Goal: Transaction & Acquisition: Purchase product/service

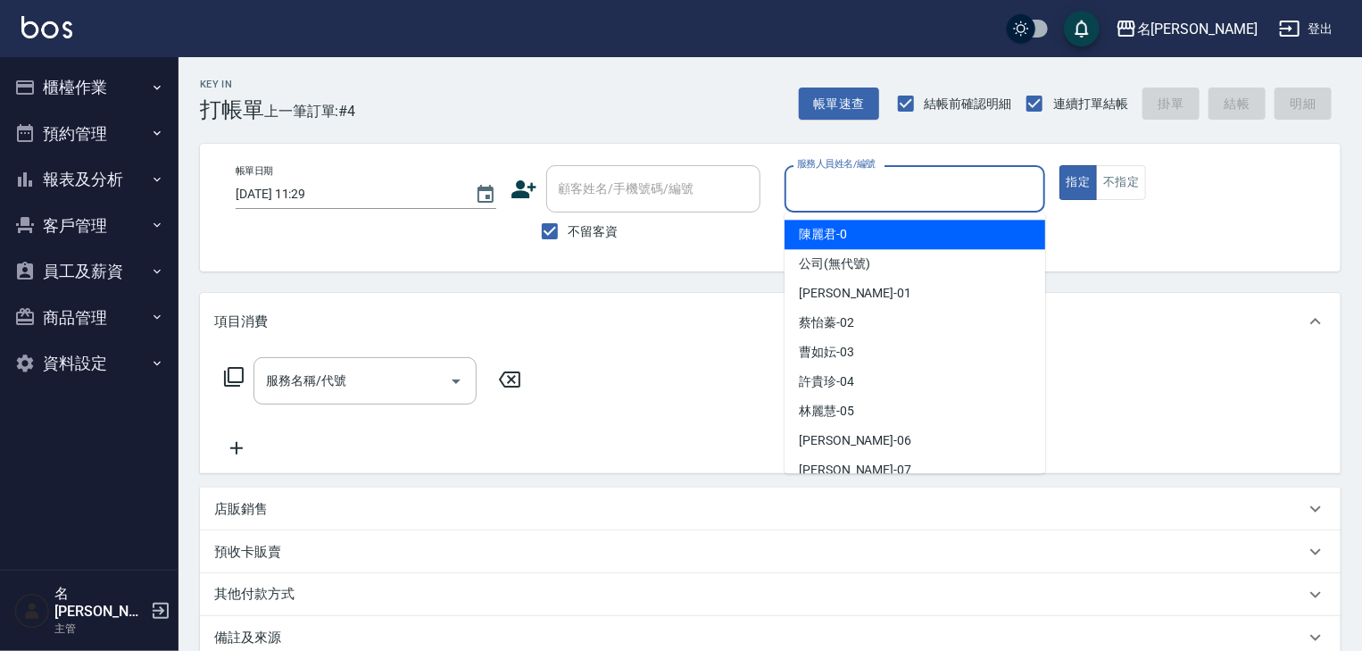
click at [911, 196] on input "服務人員姓名/編號" at bounding box center [915, 188] width 245 height 31
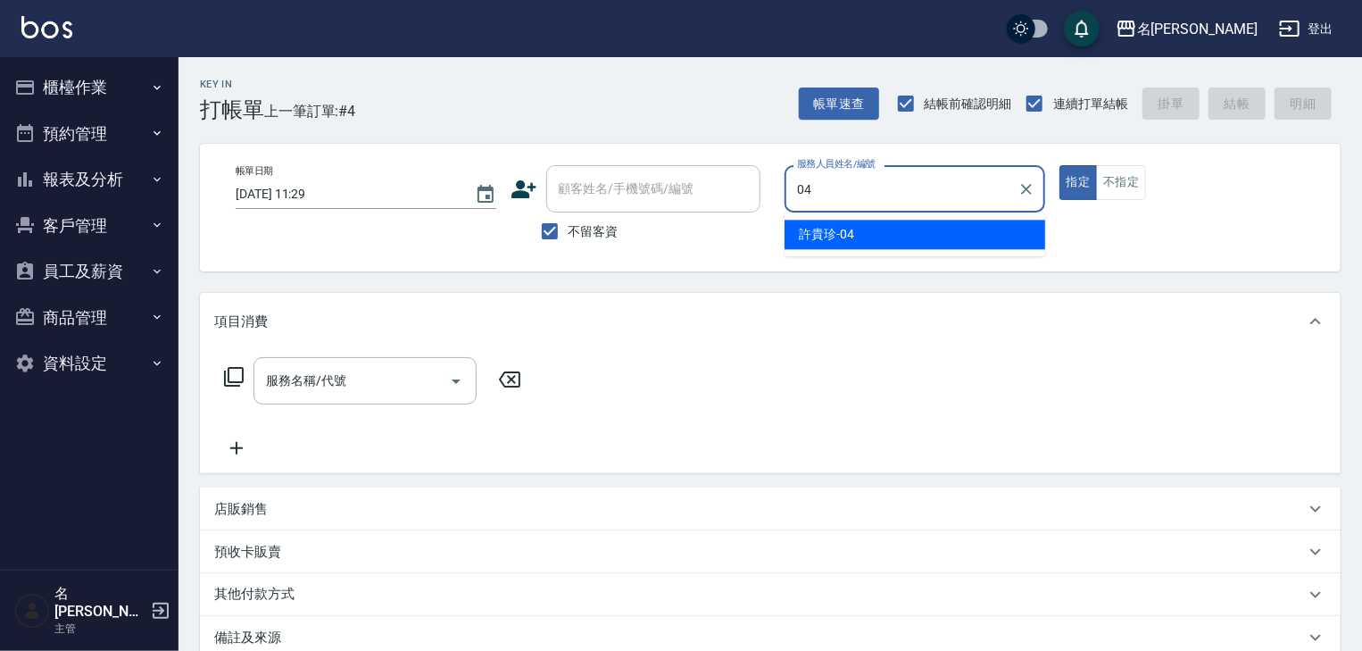
click at [861, 239] on div "[PERSON_NAME]-04" at bounding box center [915, 234] width 261 height 29
type input "[PERSON_NAME]-04"
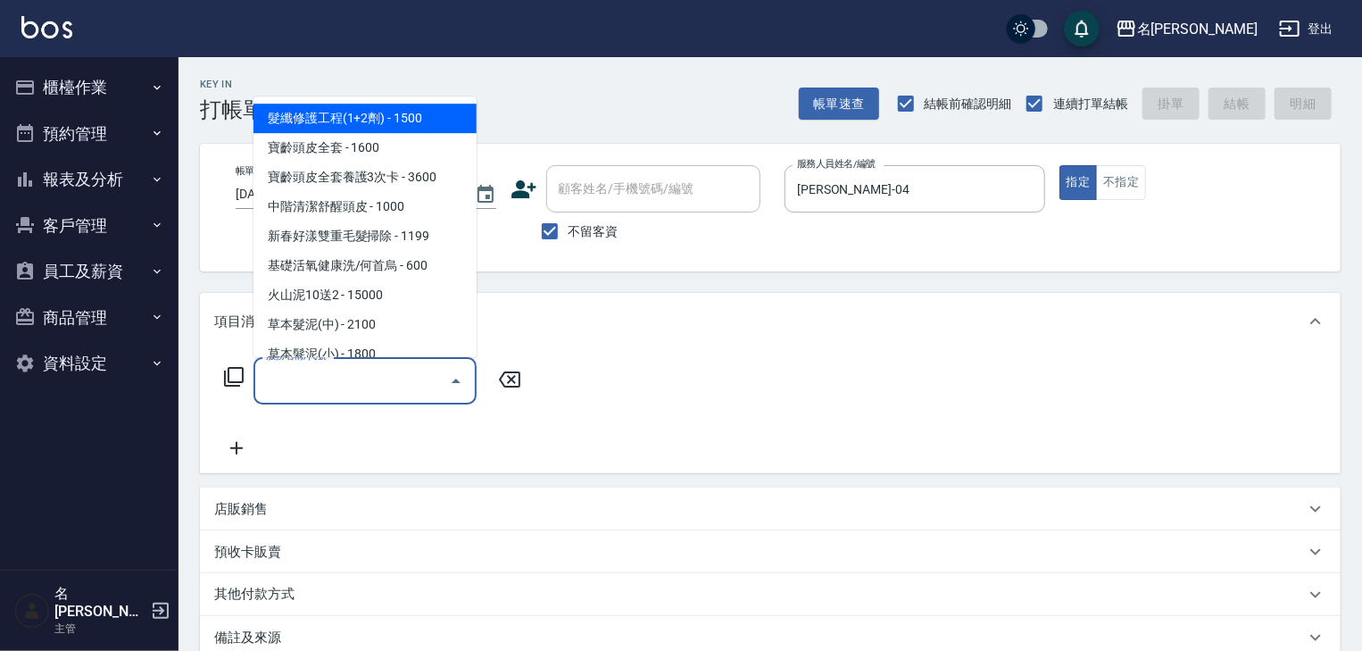
click at [385, 373] on input "服務名稱/代號" at bounding box center [352, 380] width 180 height 31
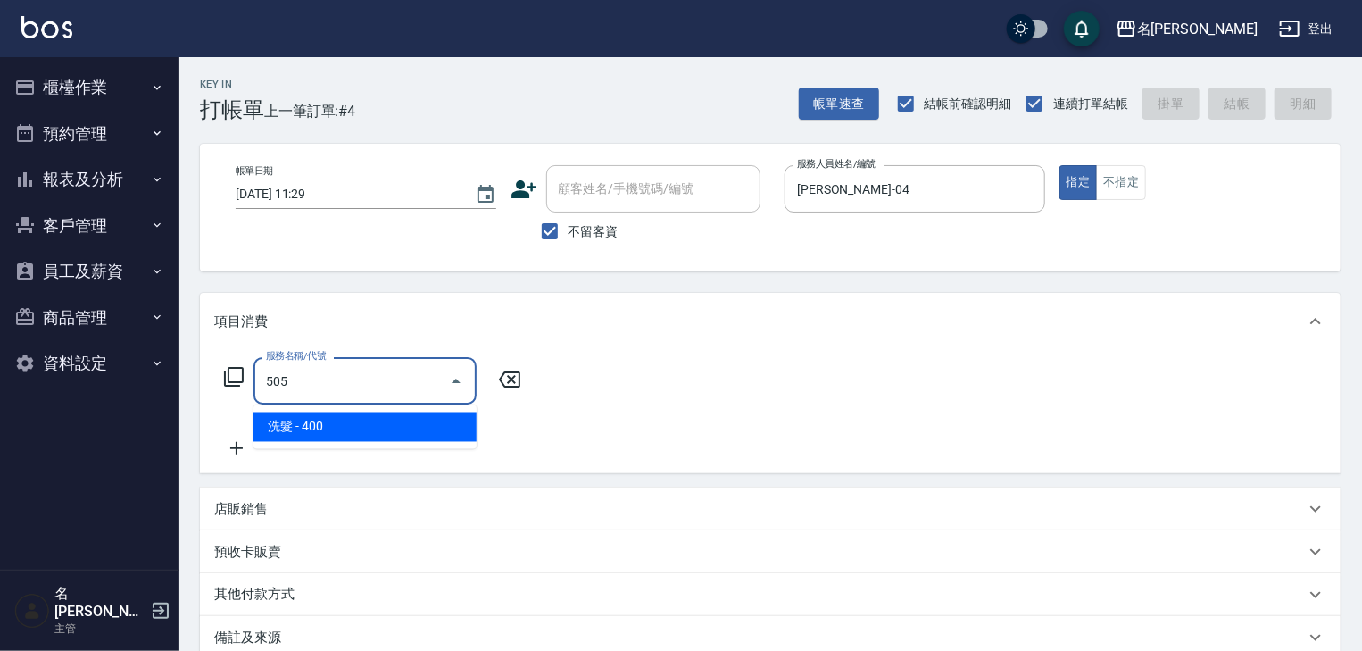
click at [378, 424] on span "洗髮 - 400" at bounding box center [364, 426] width 223 height 29
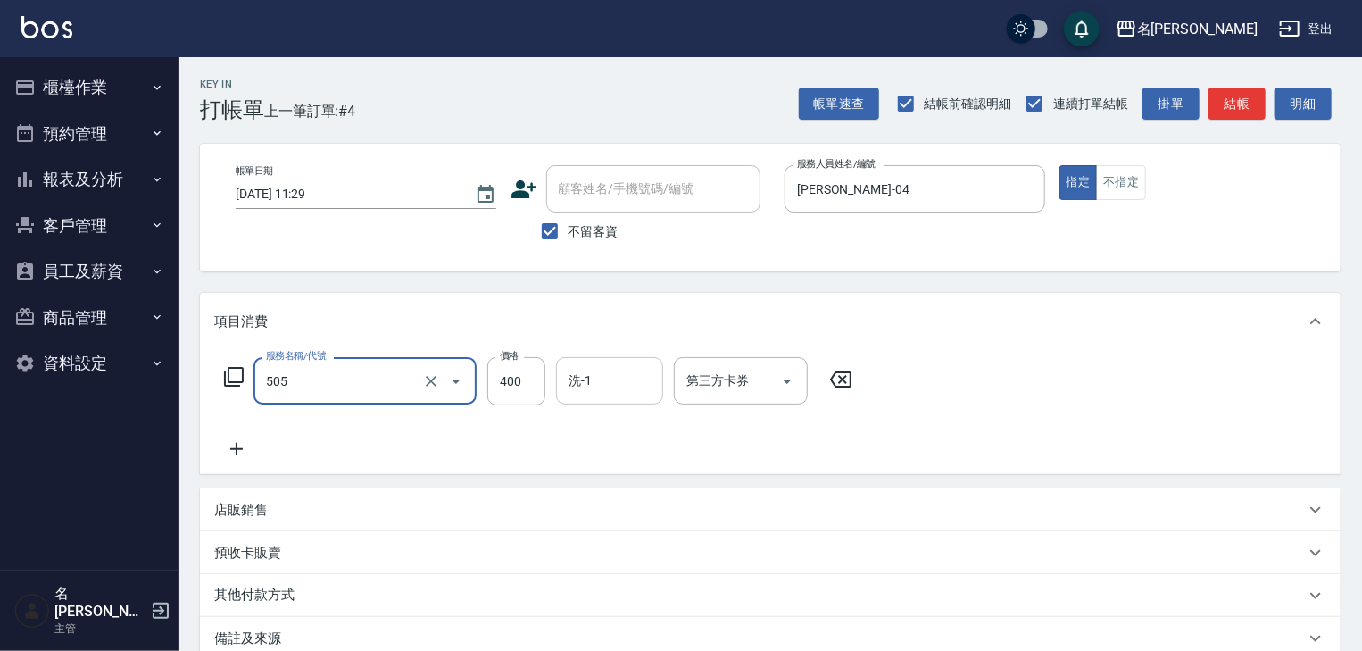
type input "洗髮(505)"
click at [604, 388] on input "洗-1" at bounding box center [609, 380] width 91 height 31
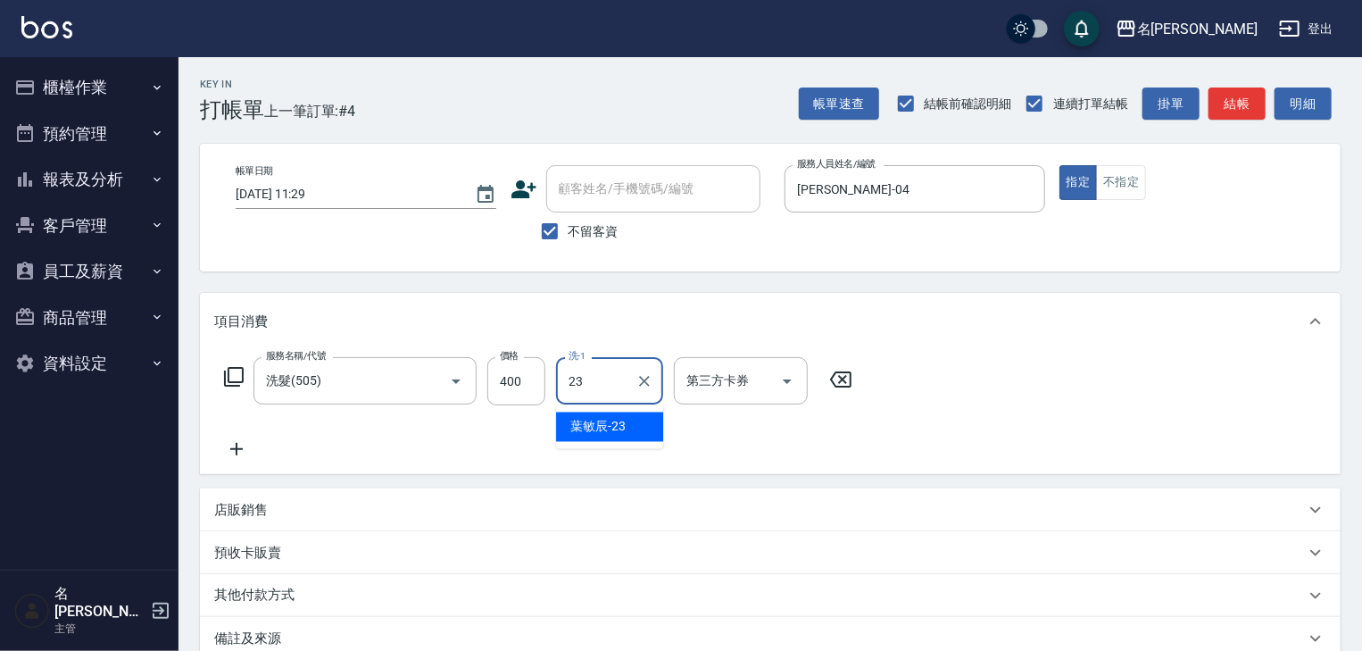
click at [596, 419] on span "[PERSON_NAME]-23" at bounding box center [597, 427] width 55 height 19
type input "[PERSON_NAME]-23"
click at [231, 446] on icon at bounding box center [236, 448] width 45 height 21
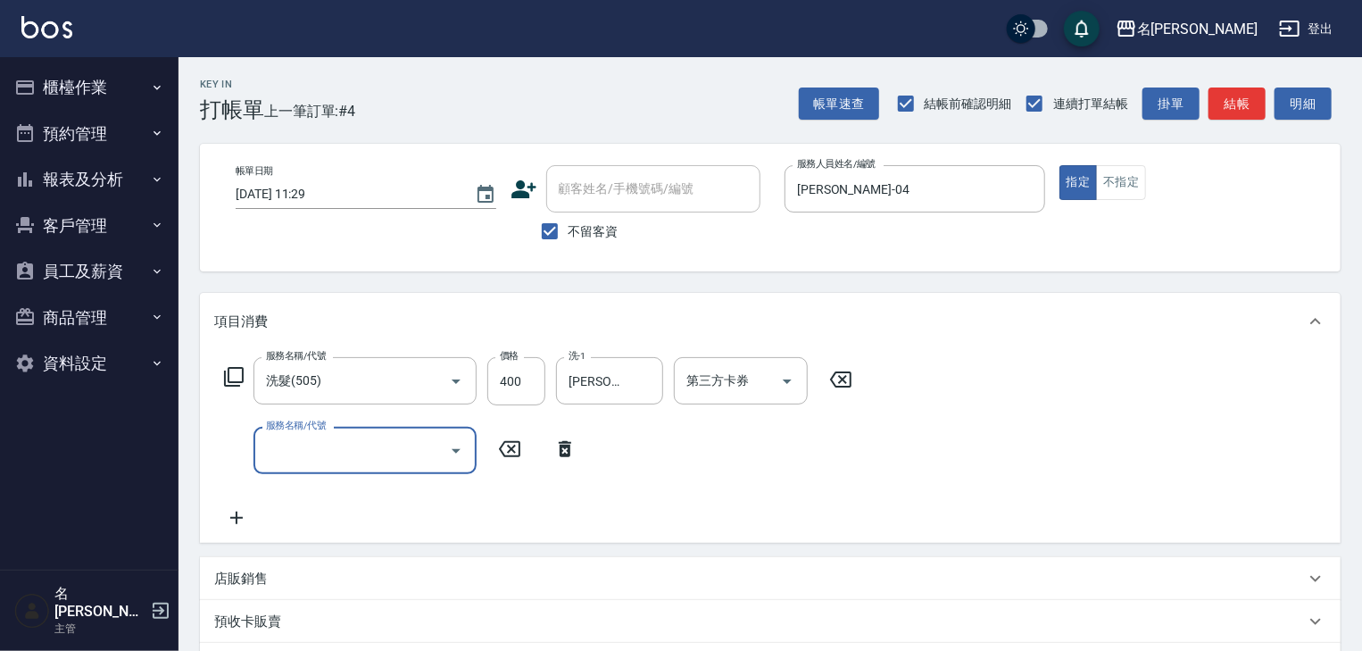
click at [300, 448] on input "服務名稱/代號" at bounding box center [352, 450] width 180 height 31
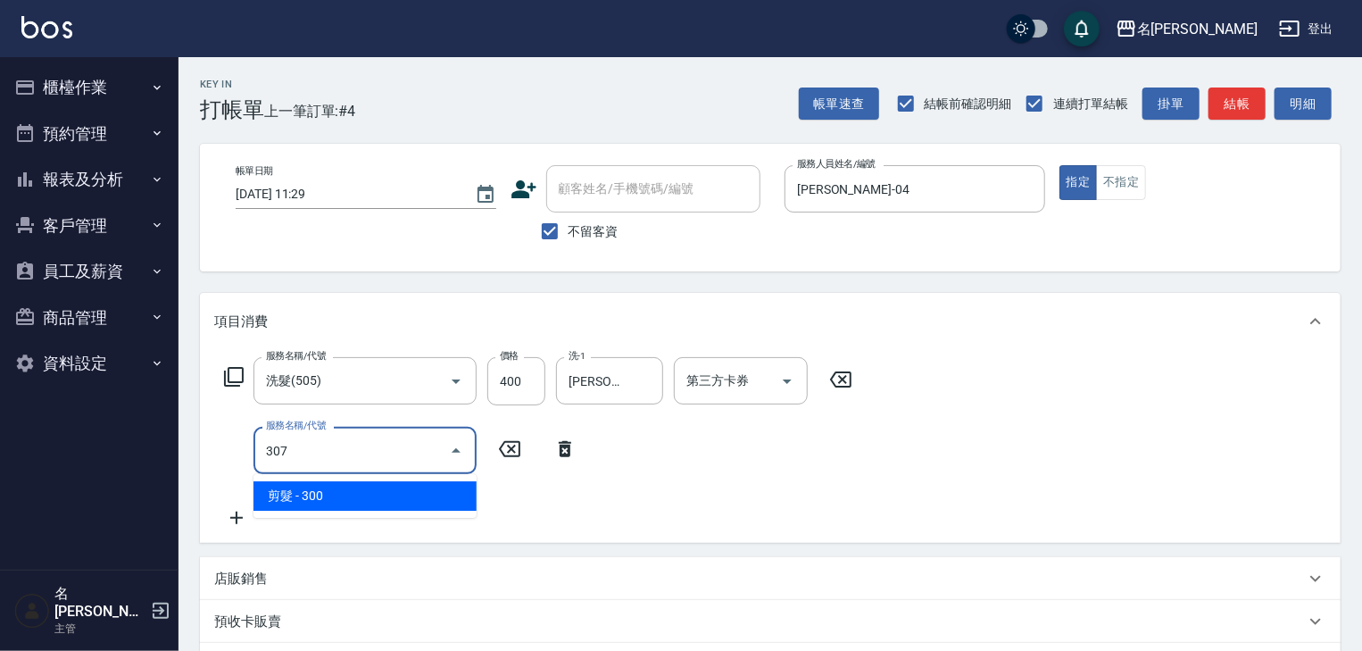
click at [359, 500] on span "剪髮 - 300" at bounding box center [364, 495] width 223 height 29
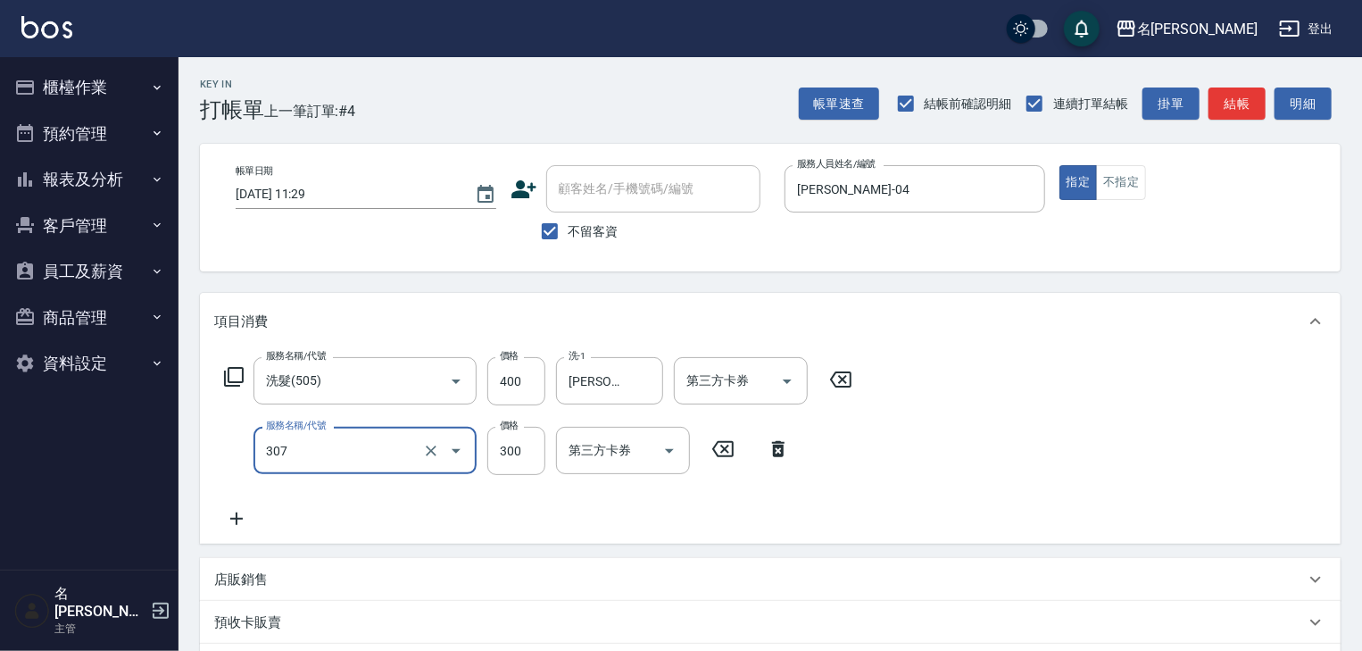
type input "剪髮(307)"
click at [546, 453] on div "服務名稱/代號 剪髮(307) 服務名稱/代號 價格 300 價格 第三方卡券 第三方卡券" at bounding box center [507, 451] width 586 height 48
click at [503, 446] on input "300" at bounding box center [516, 451] width 58 height 48
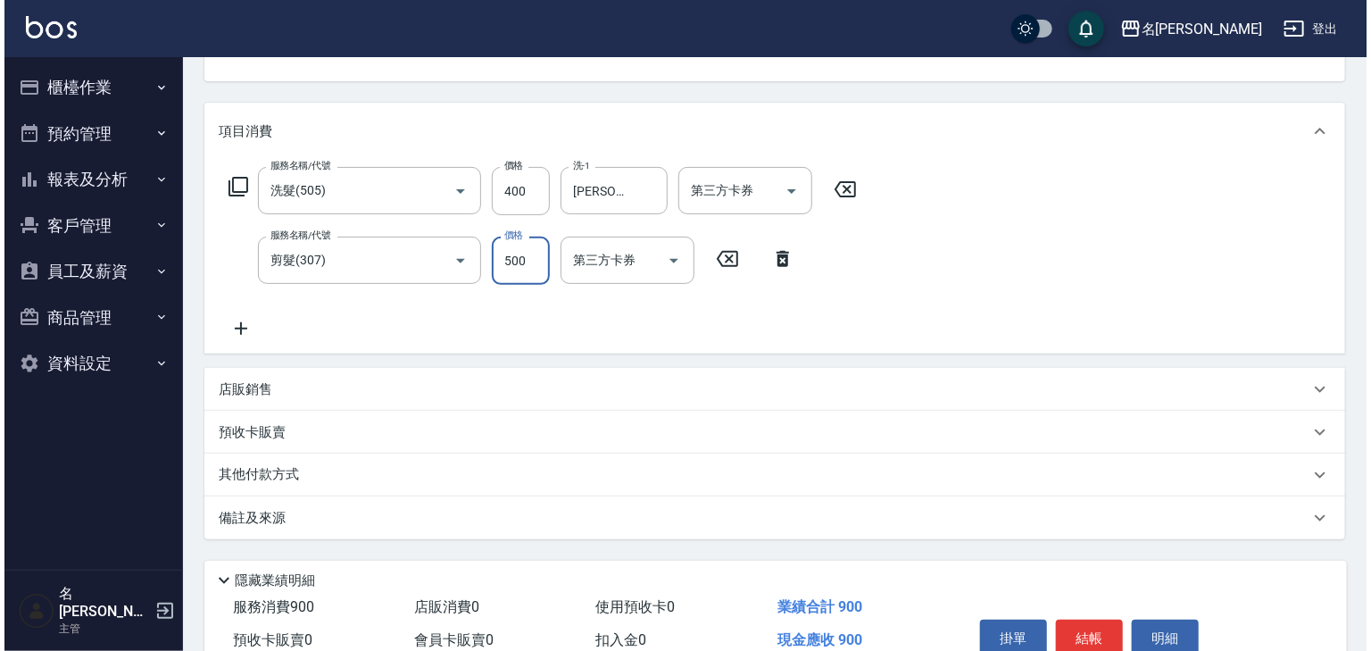
scroll to position [278, 0]
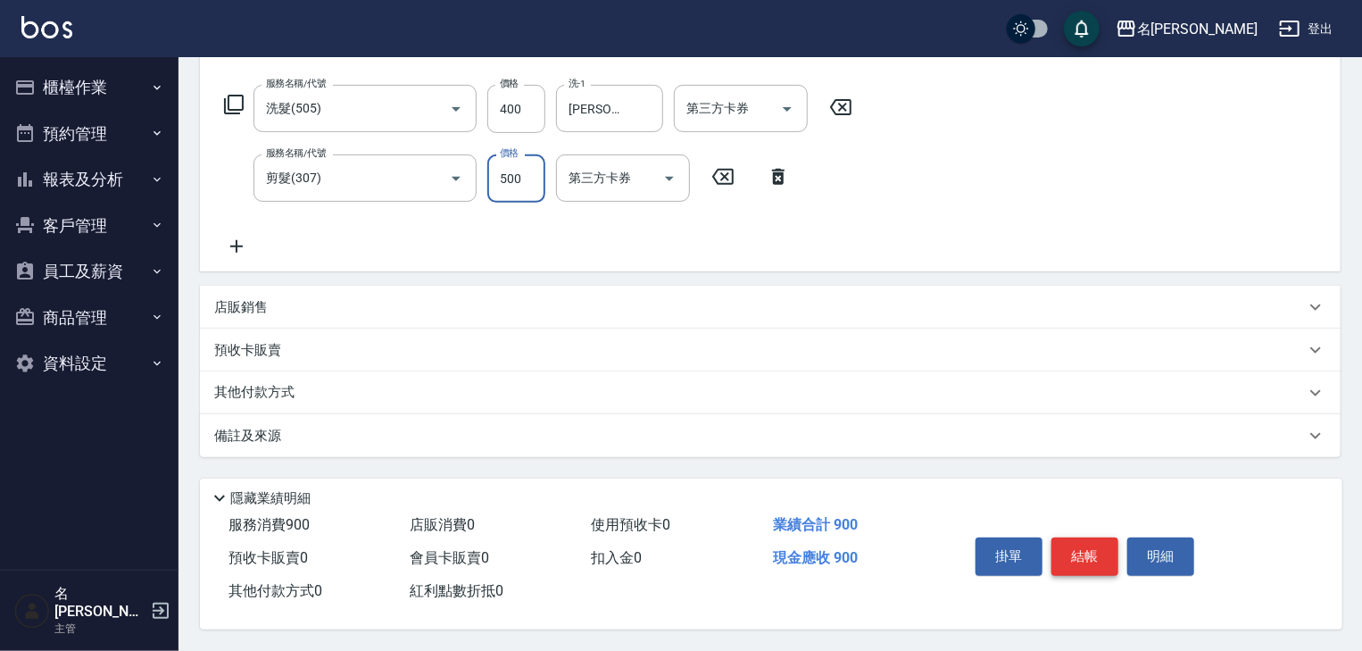
type input "500"
click at [1072, 553] on button "結帳" at bounding box center [1084, 555] width 67 height 37
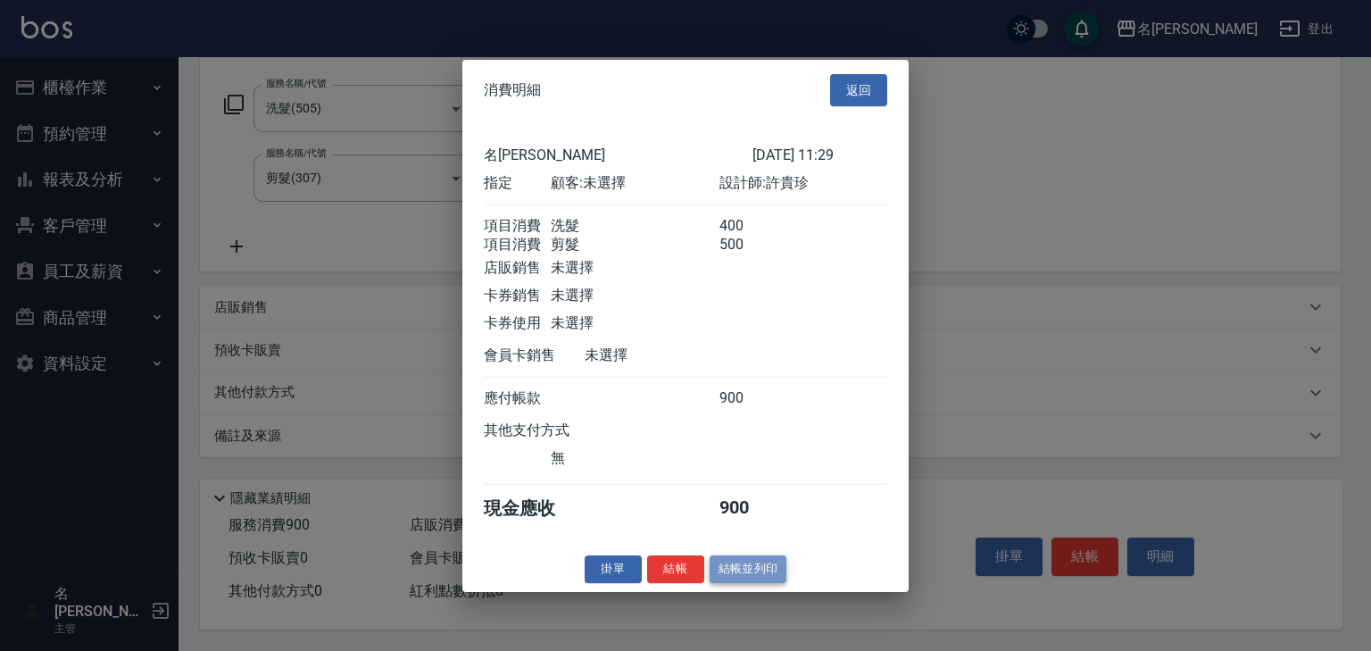
click at [760, 567] on button "結帳並列印" at bounding box center [749, 569] width 78 height 28
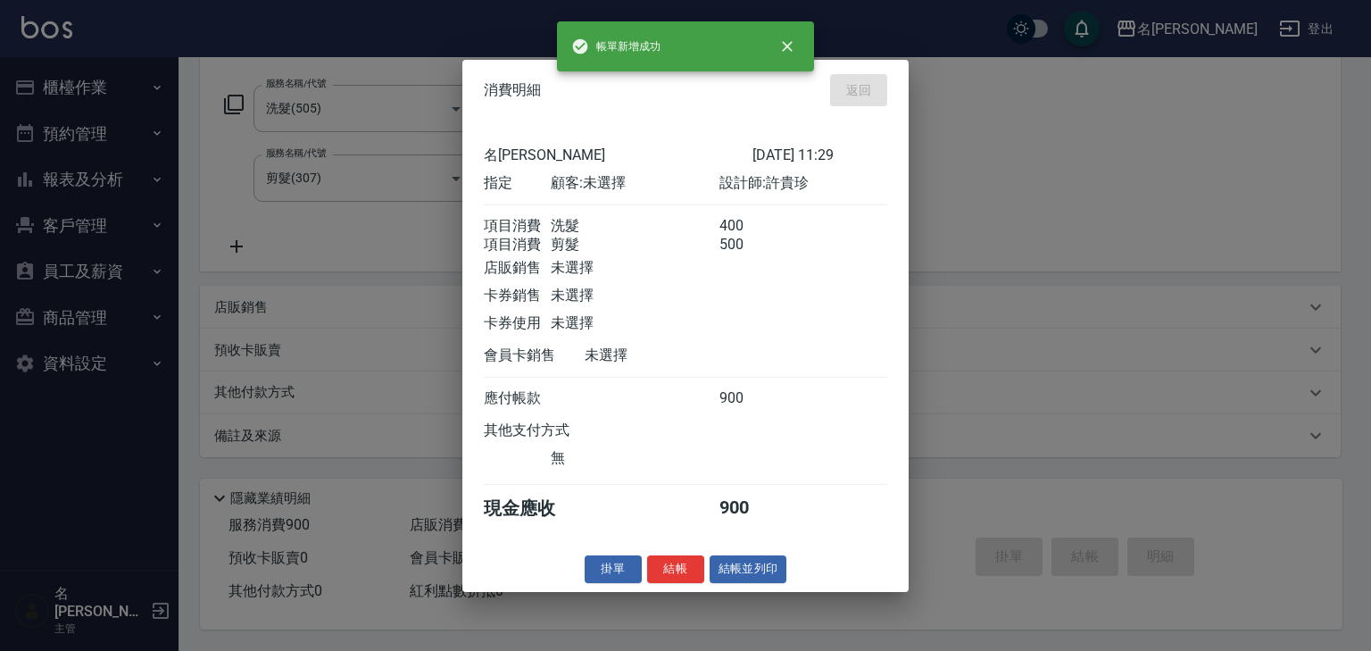
type input "2025/09/11 12:00"
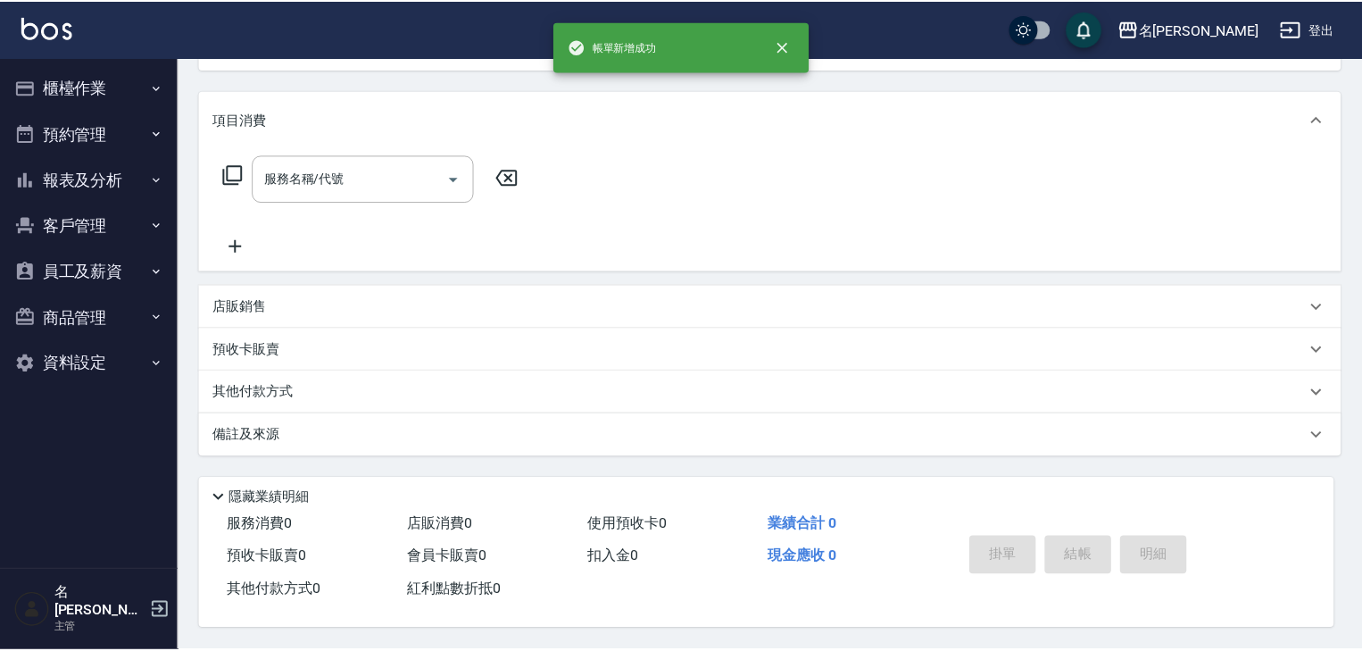
scroll to position [0, 0]
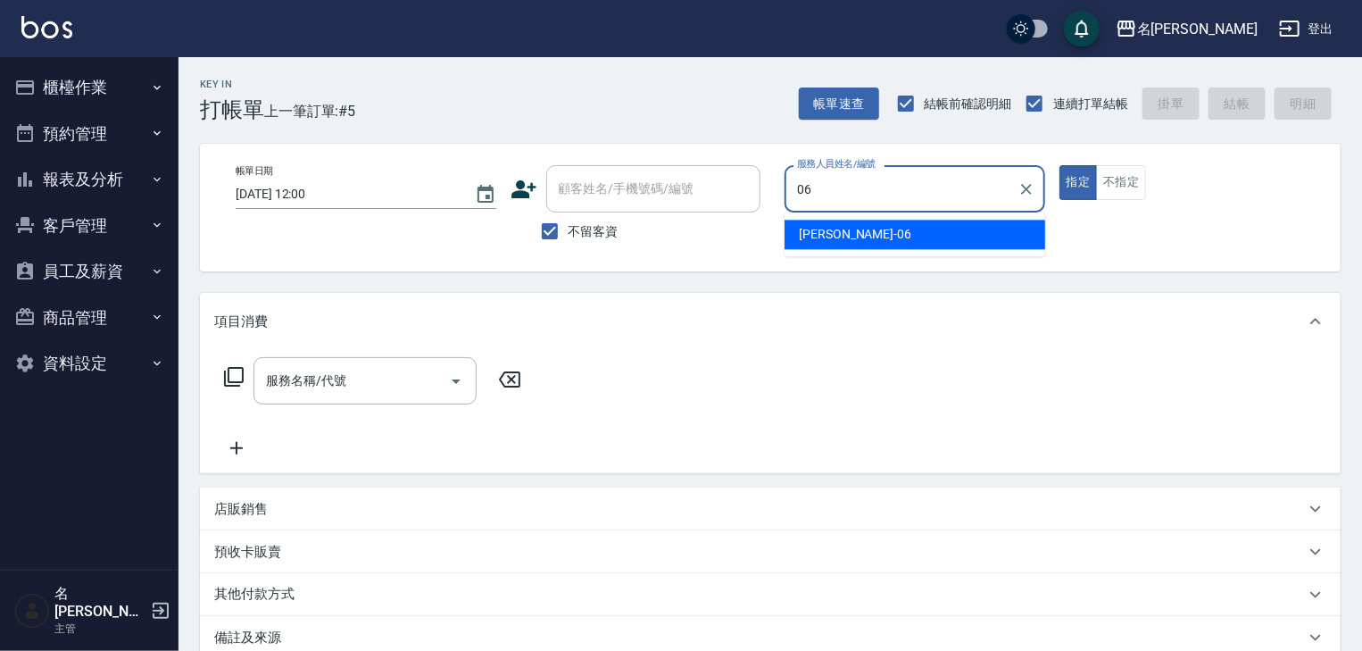
type input "[PERSON_NAME]-06"
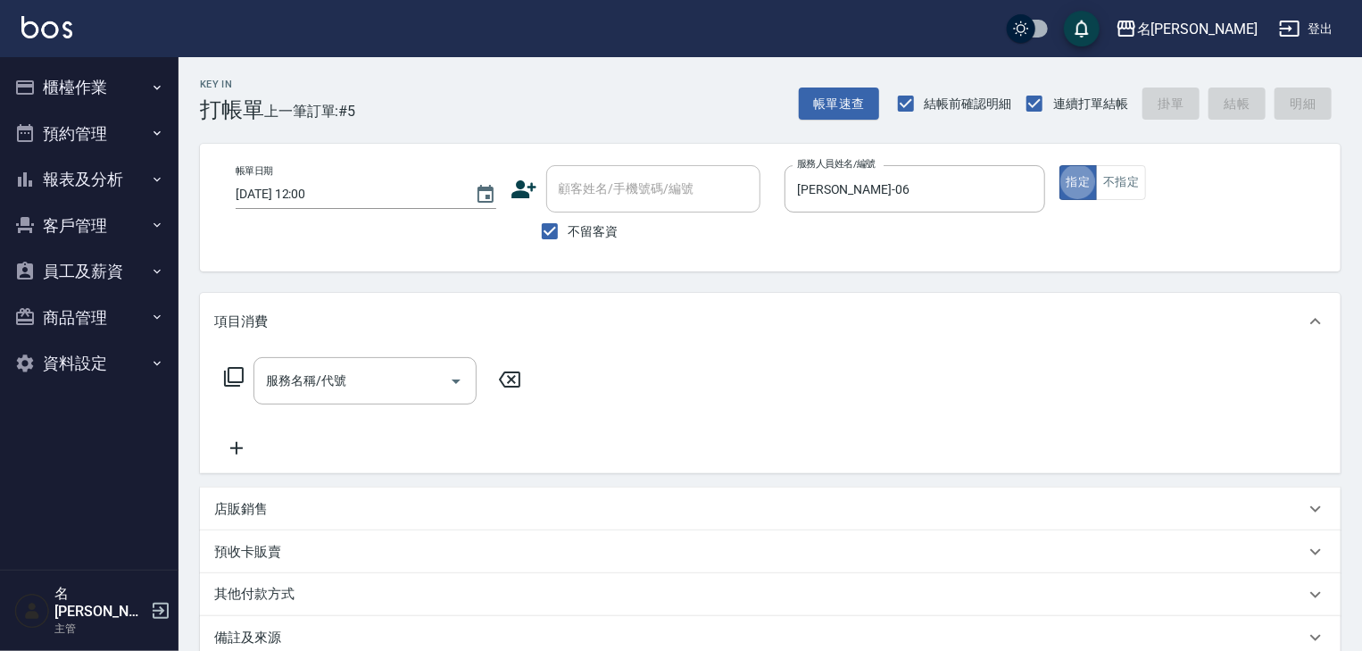
type button "true"
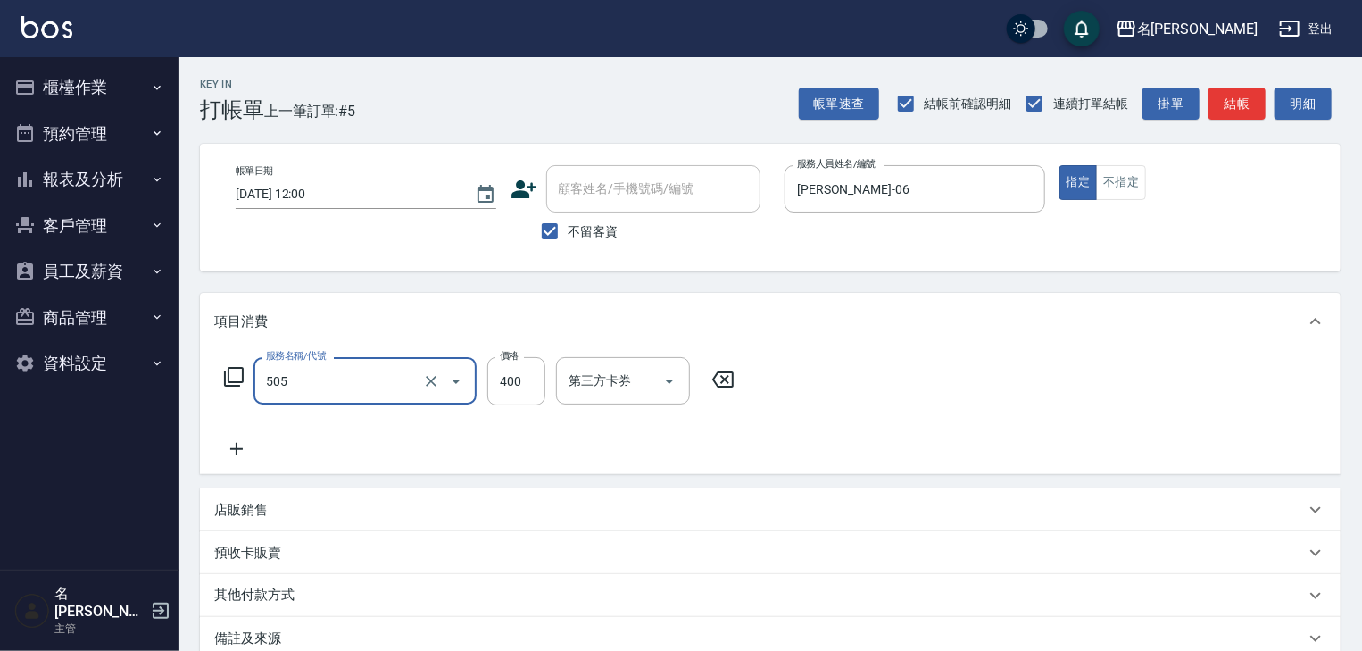
type input "洗髮(505)"
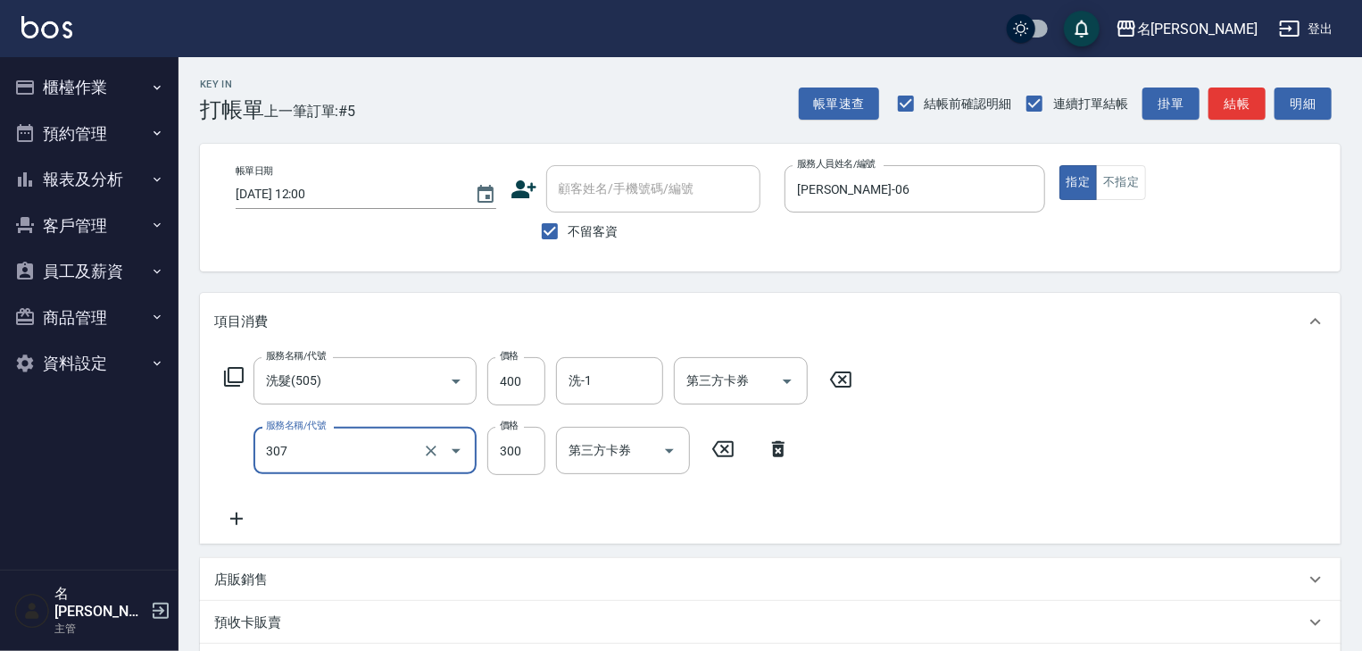
type input "剪髮(307)"
type input "400"
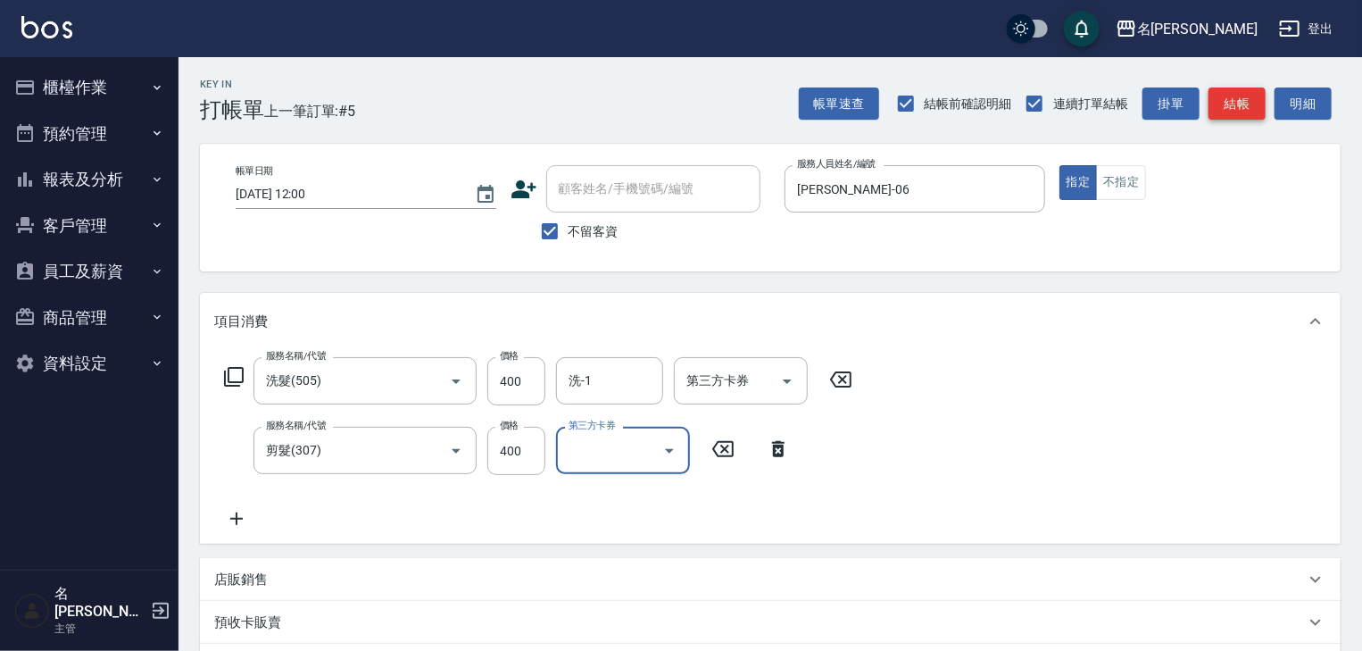
click at [1248, 104] on button "結帳" at bounding box center [1236, 103] width 57 height 33
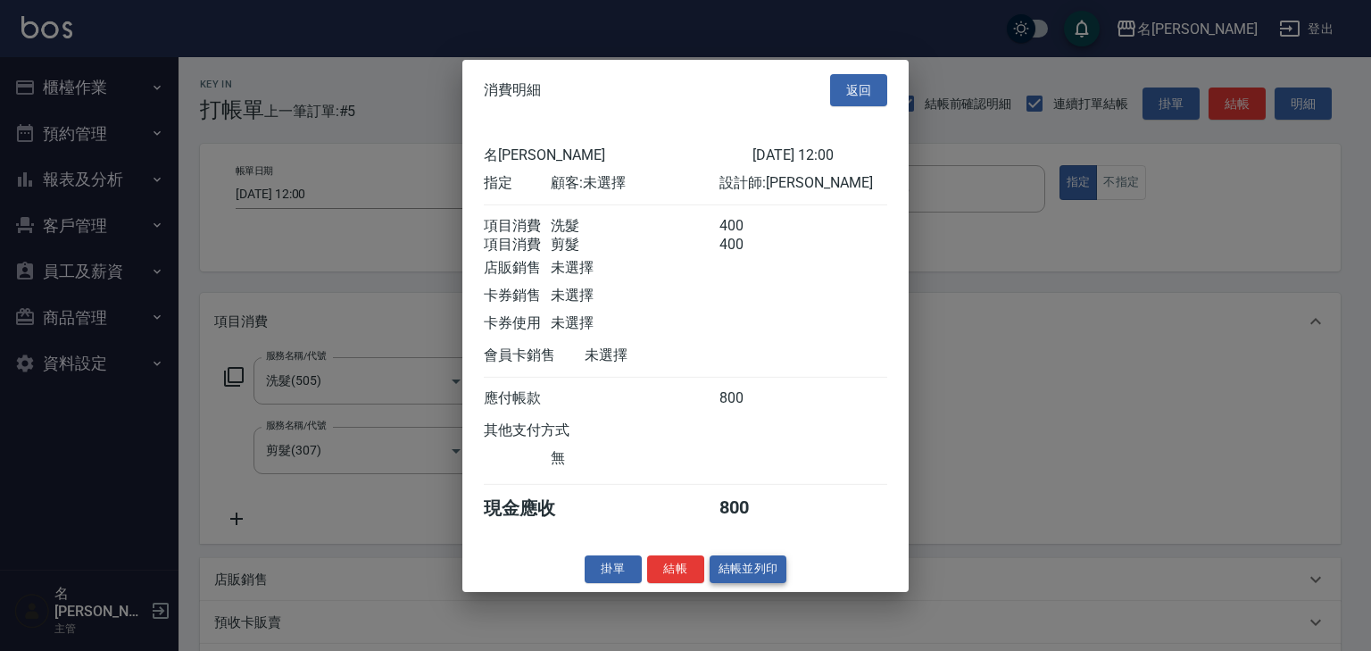
click at [759, 578] on button "結帳並列印" at bounding box center [749, 569] width 78 height 28
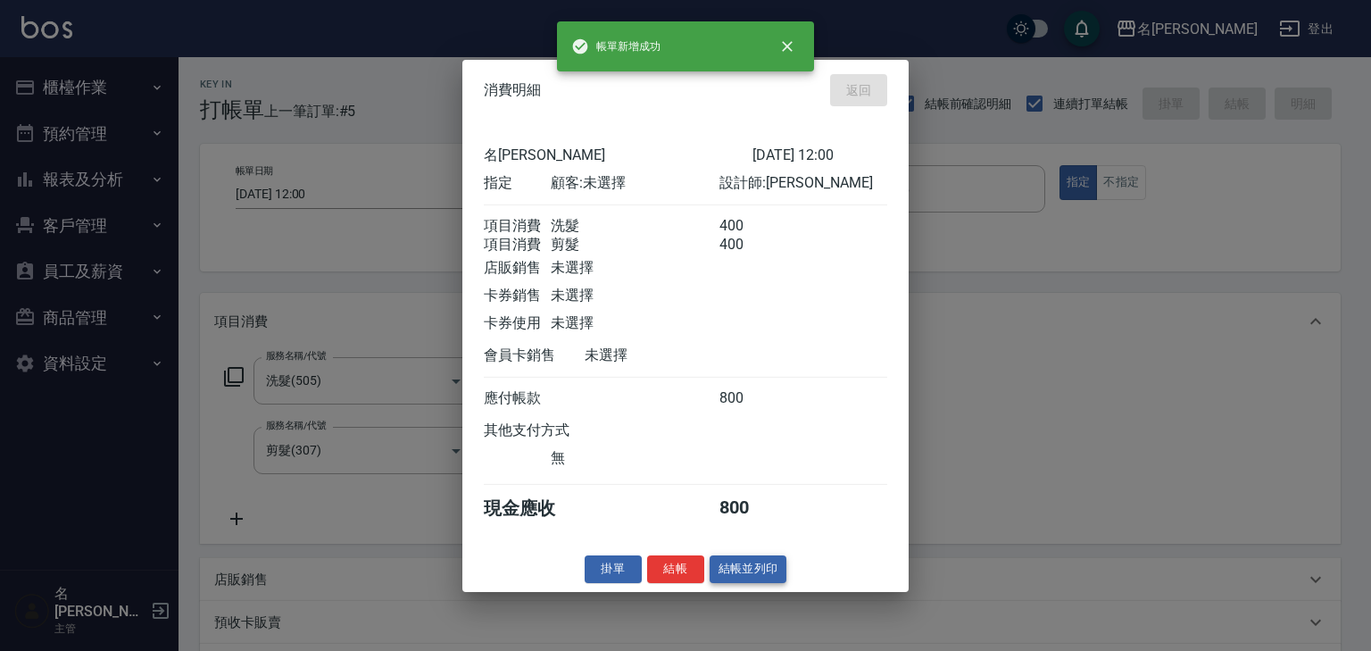
type input "2025/09/11 12:22"
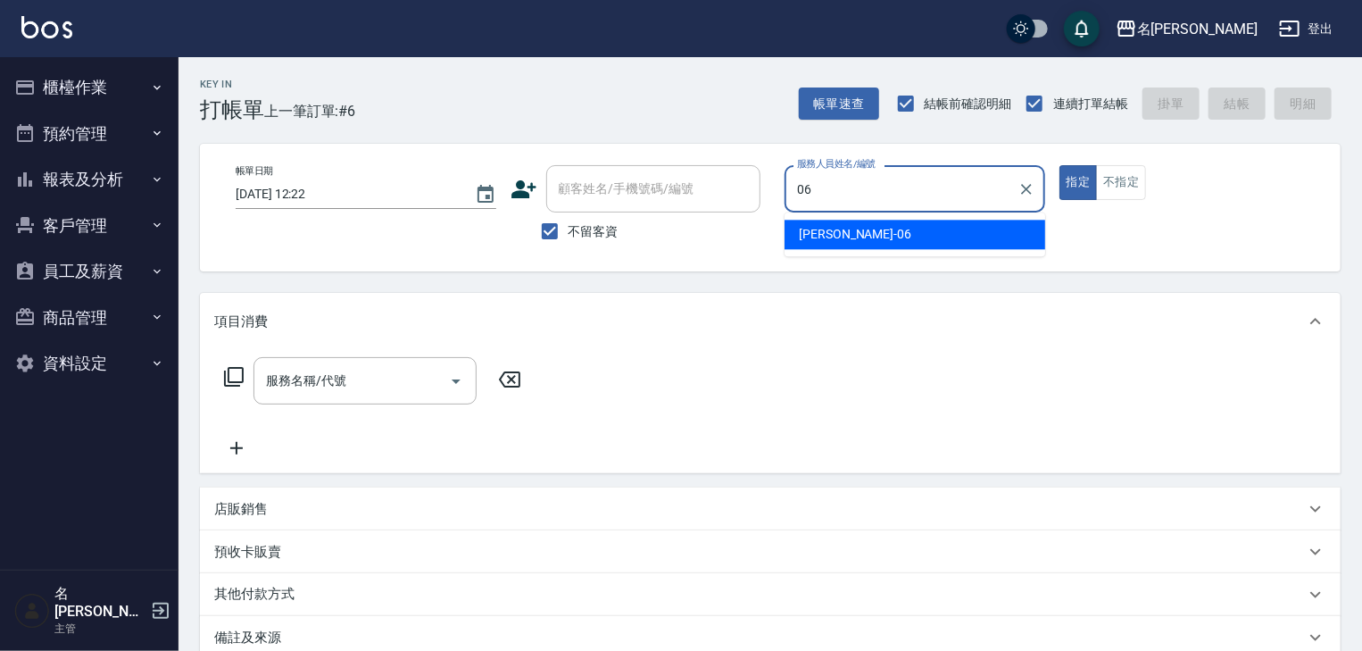
type input "阿龔-06"
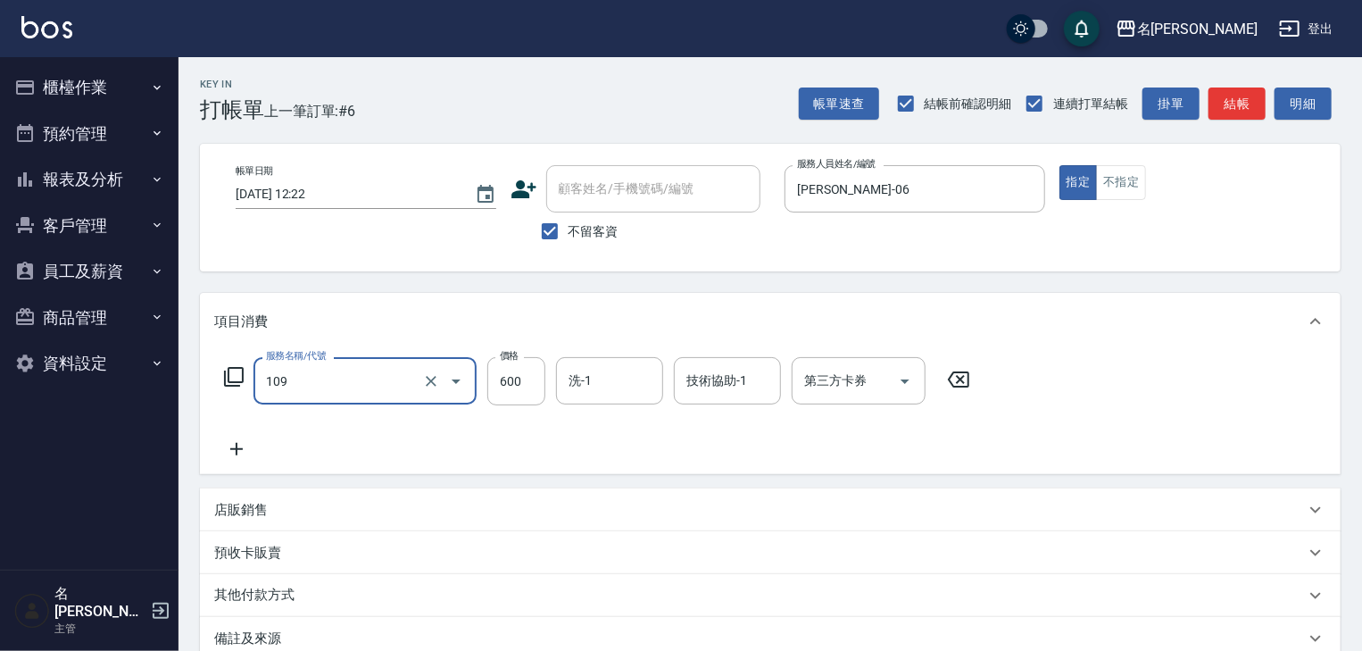
type input "基礎活氧健康洗/何首烏(109)"
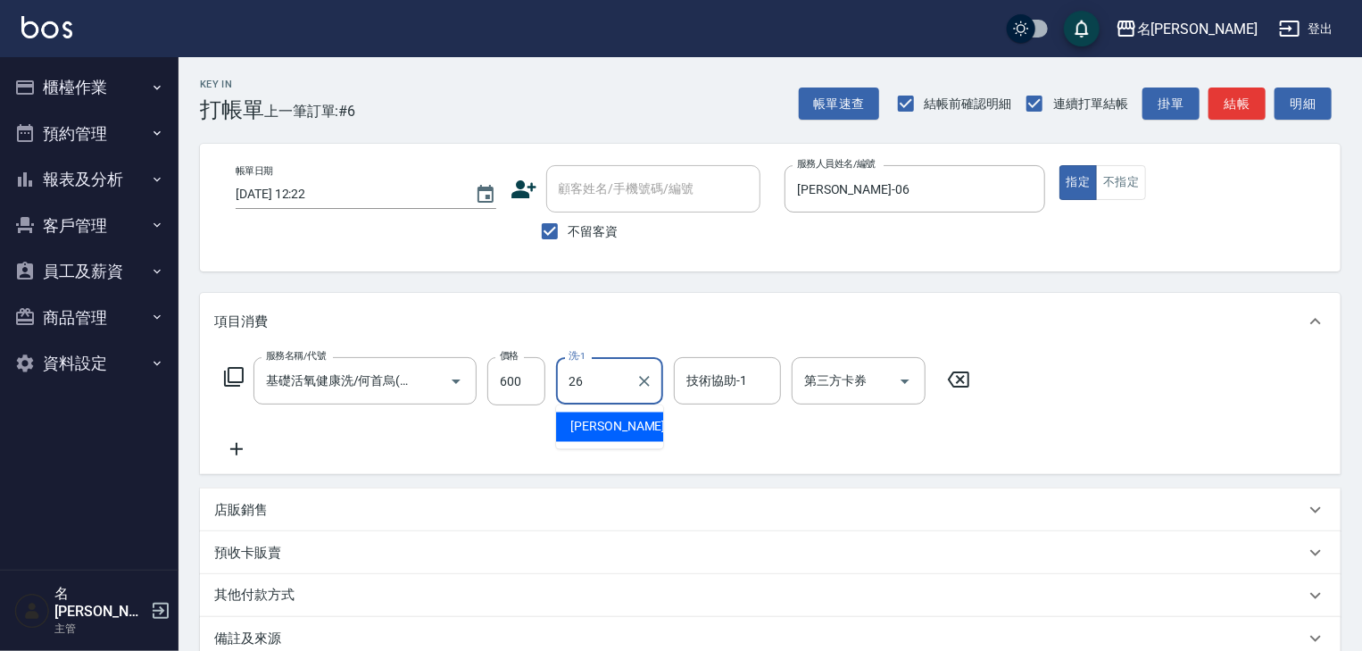
type input "方羿筑-26"
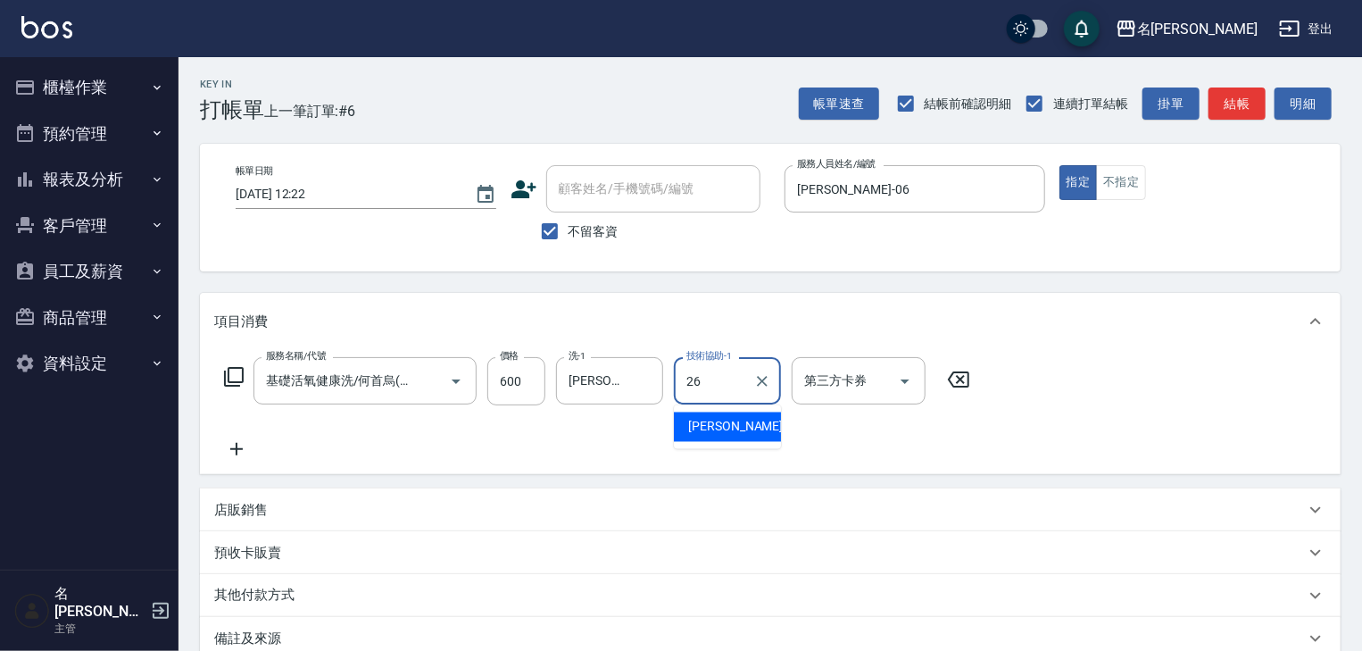
type input "方羿筑-26"
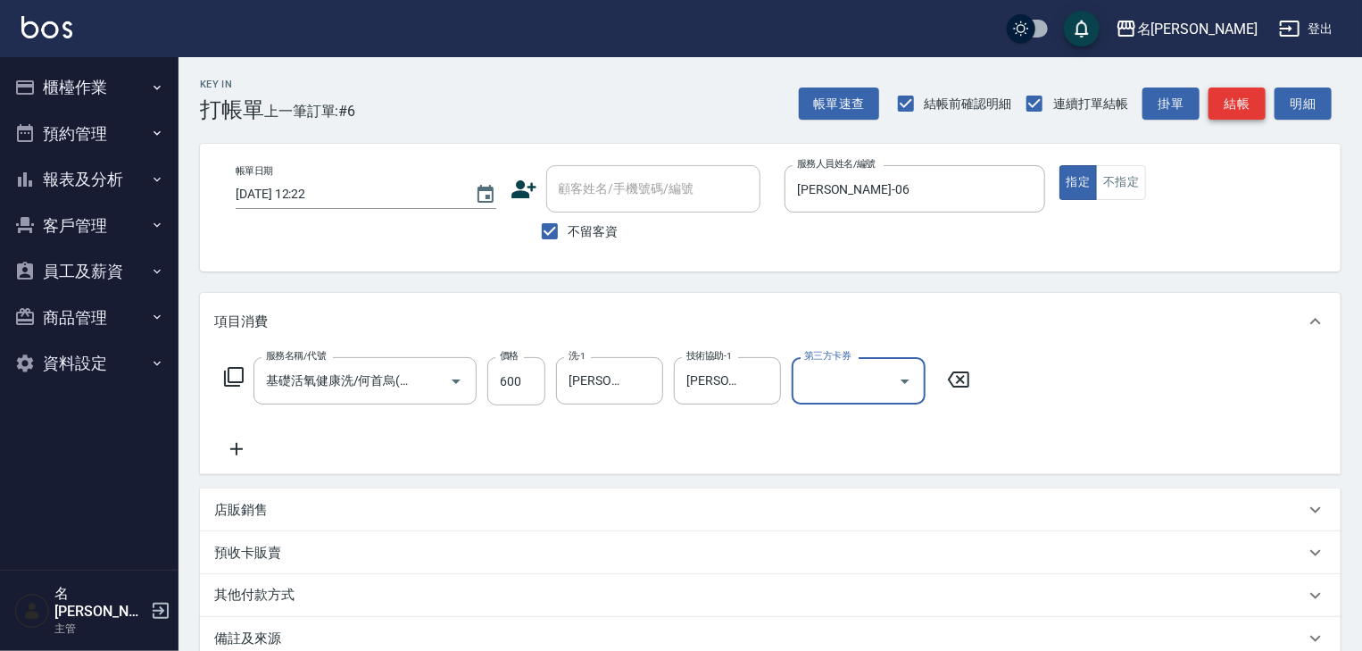
click at [1248, 104] on button "結帳" at bounding box center [1236, 103] width 57 height 33
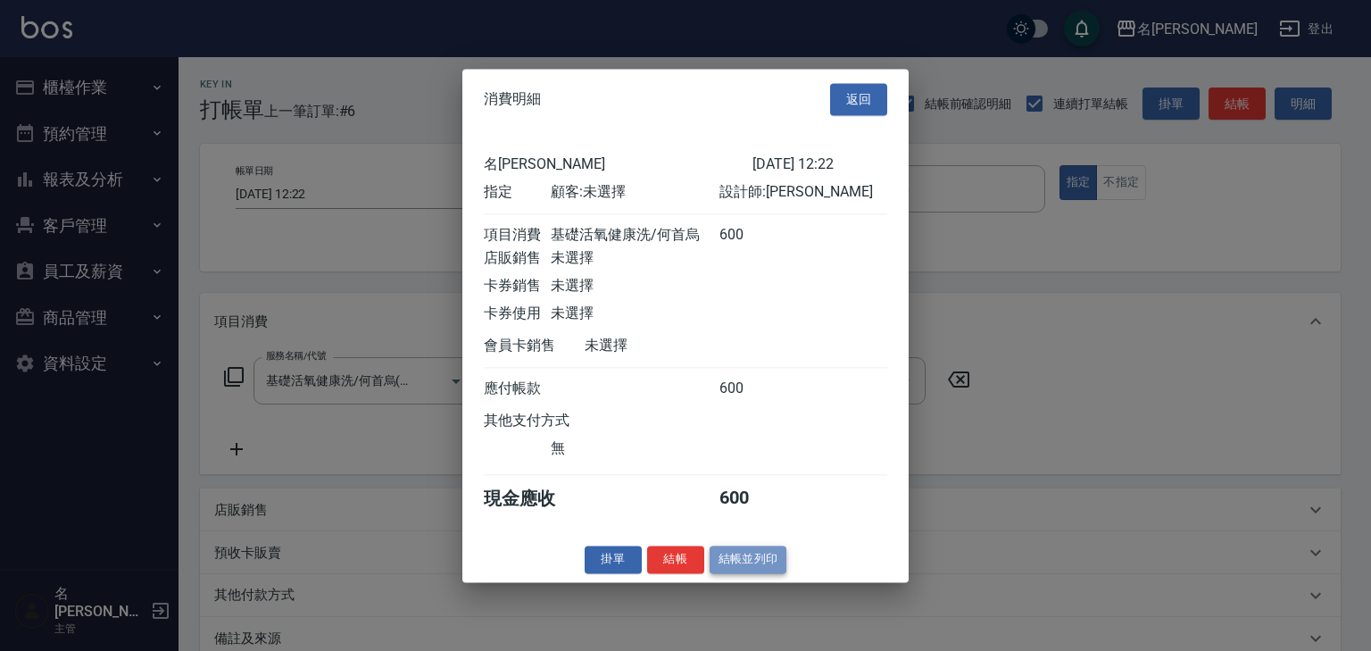
click at [740, 573] on button "結帳並列印" at bounding box center [749, 559] width 78 height 28
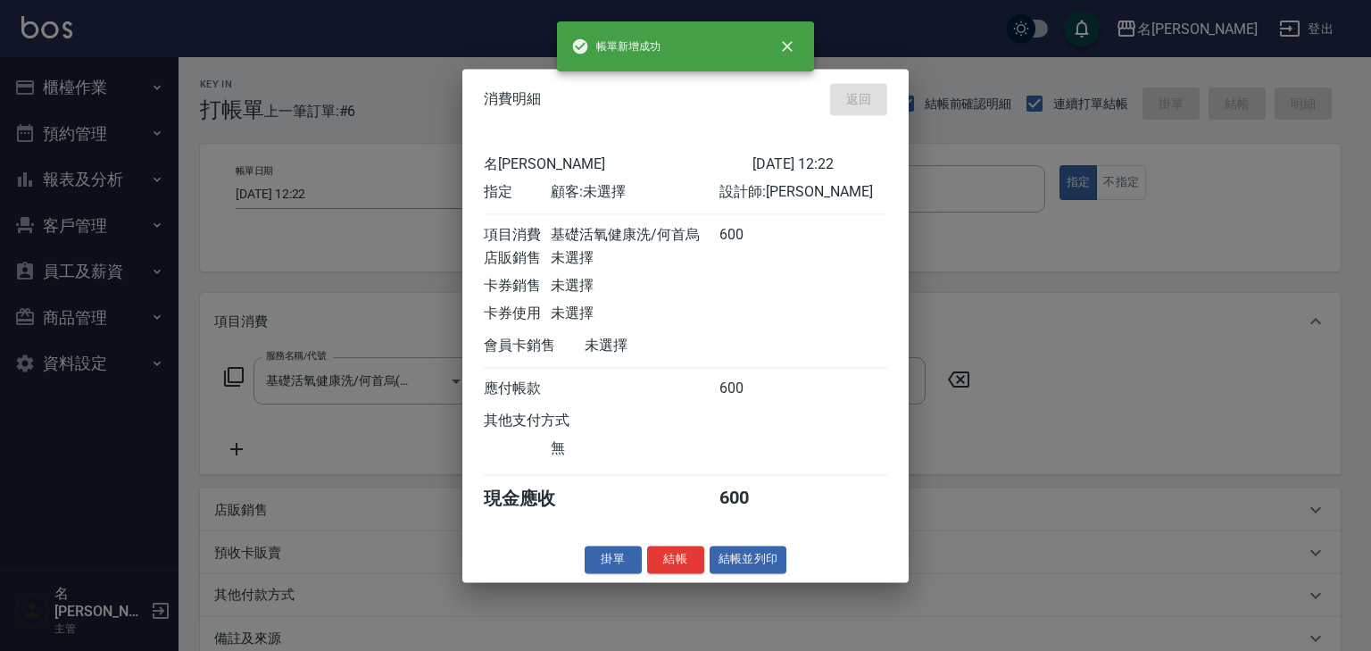
type input "2025/09/11 12:26"
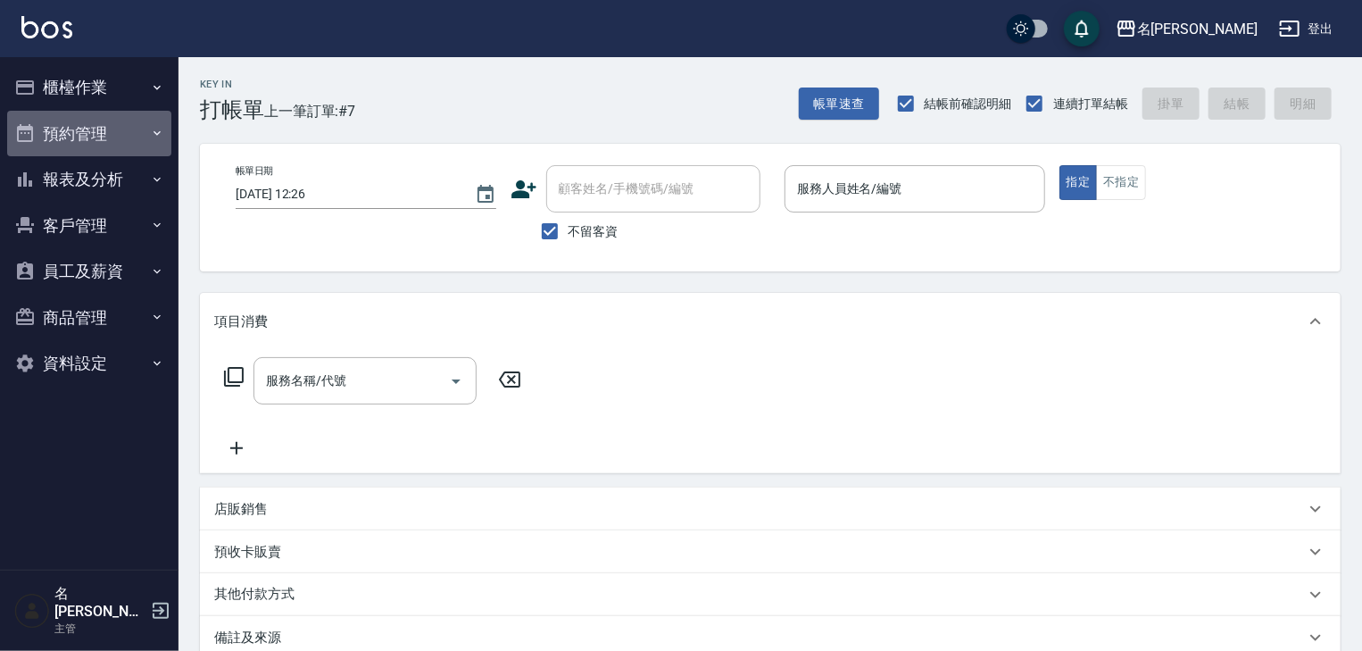
click at [51, 133] on button "預約管理" at bounding box center [89, 134] width 164 height 46
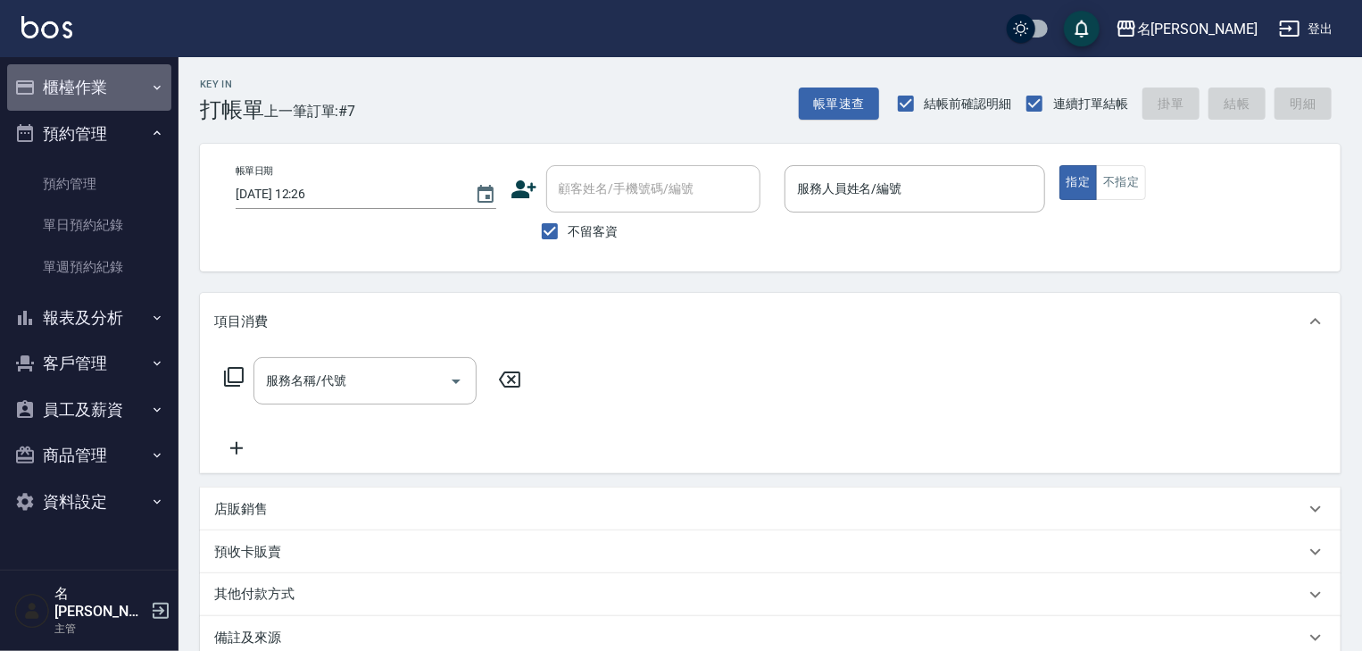
click at [62, 102] on button "櫃檯作業" at bounding box center [89, 87] width 164 height 46
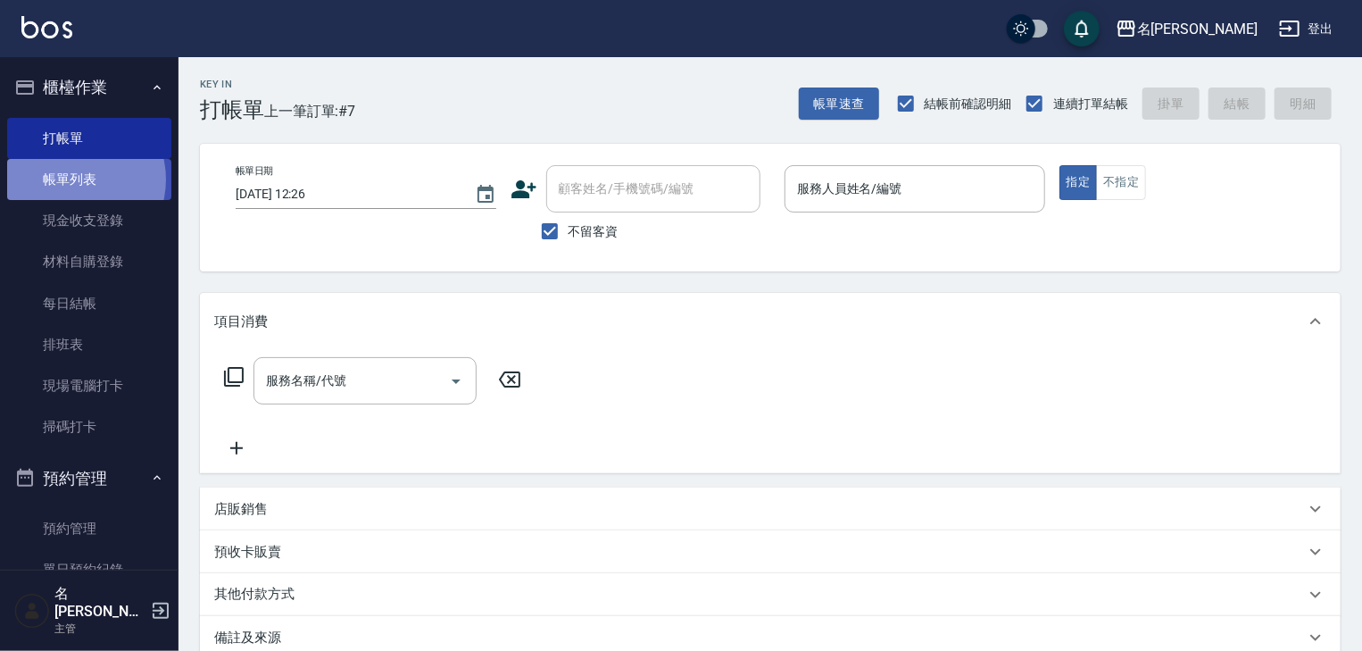
click at [73, 179] on link "帳單列表" at bounding box center [89, 179] width 164 height 41
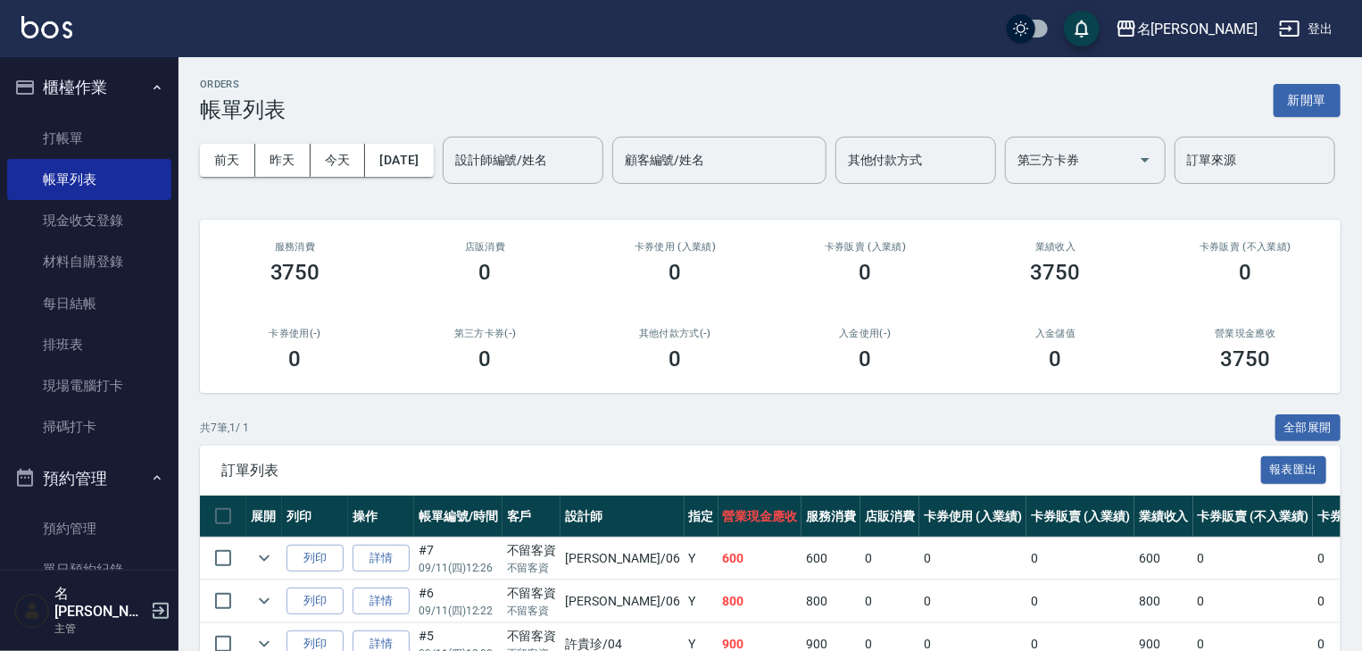
scroll to position [286, 0]
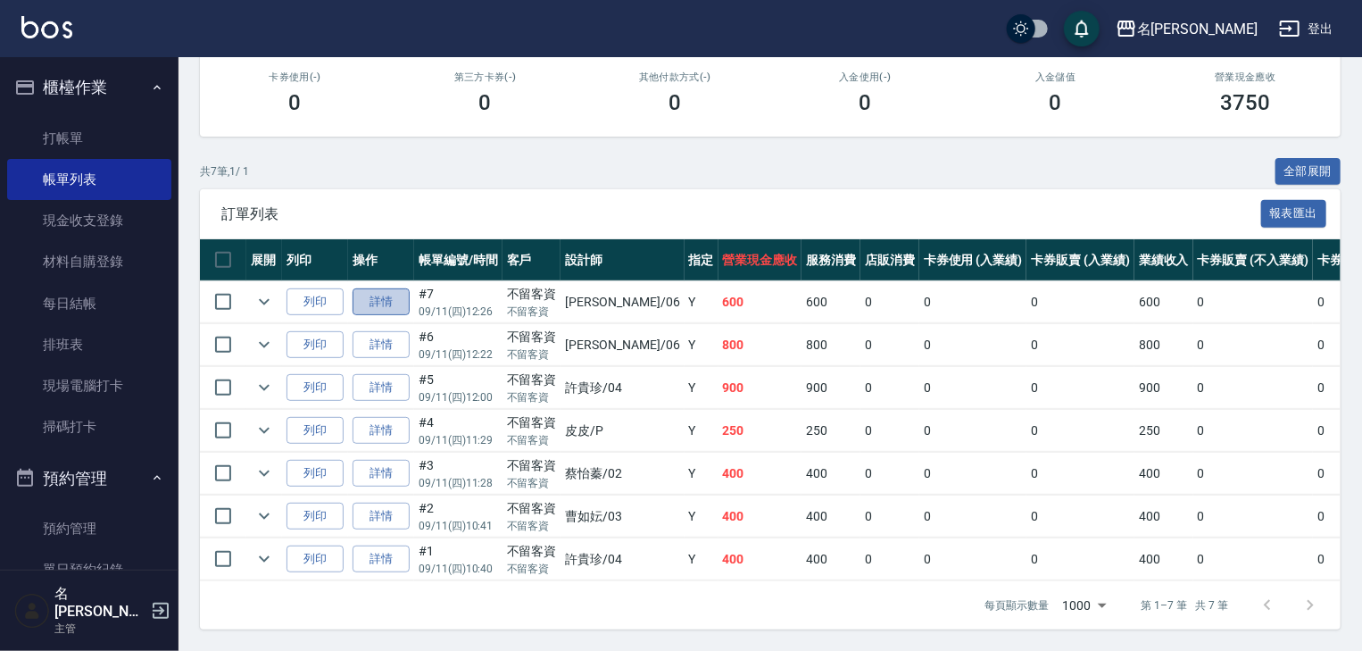
click at [376, 316] on link "詳情" at bounding box center [381, 302] width 57 height 28
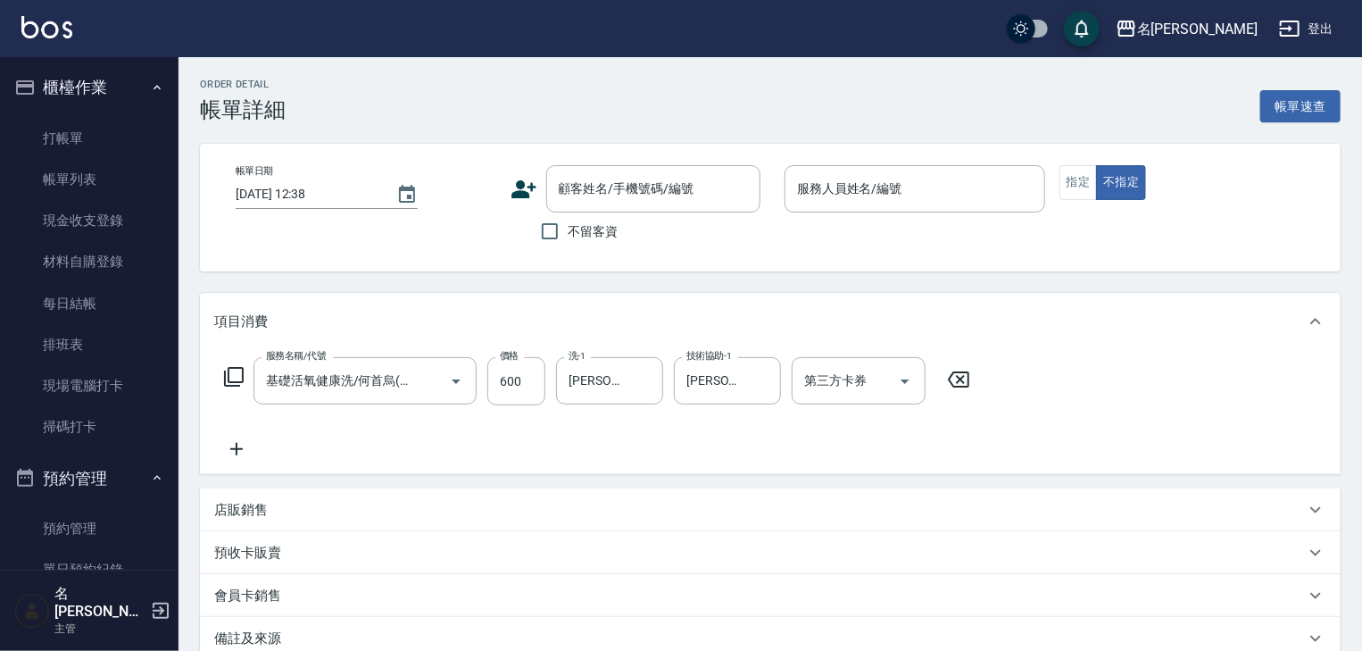
type input "2025/09/11 12:26"
checkbox input "true"
type input "阿龔-06"
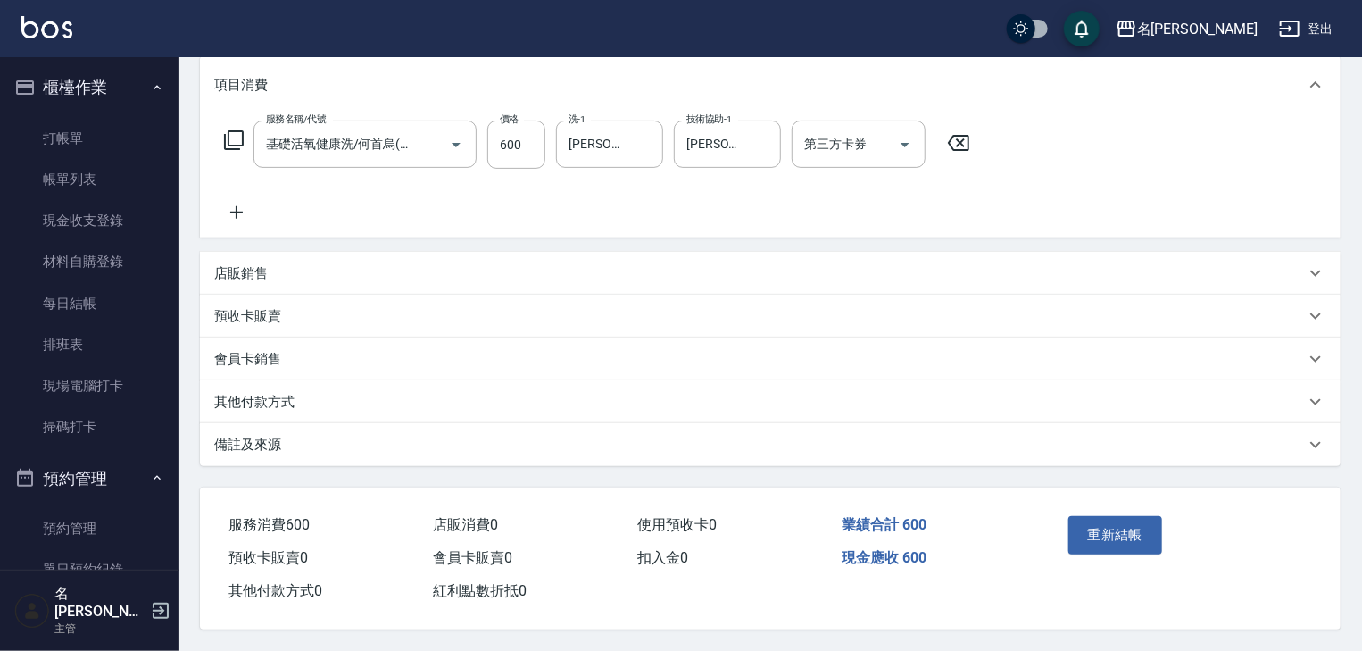
click at [257, 393] on p "其他付款方式" at bounding box center [254, 402] width 80 height 19
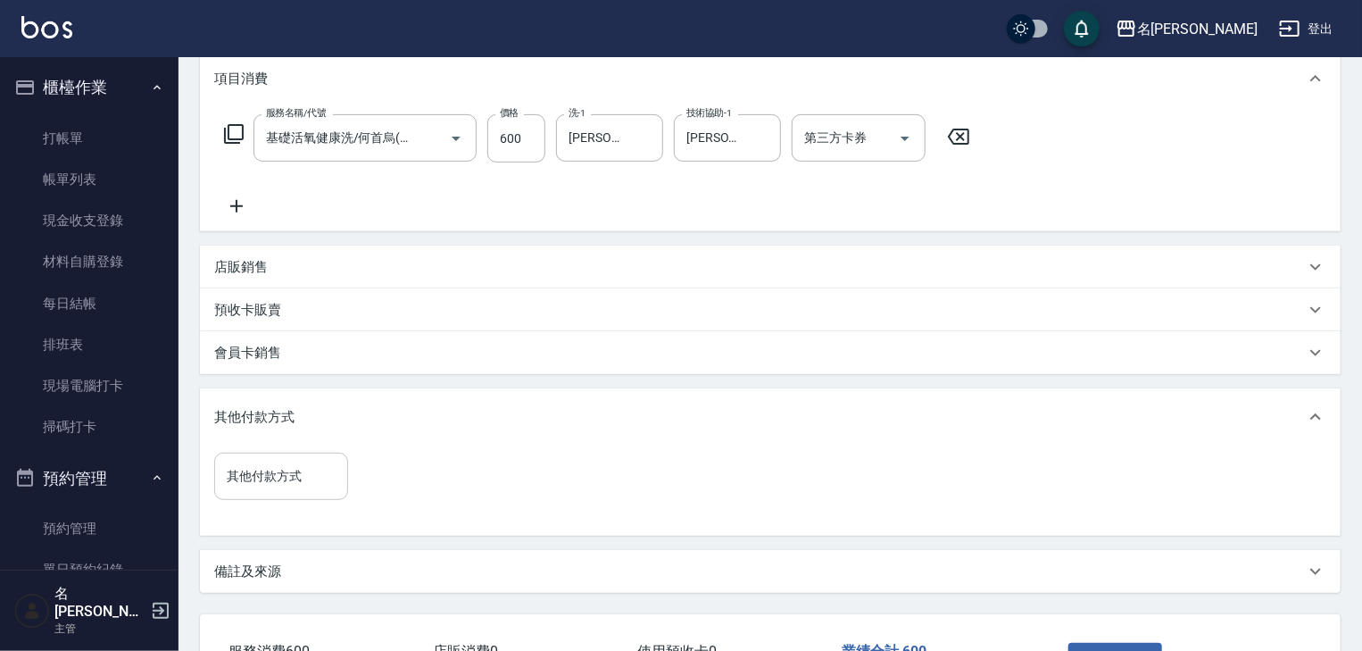
click at [303, 485] on input "其他付款方式" at bounding box center [281, 476] width 118 height 31
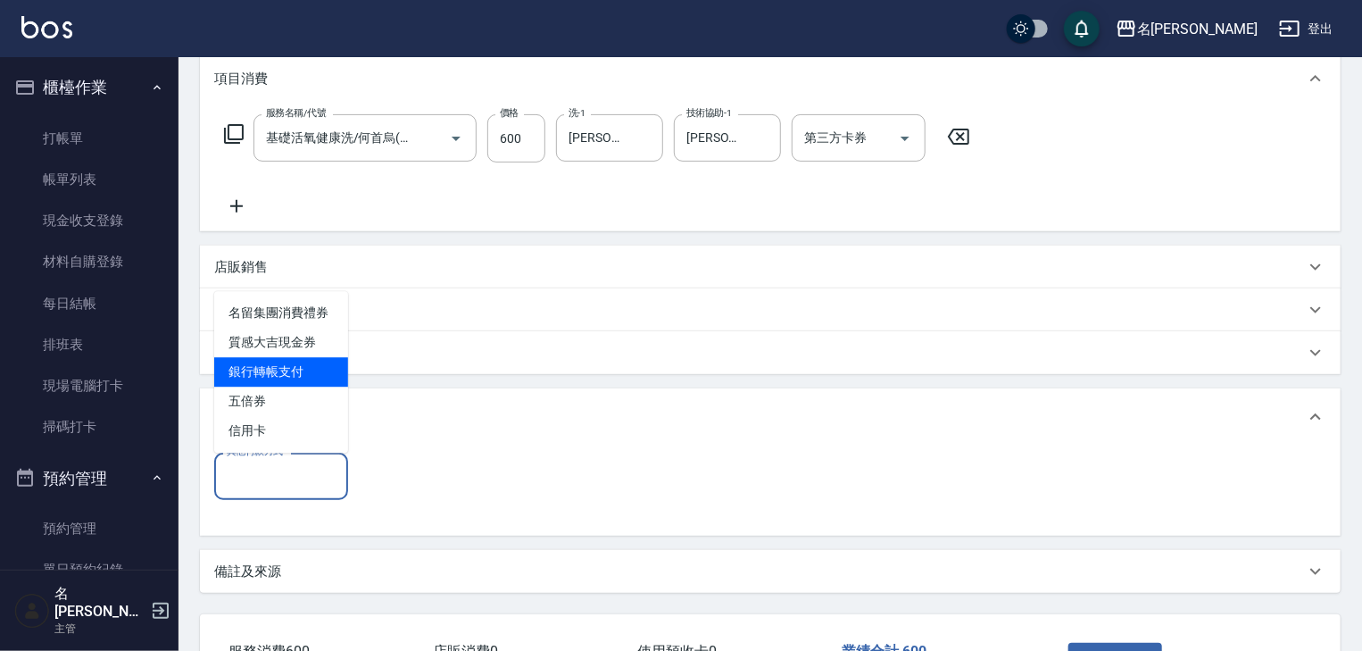
click at [275, 372] on span "銀行轉帳支付" at bounding box center [281, 371] width 134 height 29
type input "銀行轉帳支付"
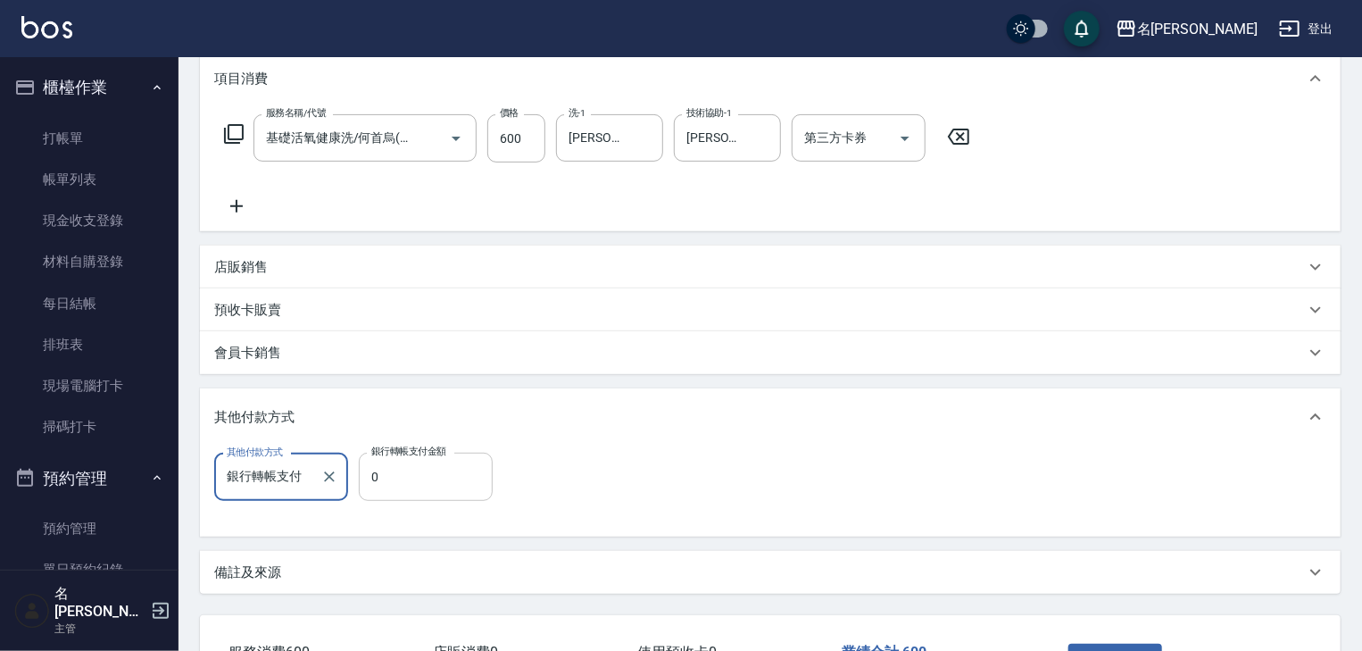
click at [392, 490] on input "0" at bounding box center [426, 477] width 134 height 48
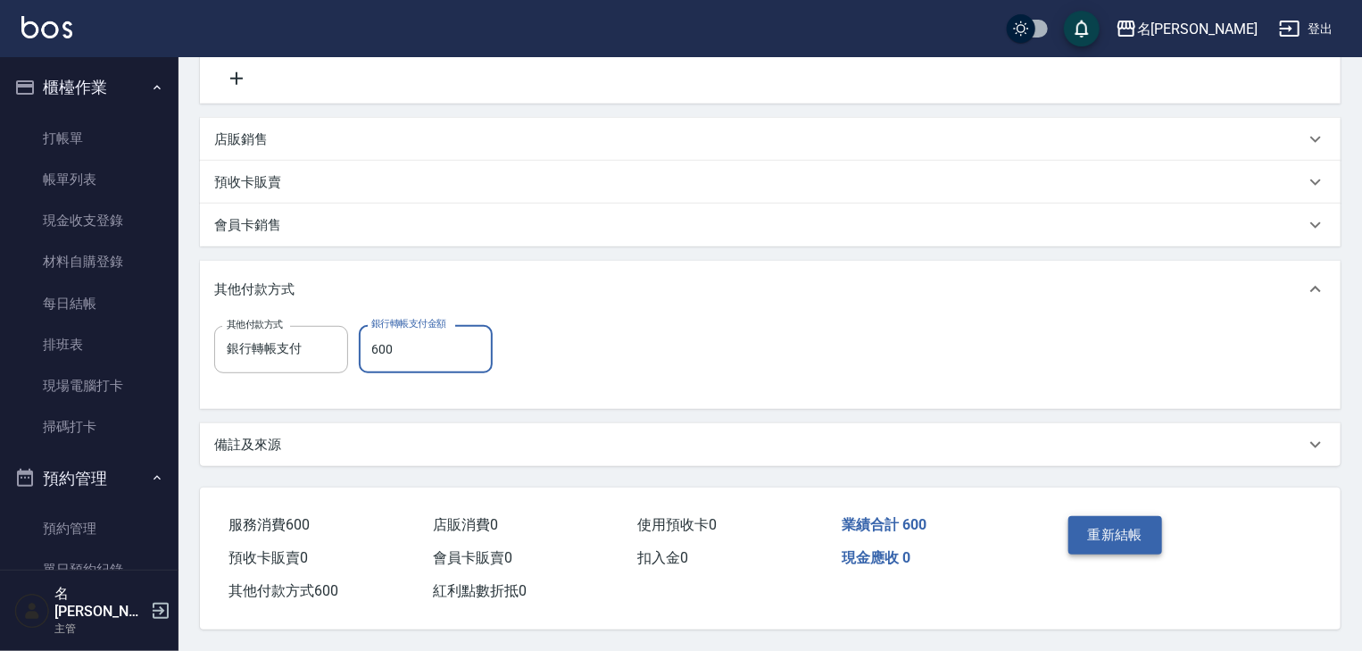
type input "600"
click at [1096, 527] on button "重新結帳" at bounding box center [1115, 534] width 95 height 37
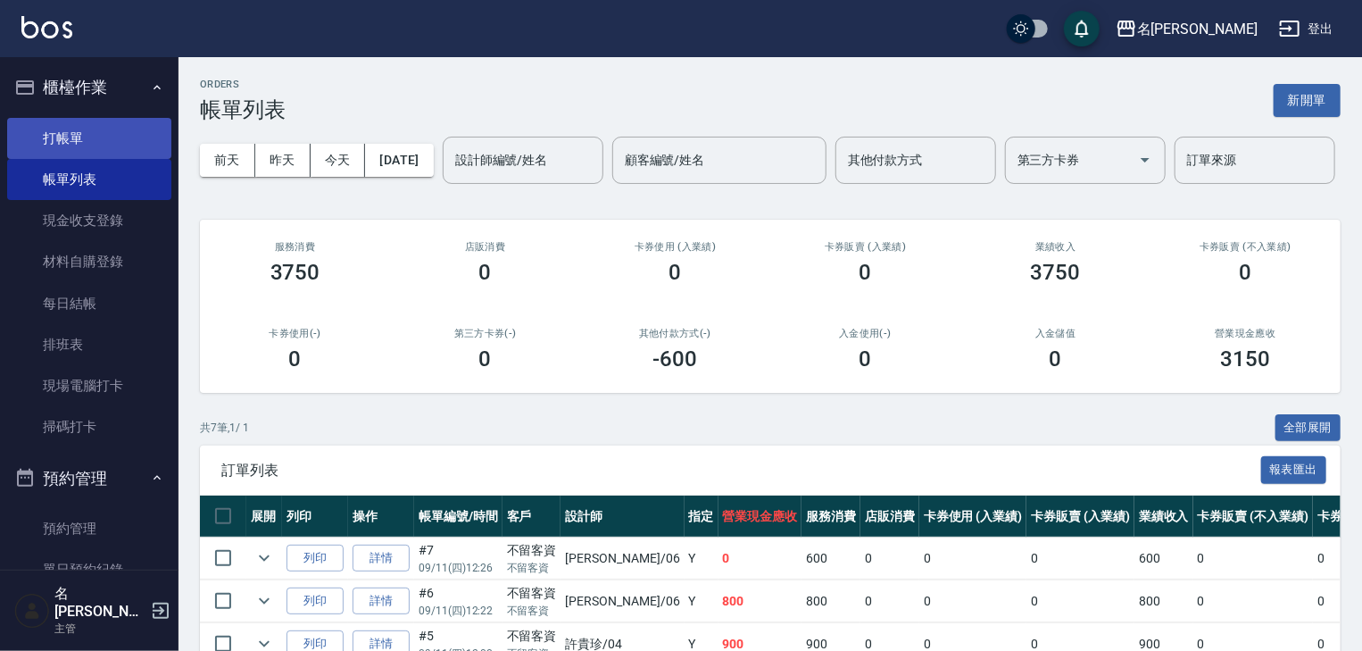
click at [86, 139] on link "打帳單" at bounding box center [89, 138] width 164 height 41
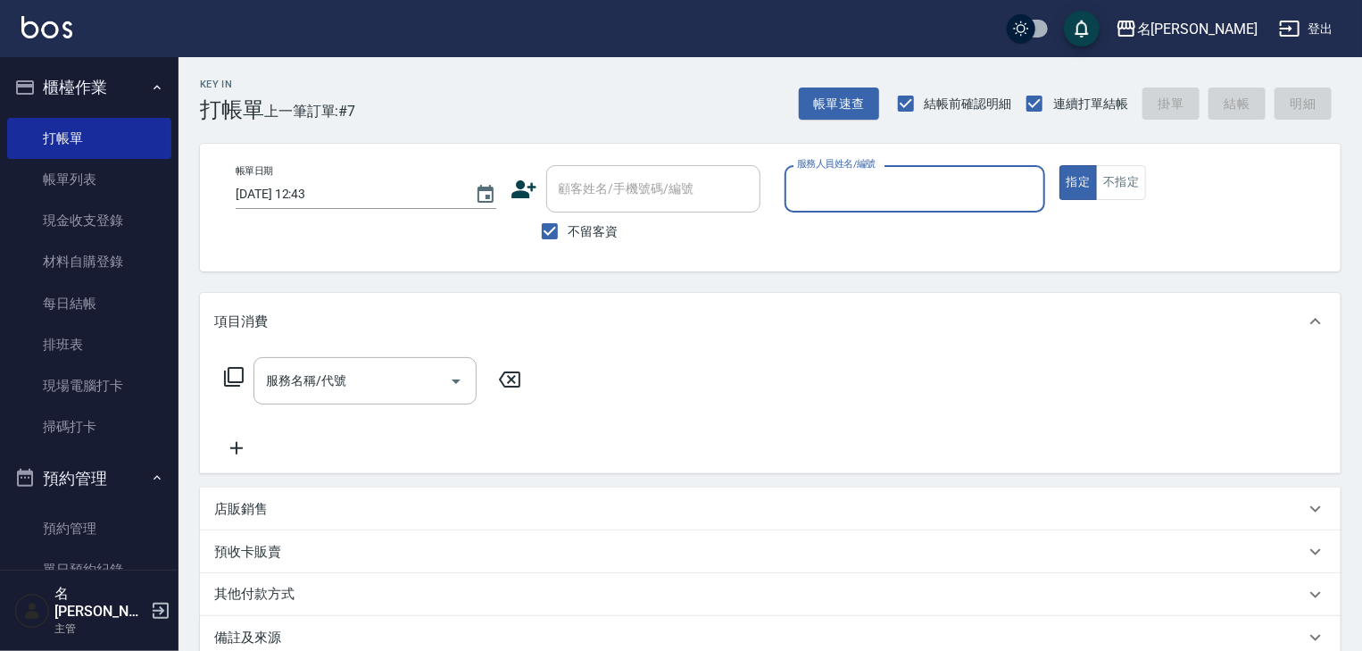
click at [881, 199] on input "服務人員姓名/編號" at bounding box center [915, 188] width 245 height 31
type input "蔡慈恩-08"
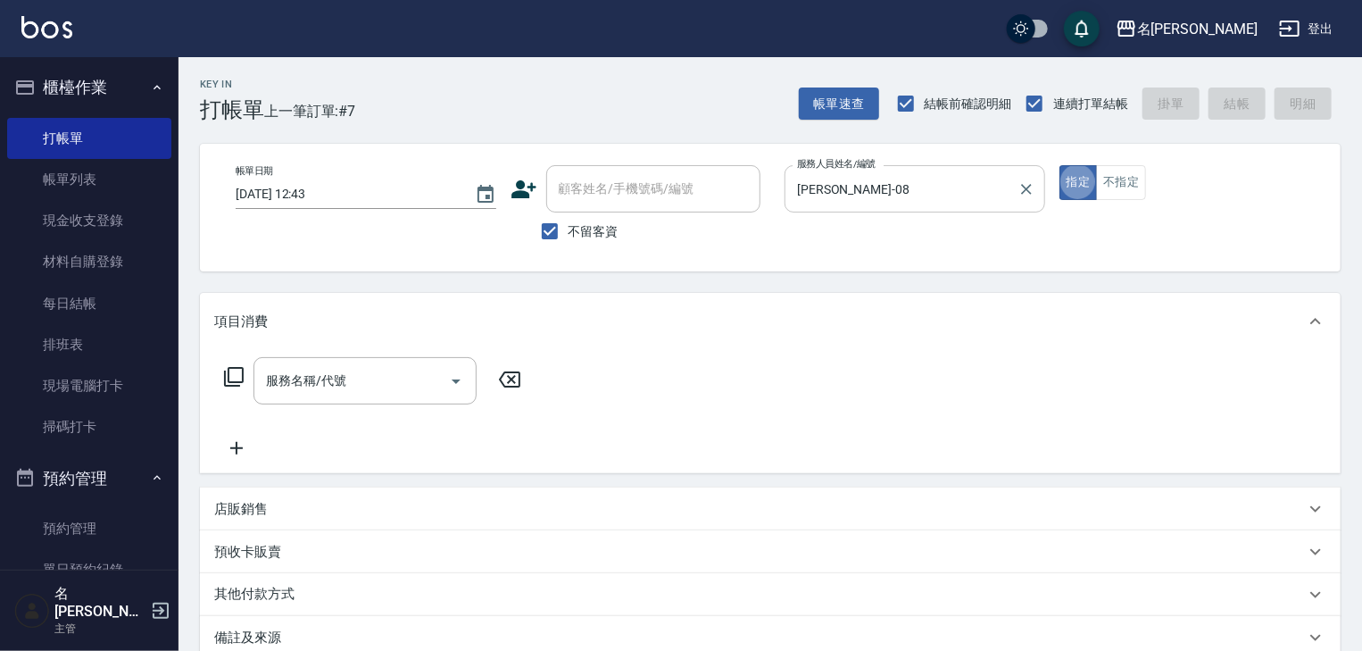
type button "true"
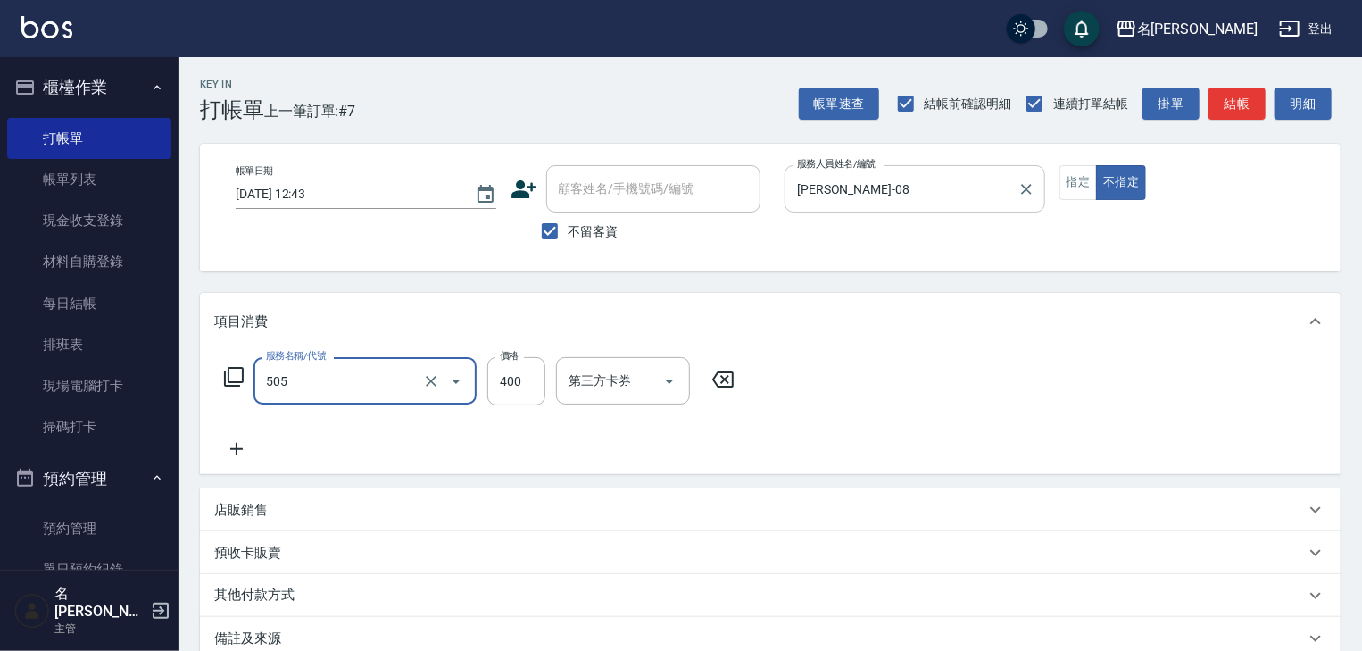
type input "洗髮(505)"
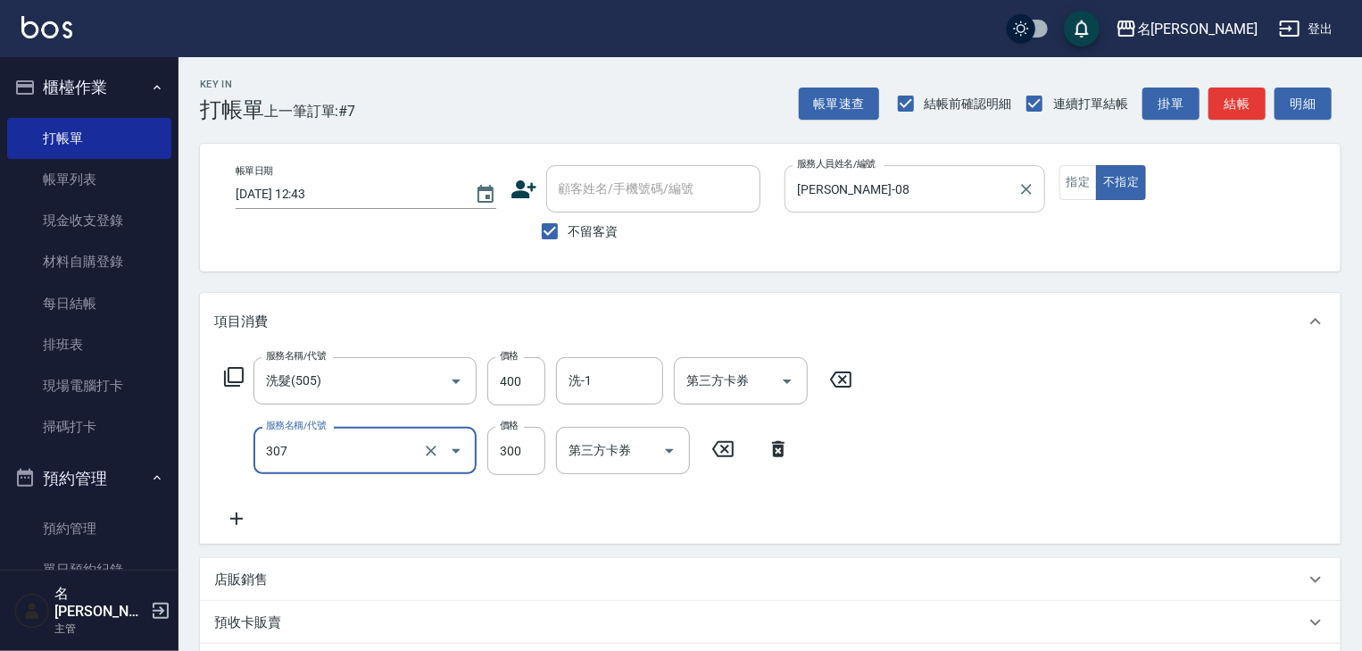
type input "剪髮(307)"
type input "500"
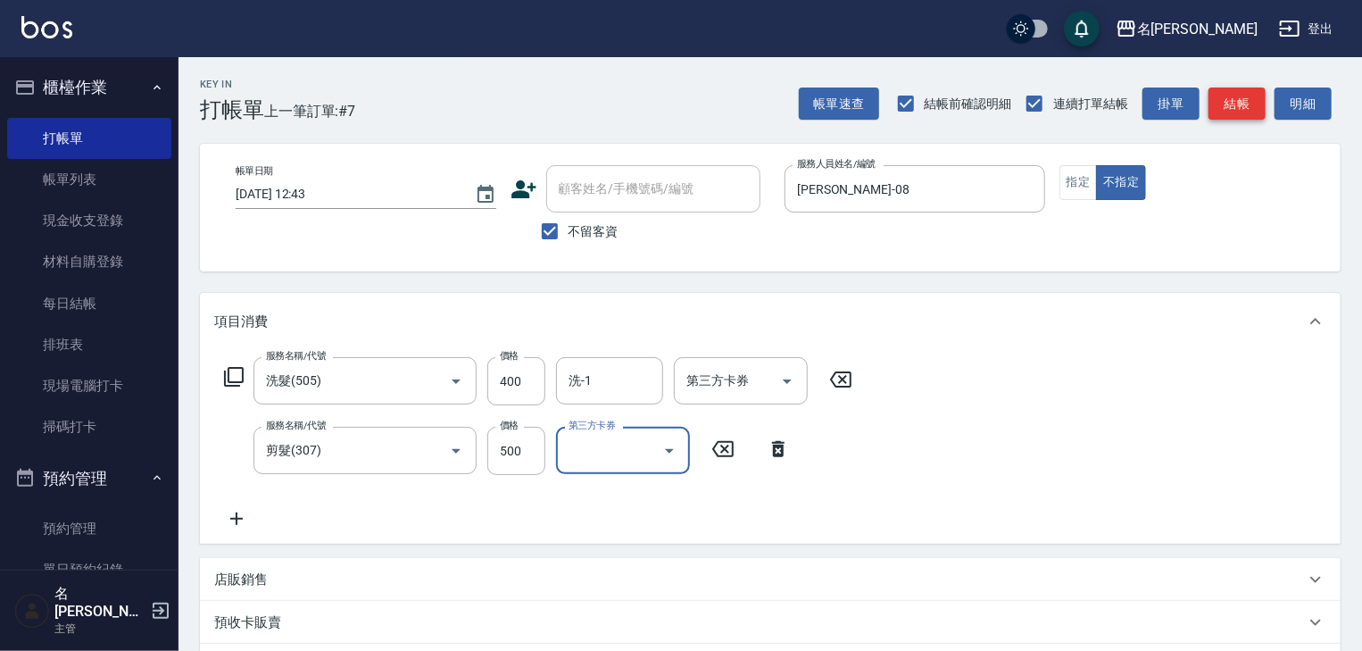
click at [1252, 111] on button "結帳" at bounding box center [1236, 103] width 57 height 33
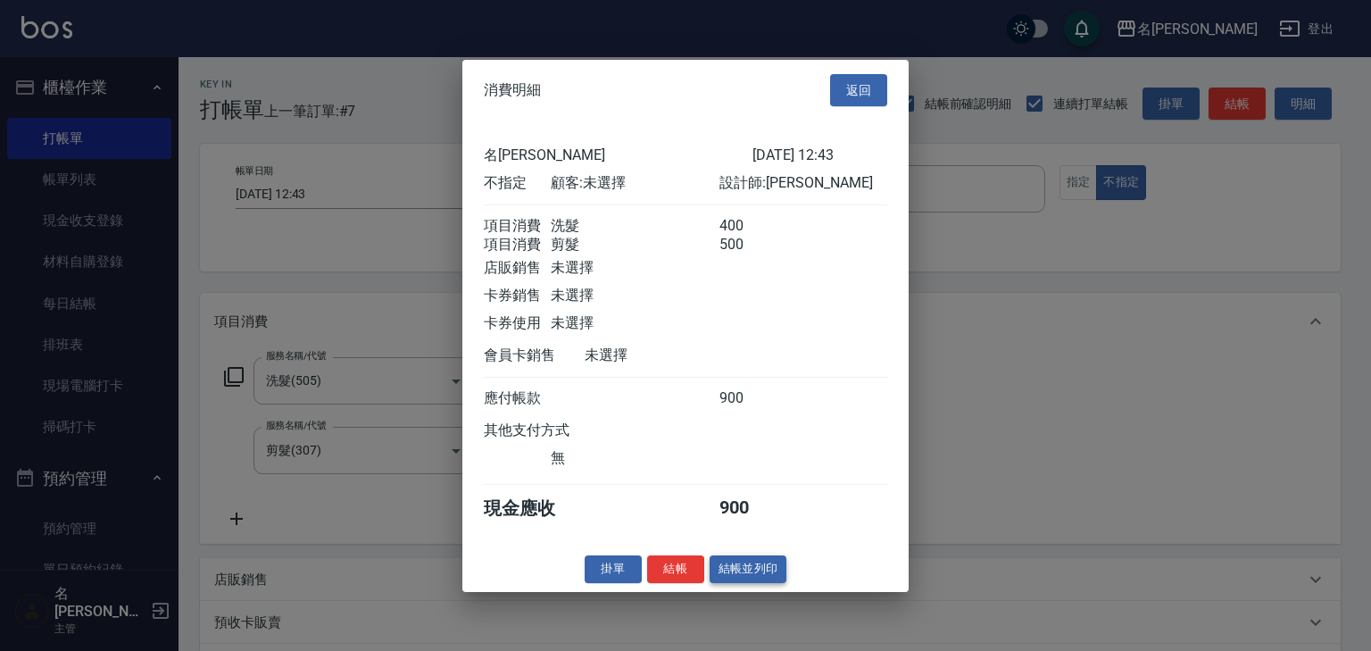
click at [758, 575] on button "結帳並列印" at bounding box center [749, 569] width 78 height 28
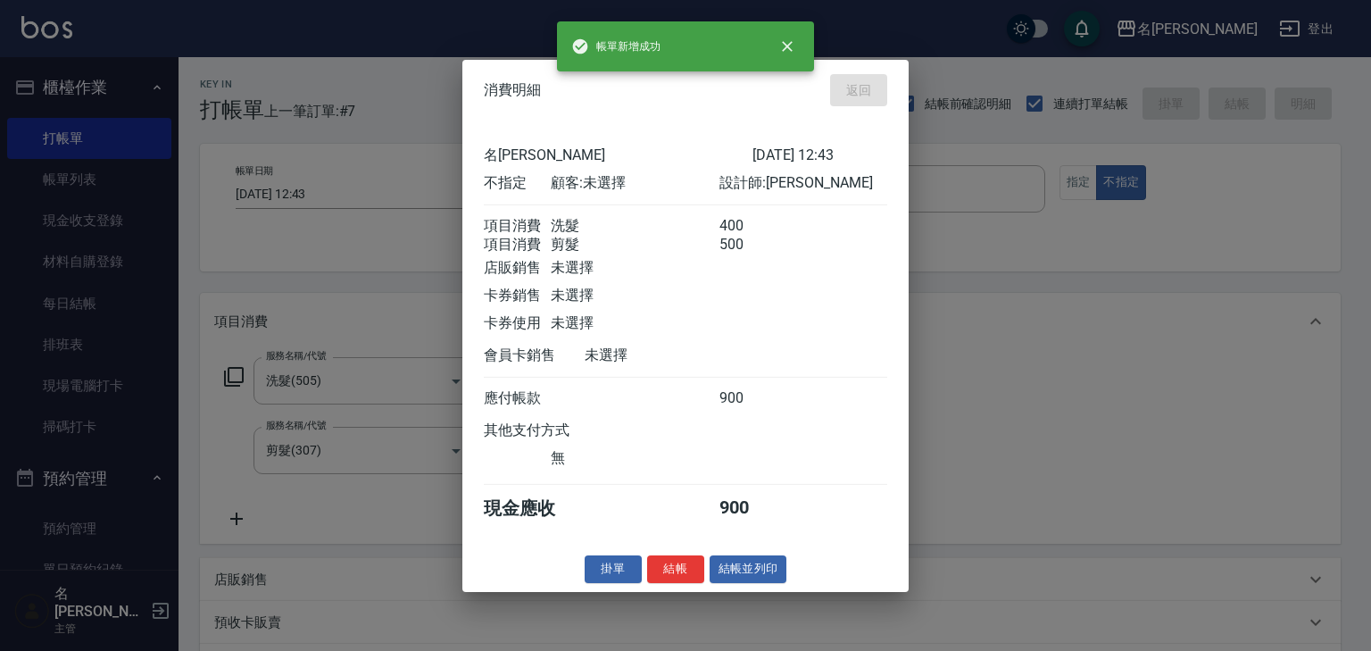
type input "2025/09/11 12:44"
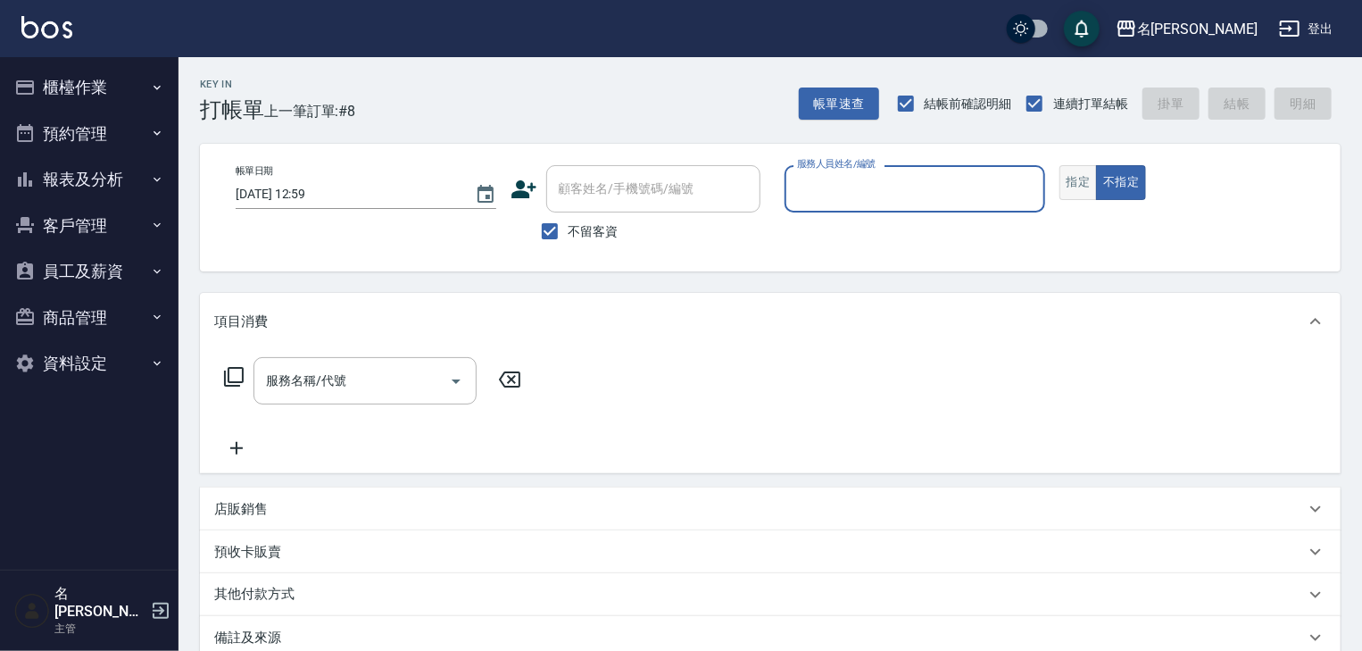
click at [1068, 188] on button "指定" at bounding box center [1078, 182] width 38 height 35
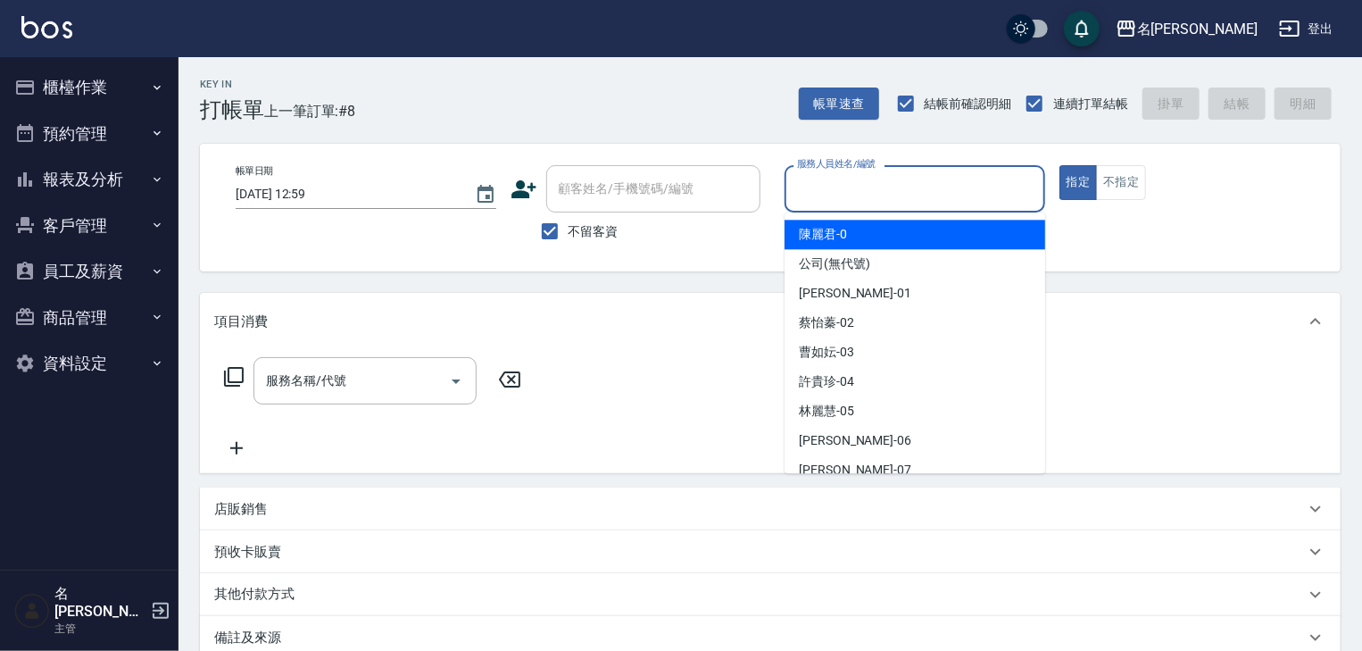
click at [861, 203] on input "服務人員姓名/編號" at bounding box center [915, 188] width 245 height 31
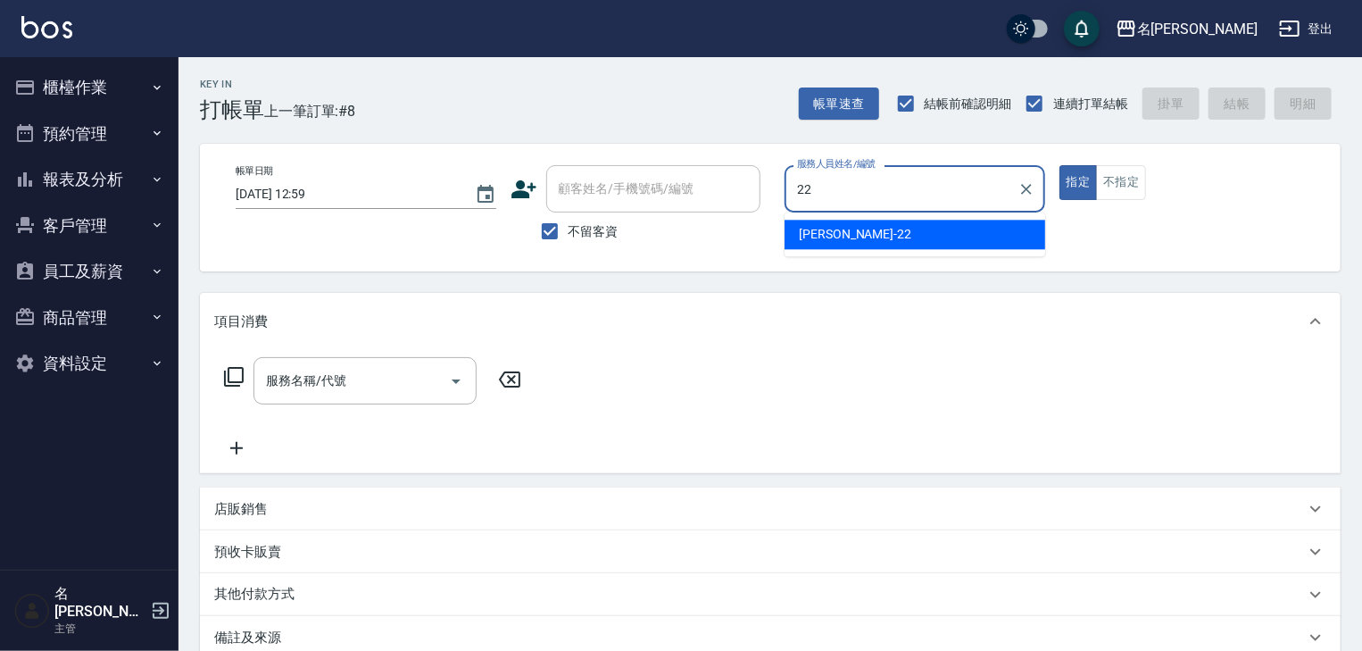
click at [834, 229] on span "王婕宇 -22" at bounding box center [855, 234] width 112 height 19
type input "王婕宇-22"
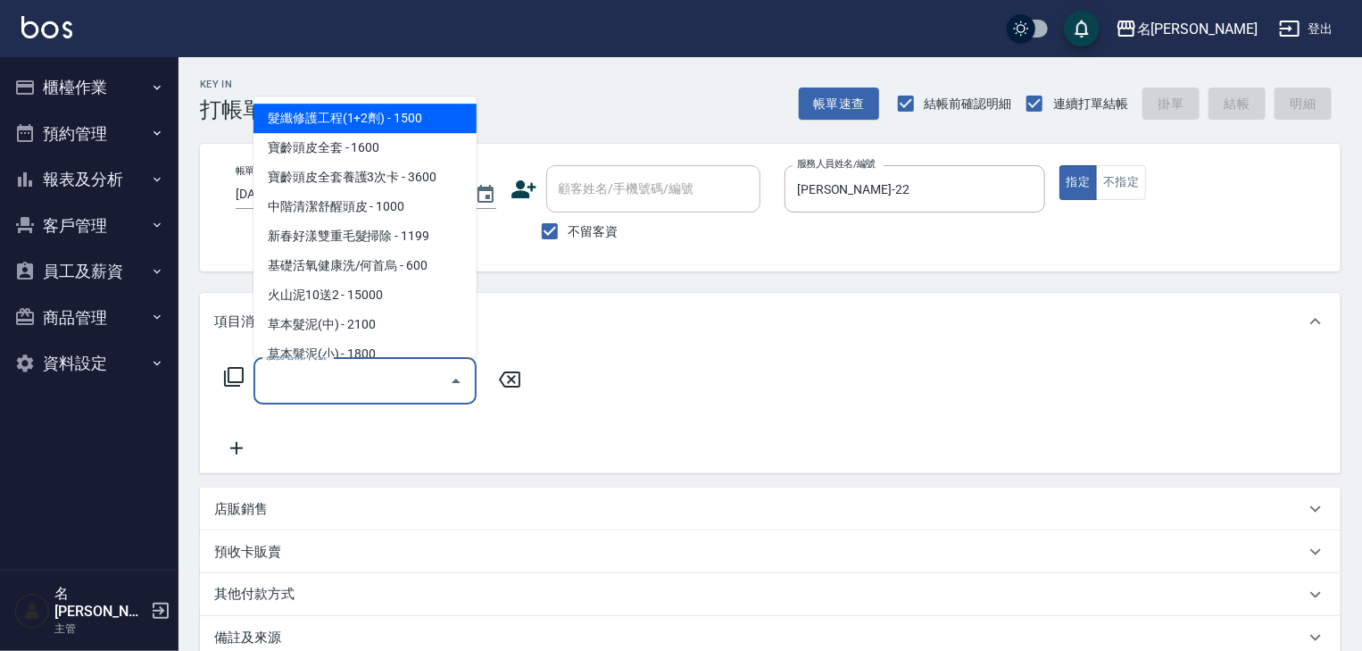
click at [409, 377] on input "服務名稱/代號" at bounding box center [352, 380] width 180 height 31
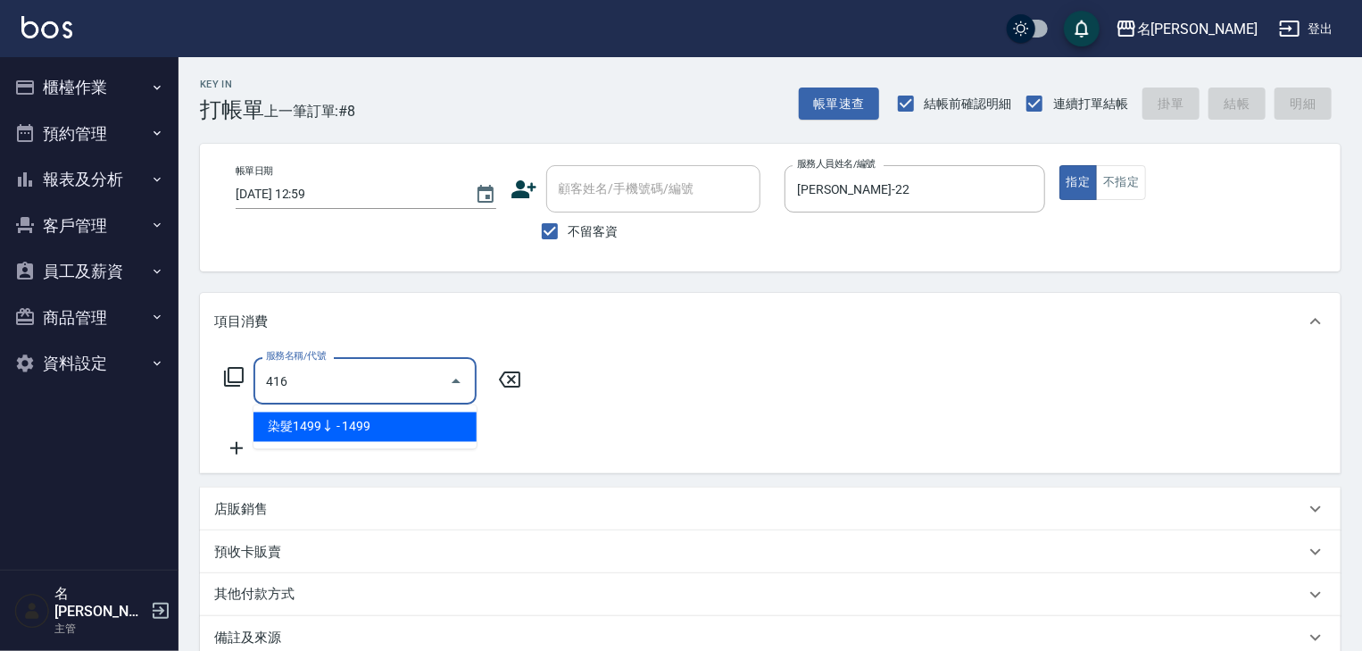
click at [447, 418] on span "染髮1499↓ - 1499" at bounding box center [364, 426] width 223 height 29
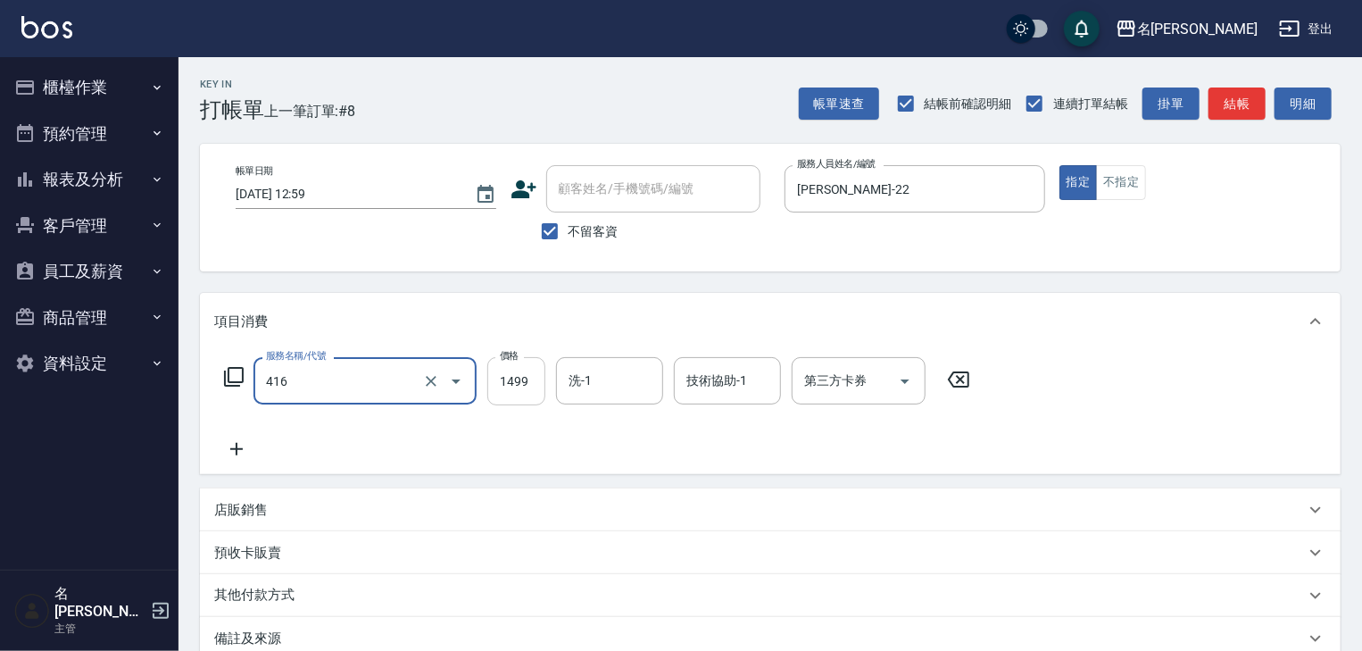
type input "染髮1499↓(416)"
click at [536, 386] on input "1499" at bounding box center [516, 381] width 58 height 48
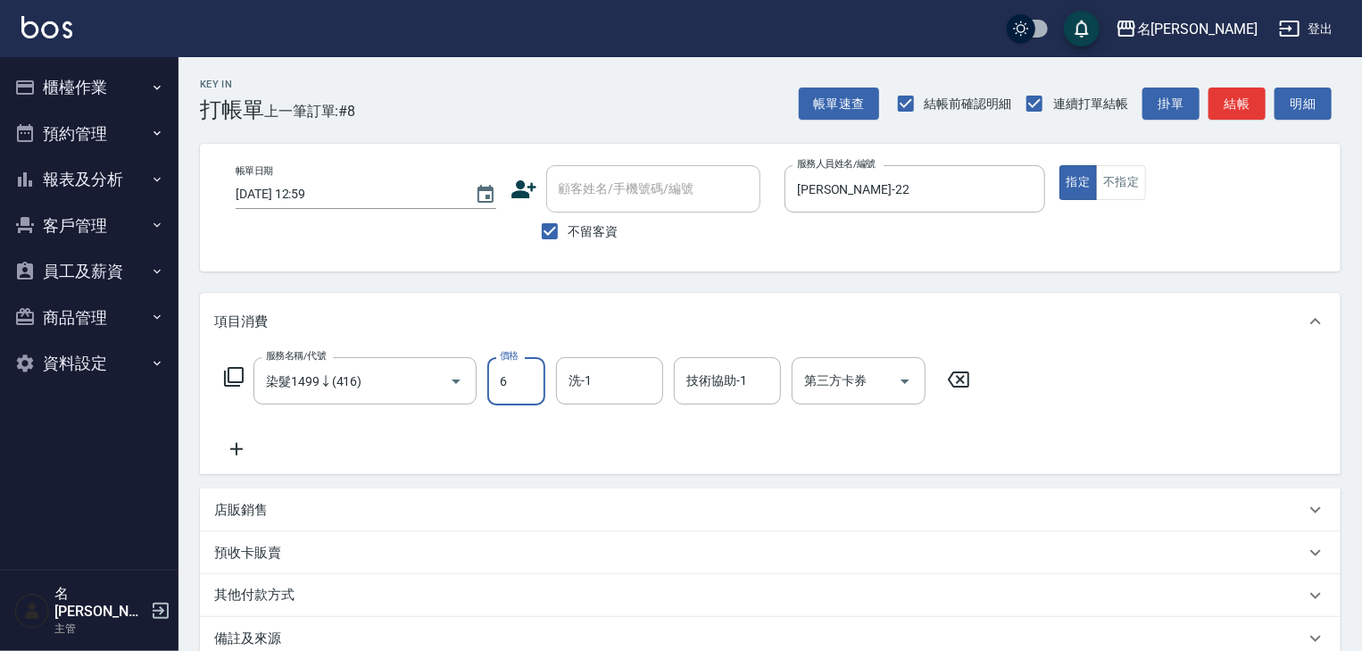
drag, startPoint x: 517, startPoint y: 384, endPoint x: 490, endPoint y: 388, distance: 27.1
click at [490, 388] on input "6" at bounding box center [516, 381] width 58 height 48
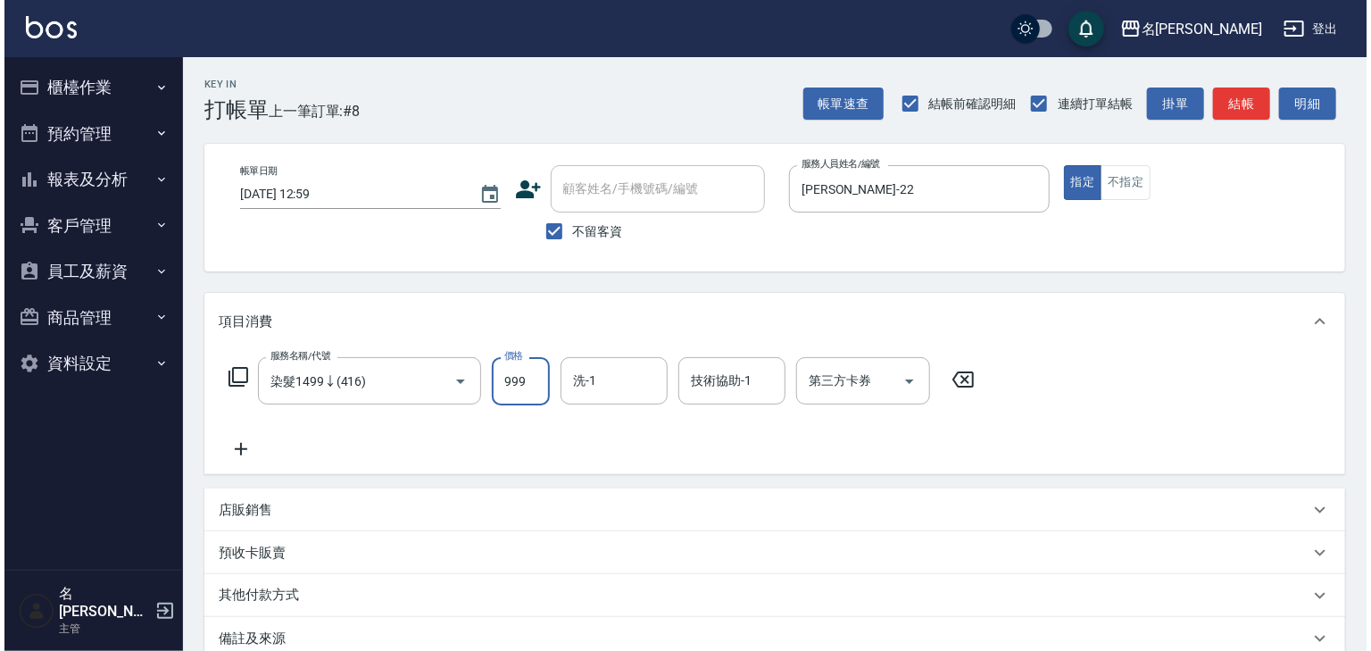
scroll to position [209, 0]
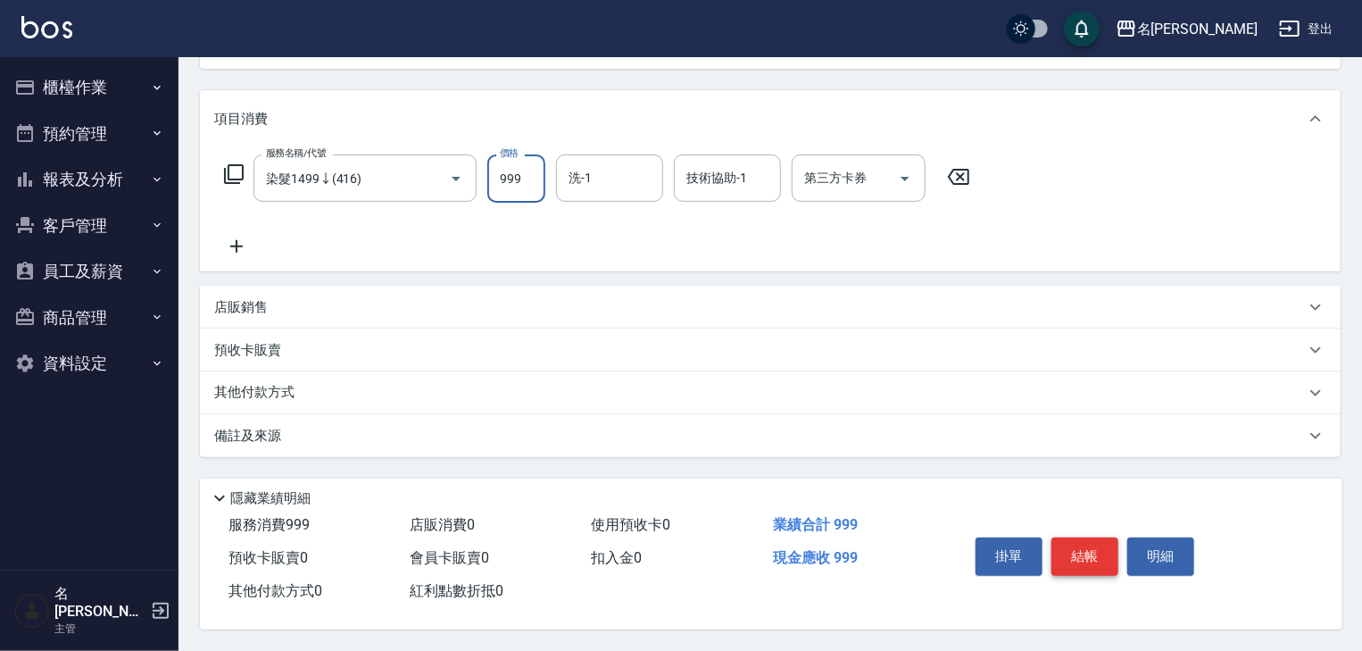
type input "999"
click at [1078, 544] on button "結帳" at bounding box center [1084, 555] width 67 height 37
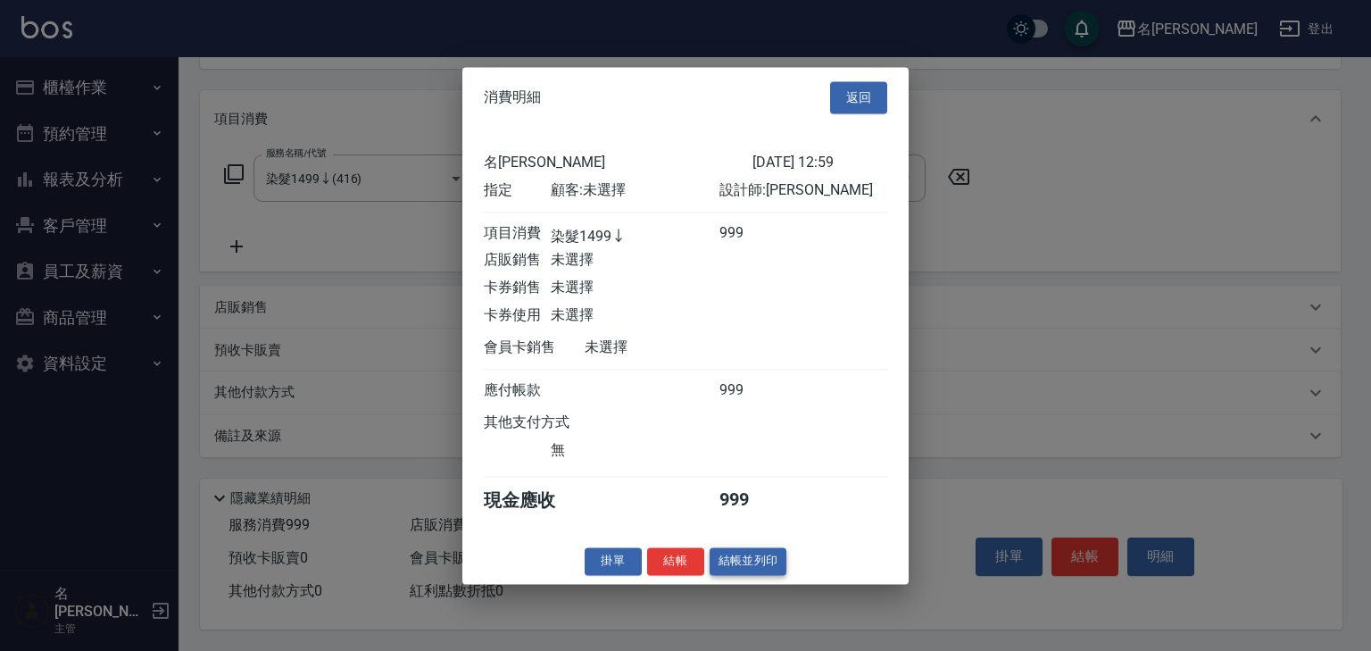
click at [740, 574] on button "結帳並列印" at bounding box center [749, 561] width 78 height 28
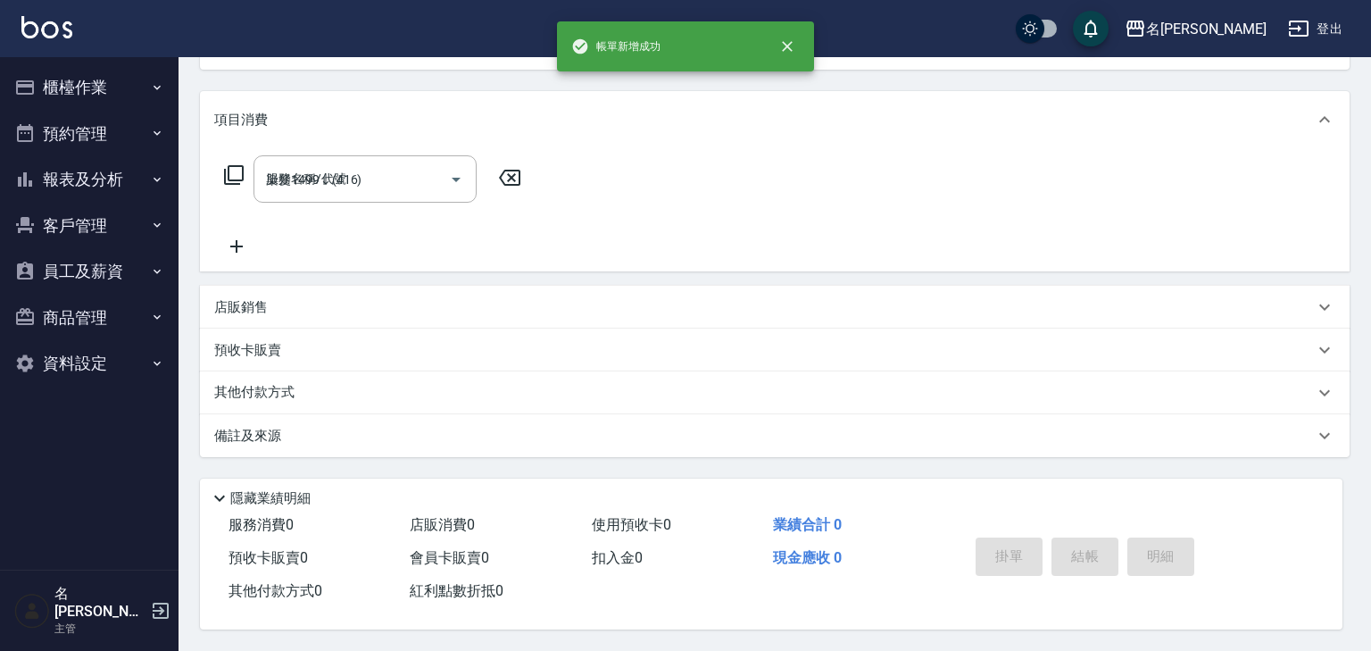
type input "2025/09/11 13:00"
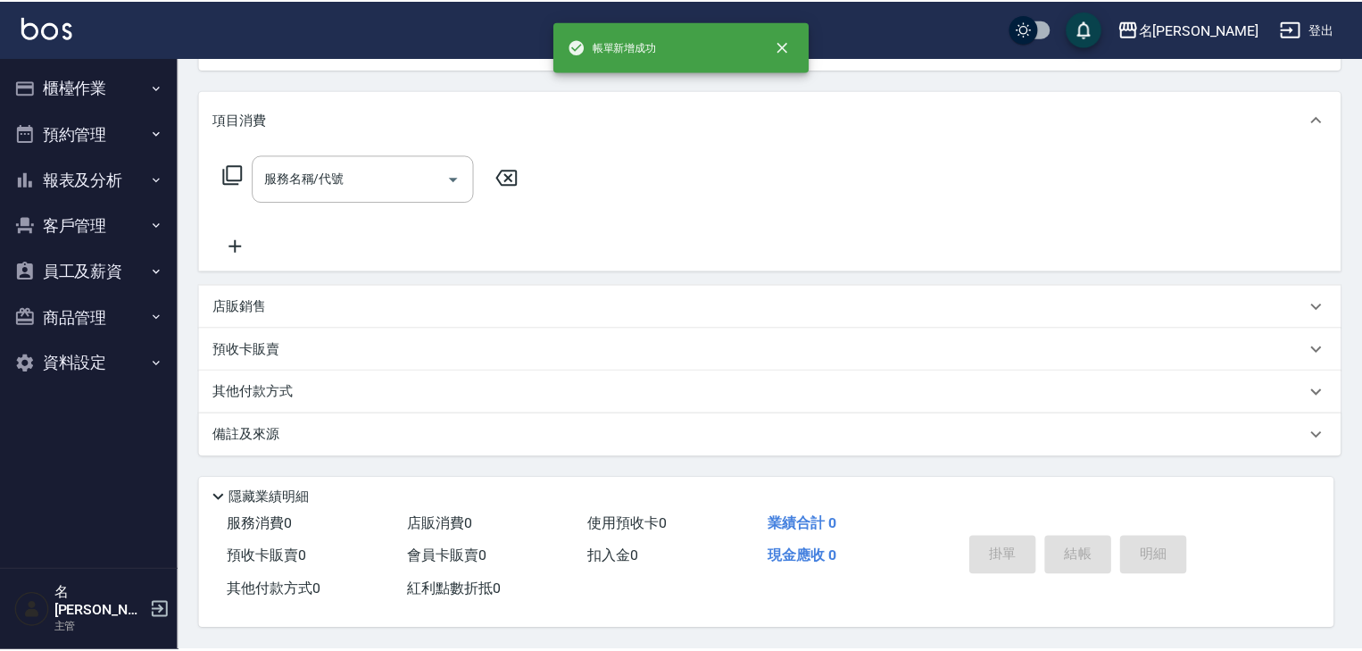
scroll to position [0, 0]
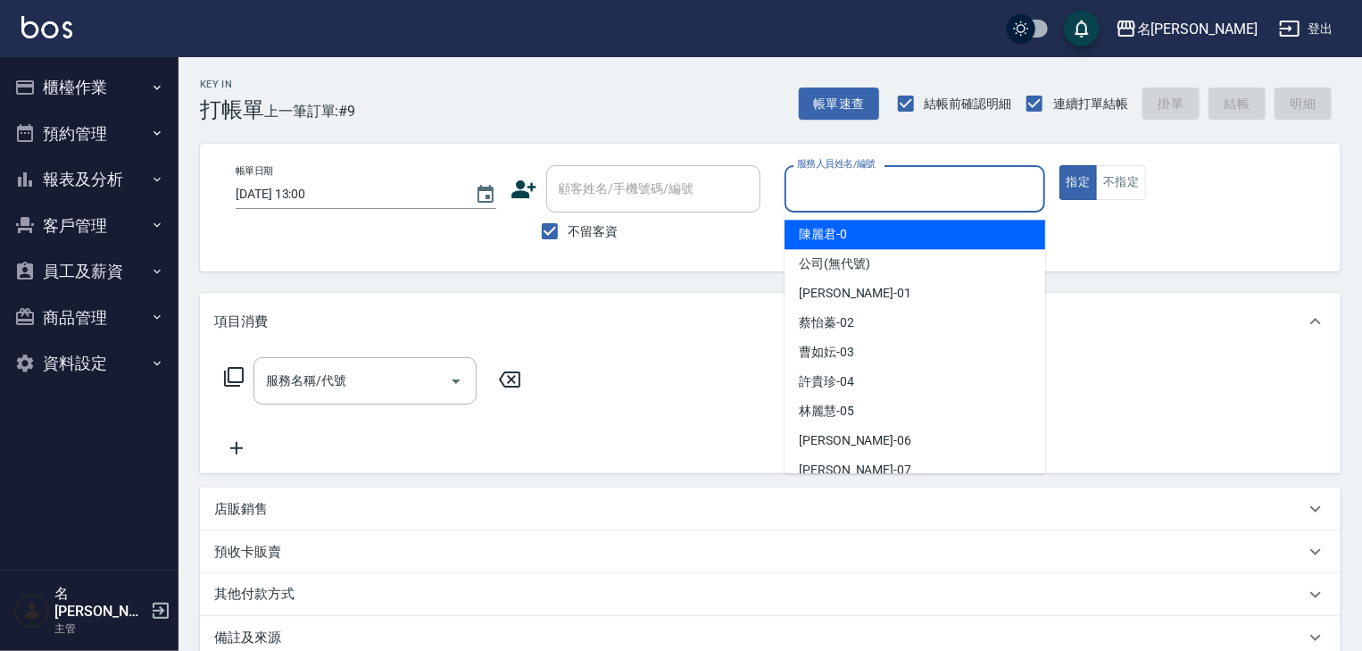
click at [893, 186] on input "服務人員姓名/編號" at bounding box center [915, 188] width 245 height 31
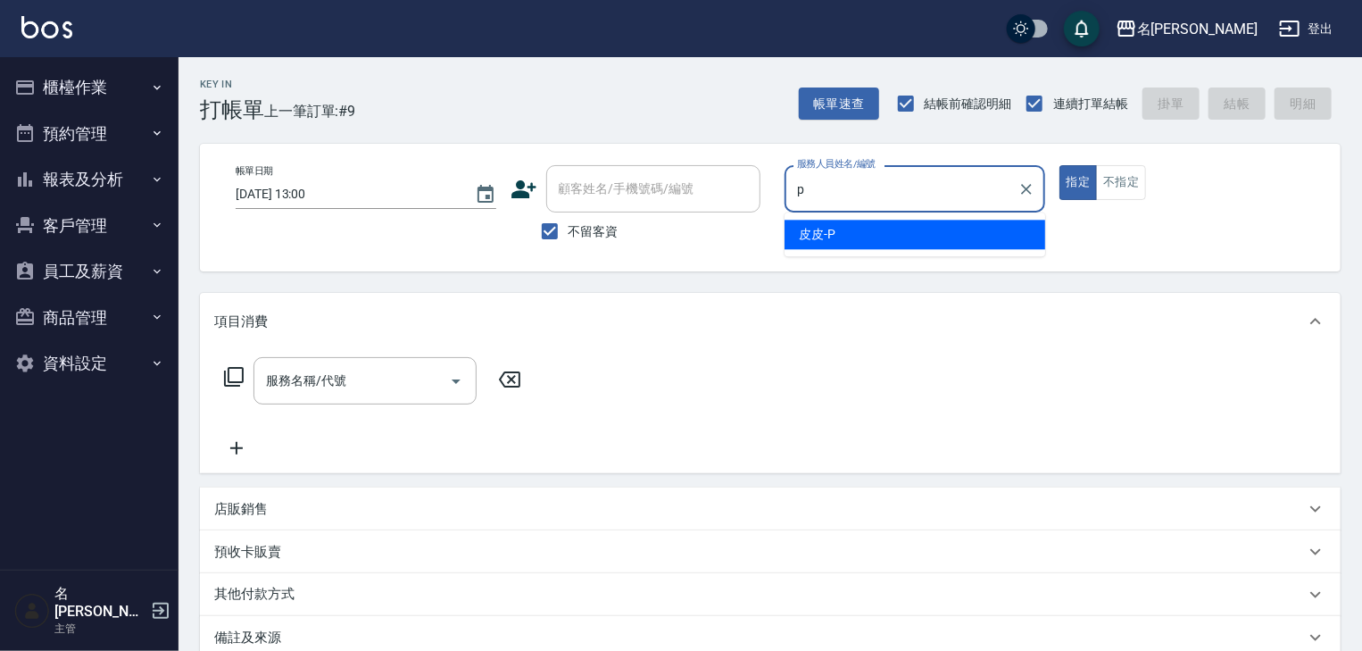
click at [807, 239] on span "皮皮 -P" at bounding box center [817, 234] width 37 height 19
type input "皮皮-P"
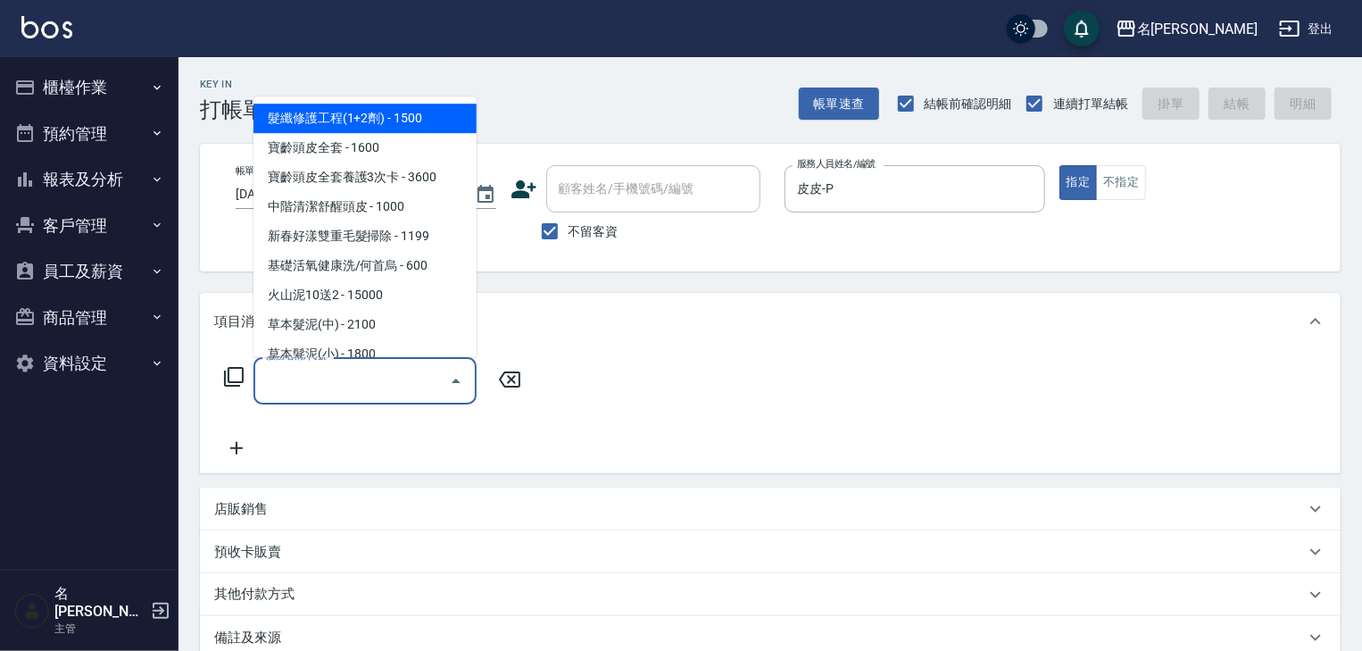
click at [411, 368] on input "服務名稱/代號" at bounding box center [352, 380] width 180 height 31
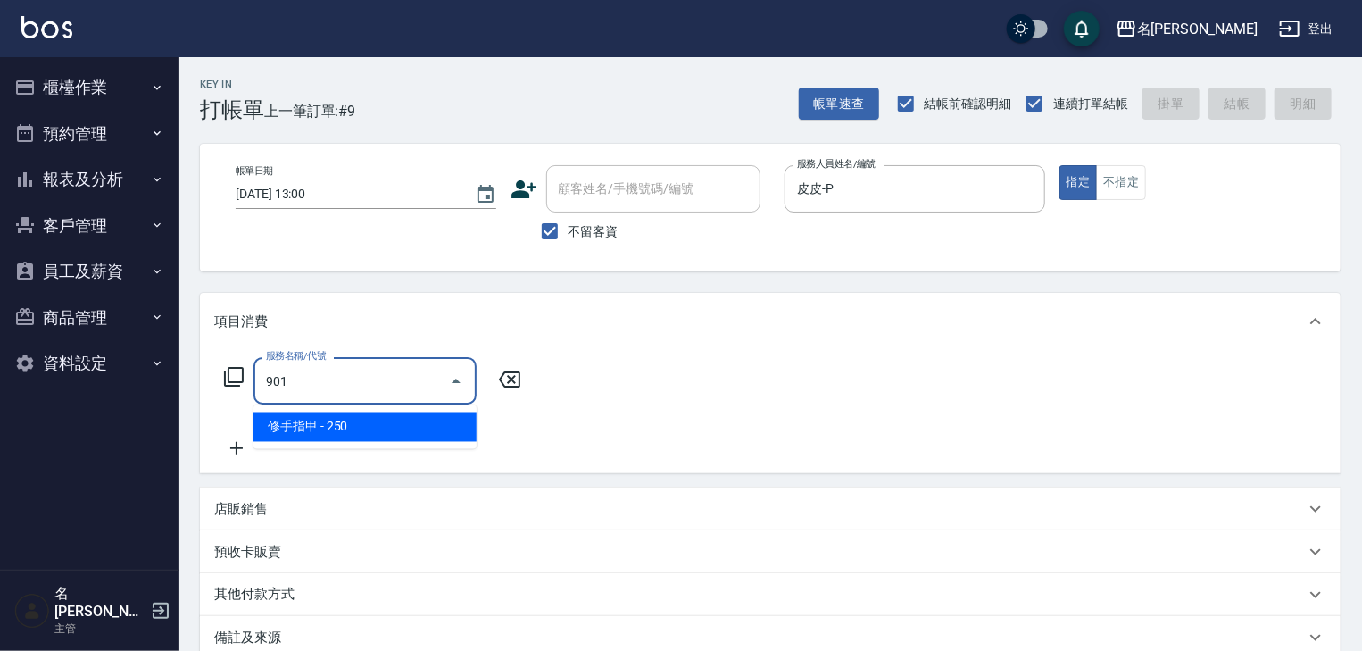
click at [443, 411] on ul "修手指甲 - 250" at bounding box center [364, 427] width 223 height 44
click at [445, 418] on span "修手指甲 - 250" at bounding box center [364, 426] width 223 height 29
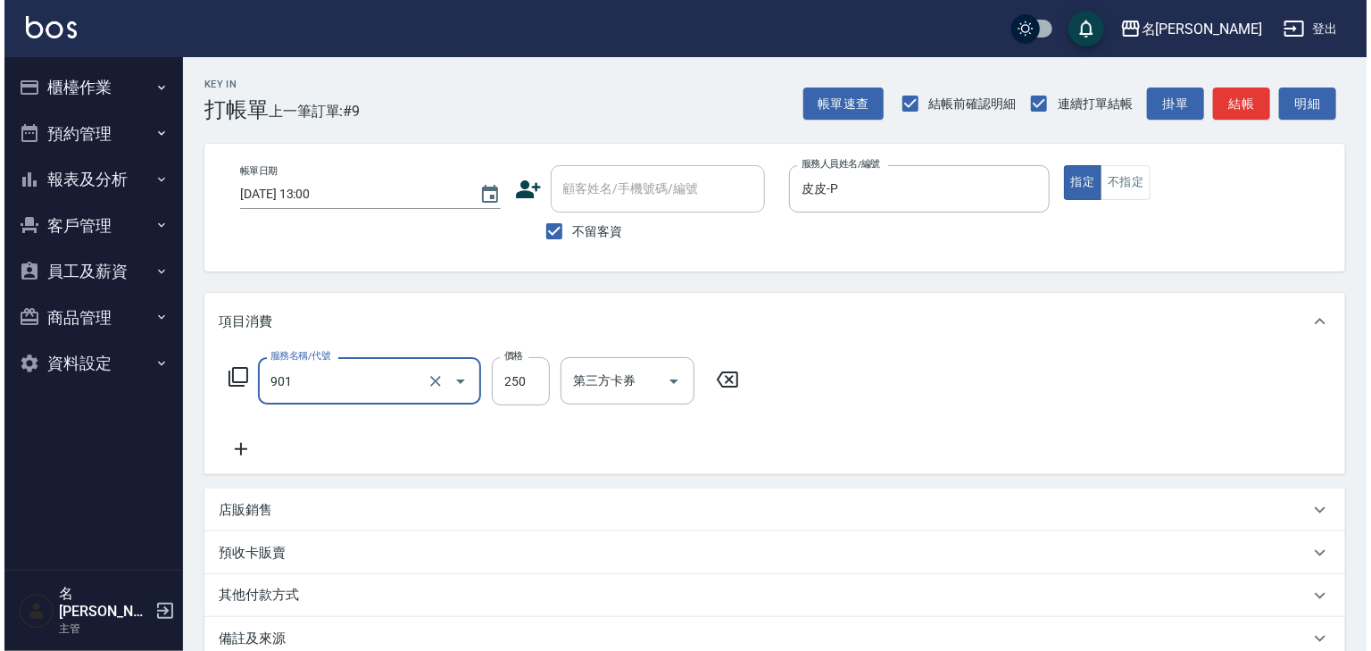
scroll to position [209, 0]
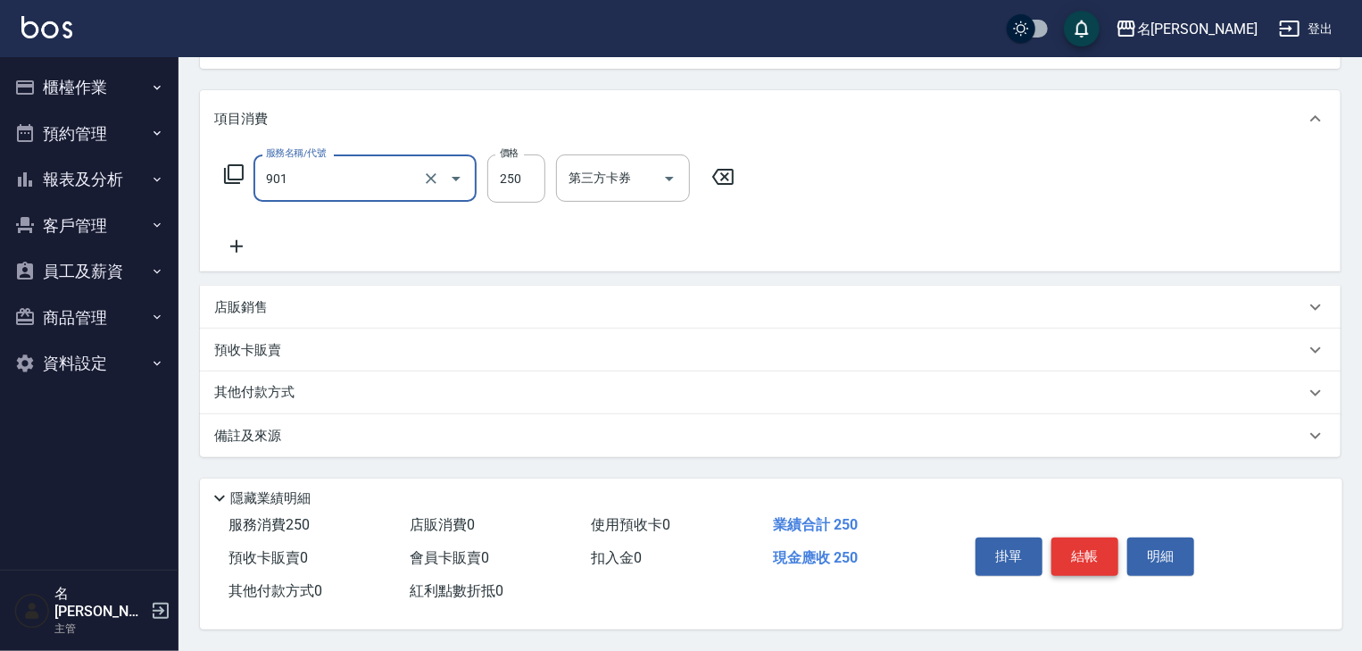
type input "修手指甲(901)"
click at [1088, 550] on button "結帳" at bounding box center [1084, 555] width 67 height 37
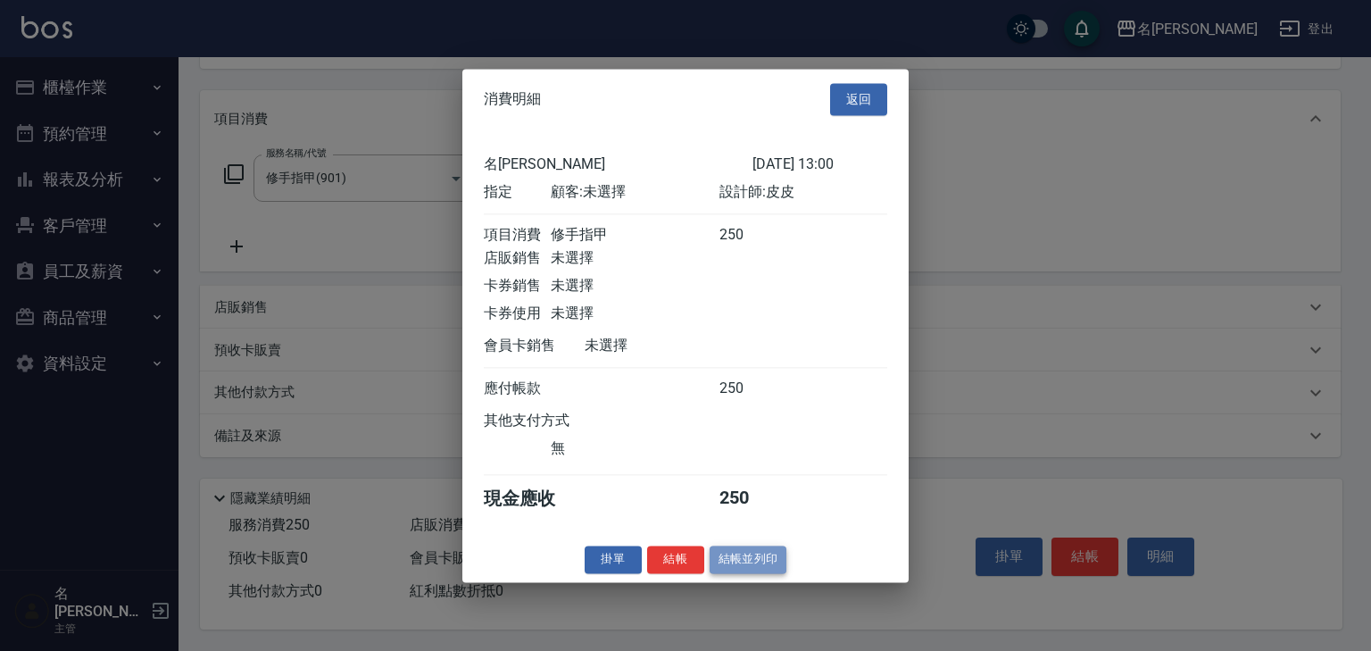
click at [758, 569] on button "結帳並列印" at bounding box center [749, 559] width 78 height 28
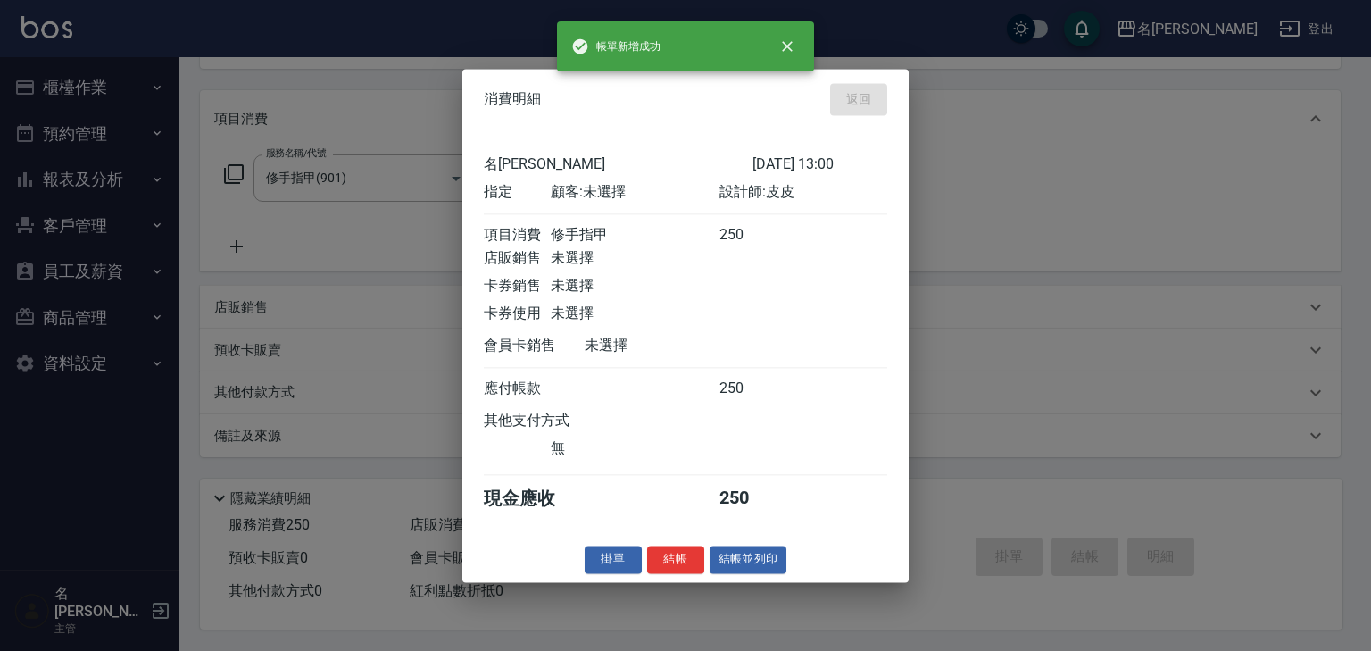
type input "2025/09/11 13:08"
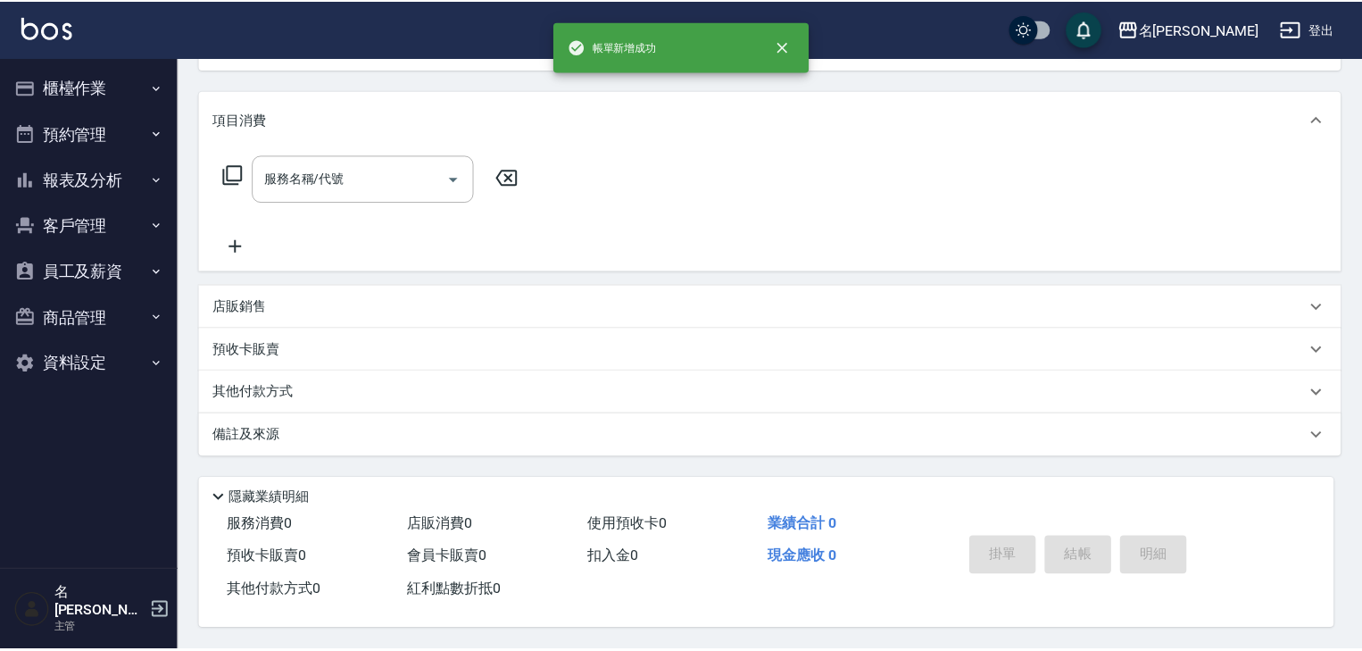
scroll to position [0, 0]
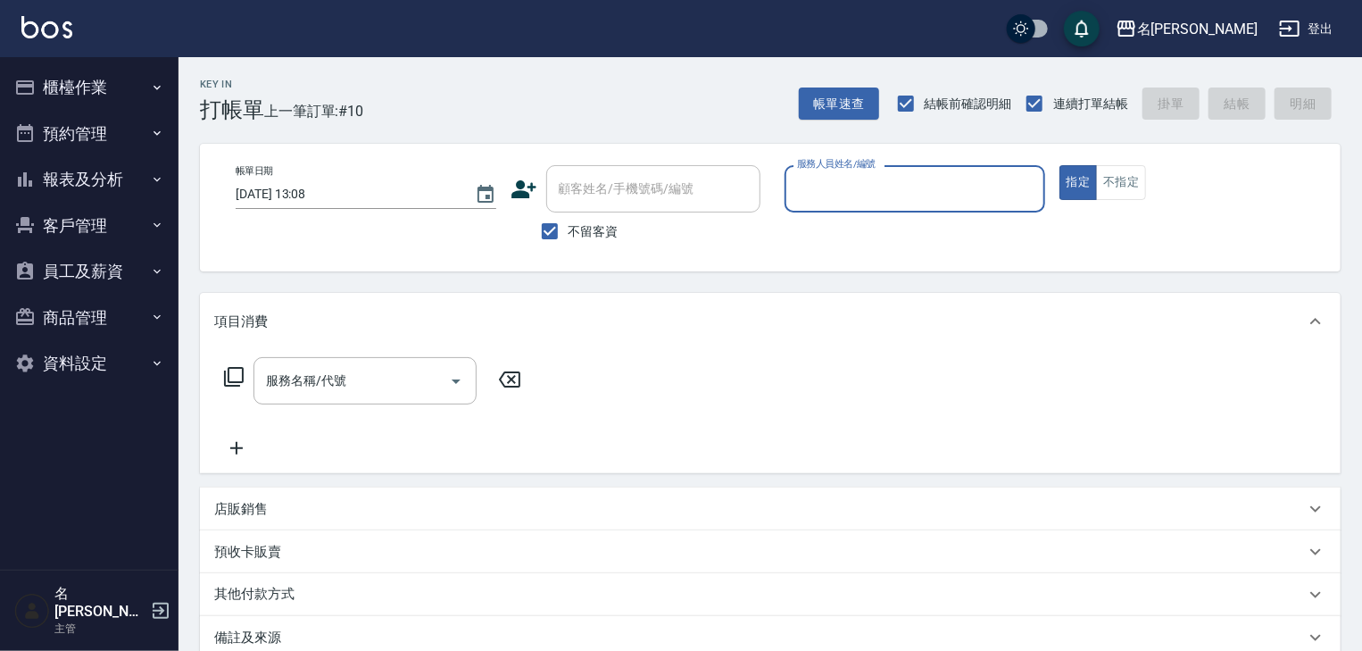
click at [894, 190] on input "服務人員姓名/編號" at bounding box center [915, 188] width 245 height 31
click at [857, 228] on div "歐麥 -10" at bounding box center [915, 234] width 261 height 29
type input "歐麥-10"
click at [366, 382] on input "服務名稱/代號" at bounding box center [352, 380] width 180 height 31
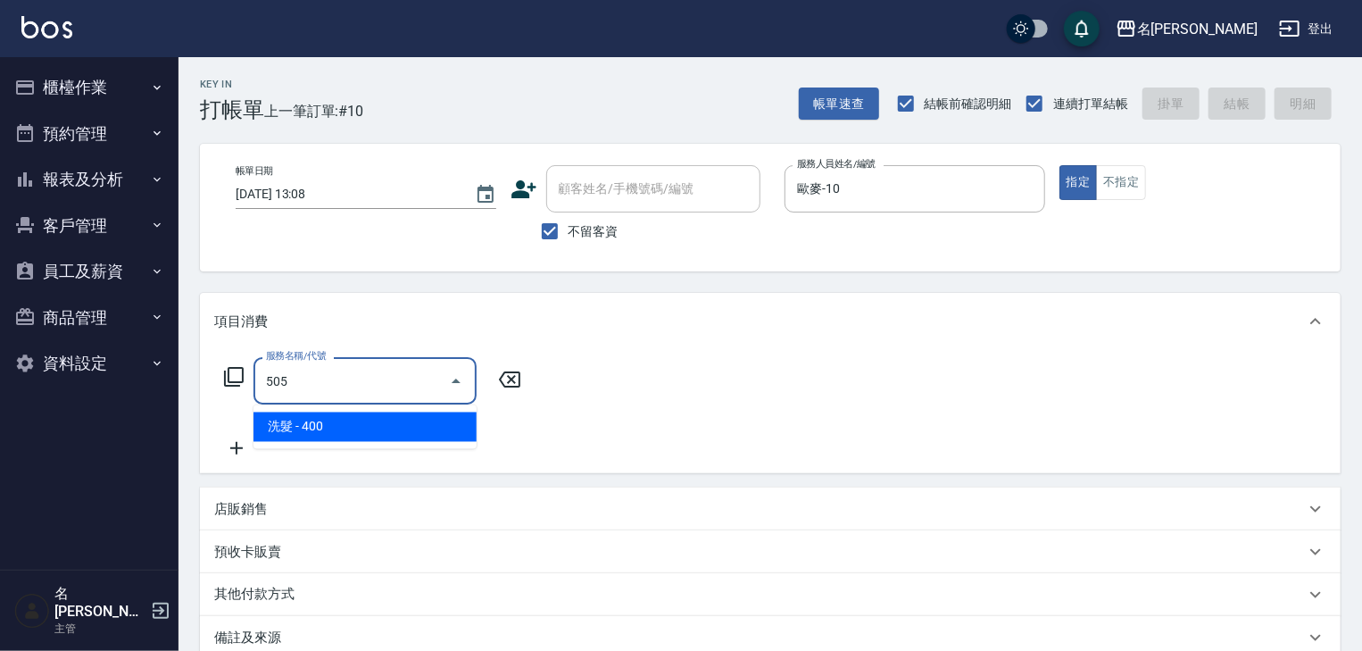
click at [411, 425] on span "洗髮 - 400" at bounding box center [364, 426] width 223 height 29
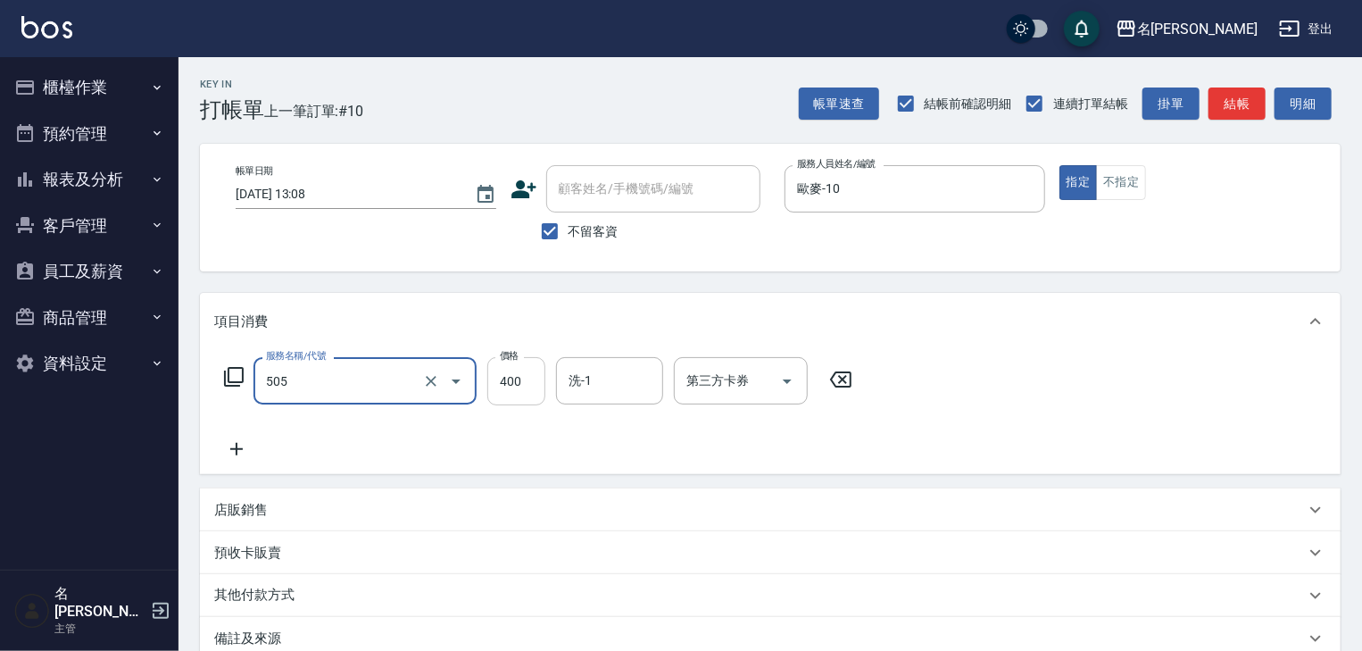
type input "洗髮(505)"
click at [525, 382] on input "400" at bounding box center [516, 381] width 58 height 48
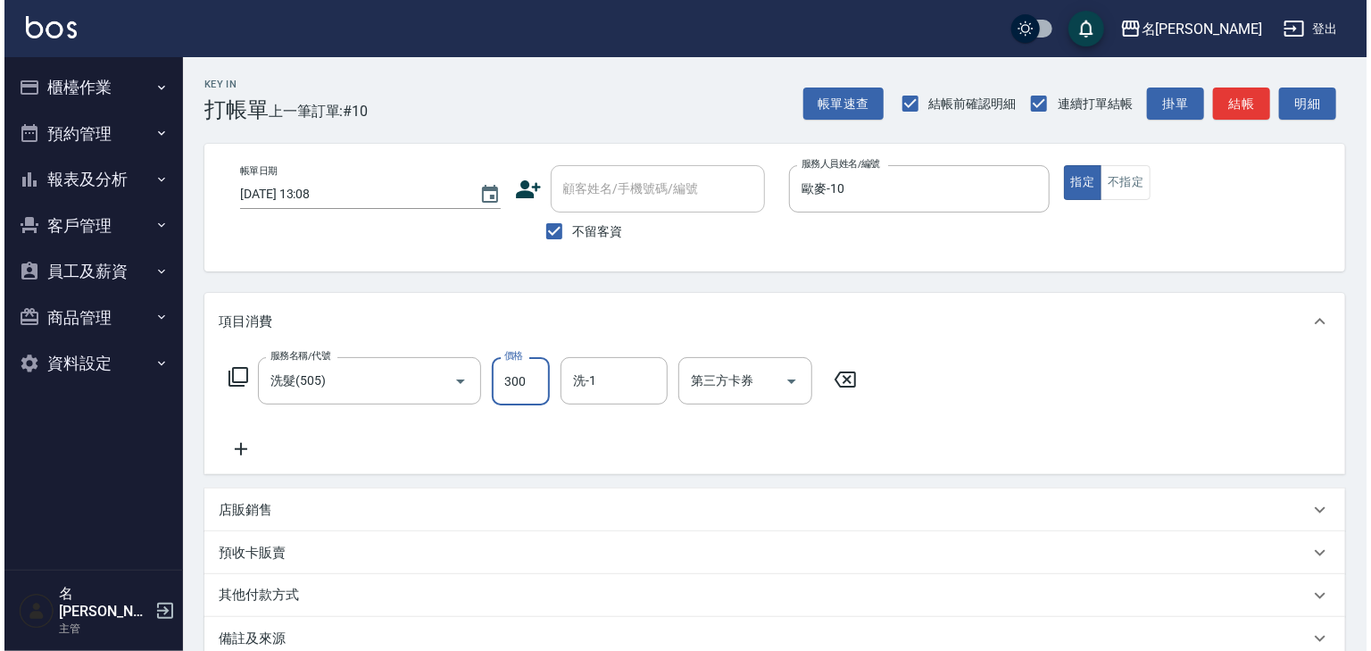
scroll to position [209, 0]
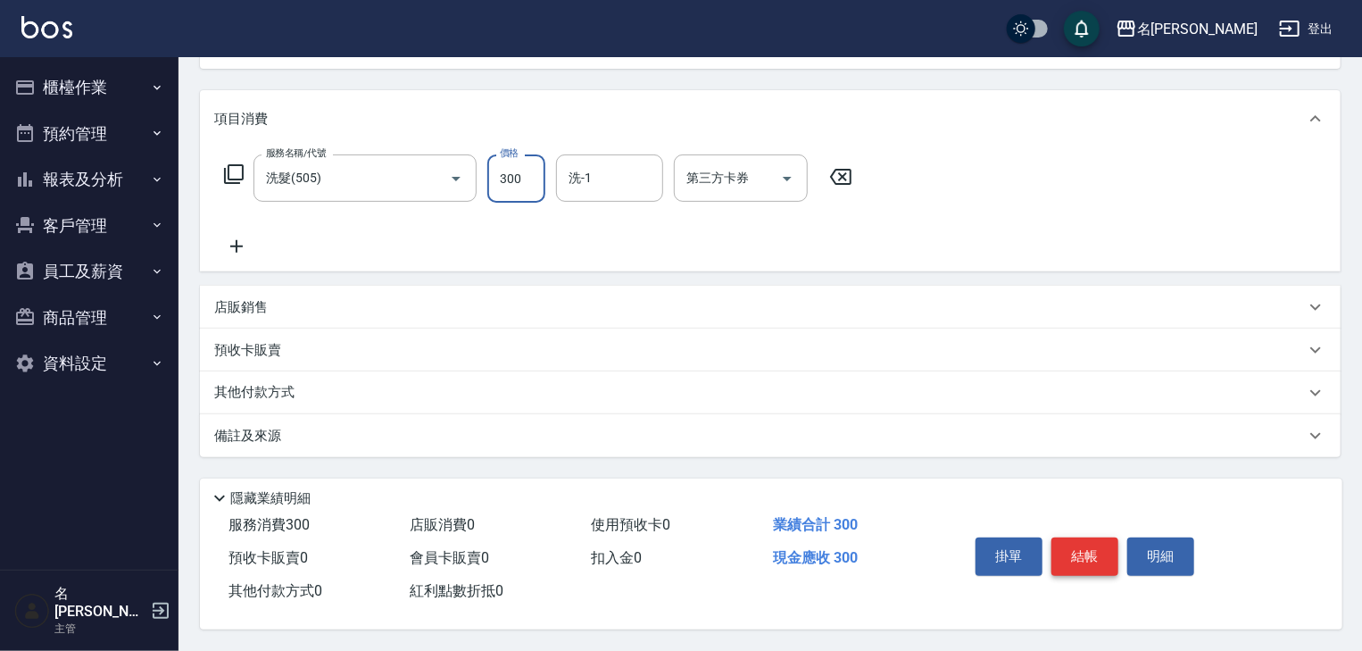
type input "300"
click at [1079, 557] on button "結帳" at bounding box center [1084, 555] width 67 height 37
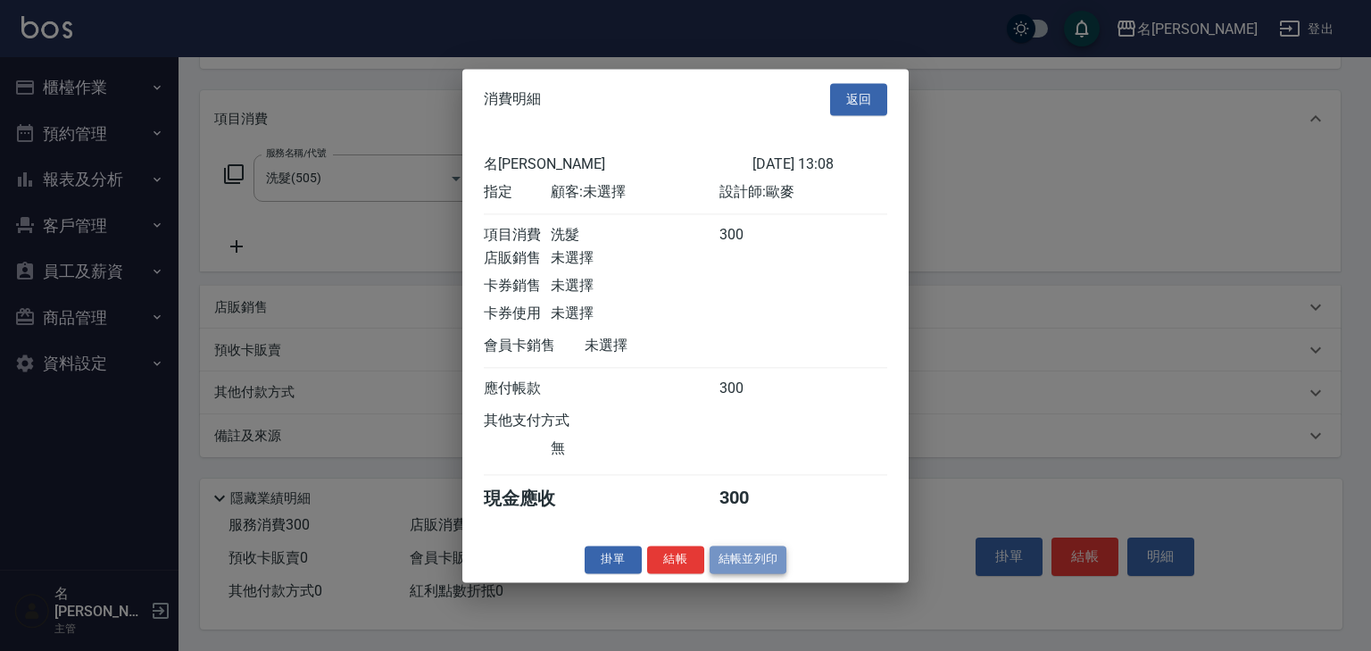
click at [778, 571] on button "結帳並列印" at bounding box center [749, 559] width 78 height 28
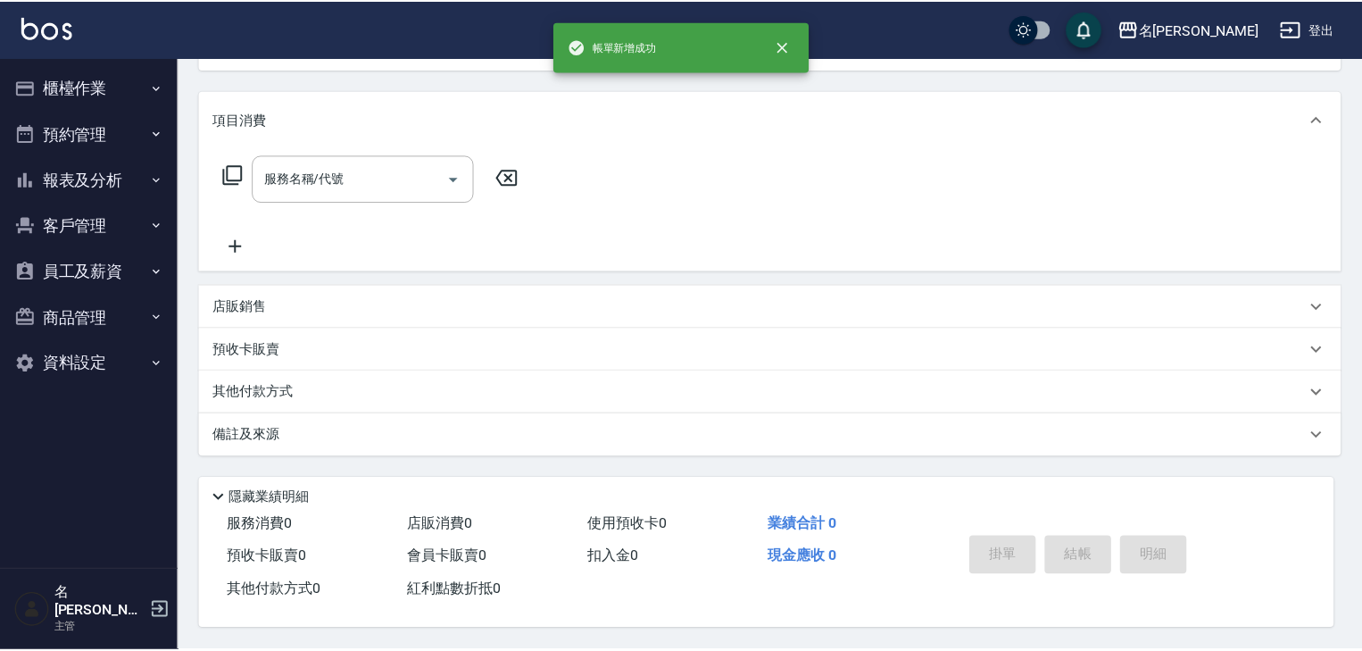
scroll to position [0, 0]
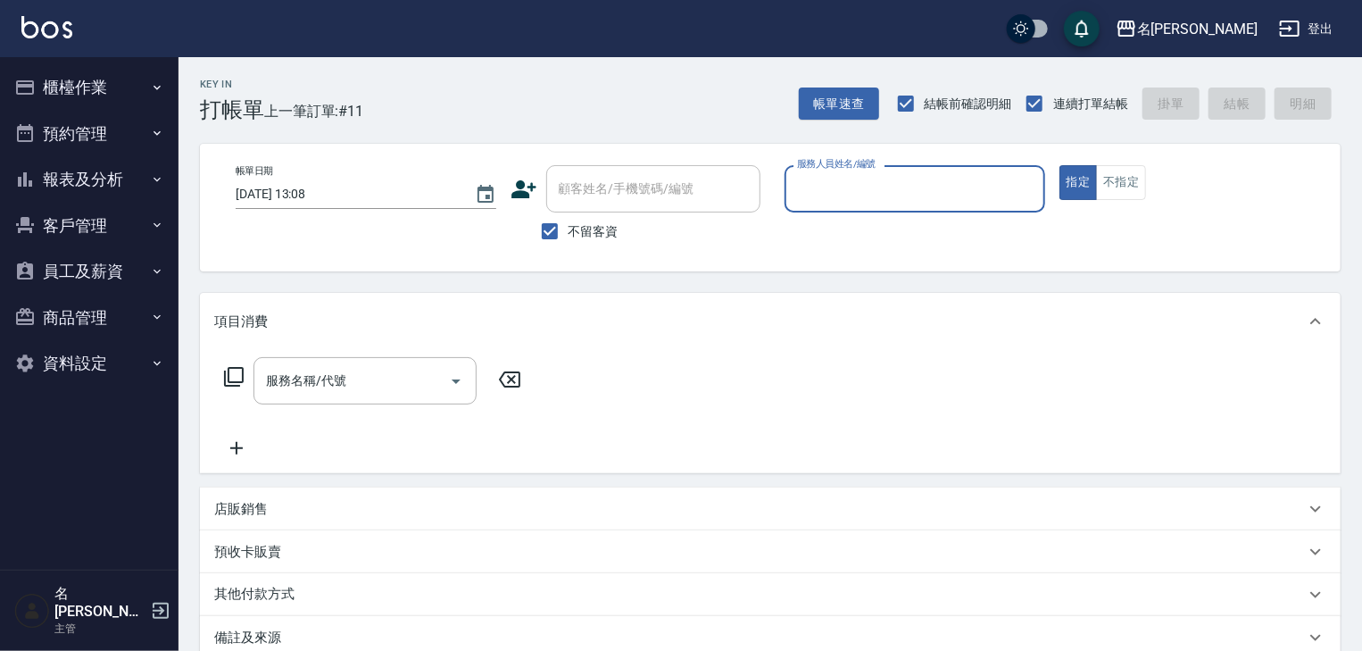
click at [820, 188] on input "服務人員姓名/編號" at bounding box center [915, 188] width 245 height 31
type input "阿龔-06"
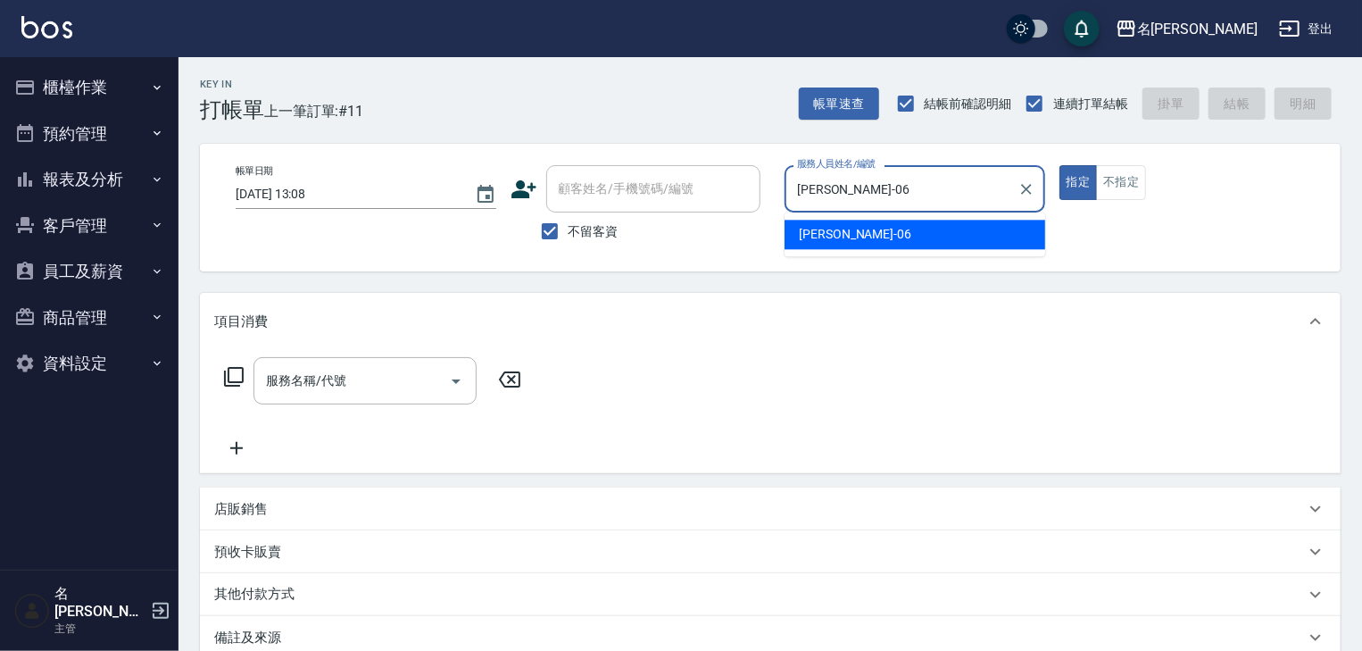
type button "true"
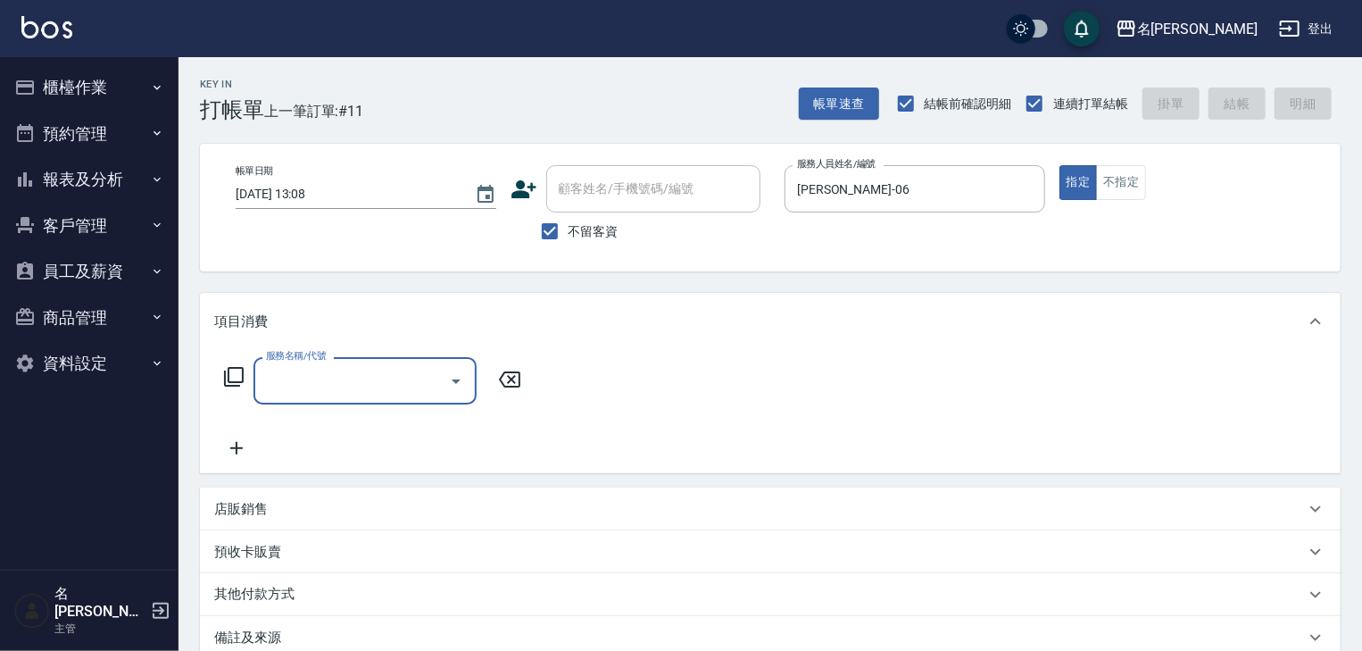
click at [306, 376] on input "服務名稱/代號" at bounding box center [352, 380] width 180 height 31
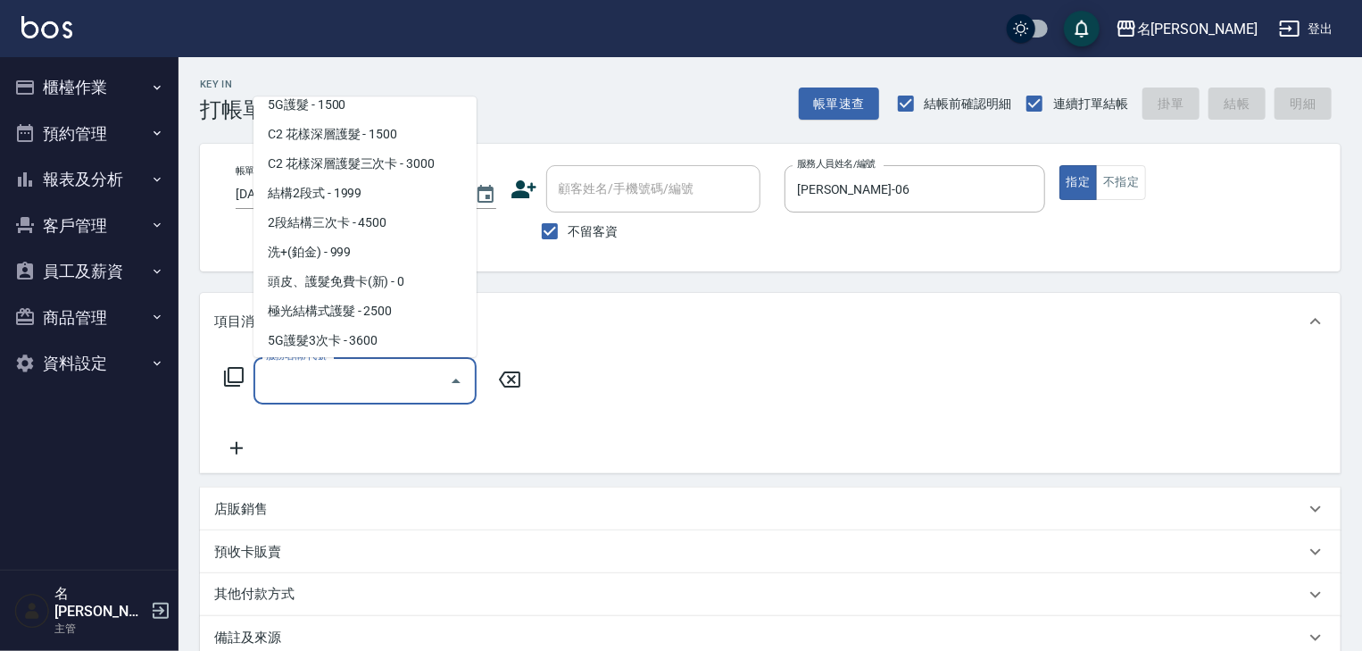
scroll to position [1333, 0]
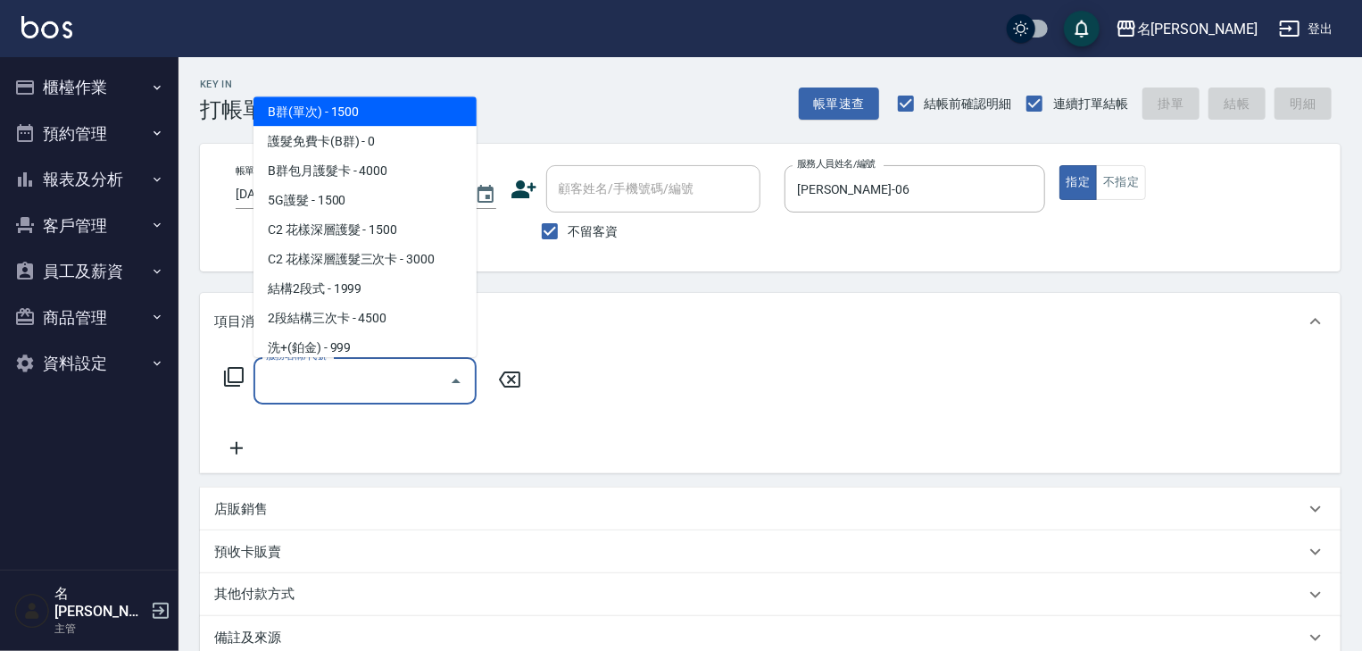
click at [361, 114] on span "B群(單次) - 1500" at bounding box center [364, 111] width 223 height 29
type input "B群(單次)(619)"
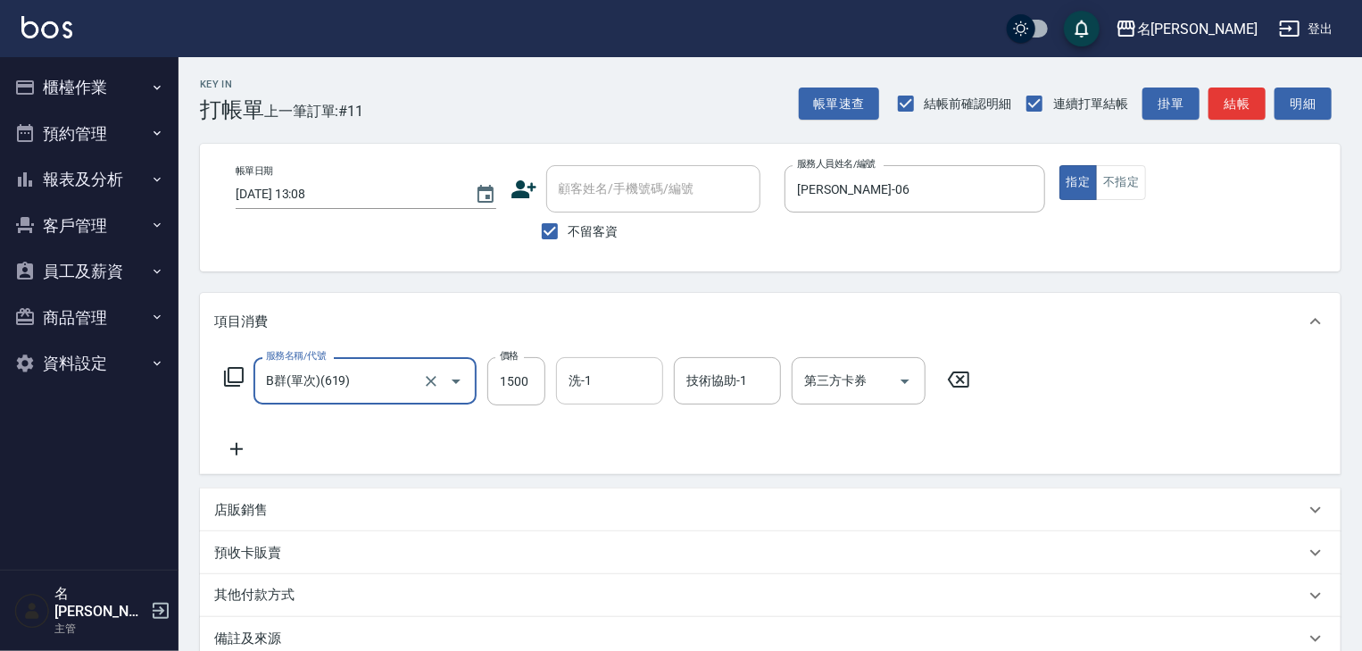
click at [582, 399] on div "洗-1" at bounding box center [609, 380] width 107 height 47
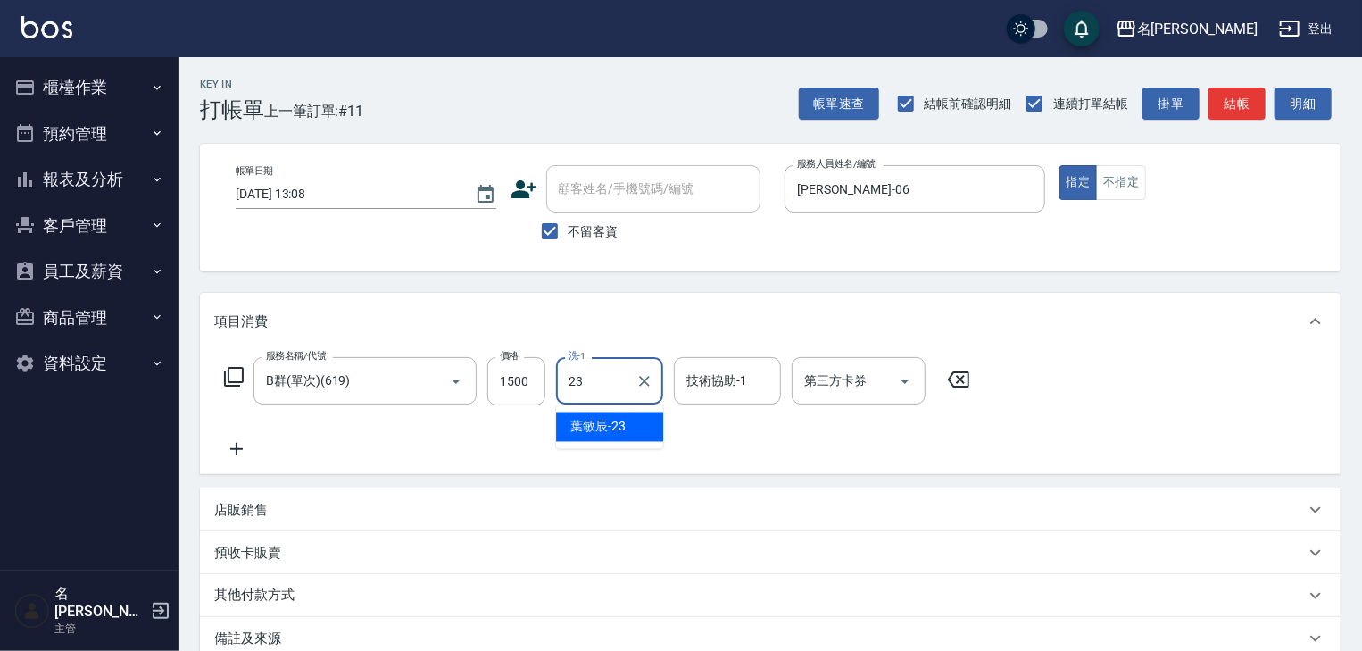
type input "[PERSON_NAME]-23"
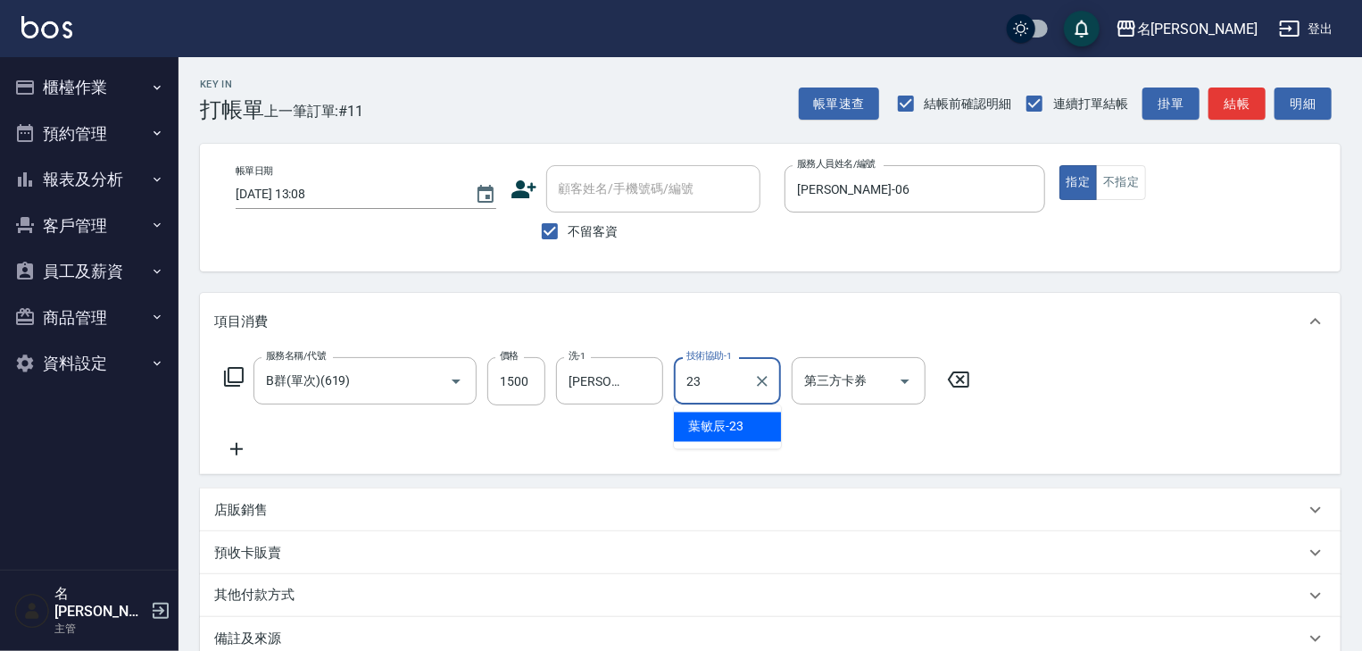
type input "[PERSON_NAME]-23"
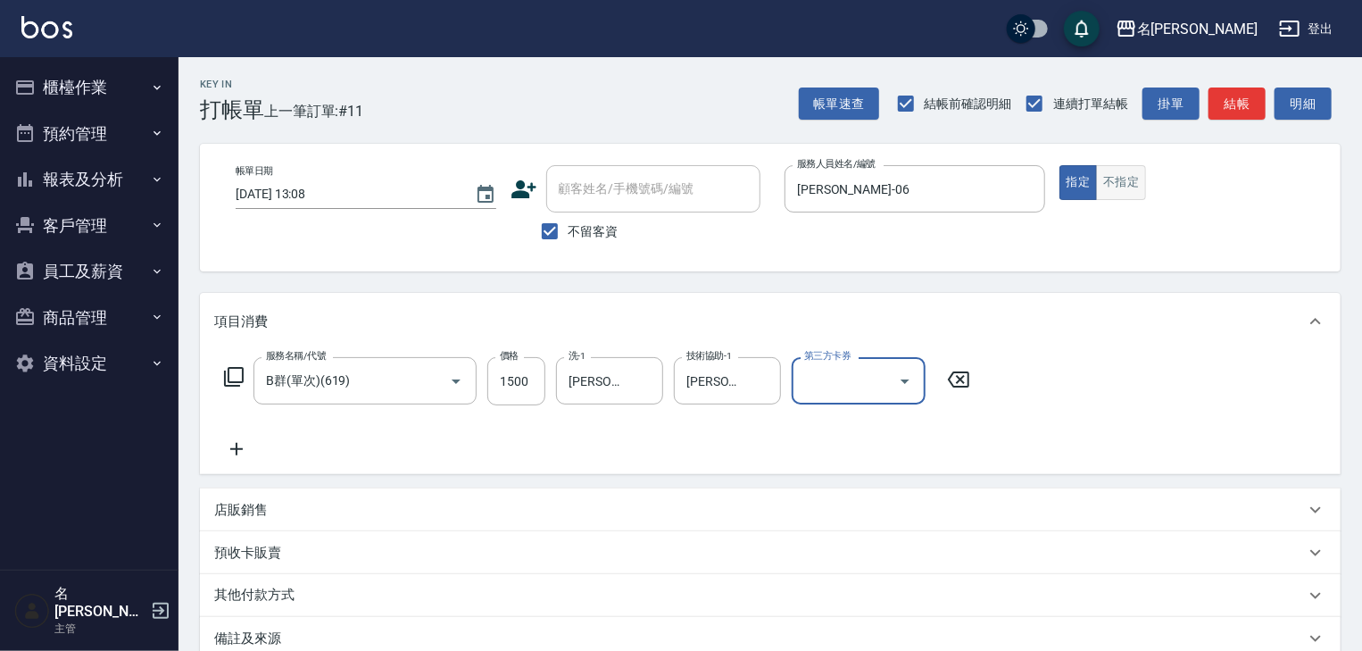
click at [1115, 178] on button "不指定" at bounding box center [1121, 182] width 50 height 35
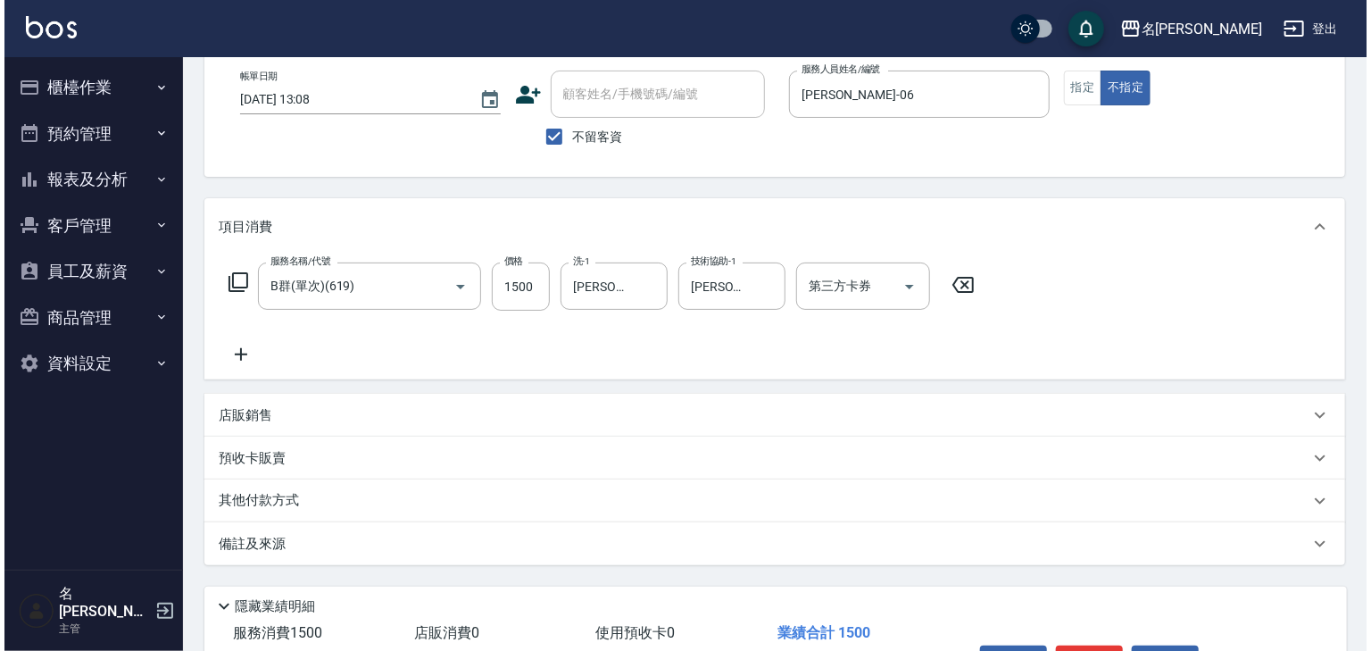
scroll to position [209, 0]
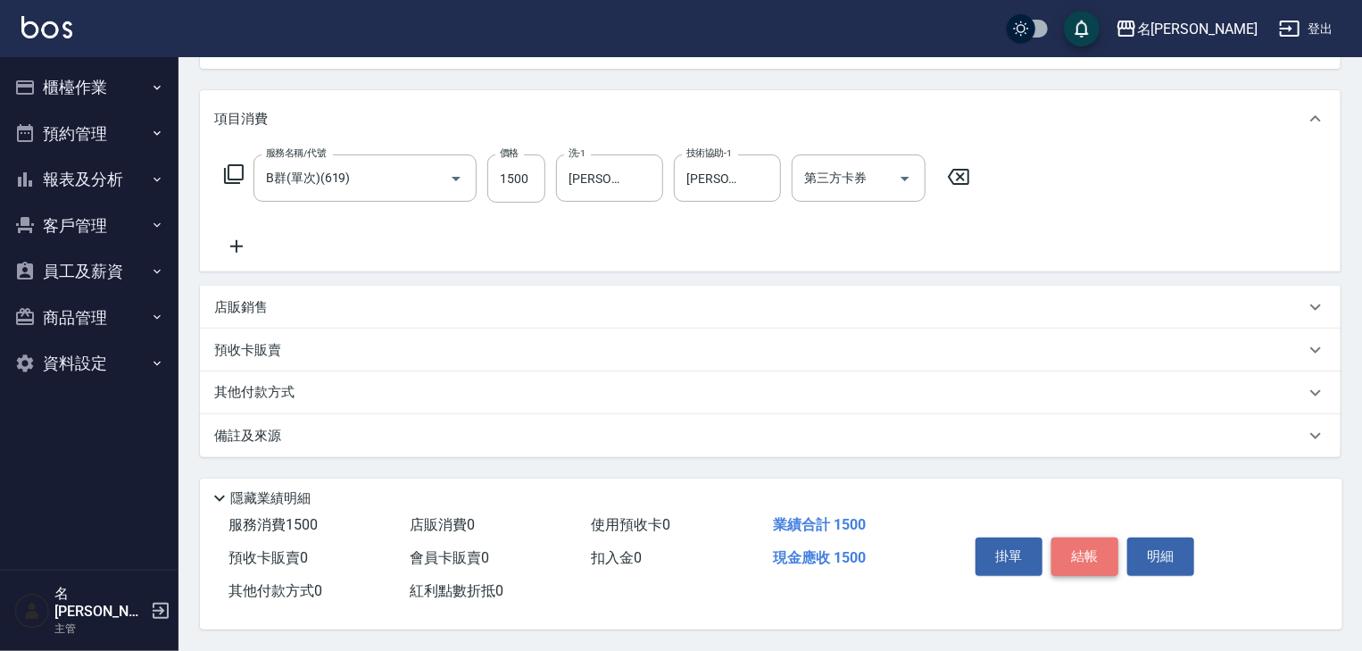
click at [1108, 553] on button "結帳" at bounding box center [1084, 555] width 67 height 37
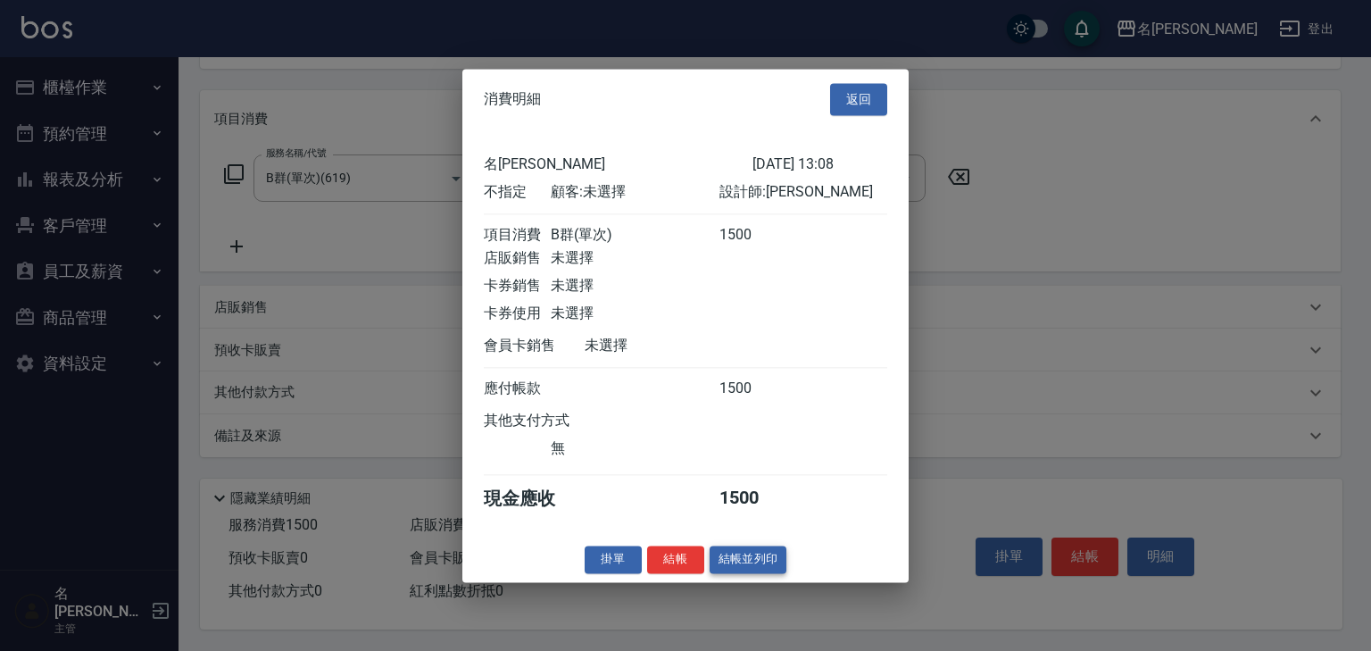
click at [751, 570] on button "結帳並列印" at bounding box center [749, 559] width 78 height 28
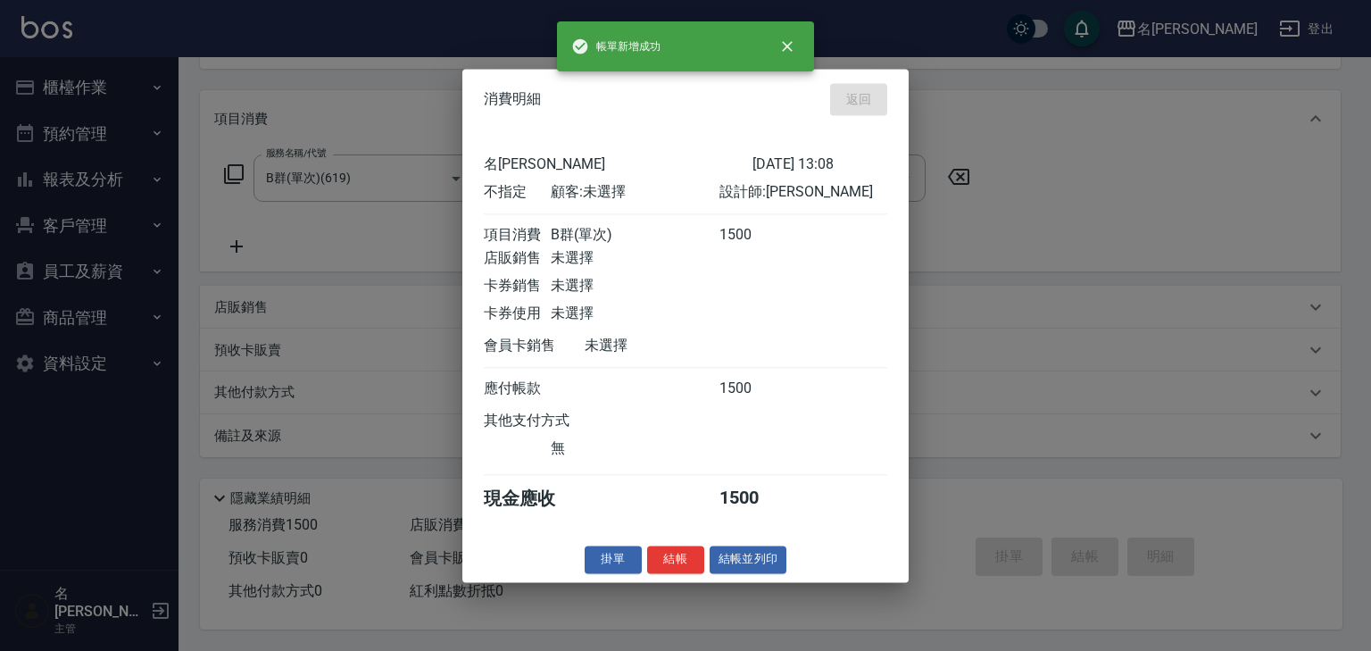
type input "2025/09/11 13:27"
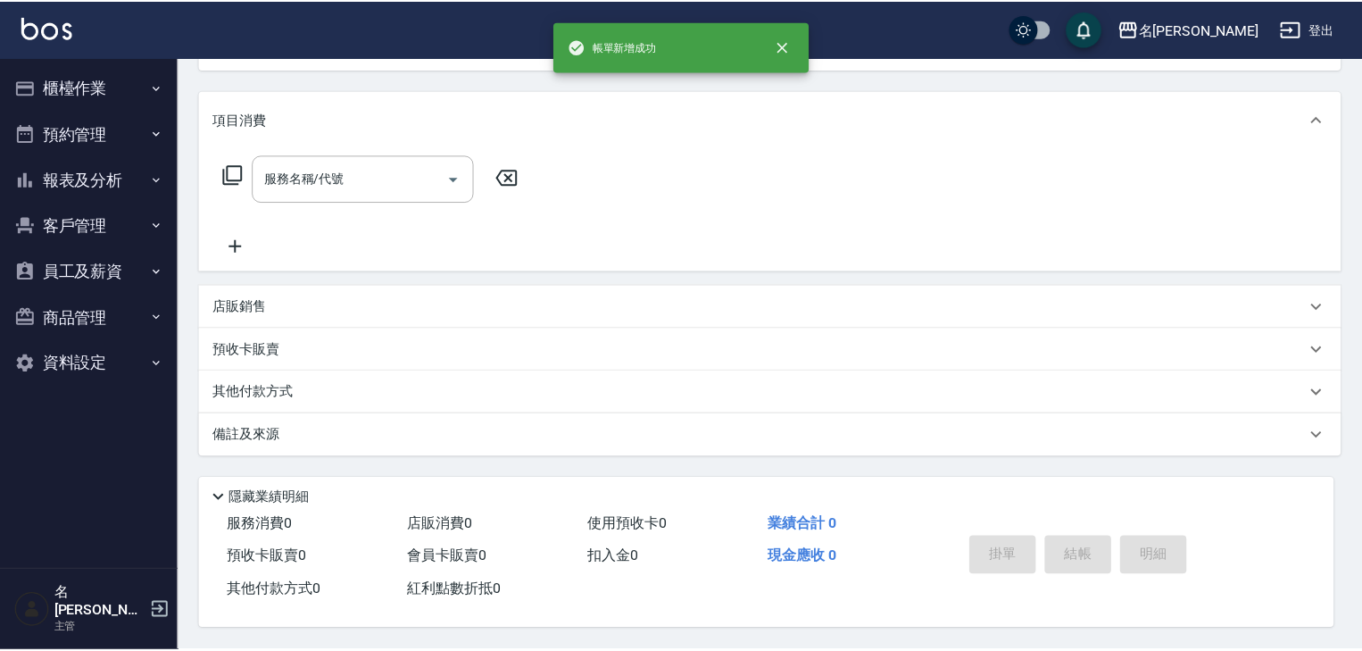
scroll to position [0, 0]
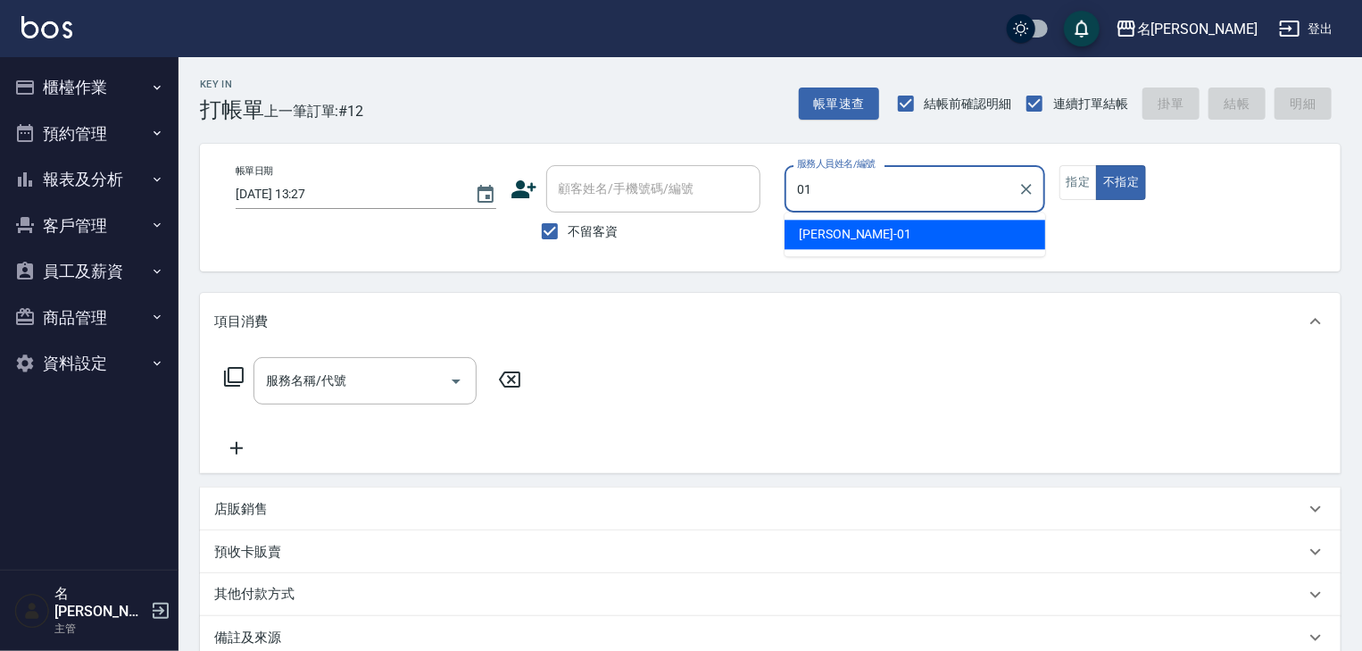
type input "Joyce-01"
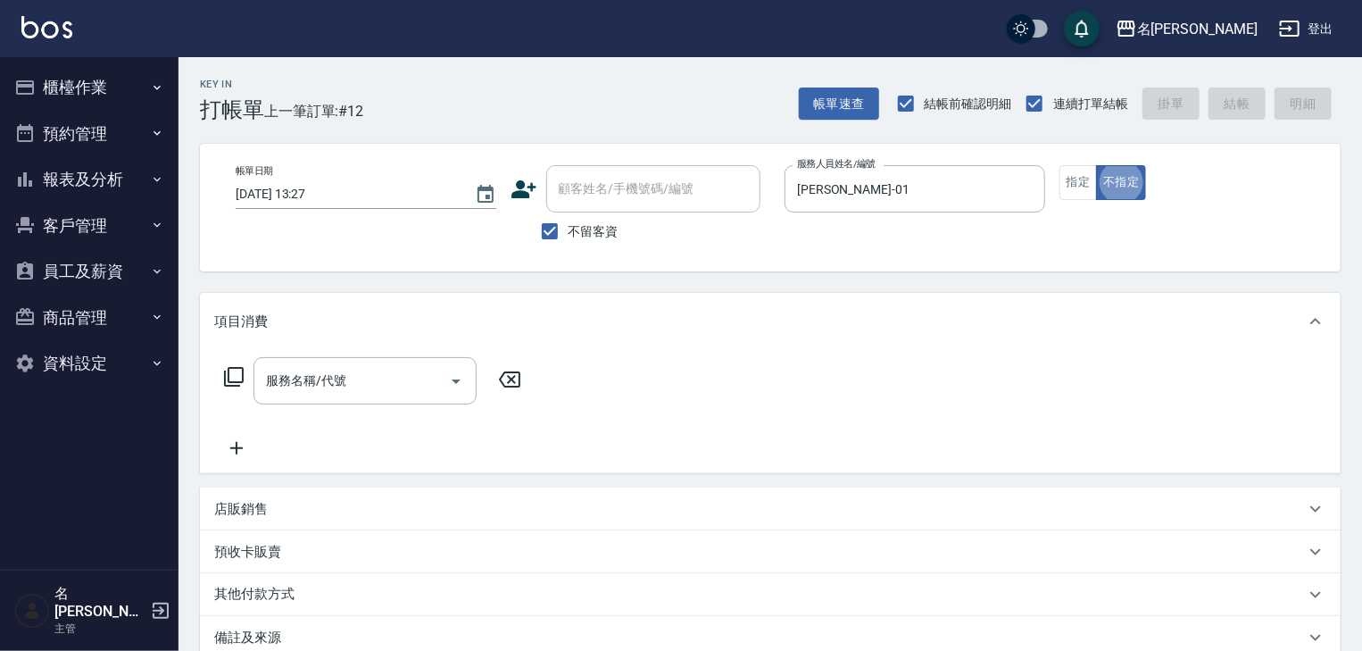
type button "false"
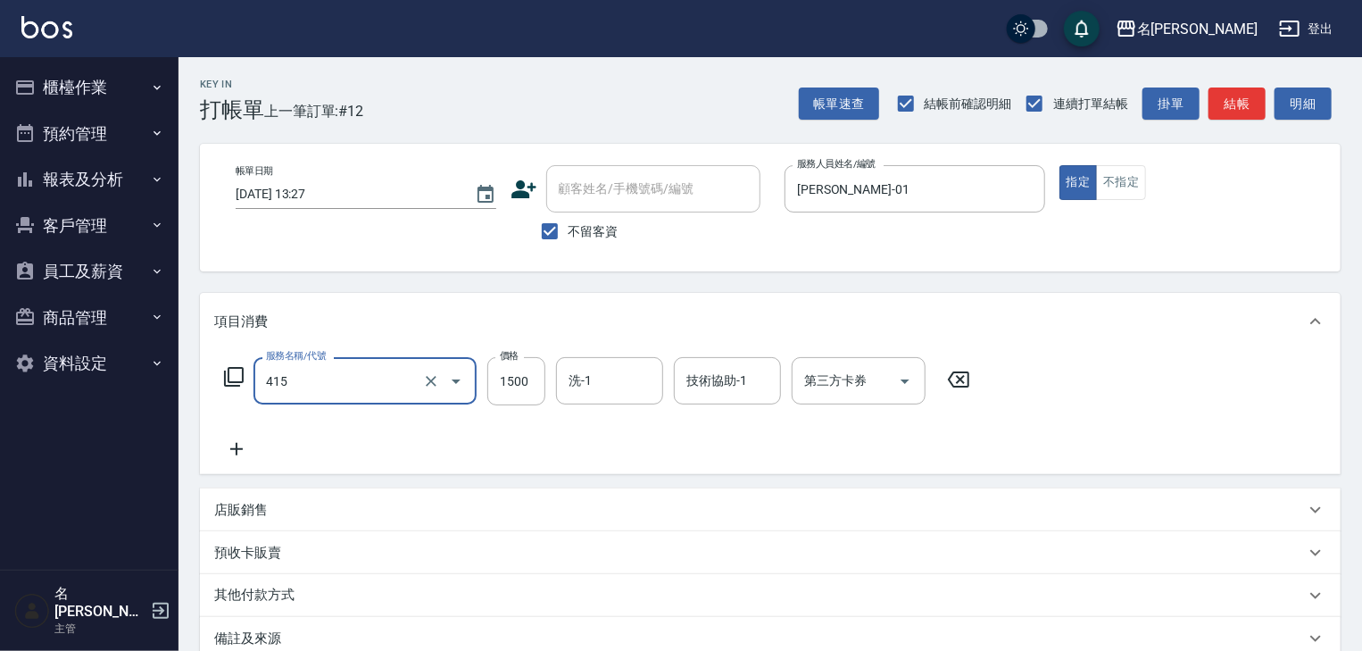
type input "染髮1500↑(415)"
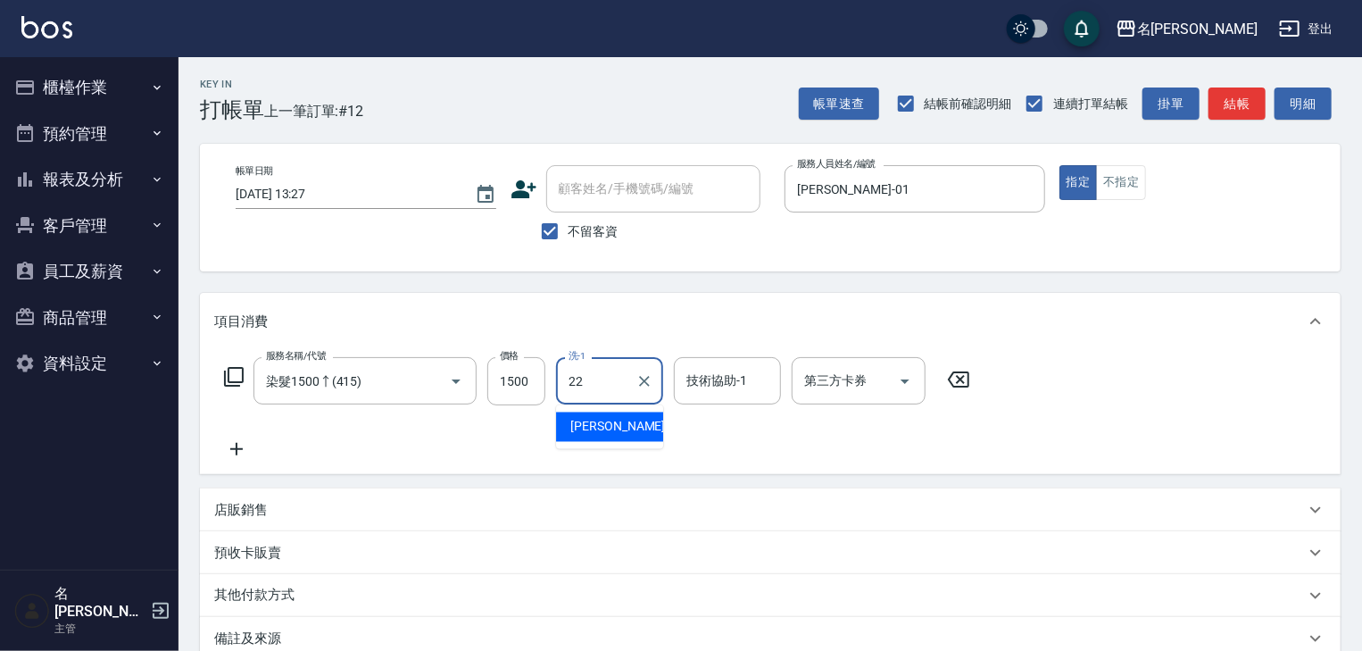
type input "王婕宇-22"
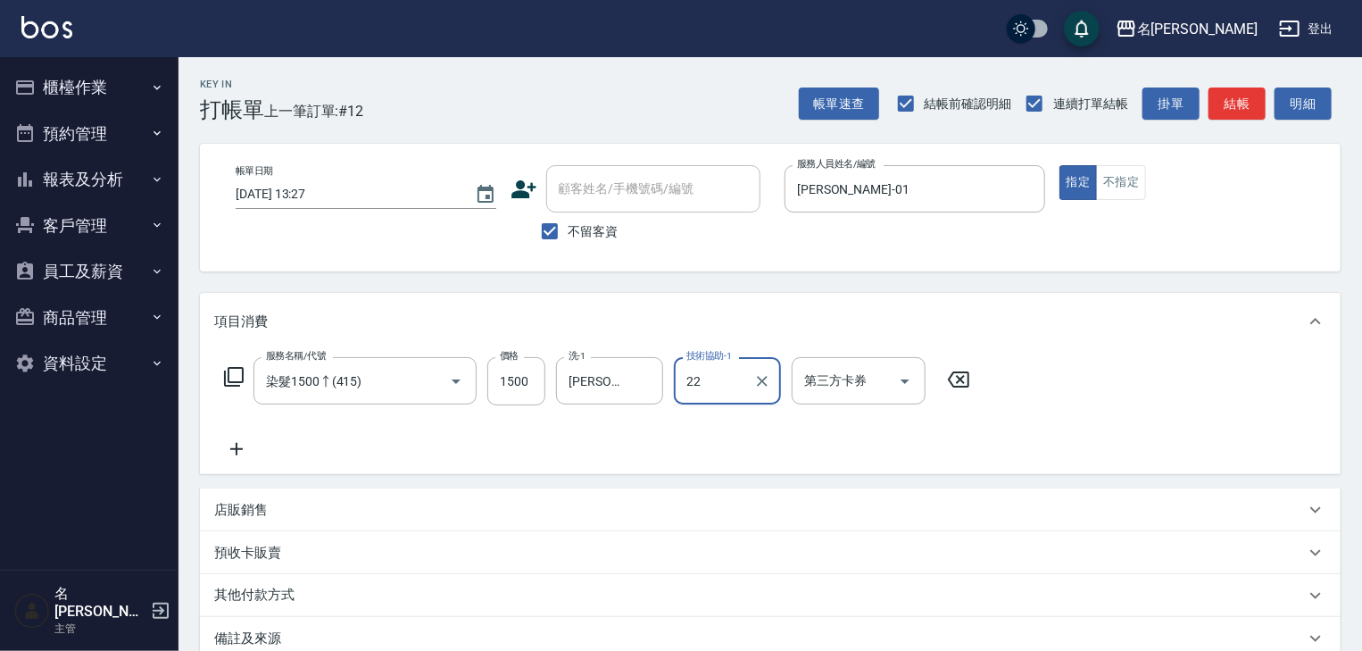
type input "王婕宇-22"
drag, startPoint x: 1262, startPoint y: 107, endPoint x: 1223, endPoint y: 113, distance: 39.8
click at [1239, 112] on div "帳單速查 結帳前確認明細 連續打單結帳 掛單 結帳 明細" at bounding box center [1070, 103] width 542 height 37
click at [1228, 108] on button "結帳" at bounding box center [1236, 103] width 57 height 33
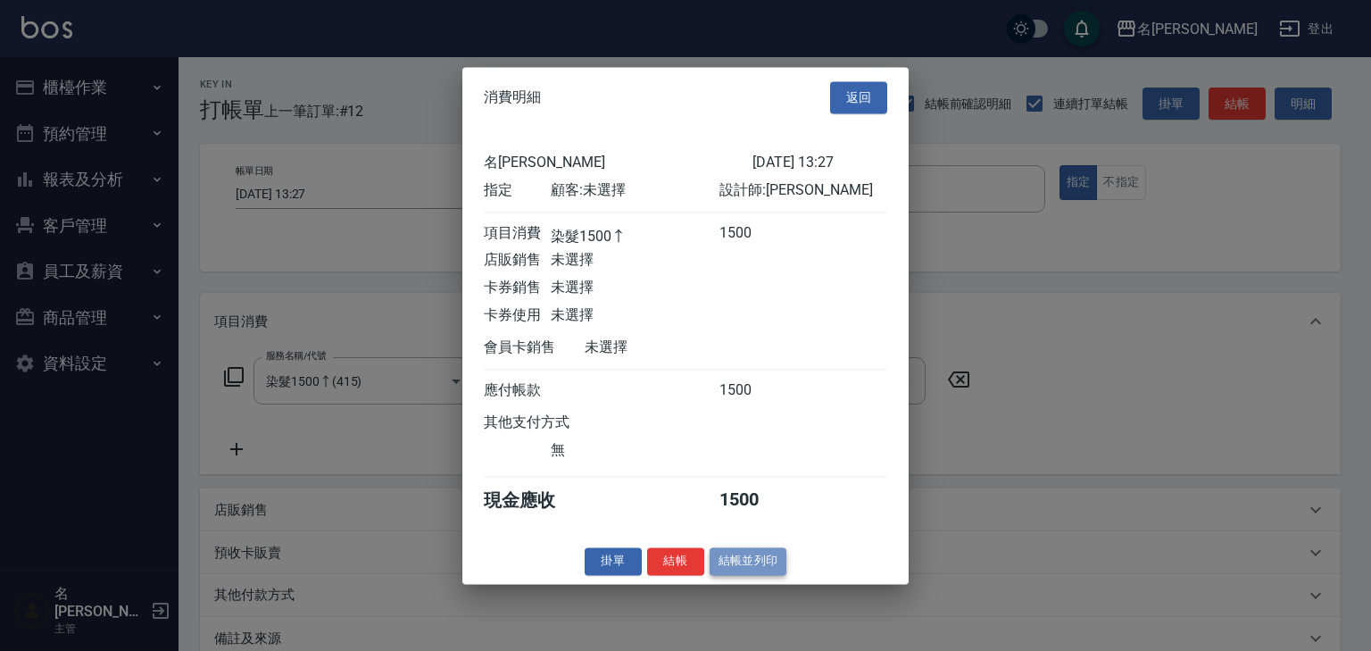
click at [732, 569] on button "結帳並列印" at bounding box center [749, 561] width 78 height 28
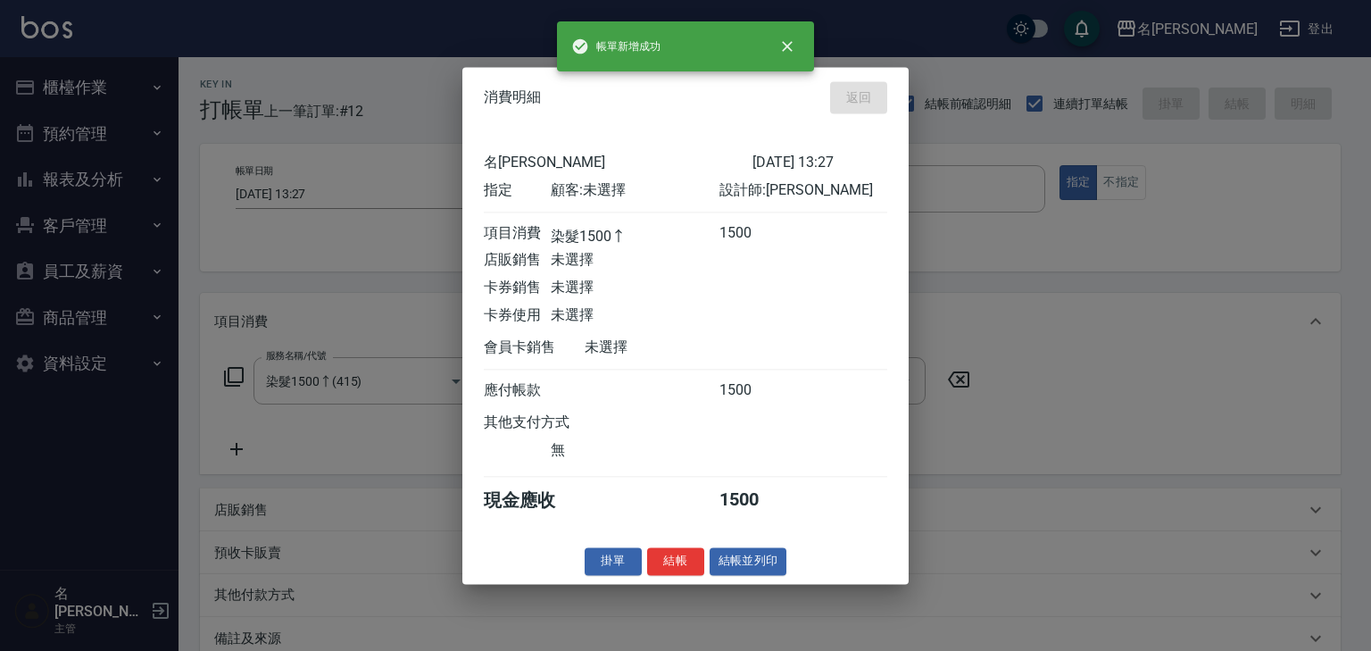
type input "2025/09/11 14:05"
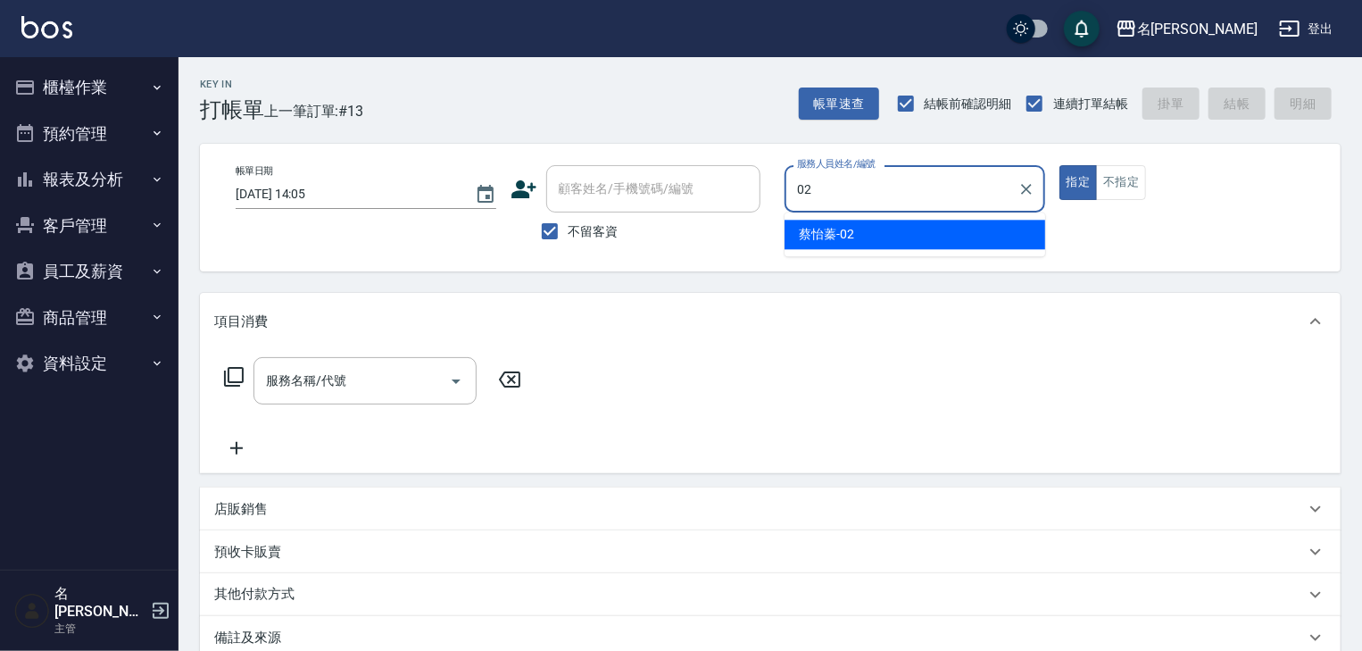
type input "蔡怡蓁-02"
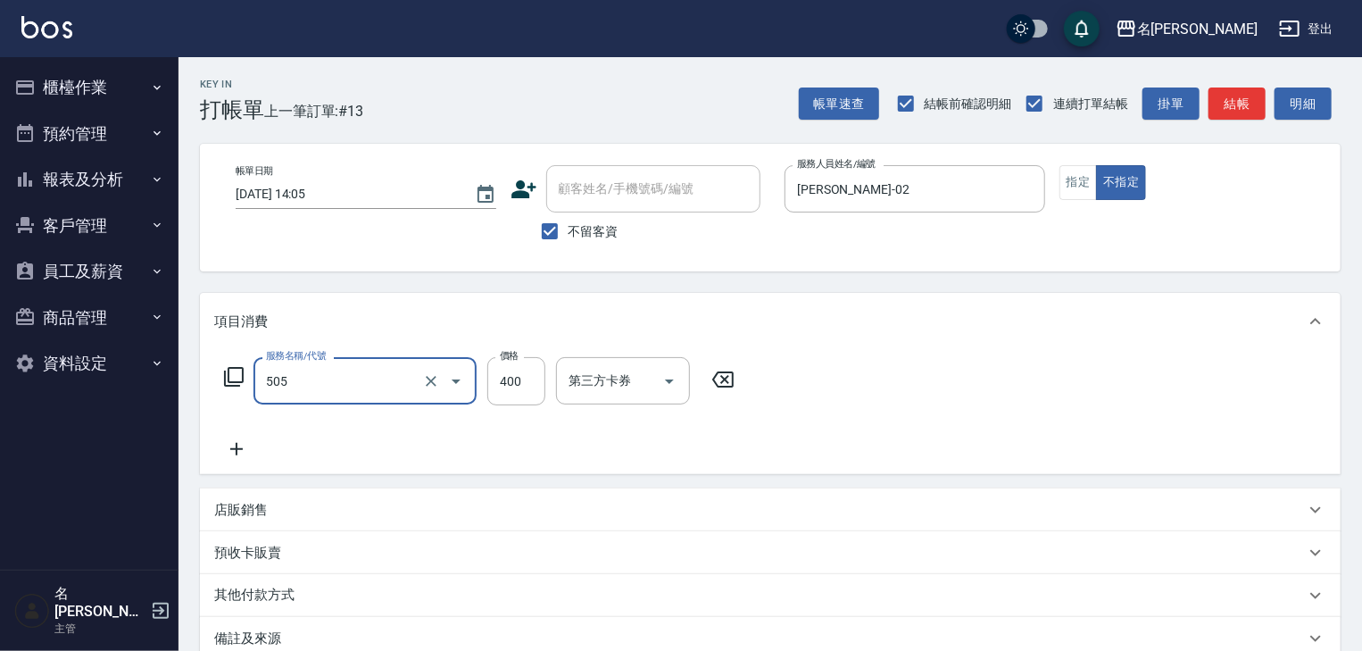
type input "洗髮(505)"
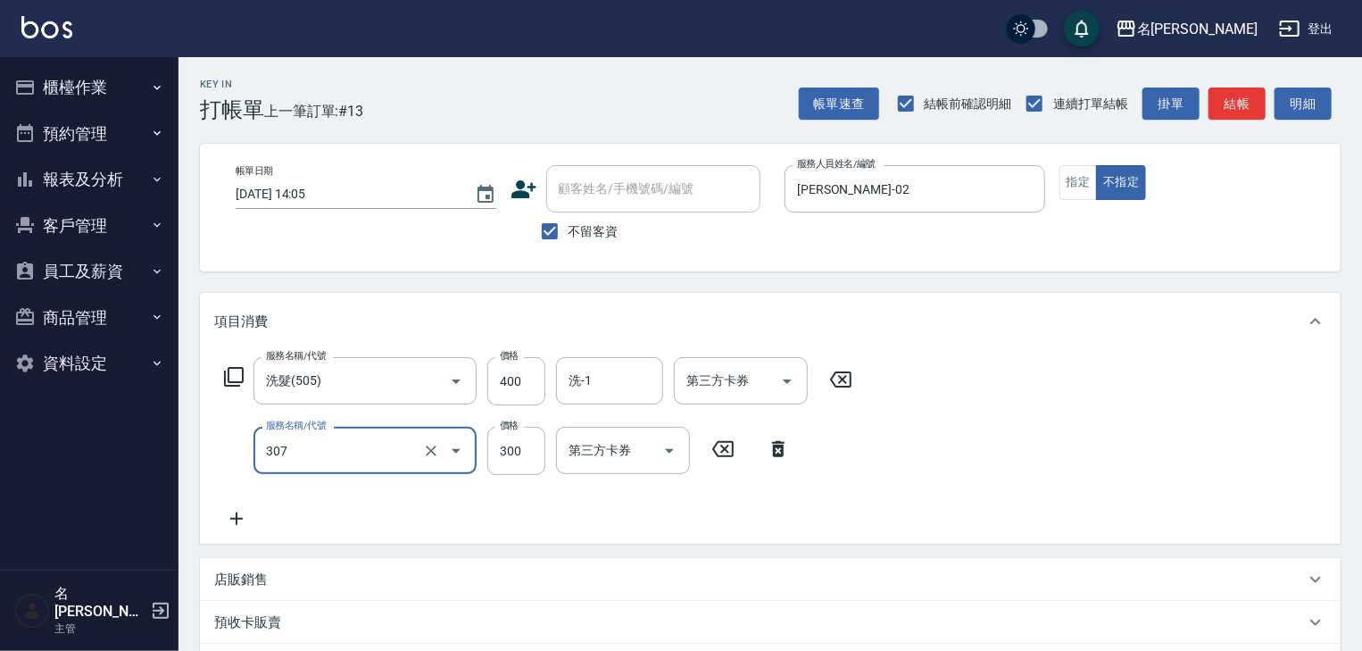
type input "剪髮(307)"
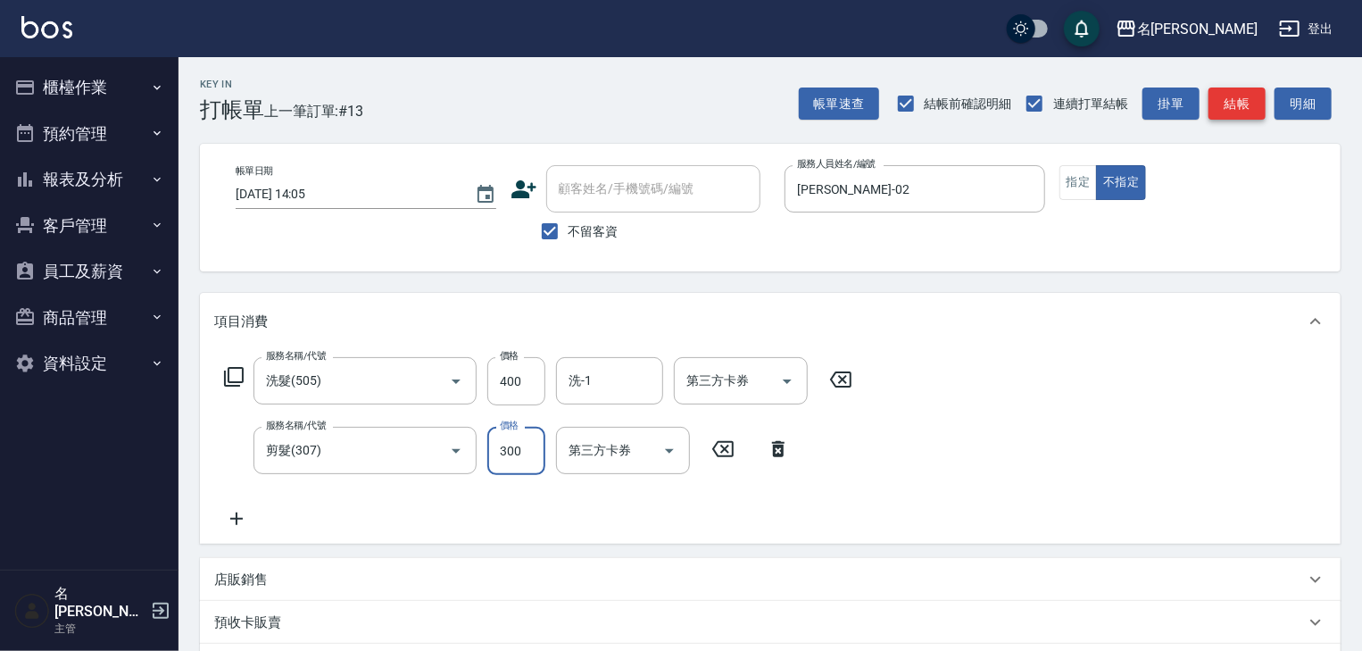
click at [1244, 101] on button "結帳" at bounding box center [1236, 103] width 57 height 33
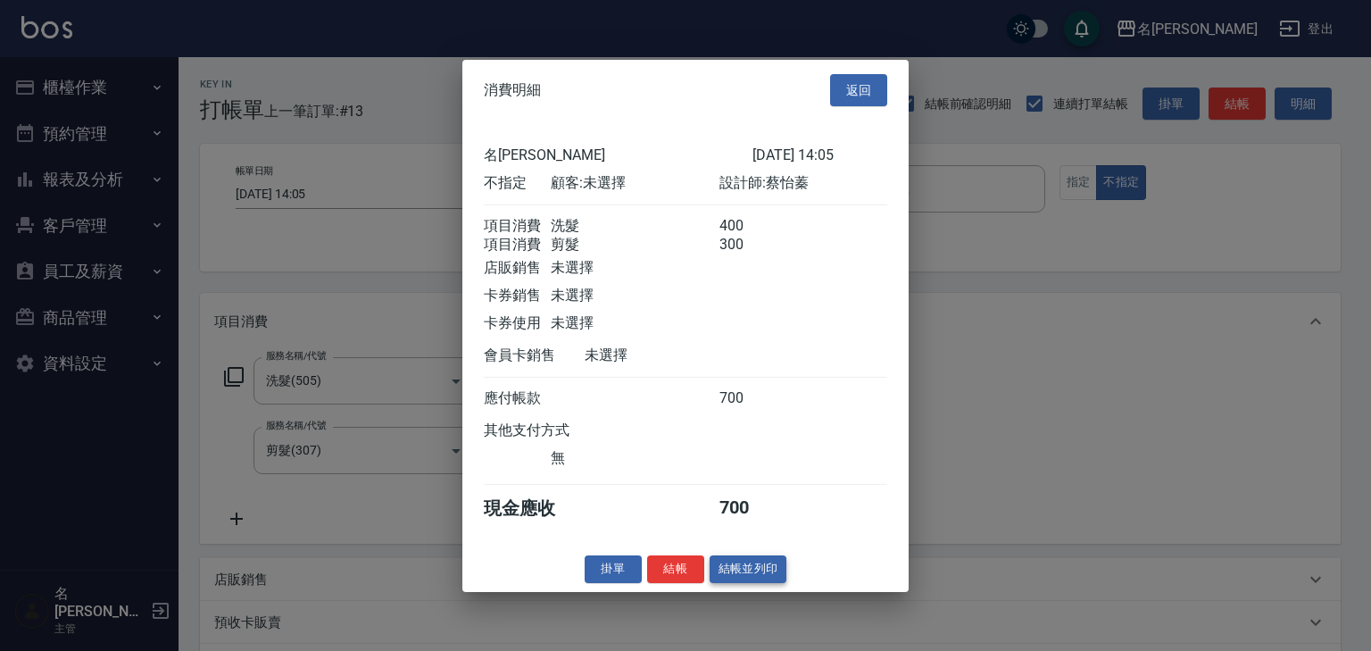
click at [768, 581] on button "結帳並列印" at bounding box center [749, 569] width 78 height 28
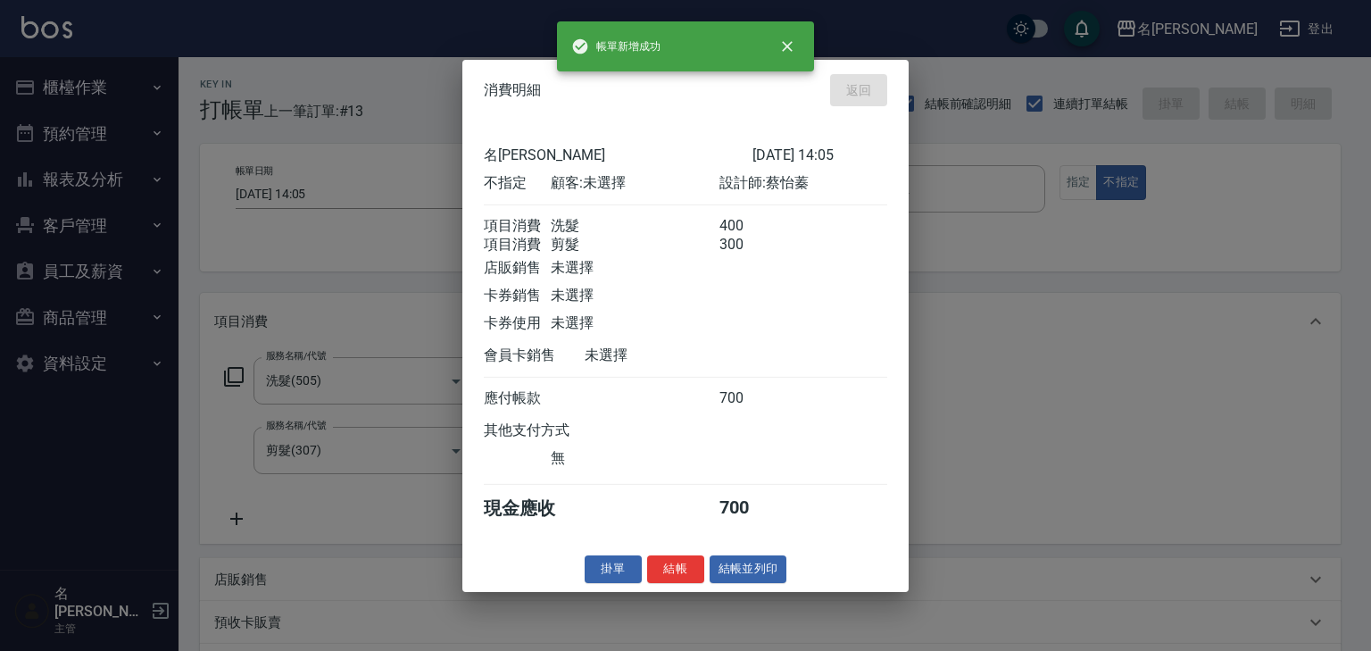
type input "2025/09/11 14:16"
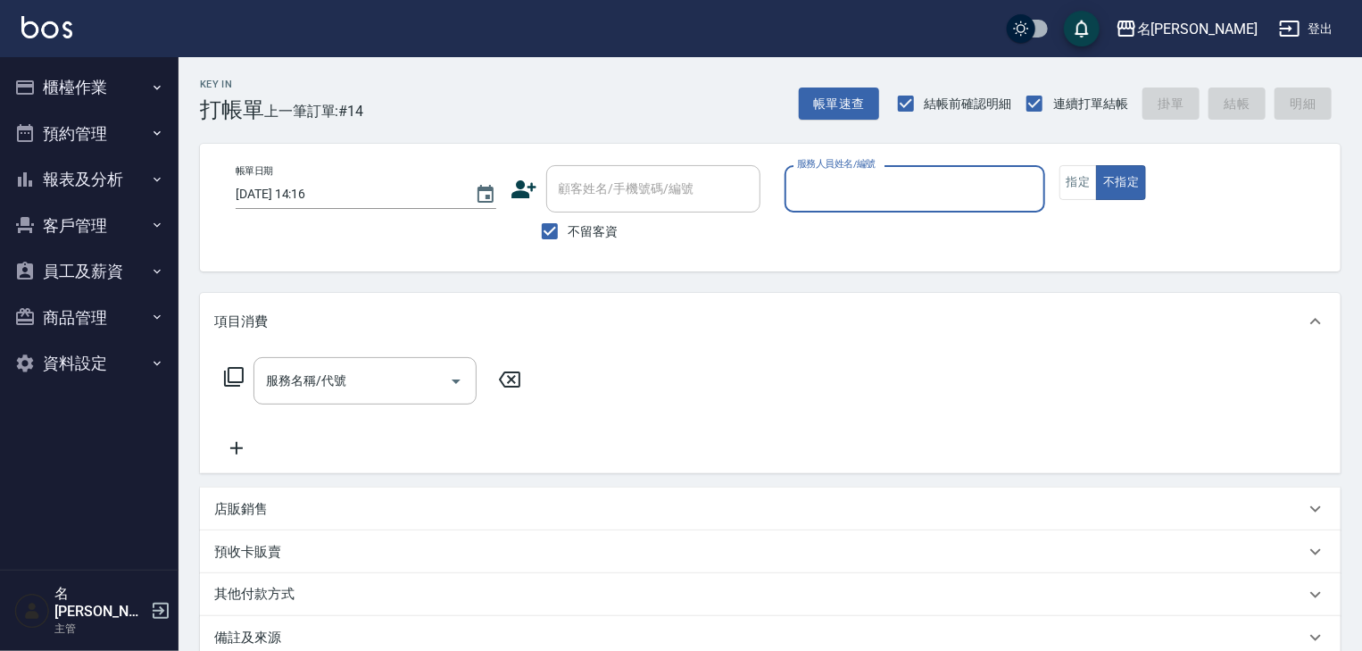
click at [72, 85] on button "櫃檯作業" at bounding box center [89, 87] width 164 height 46
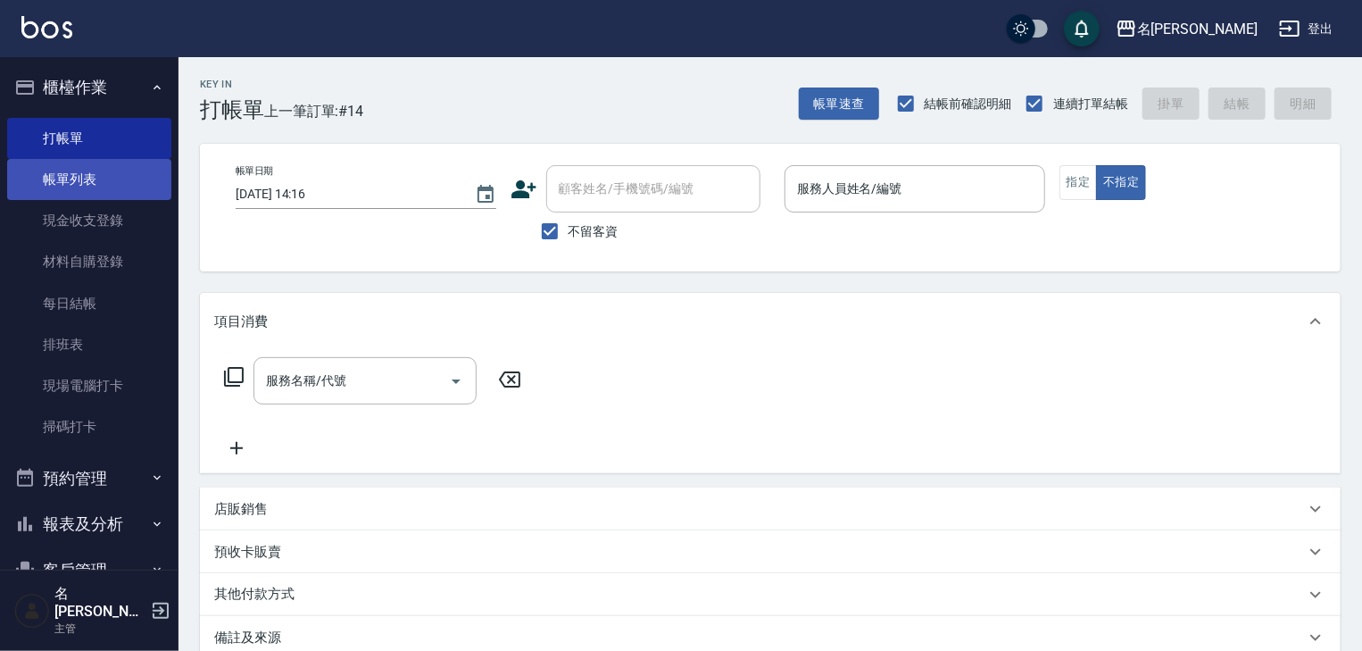
click at [96, 186] on link "帳單列表" at bounding box center [89, 179] width 164 height 41
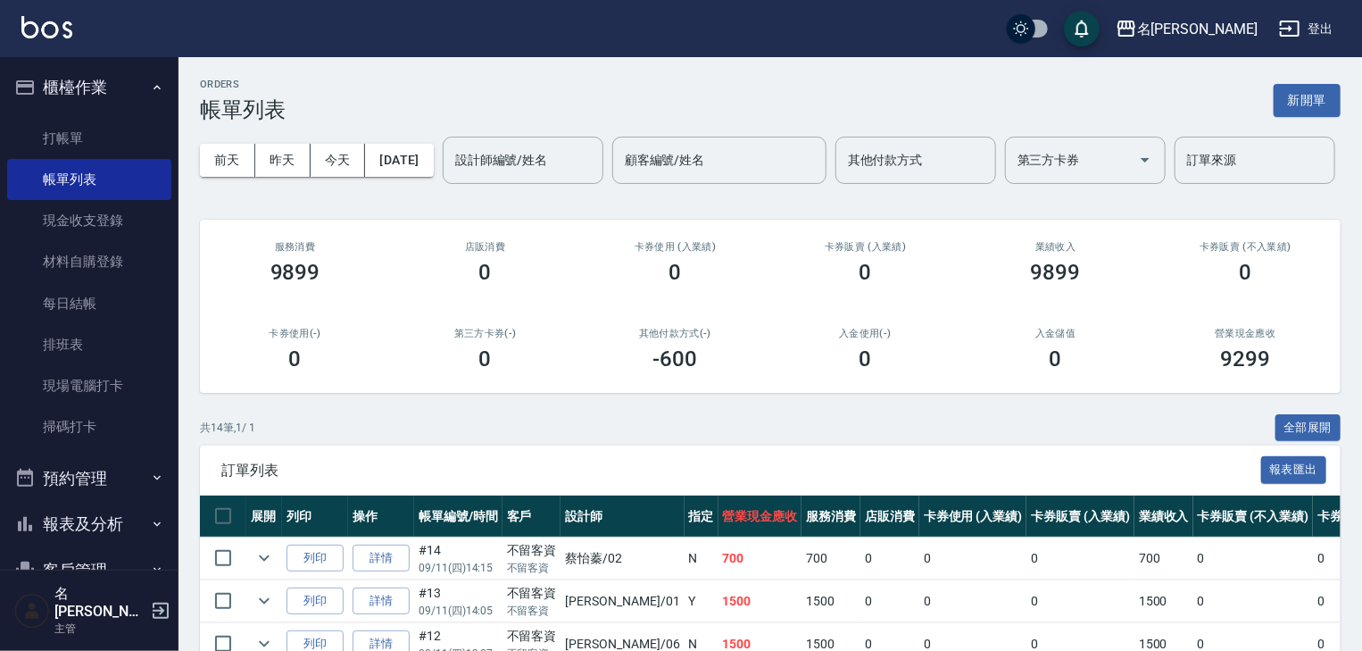
scroll to position [286, 0]
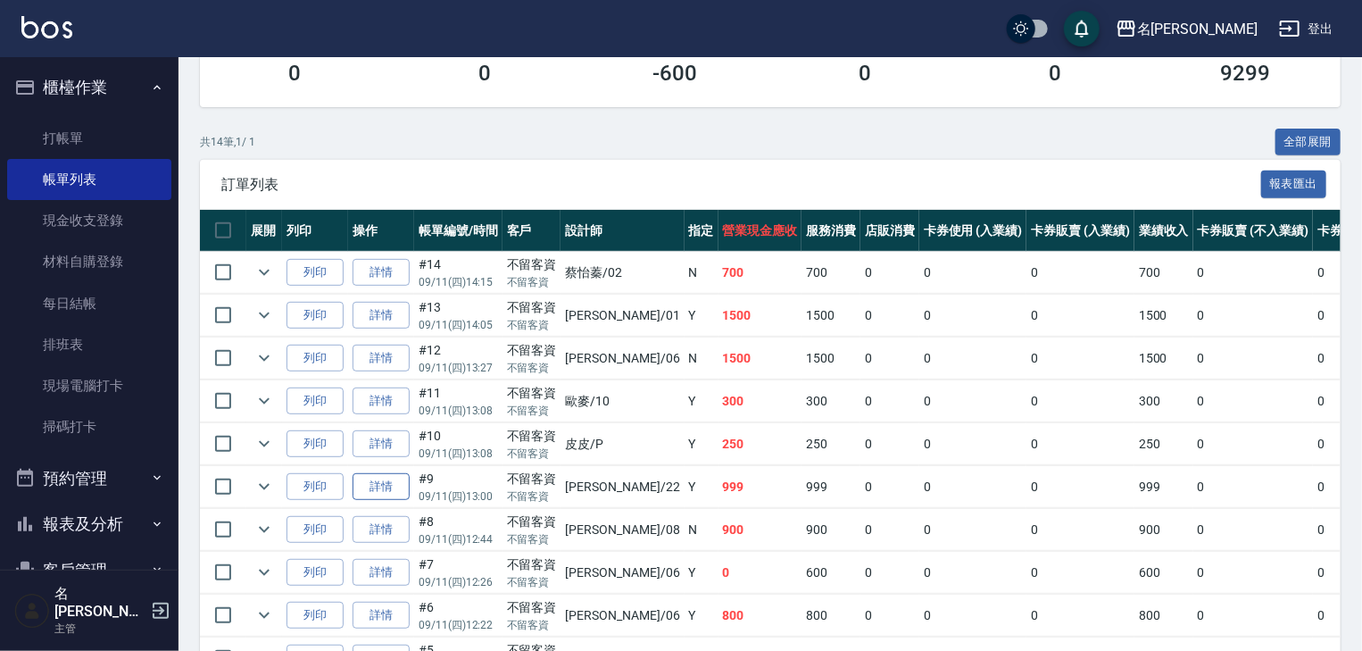
click at [386, 501] on link "詳情" at bounding box center [381, 487] width 57 height 28
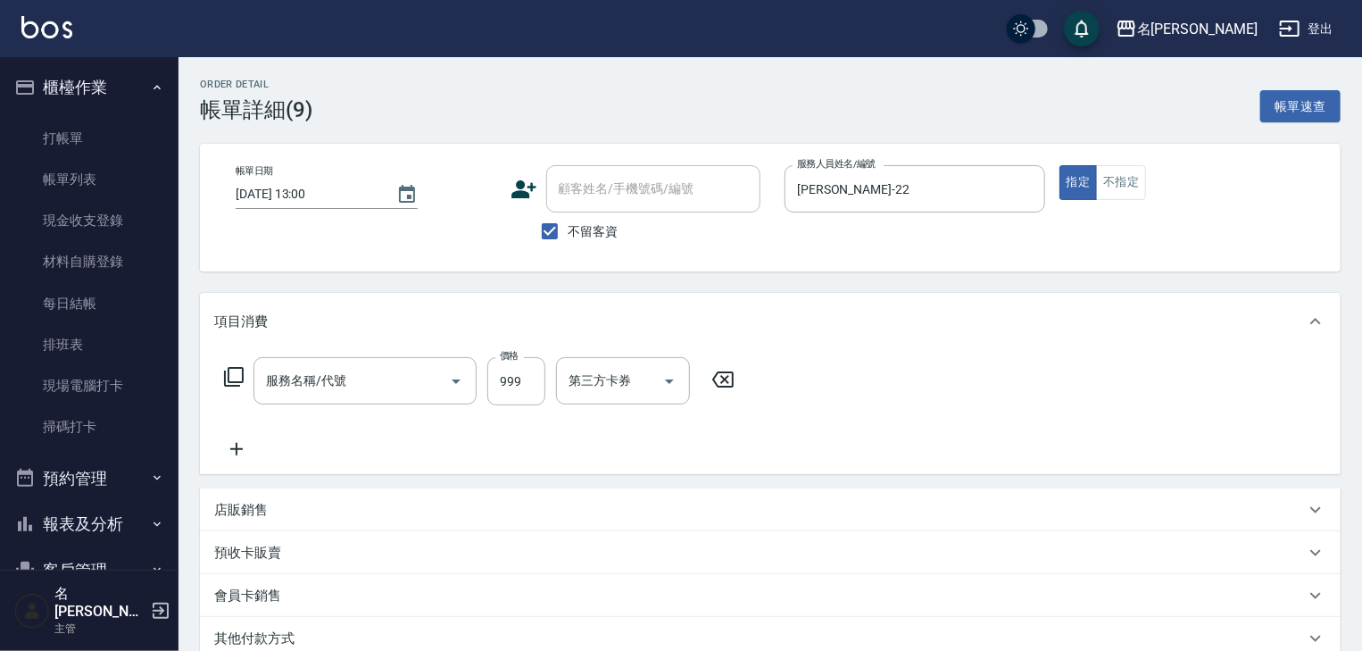
type input "2025/09/11 13:00"
checkbox input "true"
type input "王婕宇-22"
type input "染髮1499↓(416)"
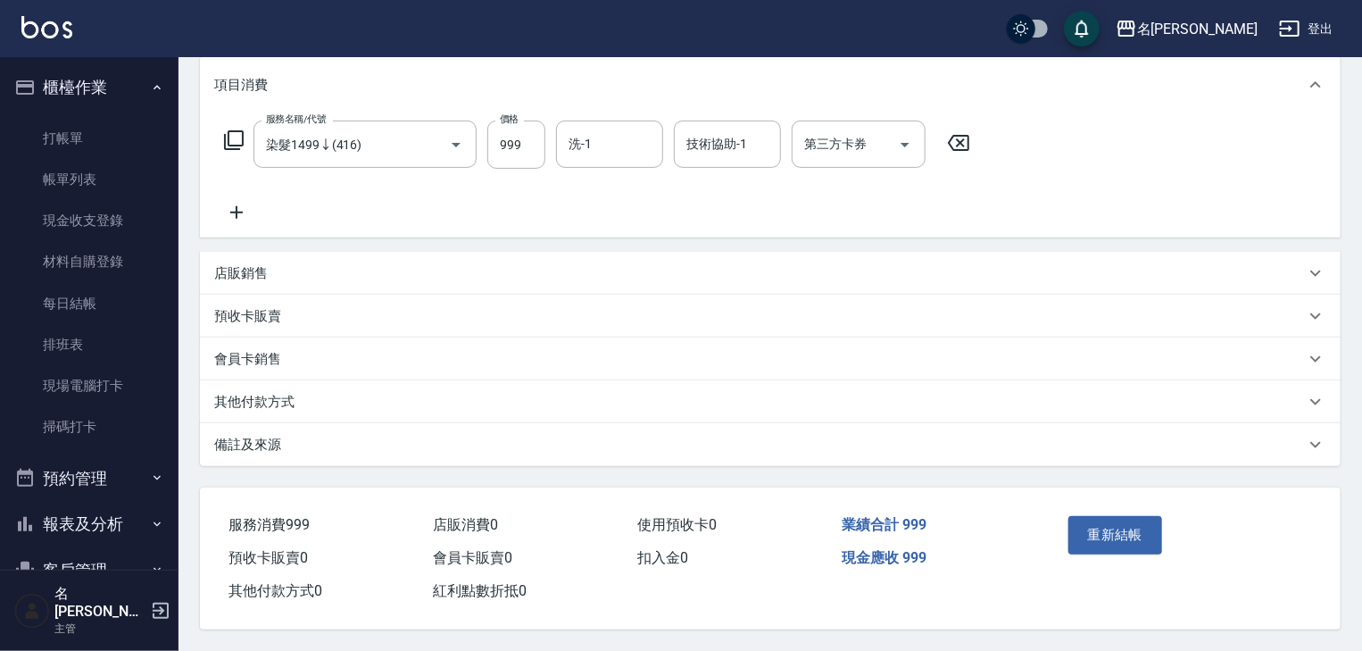
click at [253, 393] on p "其他付款方式" at bounding box center [254, 402] width 80 height 19
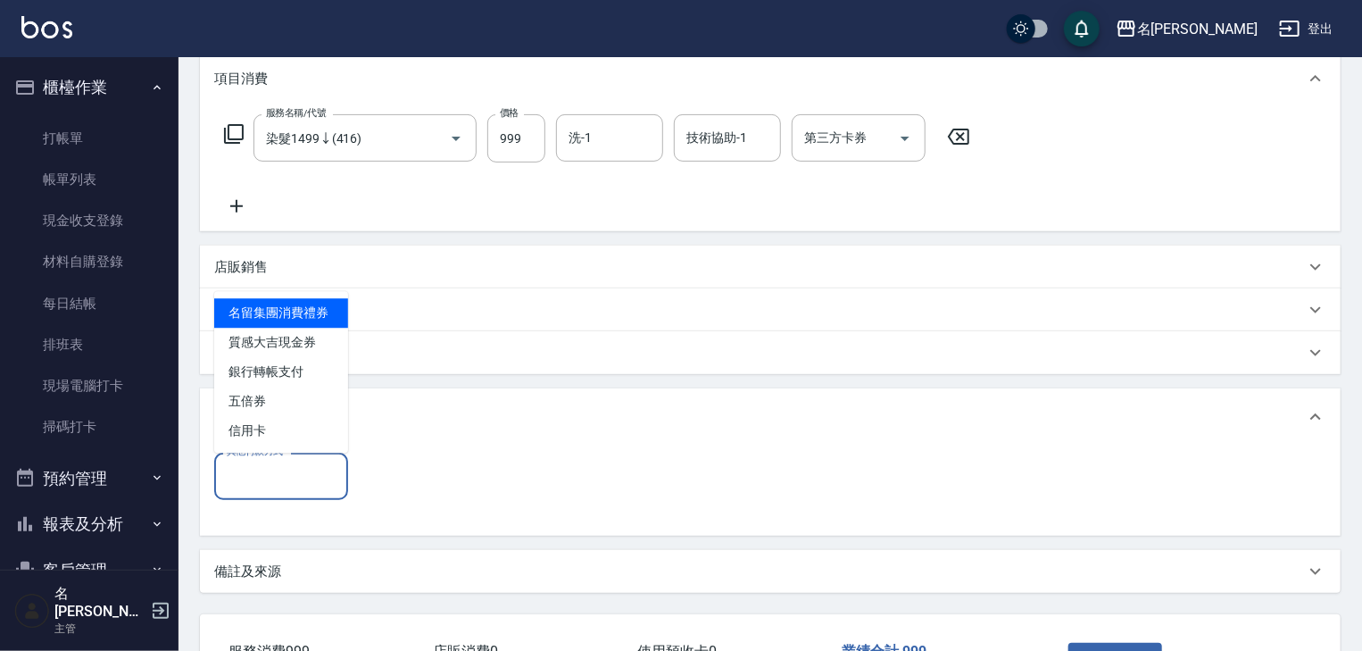
click at [260, 485] on input "其他付款方式" at bounding box center [281, 476] width 118 height 31
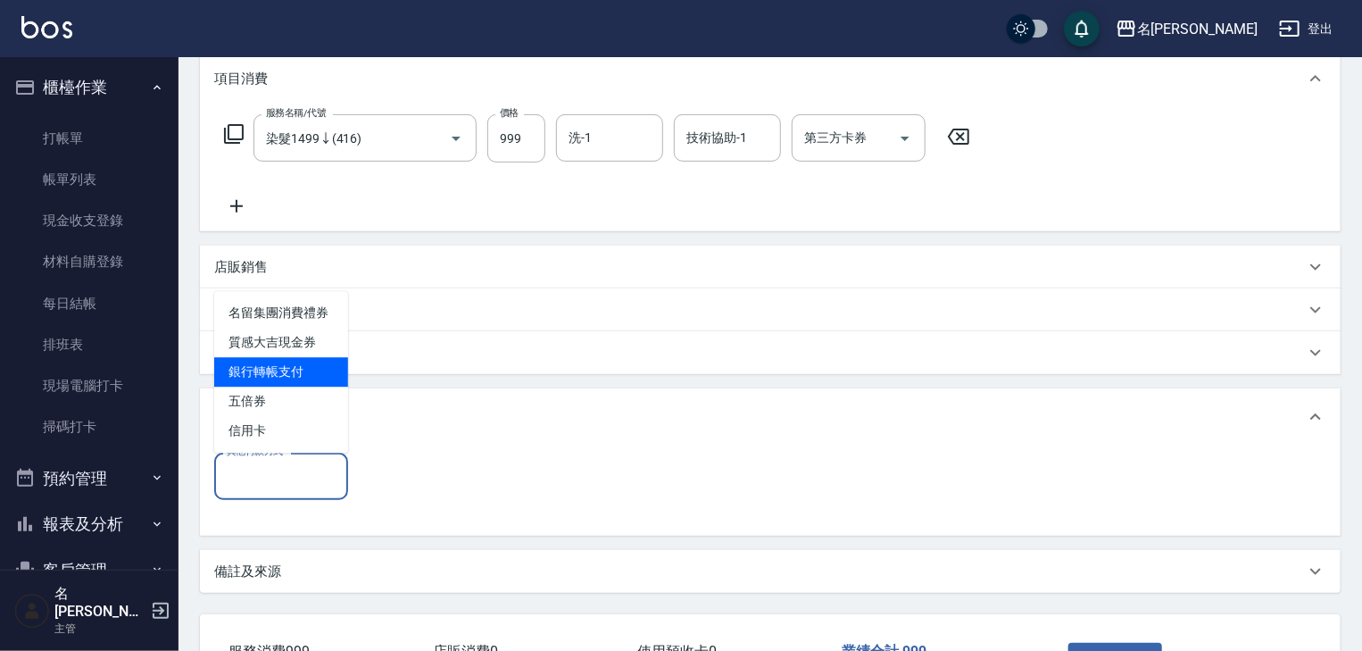
click at [259, 377] on span "銀行轉帳支付" at bounding box center [281, 371] width 134 height 29
type input "銀行轉帳支付"
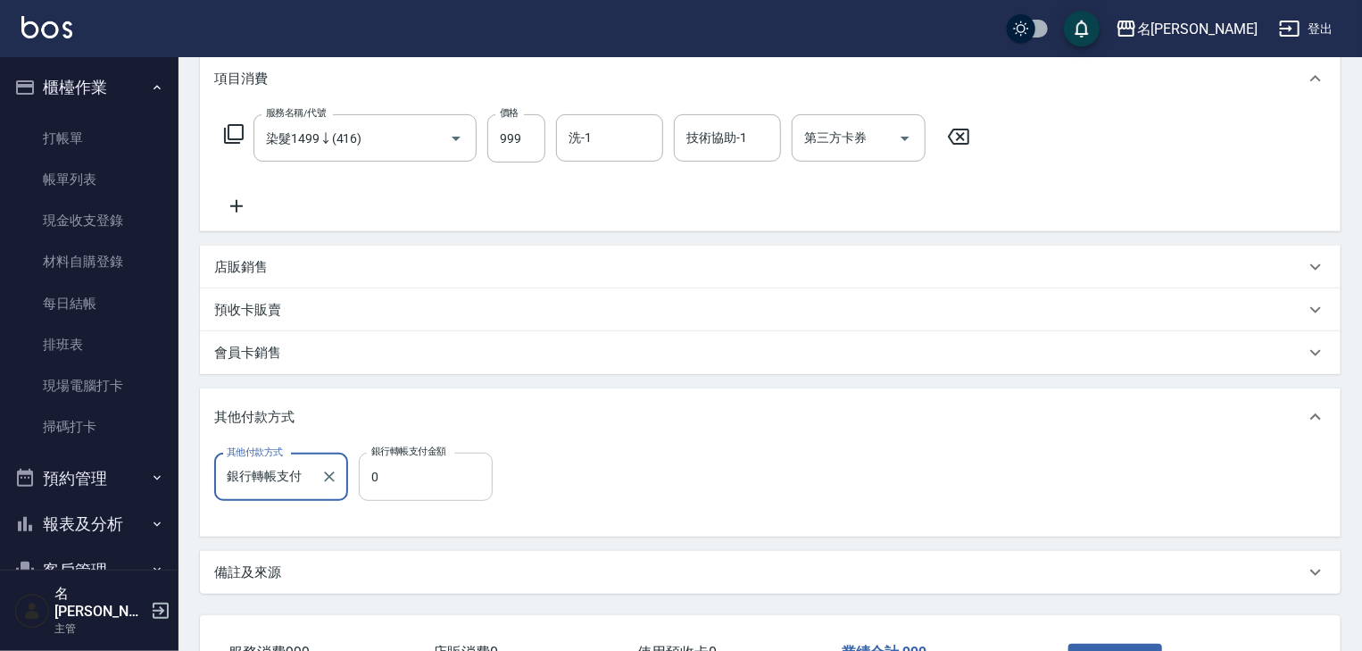
click at [425, 470] on input "0" at bounding box center [426, 477] width 134 height 48
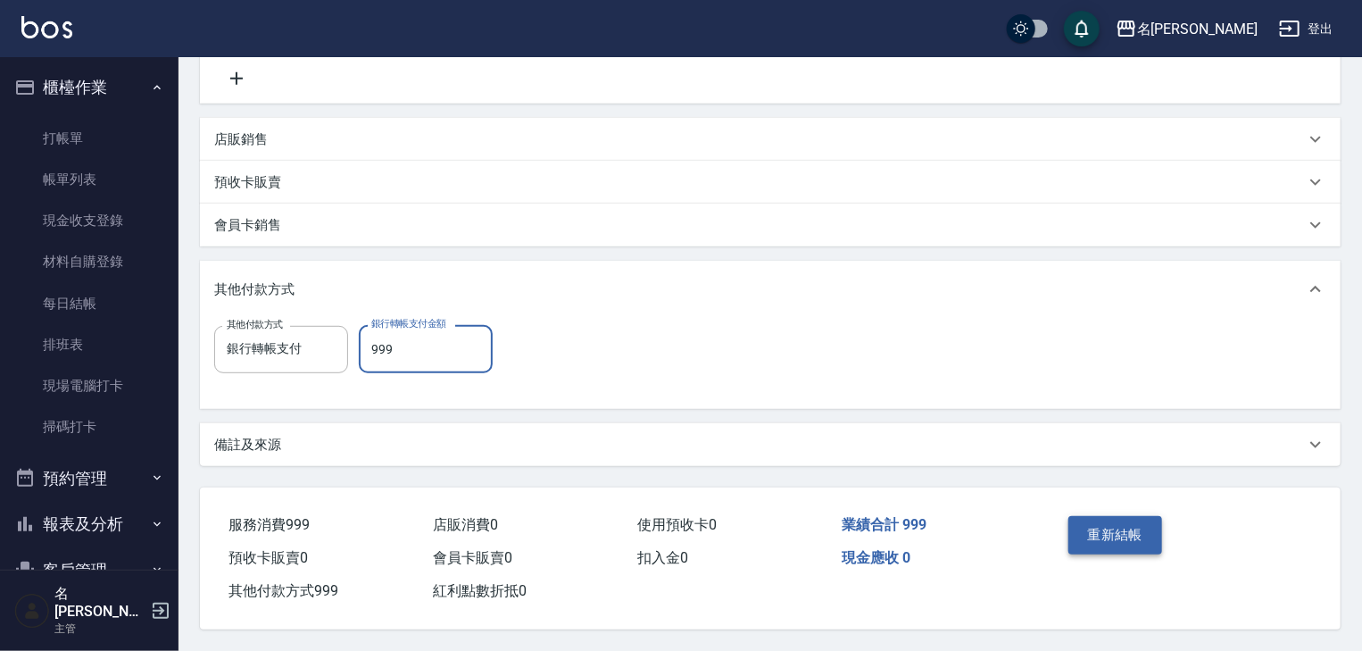
type input "999"
click at [1121, 520] on button "重新結帳" at bounding box center [1115, 534] width 95 height 37
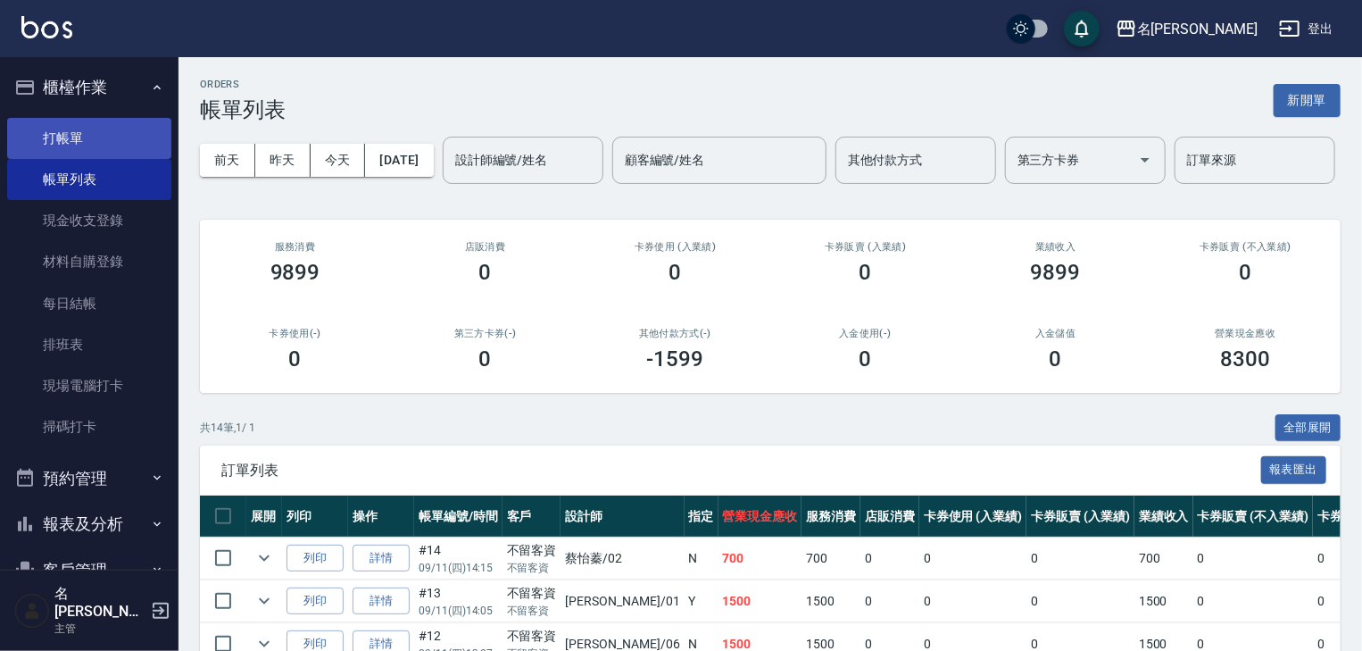
click at [97, 136] on link "打帳單" at bounding box center [89, 138] width 164 height 41
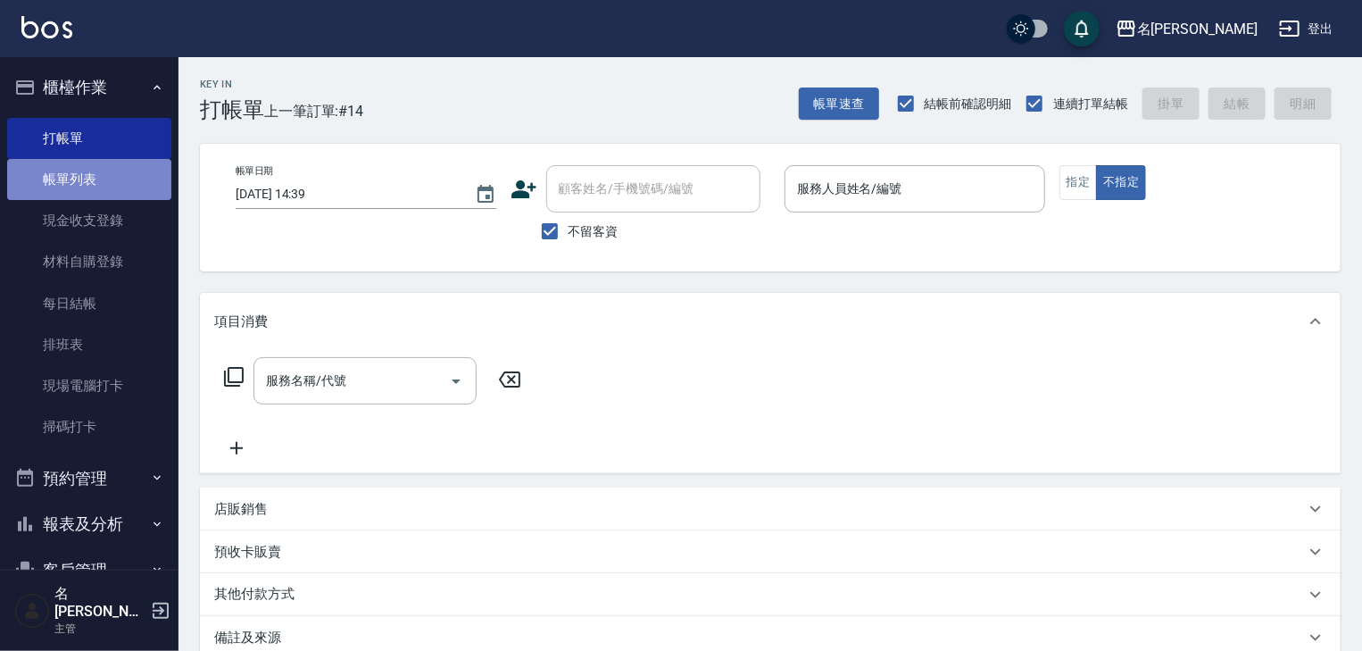
click at [107, 179] on link "帳單列表" at bounding box center [89, 179] width 164 height 41
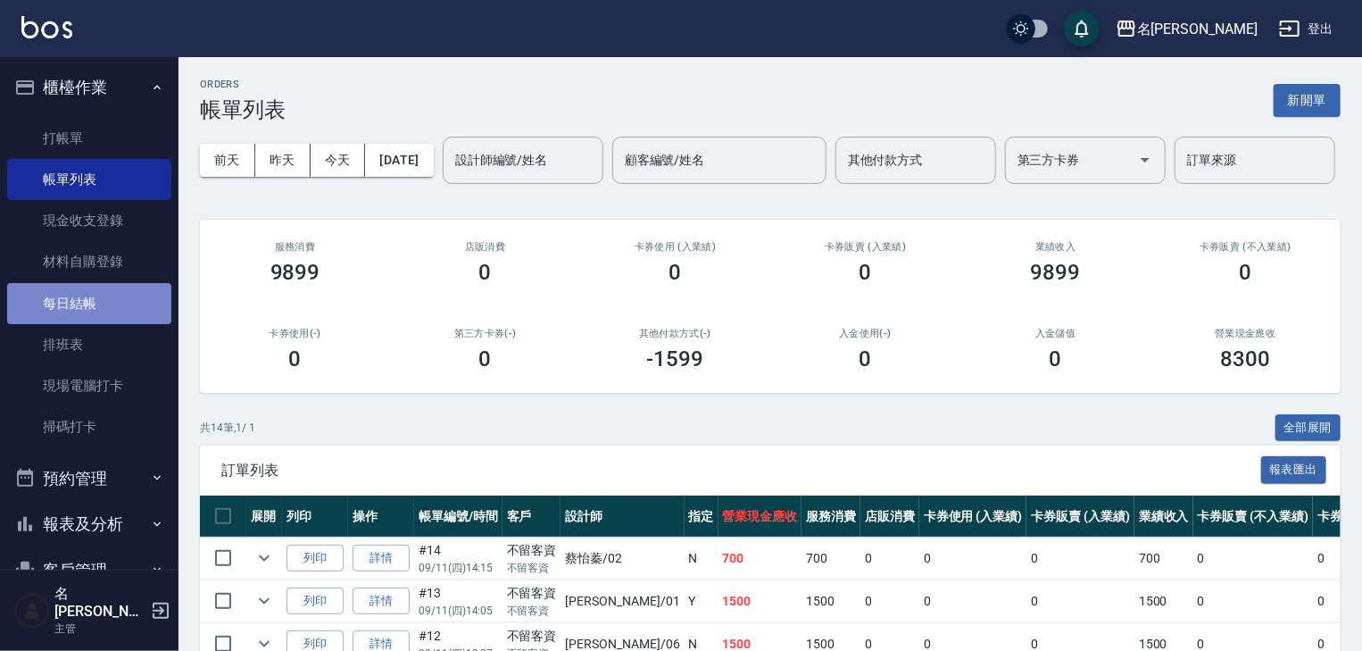
click at [112, 303] on link "每日結帳" at bounding box center [89, 303] width 164 height 41
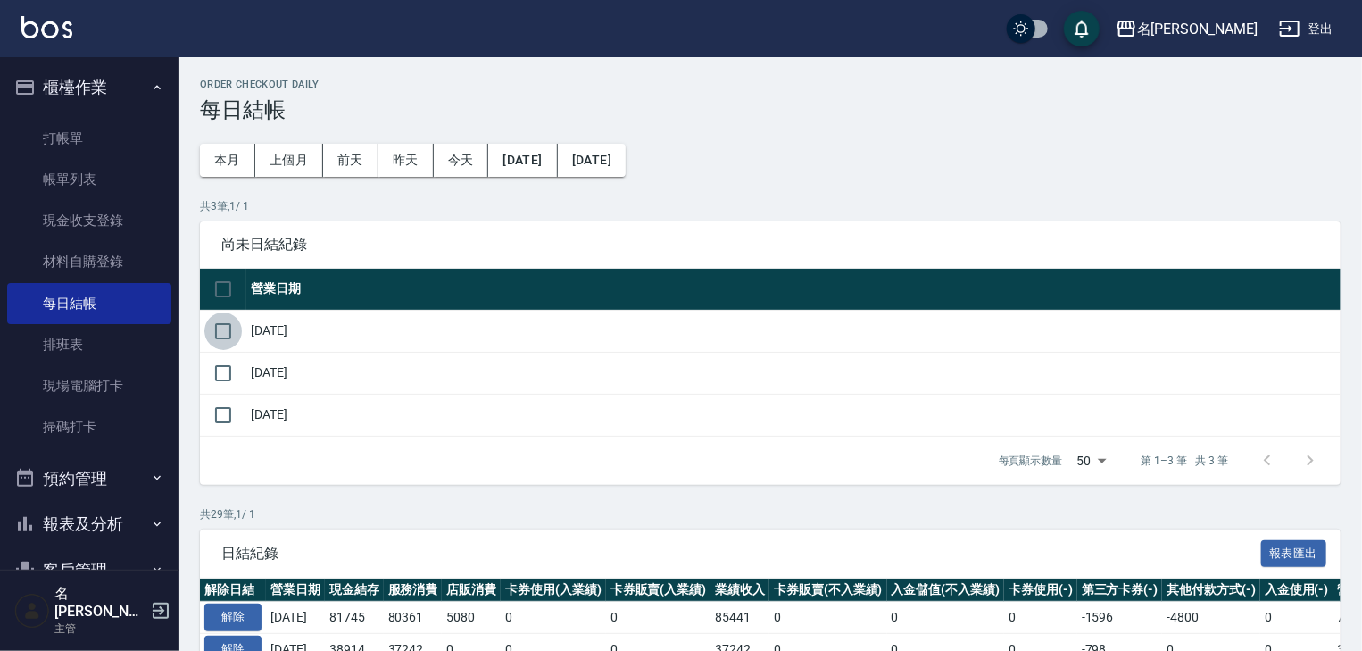
click at [214, 321] on input "checkbox" at bounding box center [222, 330] width 37 height 37
checkbox input "true"
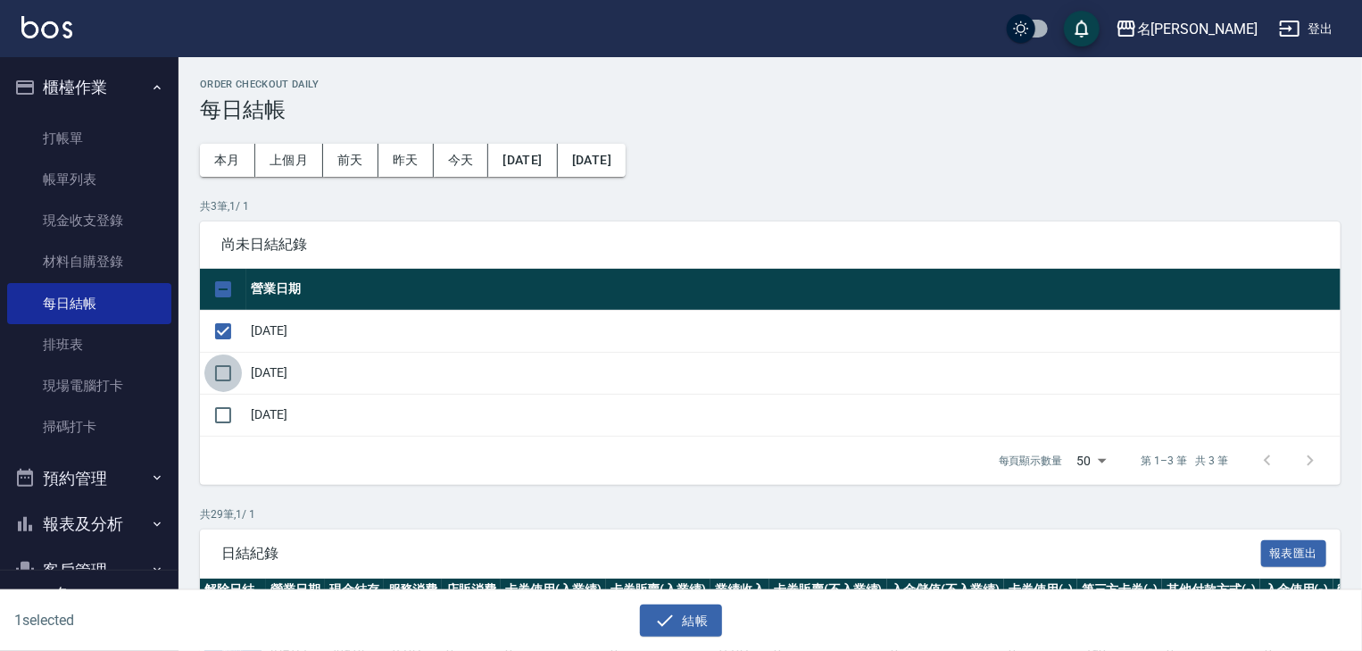
click at [221, 364] on input "checkbox" at bounding box center [222, 372] width 37 height 37
checkbox input "true"
click at [678, 609] on button "結帳" at bounding box center [681, 620] width 83 height 33
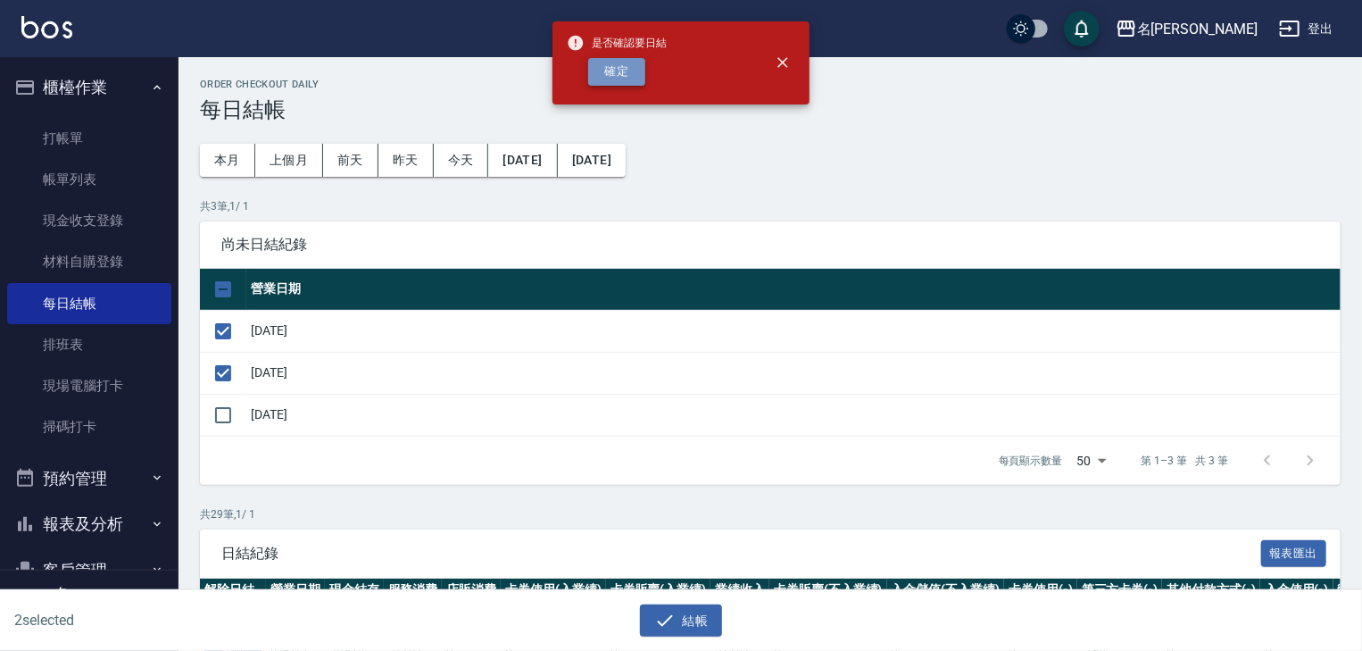
click at [606, 83] on button "確定" at bounding box center [616, 72] width 57 height 28
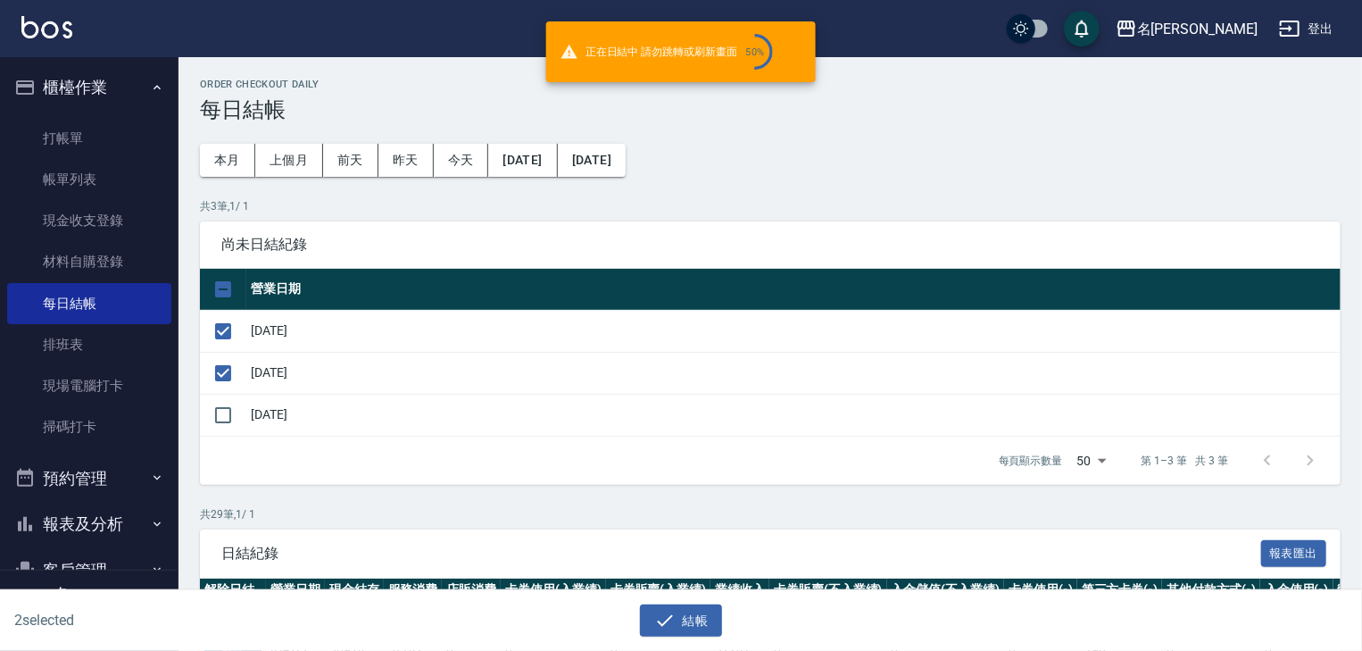
checkbox input "false"
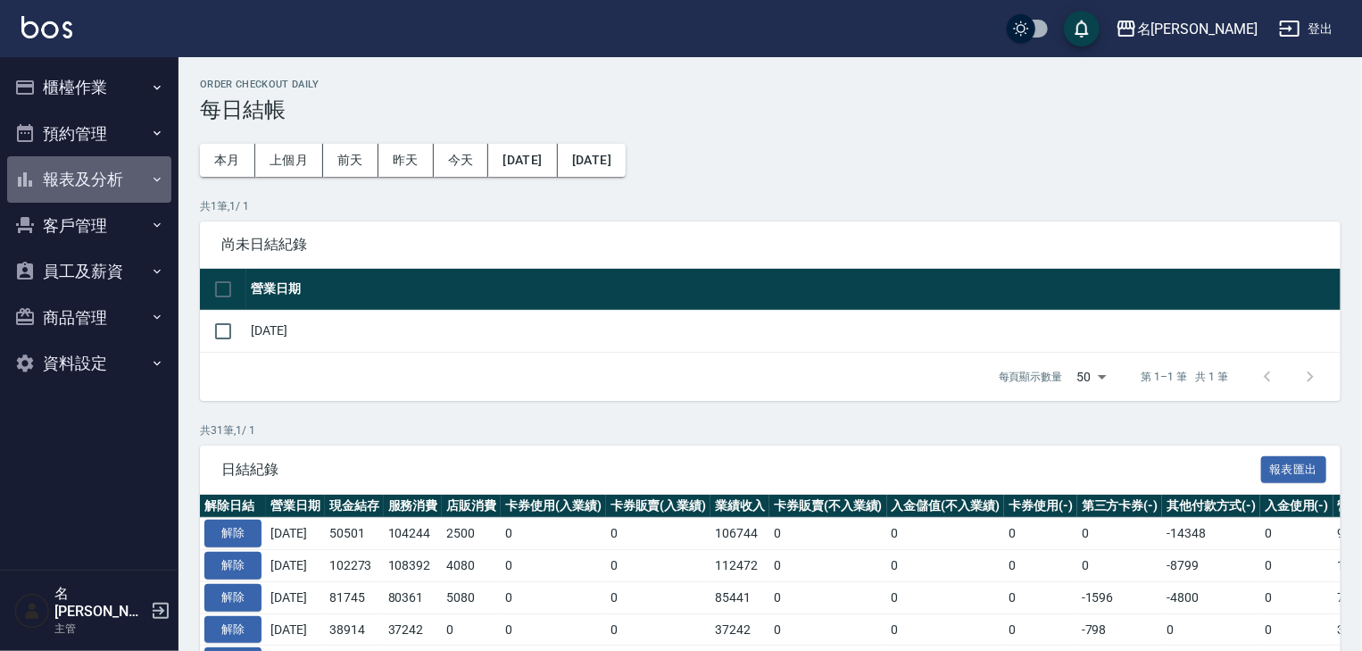
click at [104, 172] on button "報表及分析" at bounding box center [89, 179] width 164 height 46
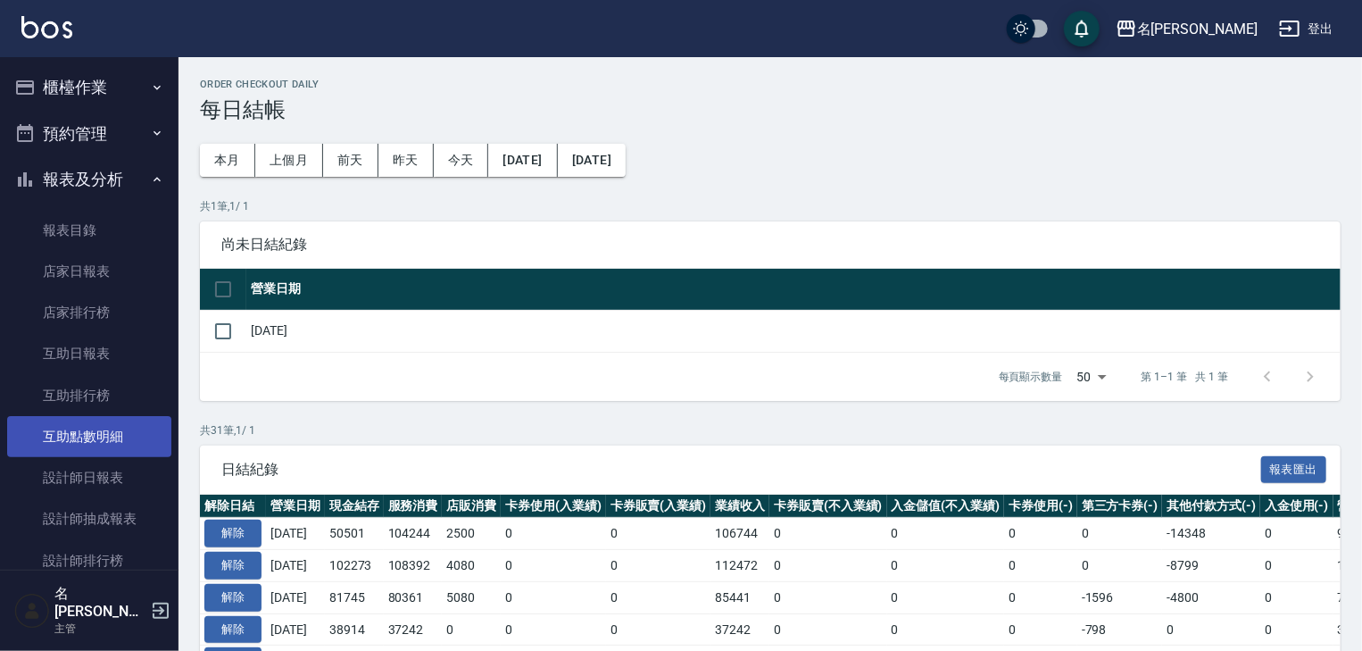
scroll to position [190, 0]
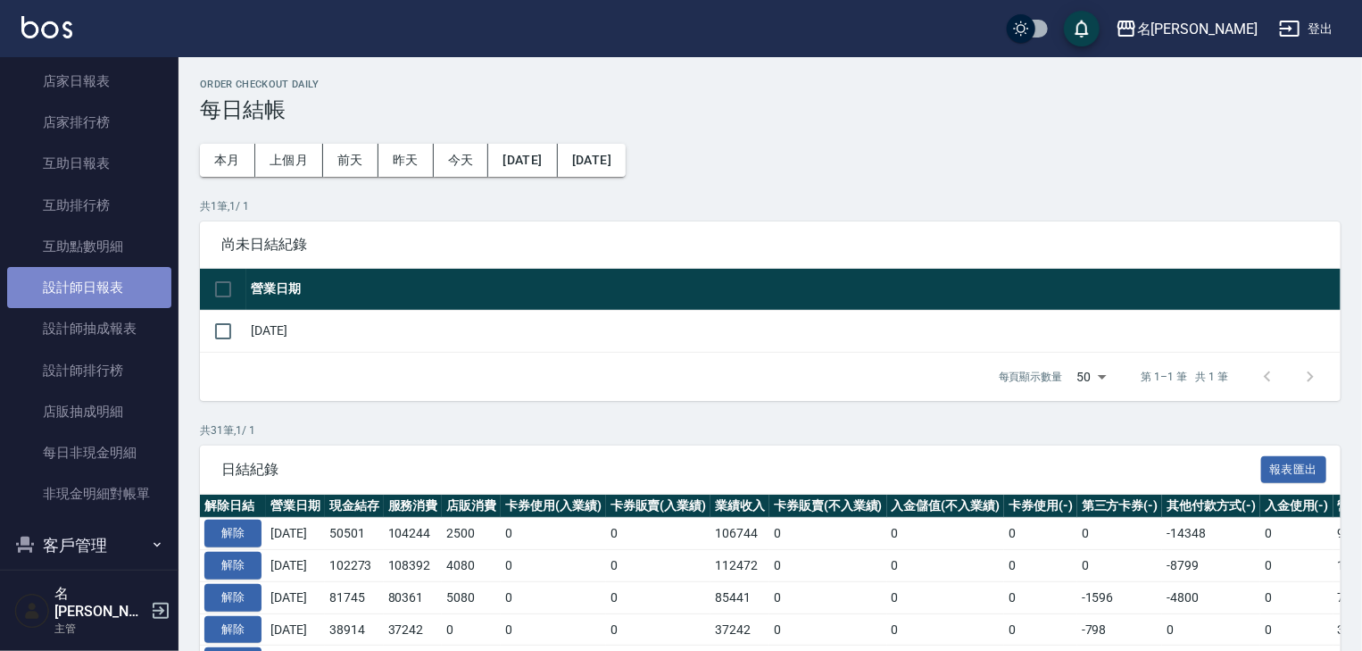
click at [111, 293] on link "設計師日報表" at bounding box center [89, 287] width 164 height 41
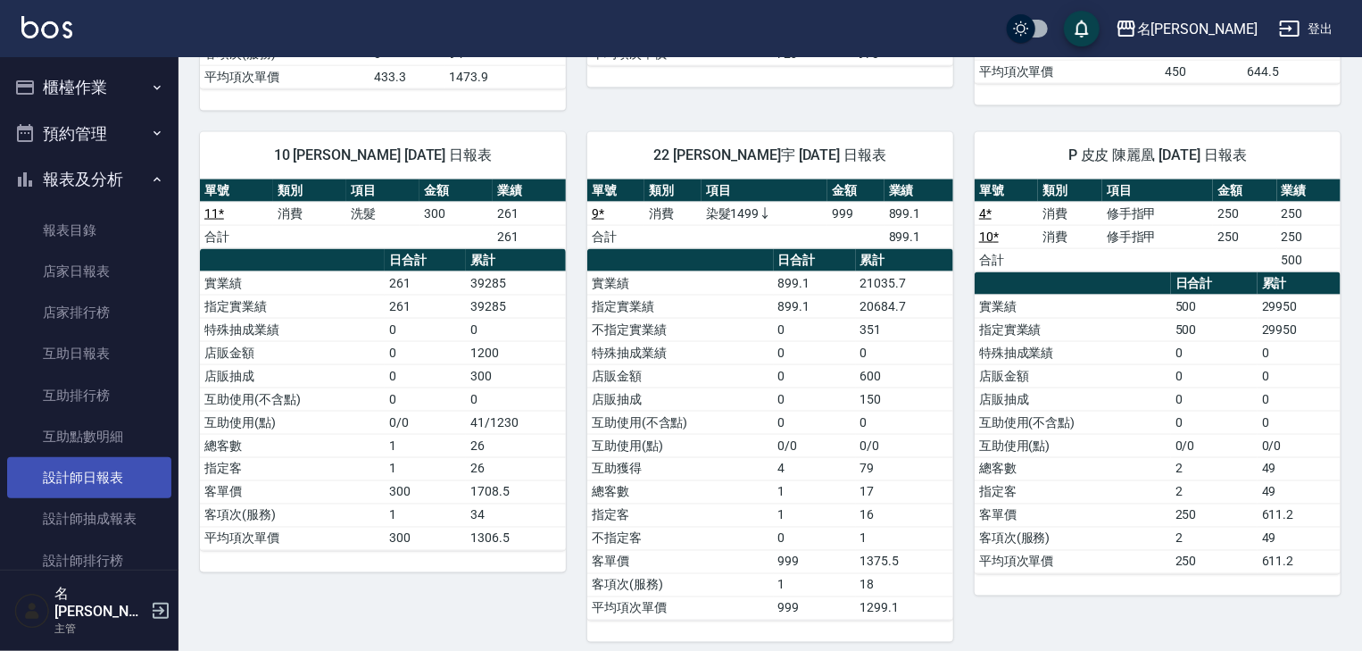
scroll to position [190, 0]
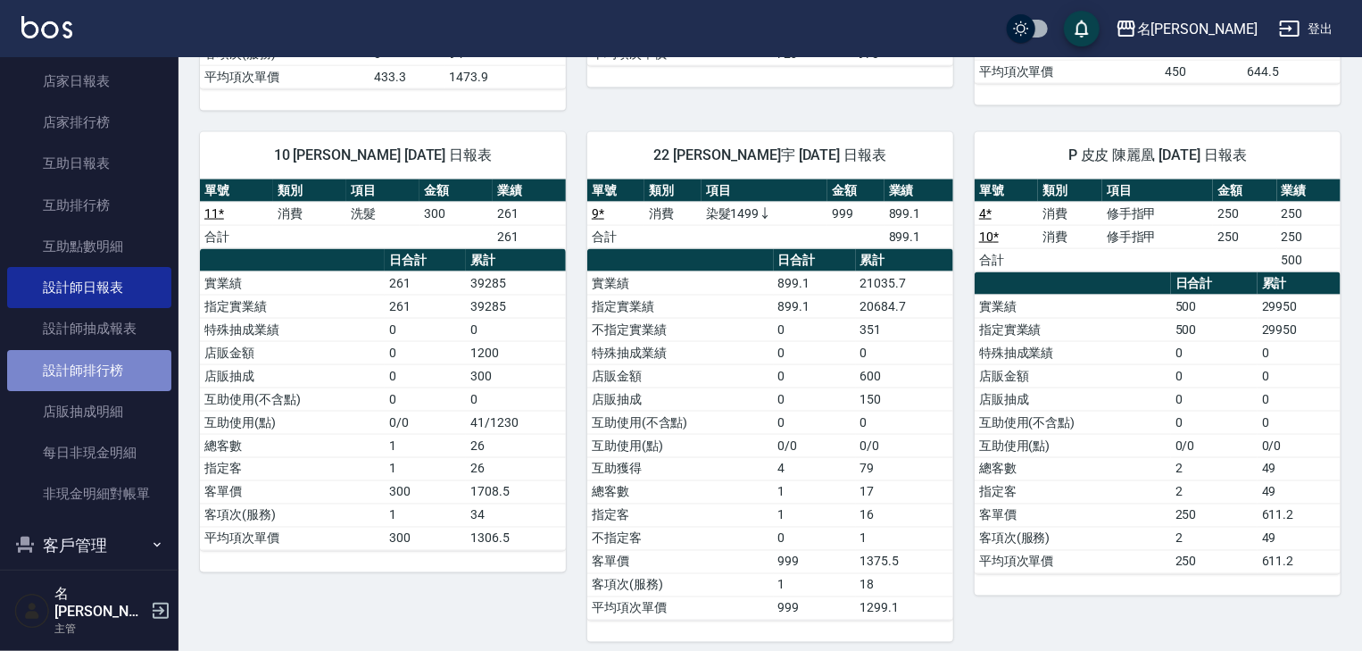
click at [110, 373] on link "設計師排行榜" at bounding box center [89, 370] width 164 height 41
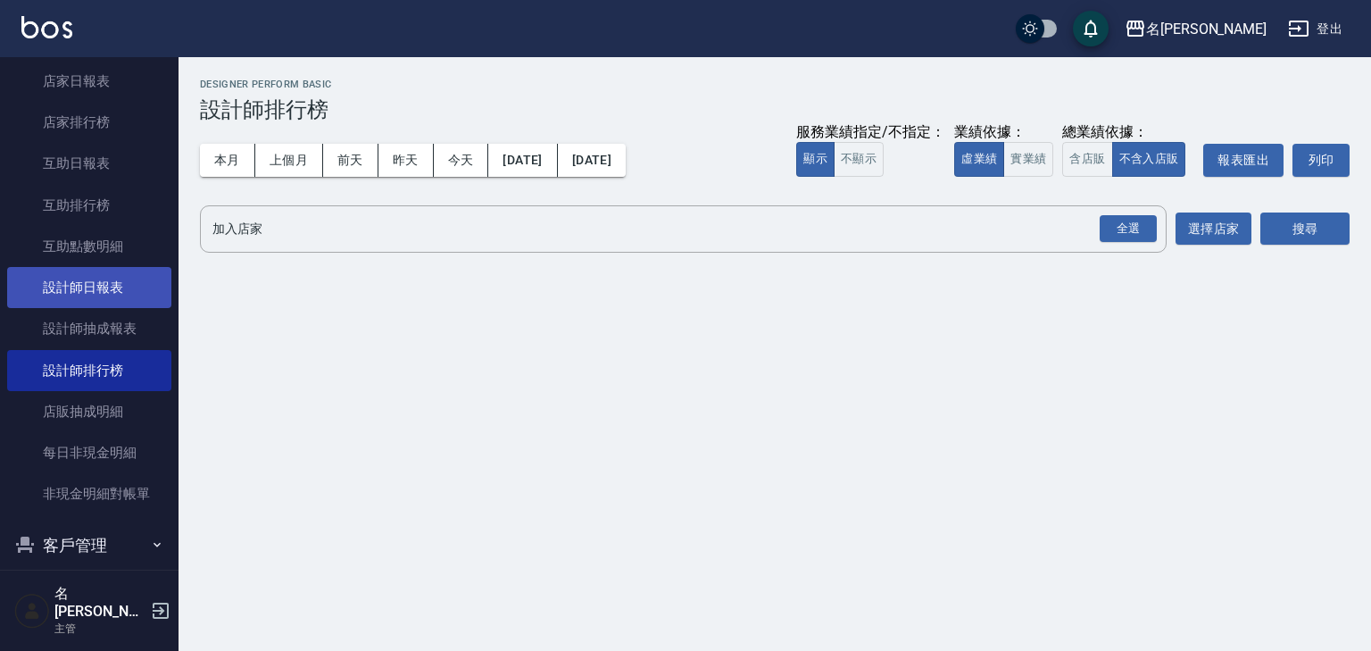
click at [115, 289] on link "設計師日報表" at bounding box center [89, 287] width 164 height 41
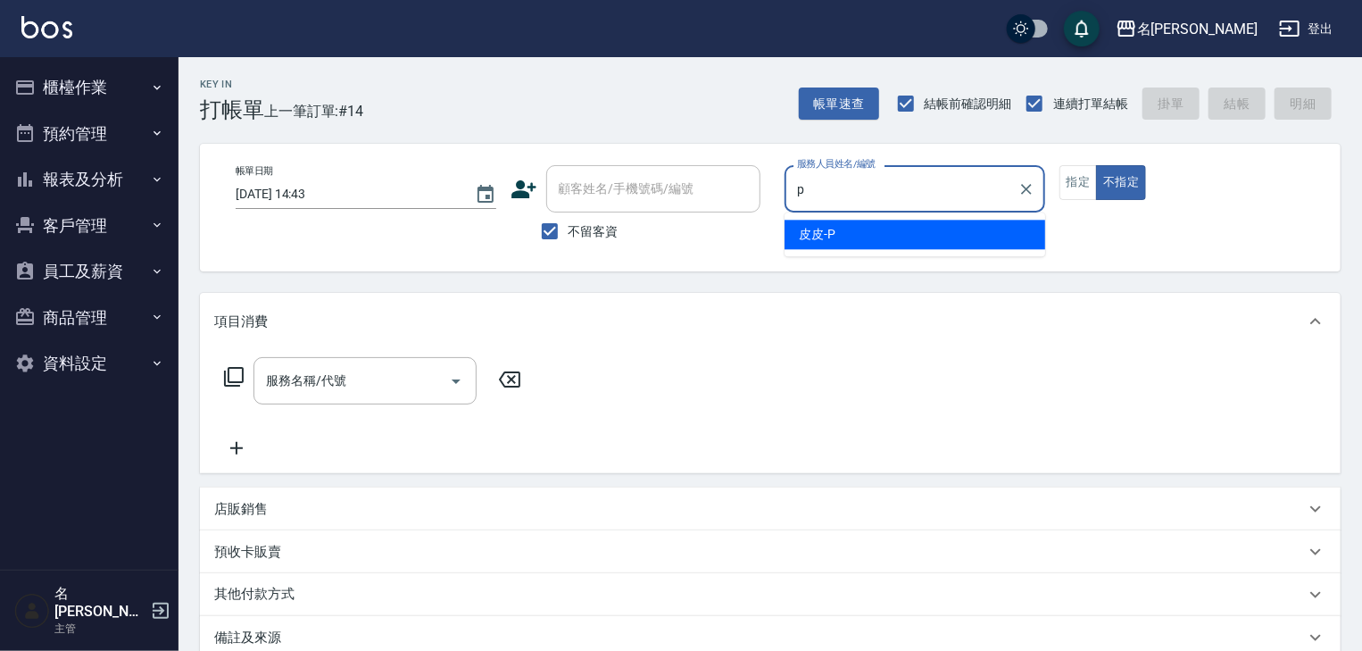
type input "皮皮-P"
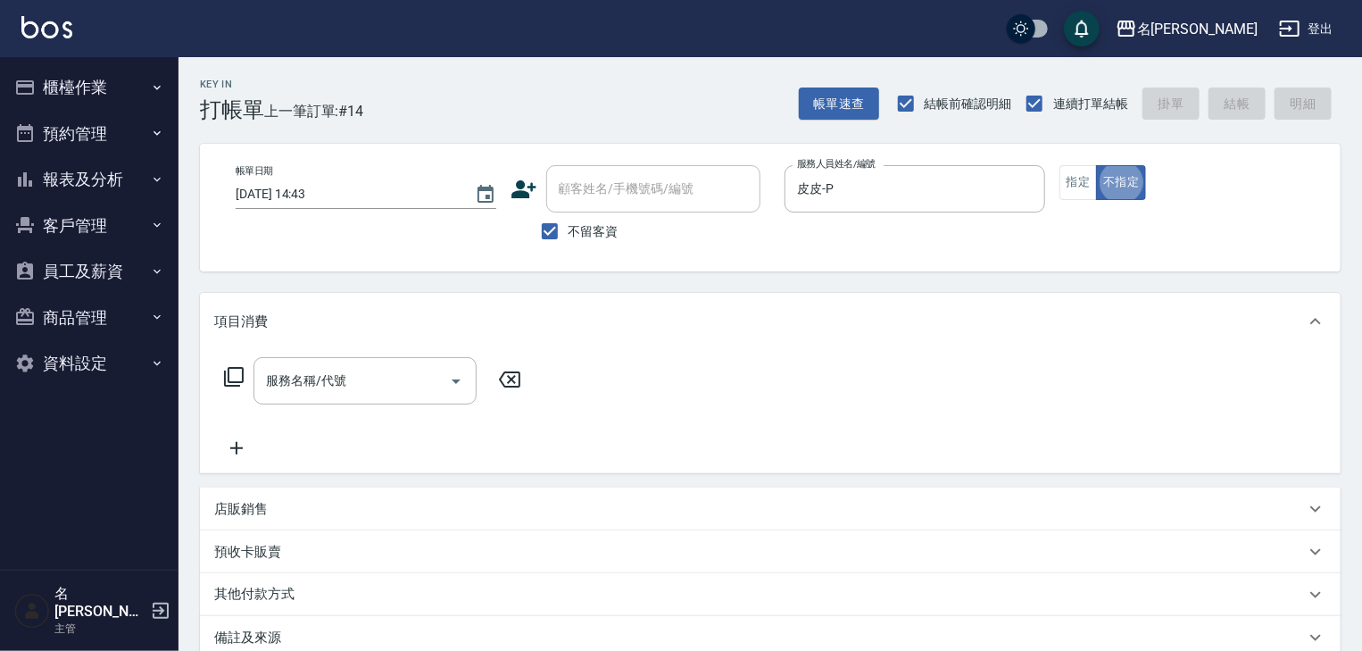
type button "false"
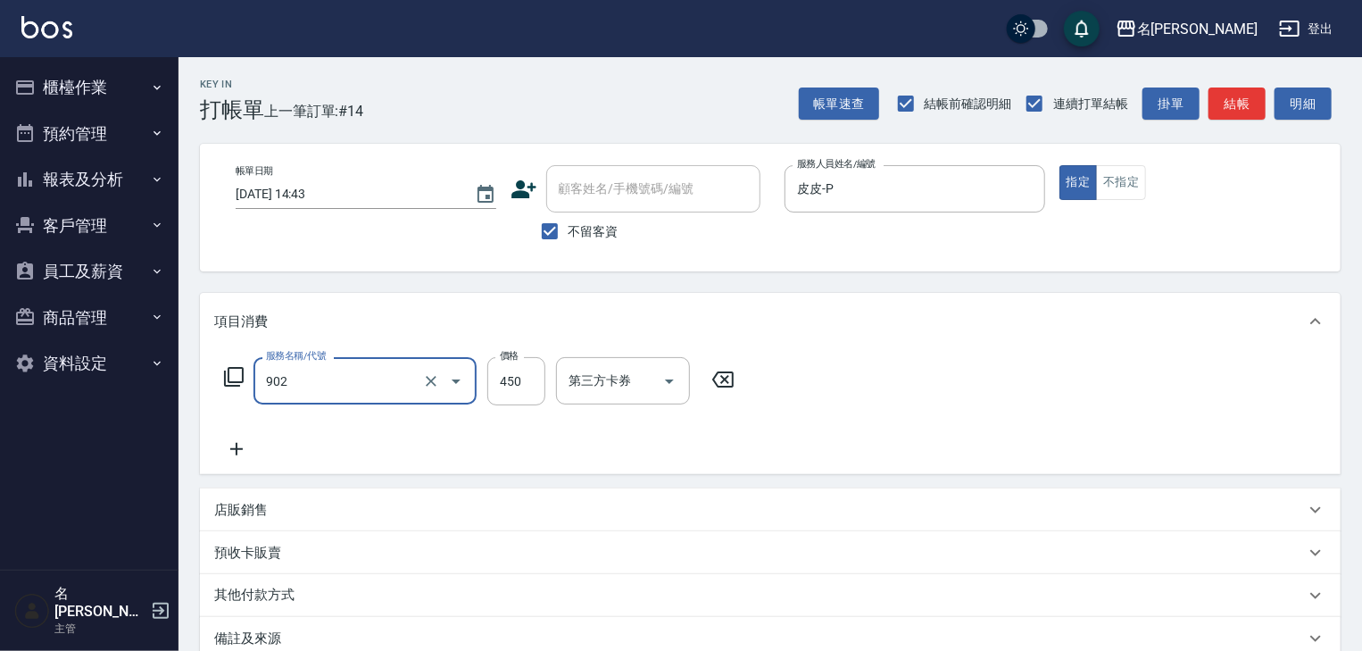
type input "修腳指甲(902)"
type input "500"
click at [1248, 96] on button "結帳" at bounding box center [1236, 103] width 57 height 33
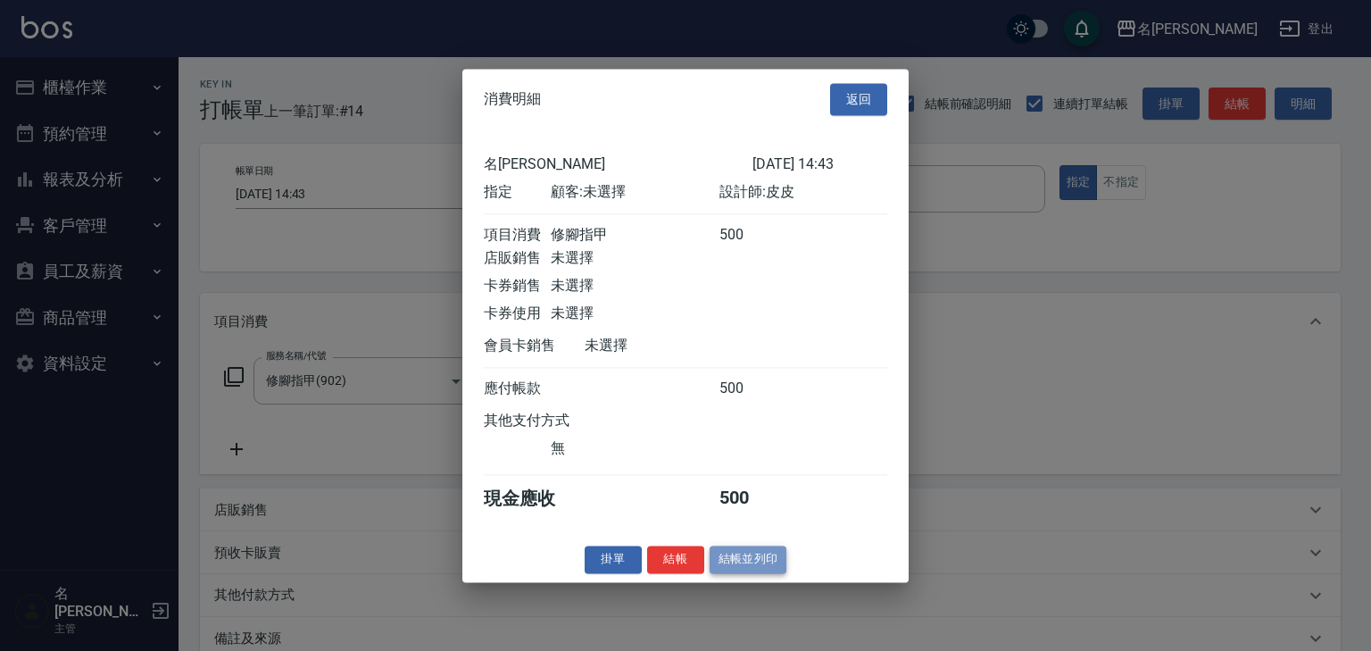
click at [760, 567] on button "結帳並列印" at bounding box center [749, 559] width 78 height 28
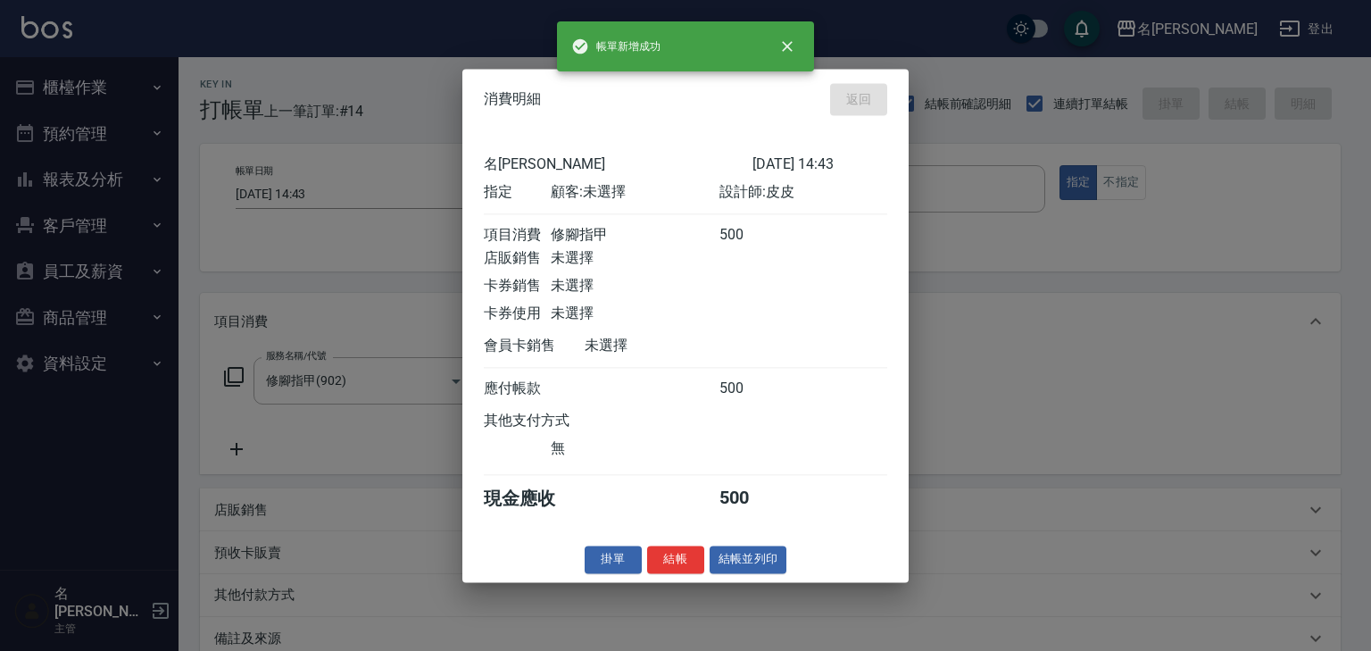
type input "[DATE] 15:06"
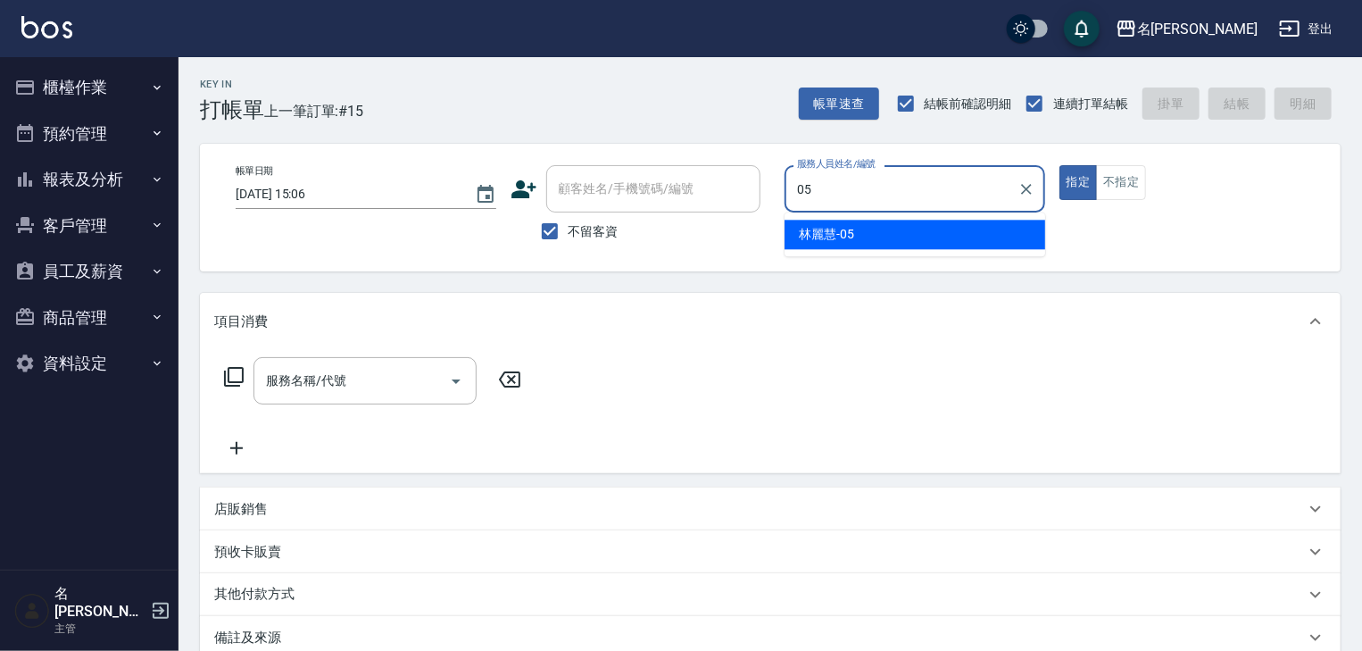
type input "[PERSON_NAME]-05"
type button "true"
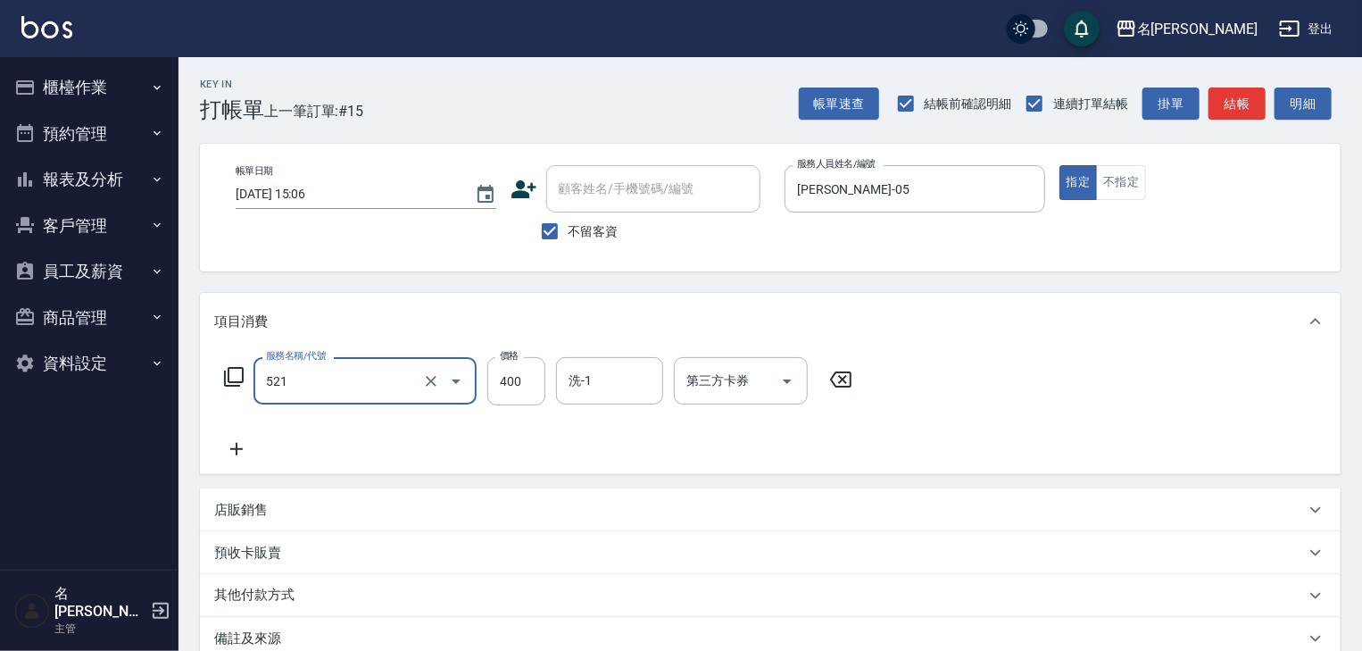
type input "健康洗髮(寶齡洗髮精)(521)"
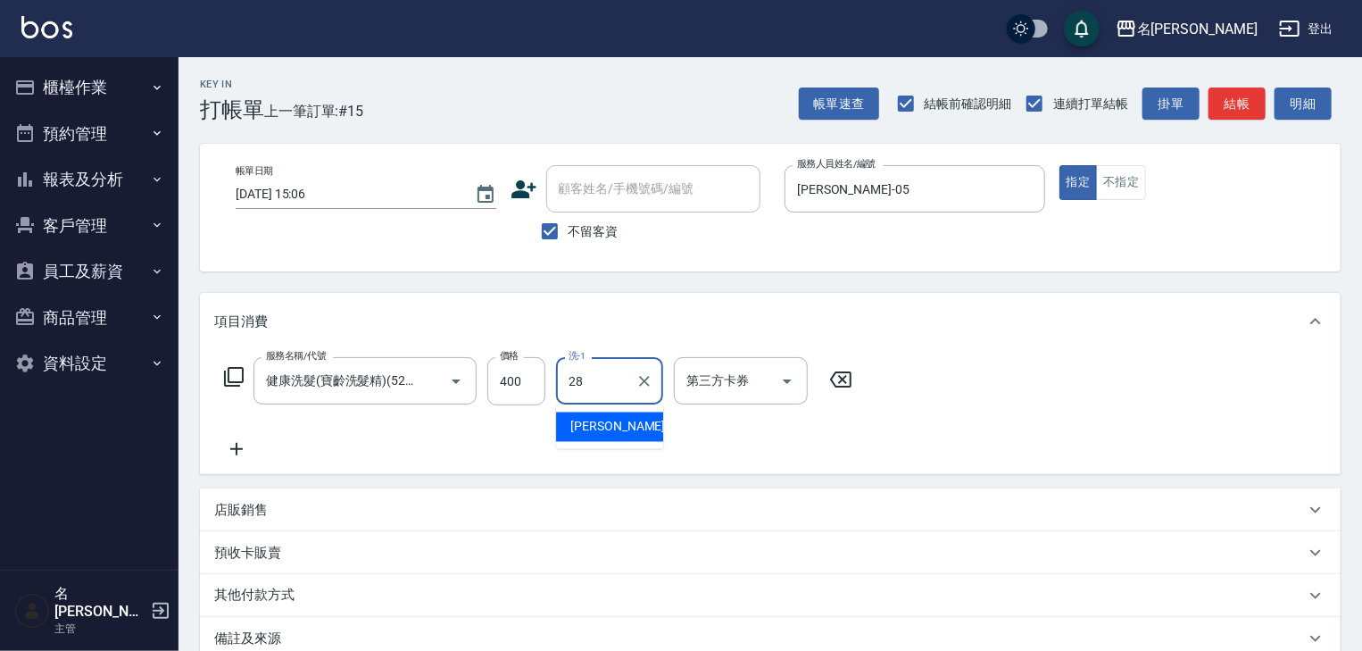
type input "[PERSON_NAME]-28"
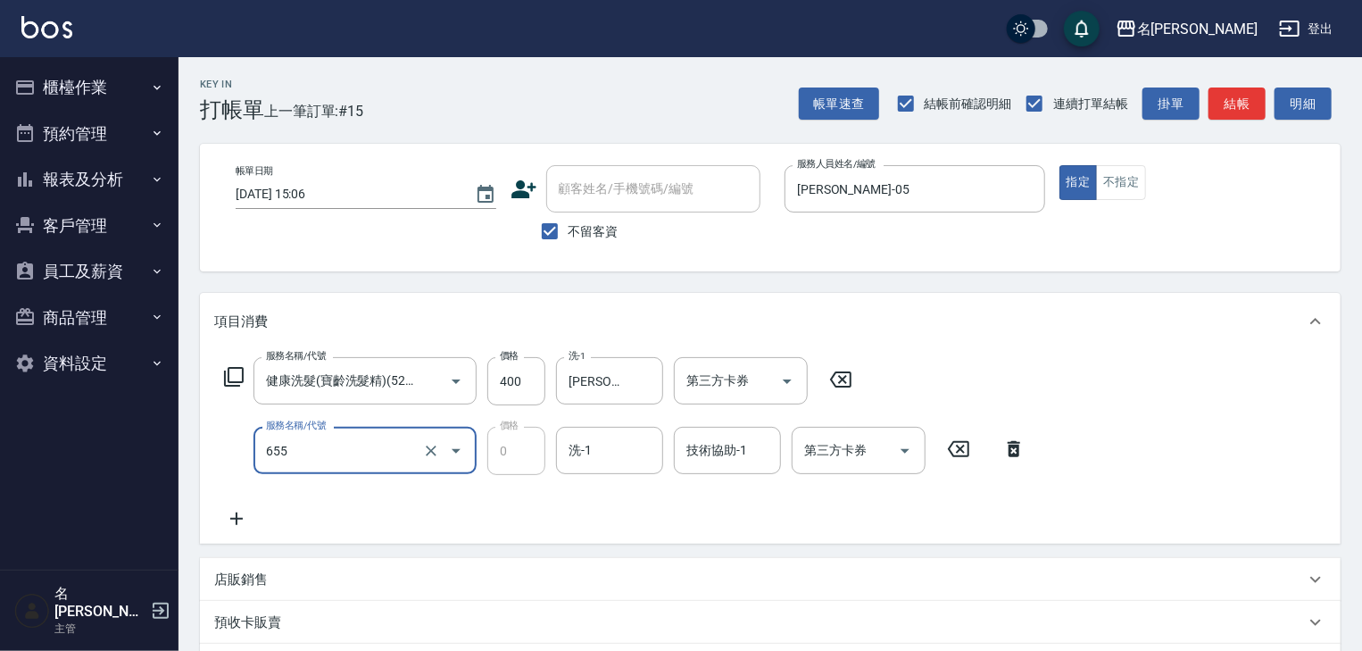
type input "頭皮、護髮免費卡(新)(655)"
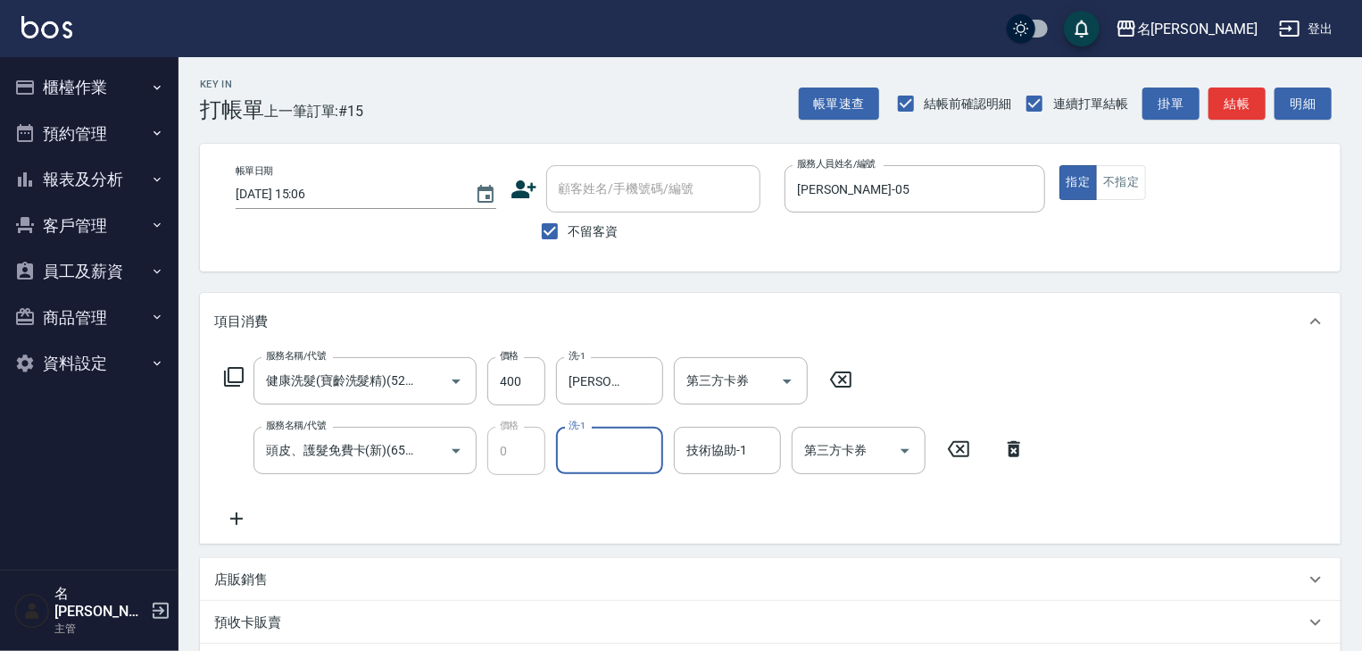
click at [1017, 453] on icon at bounding box center [1014, 448] width 45 height 21
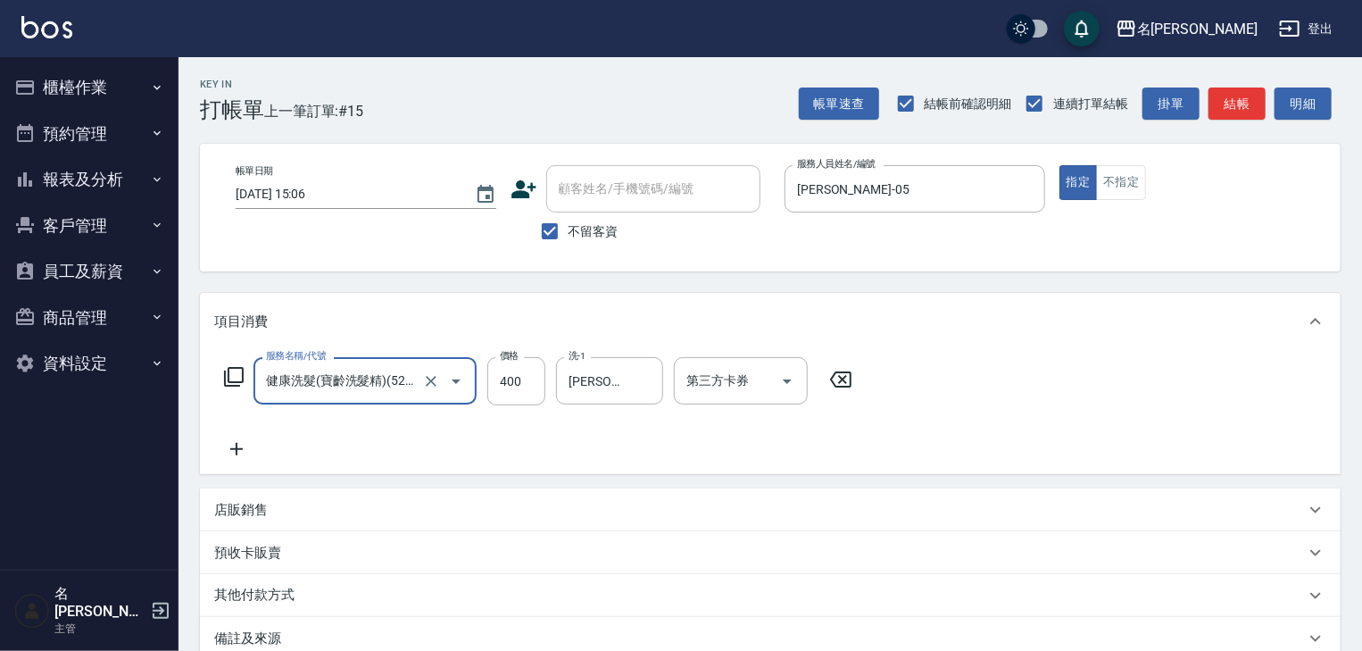
scroll to position [0, 4]
click at [643, 374] on icon "Clear" at bounding box center [644, 381] width 18 height 18
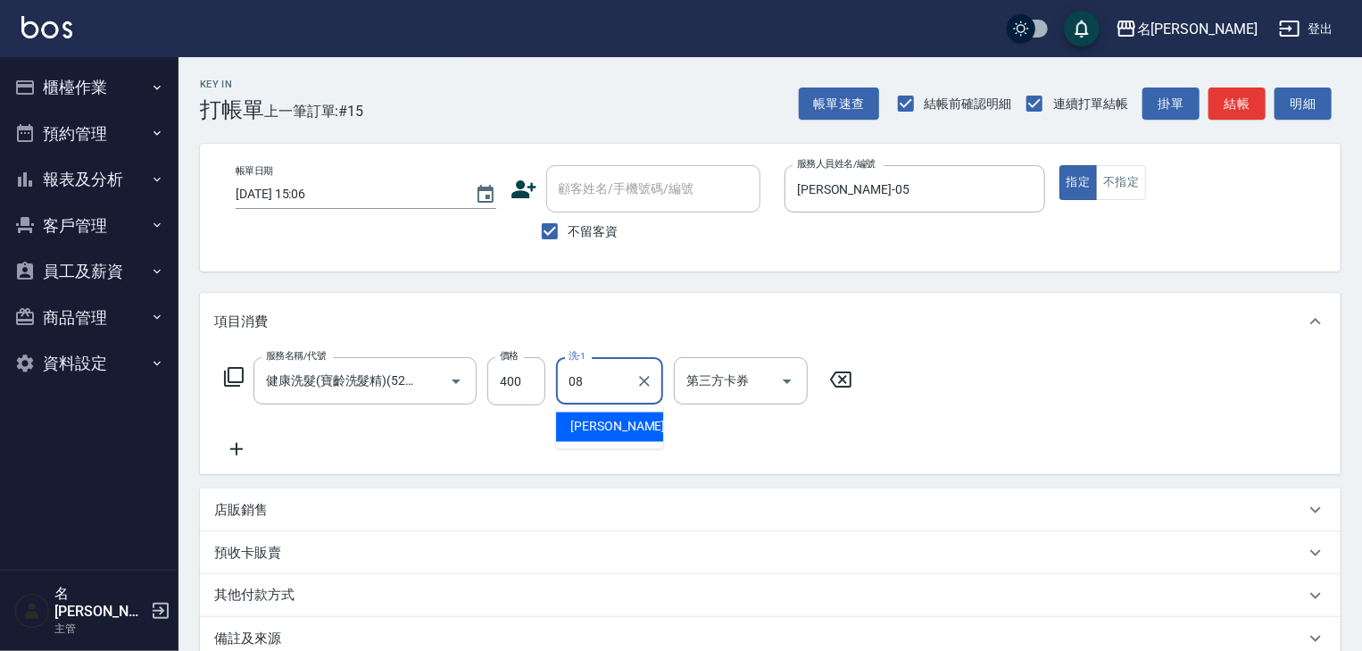
type input "[PERSON_NAME]-08"
click at [1262, 112] on button "結帳" at bounding box center [1236, 103] width 57 height 33
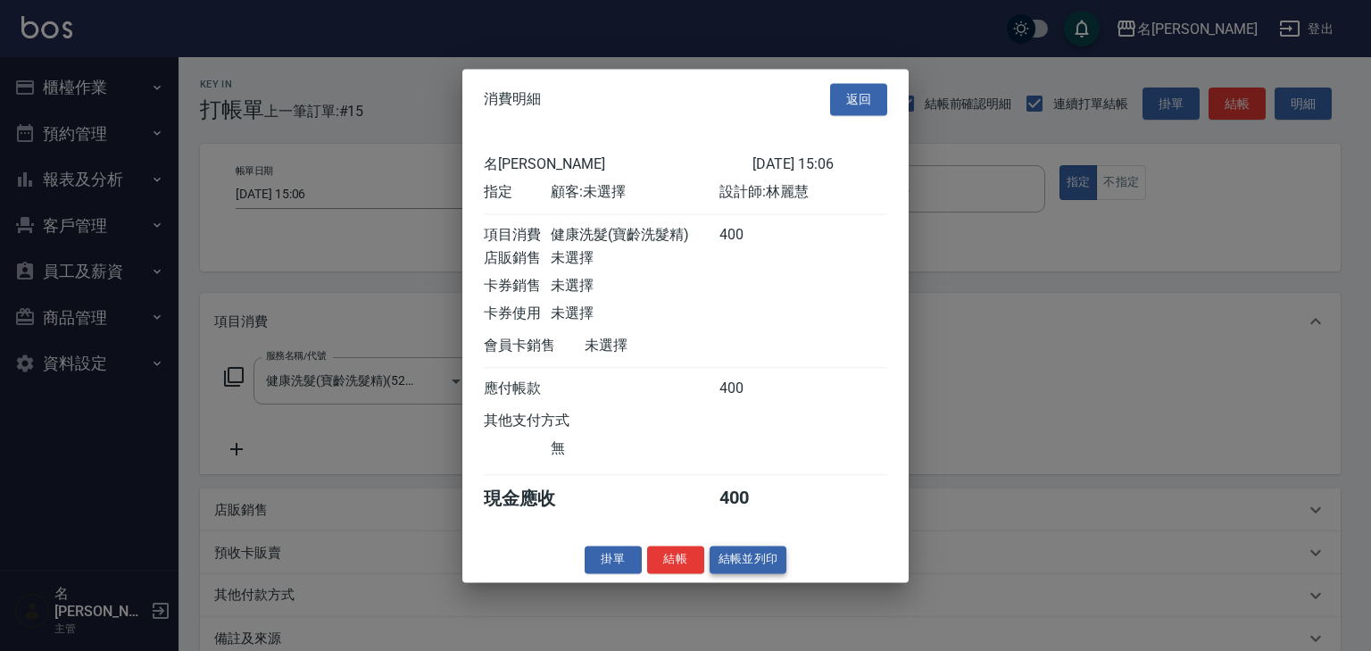
click at [755, 564] on button "結帳並列印" at bounding box center [749, 559] width 78 height 28
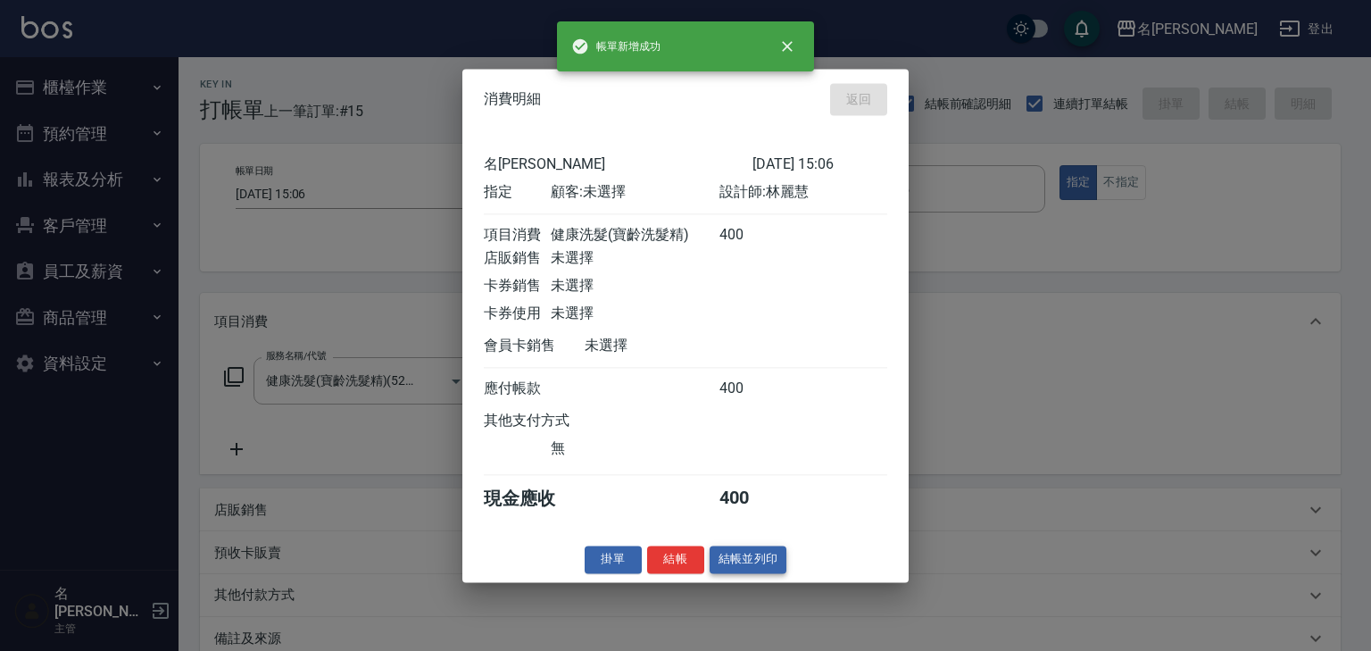
type input "2025/09/11 15:15"
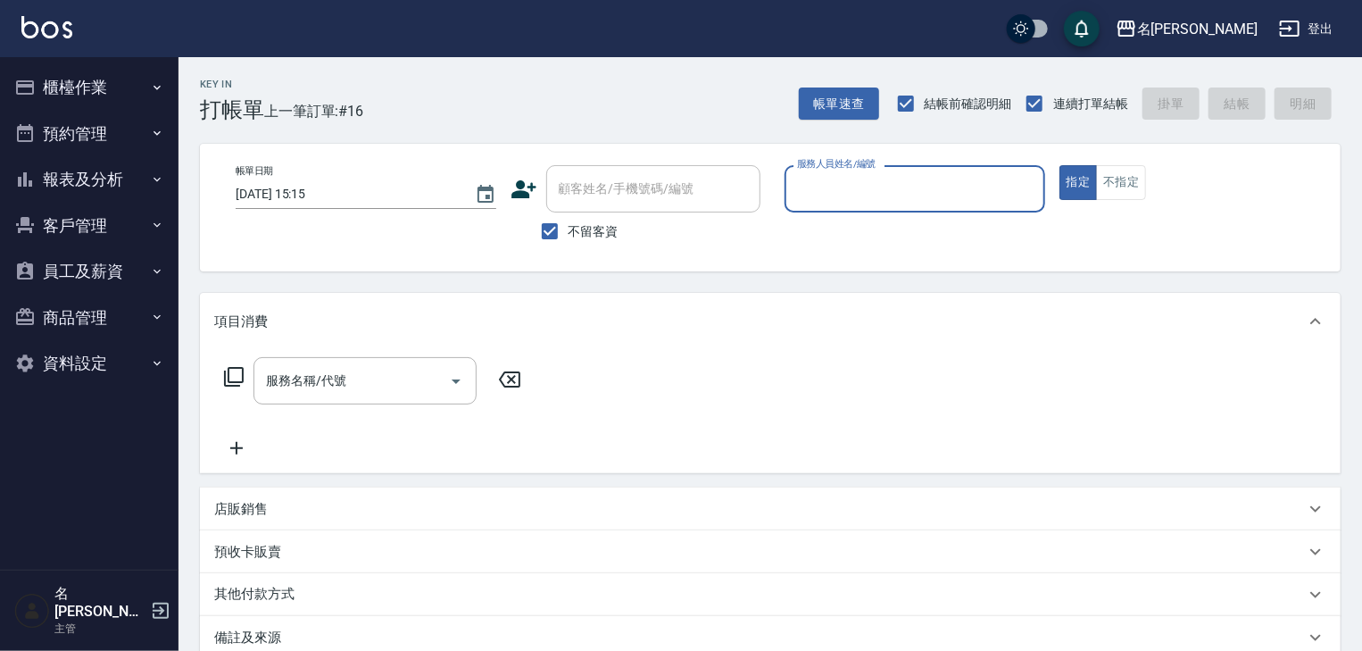
click at [873, 197] on input "服務人員姓名/編號" at bounding box center [915, 188] width 245 height 31
click at [821, 245] on div "歐麥 -10" at bounding box center [915, 234] width 261 height 29
click at [375, 400] on div "服務名稱/代號" at bounding box center [364, 380] width 223 height 47
type input "歐麥-10"
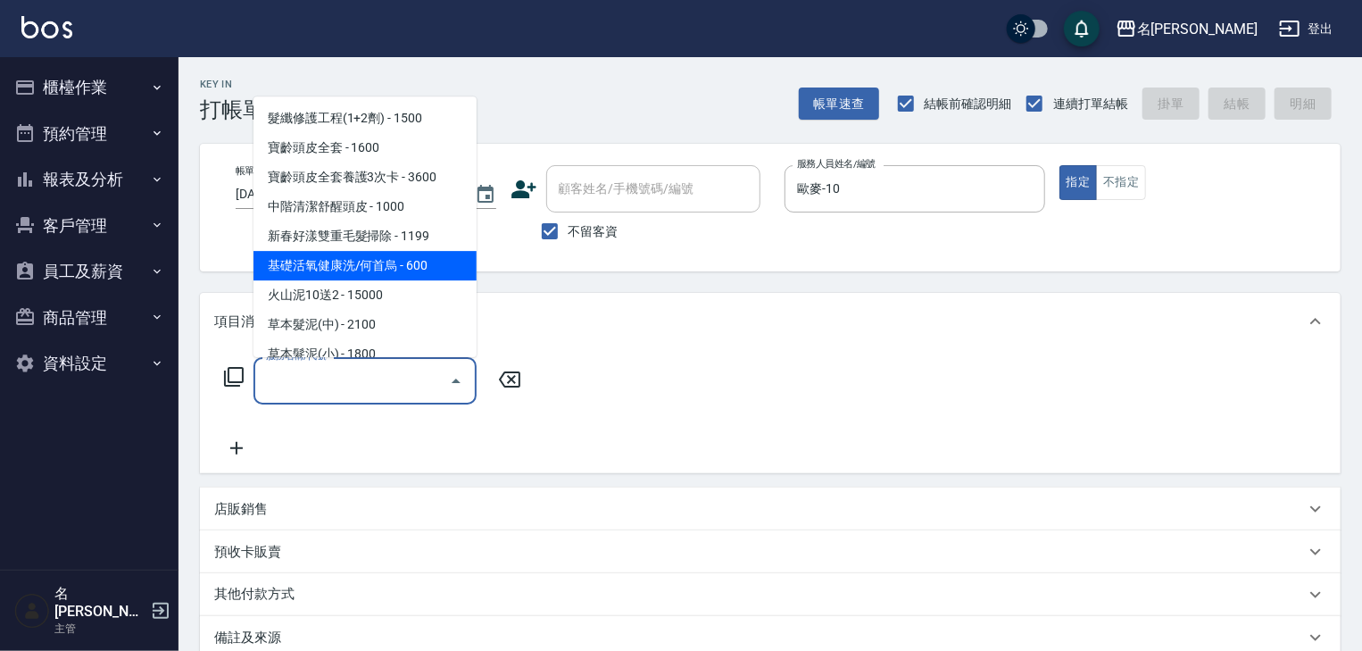
click at [453, 270] on span "基礎活氧健康洗/何首烏 - 600" at bounding box center [364, 266] width 223 height 29
type input "基礎活氧健康洗/何首烏(109)"
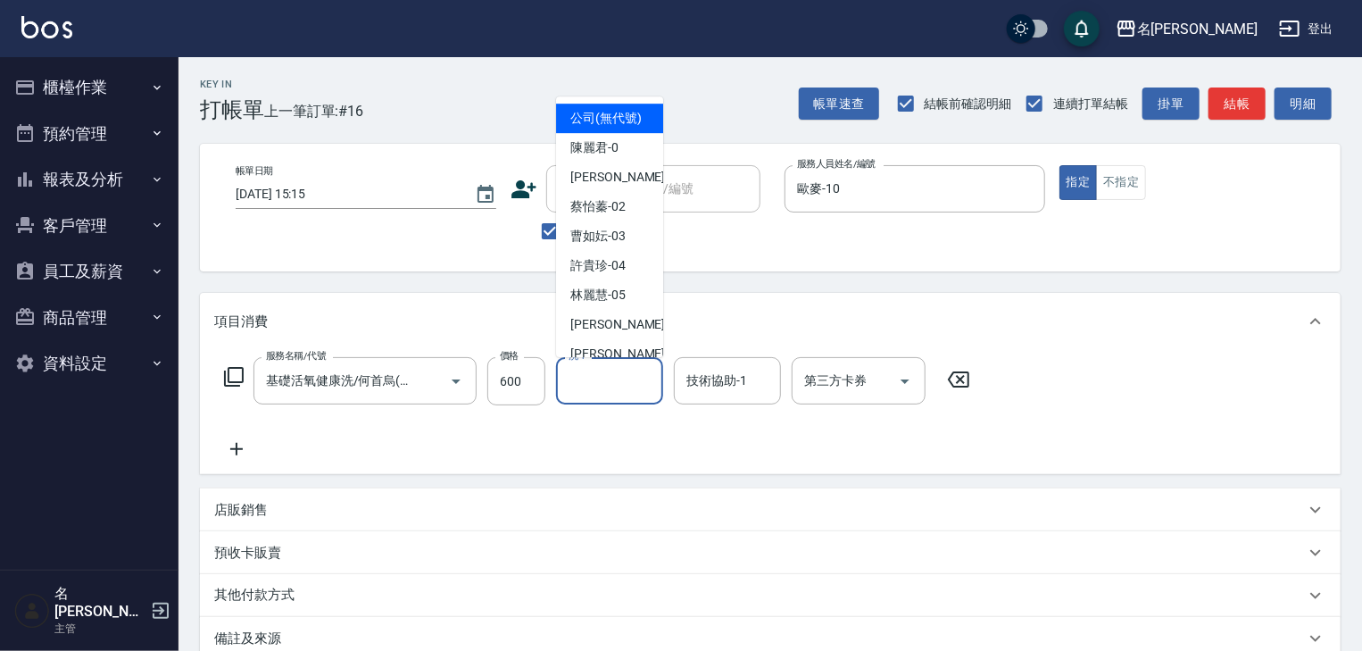
click at [626, 389] on input "洗-1" at bounding box center [609, 380] width 91 height 31
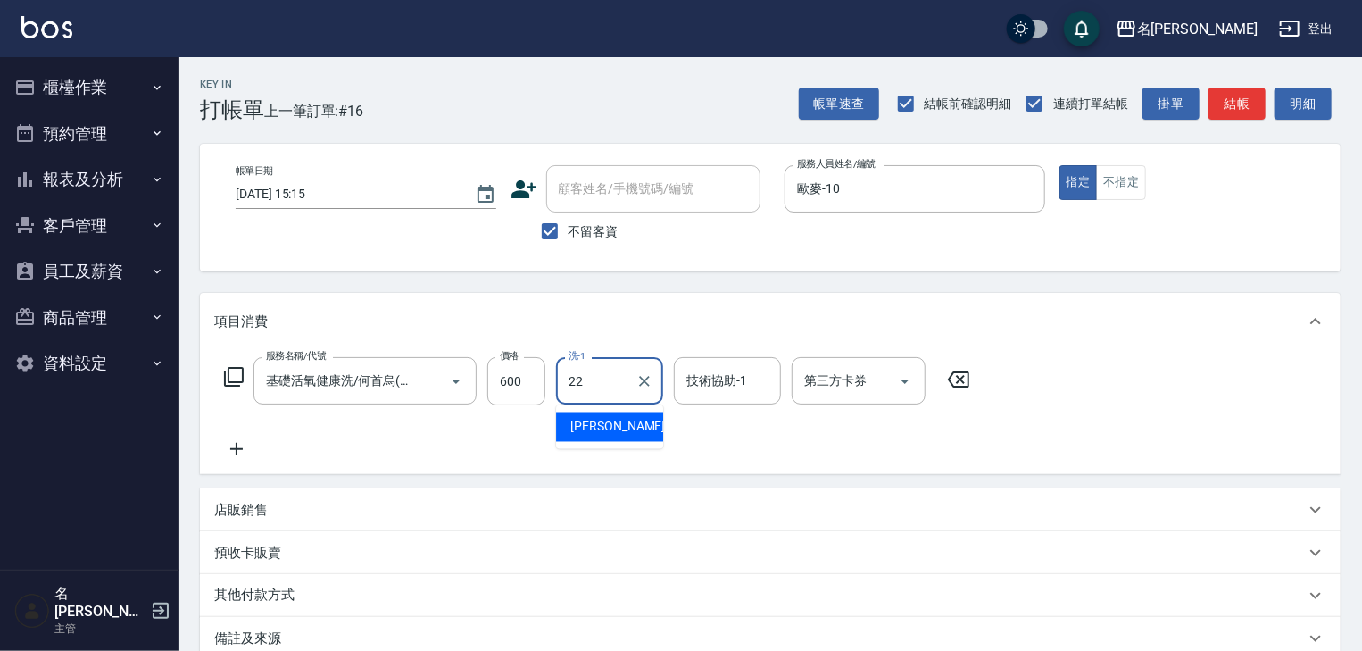
click at [630, 432] on div "[PERSON_NAME] -22" at bounding box center [609, 426] width 107 height 29
type input "[PERSON_NAME]-22"
click at [716, 388] on input "技術協助-1" at bounding box center [727, 380] width 91 height 31
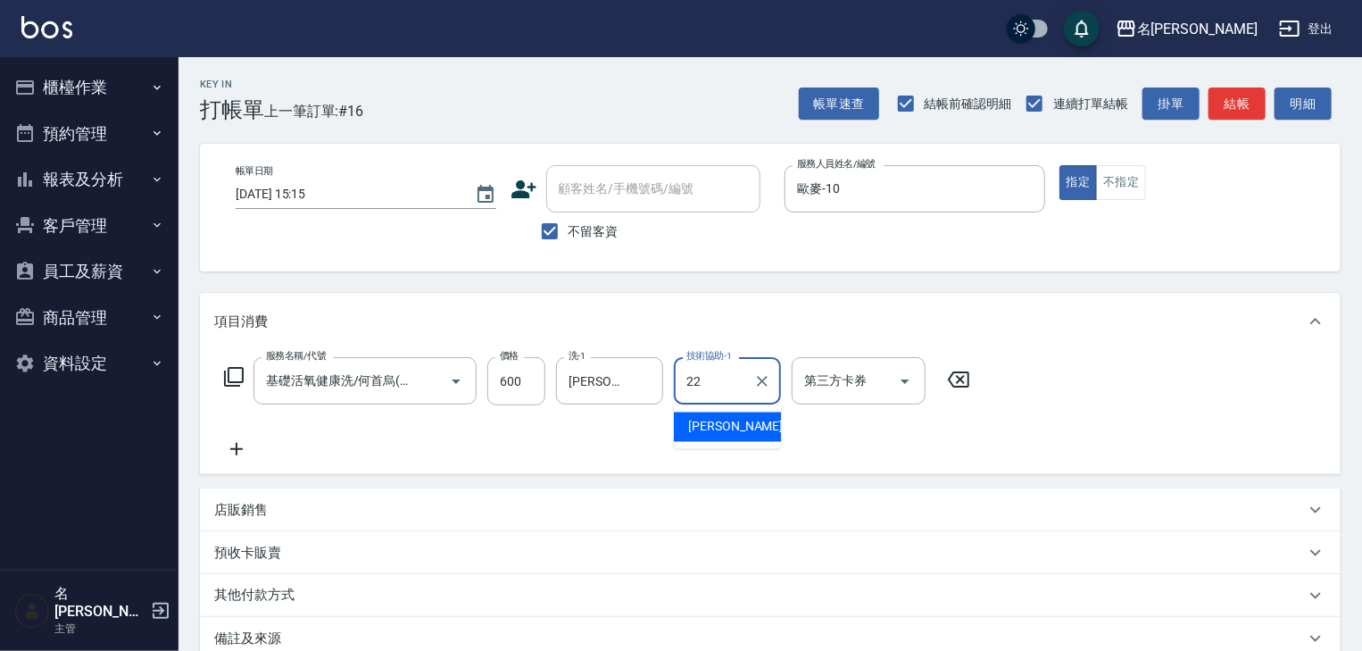
click at [730, 432] on span "[PERSON_NAME] -22" at bounding box center [744, 427] width 112 height 19
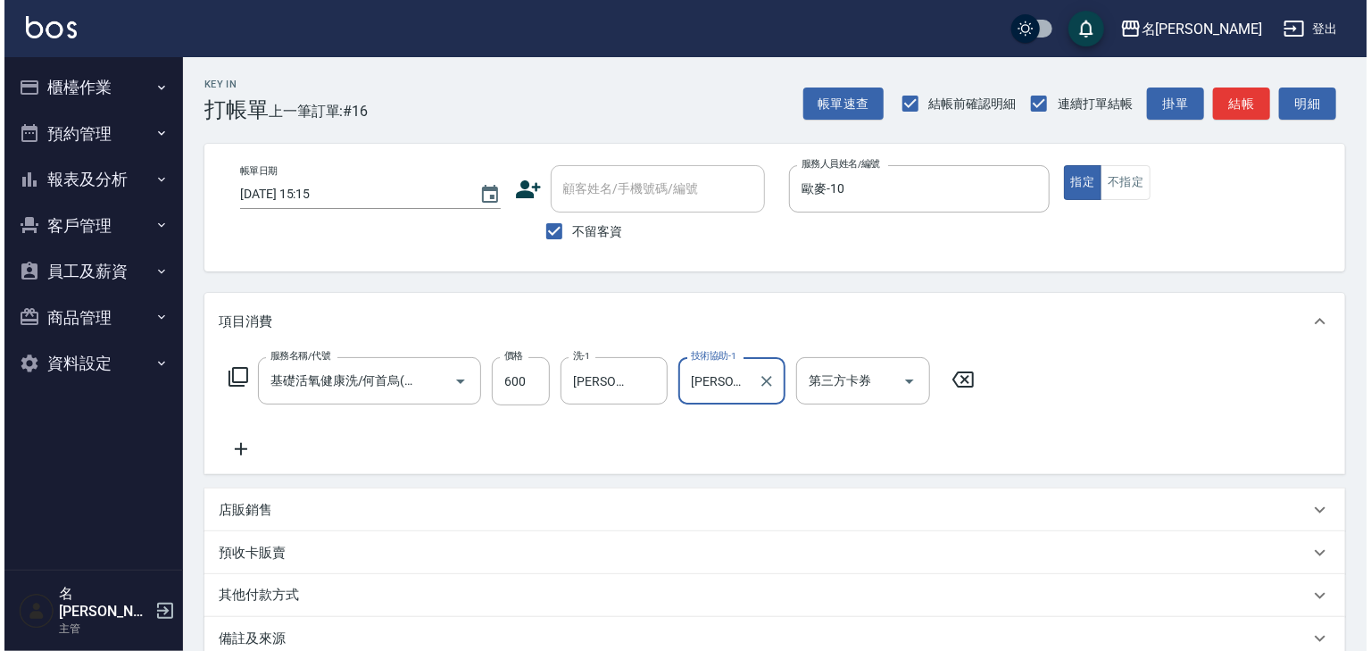
scroll to position [209, 0]
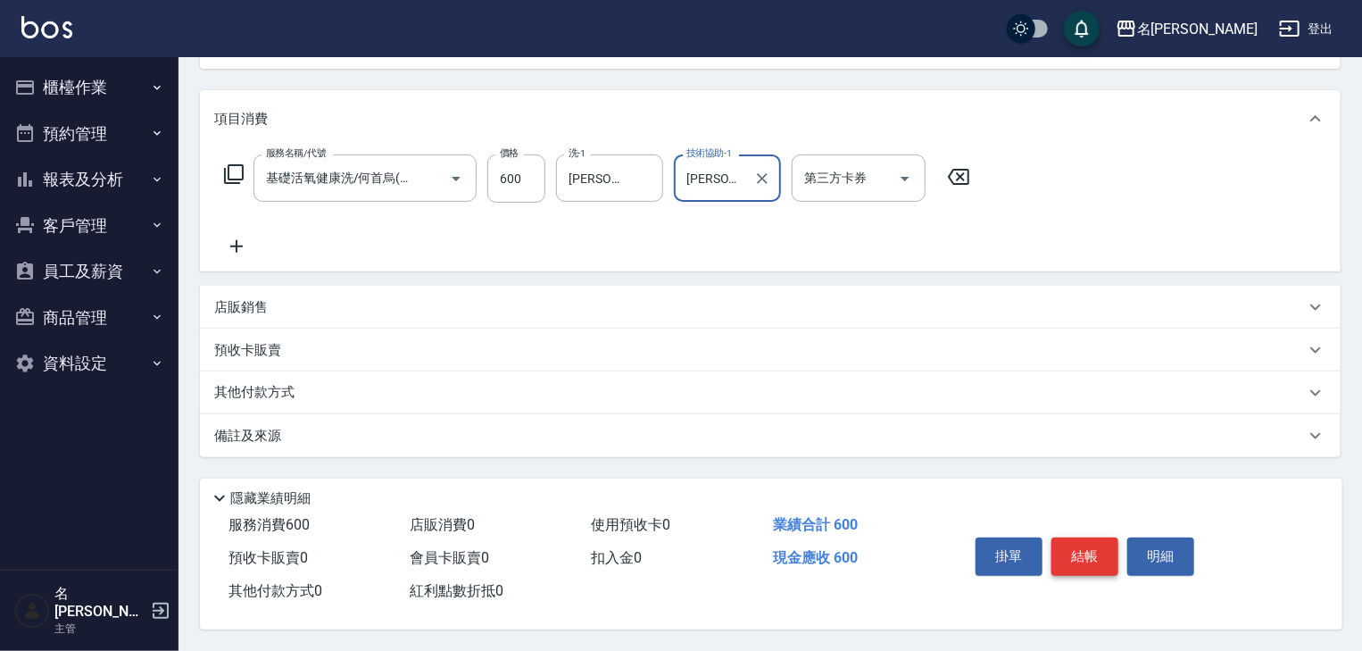
type input "[PERSON_NAME]-22"
click at [1085, 540] on button "結帳" at bounding box center [1084, 555] width 67 height 37
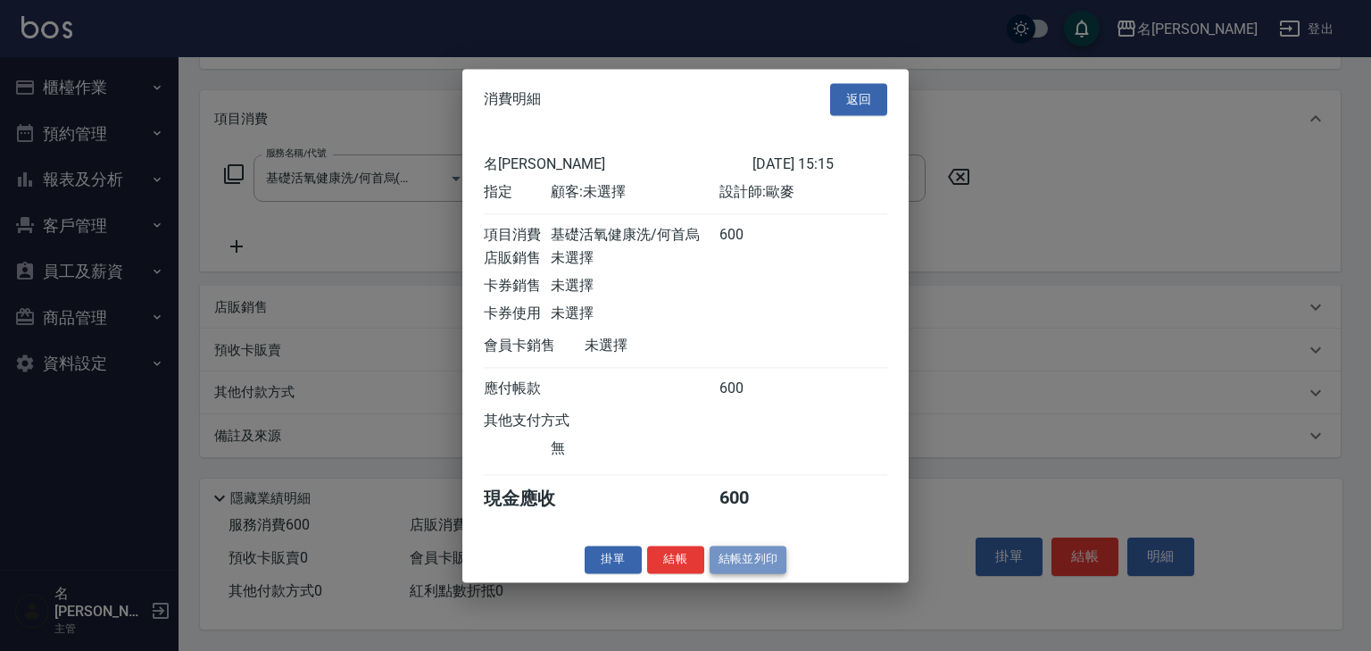
click at [757, 571] on button "結帳並列印" at bounding box center [749, 559] width 78 height 28
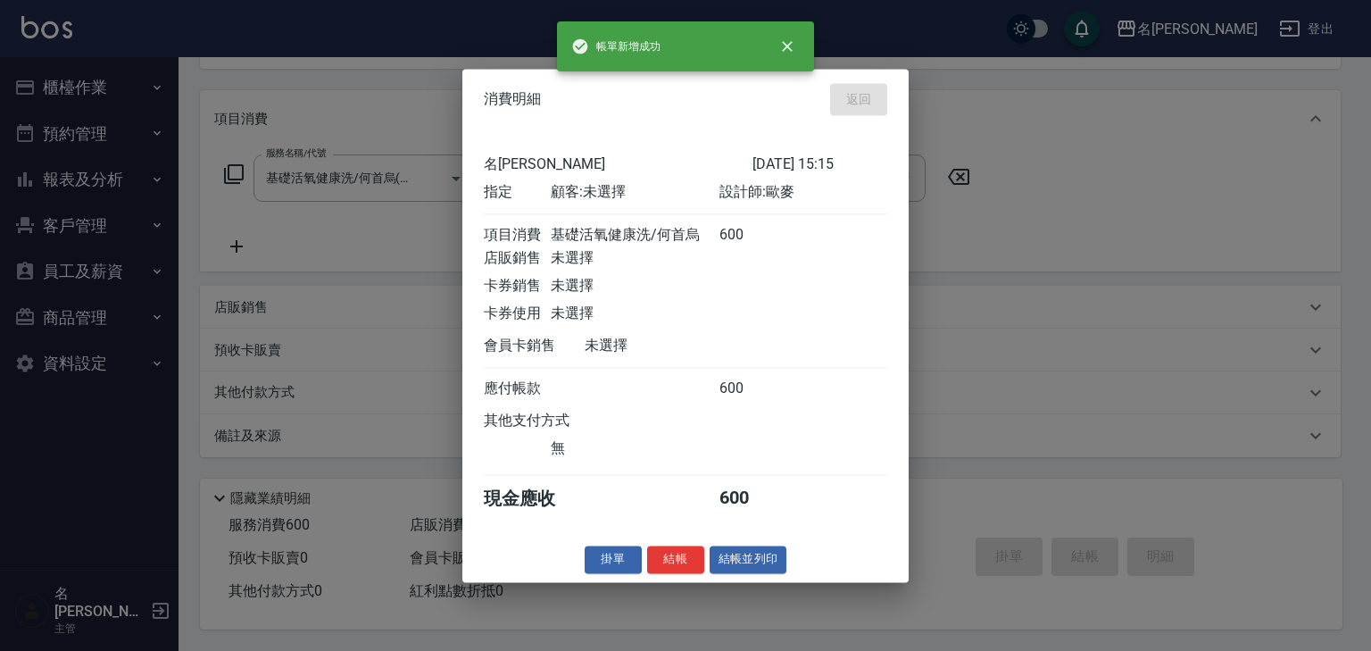
type input "2025/09/11 15:22"
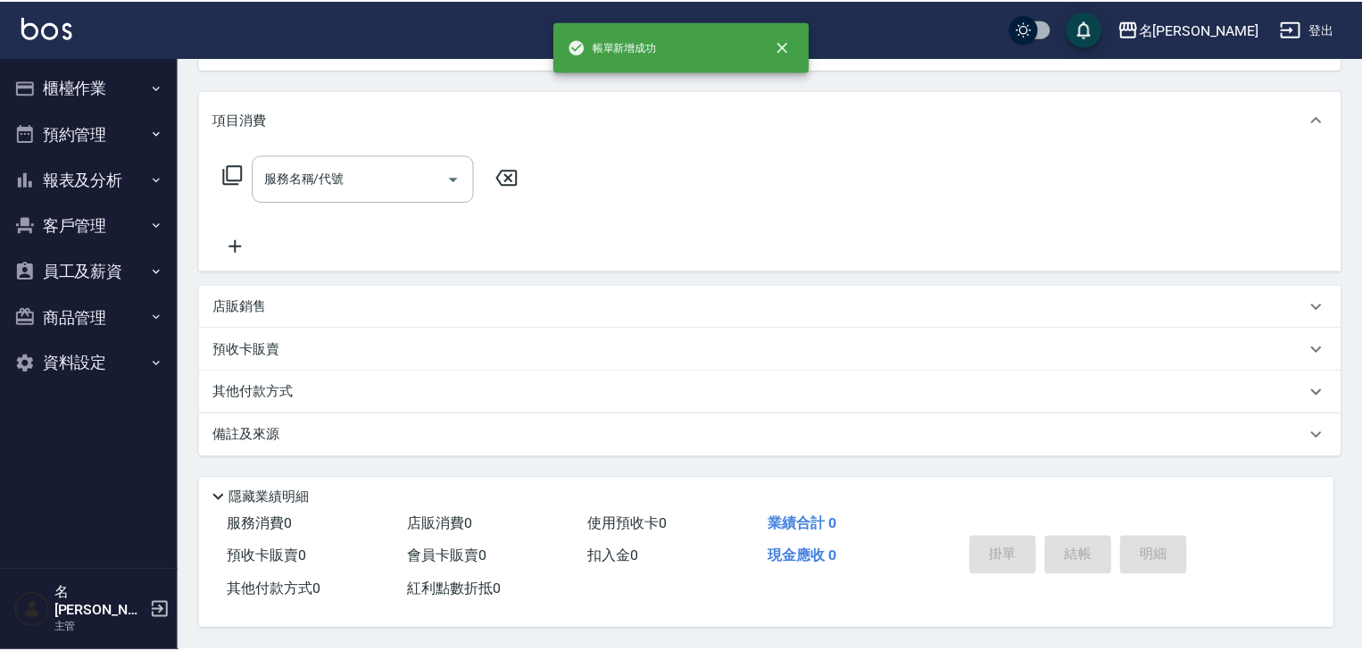
scroll to position [0, 0]
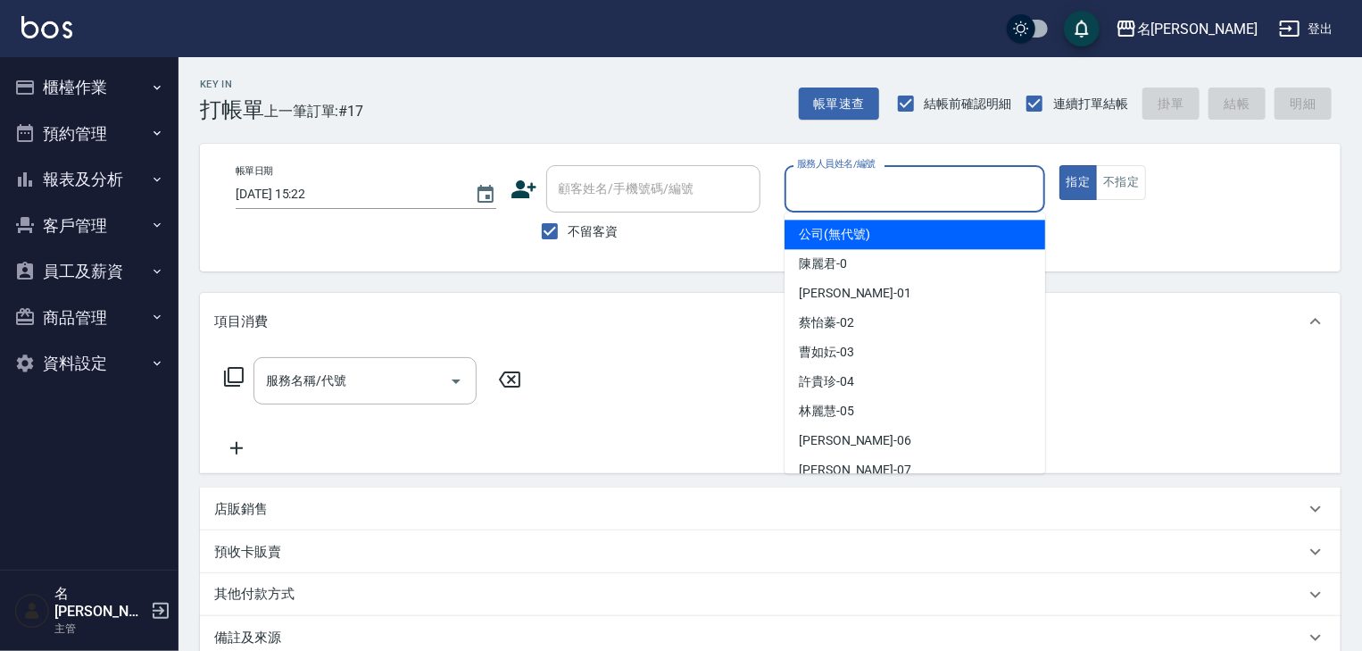
click at [860, 179] on input "服務人員姓名/編號" at bounding box center [915, 188] width 245 height 31
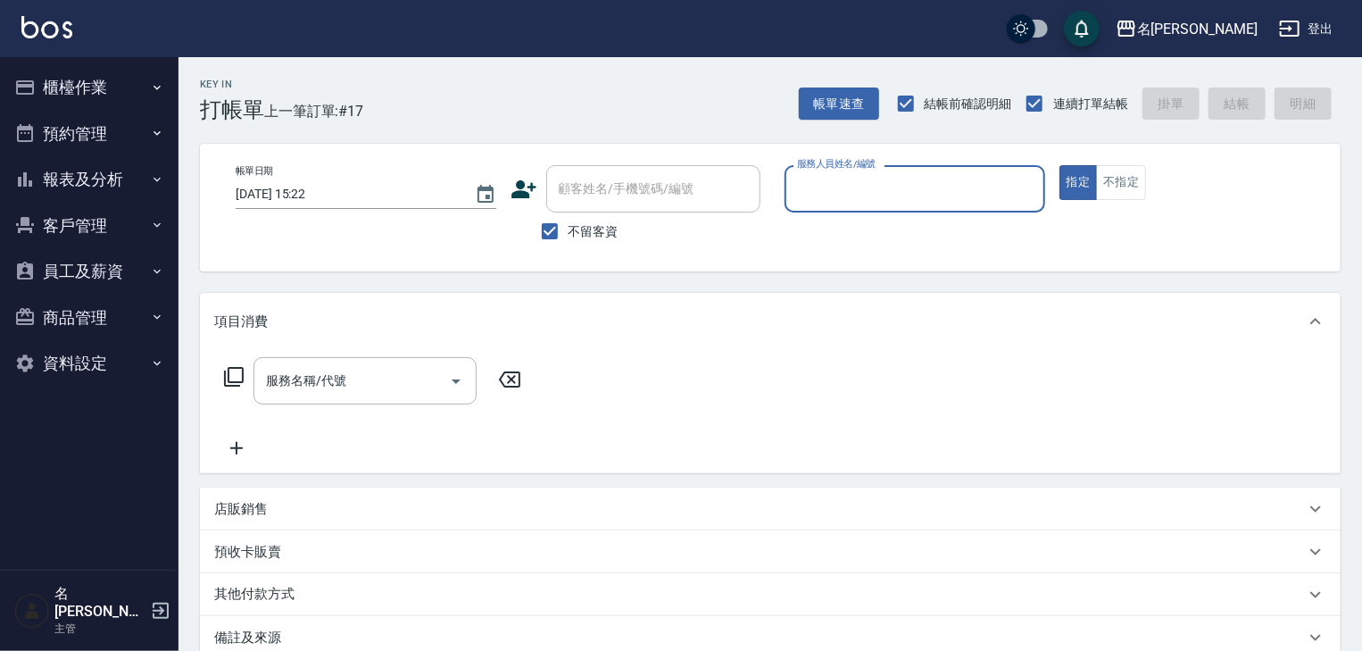
click at [832, 186] on input "服務人員姓名/編號" at bounding box center [915, 188] width 245 height 31
click at [821, 230] on span "吳姵瑩 -B" at bounding box center [823, 234] width 49 height 19
type input "吳姵瑩-B"
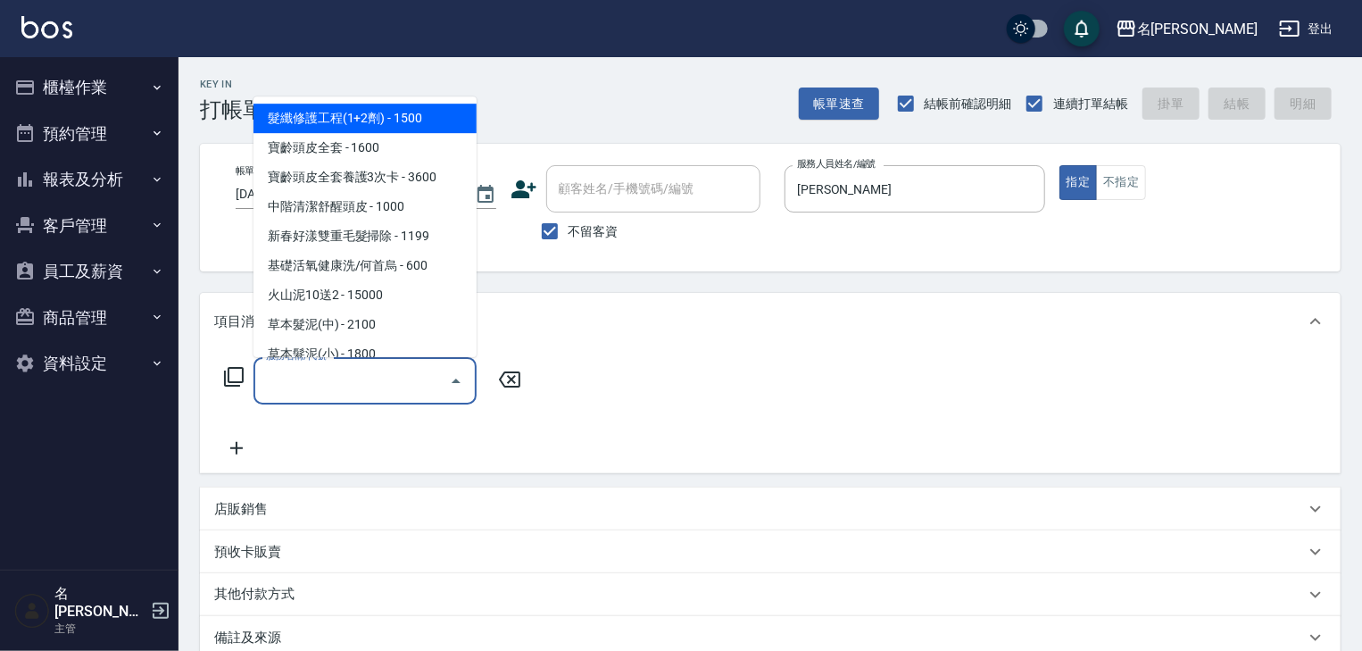
click at [411, 375] on input "服務名稱/代號" at bounding box center [352, 380] width 180 height 31
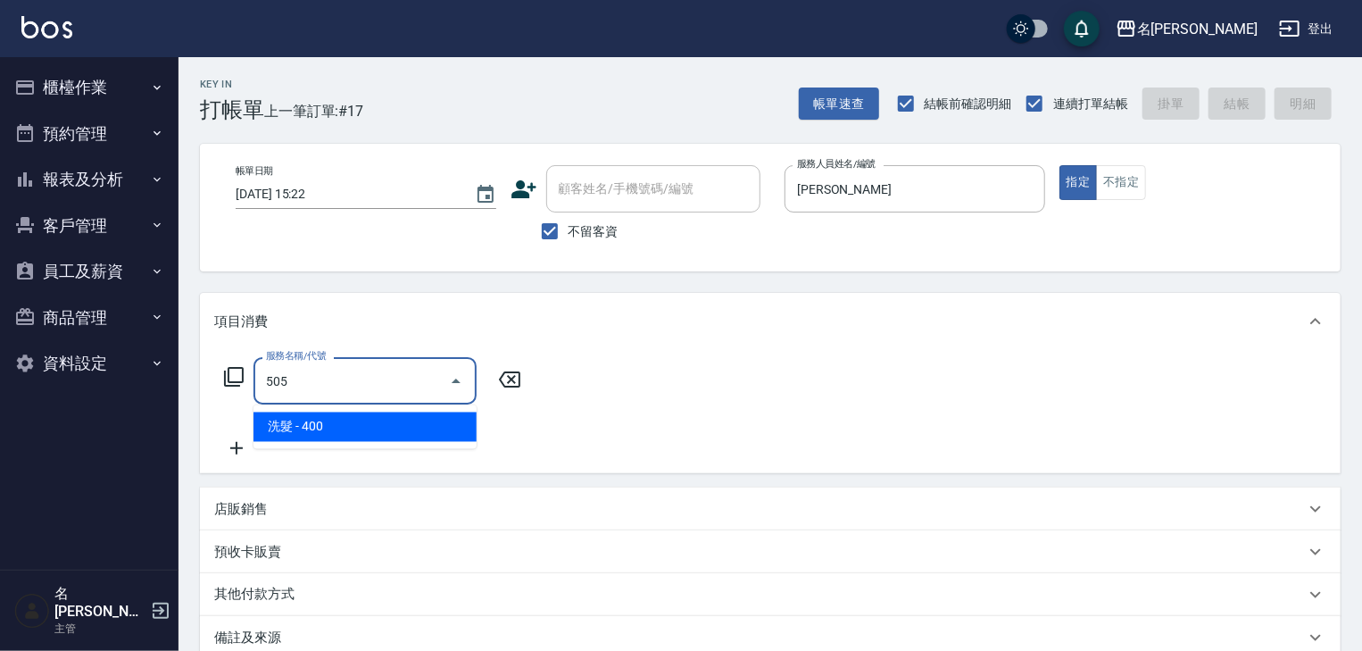
click at [382, 443] on ul "洗髮 - 400" at bounding box center [364, 427] width 223 height 44
click at [390, 439] on span "洗髮 - 400" at bounding box center [364, 426] width 223 height 29
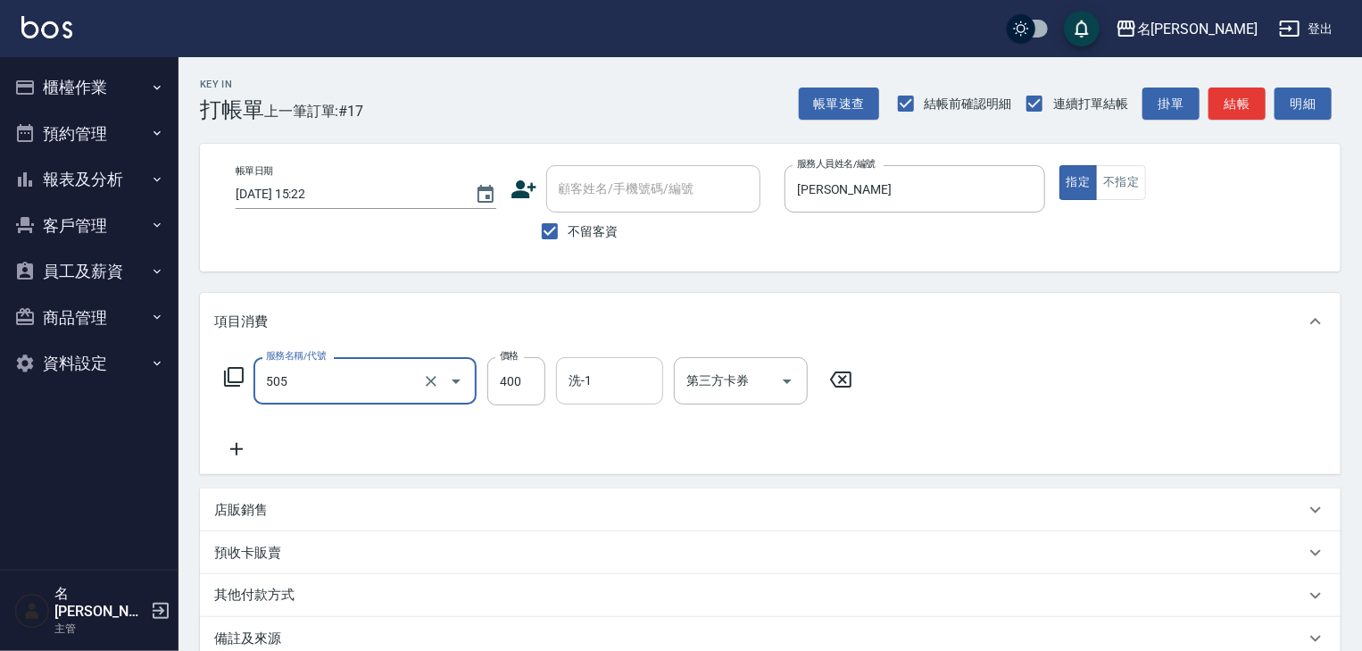
type input "洗髮(505)"
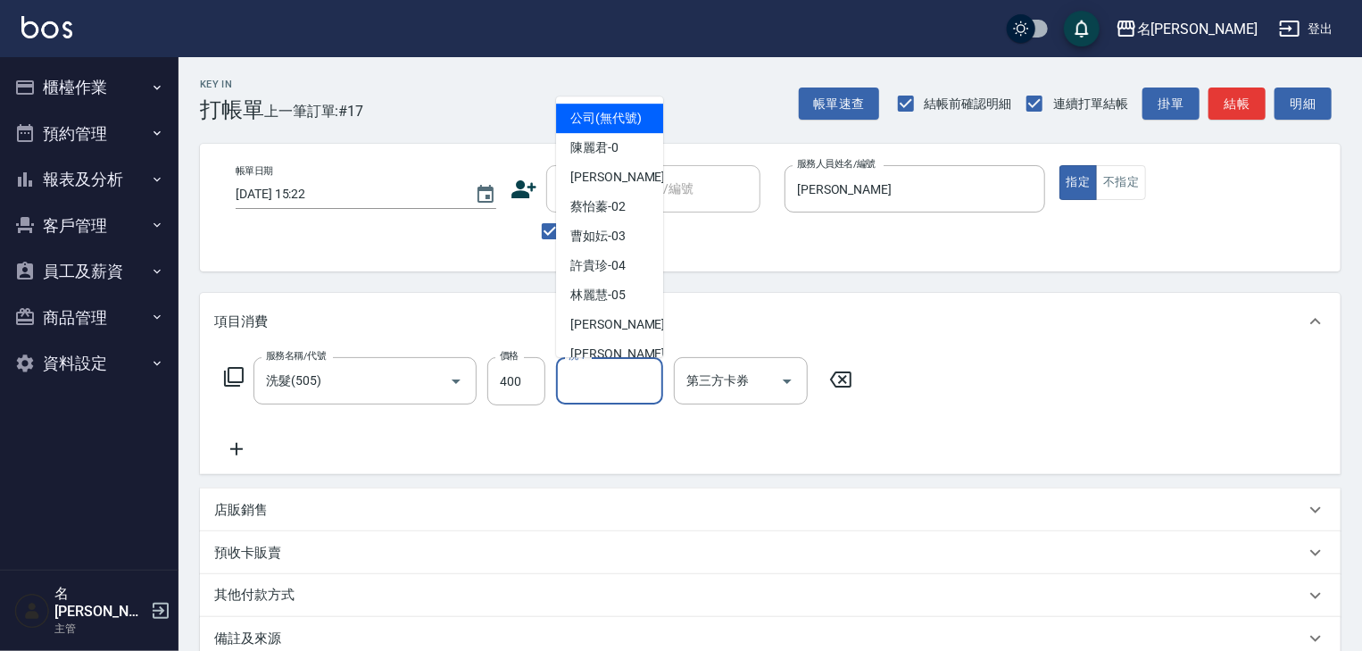
click at [594, 387] on input "洗-1" at bounding box center [609, 380] width 91 height 31
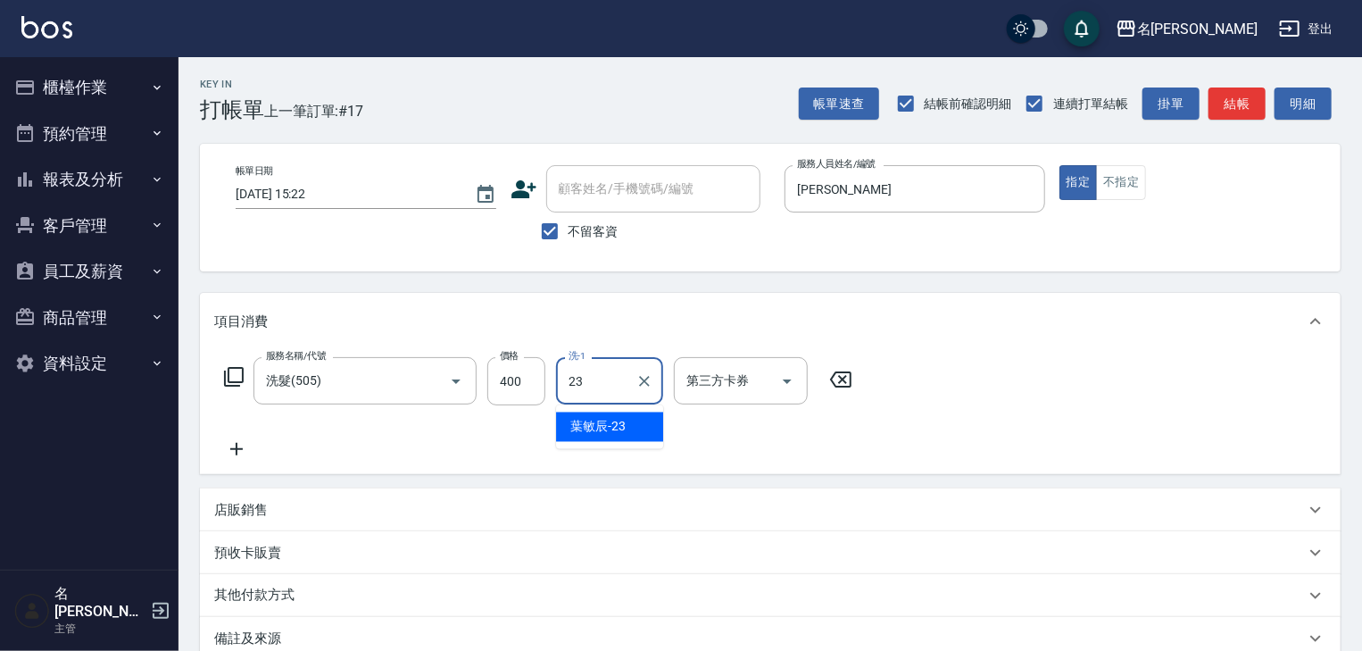
click at [574, 425] on span "葉敏辰 -23" at bounding box center [597, 427] width 55 height 19
type input "葉敏辰-23"
click at [239, 445] on icon at bounding box center [236, 448] width 45 height 21
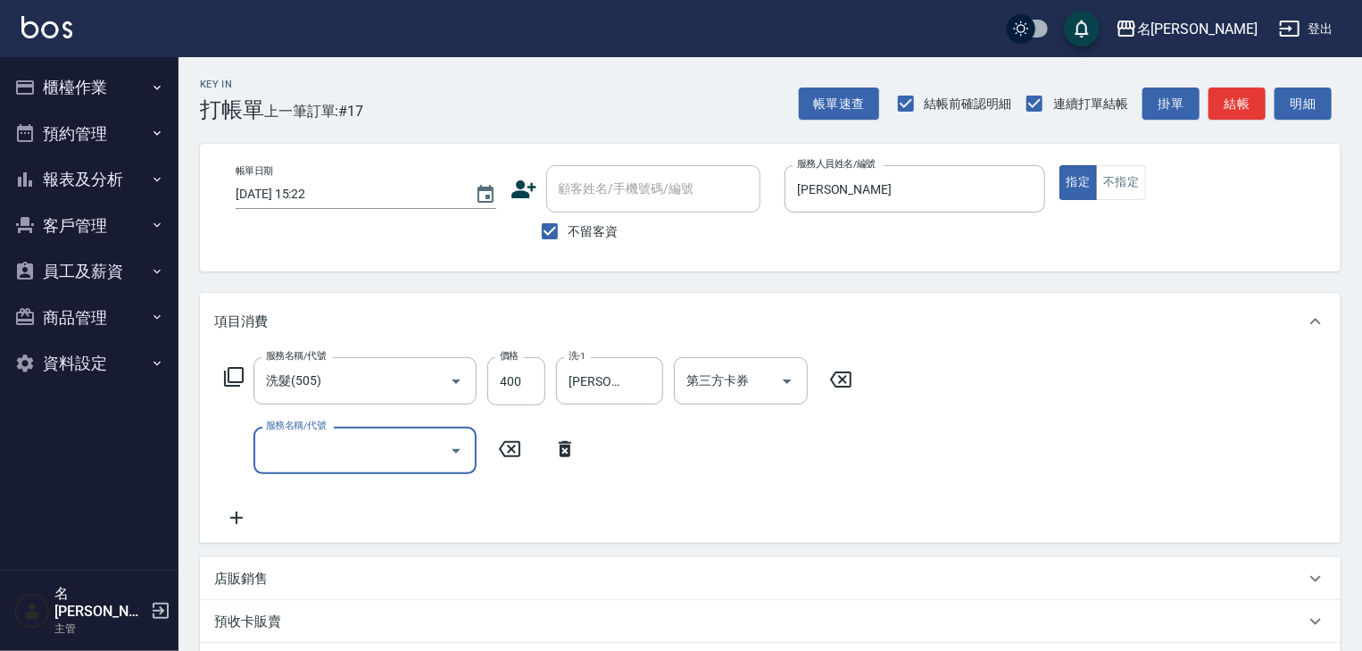
click at [283, 444] on input "服務名稱/代號" at bounding box center [352, 450] width 180 height 31
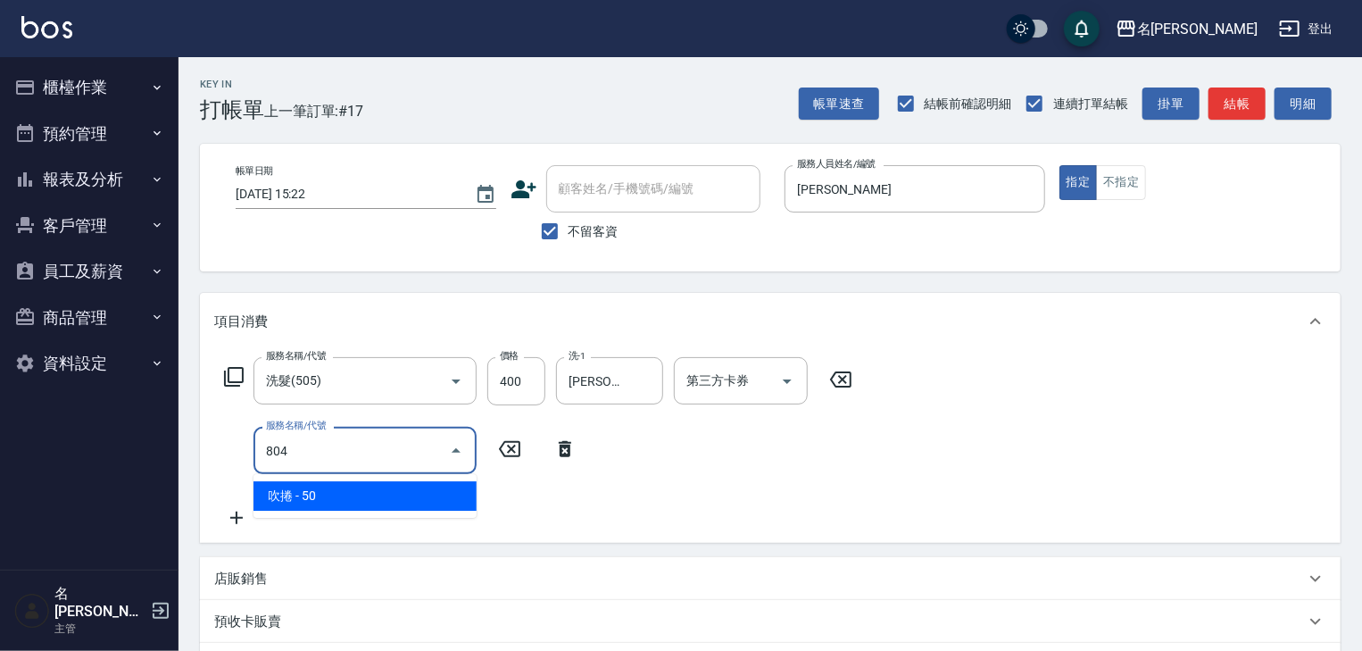
click at [403, 493] on span "吹捲 - 50" at bounding box center [364, 495] width 223 height 29
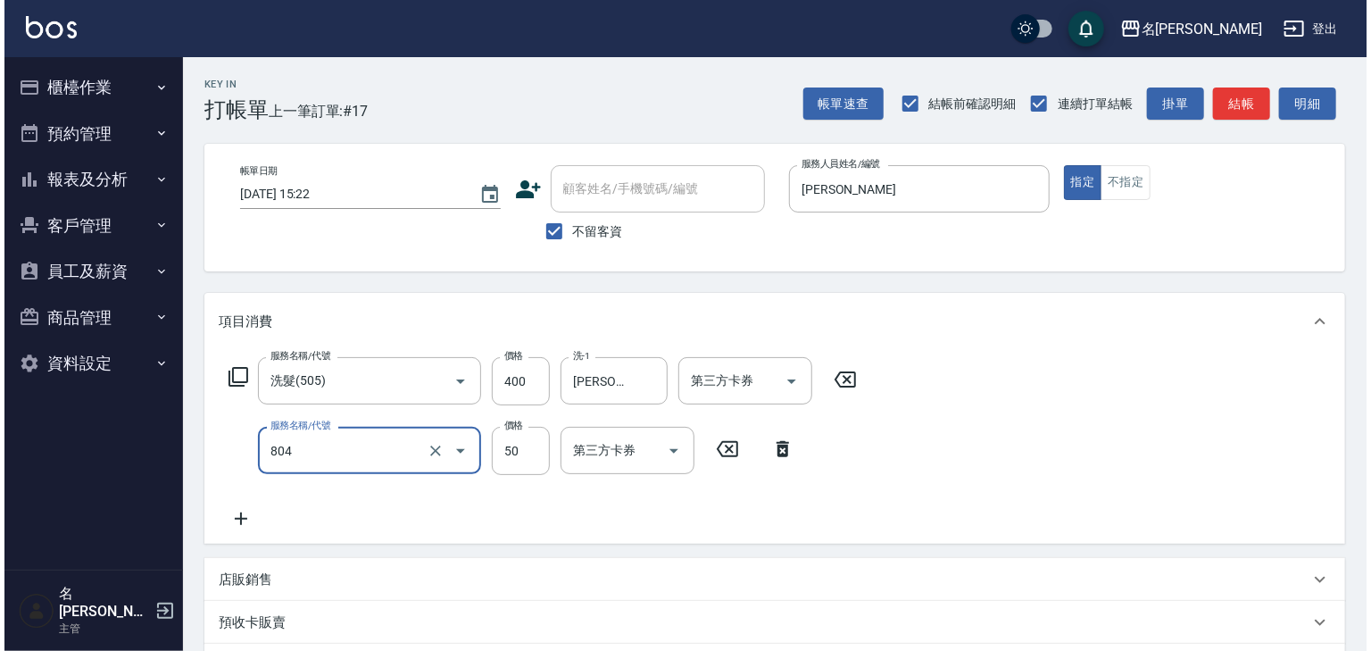
scroll to position [278, 0]
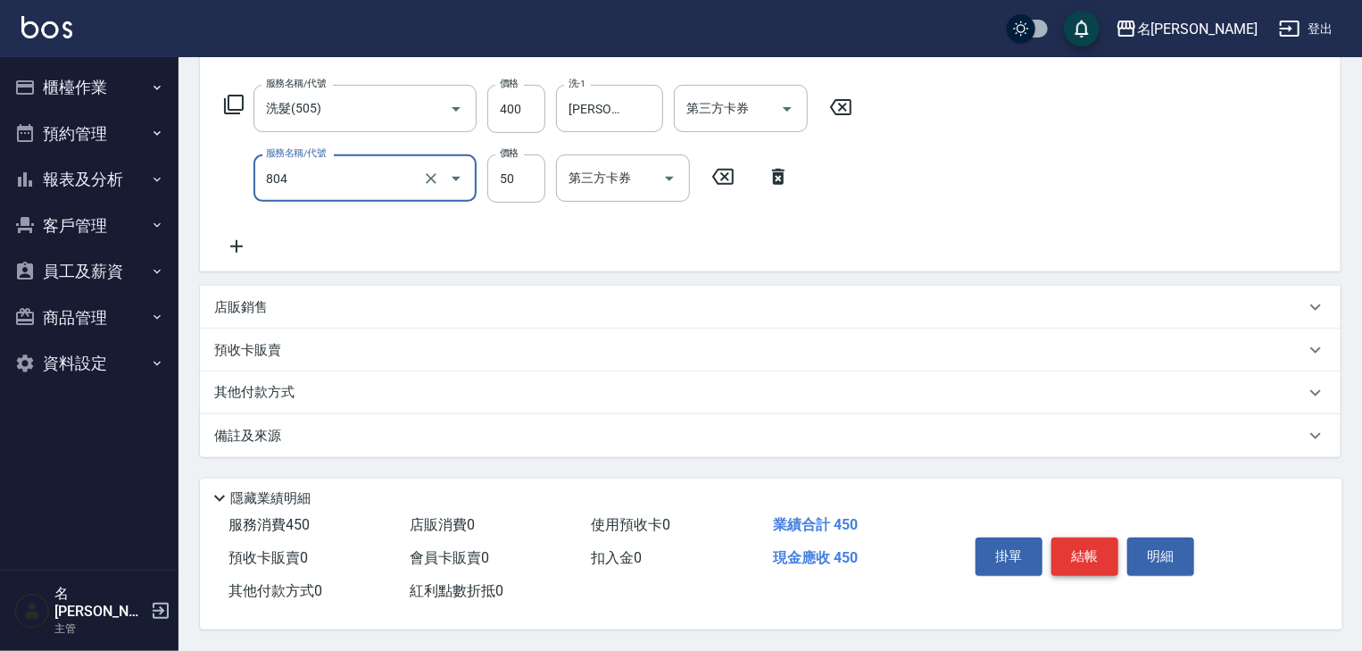
type input "吹捲(804)"
click at [1088, 553] on button "結帳" at bounding box center [1084, 555] width 67 height 37
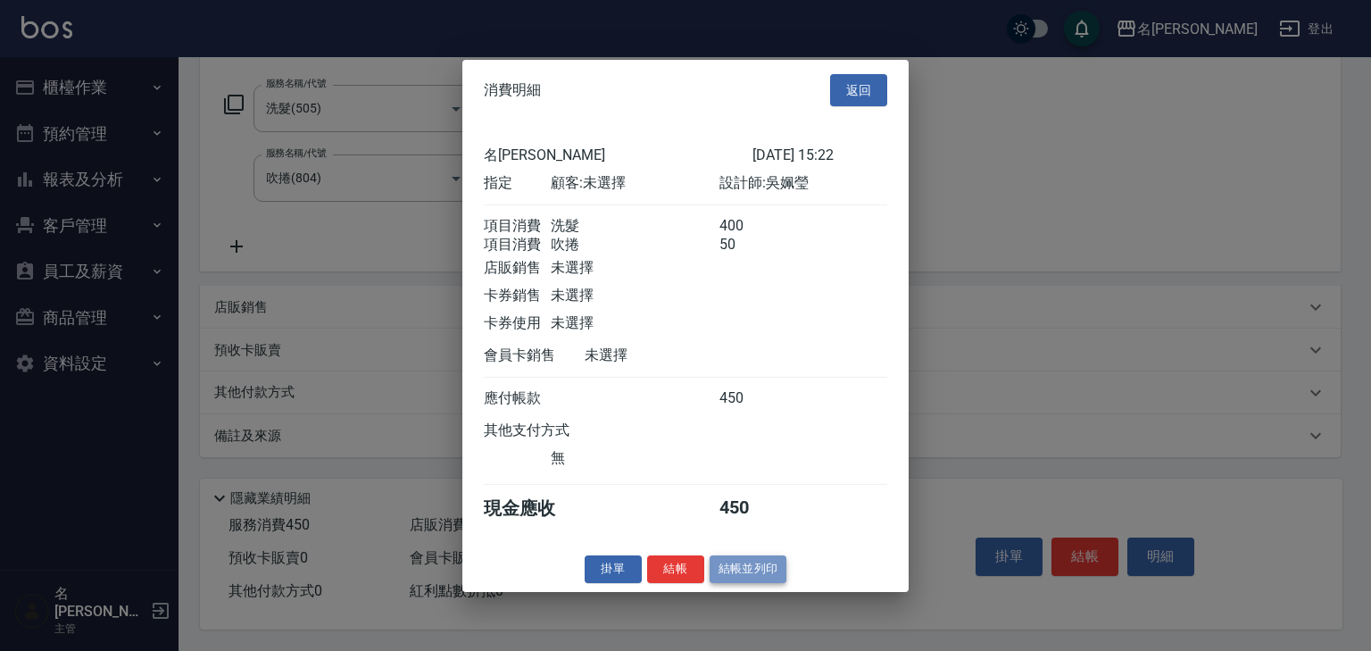
click at [737, 583] on button "結帳並列印" at bounding box center [749, 569] width 78 height 28
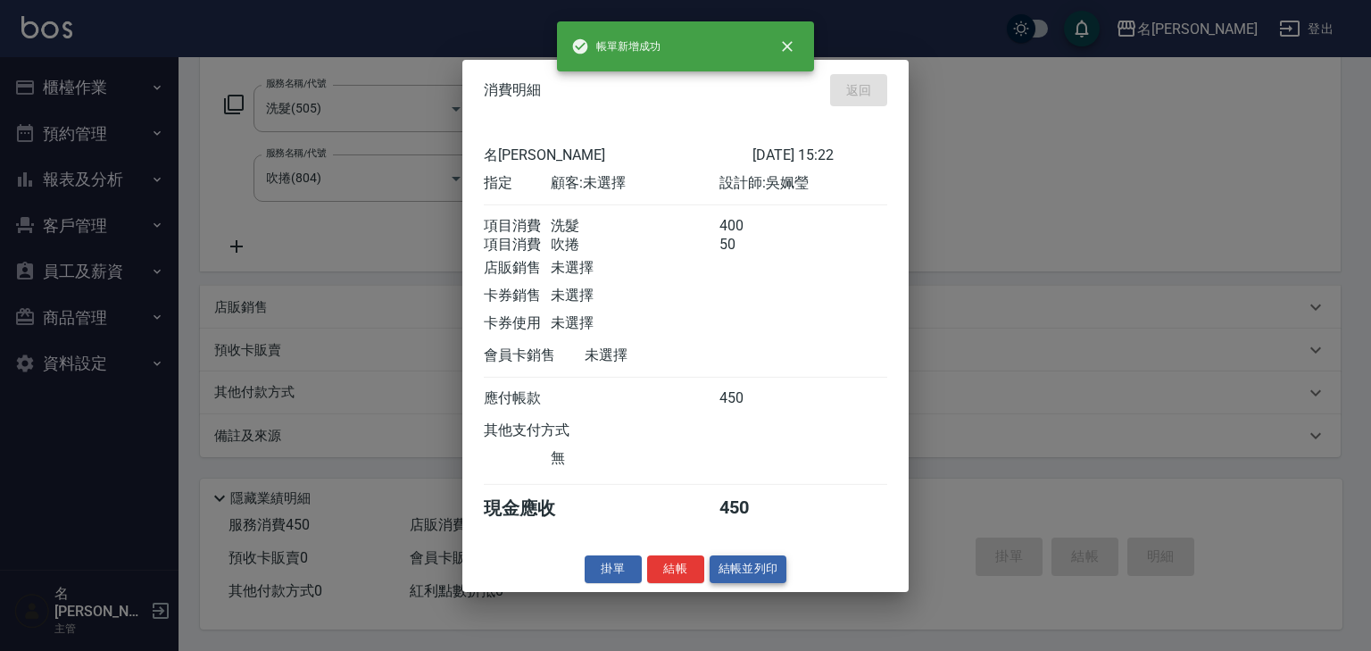
type input "2025/09/11 15:25"
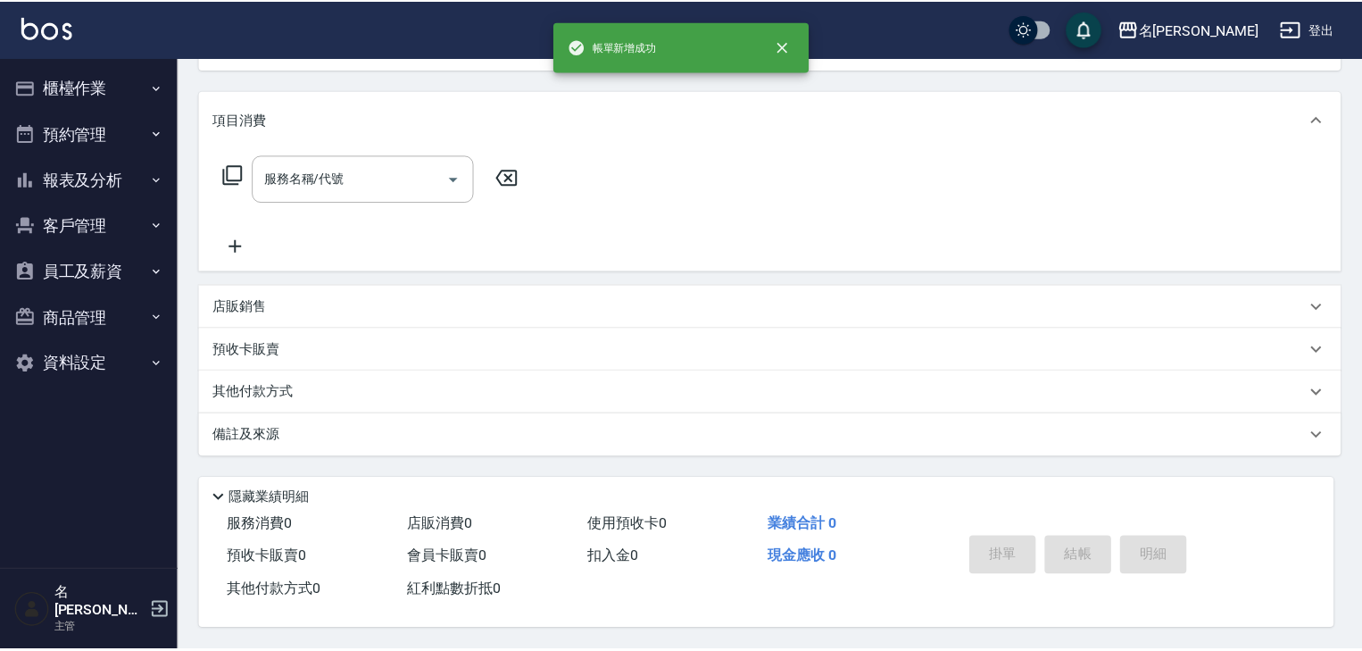
scroll to position [0, 0]
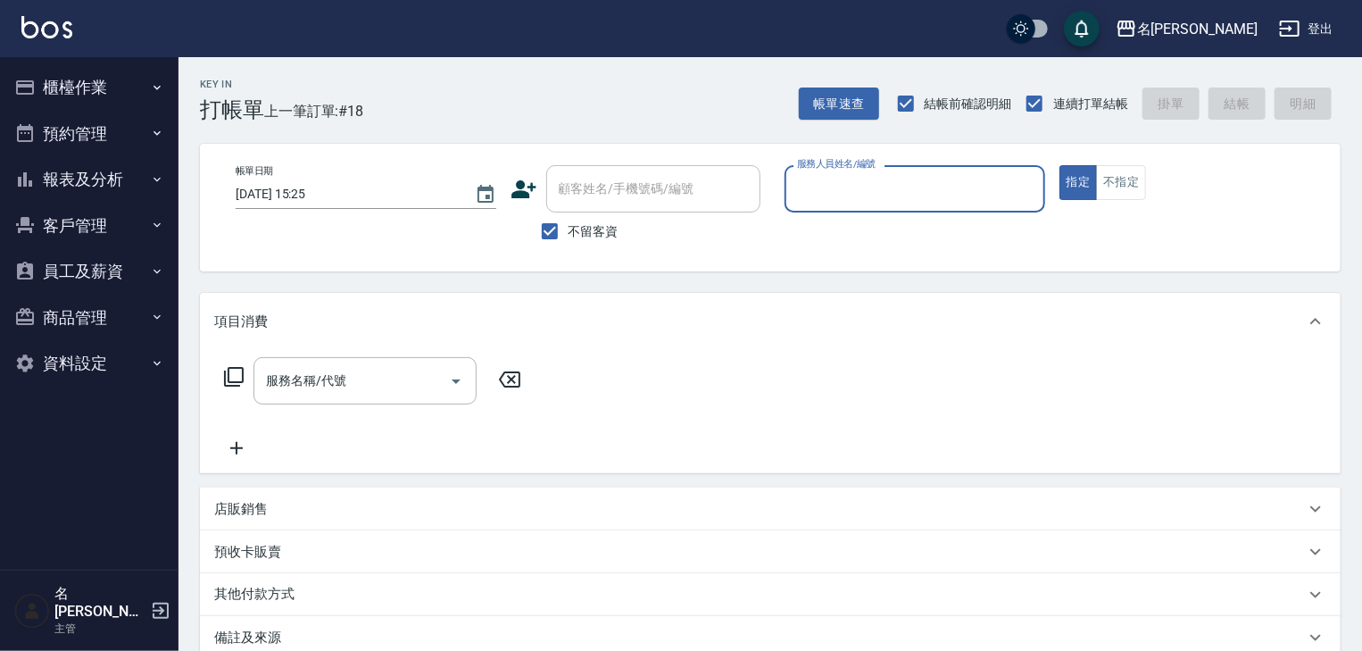
click at [842, 198] on input "服務人員姓名/編號" at bounding box center [915, 188] width 245 height 31
click at [786, 231] on div "黃于瑄 -09" at bounding box center [915, 234] width 261 height 29
type input "黃于瑄-09"
click at [366, 386] on input "服務名稱/代號" at bounding box center [352, 380] width 180 height 31
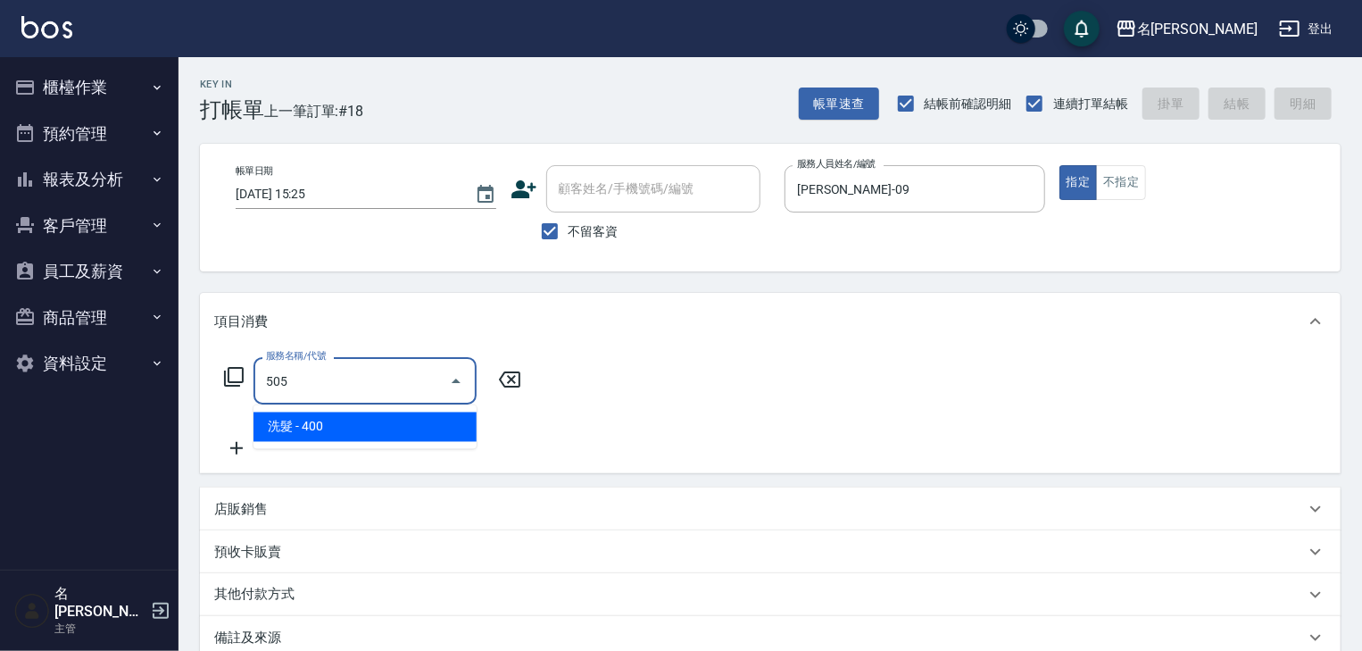
click at [413, 422] on span "洗髮 - 400" at bounding box center [364, 426] width 223 height 29
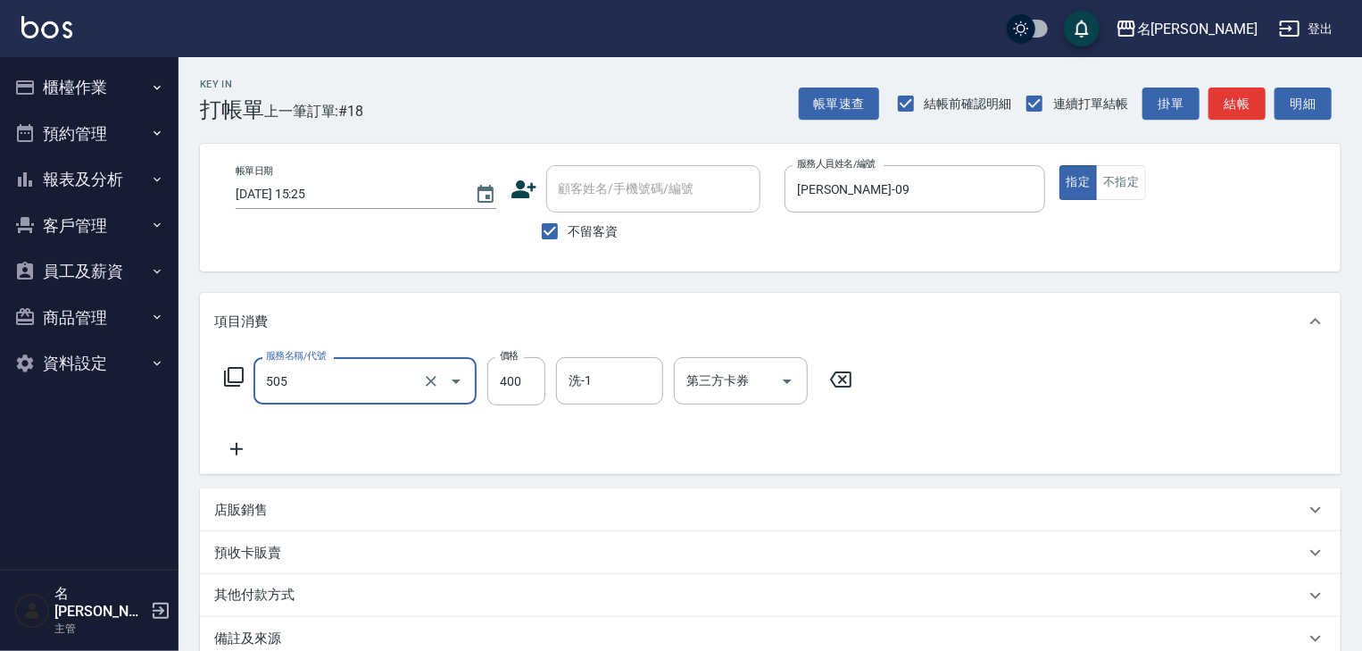
type input "洗髮(505)"
click at [246, 446] on icon at bounding box center [236, 448] width 45 height 21
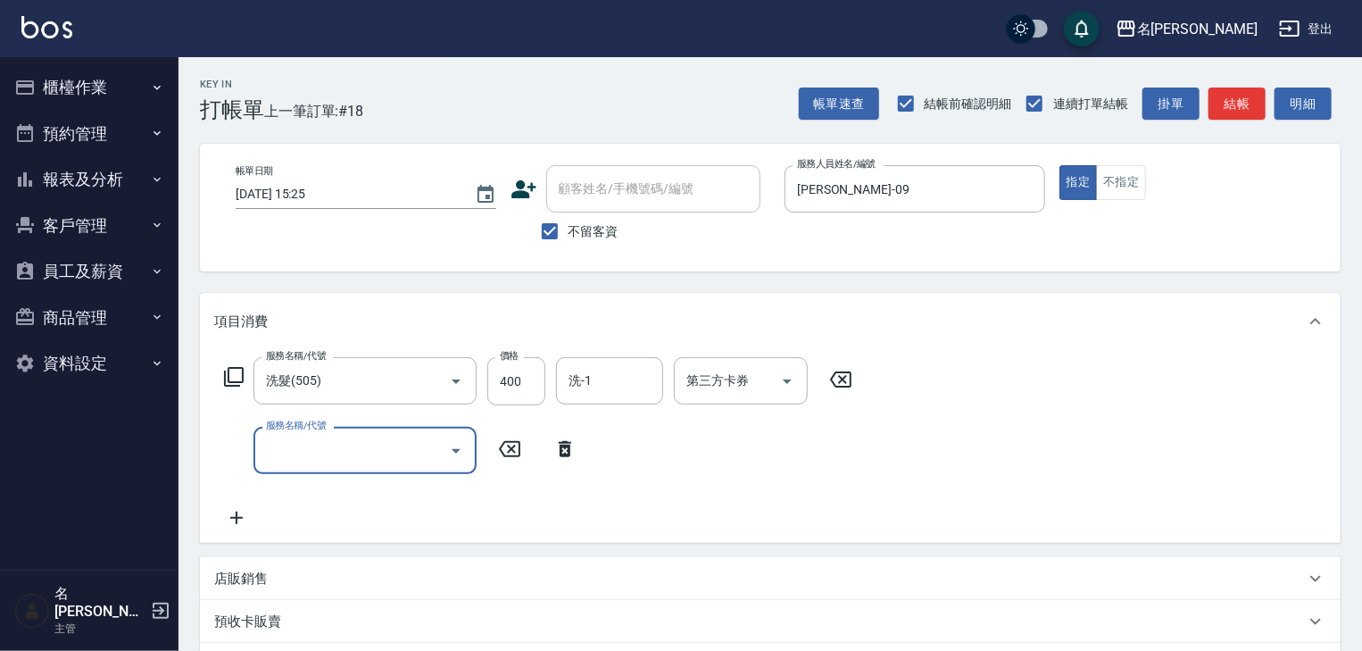
click at [279, 449] on input "服務名稱/代號" at bounding box center [352, 450] width 180 height 31
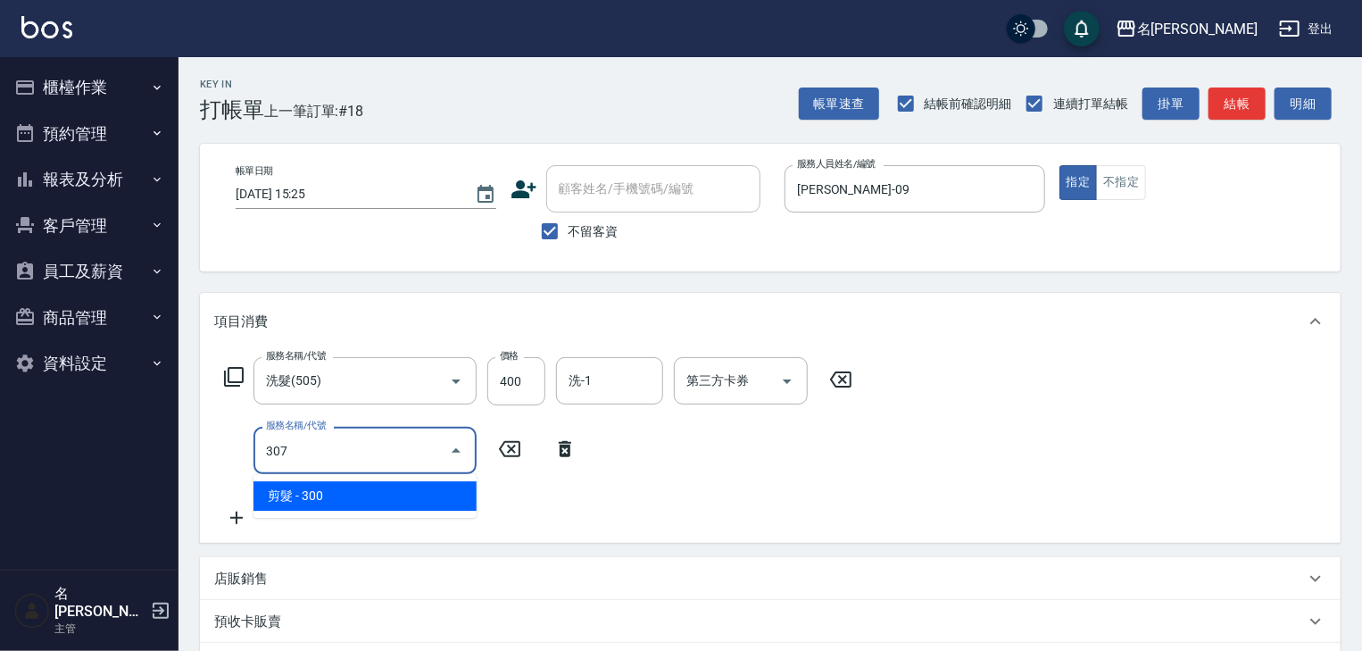
click at [321, 493] on span "剪髮 - 300" at bounding box center [364, 495] width 223 height 29
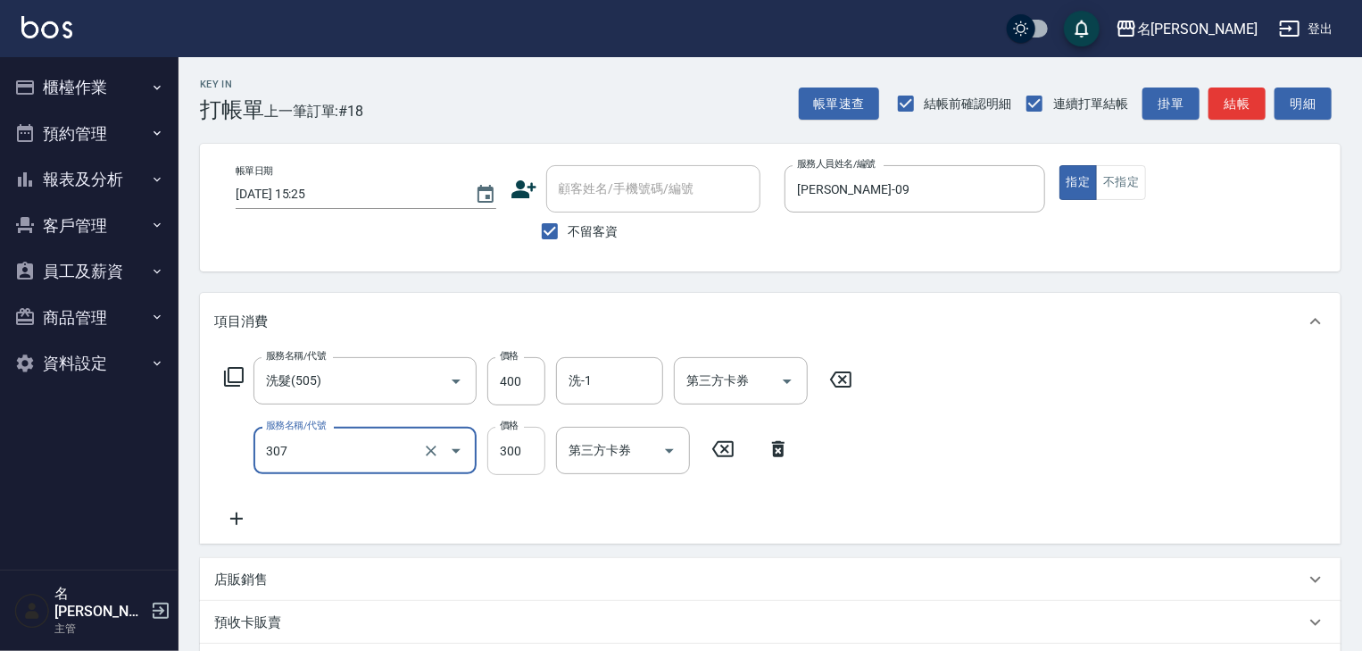
type input "剪髮(307)"
click at [514, 451] on input "300" at bounding box center [516, 451] width 58 height 48
type input "500"
click at [250, 586] on p "店販銷售" at bounding box center [241, 579] width 54 height 19
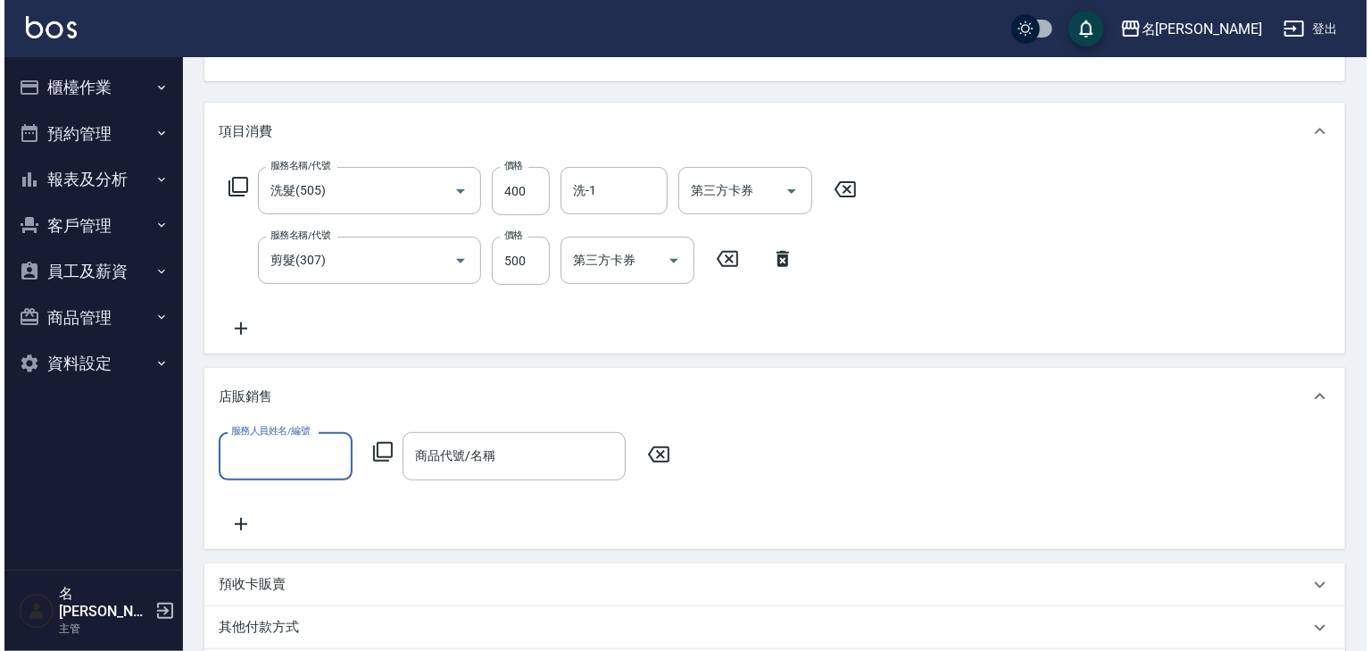
scroll to position [286, 0]
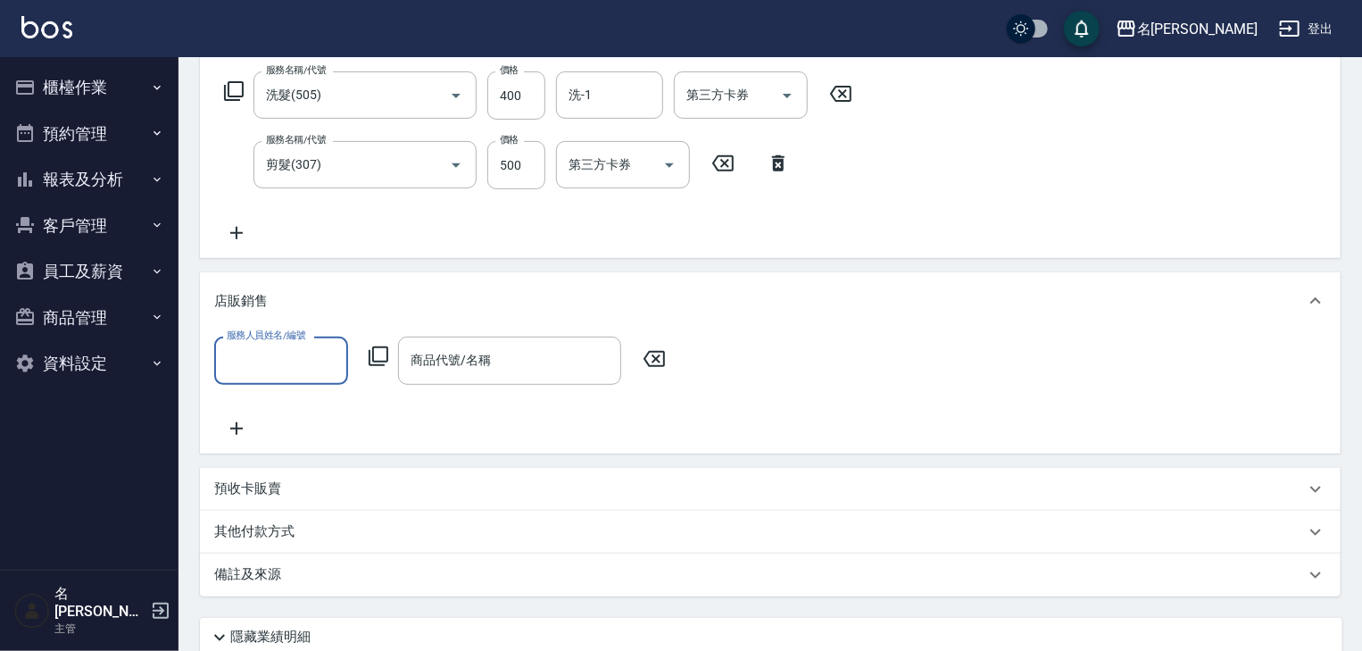
click at [278, 356] on input "服務人員姓名/編號" at bounding box center [281, 360] width 118 height 31
click at [318, 411] on div "黃于瑄 -09" at bounding box center [281, 405] width 134 height 29
type input "黃于瑄-09"
click at [375, 361] on icon at bounding box center [379, 356] width 20 height 20
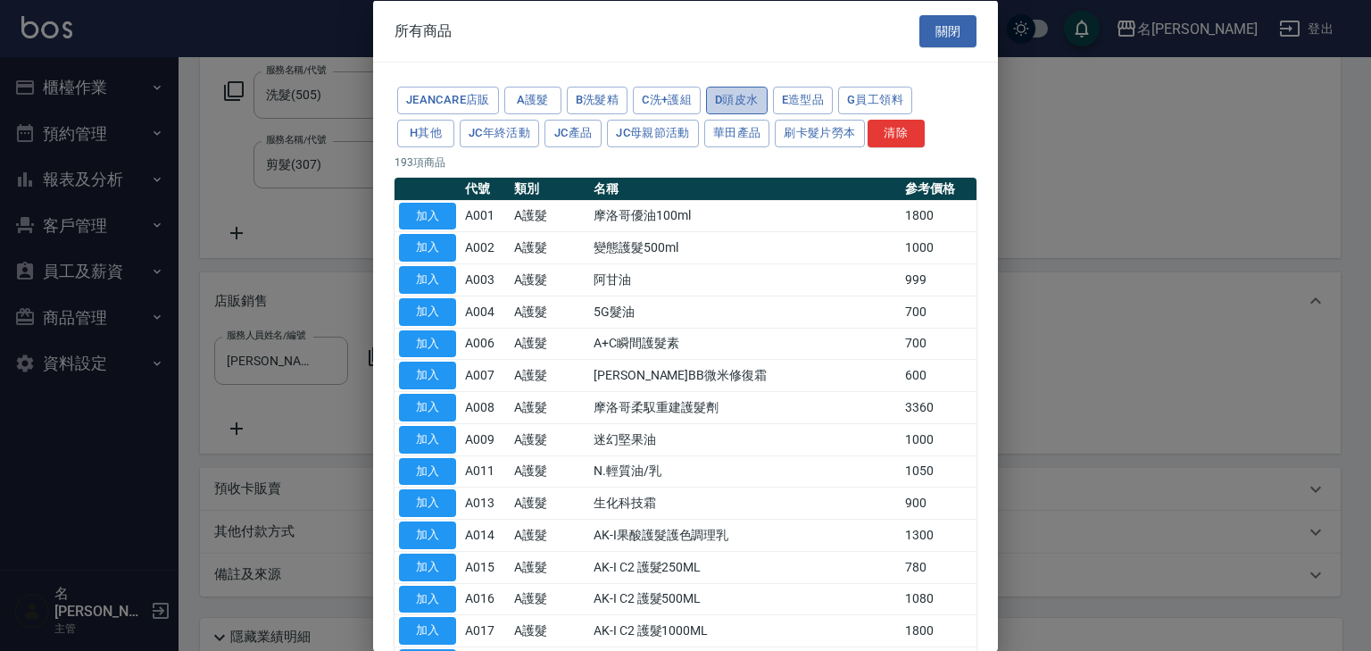
click at [746, 96] on button "D頭皮水" at bounding box center [737, 101] width 62 height 28
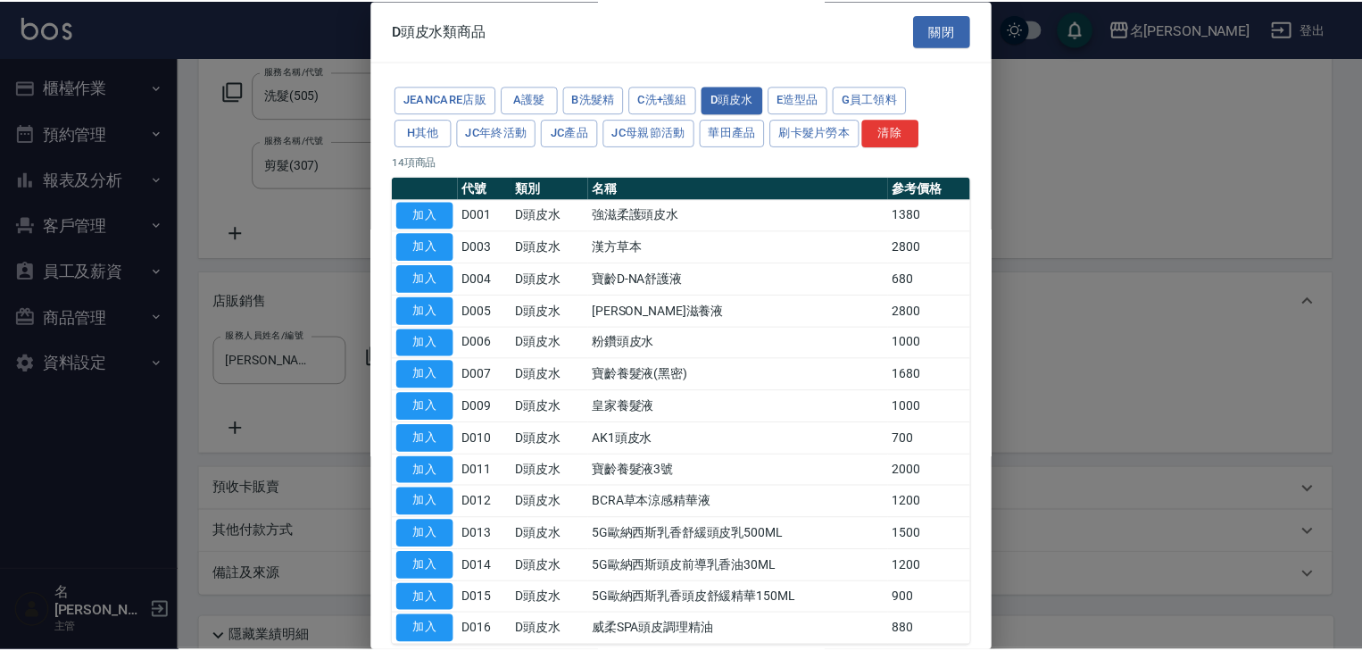
scroll to position [90, 0]
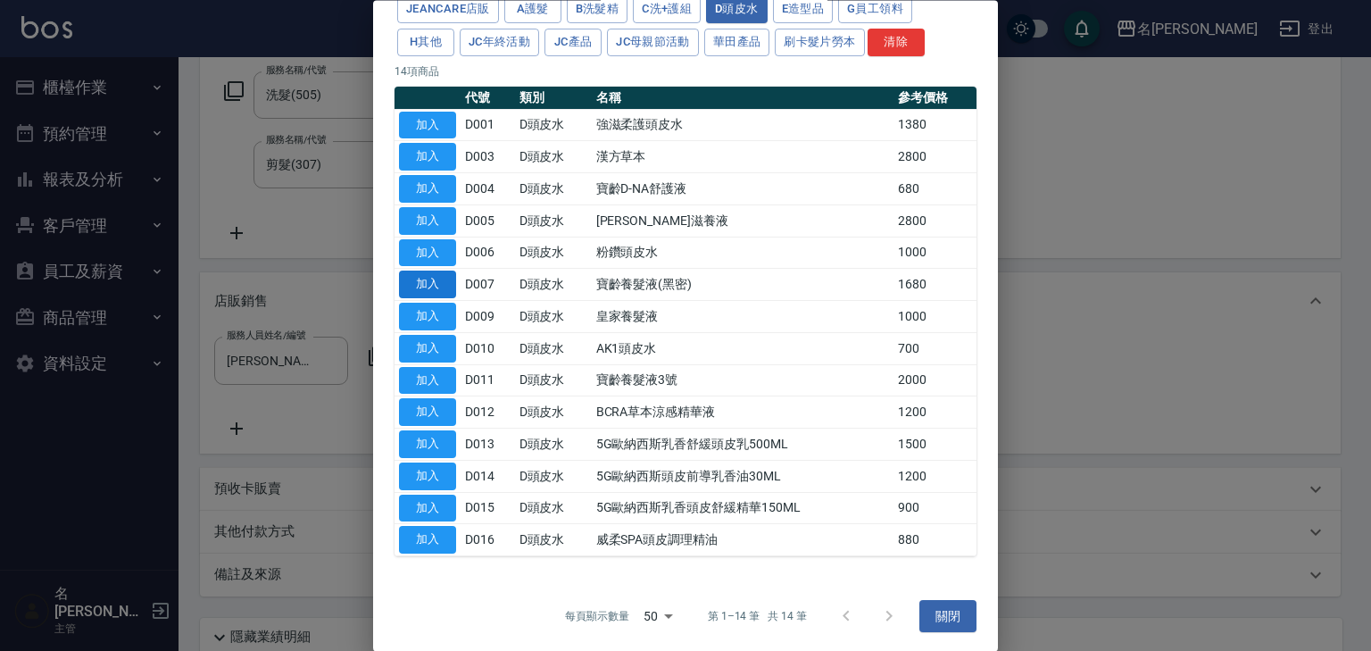
click at [436, 278] on button "加入" at bounding box center [427, 285] width 57 height 28
type input "寶齡養髮液(黑密)"
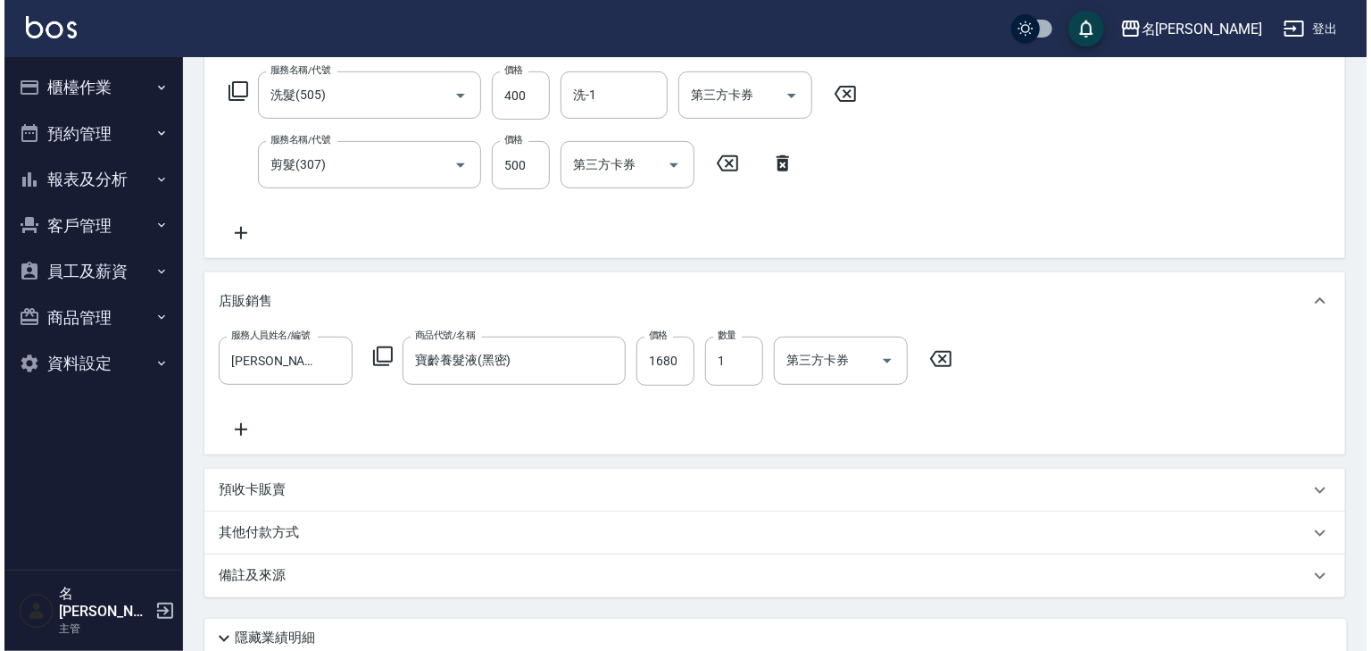
scroll to position [431, 0]
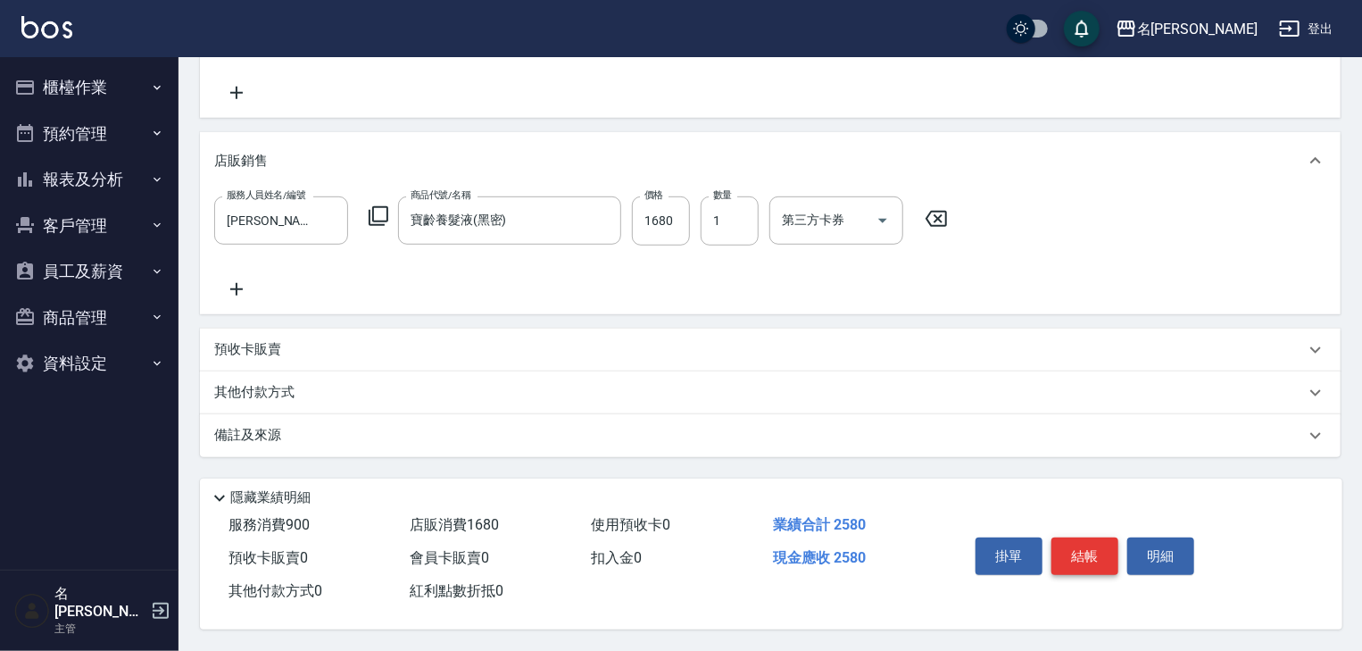
click at [1084, 553] on button "結帳" at bounding box center [1084, 555] width 67 height 37
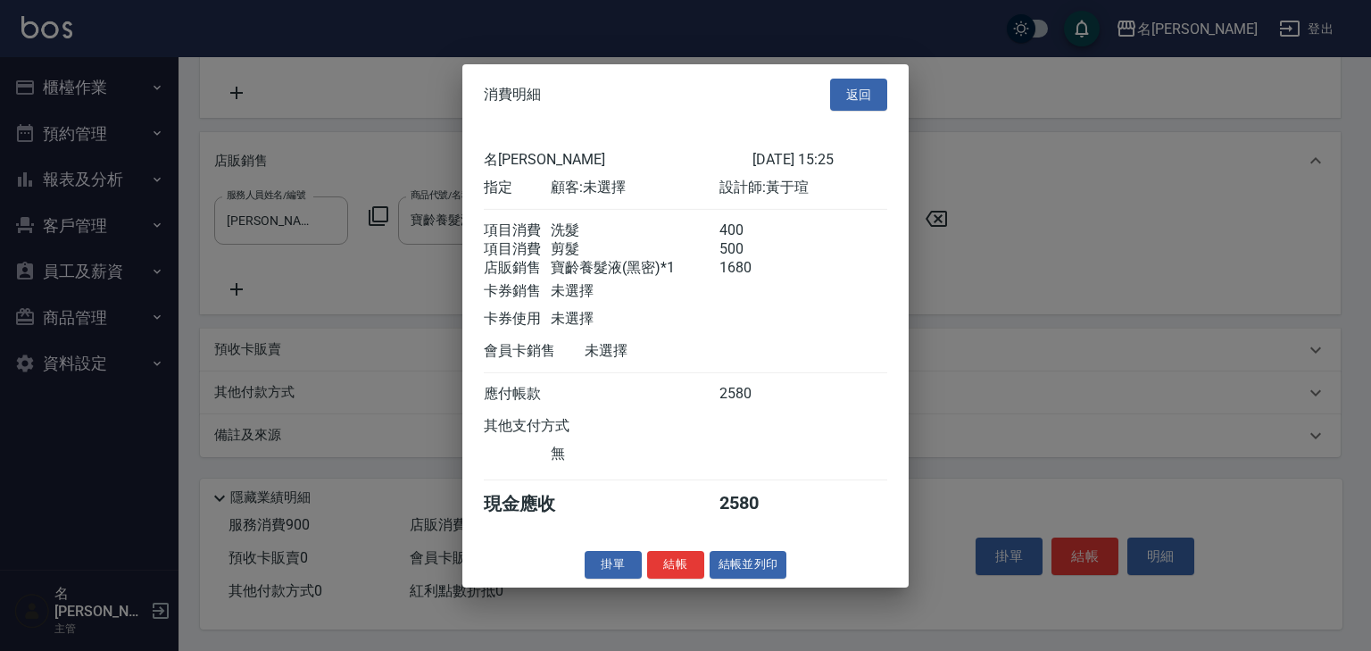
click at [740, 561] on div "掛單 結帳 結帳並列印" at bounding box center [685, 565] width 446 height 28
click at [759, 578] on button "結帳並列印" at bounding box center [749, 565] width 78 height 28
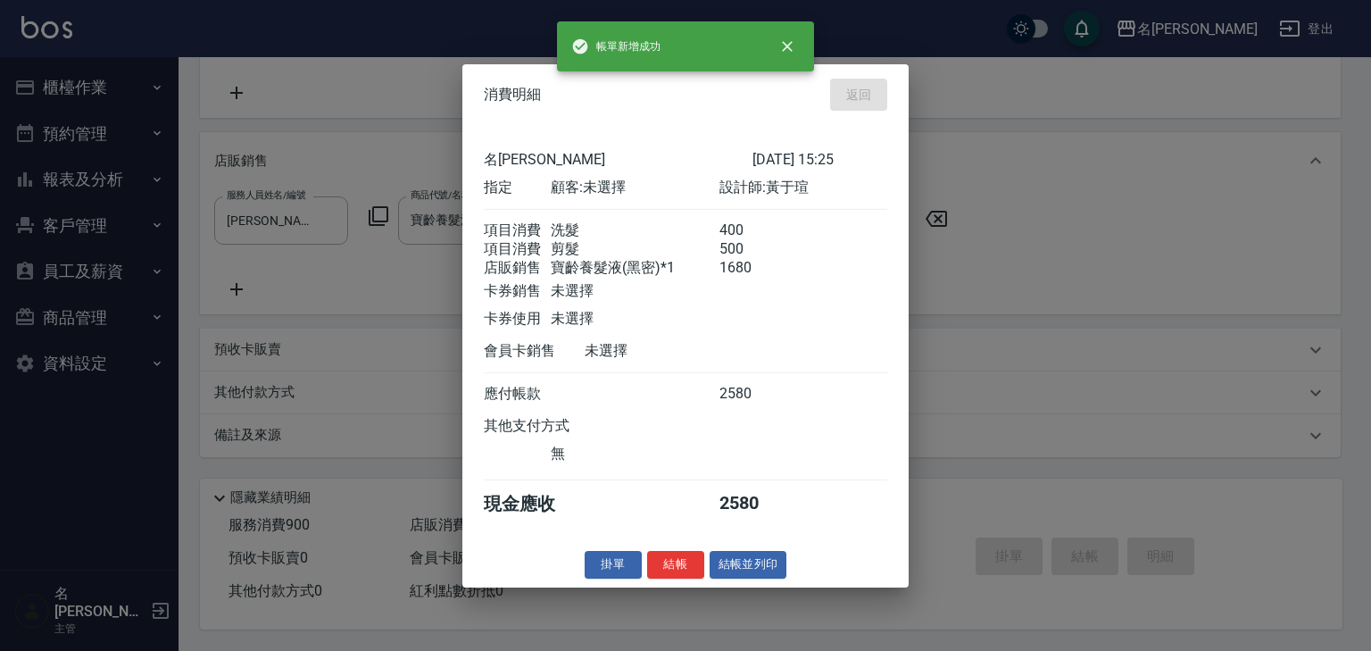
type input "2025/09/11 15:28"
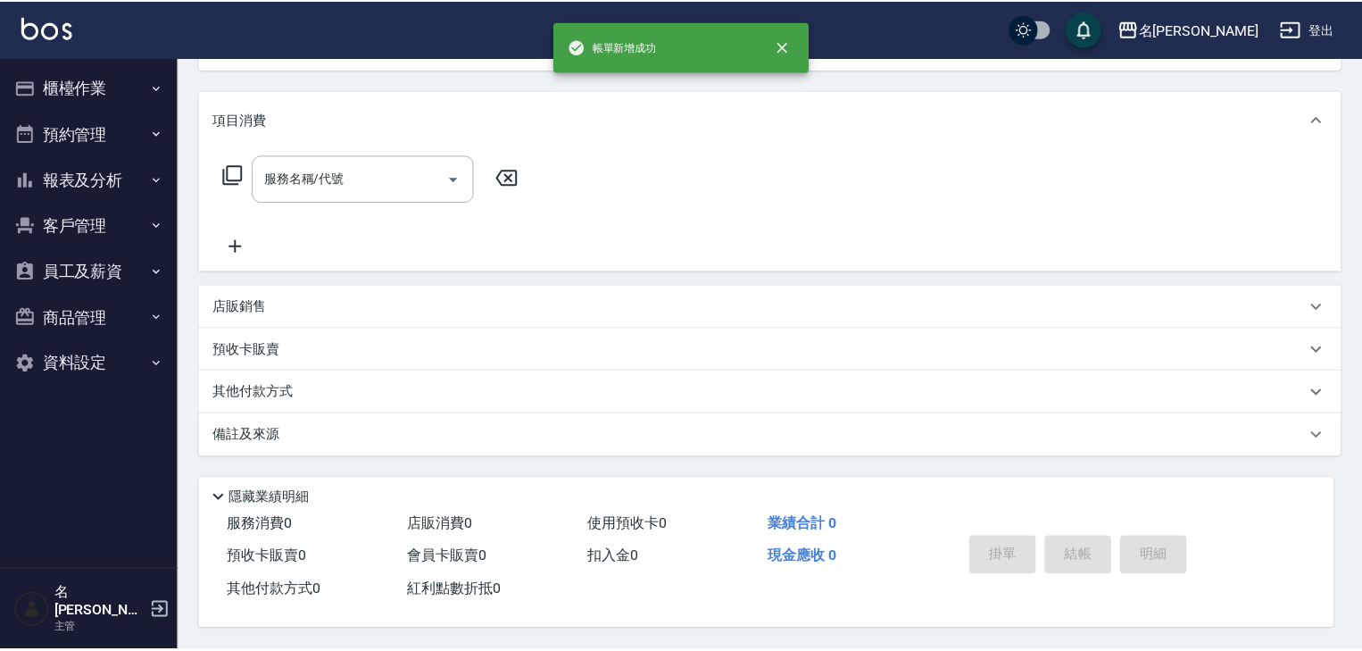
scroll to position [0, 0]
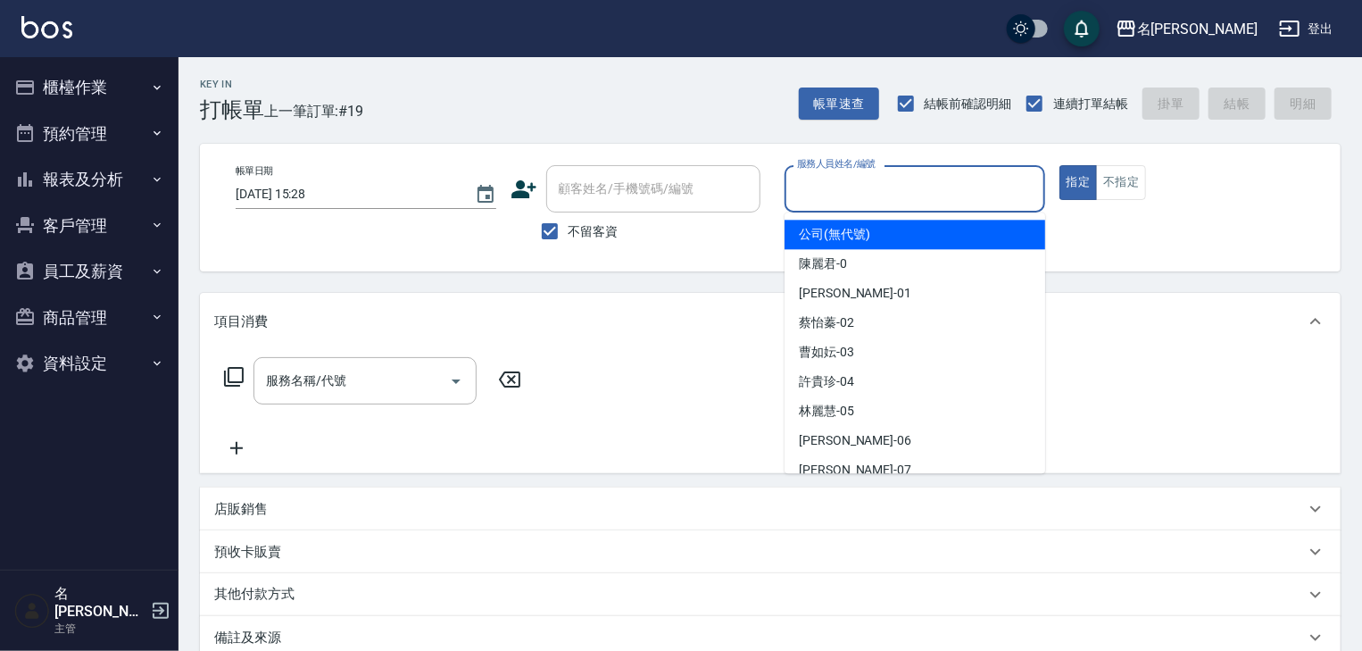
click at [844, 179] on input "服務人員姓名/編號" at bounding box center [915, 188] width 245 height 31
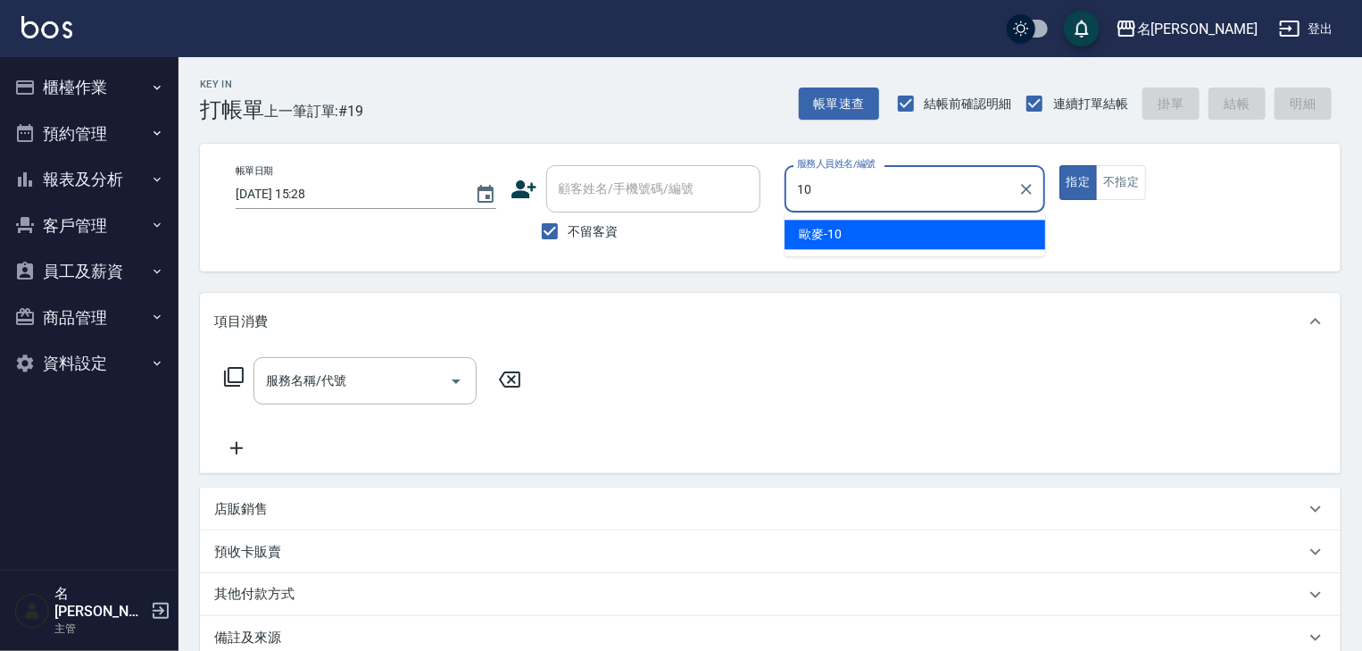
click at [842, 230] on span "歐麥 -10" at bounding box center [820, 234] width 43 height 19
click at [379, 396] on div "服務名稱/代號" at bounding box center [364, 380] width 223 height 47
type input "歐麥-10"
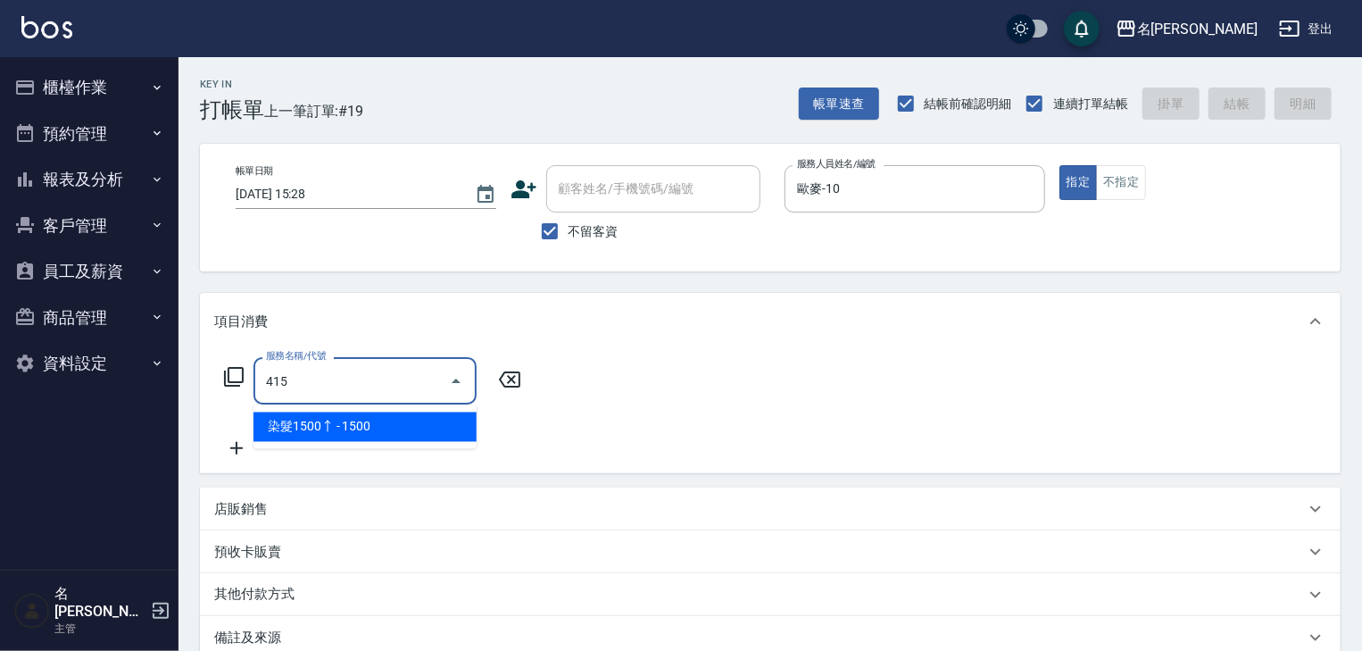
click at [406, 419] on span "染髮1500↑ - 1500" at bounding box center [364, 426] width 223 height 29
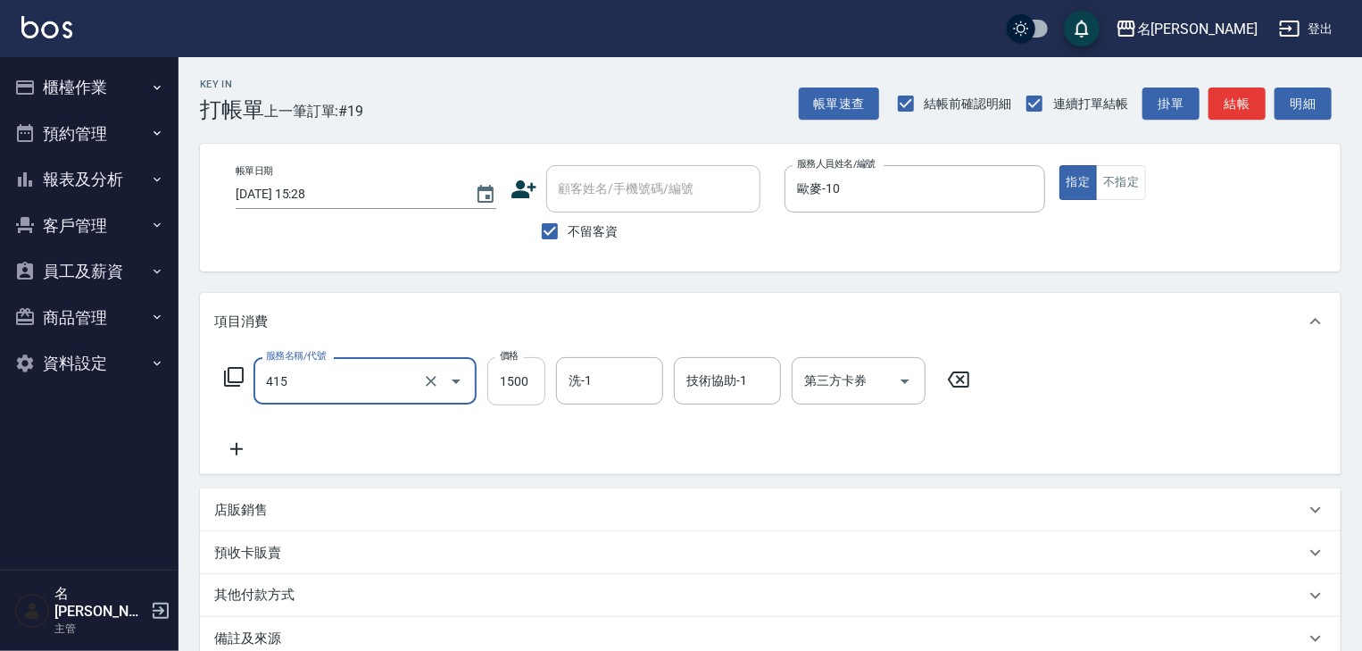
type input "染髮1500↑(415)"
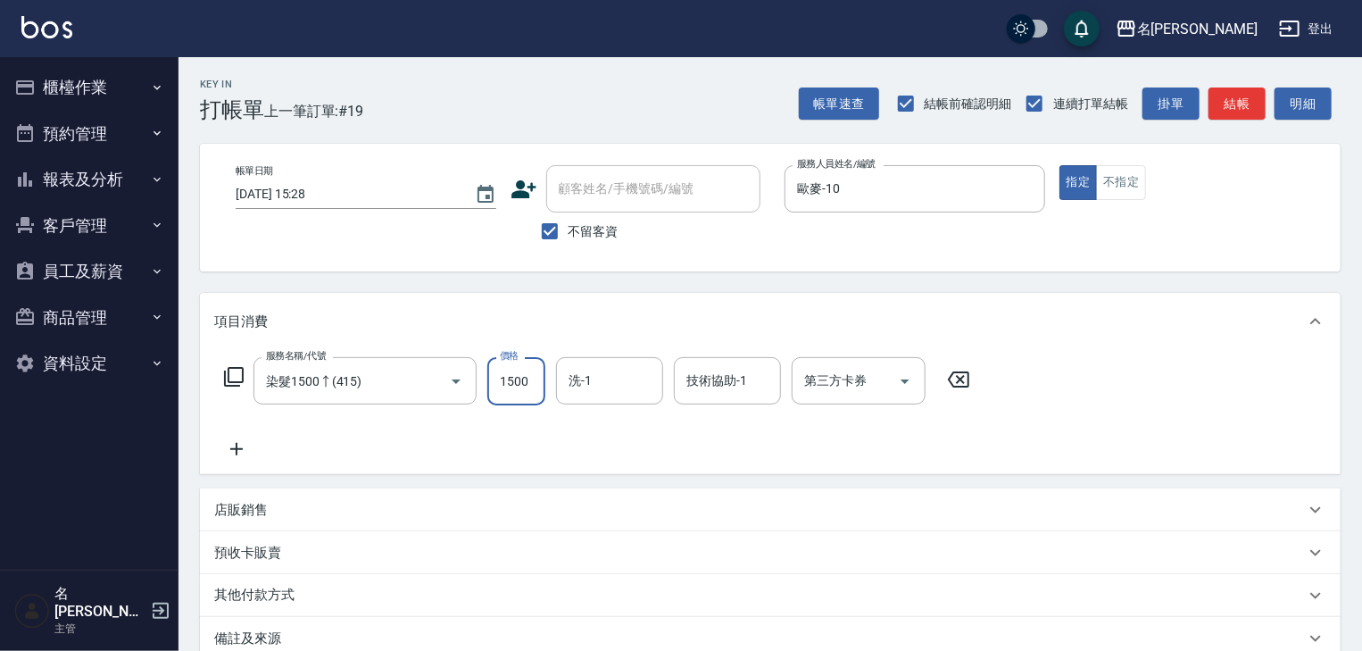
click at [517, 383] on input "1500" at bounding box center [516, 381] width 58 height 48
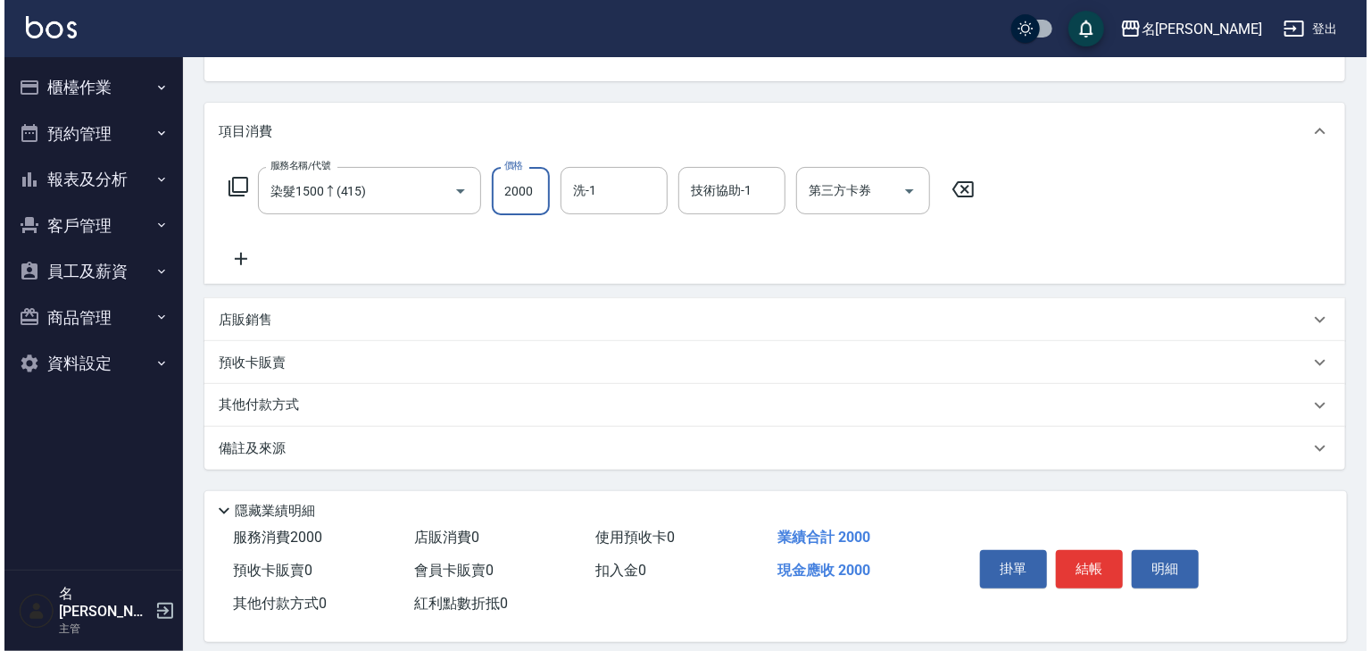
scroll to position [209, 0]
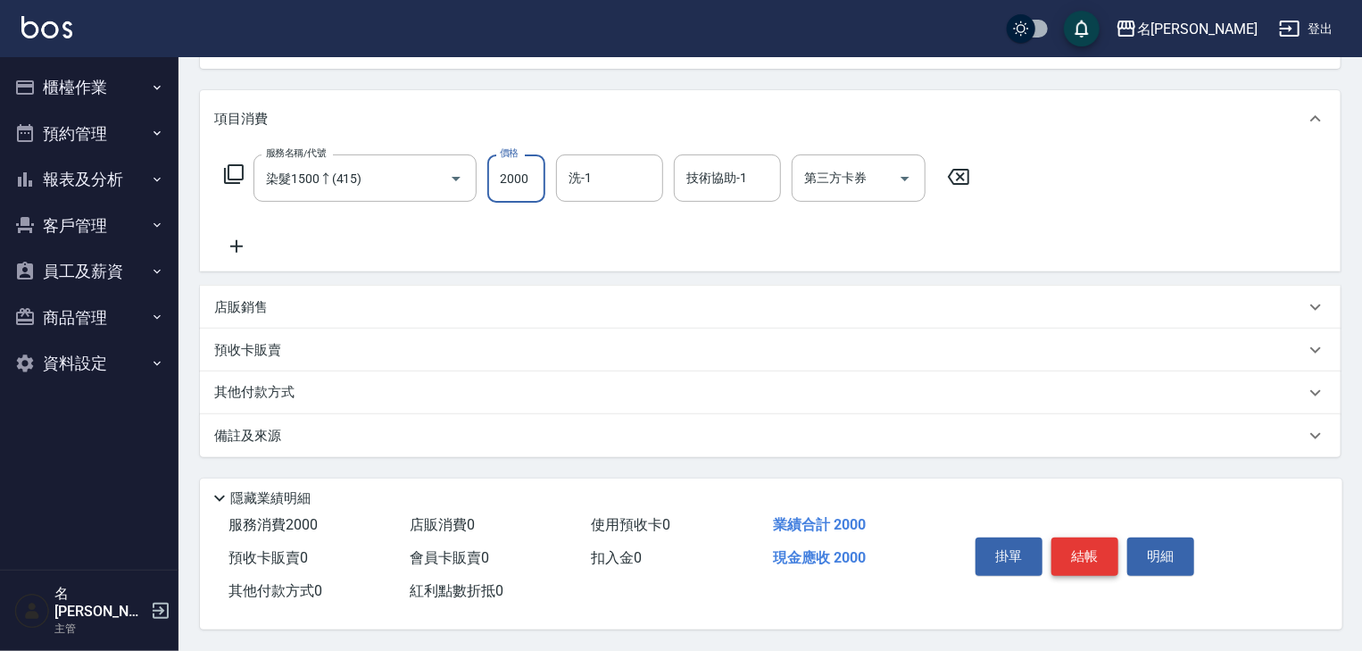
type input "2000"
click at [1089, 548] on button "結帳" at bounding box center [1084, 555] width 67 height 37
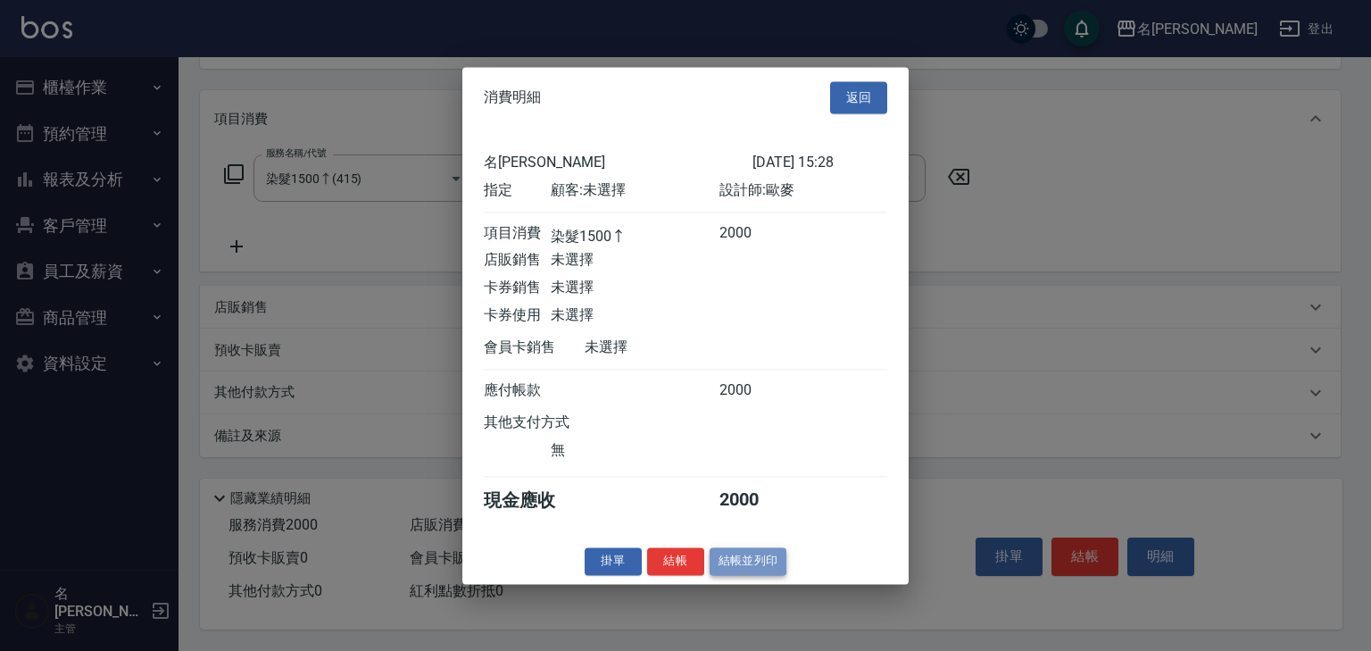
click at [742, 568] on button "結帳並列印" at bounding box center [749, 561] width 78 height 28
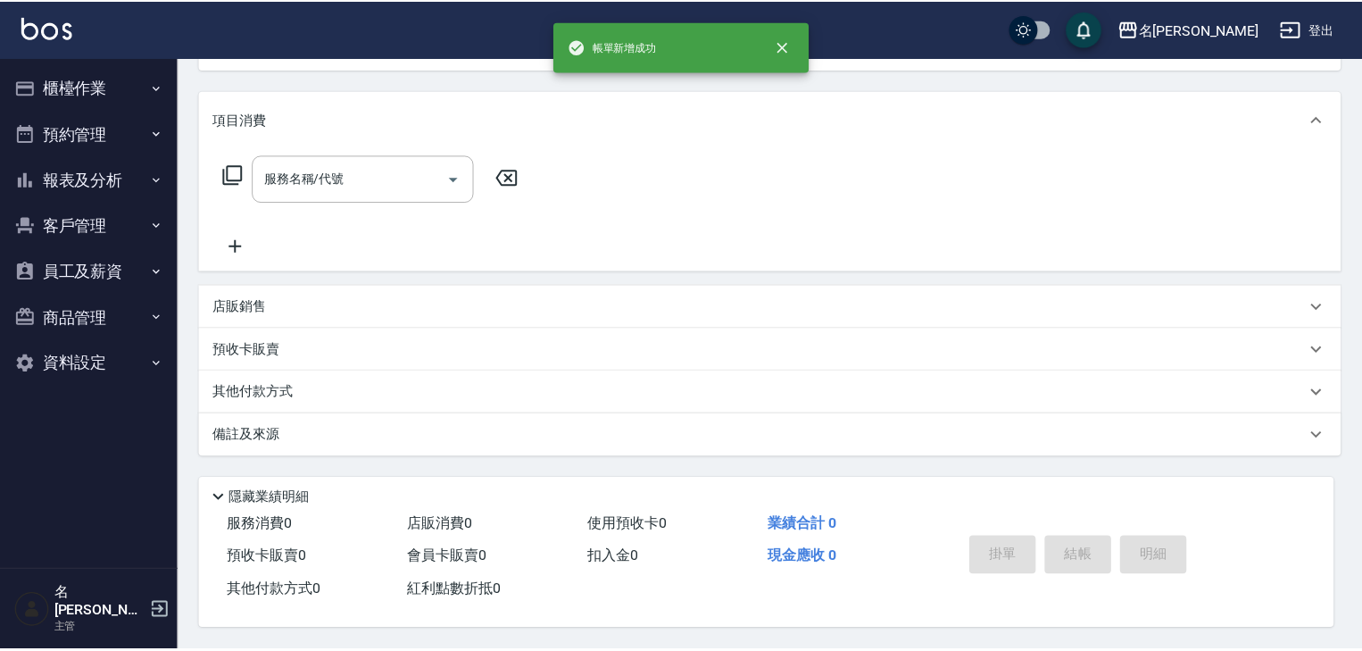
scroll to position [0, 0]
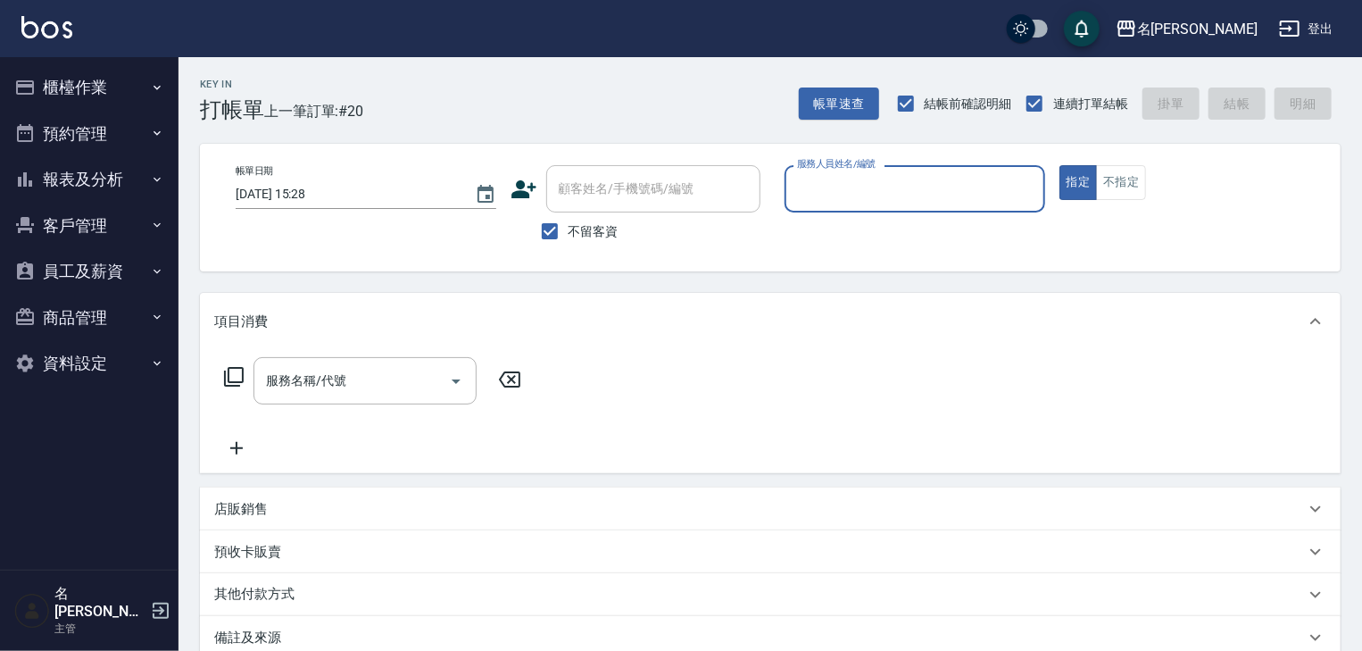
click at [72, 91] on button "櫃檯作業" at bounding box center [89, 87] width 164 height 46
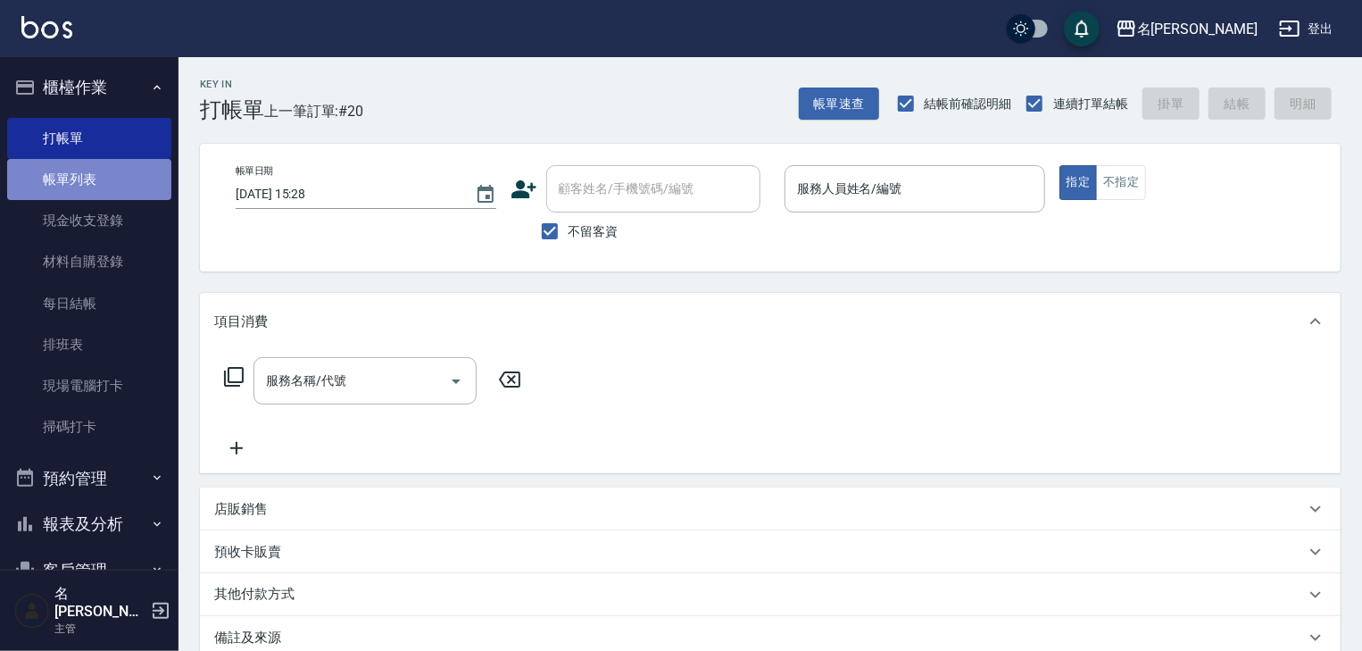
click at [113, 174] on link "帳單列表" at bounding box center [89, 179] width 164 height 41
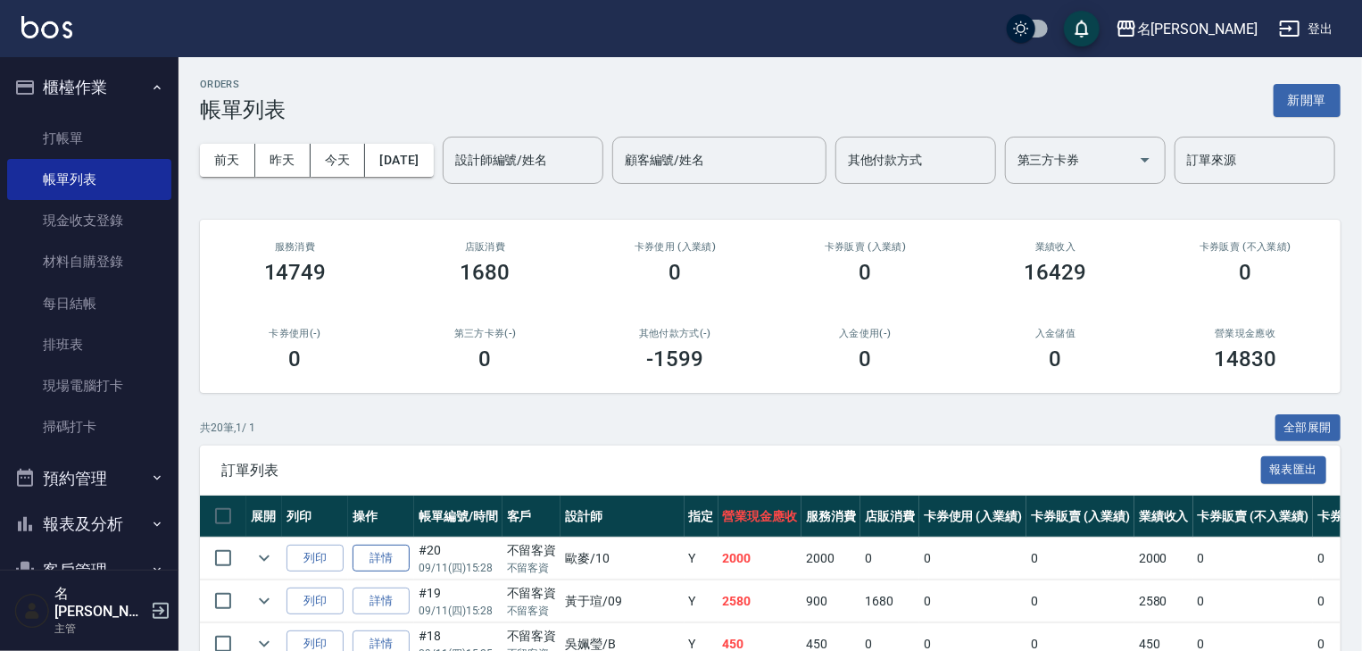
scroll to position [190, 0]
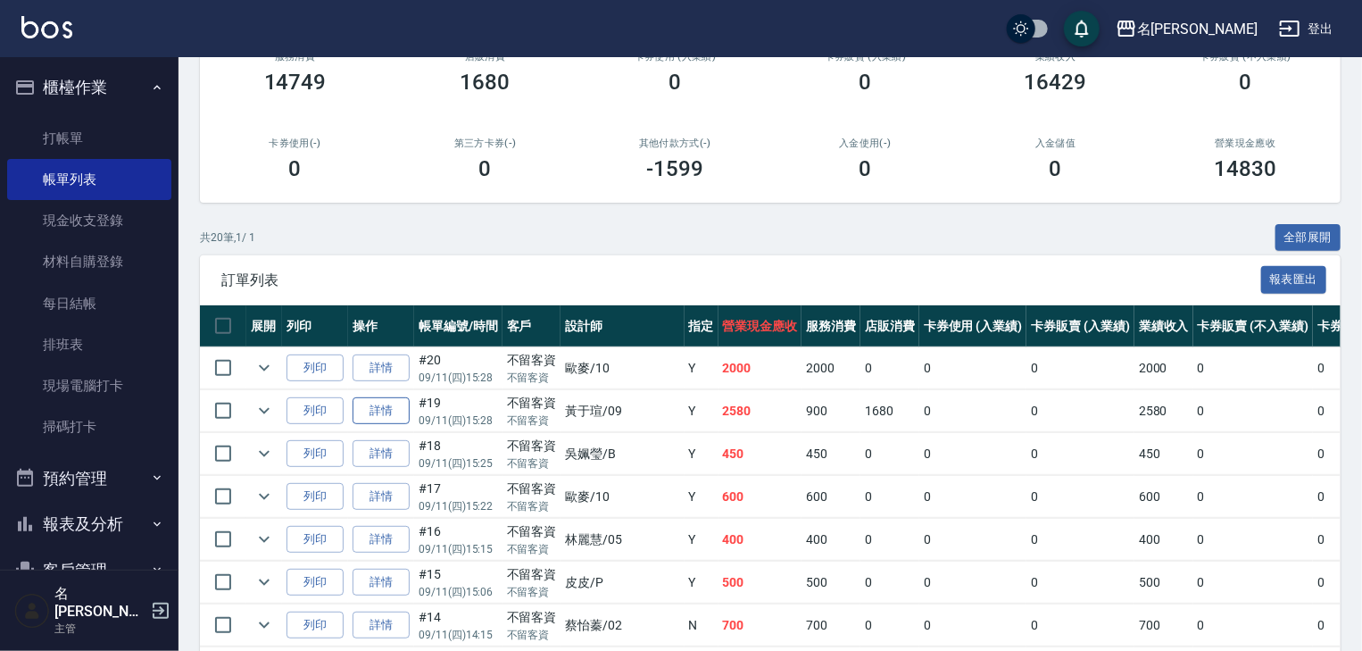
click at [369, 425] on link "詳情" at bounding box center [381, 411] width 57 height 28
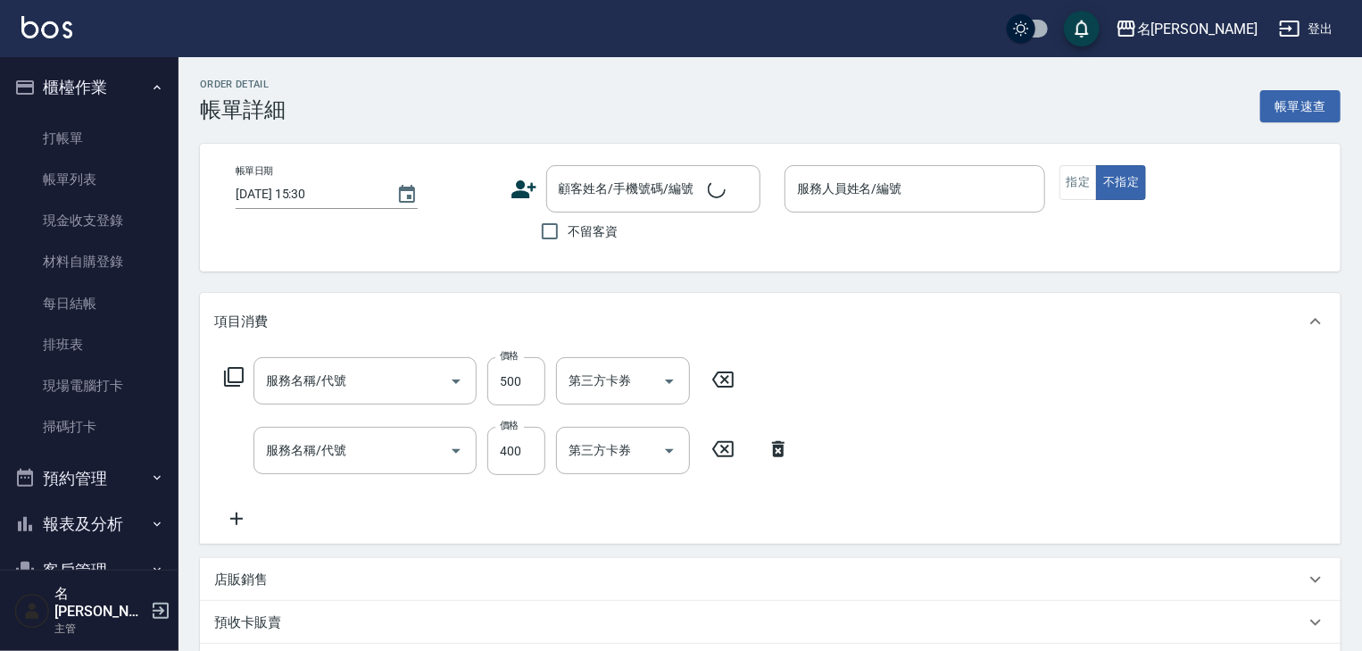
type input "2025/09/11 15:28"
checkbox input "true"
type input "黃于瑄-09"
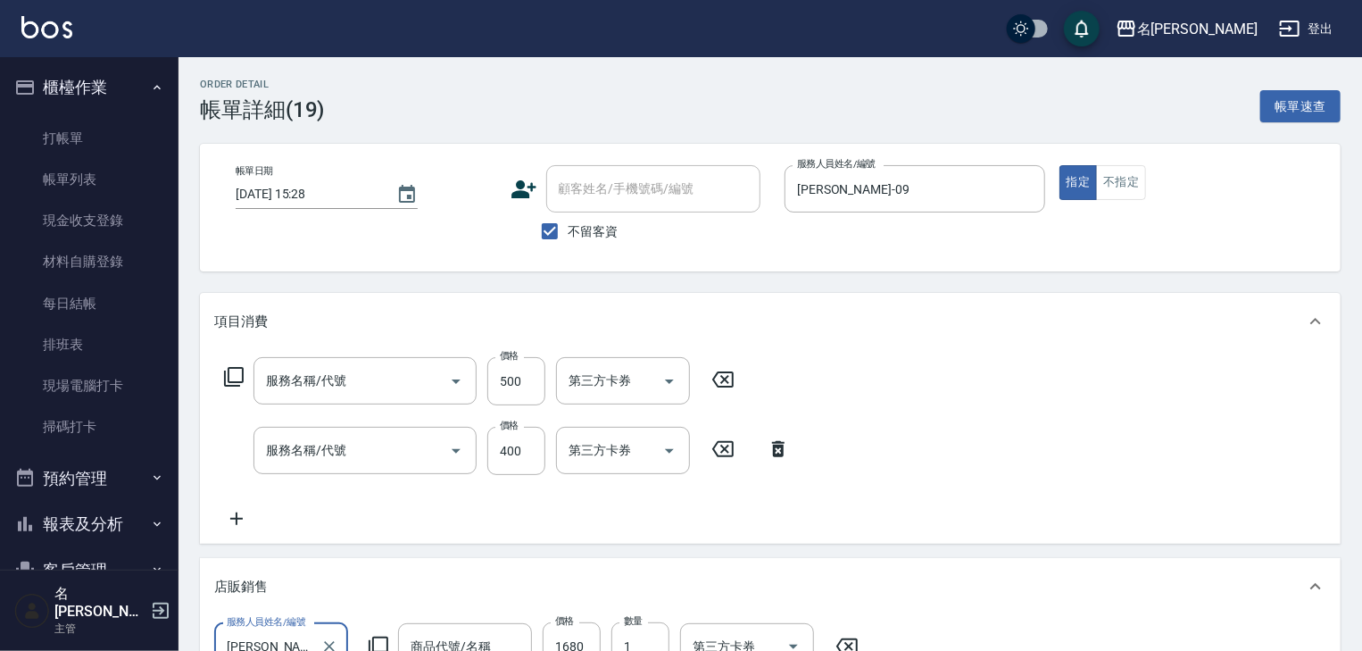
type input "剪髮(307)"
type input "洗髮(505)"
type input "寶齡養髮液(黑密)"
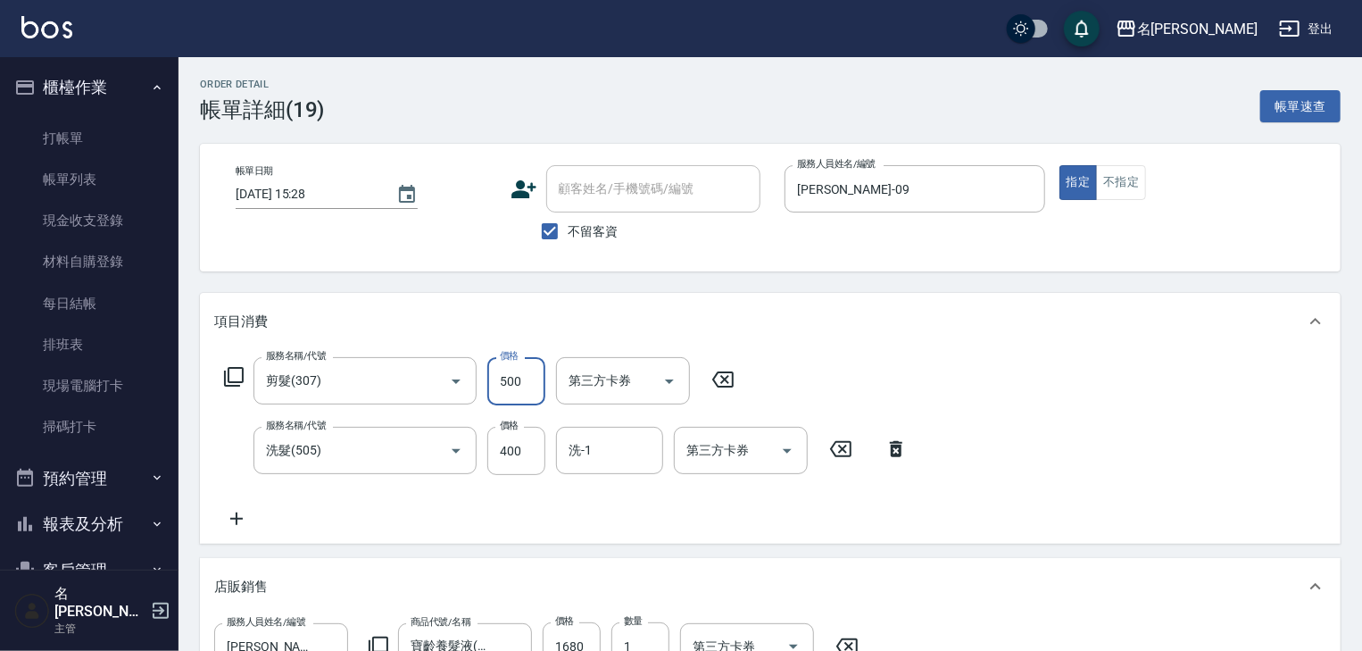
click at [519, 387] on input "500" at bounding box center [516, 381] width 58 height 48
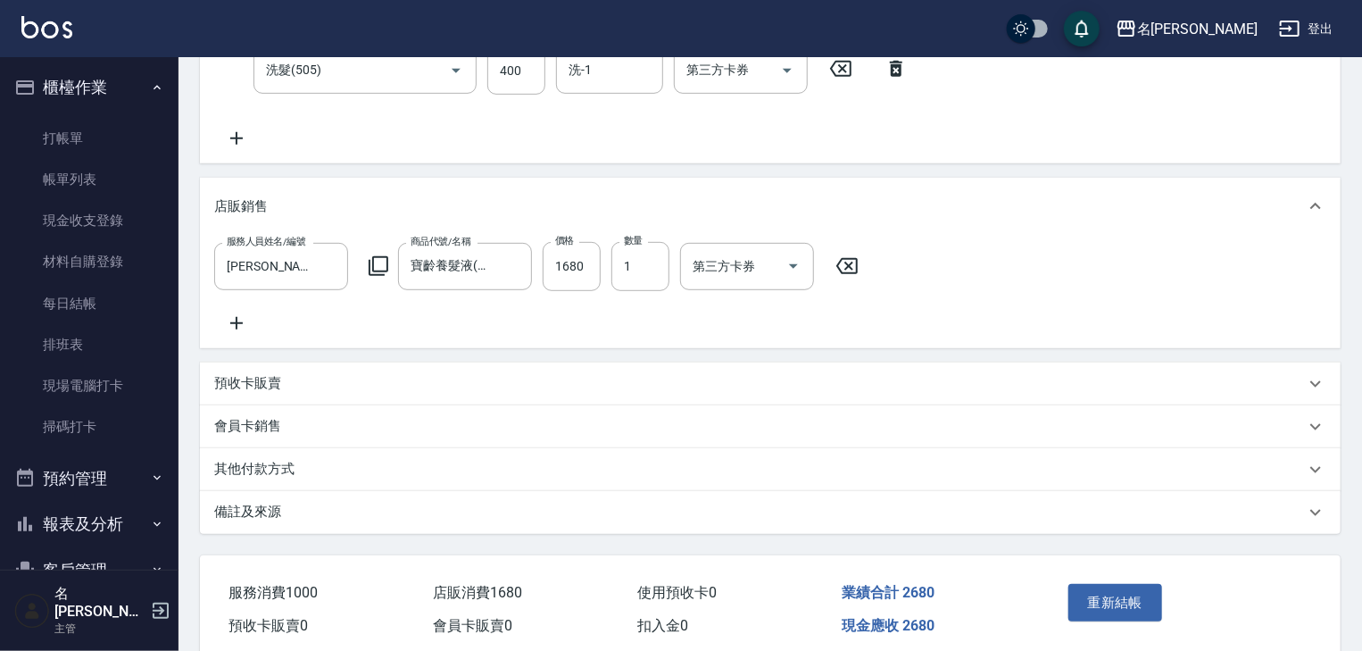
scroll to position [464, 0]
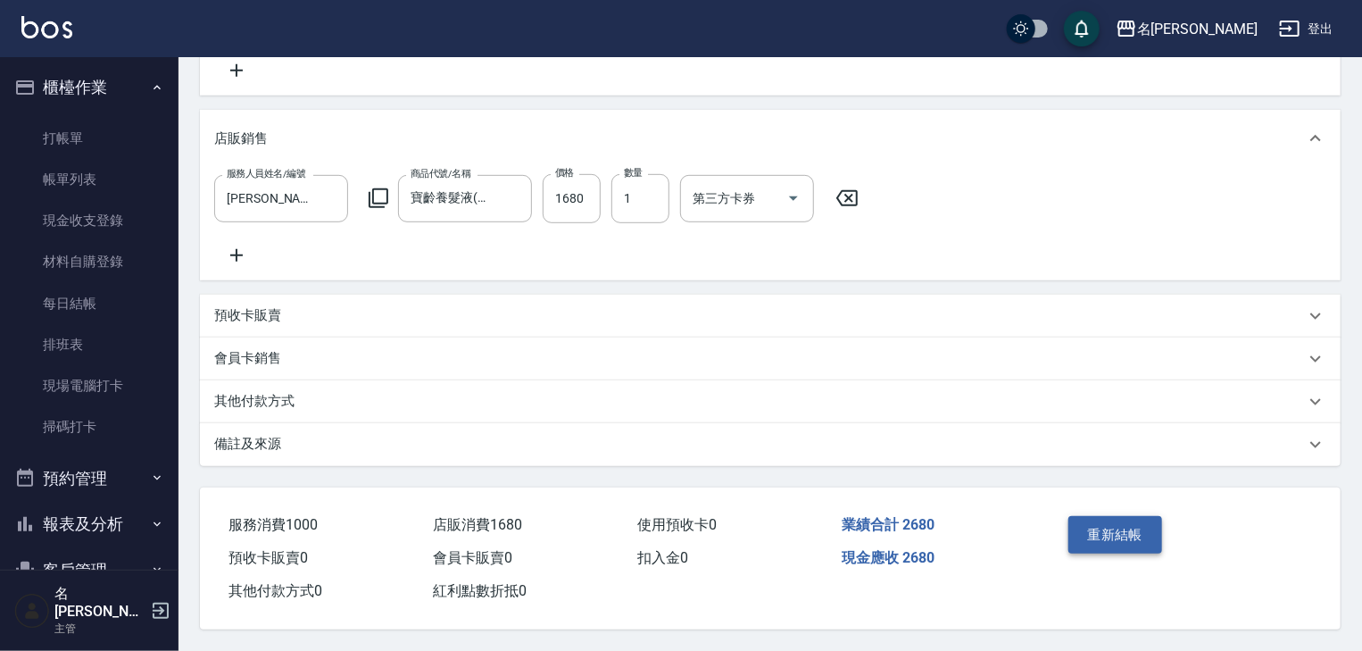
type input "600"
click at [1110, 525] on button "重新結帳" at bounding box center [1115, 534] width 95 height 37
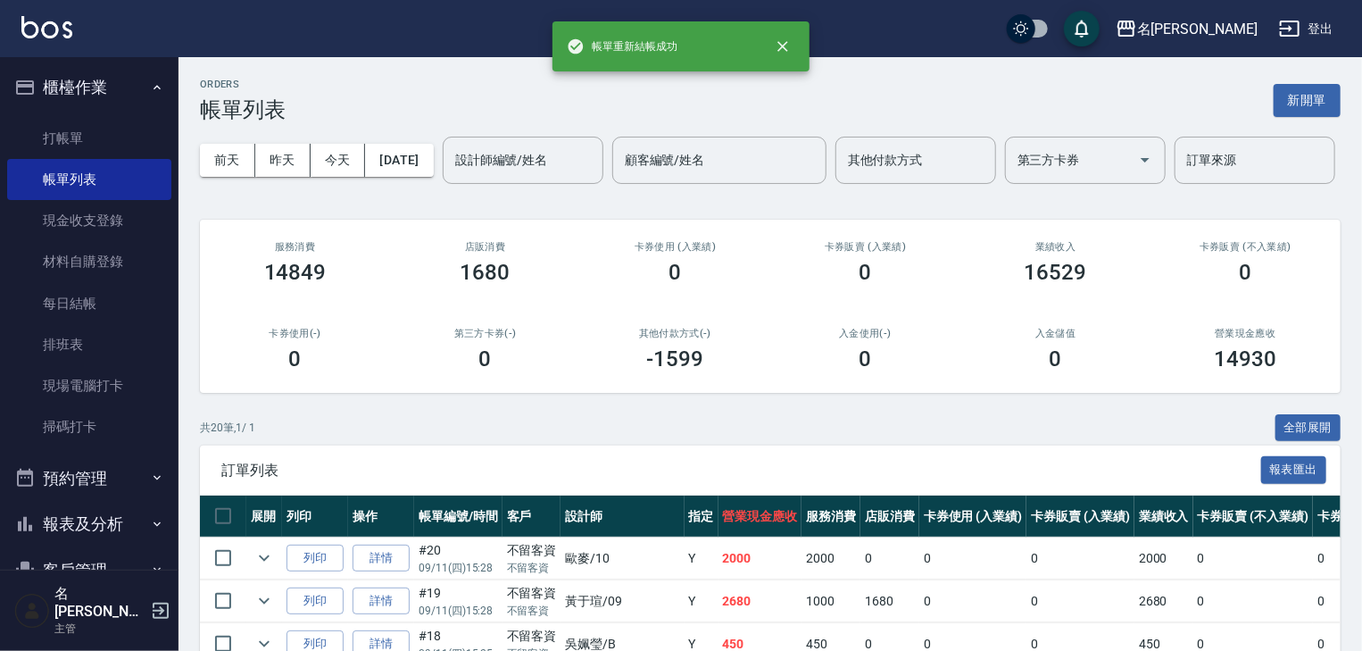
scroll to position [190, 0]
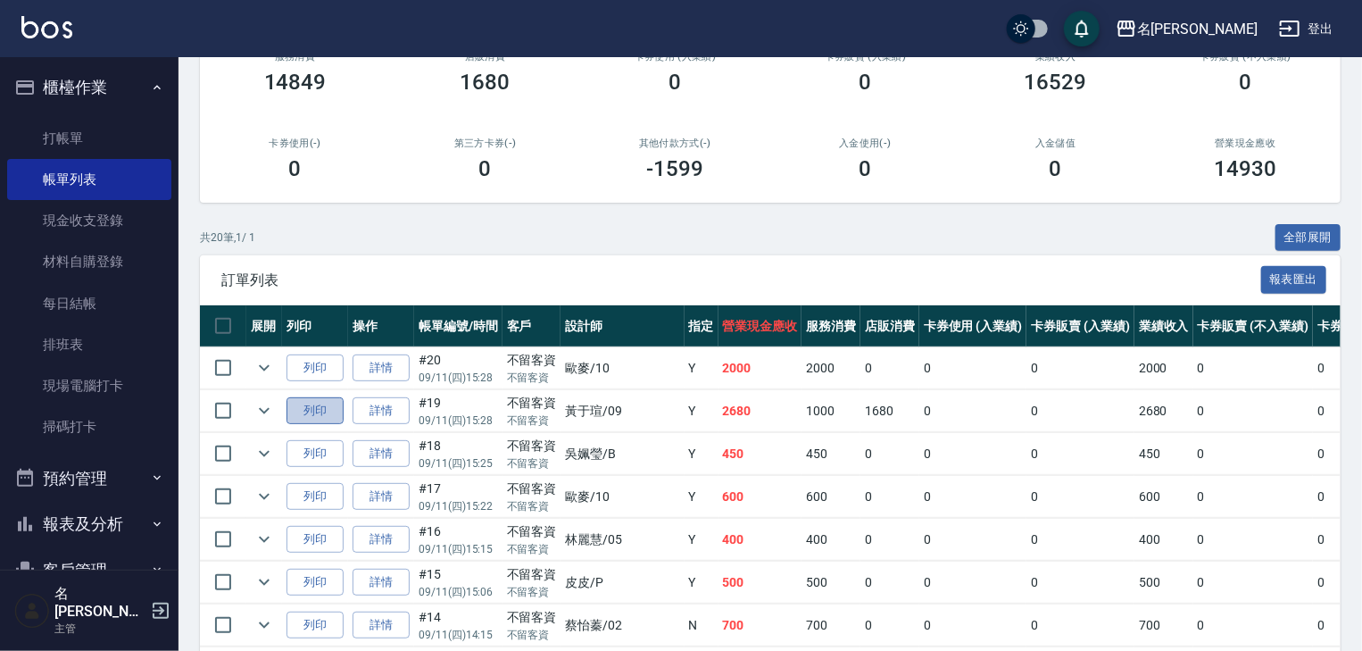
click at [323, 425] on button "列印" at bounding box center [315, 411] width 57 height 28
click at [79, 133] on link "打帳單" at bounding box center [89, 138] width 164 height 41
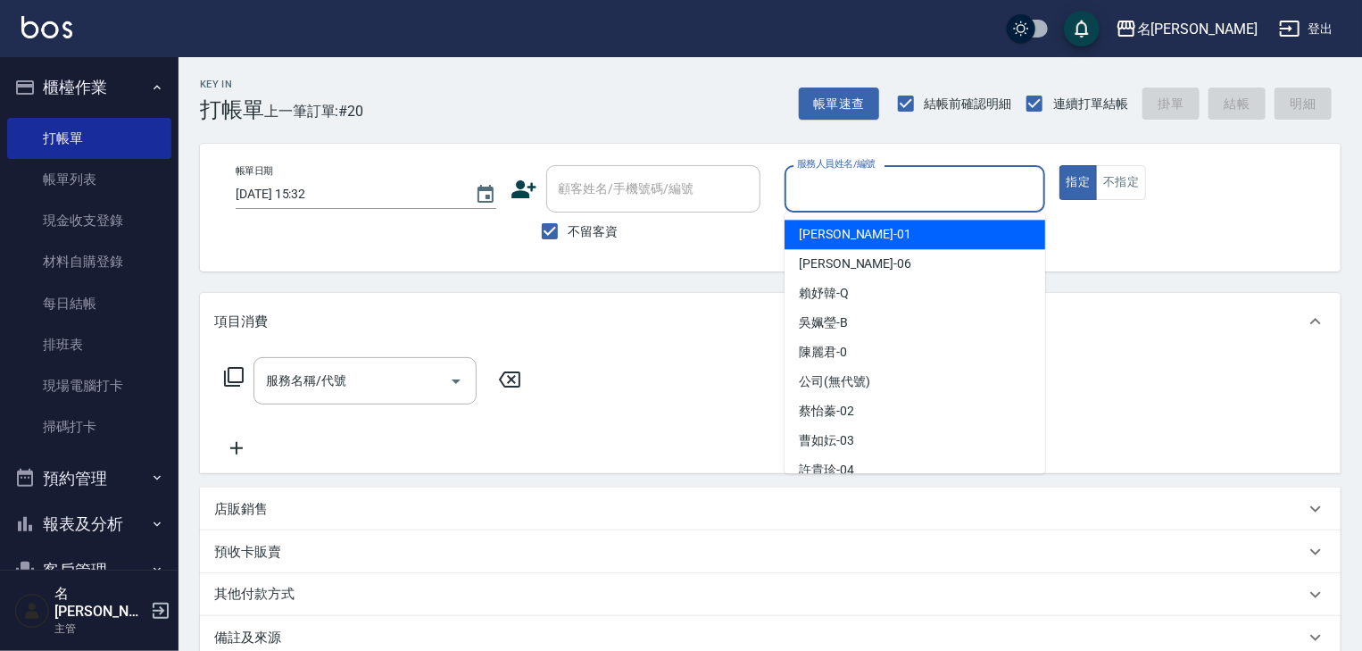
click at [910, 197] on input "服務人員姓名/編號" at bounding box center [915, 188] width 245 height 31
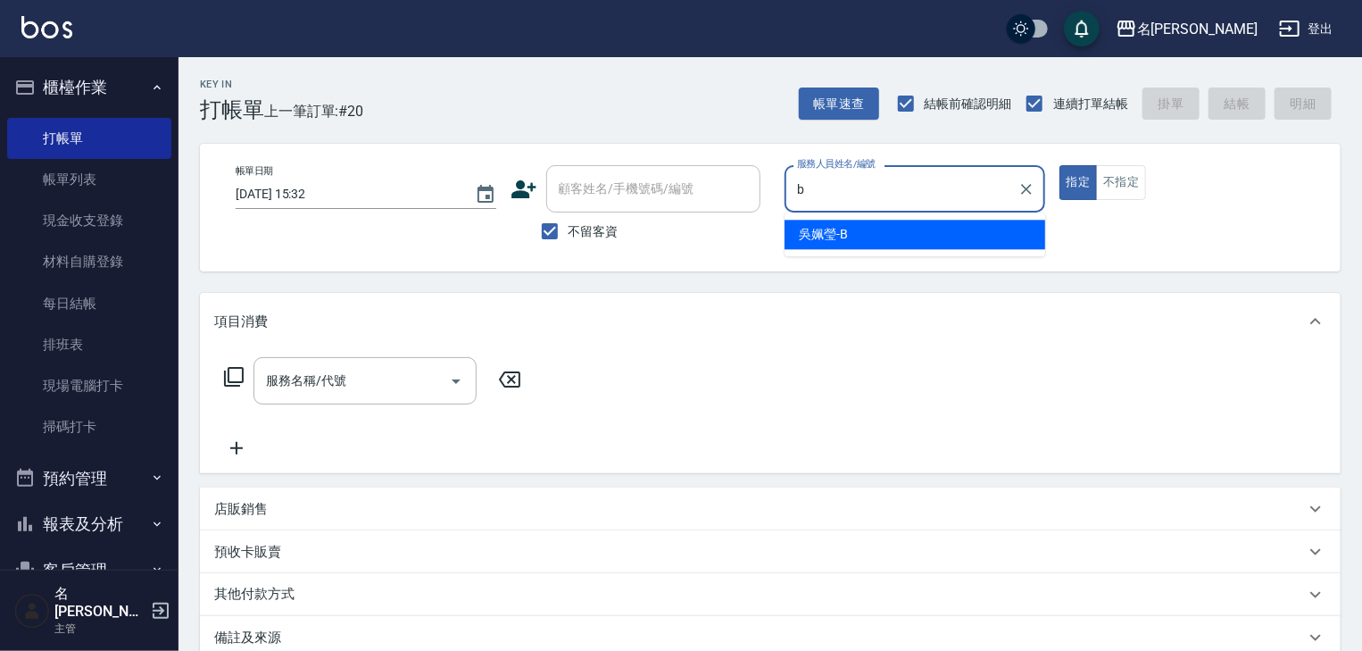
click at [821, 239] on span "吳姵瑩 -B" at bounding box center [823, 234] width 49 height 19
type input "吳姵瑩-B"
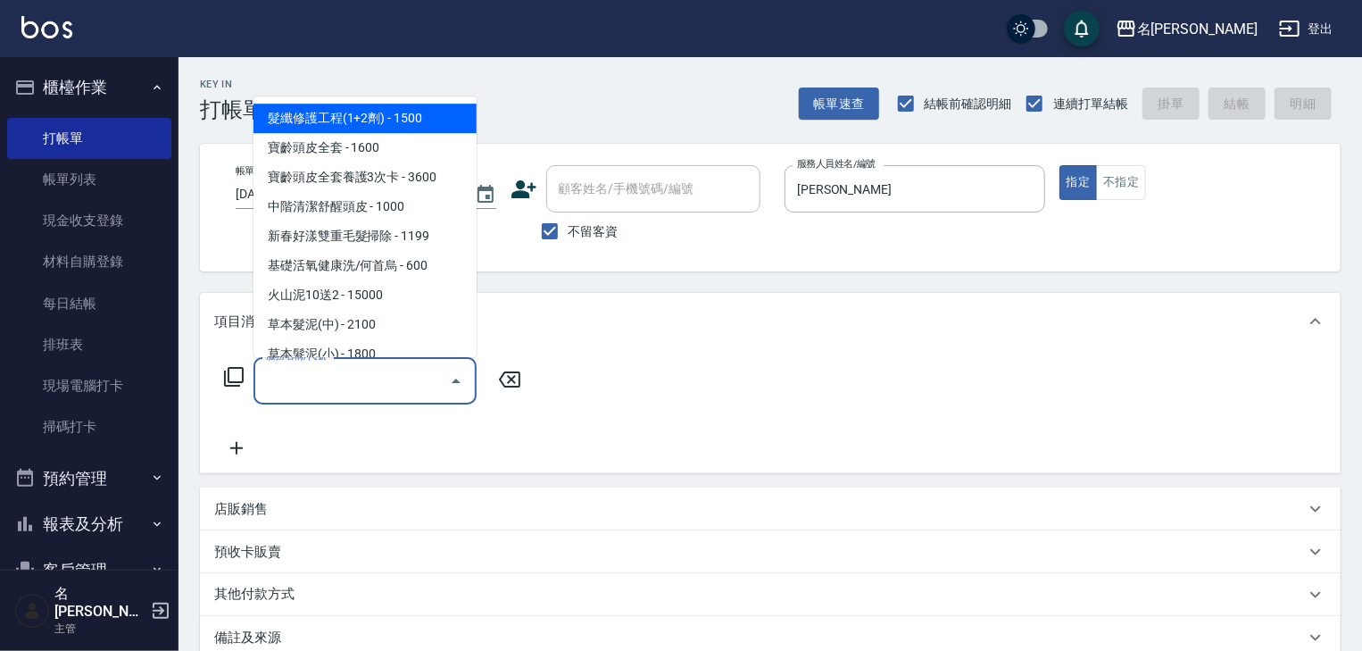
click at [340, 378] on input "服務名稱/代號" at bounding box center [352, 380] width 180 height 31
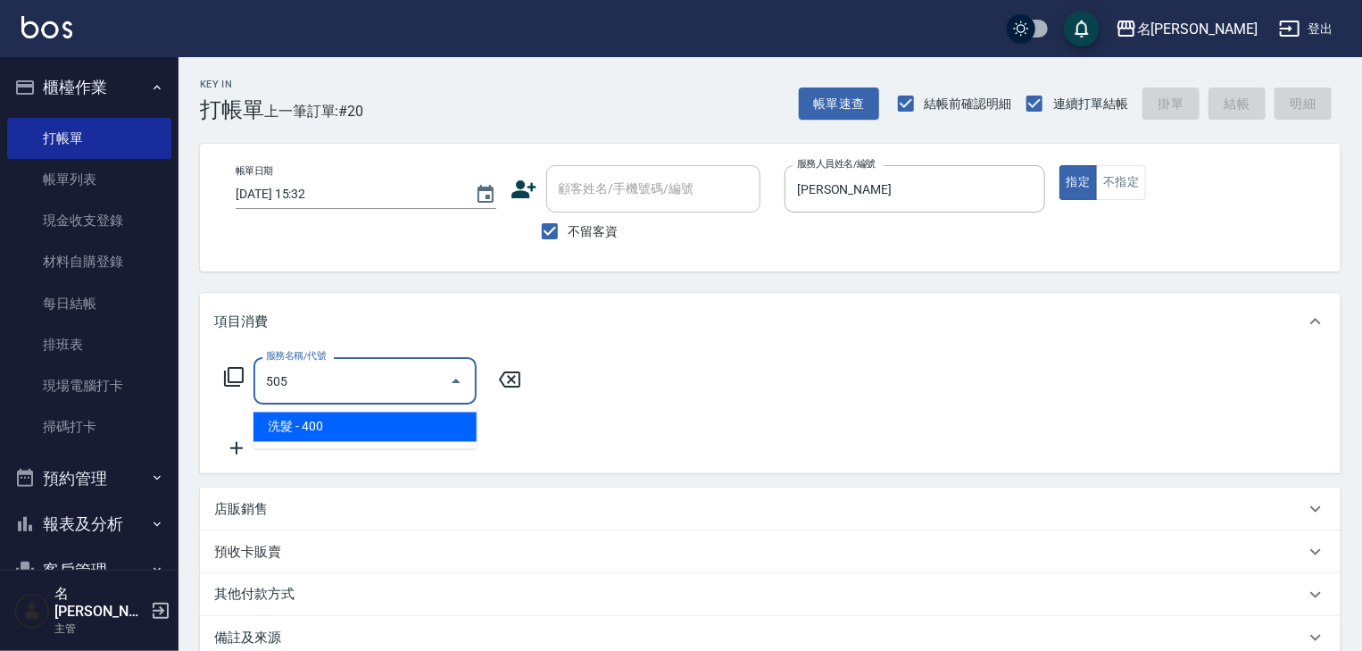
click at [411, 432] on span "洗髮 - 400" at bounding box center [364, 426] width 223 height 29
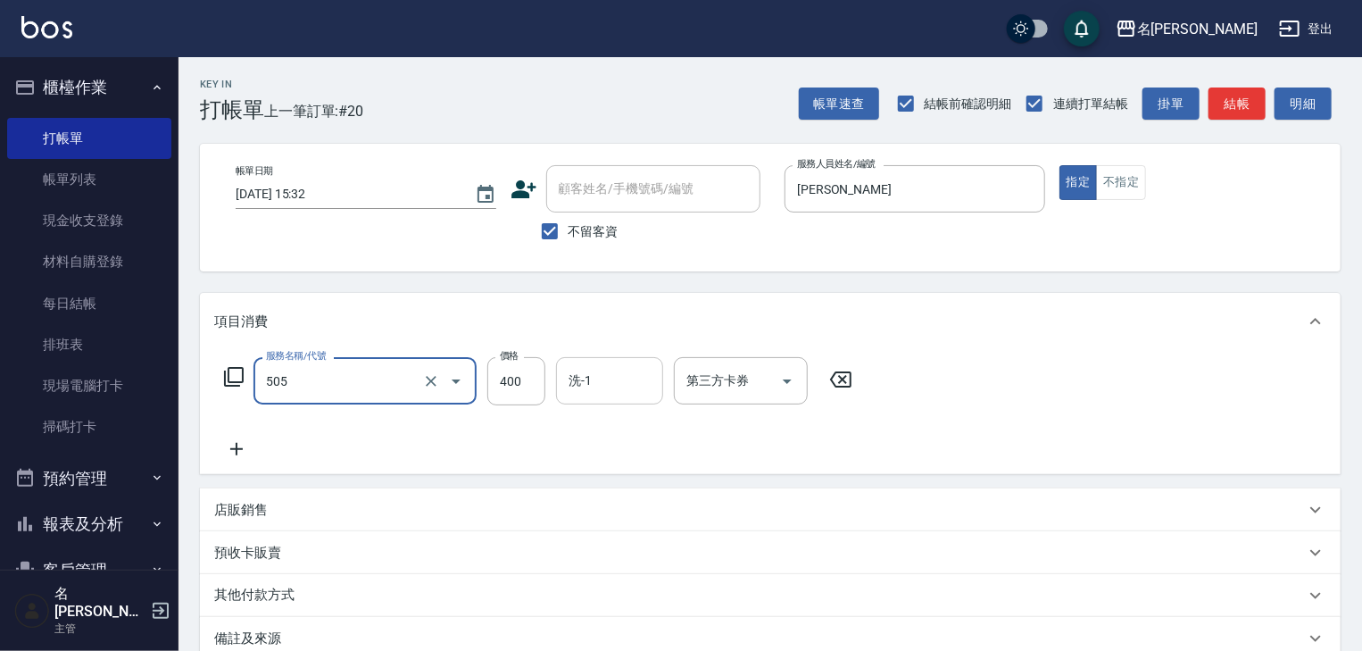
type input "洗髮(505)"
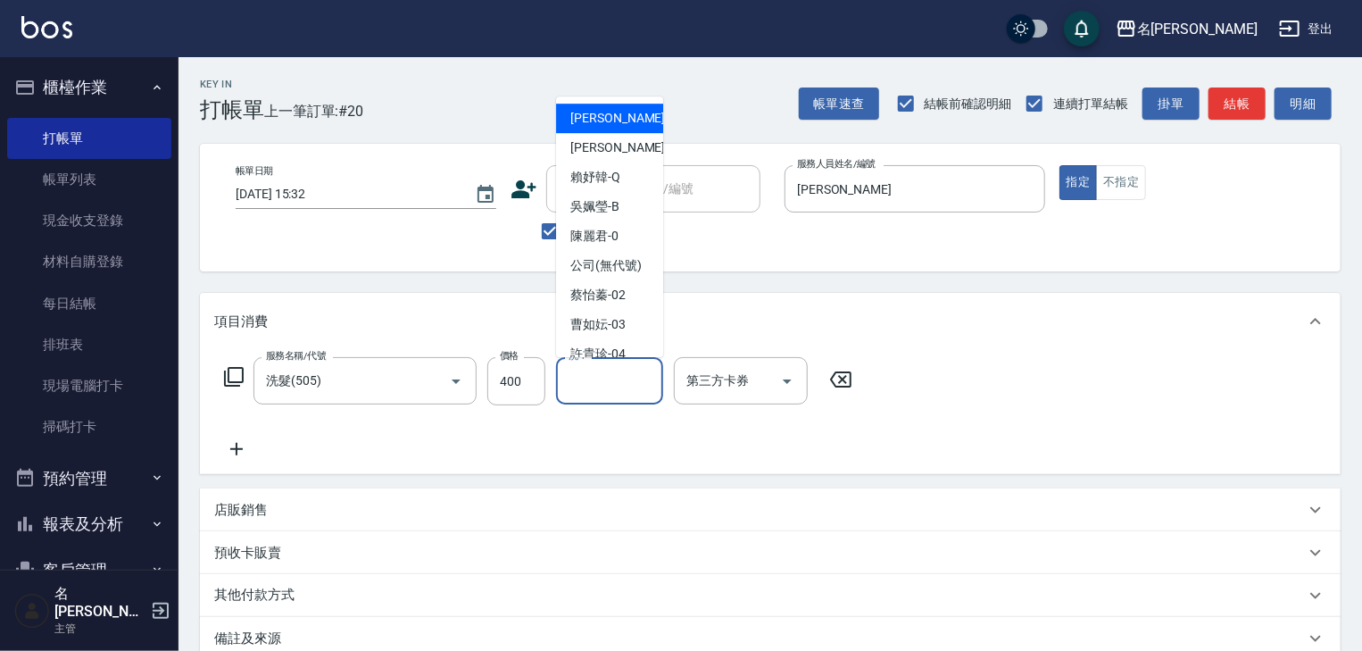
click at [594, 386] on input "洗-1" at bounding box center [609, 380] width 91 height 31
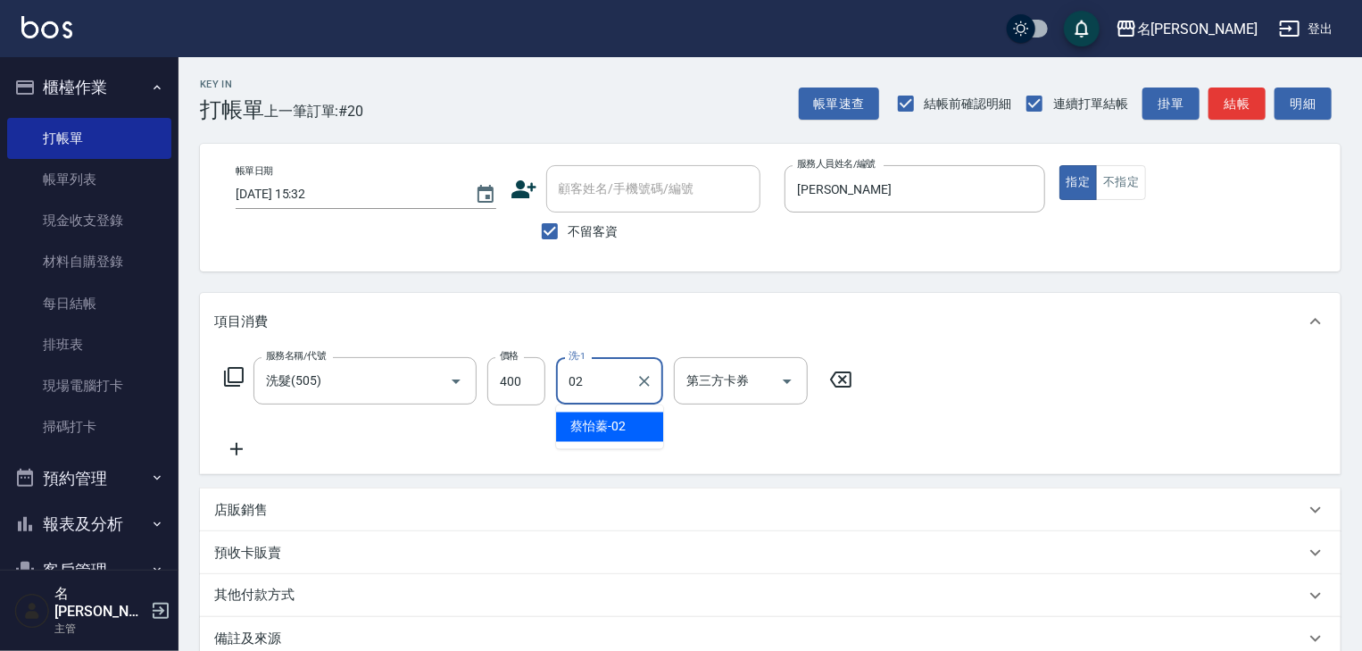
click at [597, 424] on span "蔡怡蓁 -02" at bounding box center [597, 427] width 55 height 19
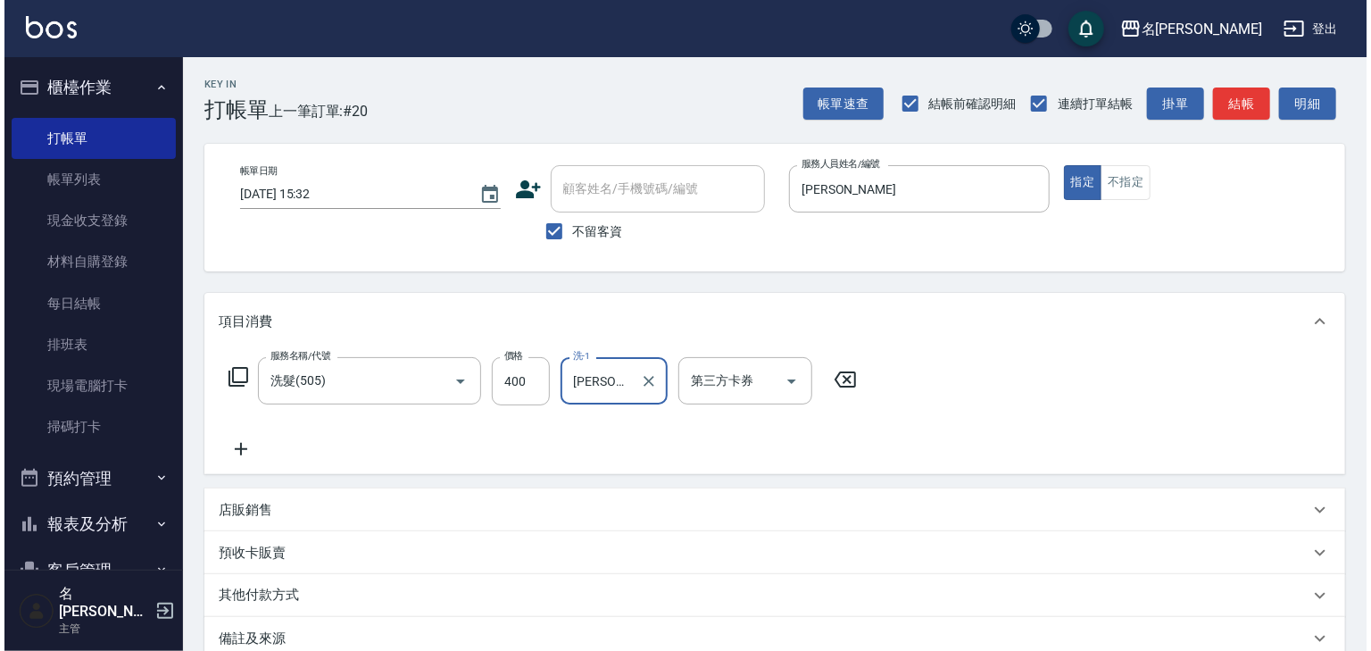
scroll to position [209, 0]
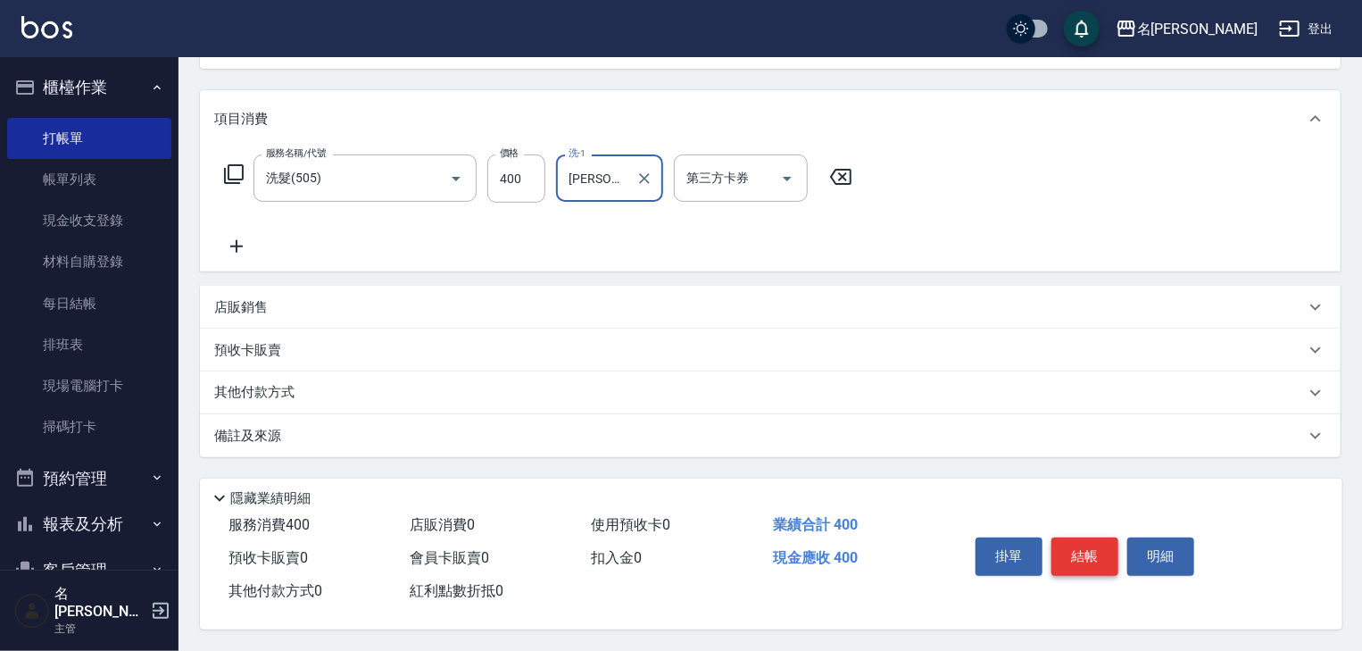
type input "蔡怡蓁-02"
click at [1096, 557] on button "結帳" at bounding box center [1084, 555] width 67 height 37
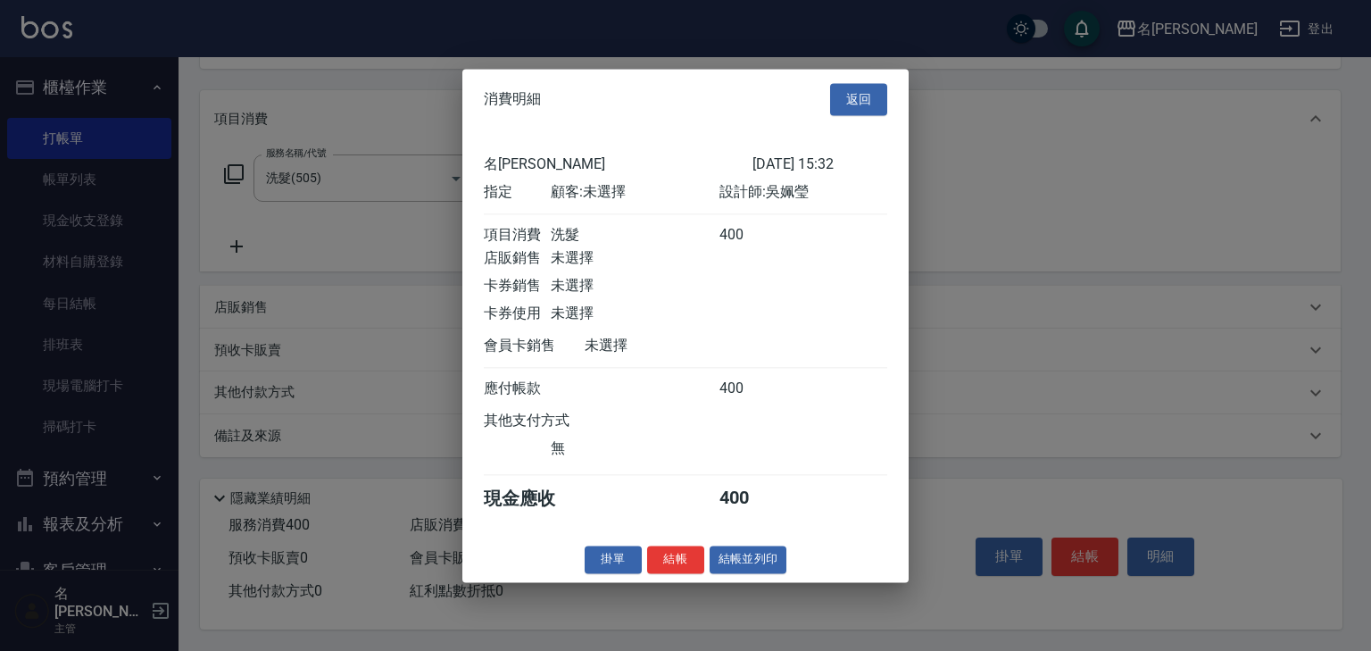
click at [786, 564] on div "掛單 結帳 結帳並列印" at bounding box center [685, 559] width 446 height 28
click at [746, 557] on button "結帳並列印" at bounding box center [749, 559] width 78 height 28
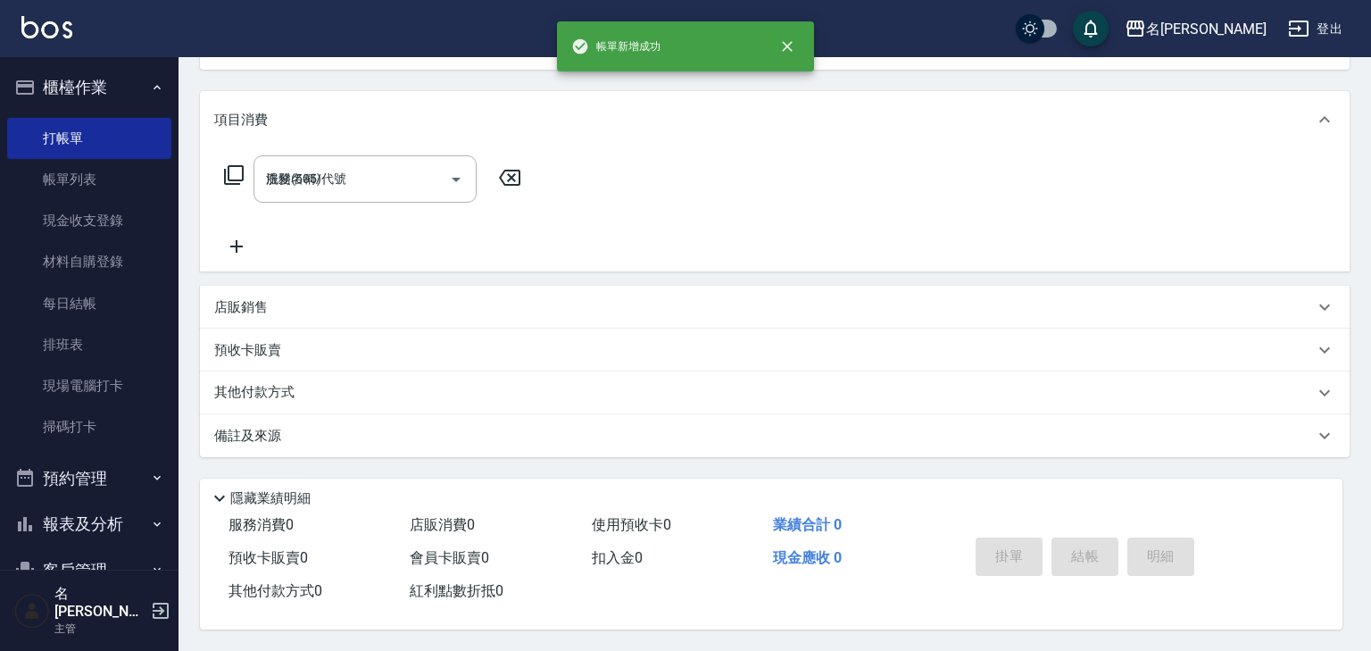
type input "2025/09/11 15:33"
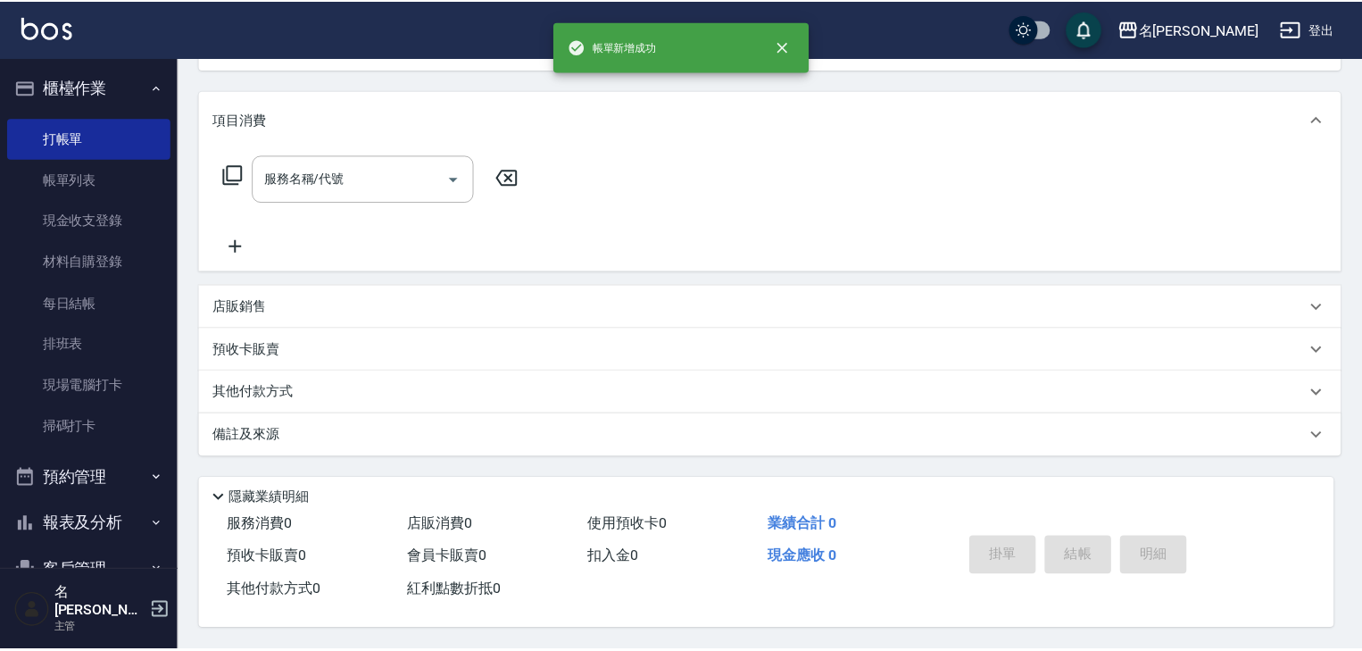
scroll to position [0, 0]
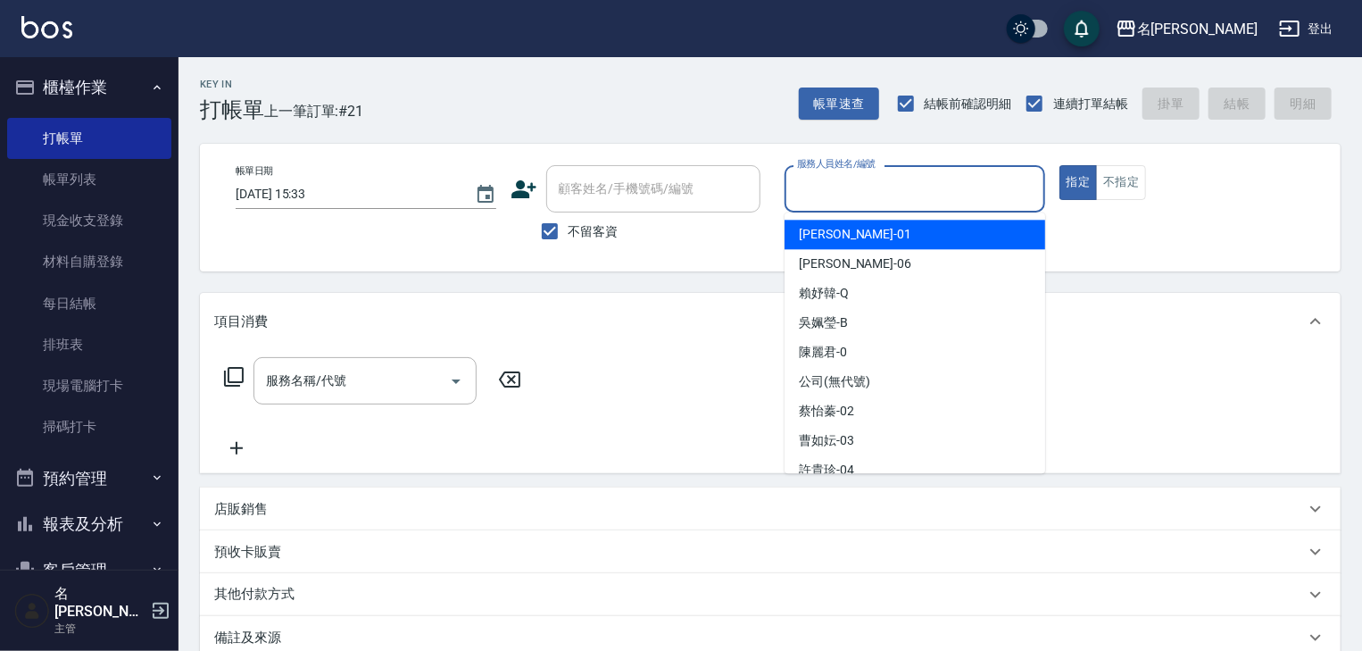
click at [864, 182] on input "服務人員姓名/編號" at bounding box center [915, 188] width 245 height 31
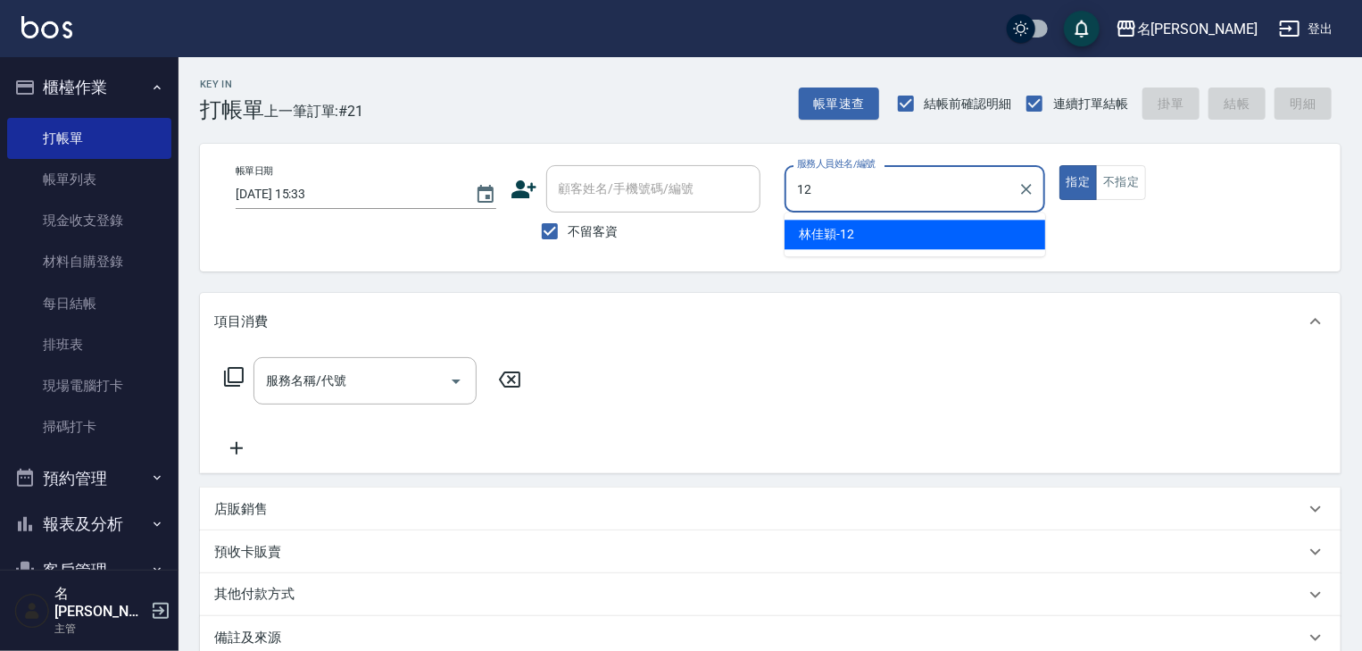
click at [826, 234] on span "林佳穎 -12" at bounding box center [826, 234] width 55 height 19
type input "林佳穎-12"
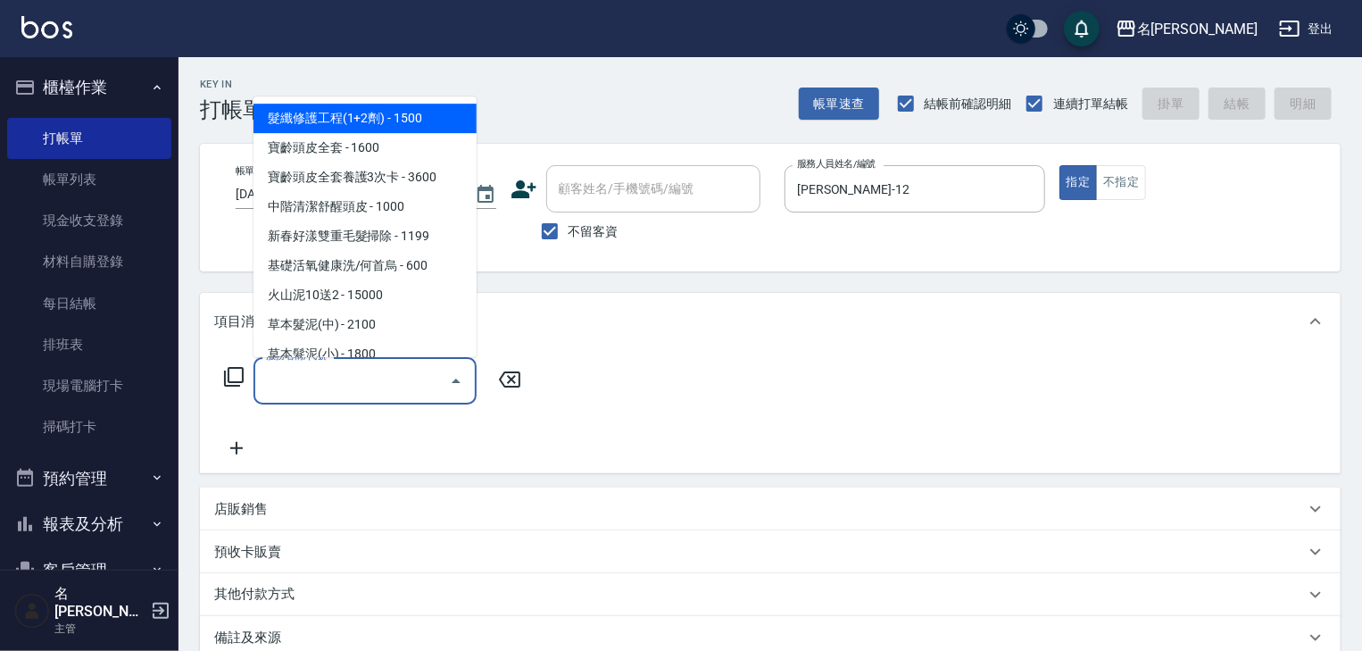
click at [332, 384] on input "服務名稱/代號" at bounding box center [352, 380] width 180 height 31
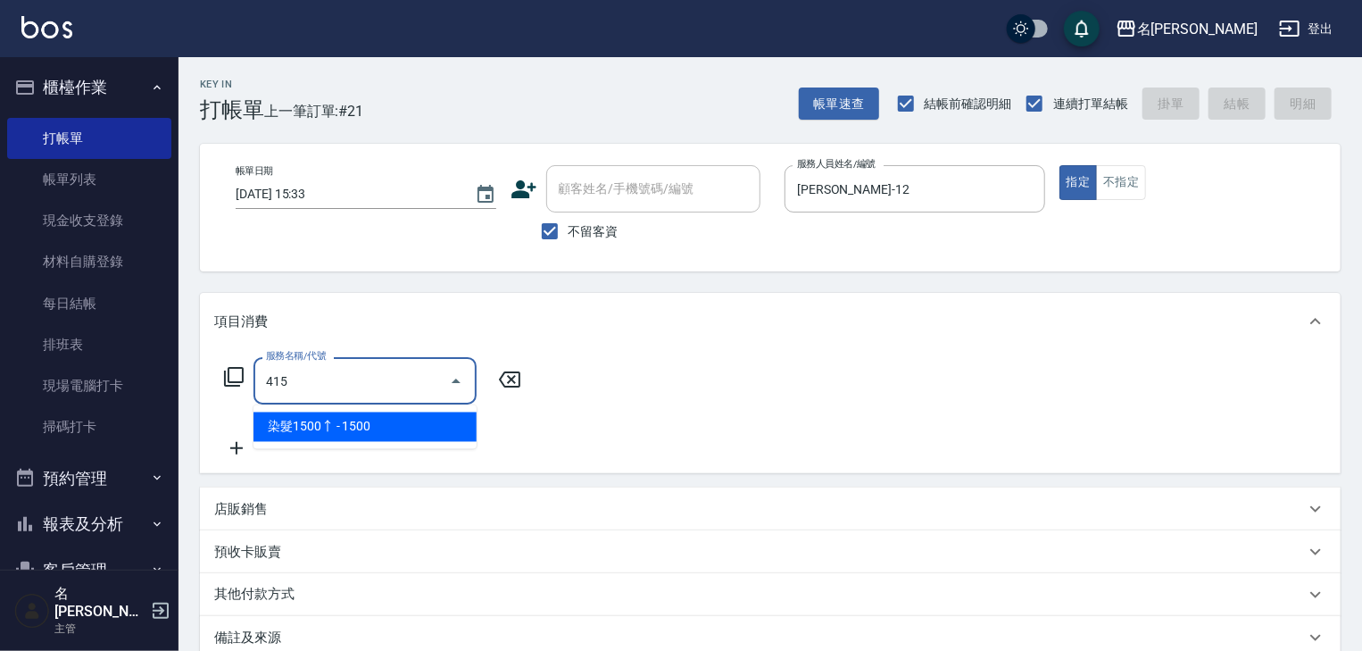
click at [396, 428] on span "染髮1500↑ - 1500" at bounding box center [364, 426] width 223 height 29
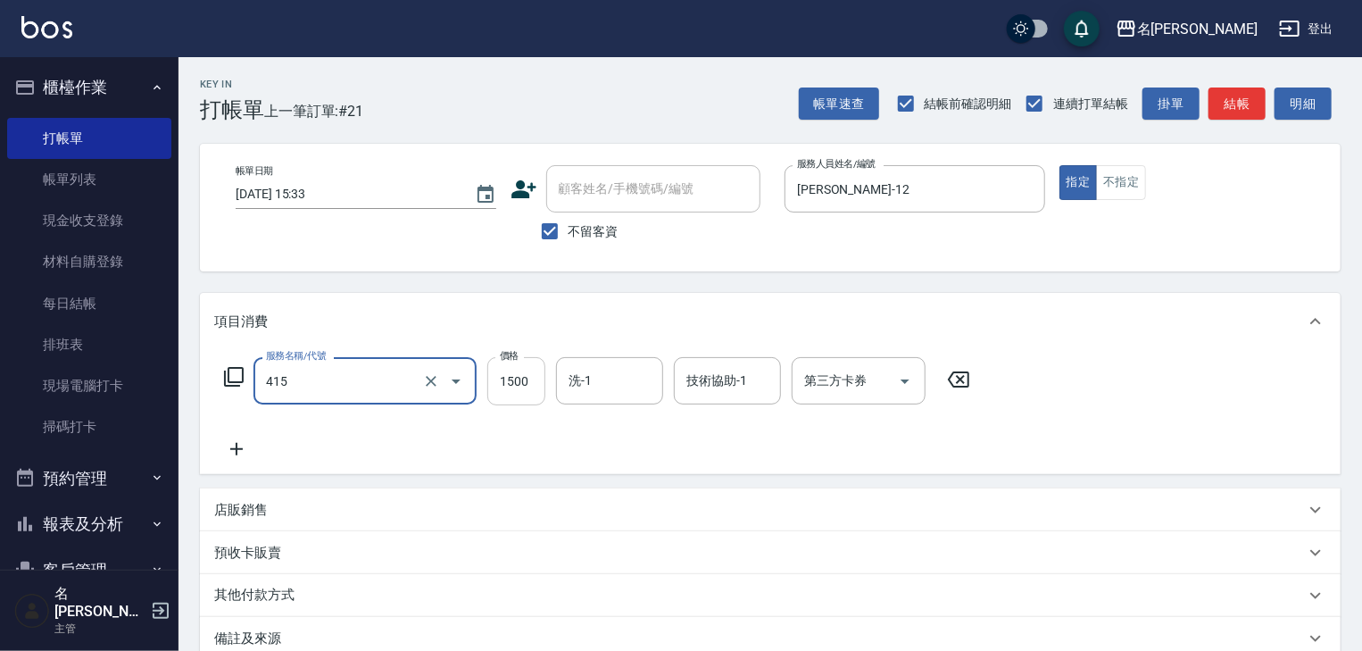
type input "染髮1500↑(415)"
click at [521, 391] on input "1500" at bounding box center [516, 381] width 58 height 48
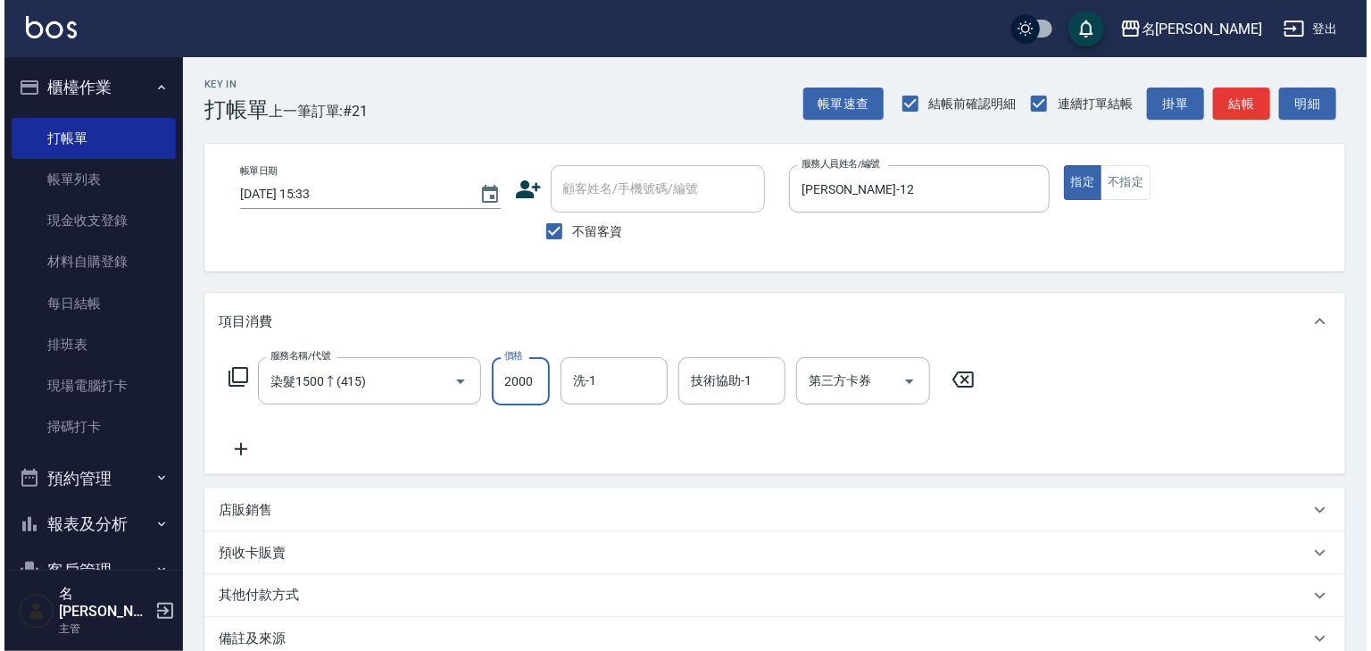
scroll to position [209, 0]
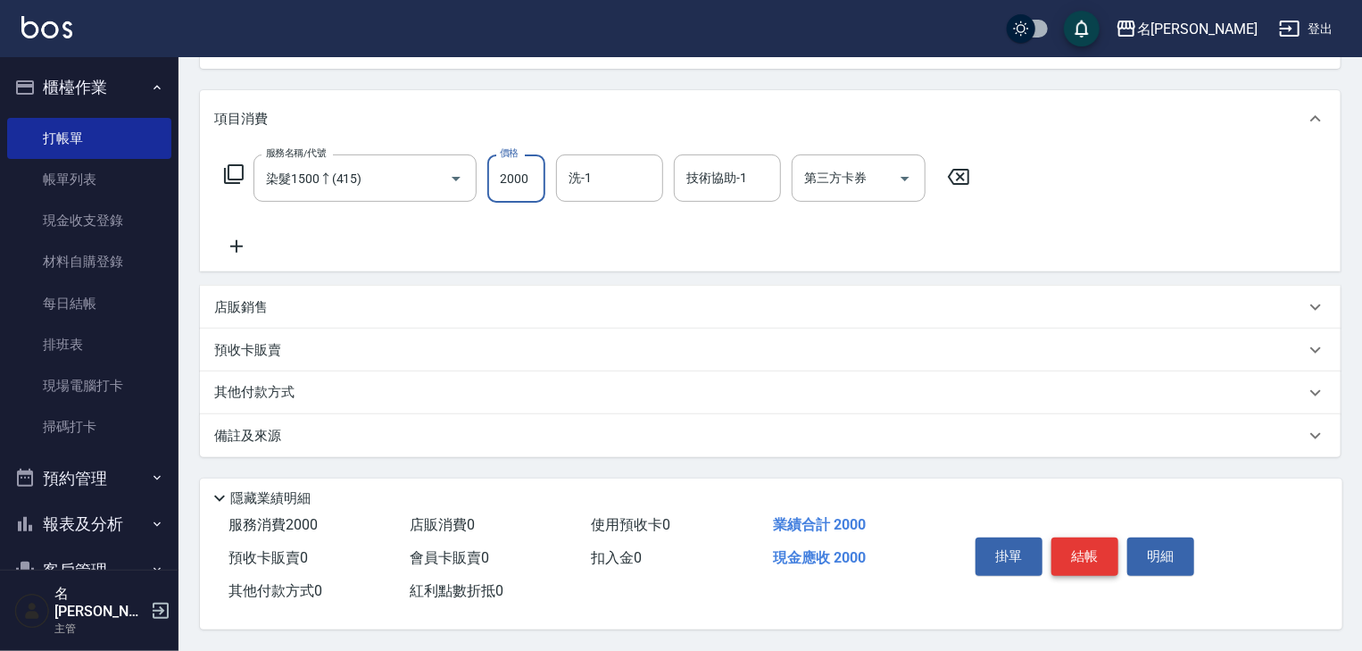
type input "2000"
click at [1088, 561] on button "結帳" at bounding box center [1084, 555] width 67 height 37
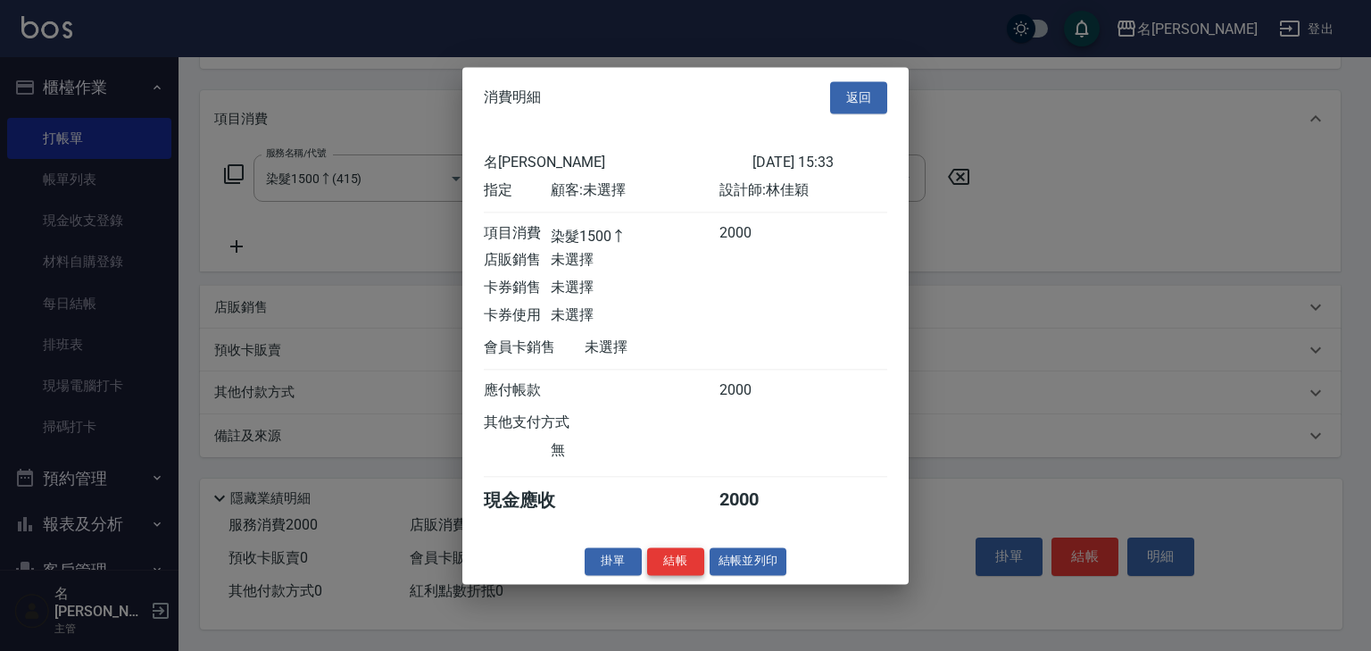
click at [664, 564] on button "結帳" at bounding box center [675, 561] width 57 height 28
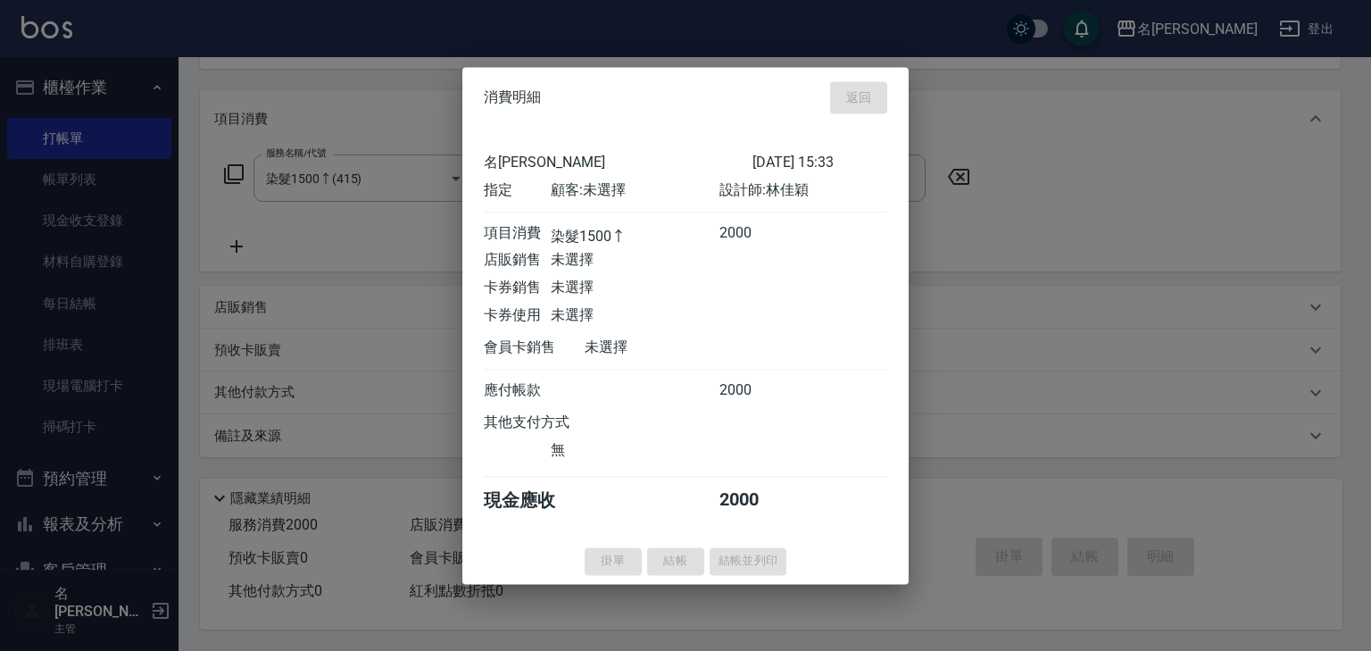
type input "2025/09/11 15:39"
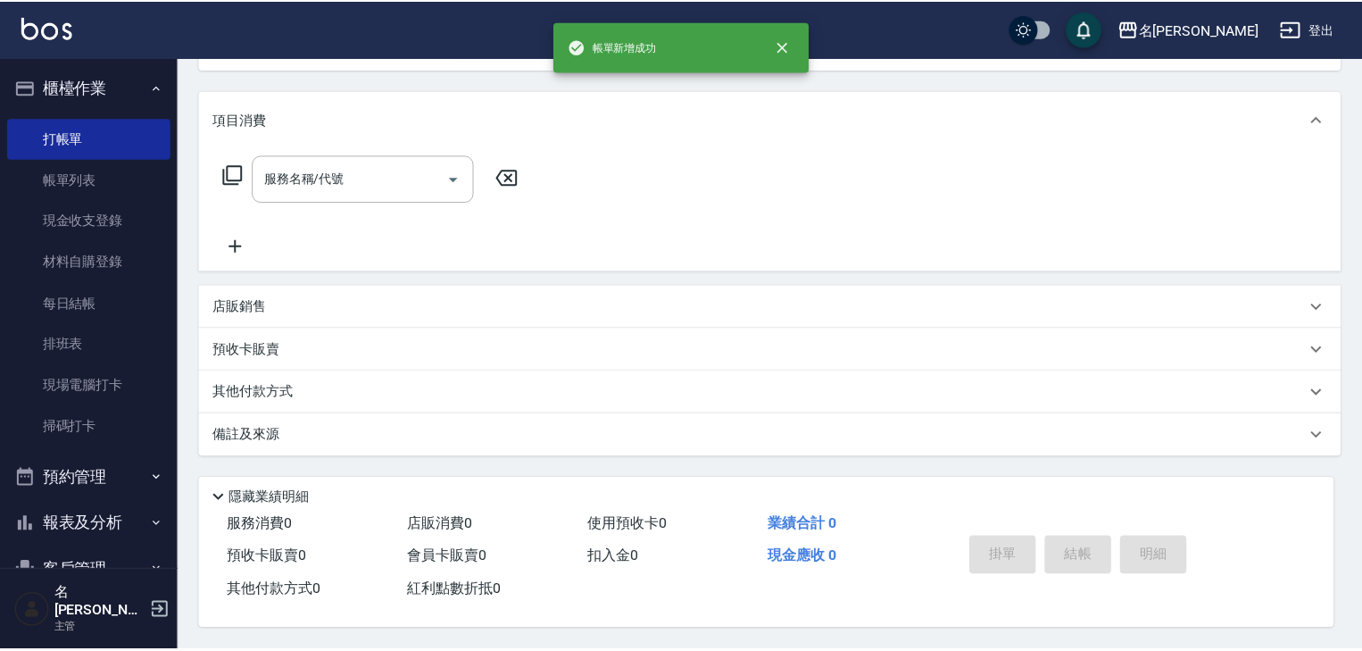
scroll to position [0, 0]
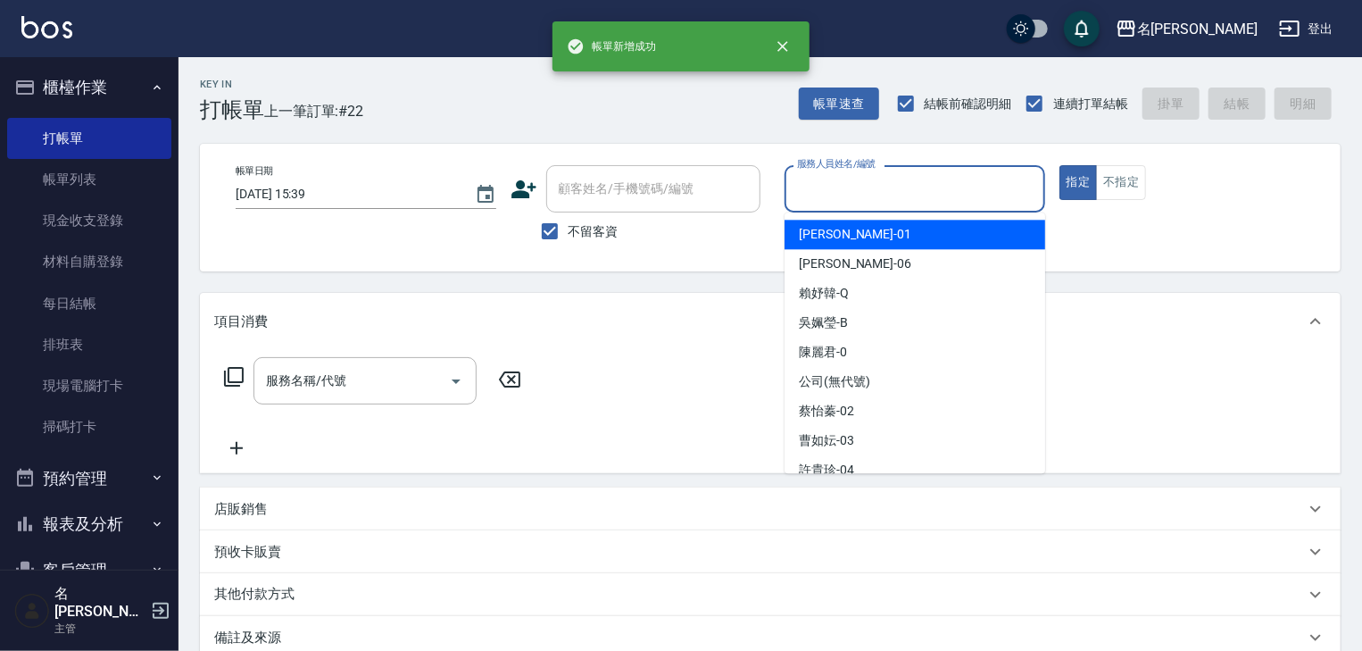
click at [926, 186] on input "服務人員姓名/編號" at bounding box center [915, 188] width 245 height 31
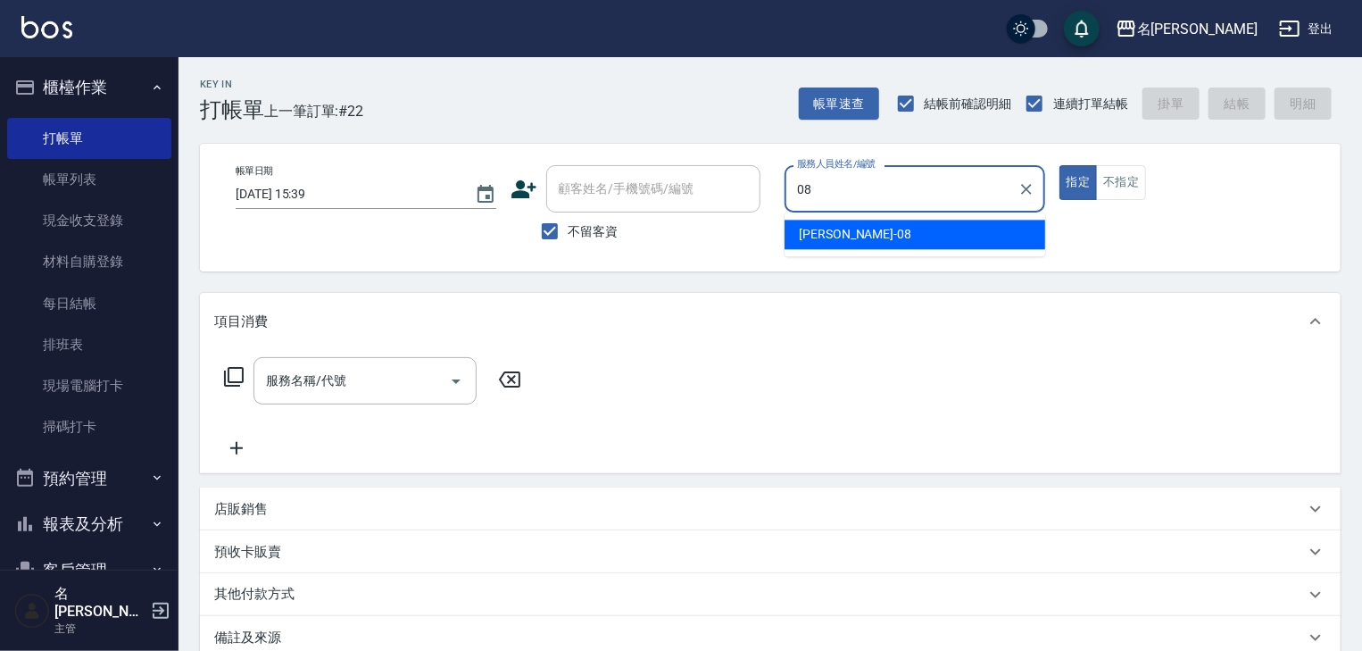
click at [867, 239] on div "蔡慈恩 -08" at bounding box center [915, 234] width 261 height 29
type input "蔡慈恩-08"
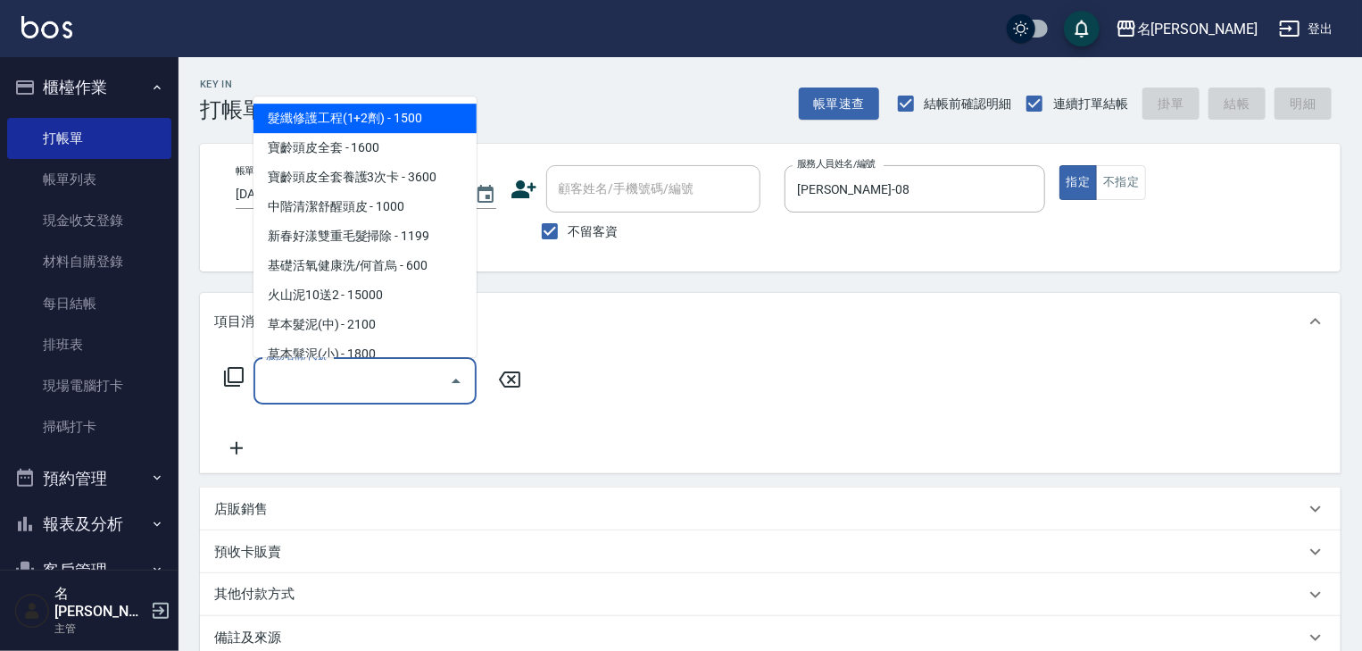
click at [400, 386] on input "服務名稱/代號" at bounding box center [352, 380] width 180 height 31
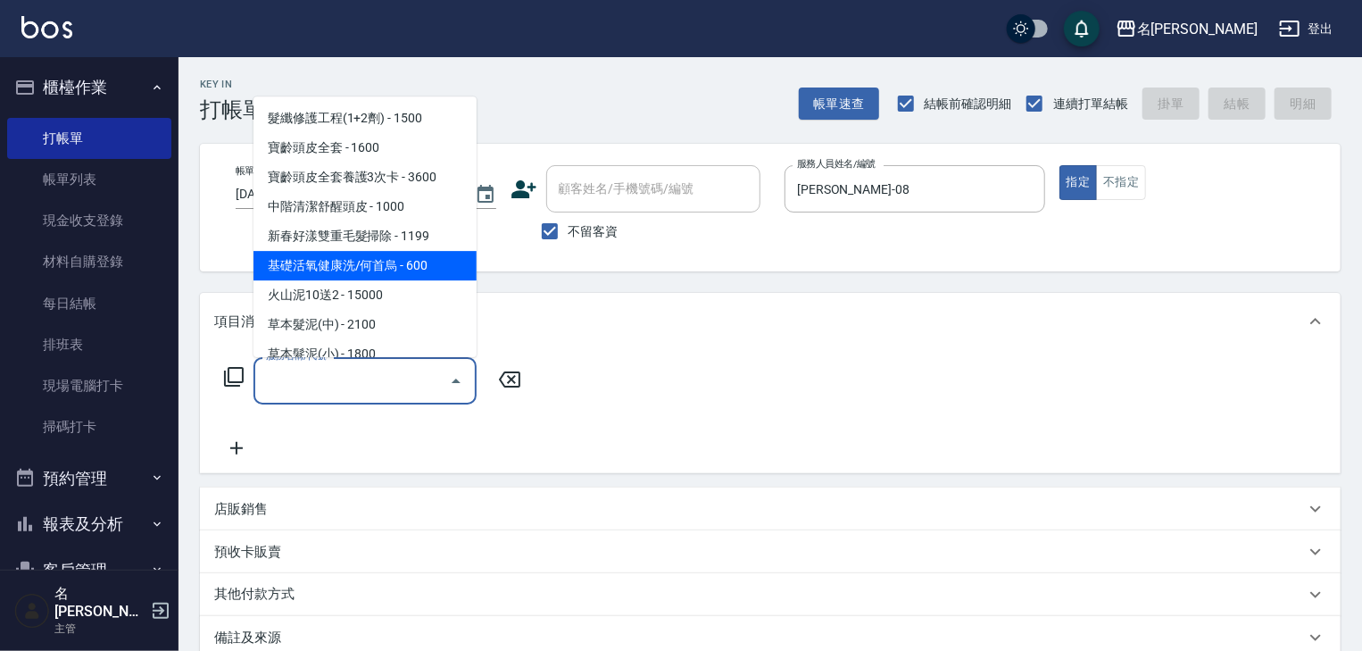
click at [437, 274] on span "基礎活氧健康洗/何首烏 - 600" at bounding box center [364, 266] width 223 height 29
type input "基礎活氧健康洗/何首烏(109)"
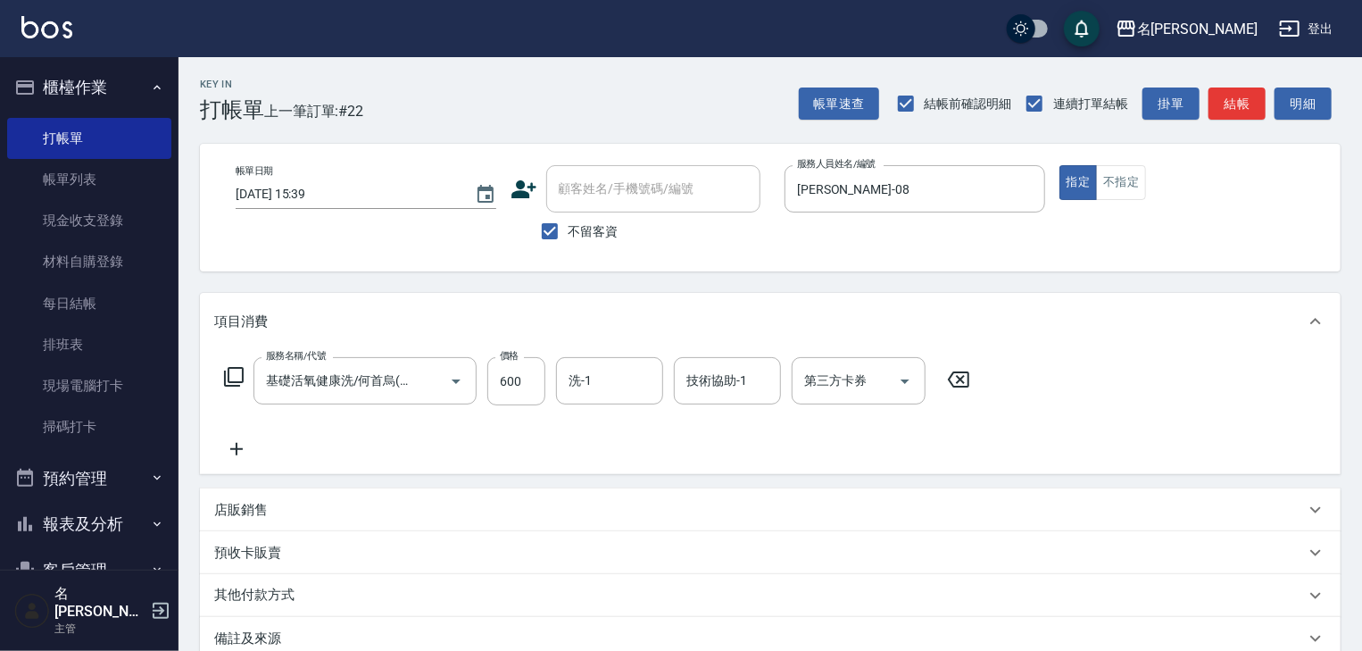
click at [233, 442] on icon at bounding box center [236, 448] width 45 height 21
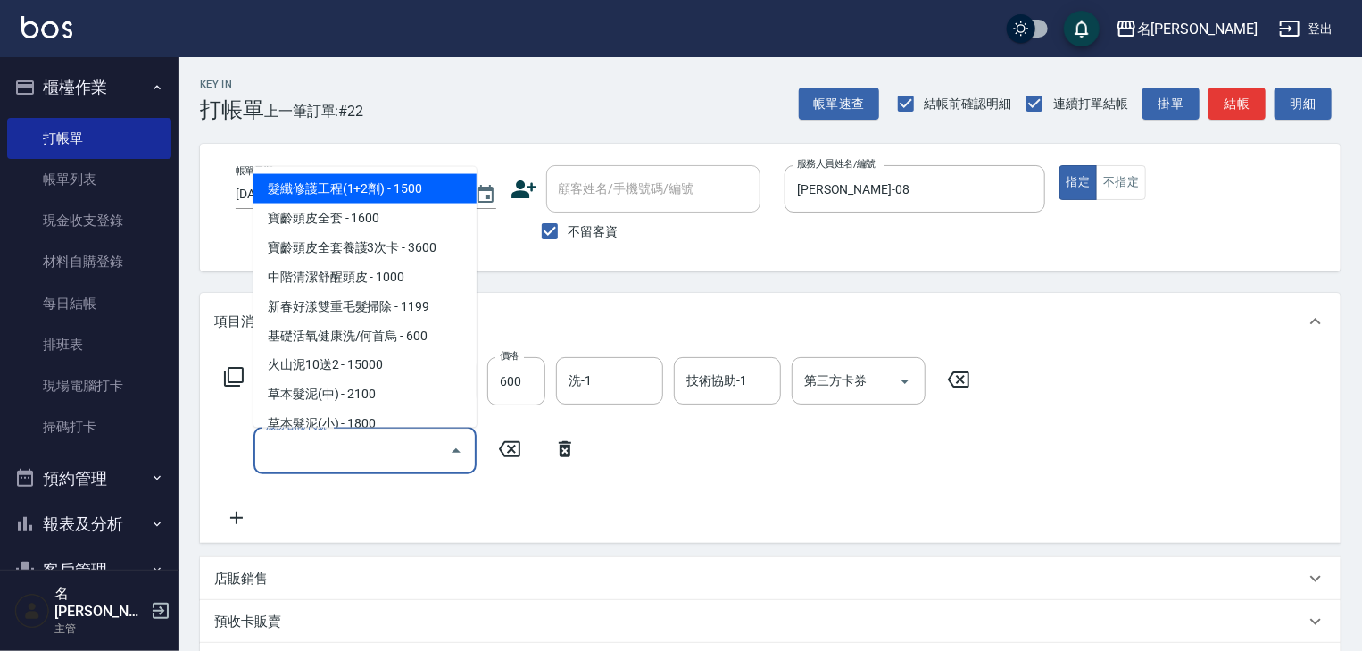
click at [281, 452] on input "服務名稱/代號" at bounding box center [352, 450] width 180 height 31
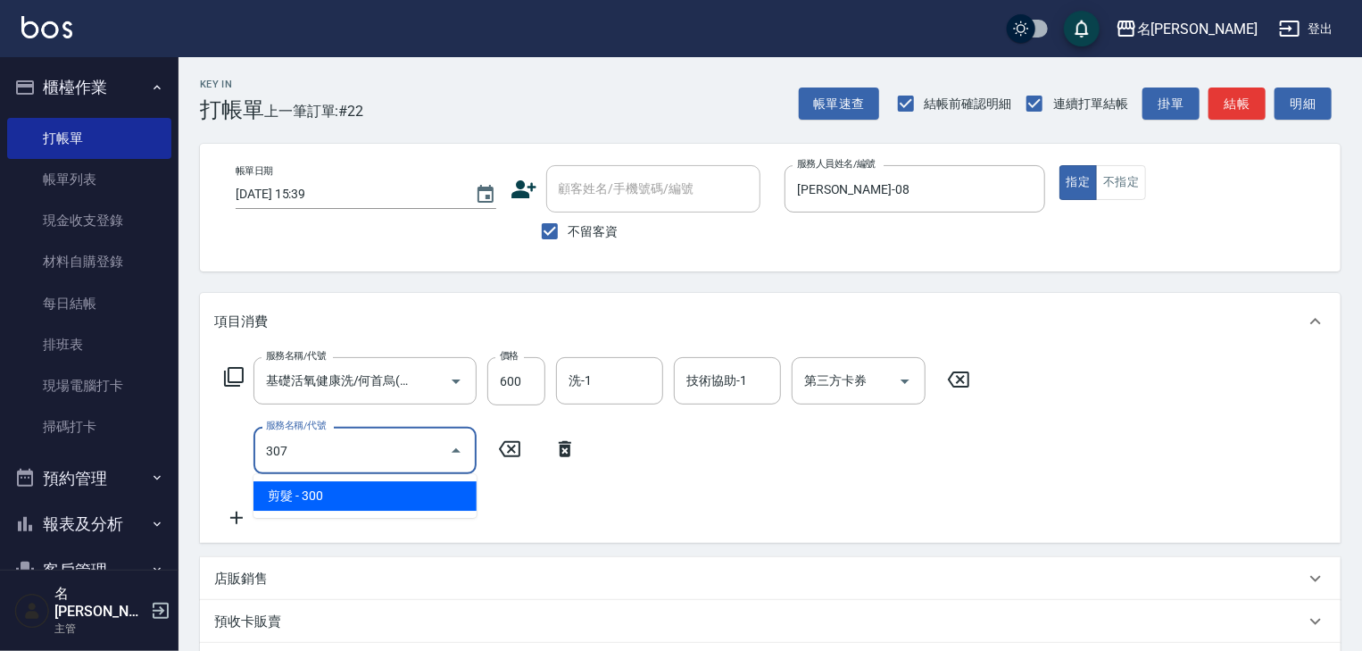
click at [378, 486] on span "剪髮 - 300" at bounding box center [364, 495] width 223 height 29
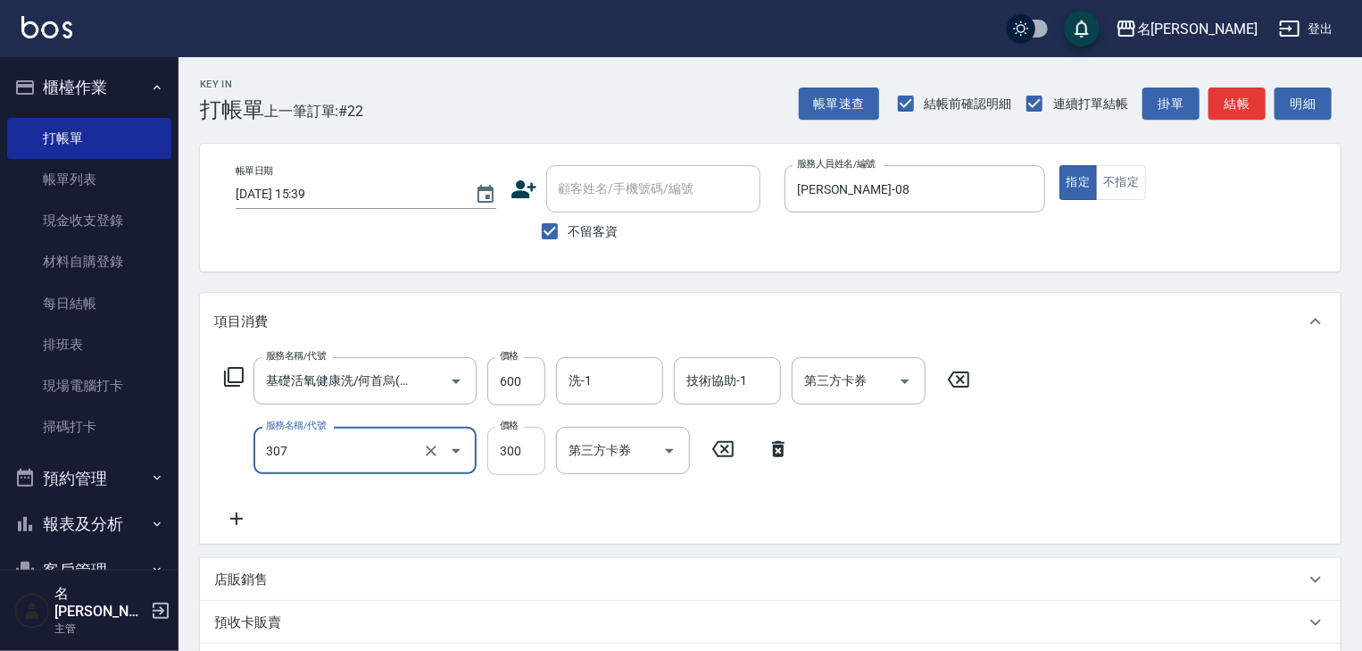
type input "剪髮(307)"
click at [502, 460] on input "300" at bounding box center [516, 451] width 58 height 48
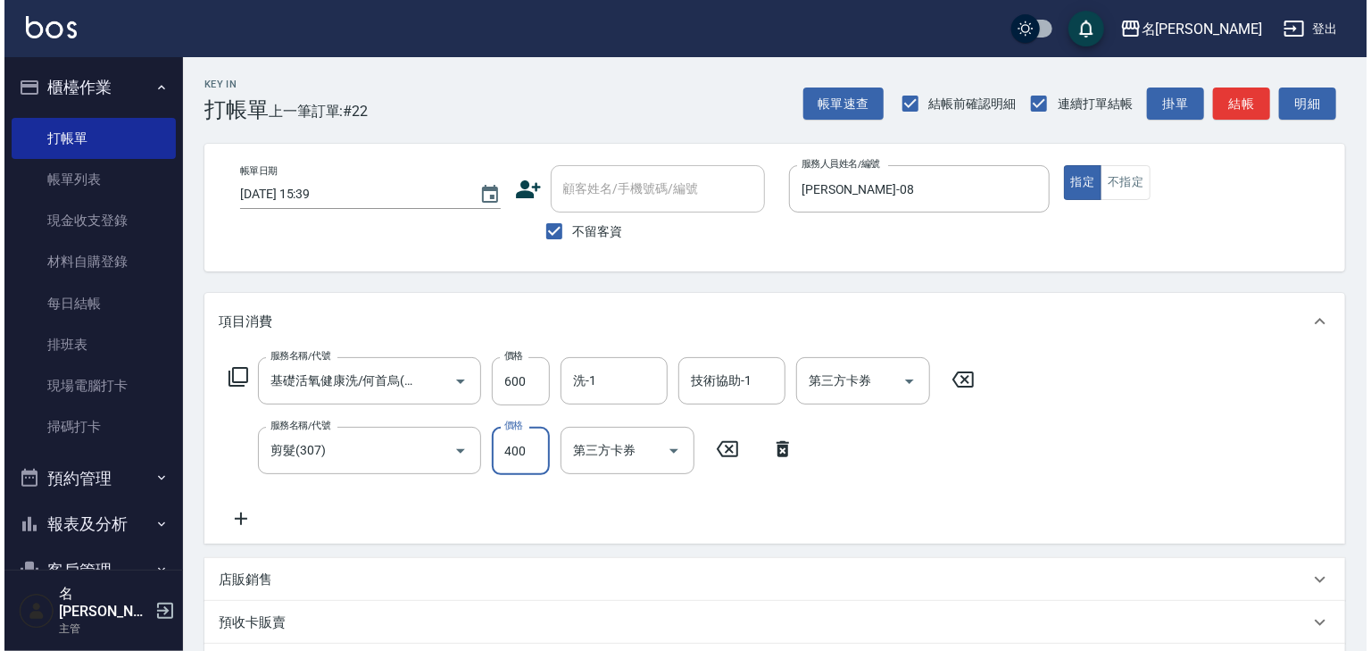
scroll to position [278, 0]
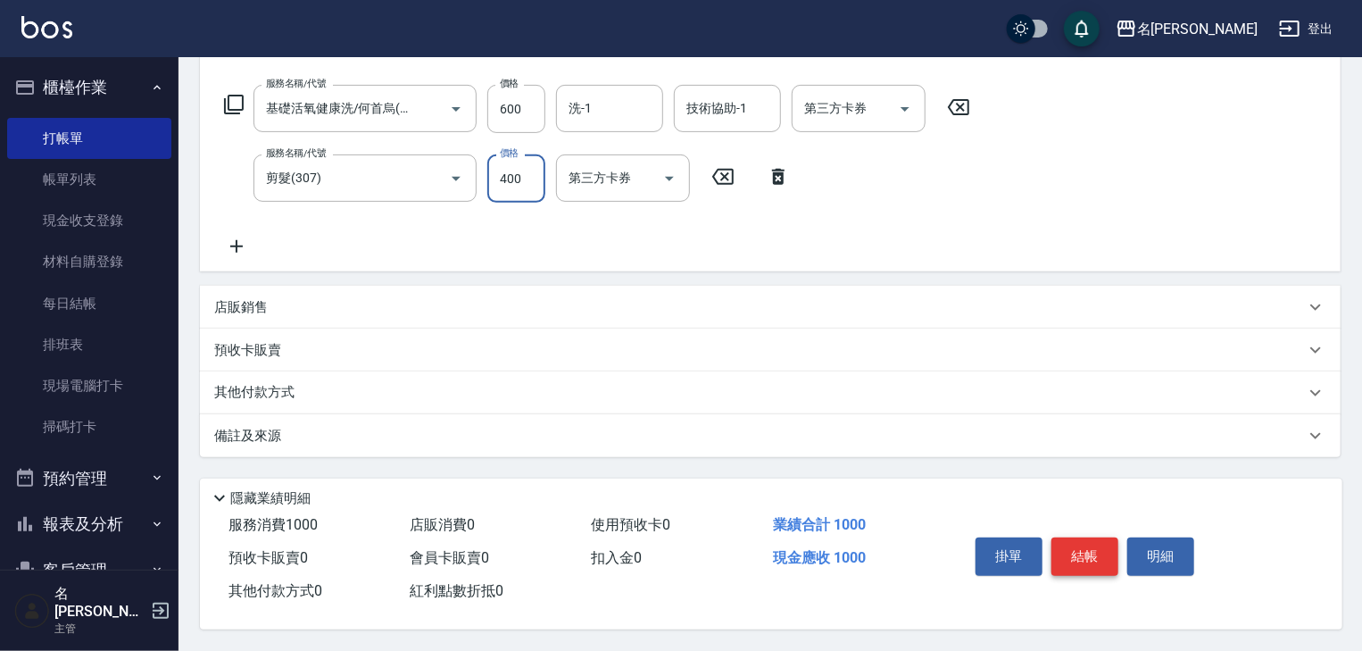
type input "400"
click at [1094, 550] on button "結帳" at bounding box center [1084, 555] width 67 height 37
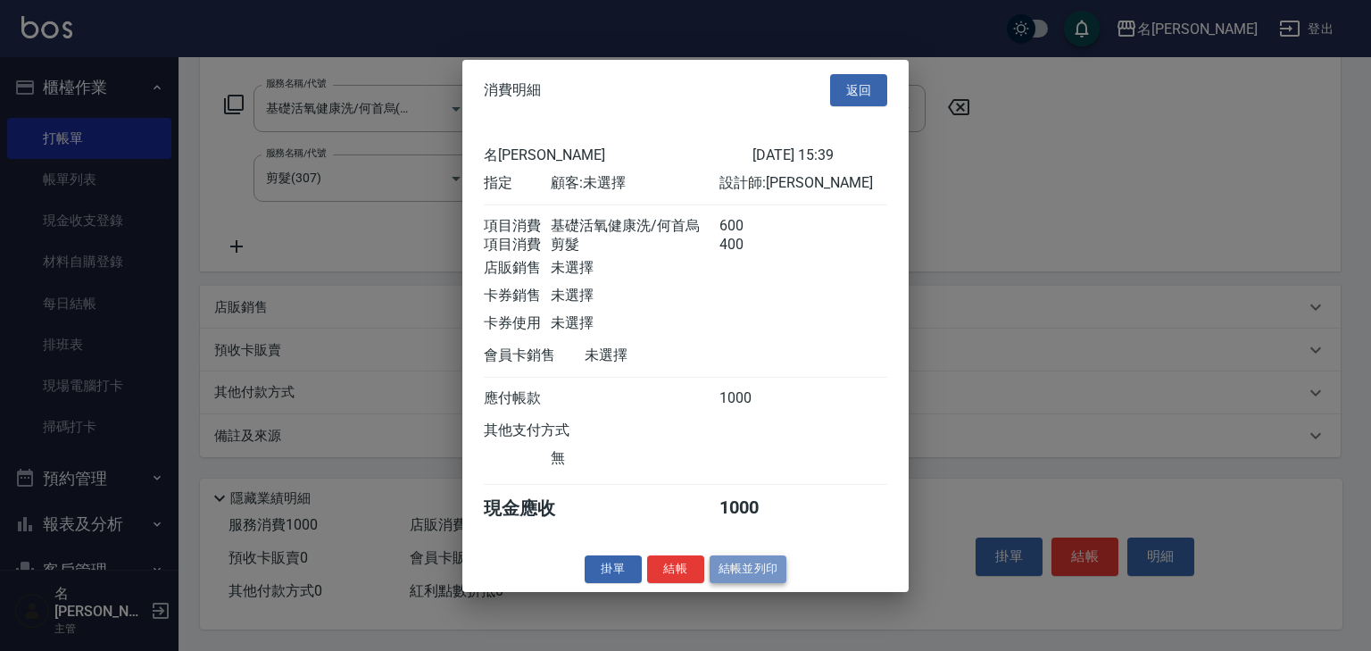
click at [764, 572] on button "結帳並列印" at bounding box center [749, 569] width 78 height 28
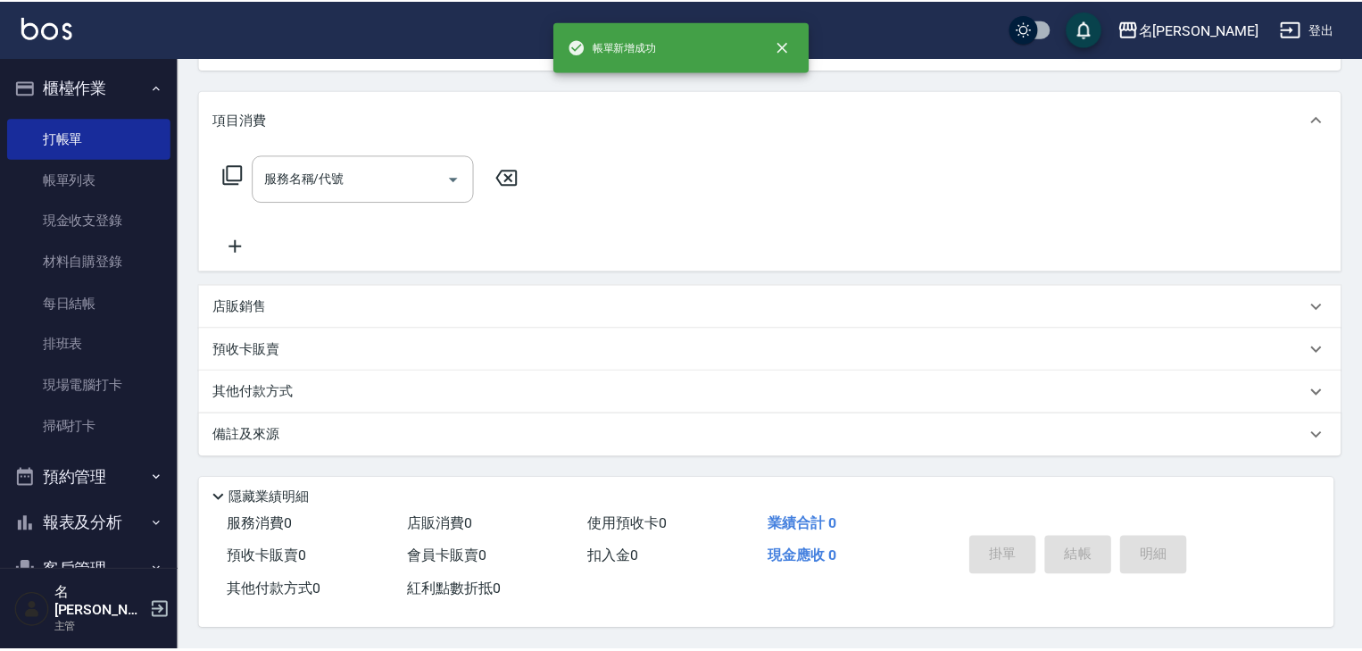
scroll to position [0, 0]
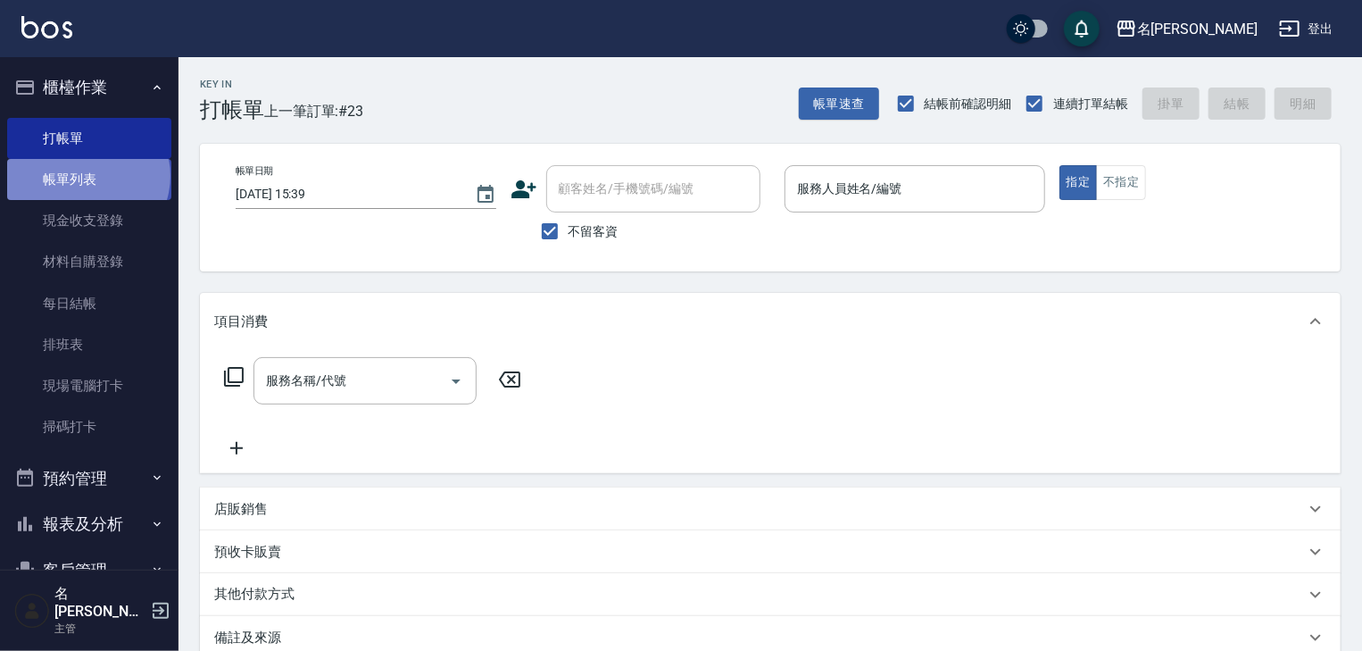
click at [87, 176] on link "帳單列表" at bounding box center [89, 179] width 164 height 41
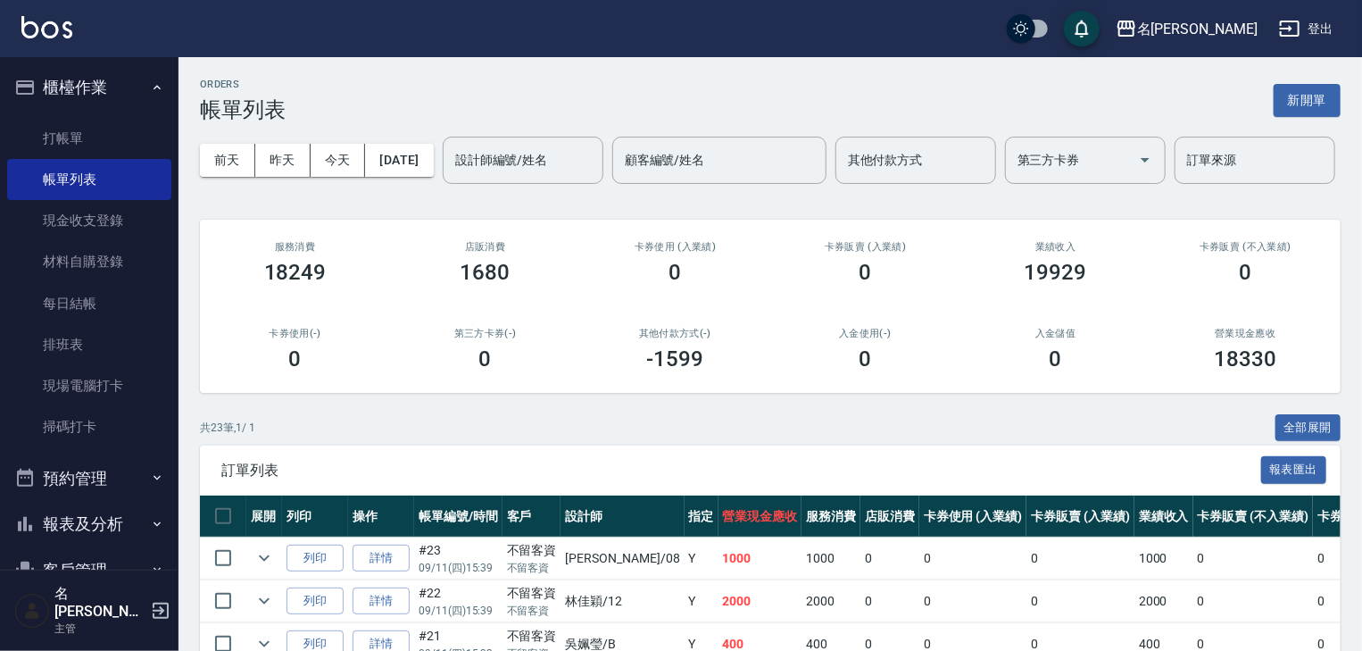
scroll to position [190, 0]
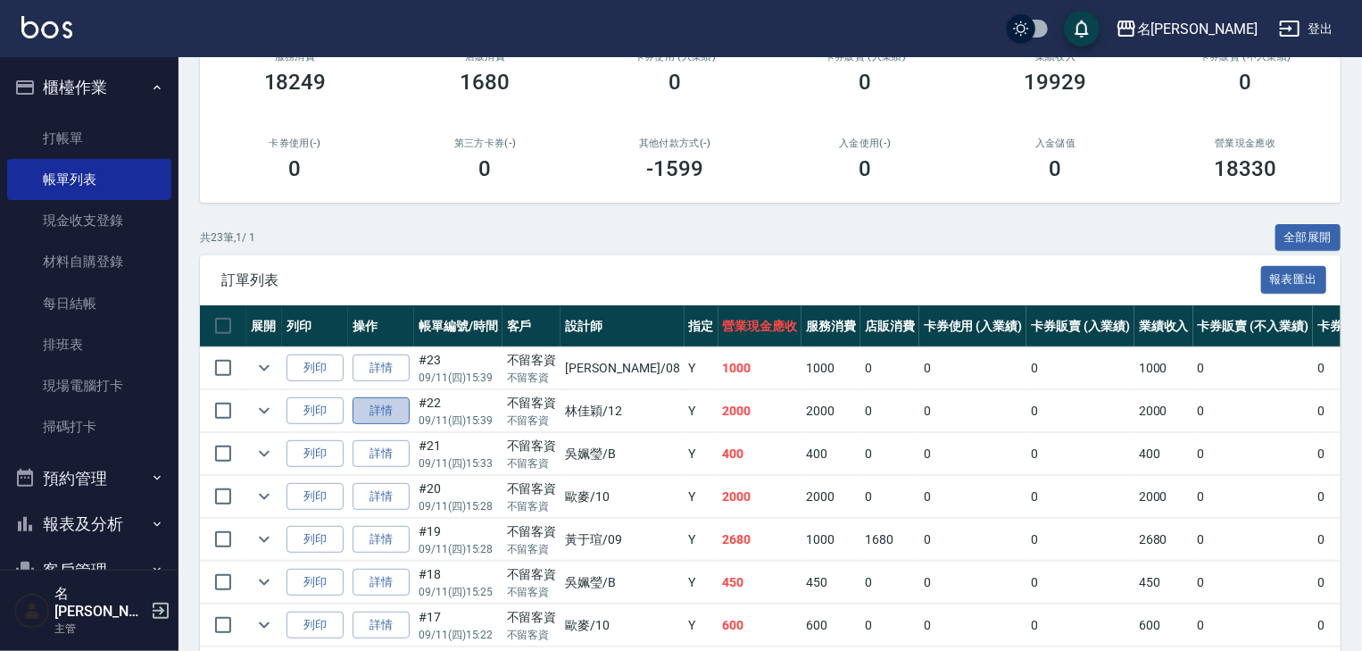
click at [382, 425] on link "詳情" at bounding box center [381, 411] width 57 height 28
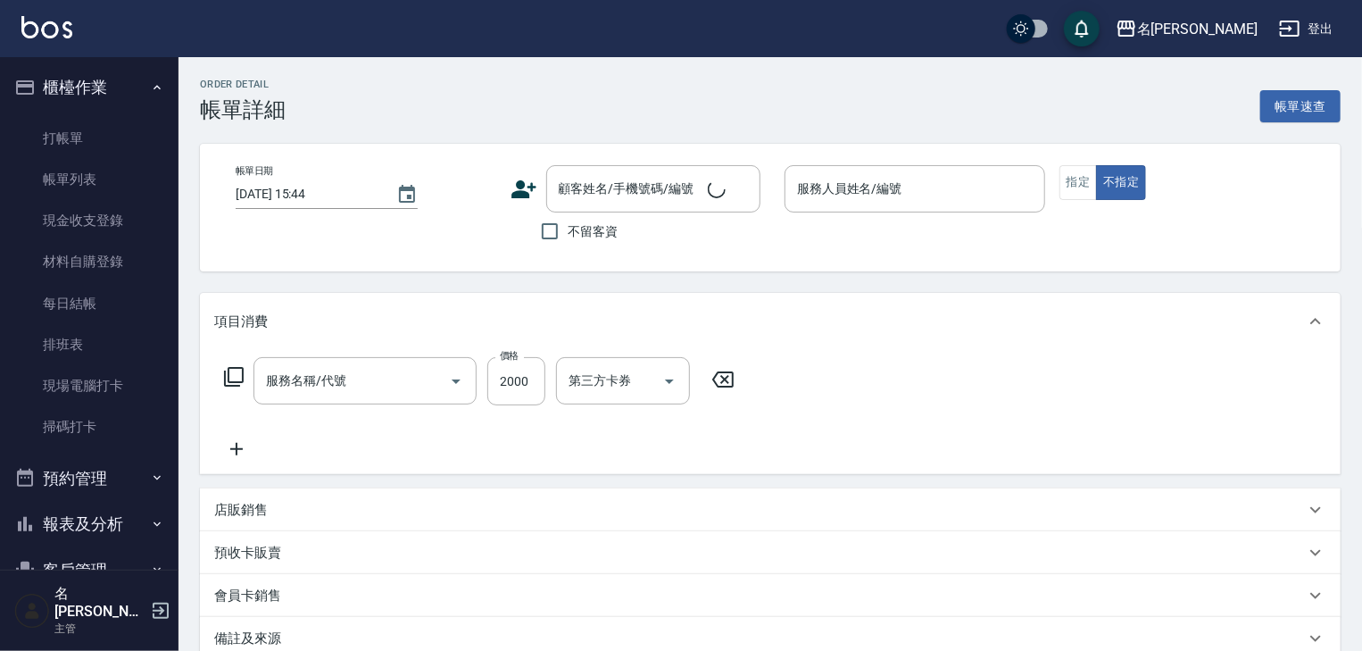
type input "2025/09/11 15:39"
checkbox input "true"
type input "林佳穎-12"
type input "染髮1500↑(415)"
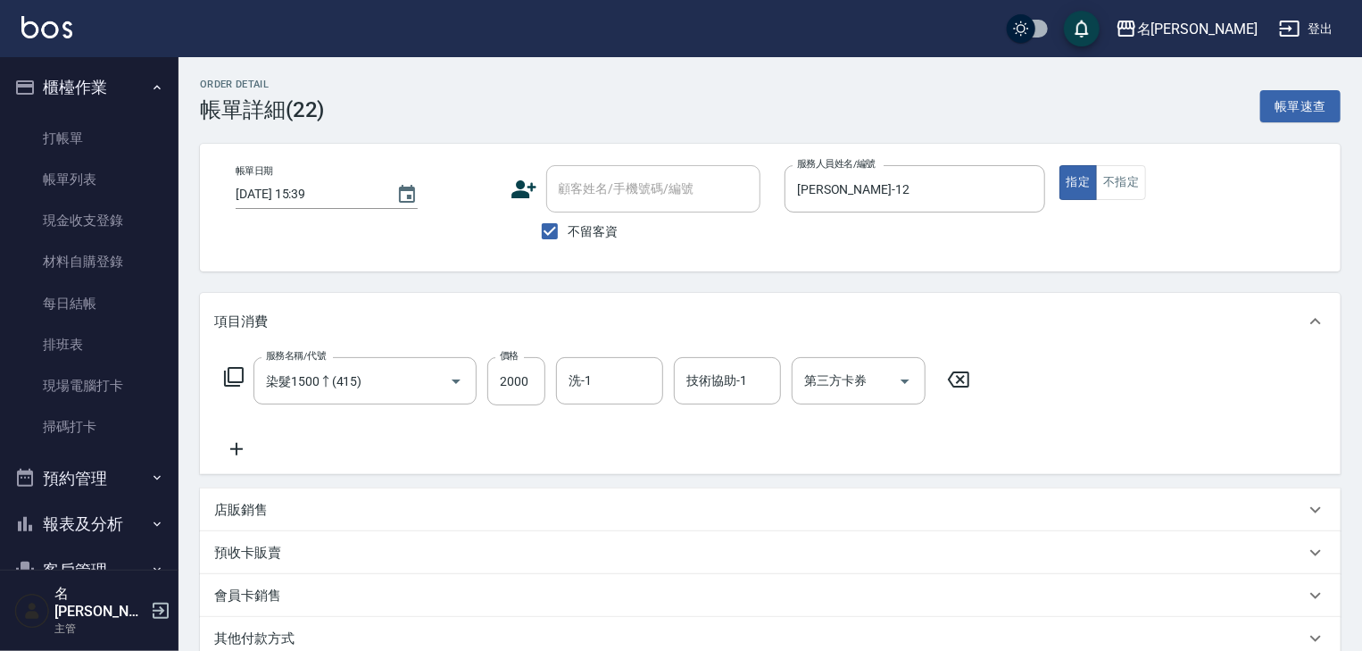
click at [248, 509] on p "店販銷售" at bounding box center [241, 510] width 54 height 19
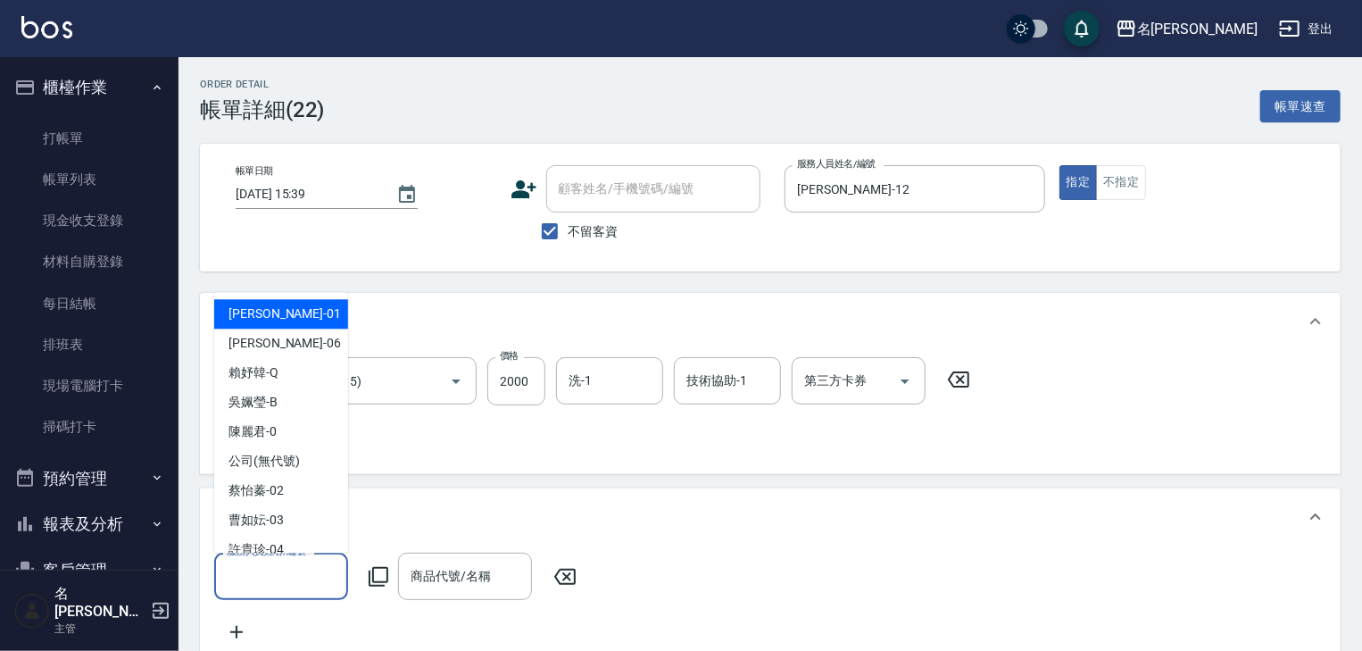
click at [324, 571] on input "服務人員姓名/編號" at bounding box center [281, 576] width 118 height 31
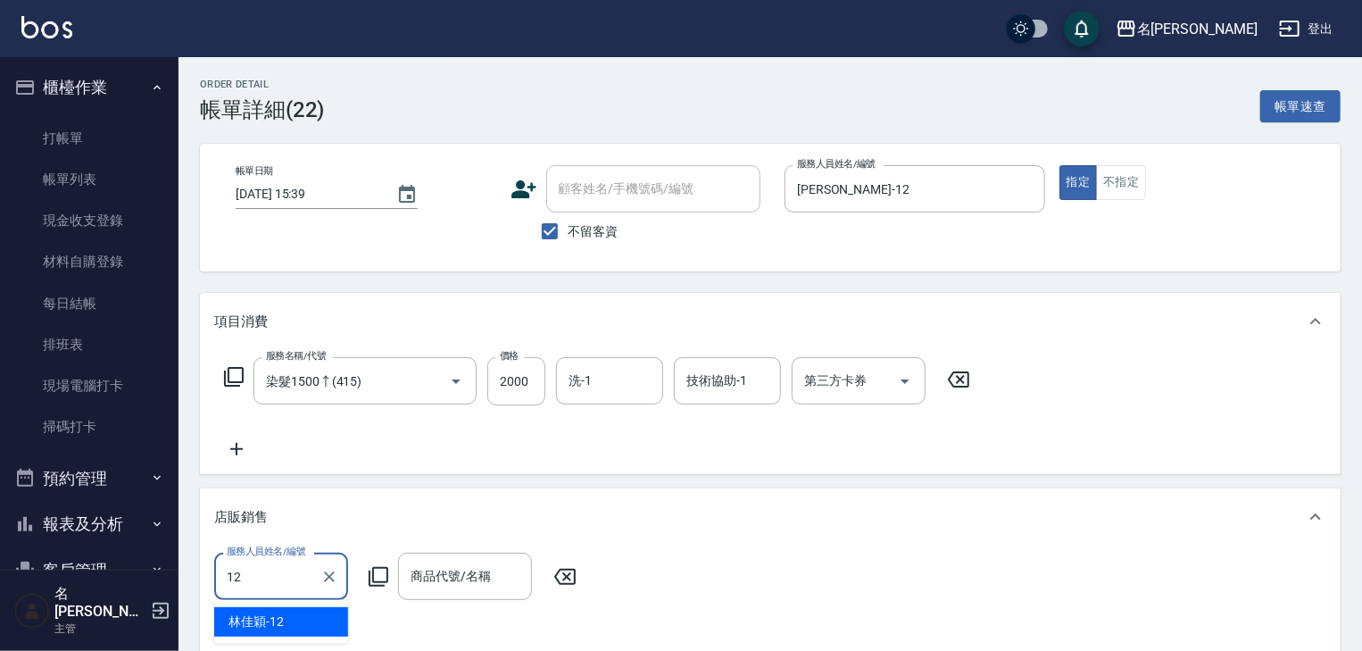
click at [308, 620] on div "林佳穎 -12" at bounding box center [281, 621] width 134 height 29
type input "林佳穎-12"
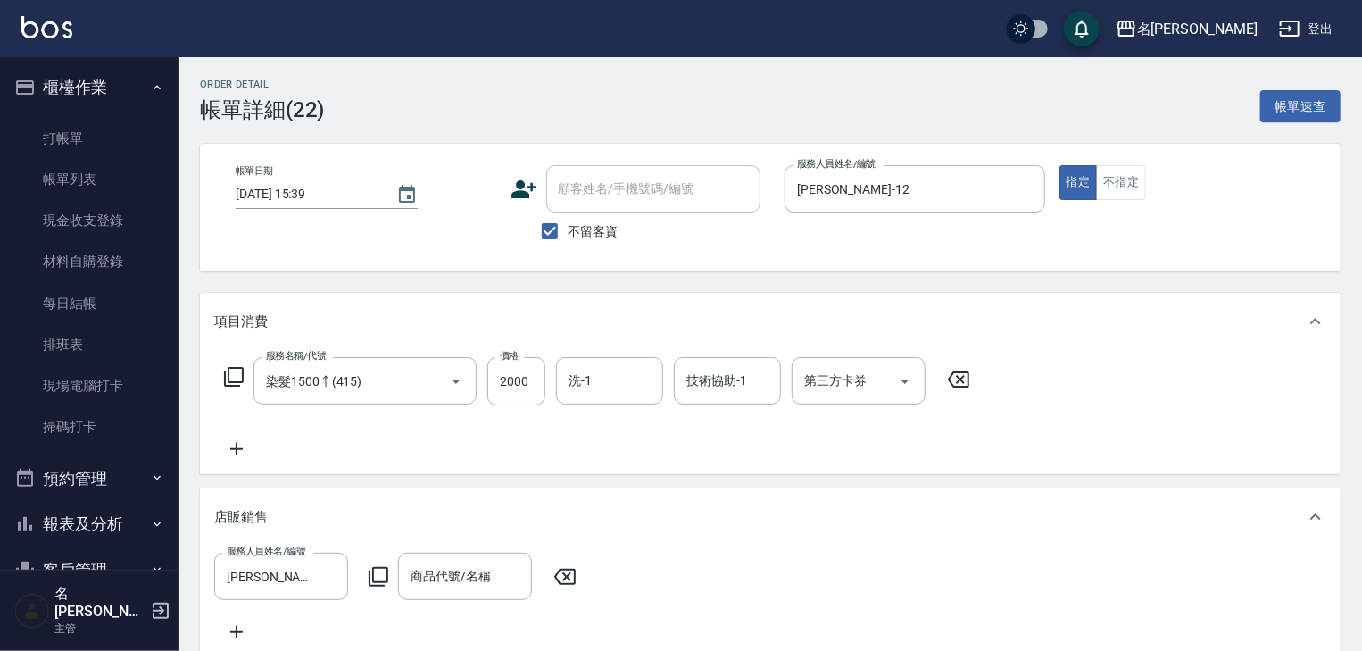
click at [382, 571] on icon at bounding box center [378, 576] width 21 height 21
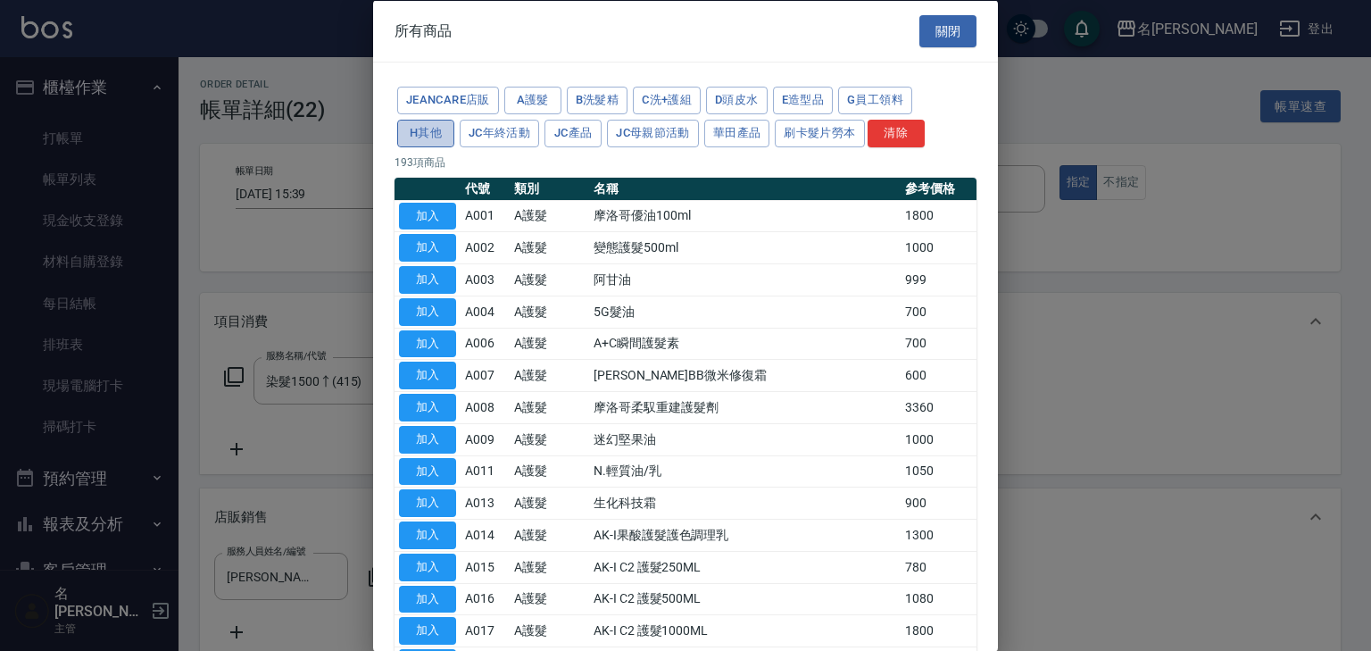
click at [420, 135] on button "H其他" at bounding box center [425, 133] width 57 height 28
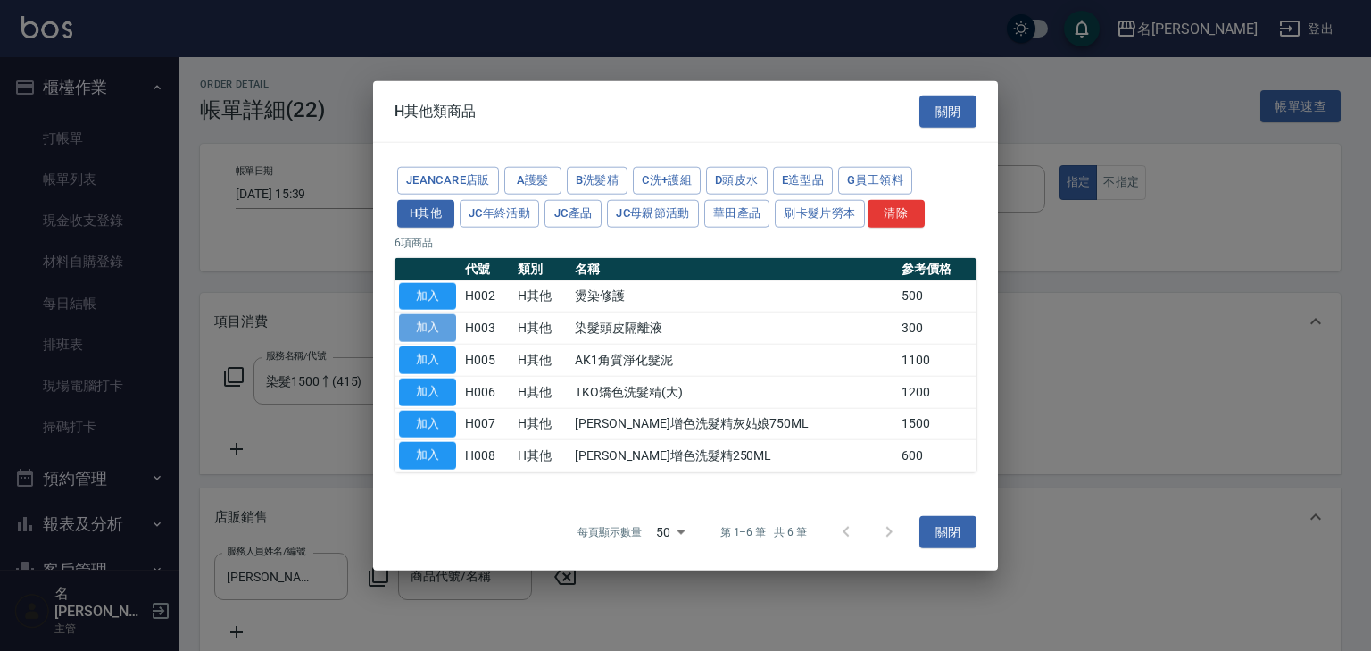
click at [426, 325] on button "加入" at bounding box center [427, 328] width 57 height 28
type input "染髮頭皮隔離液"
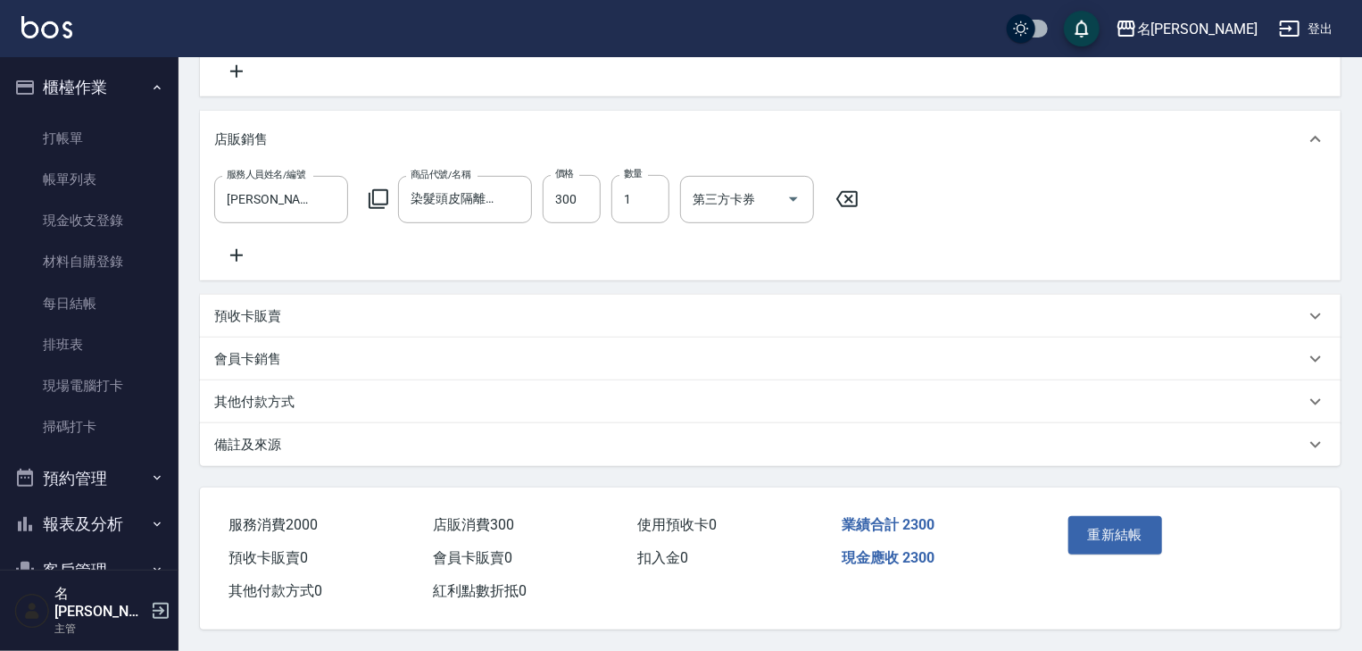
scroll to position [394, 0]
click at [1112, 516] on button "重新結帳" at bounding box center [1115, 534] width 95 height 37
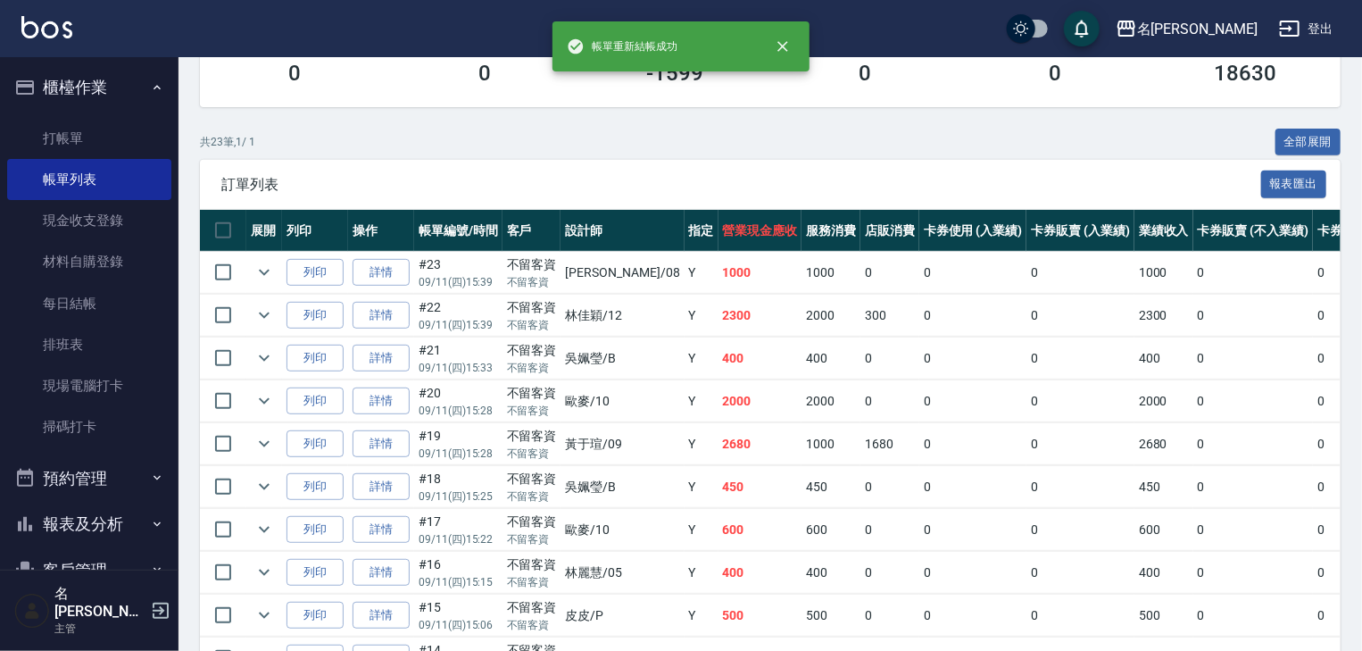
scroll to position [380, 0]
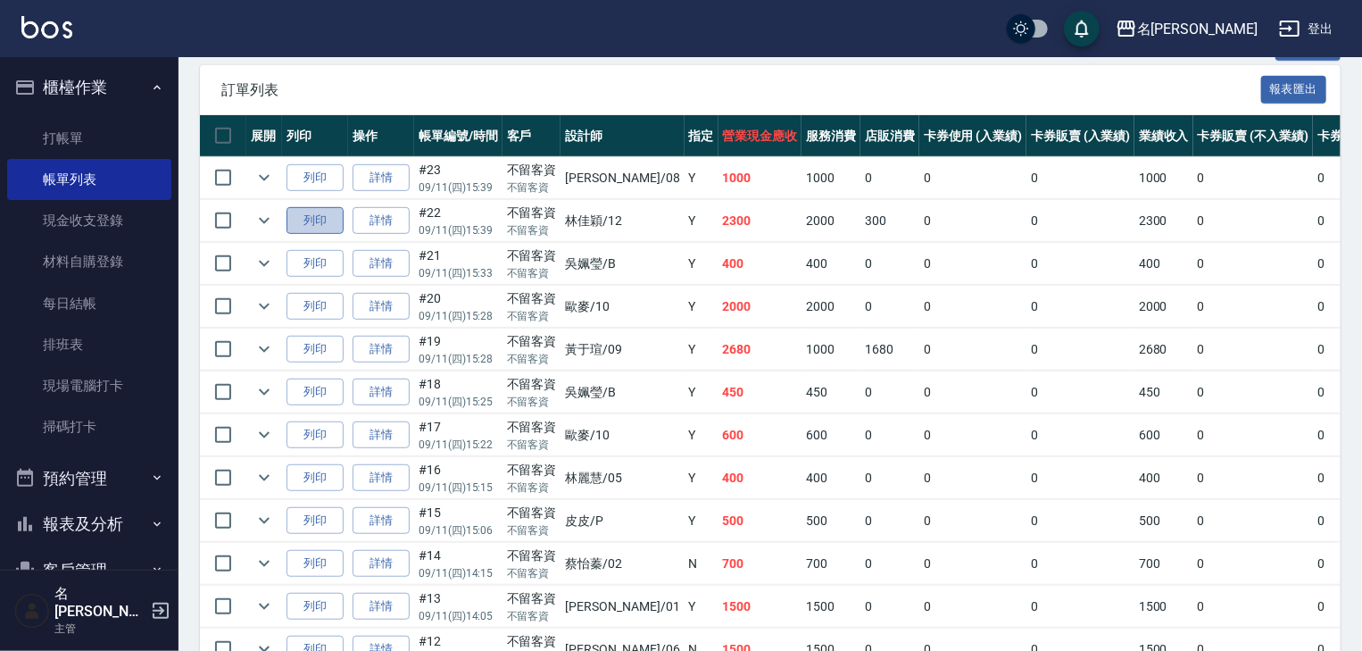
click at [312, 235] on button "列印" at bounding box center [315, 221] width 57 height 28
click at [68, 130] on link "打帳單" at bounding box center [89, 138] width 164 height 41
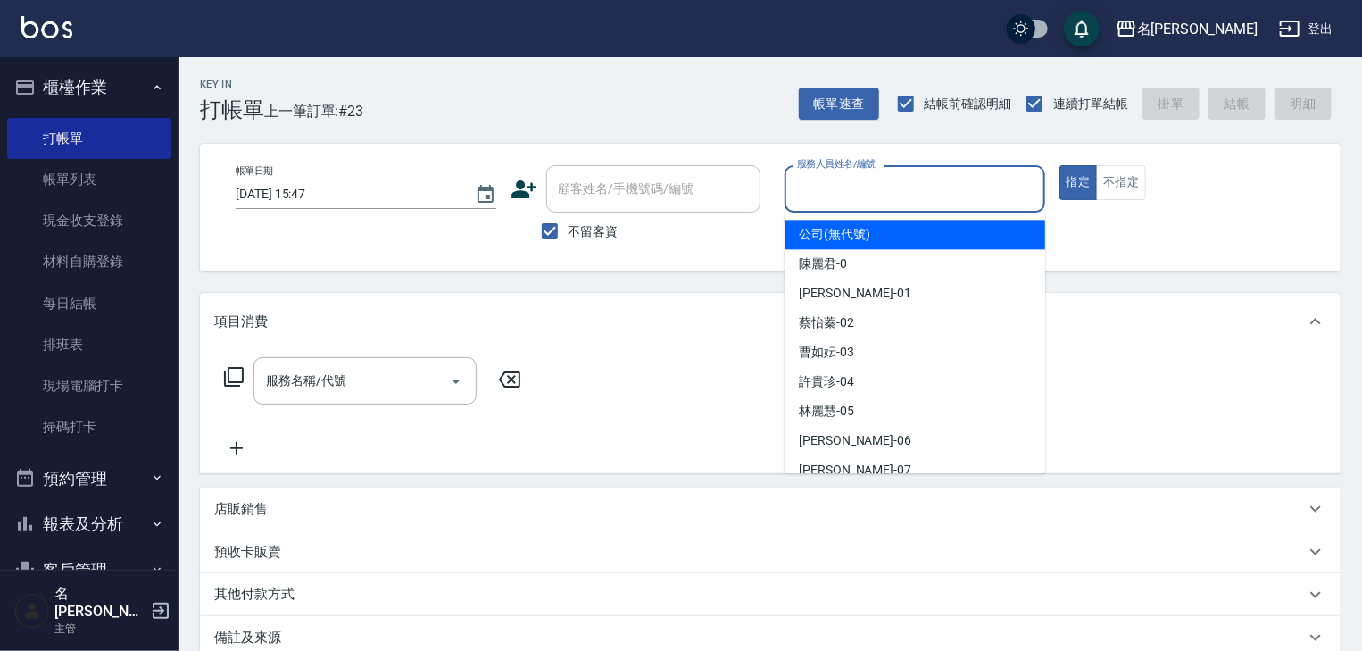
click at [885, 203] on input "服務人員姓名/編號" at bounding box center [915, 188] width 245 height 31
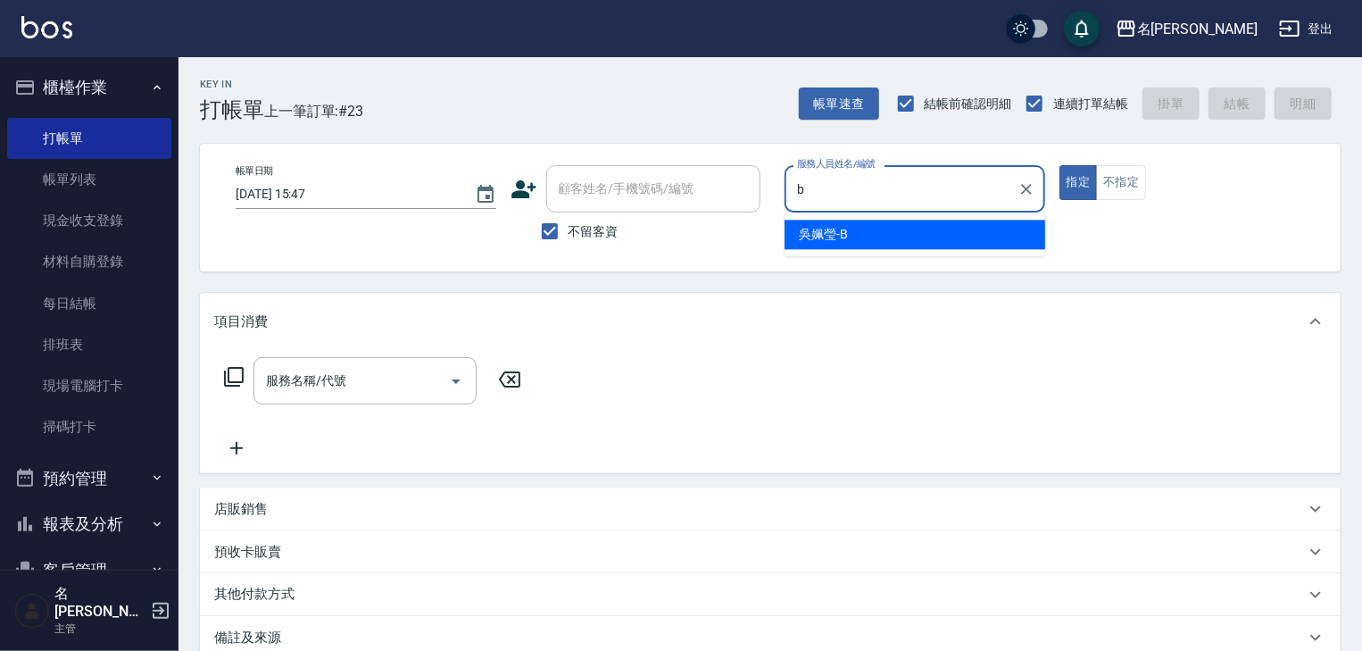
click at [818, 228] on span "吳姵瑩 -B" at bounding box center [823, 234] width 49 height 19
type input "吳姵瑩-B"
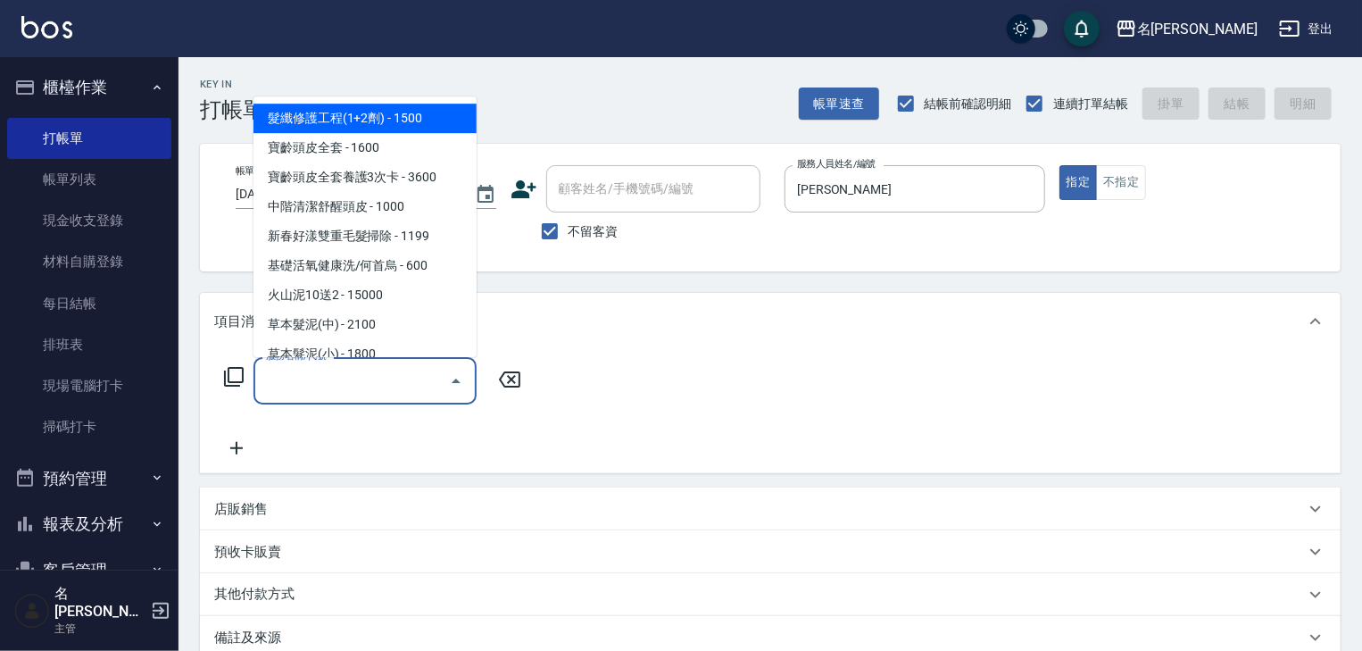
click at [332, 379] on input "服務名稱/代號" at bounding box center [352, 380] width 180 height 31
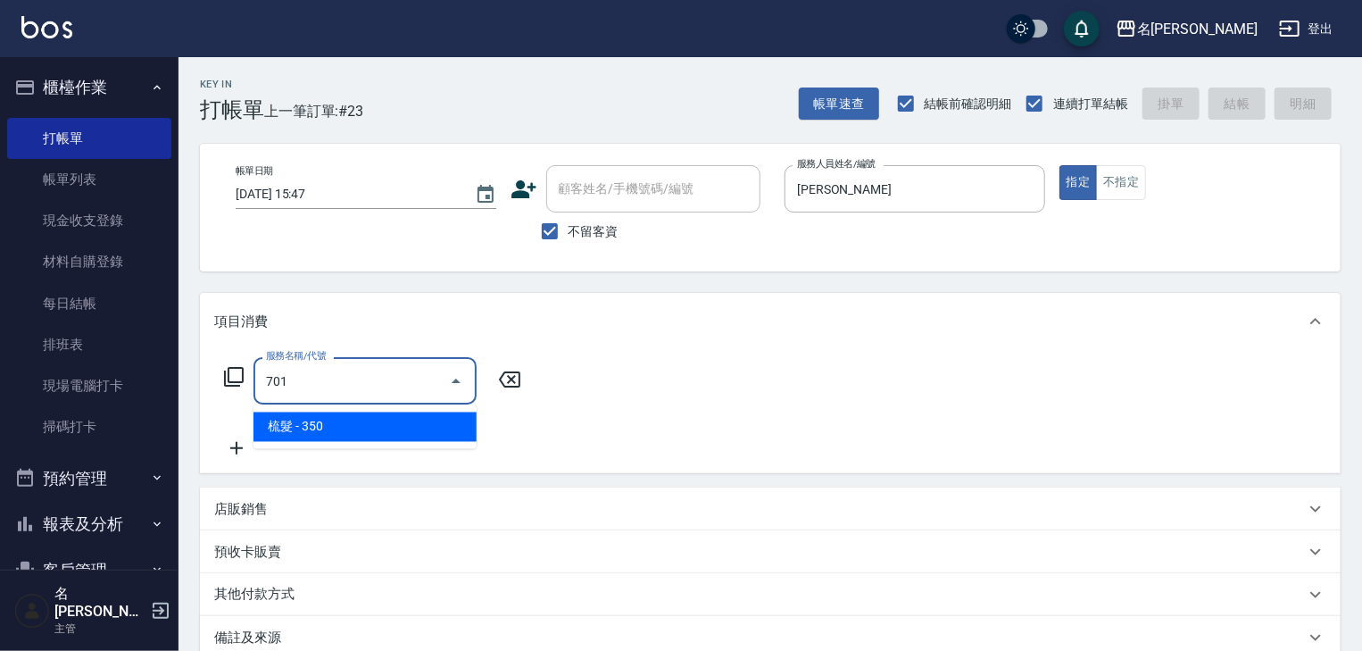
click at [406, 415] on span "梳髮 - 350" at bounding box center [364, 426] width 223 height 29
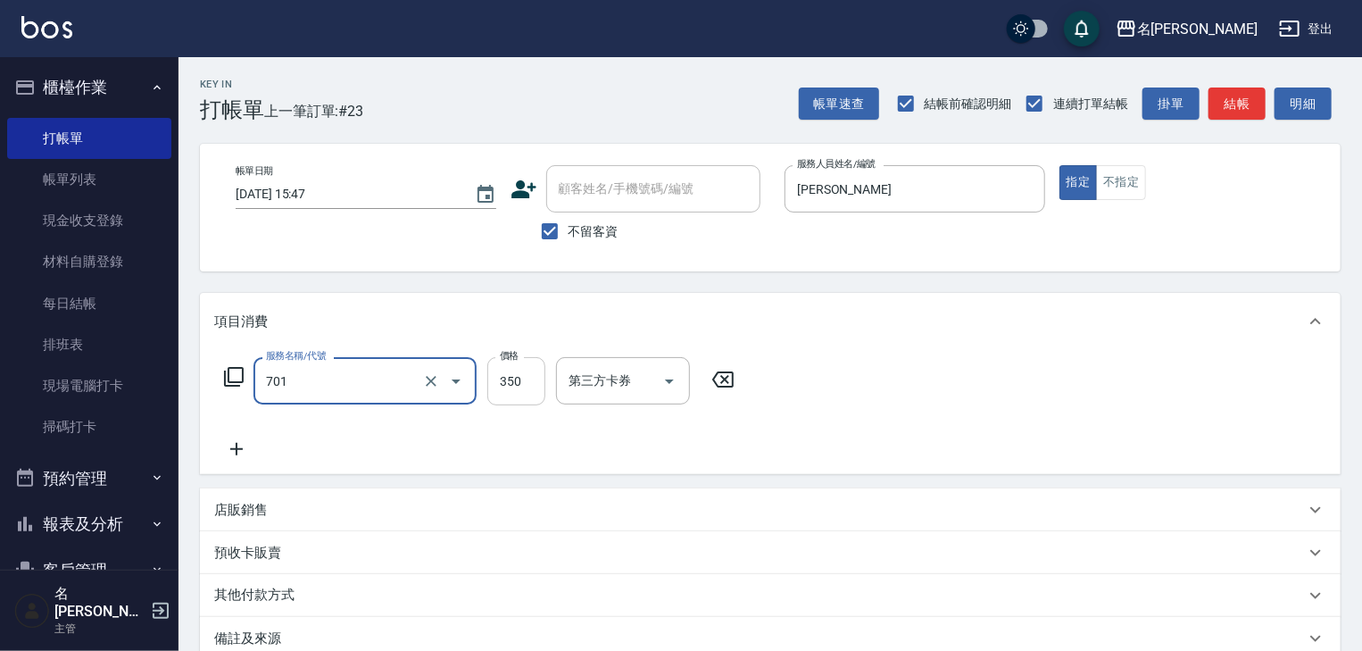
type input "梳髮(701)"
click at [514, 390] on input "350" at bounding box center [516, 381] width 58 height 48
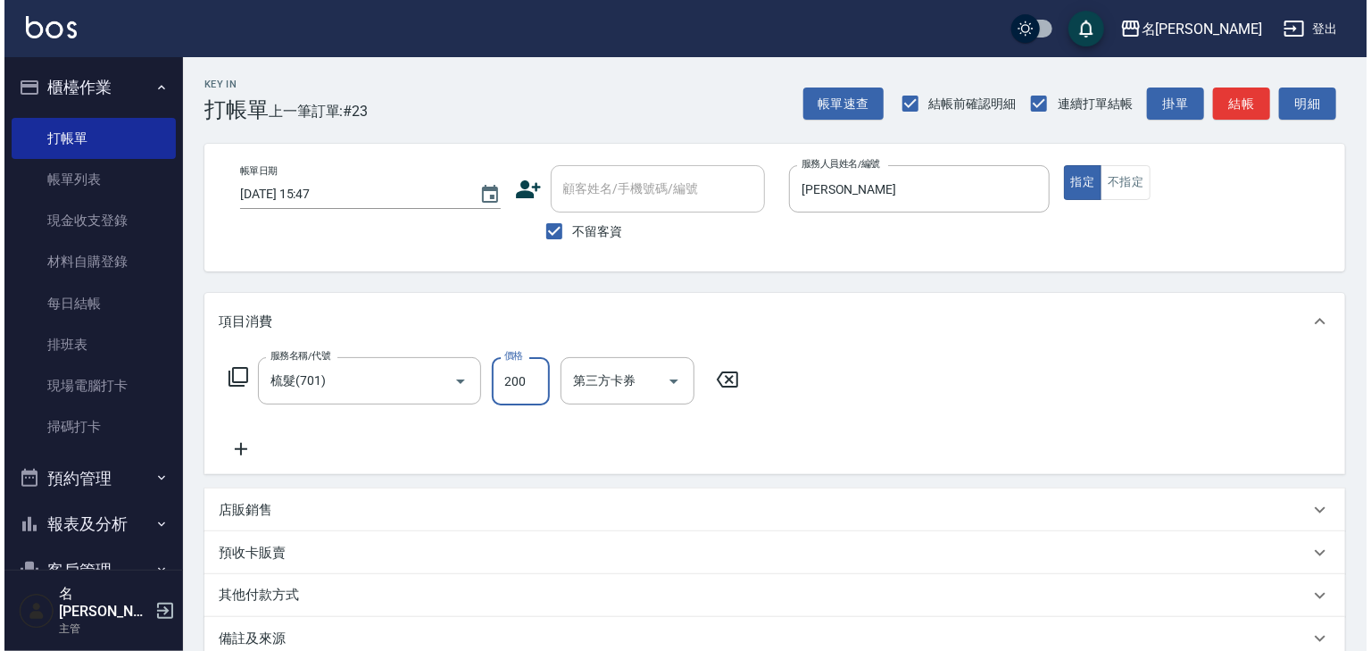
scroll to position [209, 0]
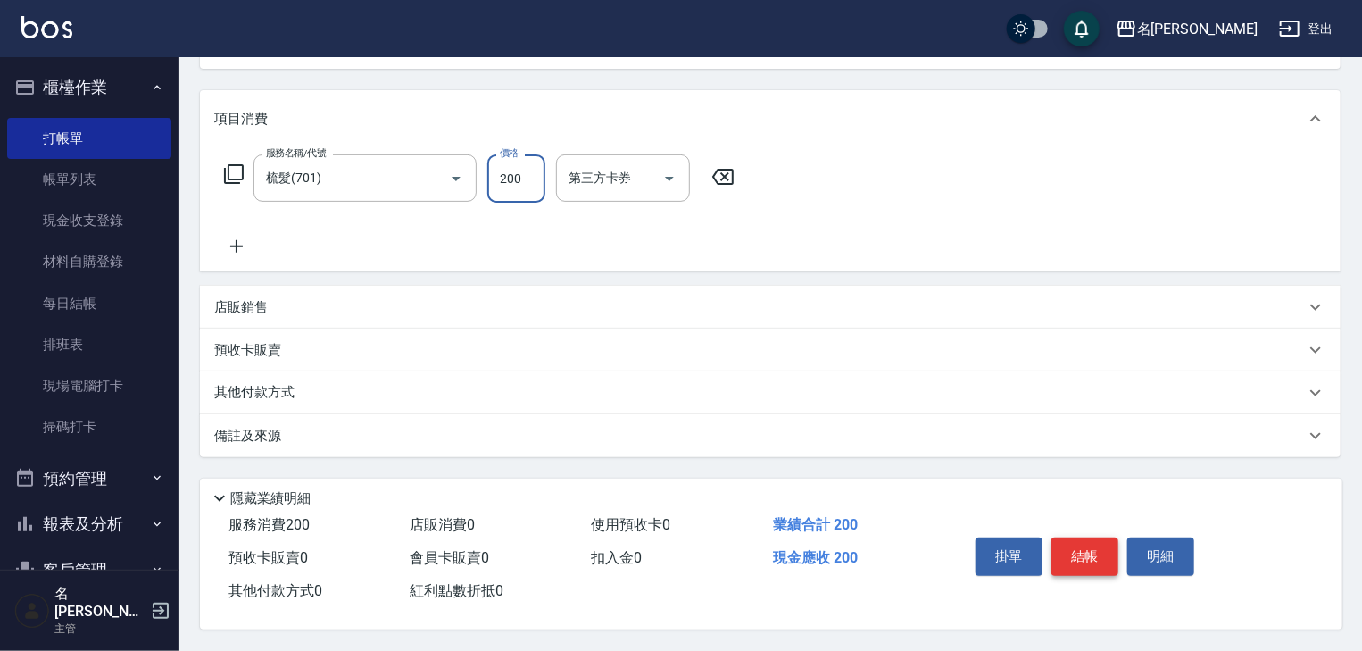
type input "200"
click at [1085, 554] on button "結帳" at bounding box center [1084, 555] width 67 height 37
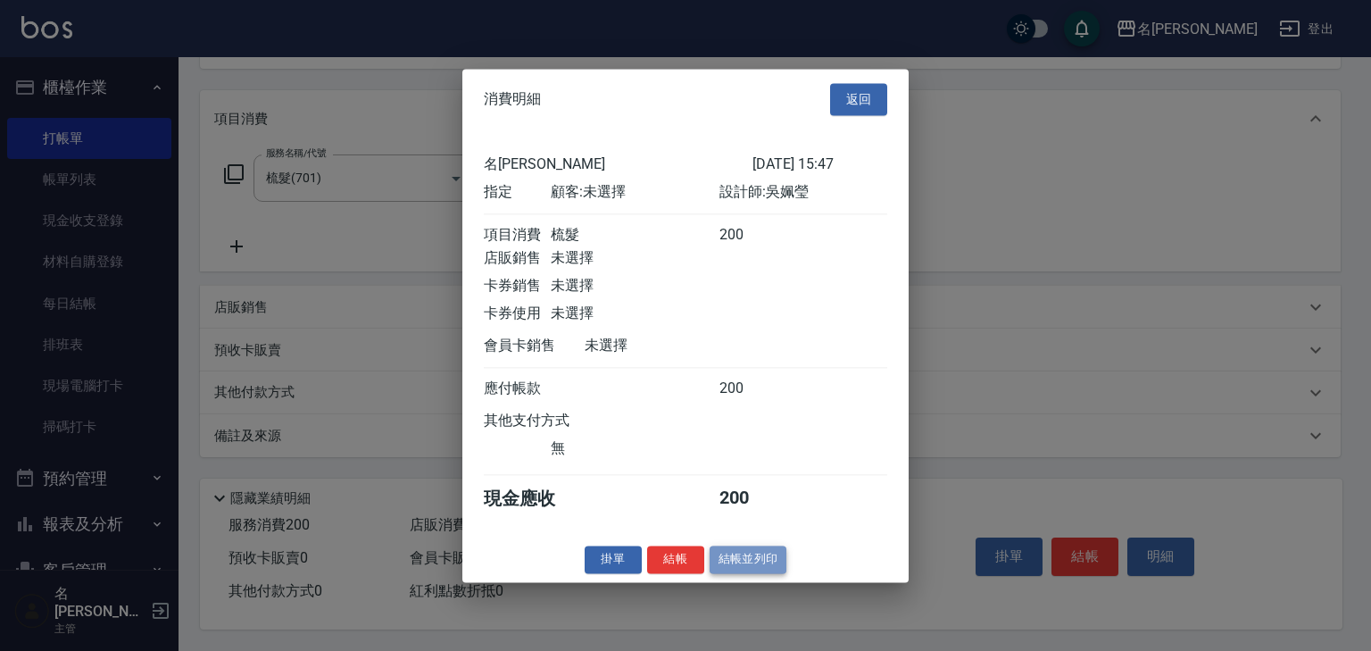
click at [743, 571] on button "結帳並列印" at bounding box center [749, 559] width 78 height 28
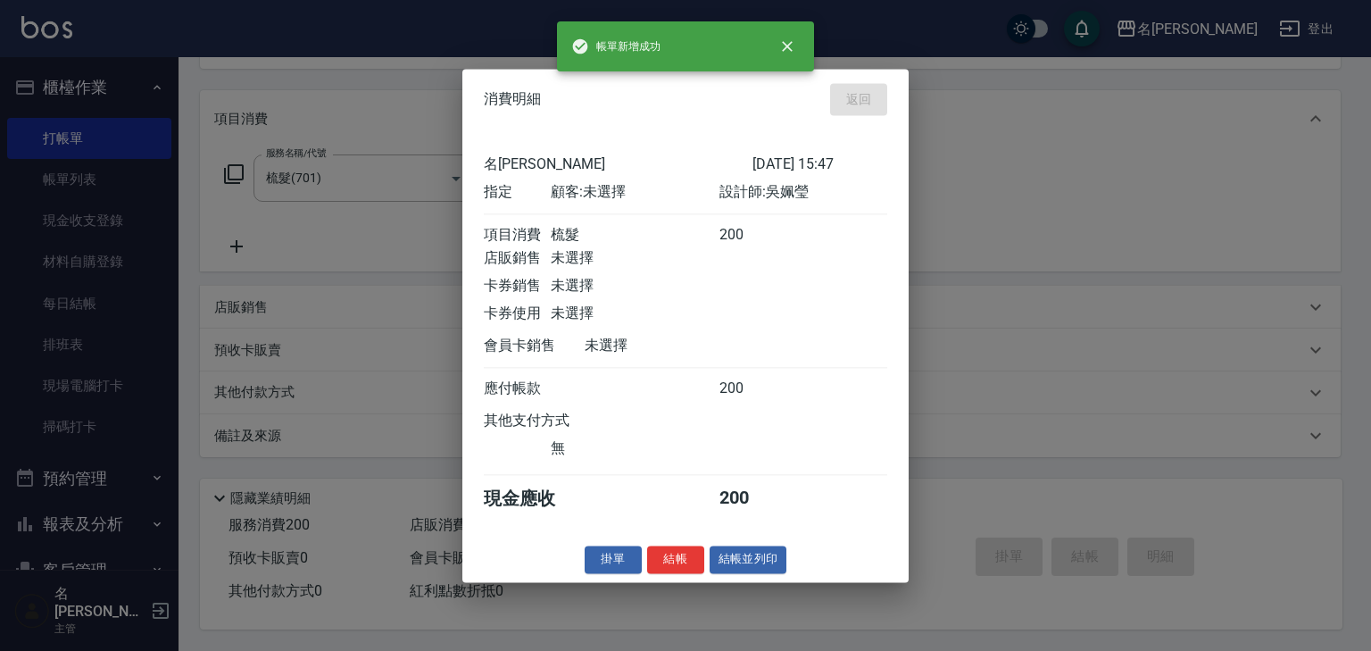
type input "2025/09/11 15:59"
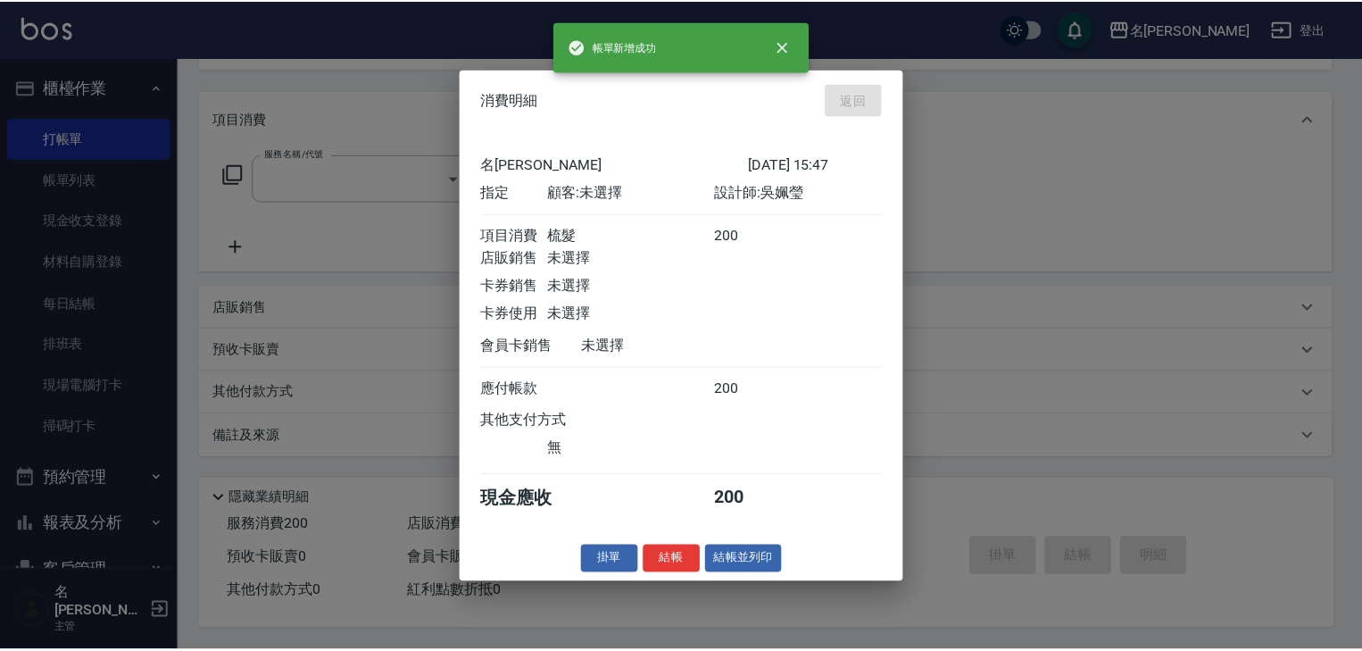
scroll to position [0, 0]
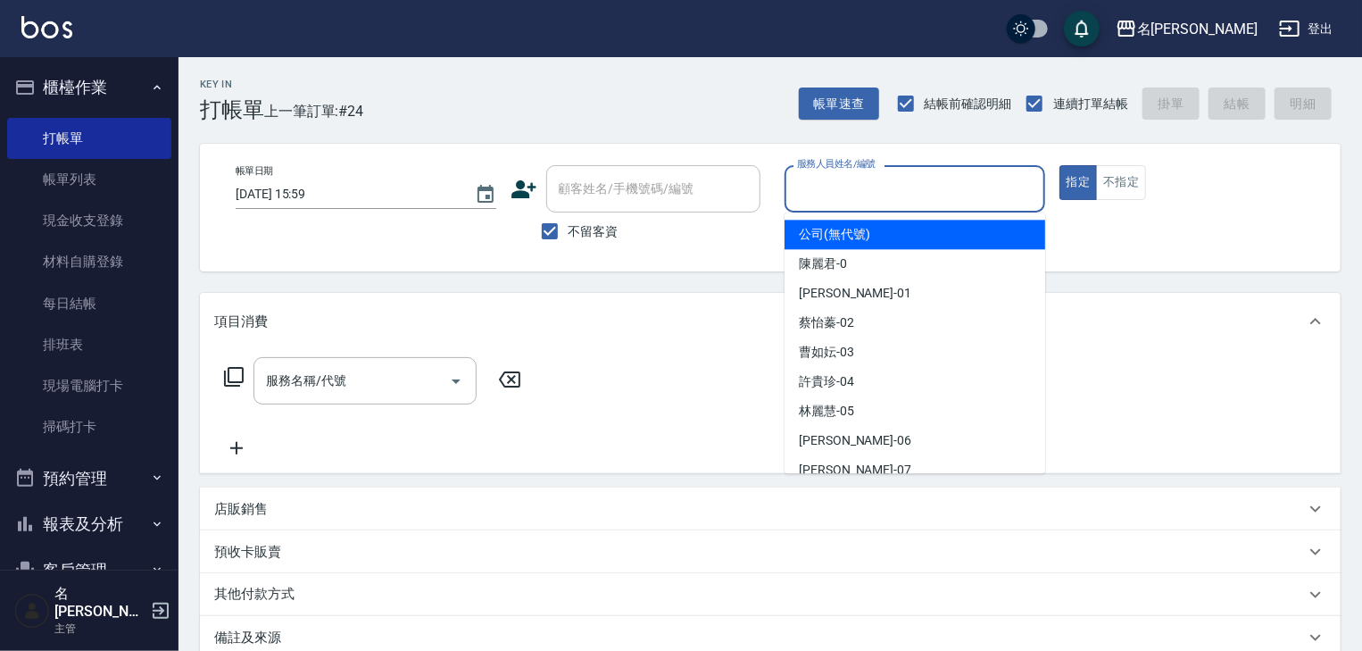
click at [865, 190] on input "服務人員姓名/編號" at bounding box center [915, 188] width 245 height 31
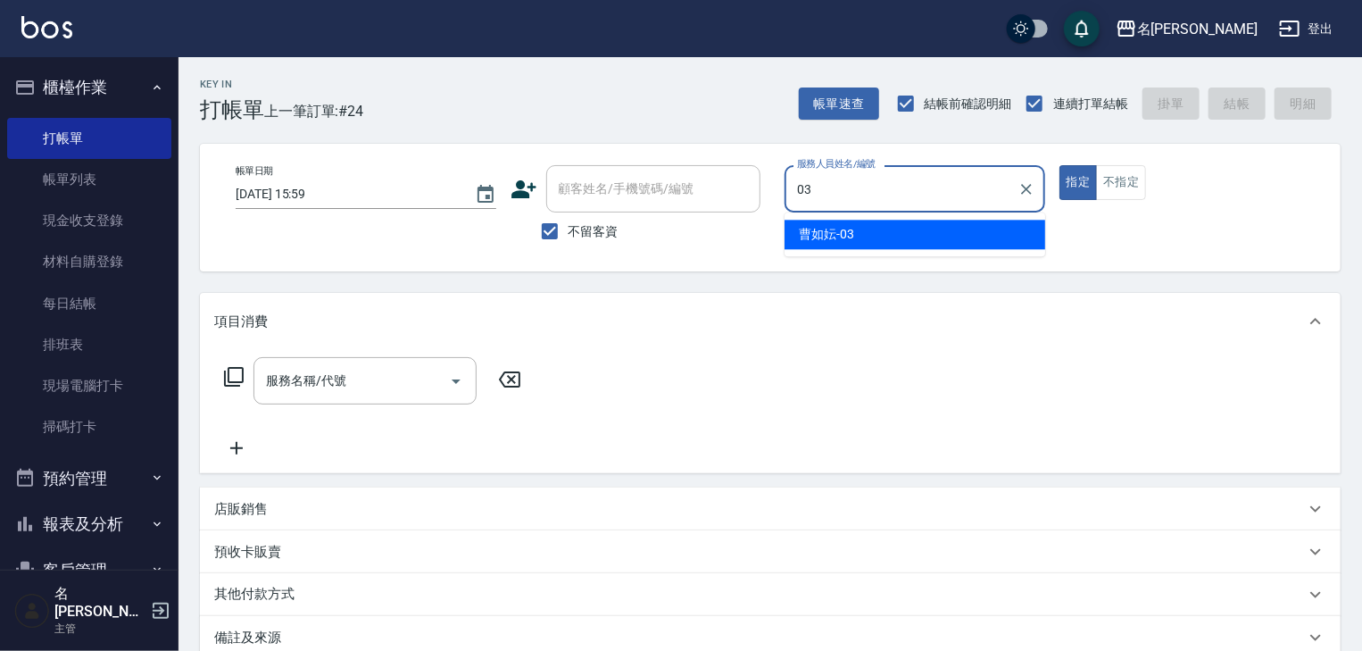
click at [818, 234] on span "曹如妘 -03" at bounding box center [826, 234] width 55 height 19
type input "曹如妘-03"
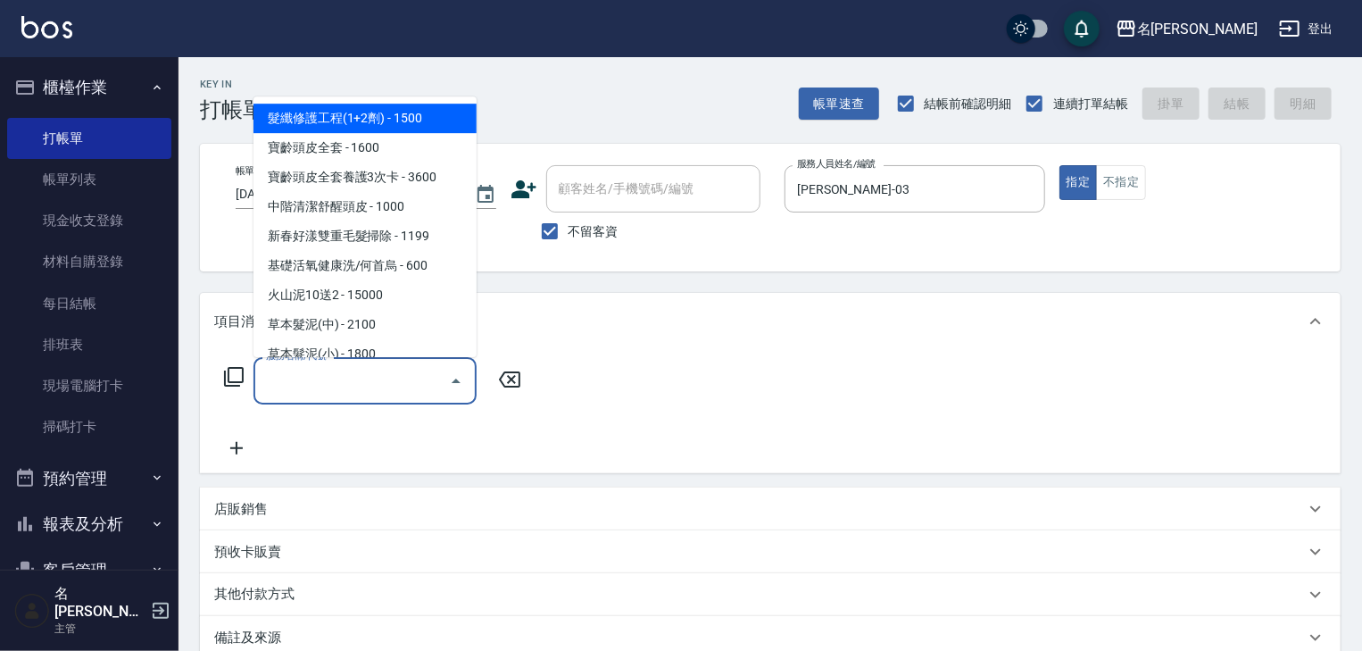
click at [389, 392] on input "服務名稱/代號" at bounding box center [352, 380] width 180 height 31
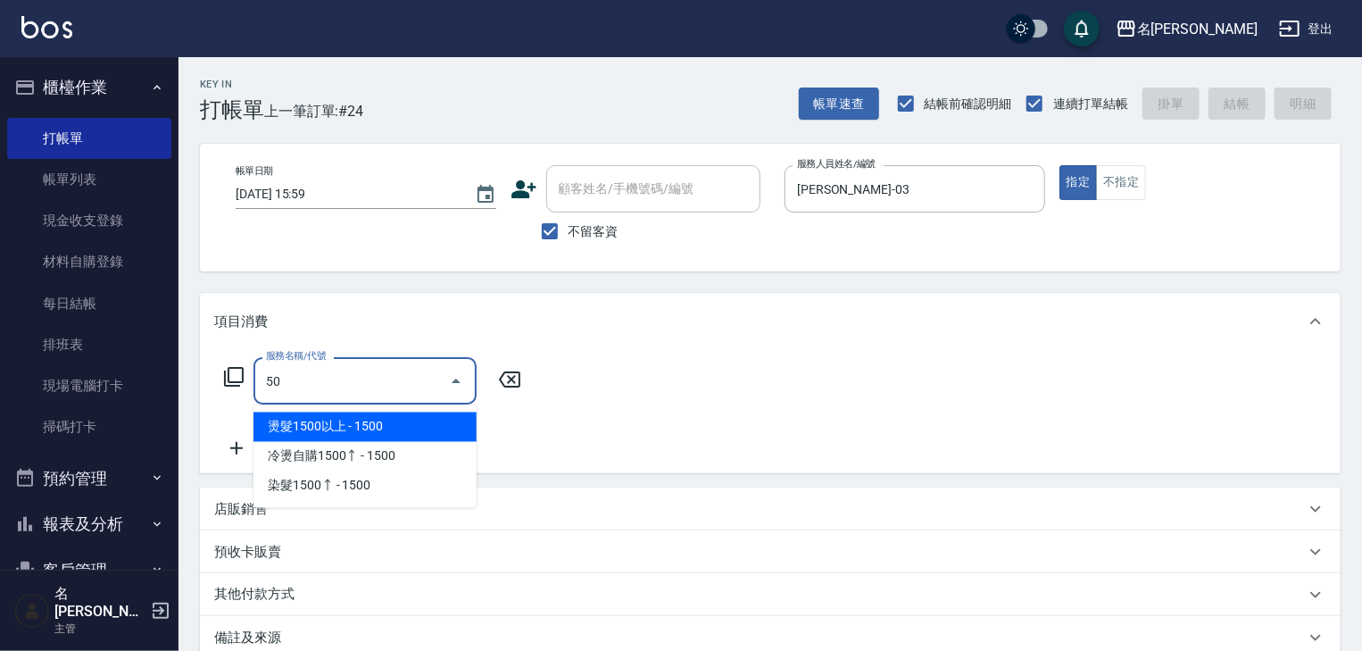
type input "50"
click at [518, 389] on icon at bounding box center [509, 379] width 45 height 21
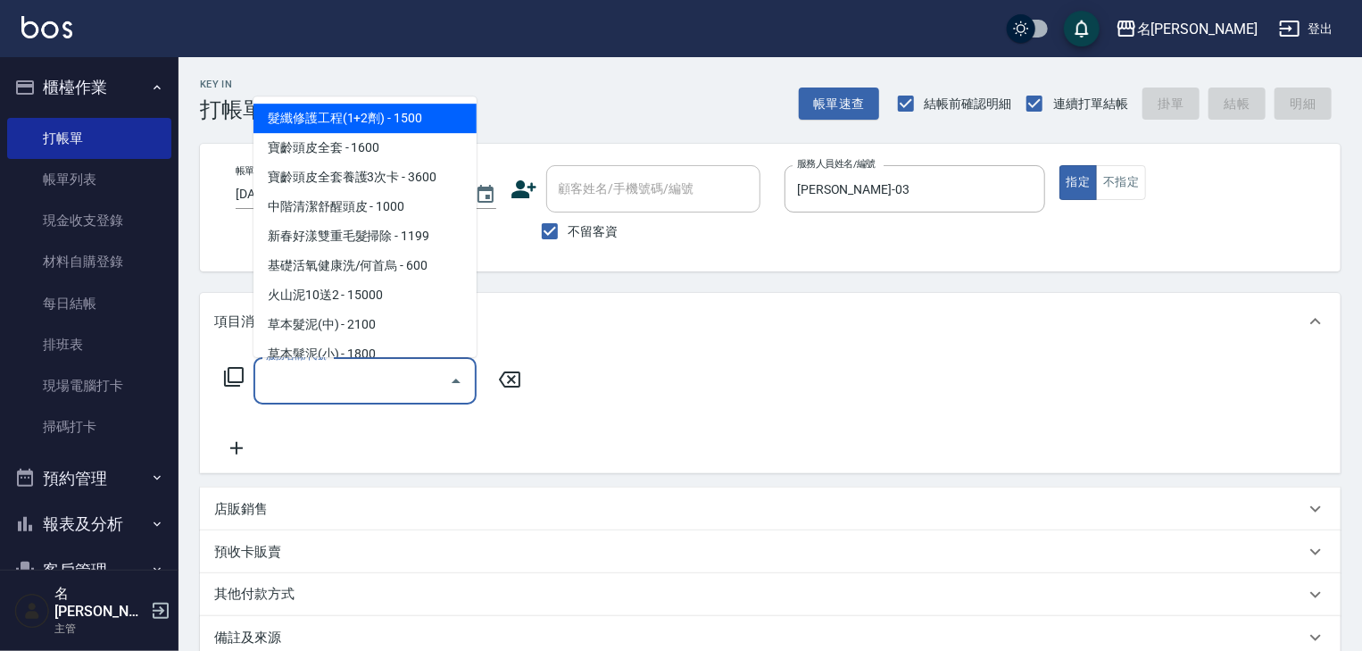
click at [384, 389] on input "服務名稱/代號" at bounding box center [352, 380] width 180 height 31
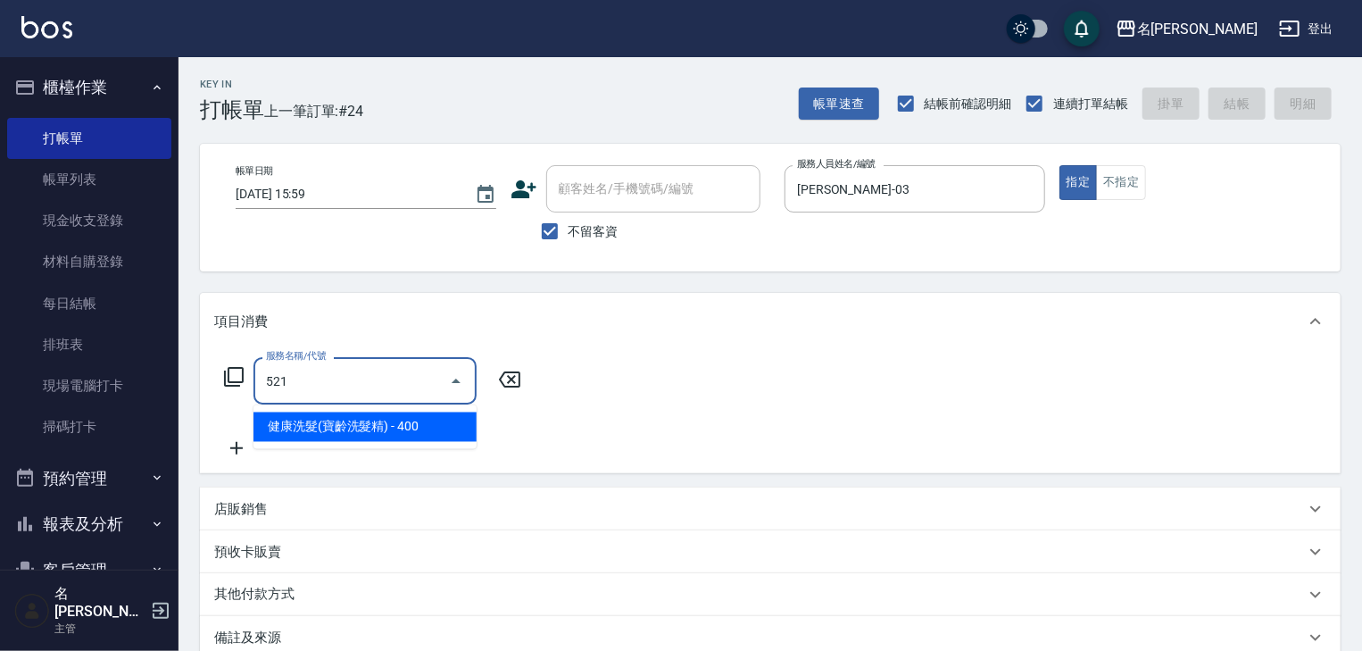
click at [411, 429] on span "健康洗髮(寶齡洗髮精) - 400" at bounding box center [364, 426] width 223 height 29
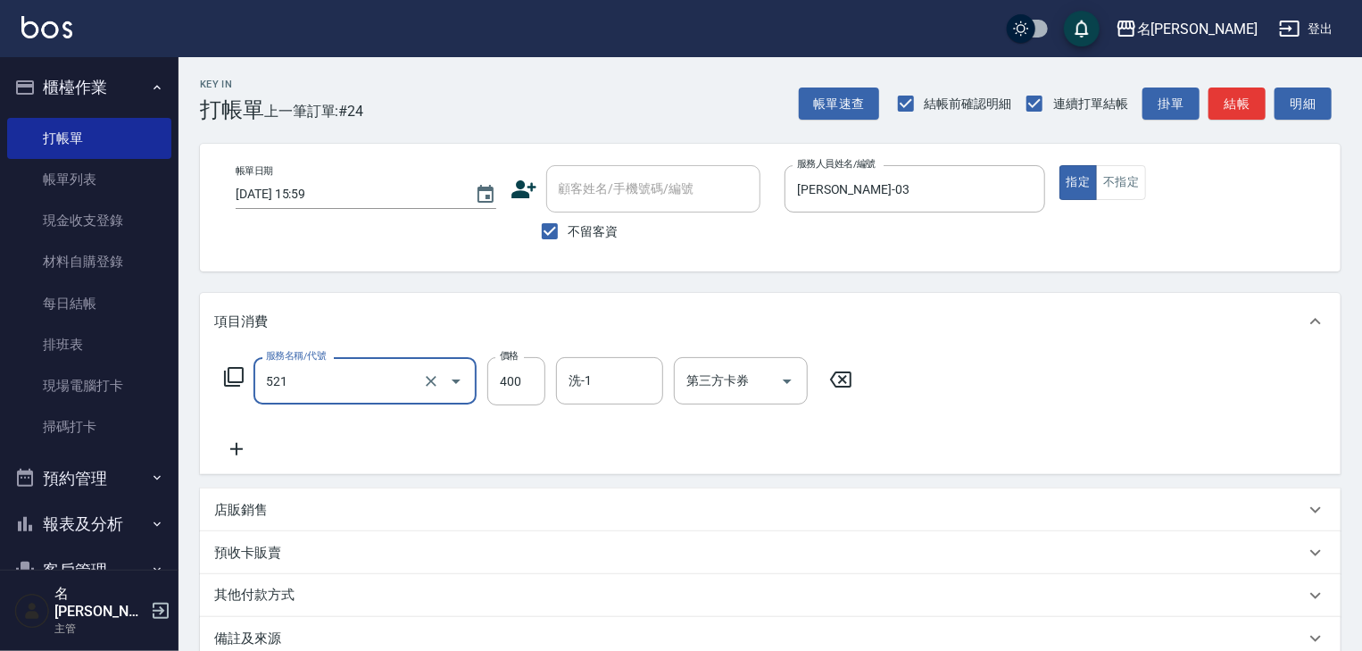
type input "健康洗髮(寶齡洗髮精)(521)"
click at [578, 379] on input "洗-1" at bounding box center [609, 380] width 91 height 31
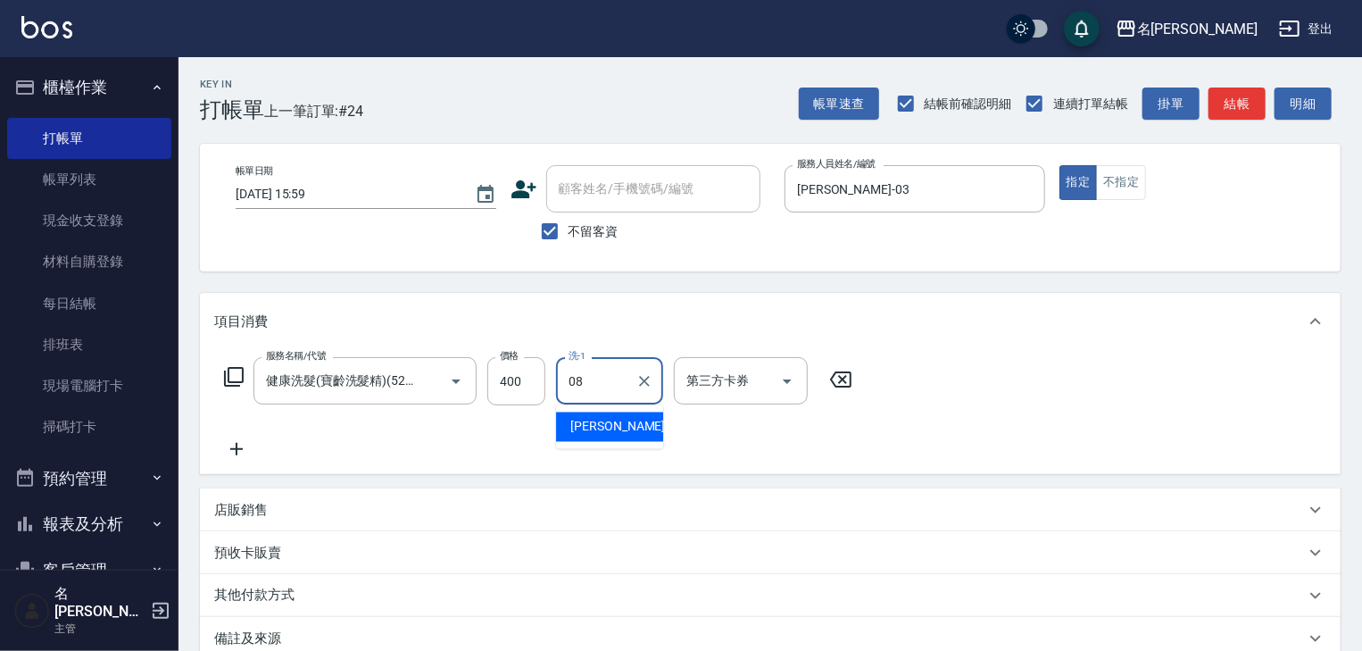
click at [600, 419] on span "蔡慈恩 -08" at bounding box center [626, 427] width 112 height 19
type input "蔡慈恩-08"
click at [243, 444] on icon at bounding box center [236, 448] width 45 height 21
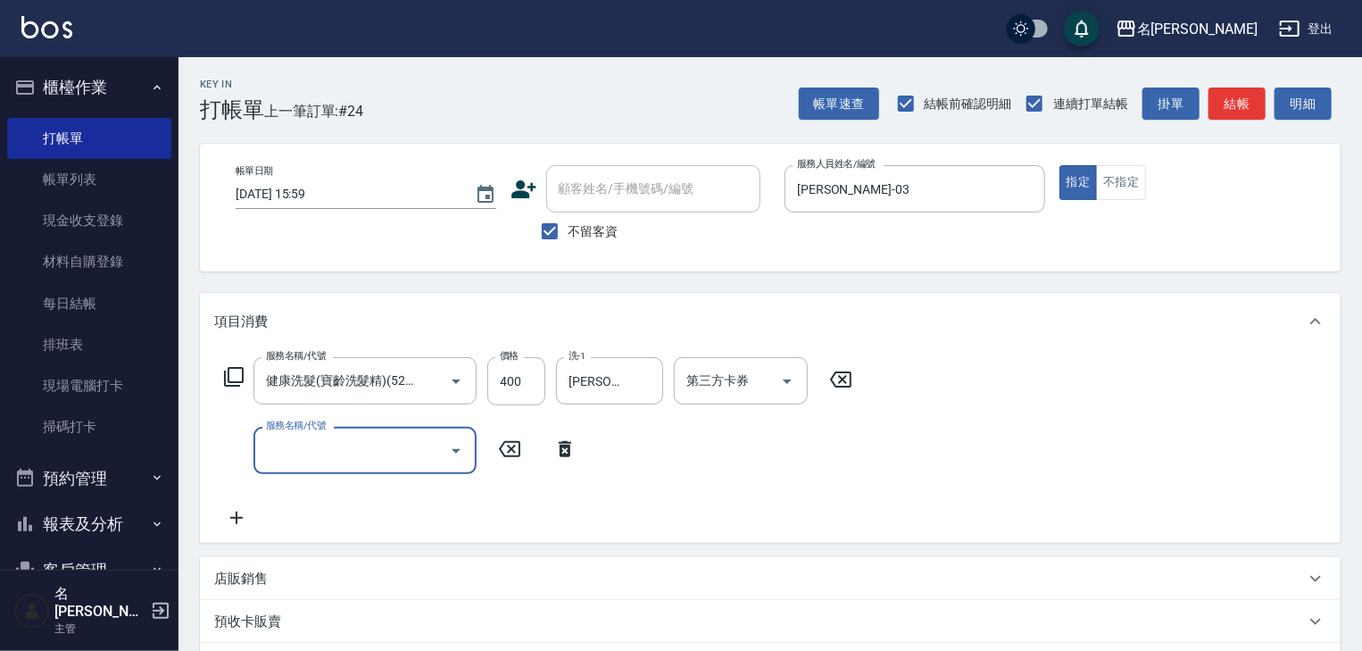
click at [294, 452] on input "服務名稱/代號" at bounding box center [352, 450] width 180 height 31
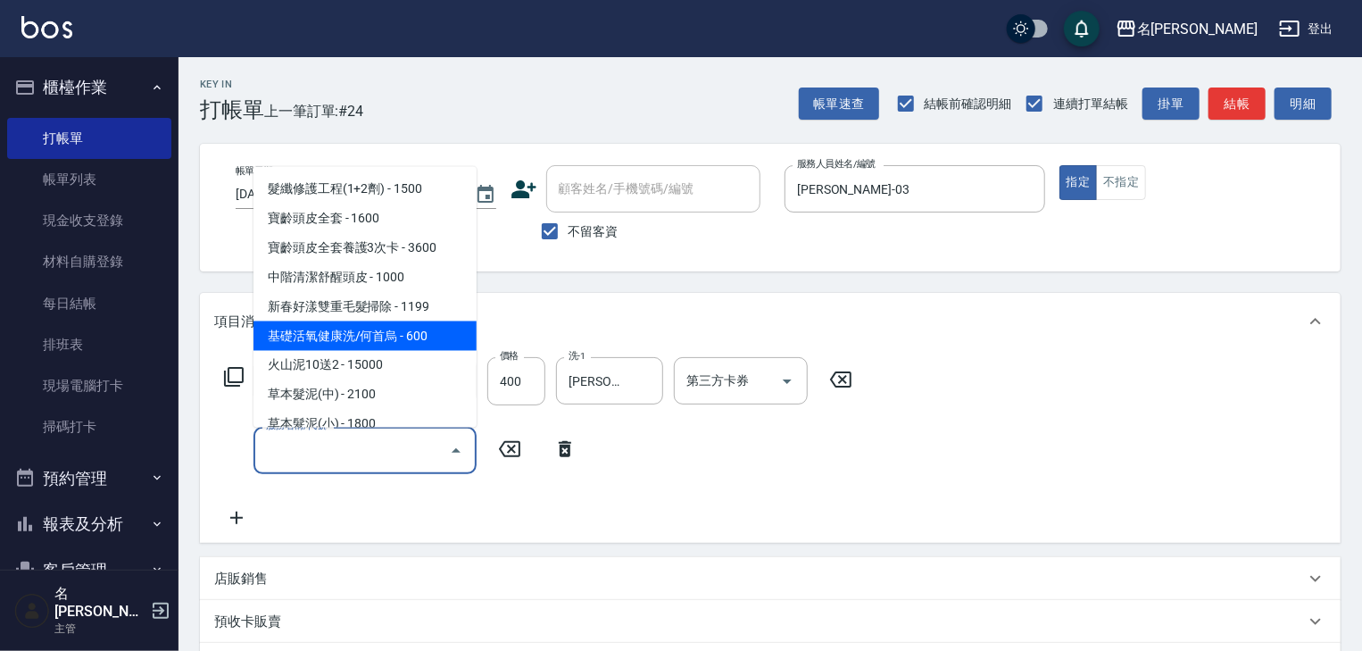
drag, startPoint x: 423, startPoint y: 329, endPoint x: 557, endPoint y: 398, distance: 150.5
click at [423, 330] on span "基礎活氧健康洗/何首烏 - 600" at bounding box center [364, 335] width 223 height 29
type input "基礎活氧健康洗/何首烏(109)"
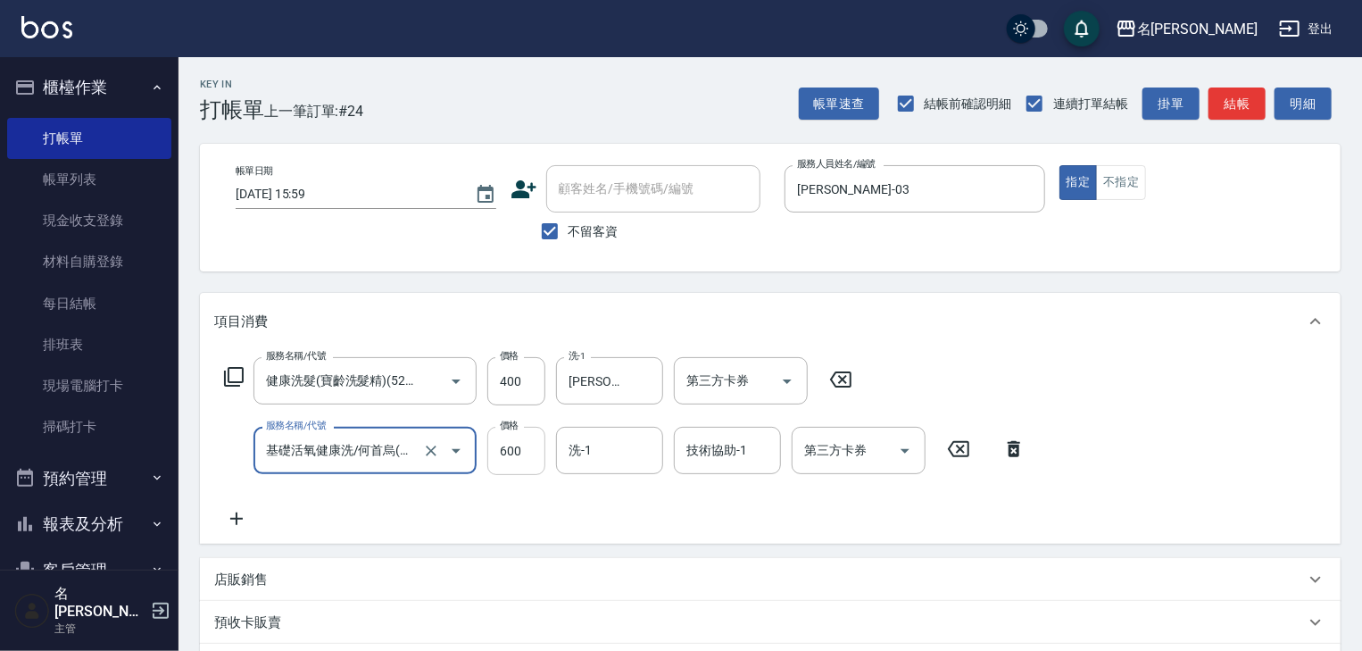
click at [511, 454] on input "600" at bounding box center [516, 451] width 58 height 48
type input "300"
click at [236, 521] on icon at bounding box center [236, 518] width 12 height 12
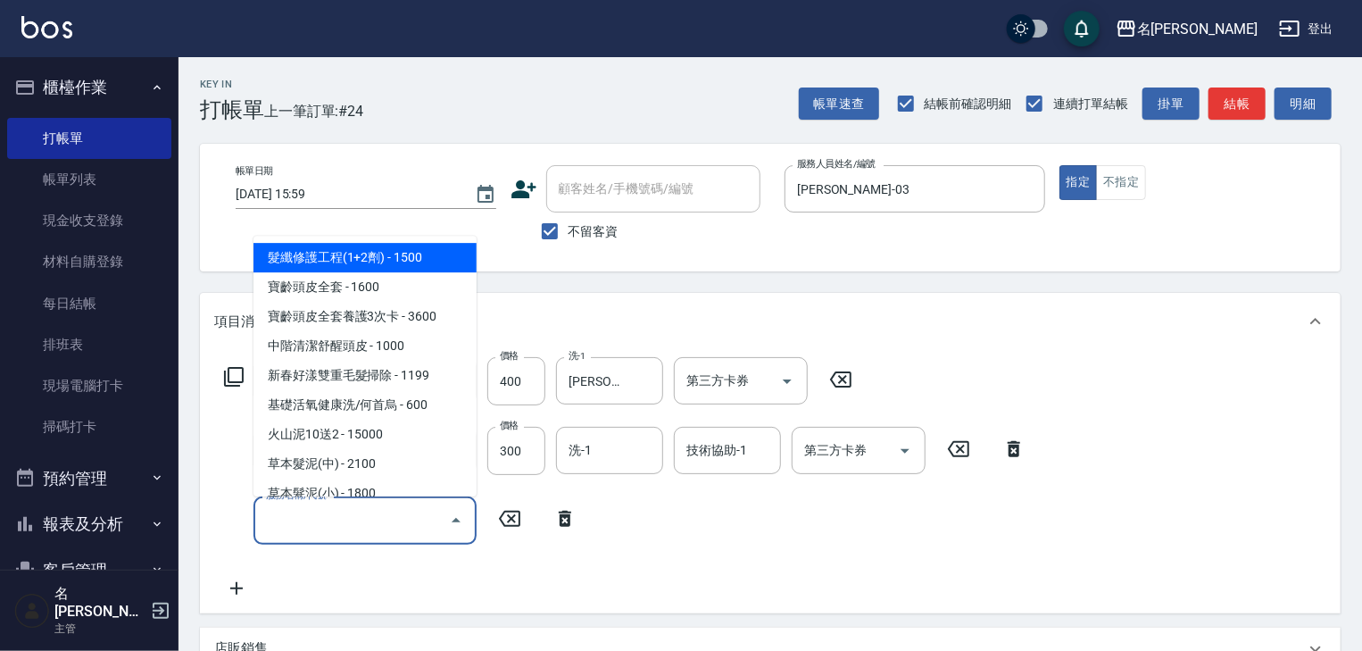
click at [279, 518] on input "服務名稱/代號" at bounding box center [352, 519] width 180 height 31
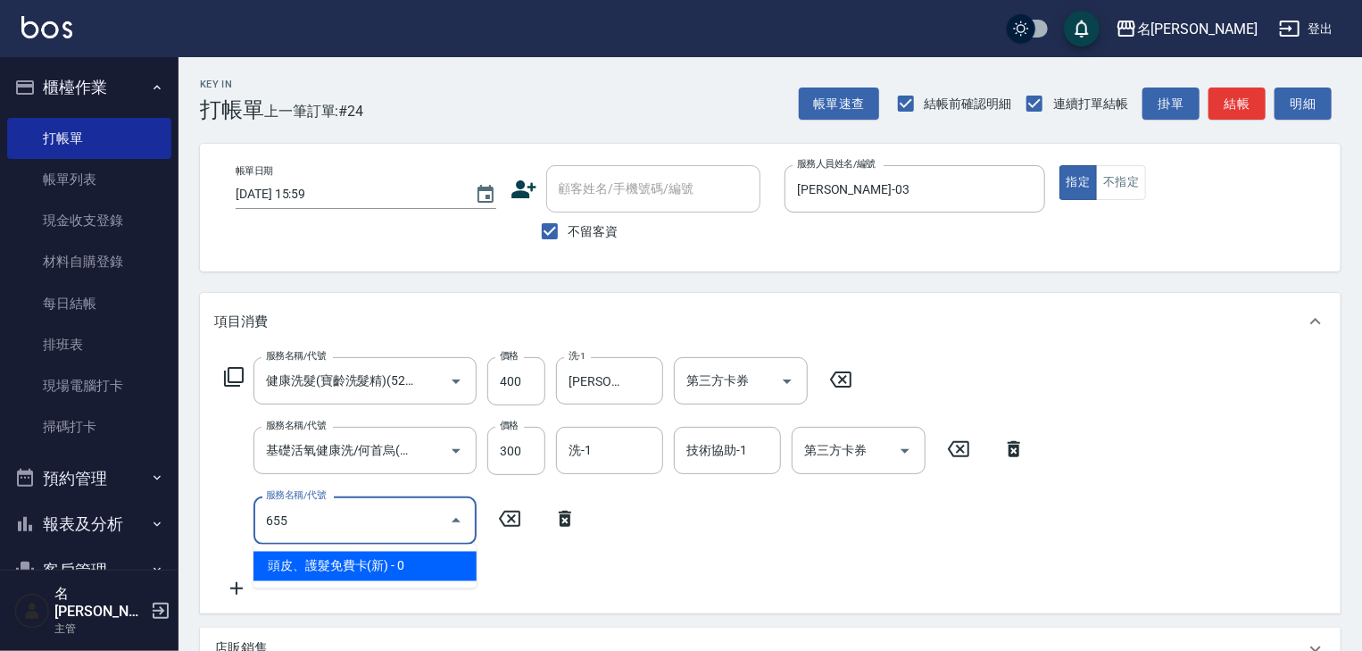
drag, startPoint x: 375, startPoint y: 568, endPoint x: 459, endPoint y: 549, distance: 86.0
click at [375, 568] on span "頭皮、護髮免費卡(新) - 0" at bounding box center [364, 566] width 223 height 29
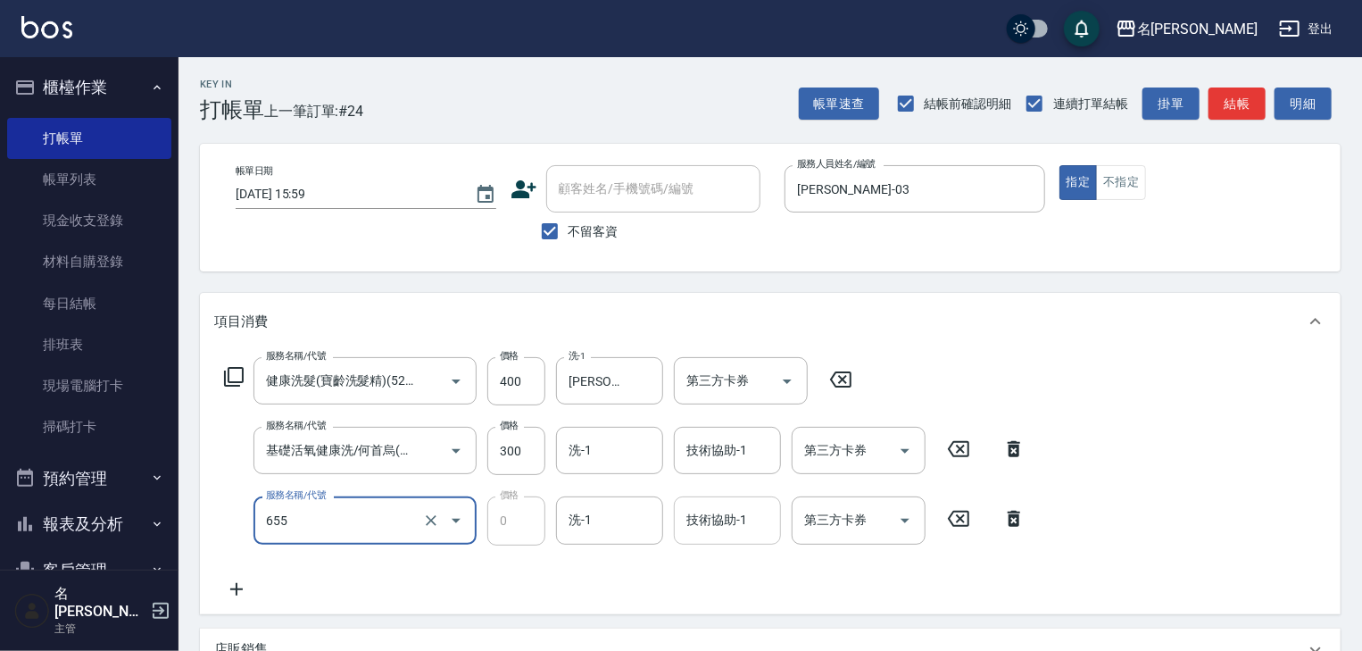
type input "頭皮、護髮免費卡(新)(655)"
click at [718, 527] on input "技術協助-1" at bounding box center [727, 519] width 91 height 31
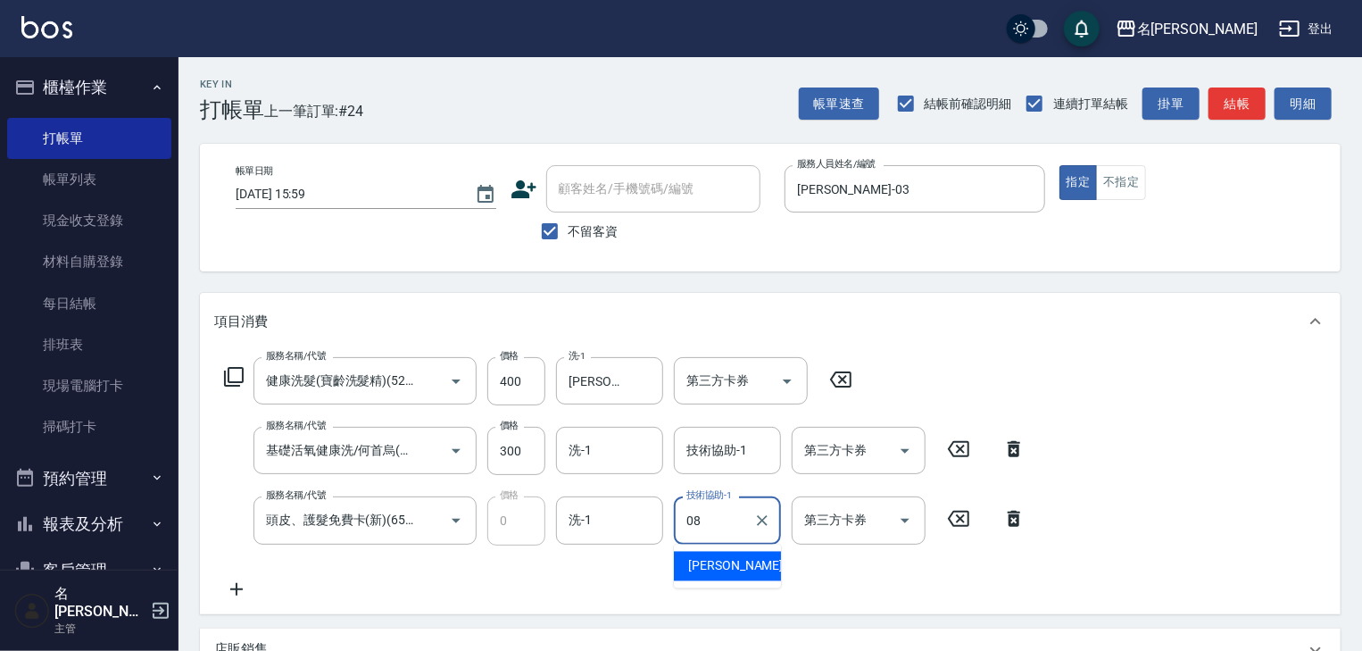
click at [743, 561] on span "蔡慈恩 -08" at bounding box center [744, 566] width 112 height 19
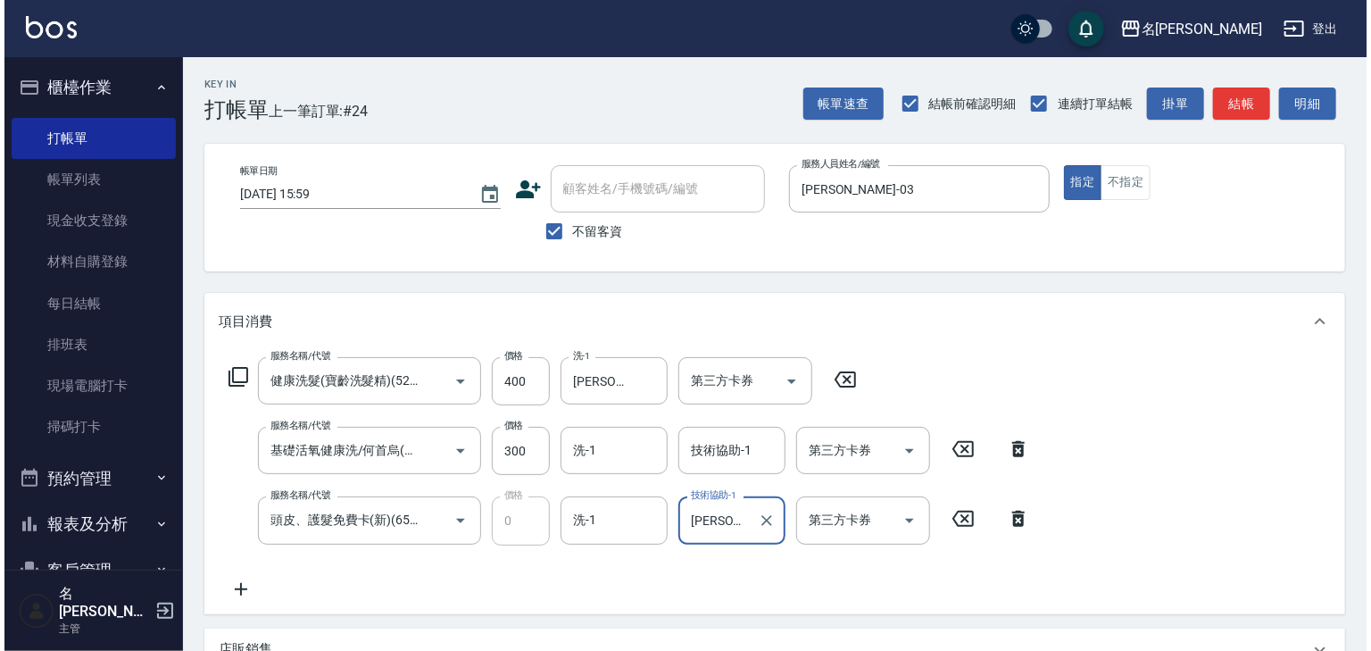
scroll to position [286, 0]
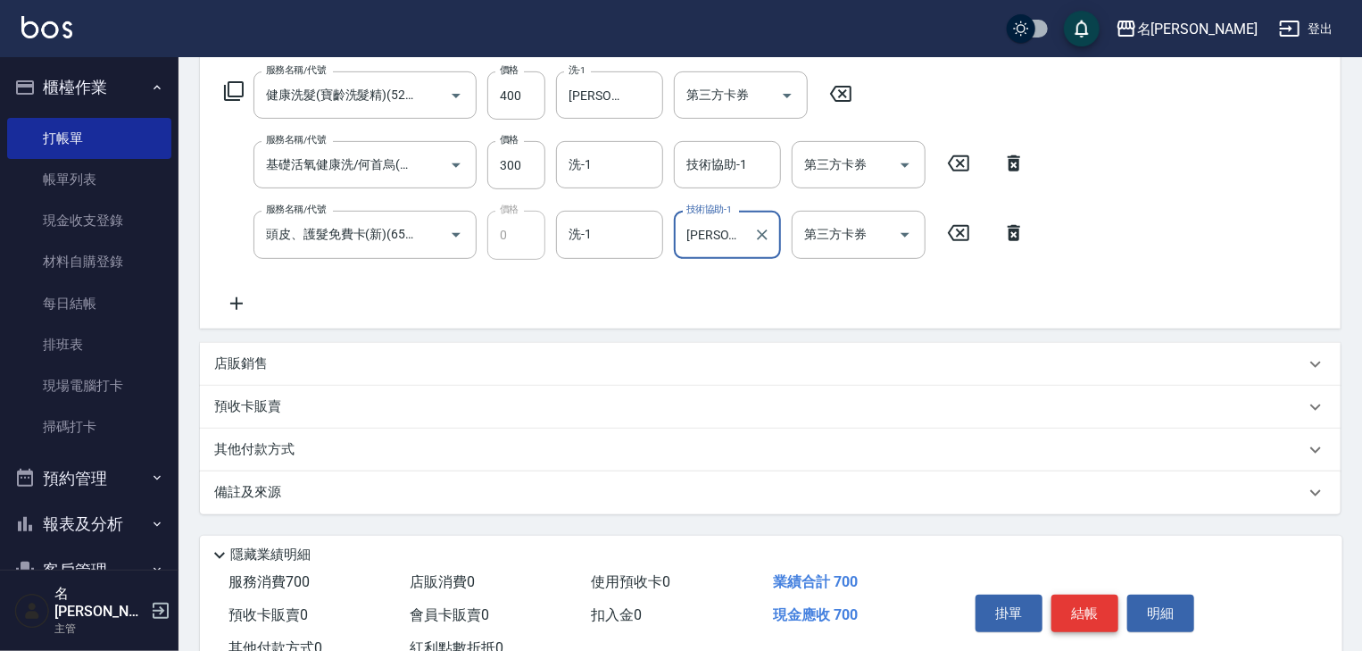
type input "蔡慈恩-08"
click at [1078, 606] on button "結帳" at bounding box center [1084, 612] width 67 height 37
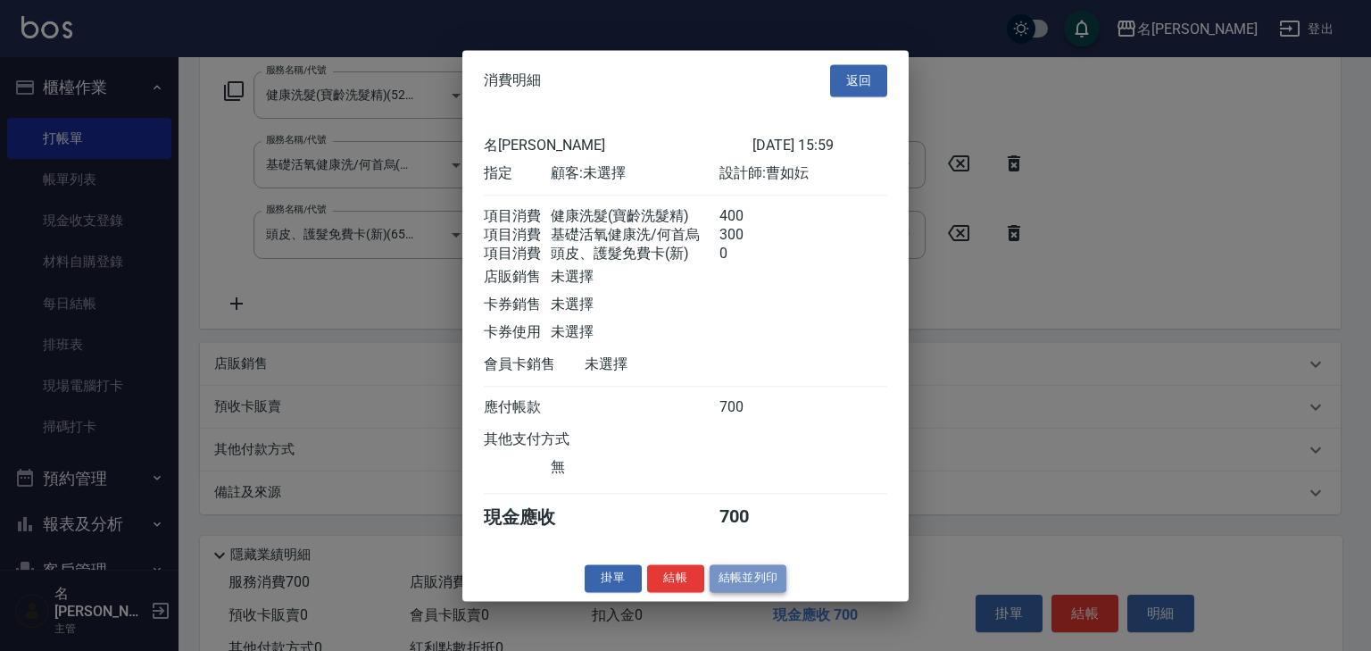
click at [744, 582] on button "結帳並列印" at bounding box center [749, 578] width 78 height 28
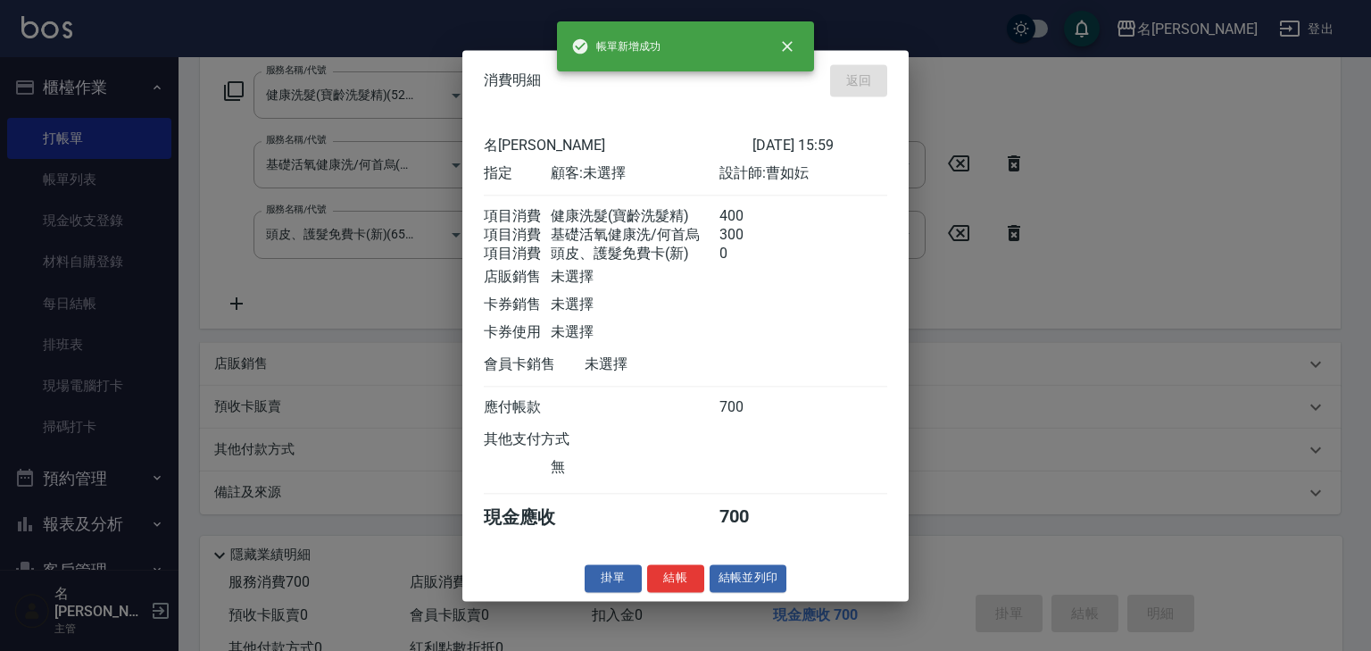
type input "2025/09/11 16:03"
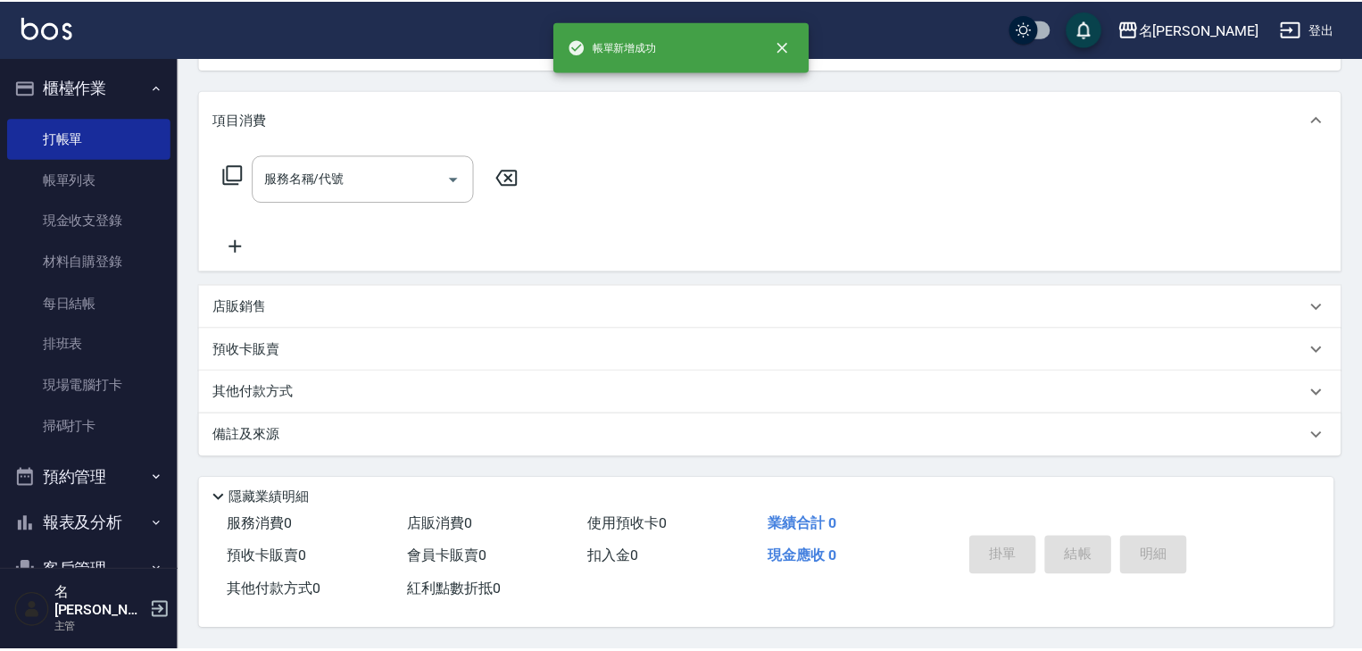
scroll to position [0, 0]
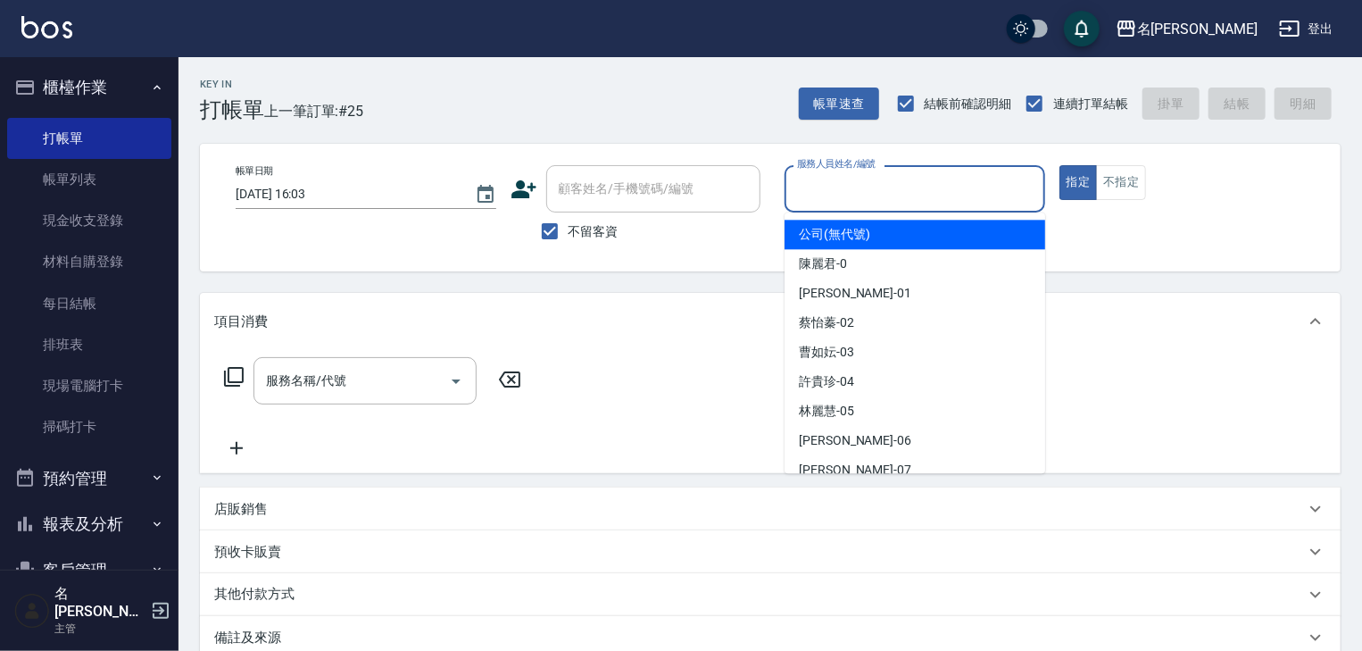
click at [846, 184] on input "服務人員姓名/編號" at bounding box center [915, 188] width 245 height 31
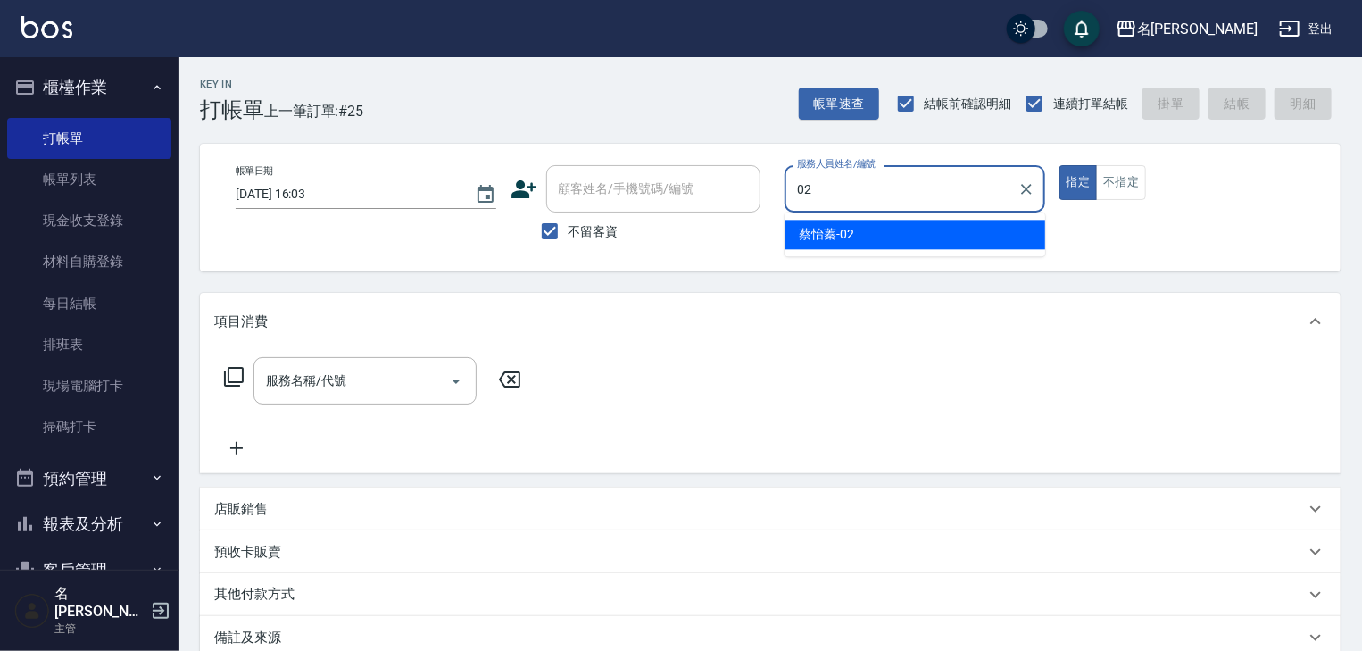
click at [864, 240] on div "蔡怡蓁 -02" at bounding box center [915, 234] width 261 height 29
type input "蔡怡蓁-02"
click at [411, 374] on input "服務名稱/代號" at bounding box center [352, 380] width 180 height 31
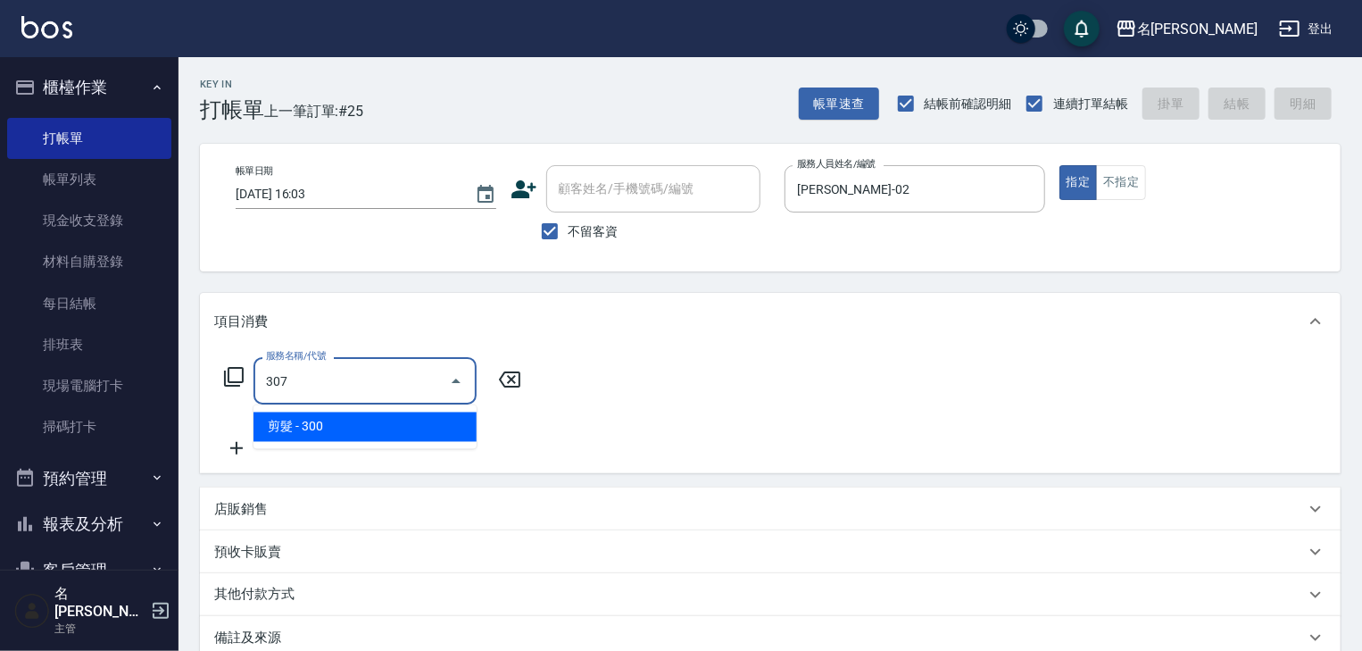
click at [410, 428] on span "剪髮 - 300" at bounding box center [364, 426] width 223 height 29
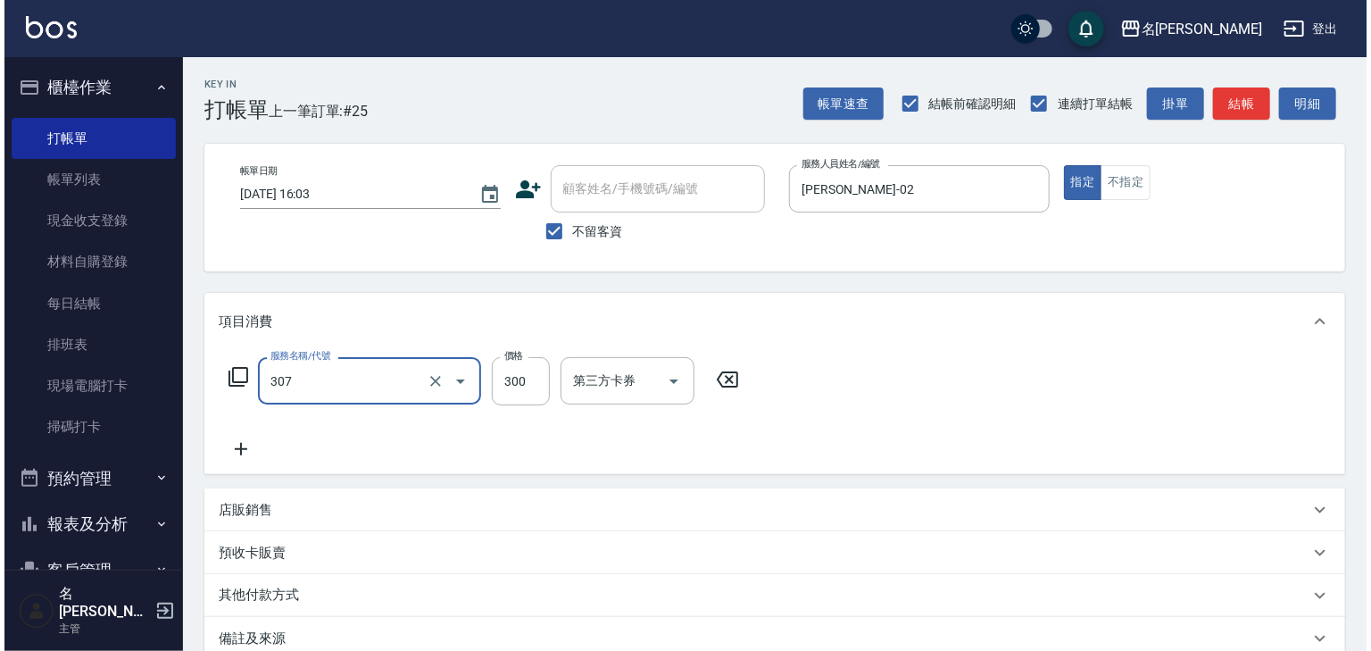
scroll to position [209, 0]
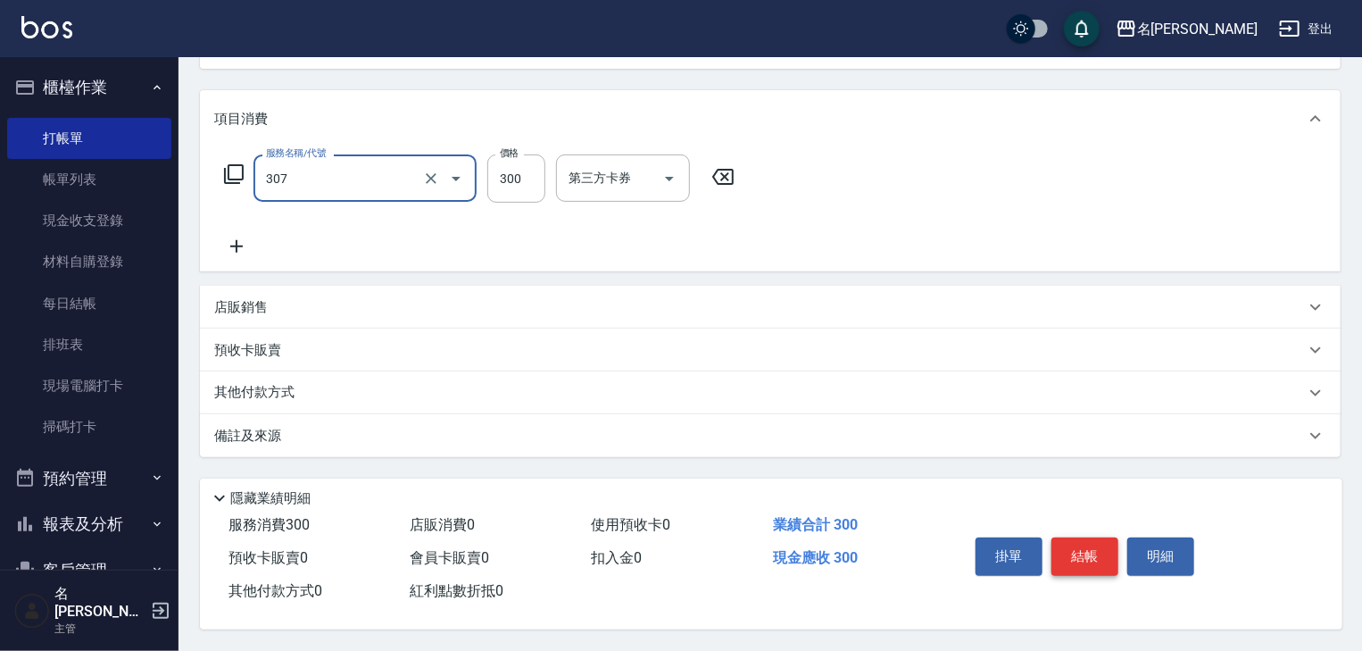
type input "剪髮(307)"
click at [1098, 549] on button "結帳" at bounding box center [1084, 555] width 67 height 37
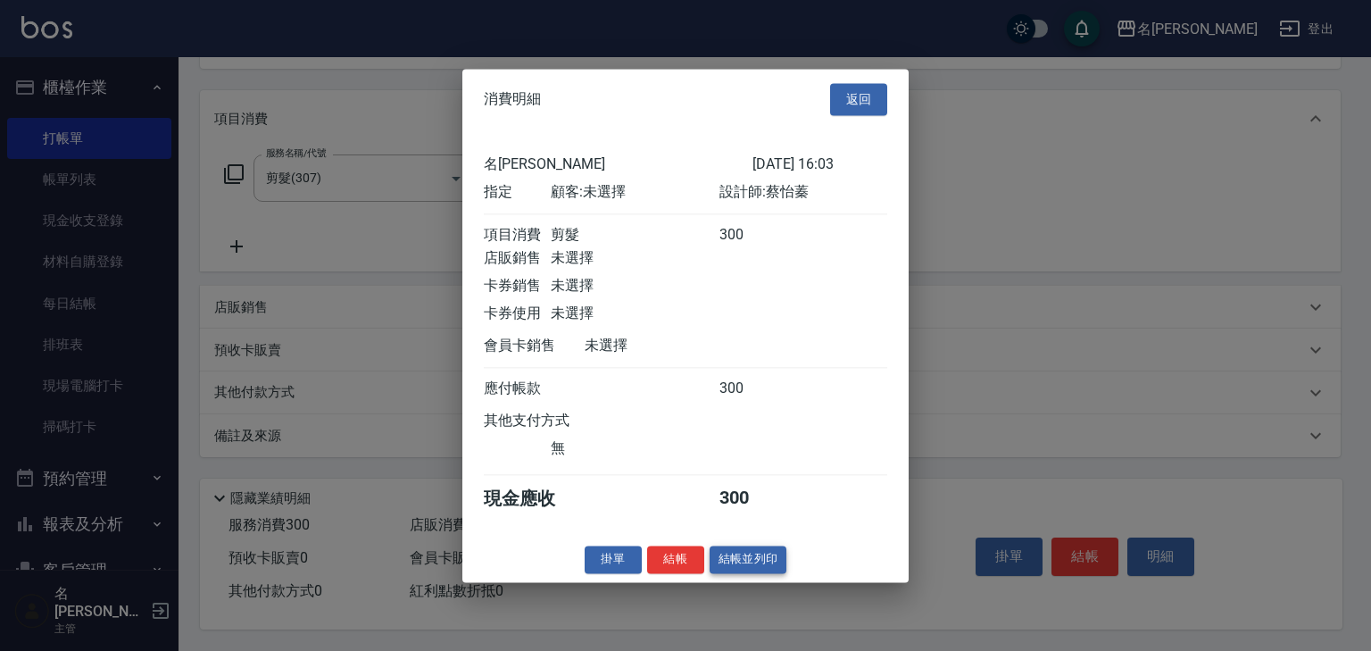
click at [768, 573] on button "結帳並列印" at bounding box center [749, 559] width 78 height 28
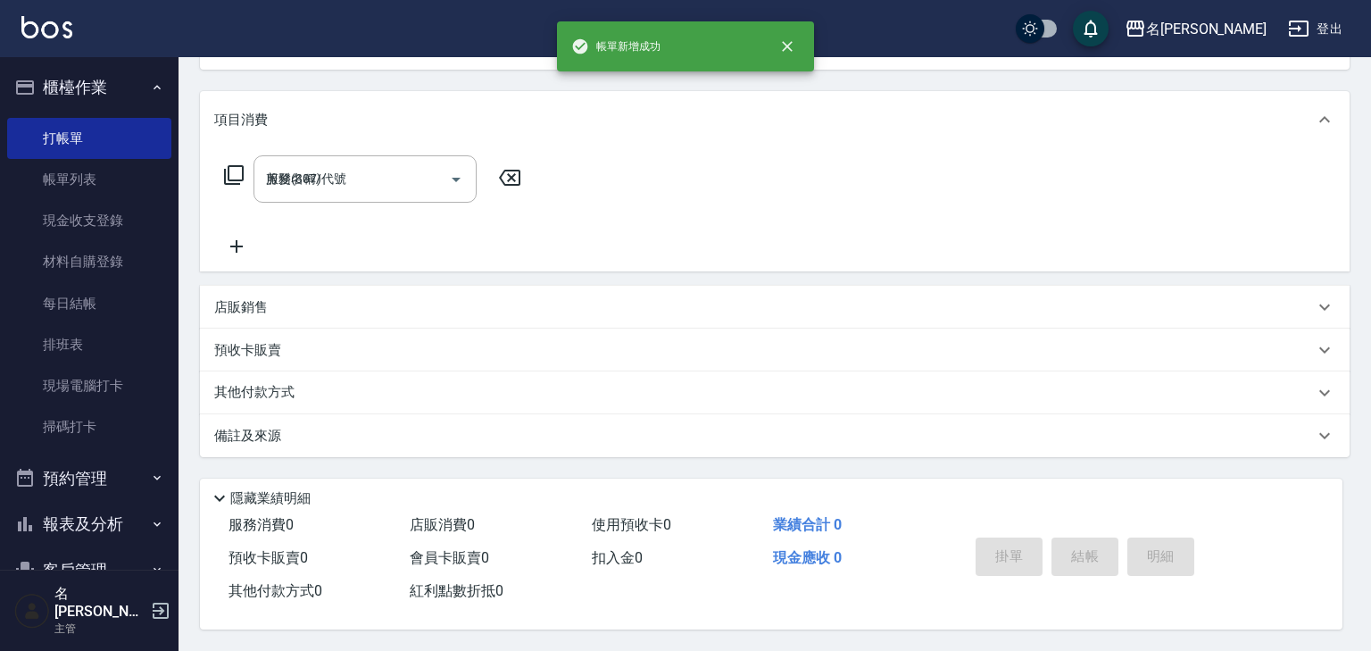
type input "2025/09/11 16:07"
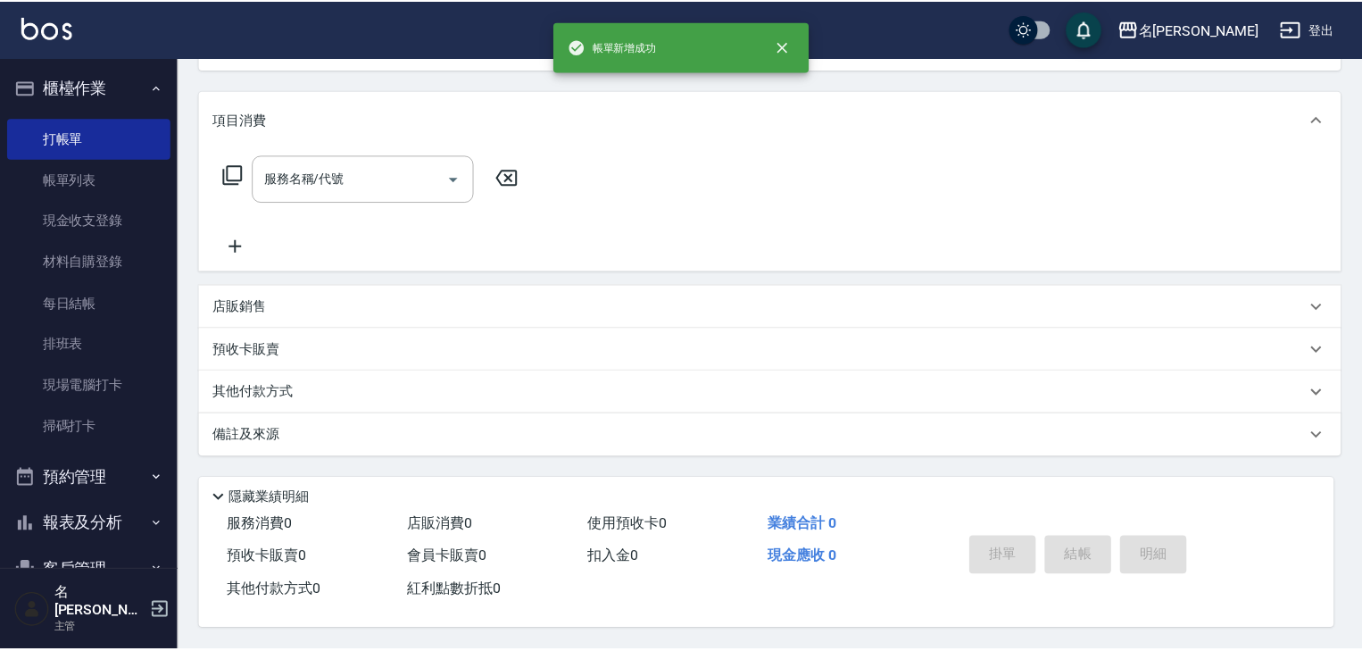
scroll to position [0, 0]
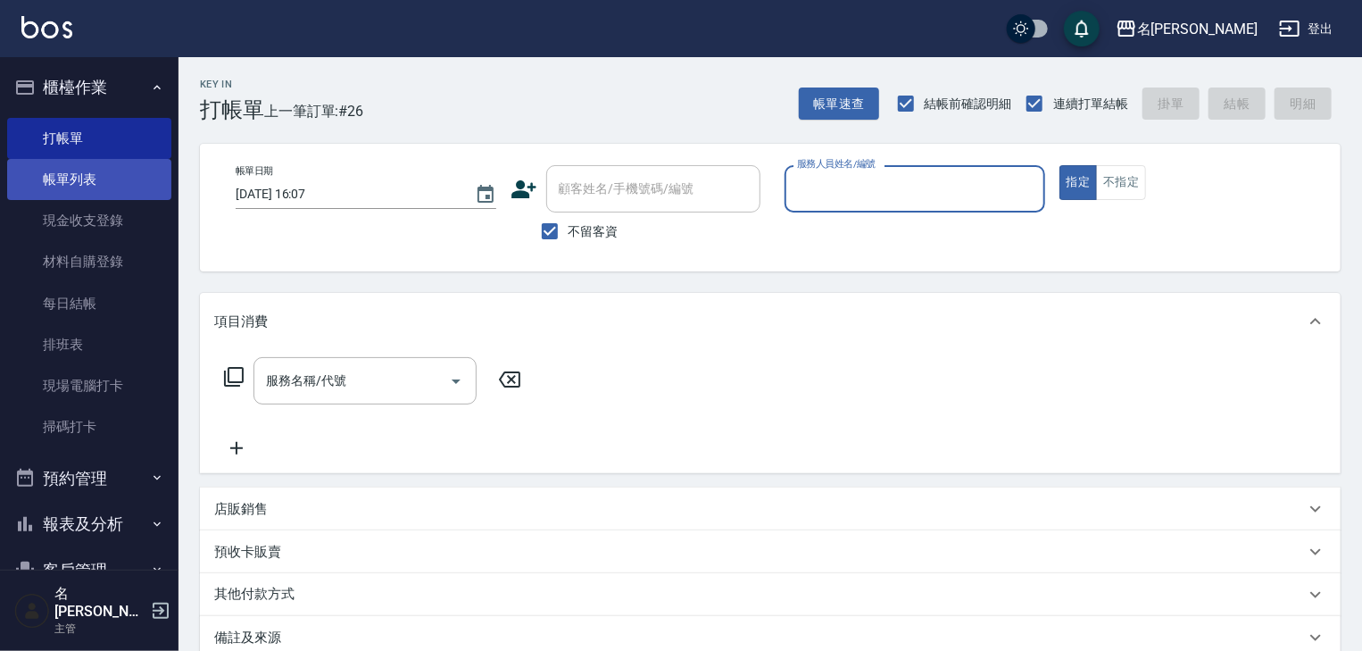
click at [88, 176] on link "帳單列表" at bounding box center [89, 179] width 164 height 41
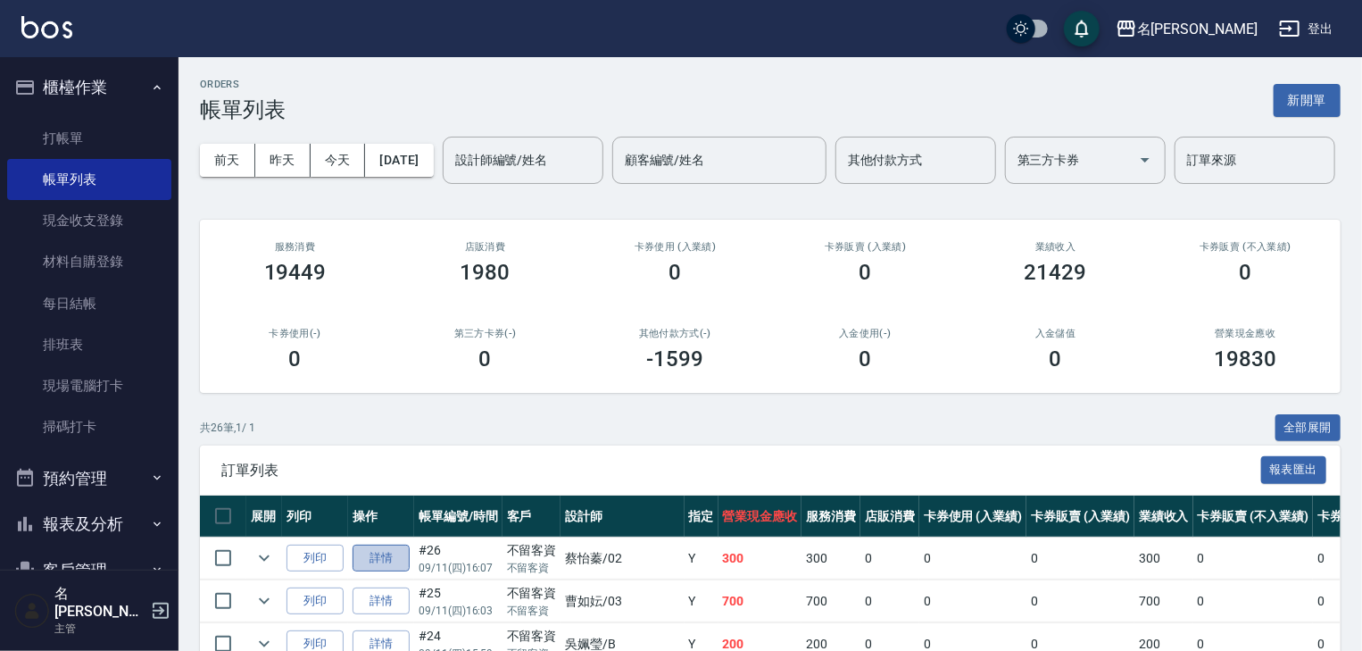
click at [382, 572] on link "詳情" at bounding box center [381, 558] width 57 height 28
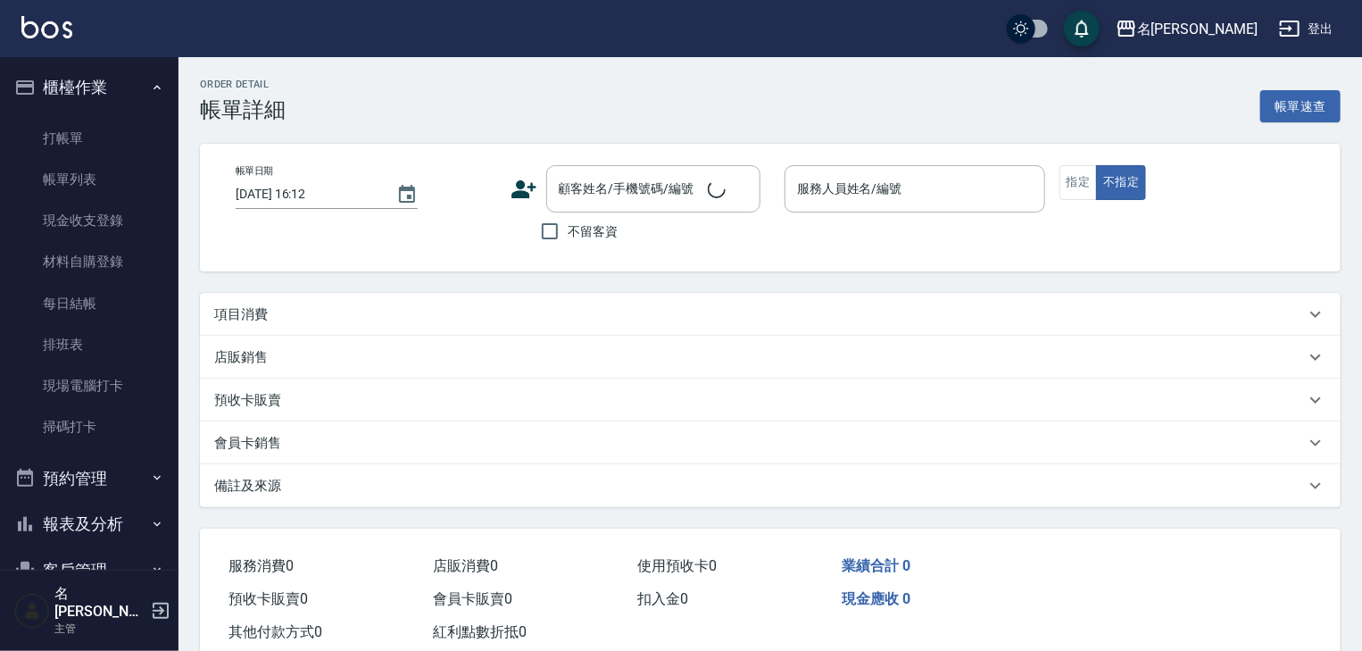
type input "2025/09/11 16:07"
checkbox input "true"
type input "蔡怡蓁-02"
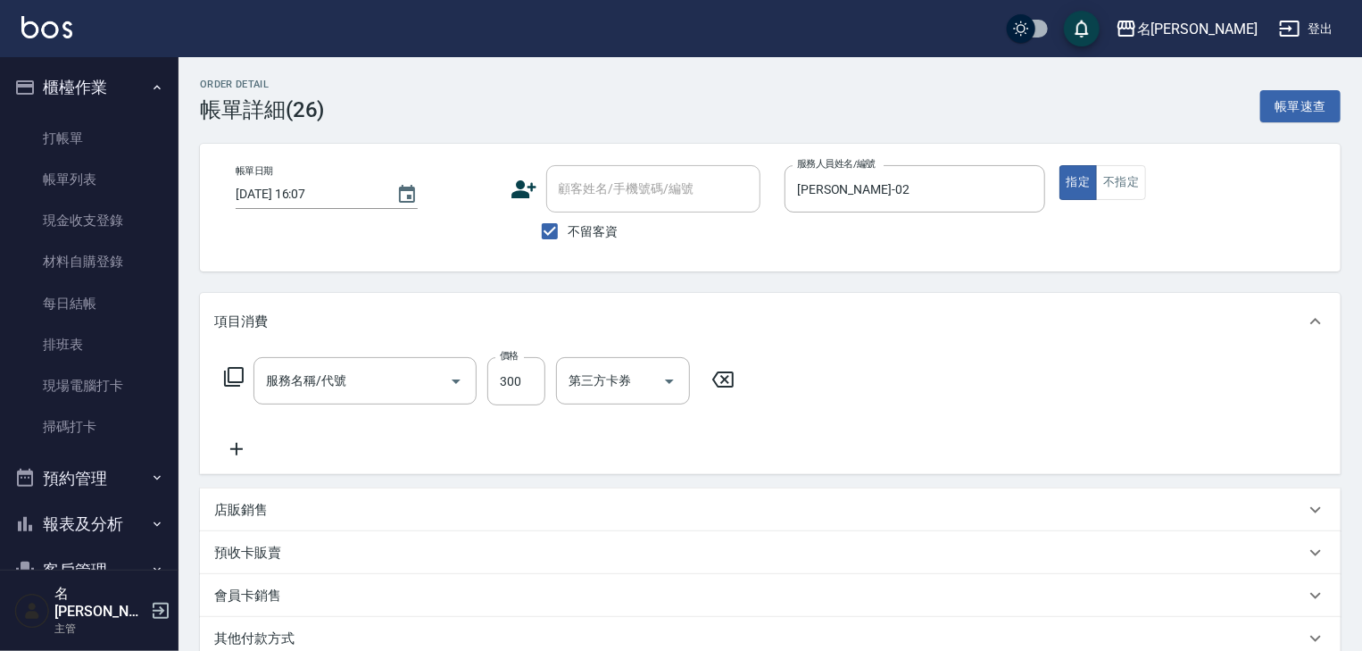
type input "剪髮(307)"
click at [500, 390] on input "300" at bounding box center [516, 381] width 58 height 48
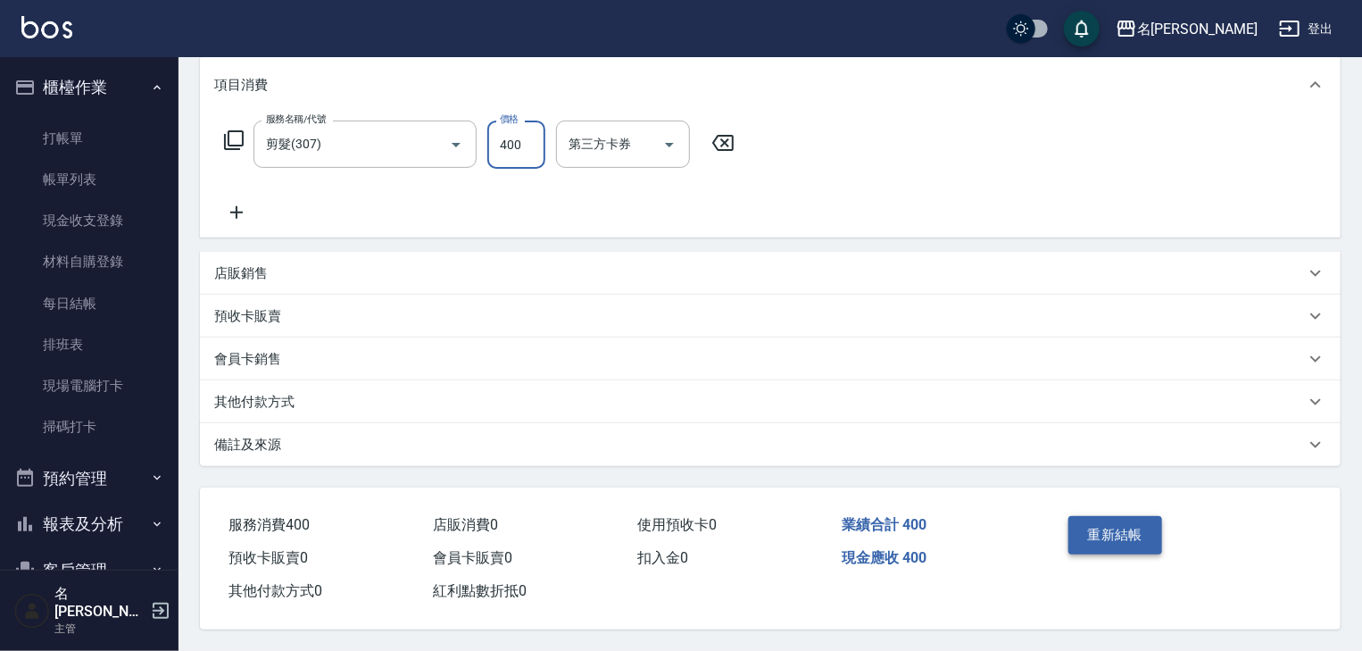
type input "400"
click at [1096, 527] on button "重新結帳" at bounding box center [1115, 534] width 95 height 37
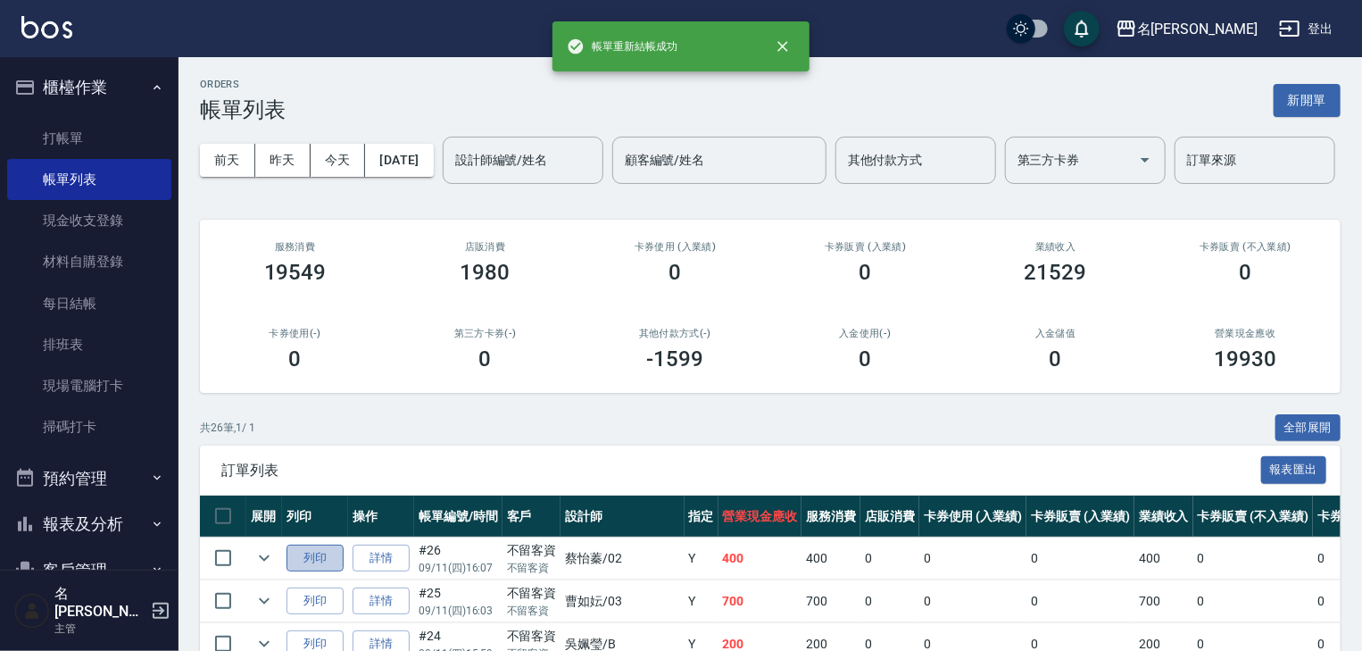
click at [303, 572] on button "列印" at bounding box center [315, 558] width 57 height 28
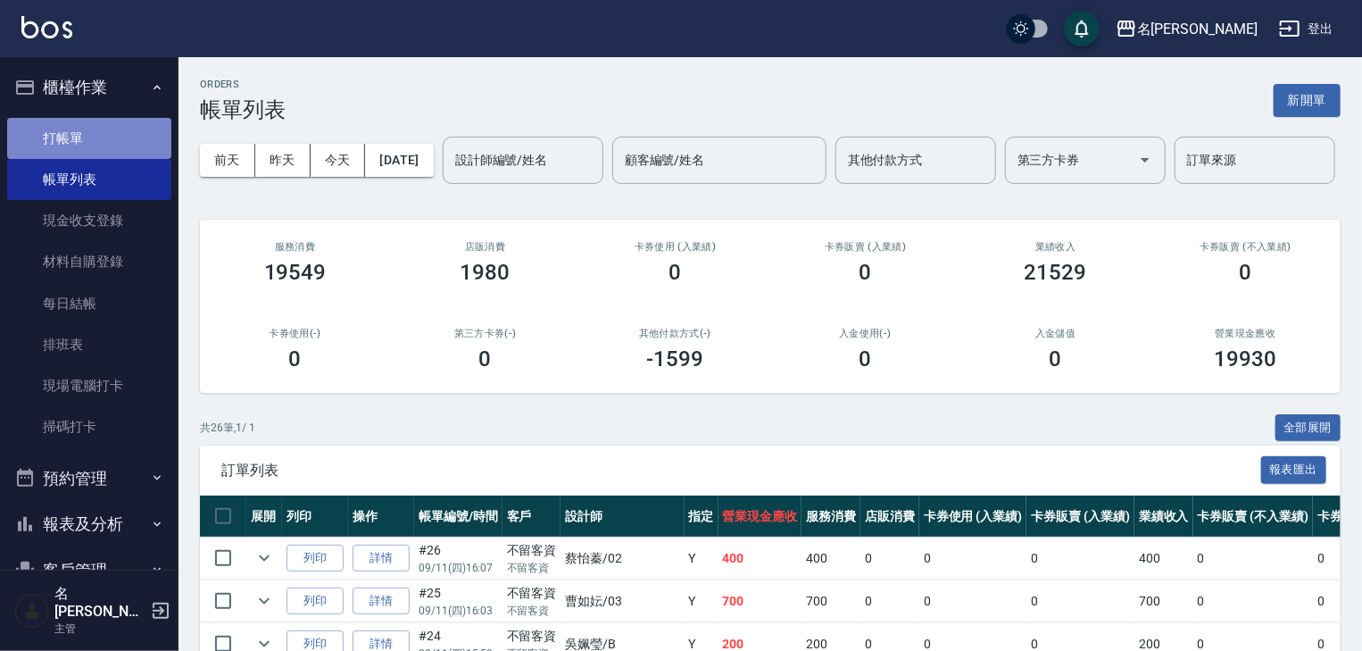
click at [99, 138] on link "打帳單" at bounding box center [89, 138] width 164 height 41
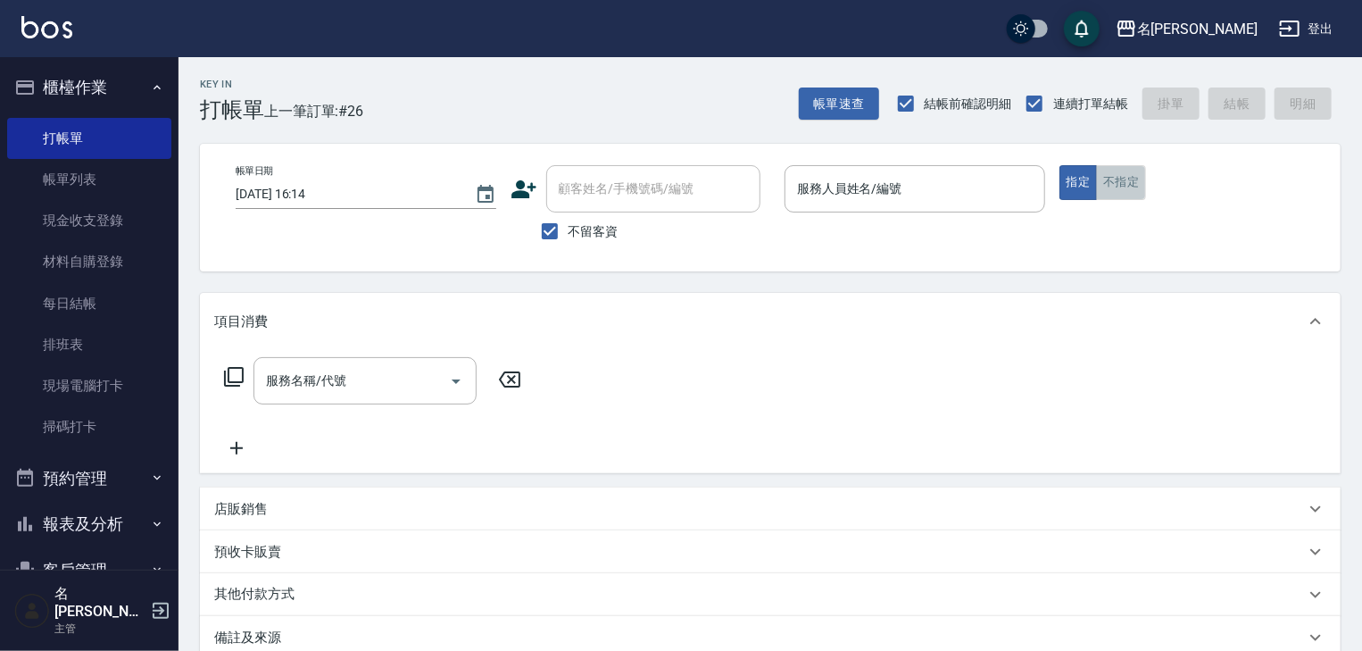
click at [1125, 183] on button "不指定" at bounding box center [1121, 182] width 50 height 35
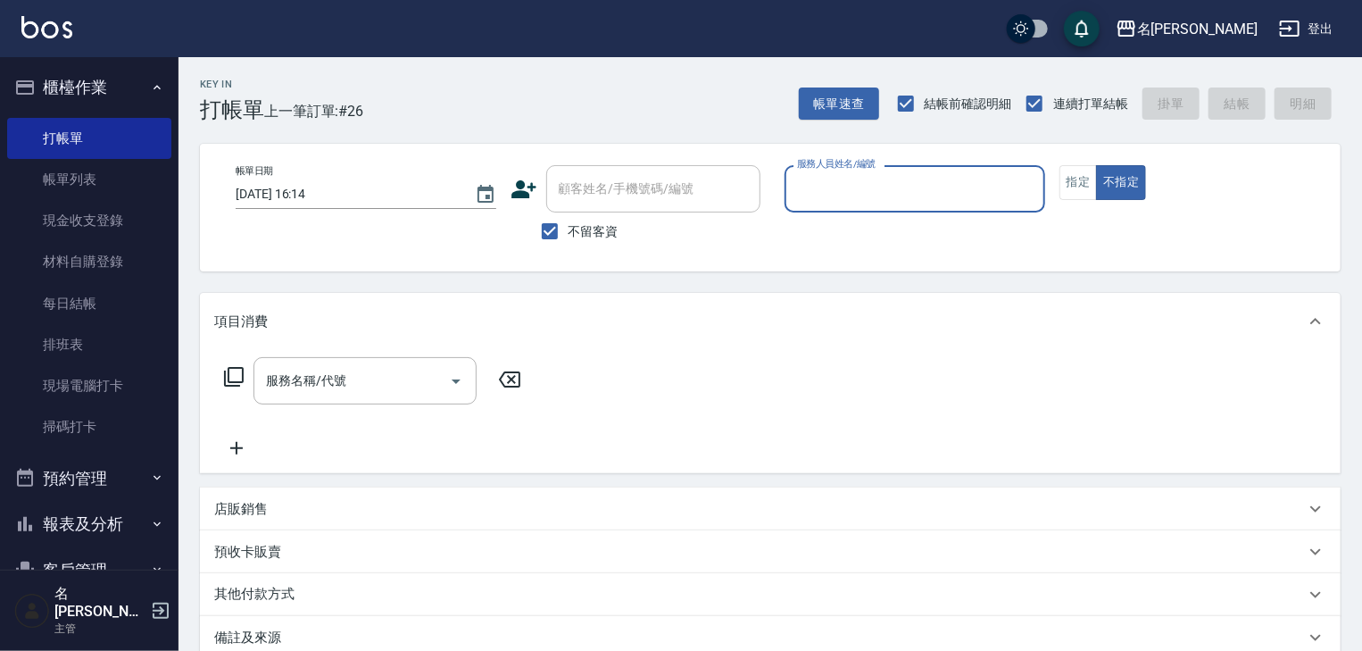
click at [847, 192] on input "服務人員姓名/編號" at bounding box center [915, 188] width 245 height 31
click at [818, 217] on ul "阿龔 -06" at bounding box center [915, 234] width 261 height 44
click at [818, 225] on span "阿龔 -06" at bounding box center [855, 234] width 112 height 19
type input "阿龔-06"
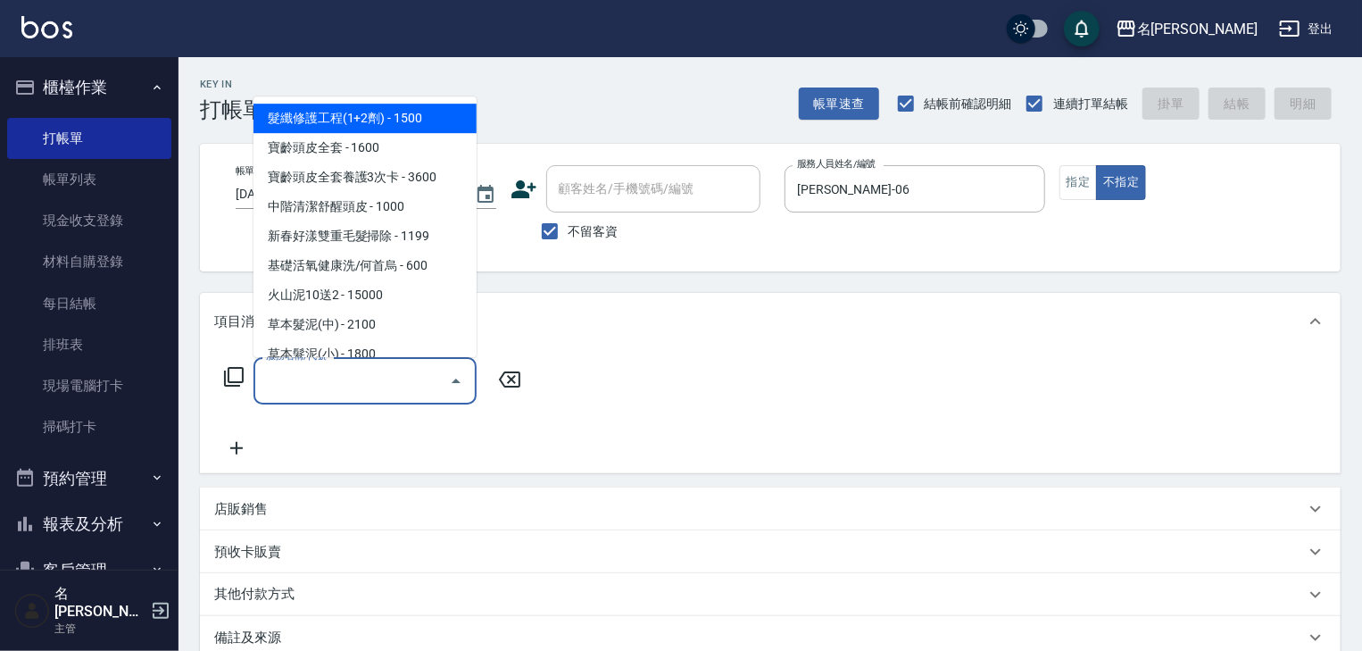
click at [344, 389] on input "服務名稱/代號" at bounding box center [352, 380] width 180 height 31
click at [234, 376] on icon at bounding box center [233, 376] width 21 height 21
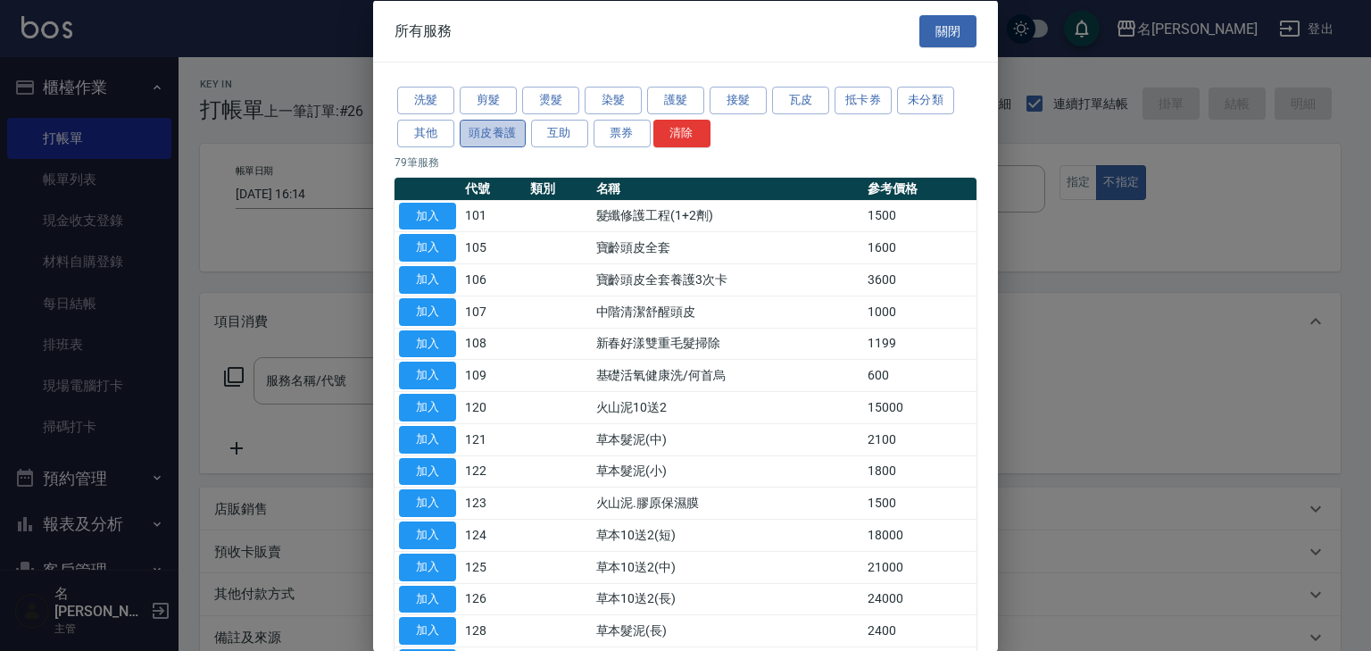
click at [503, 139] on button "頭皮養護" at bounding box center [493, 133] width 66 height 28
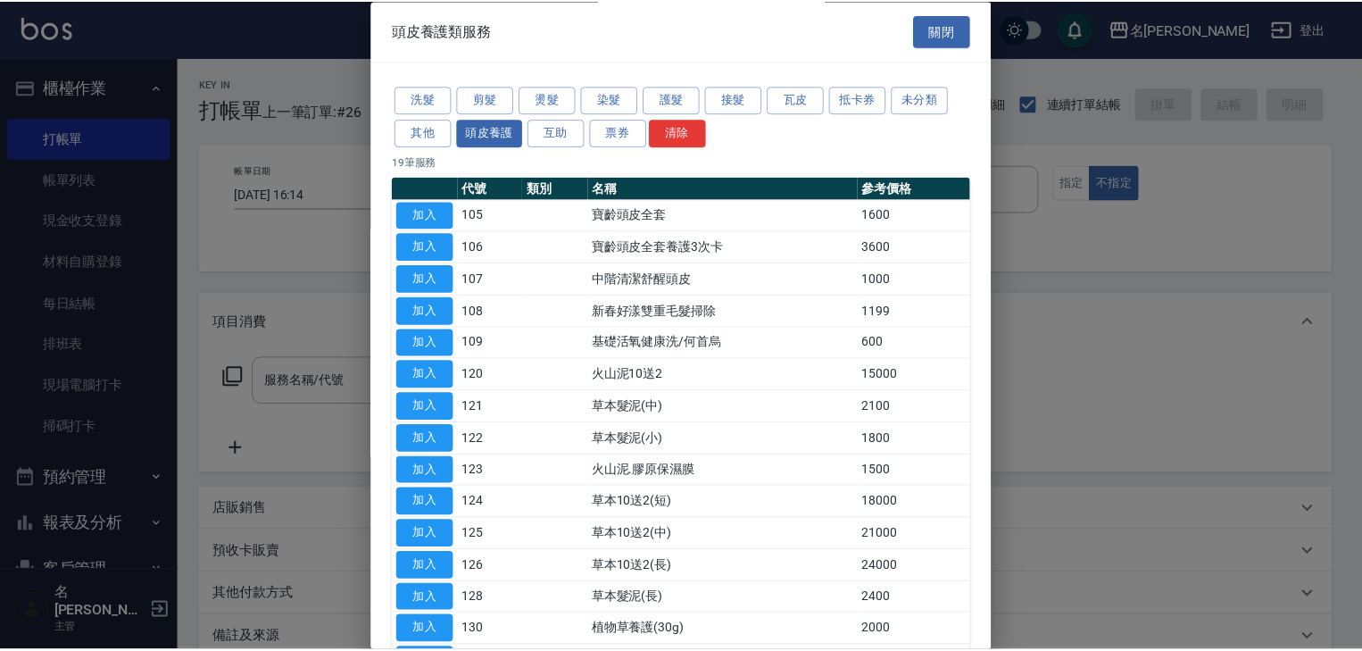
scroll to position [249, 0]
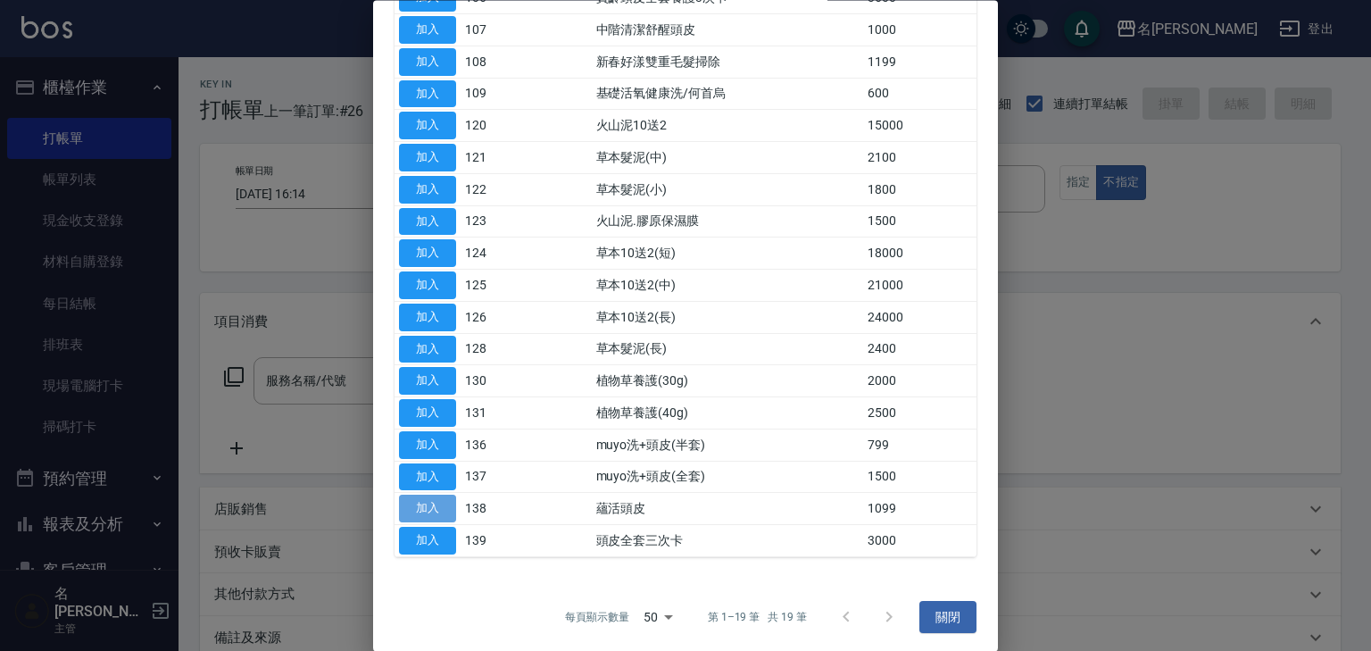
click at [429, 500] on button "加入" at bounding box center [427, 509] width 57 height 28
type input "蘊活頭皮(138)"
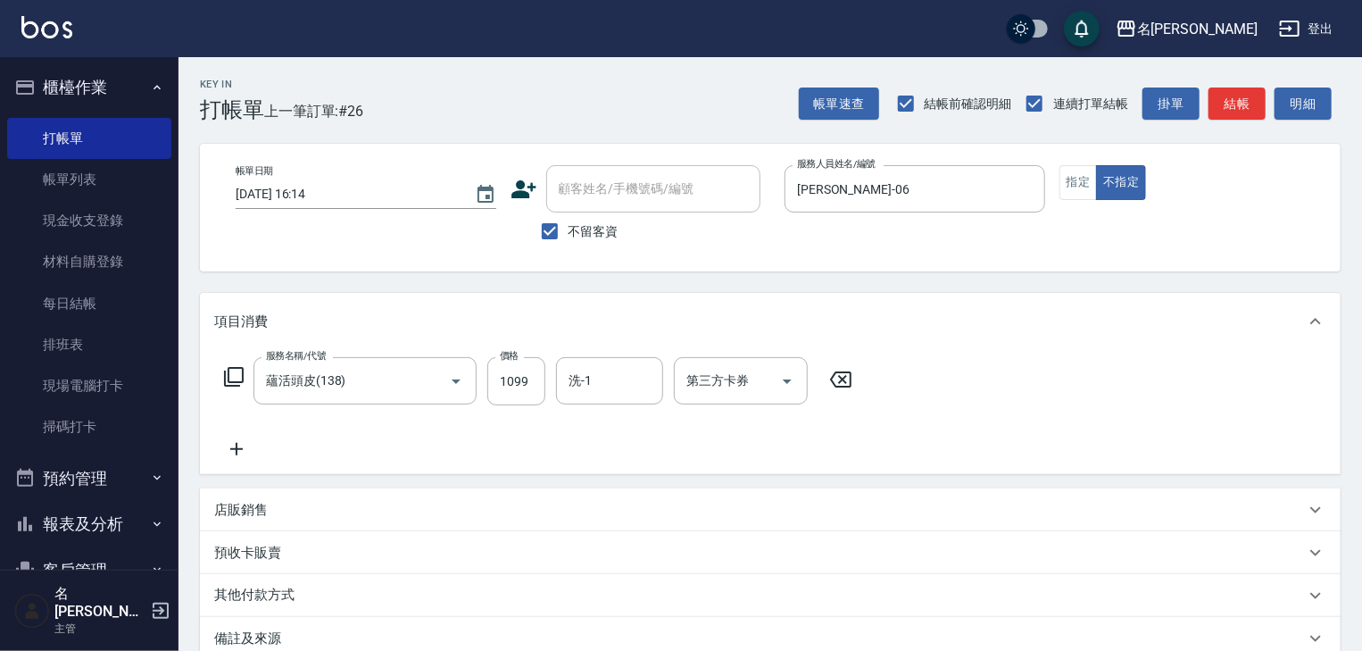
click at [240, 447] on icon at bounding box center [236, 448] width 45 height 21
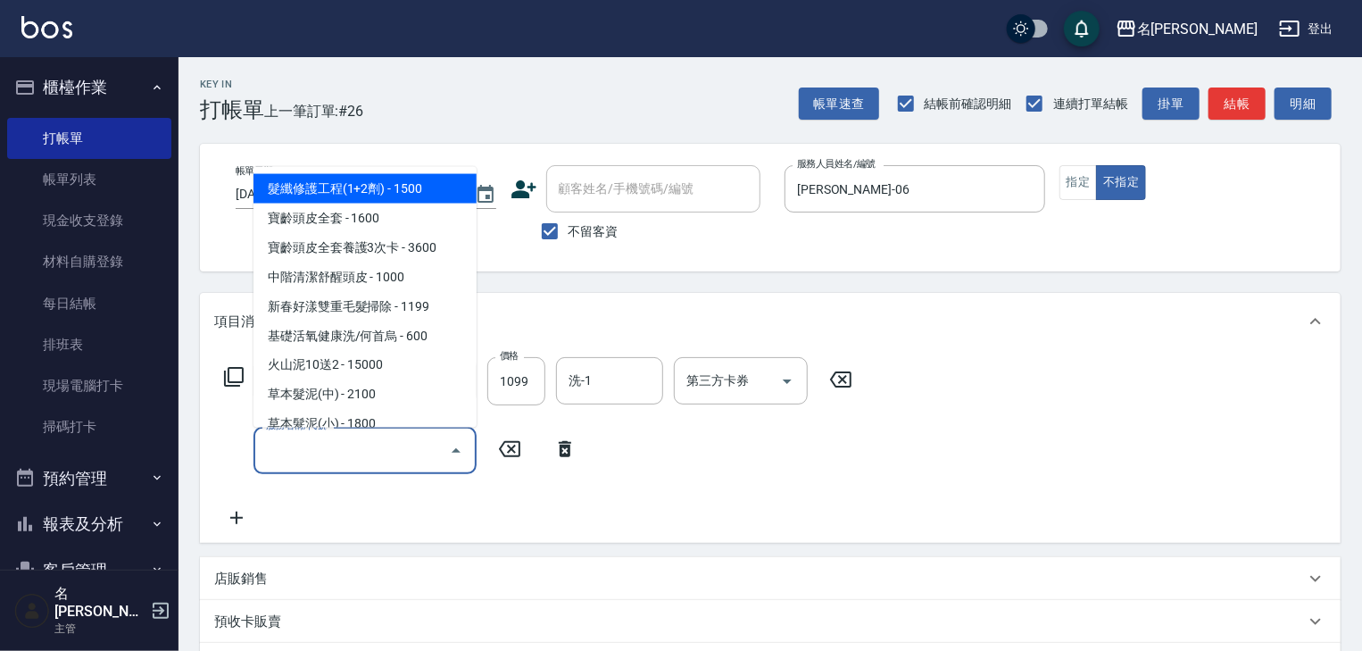
click at [293, 446] on input "服務名稱/代號" at bounding box center [352, 450] width 180 height 31
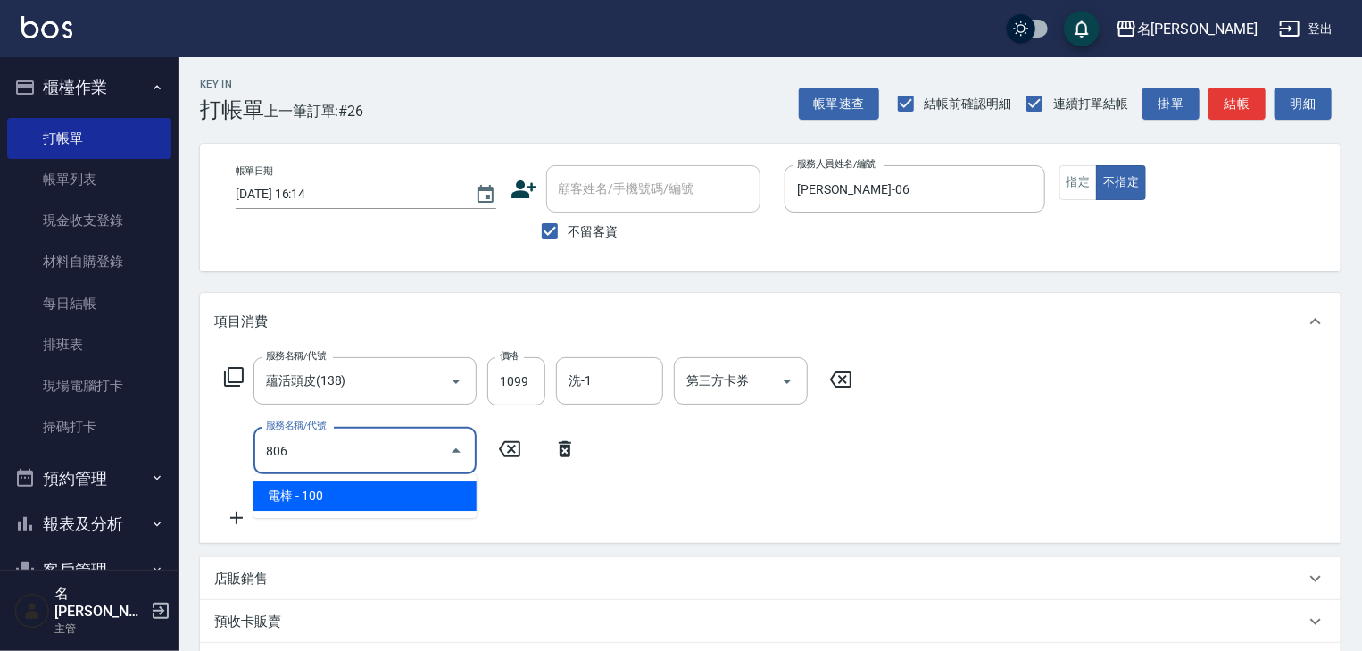
click at [336, 494] on span "電棒 - 100" at bounding box center [364, 495] width 223 height 29
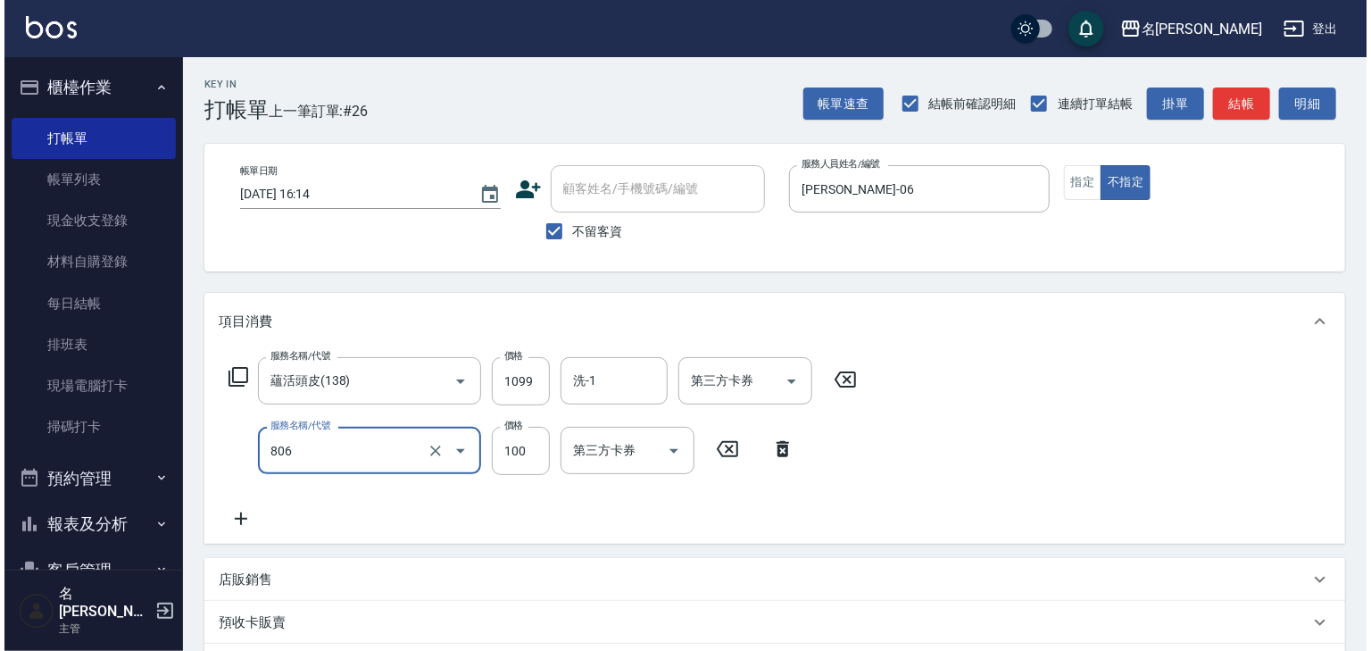
scroll to position [278, 0]
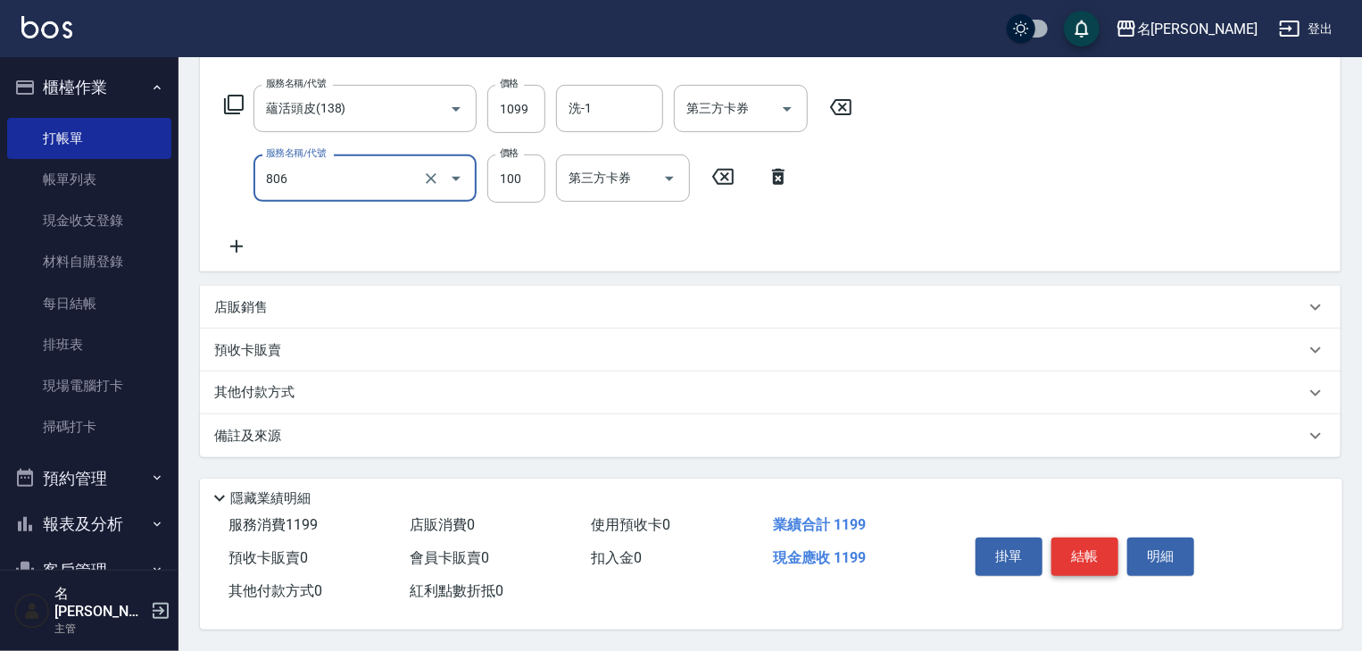
type input "電棒(806)"
click at [1083, 545] on button "結帳" at bounding box center [1084, 555] width 67 height 37
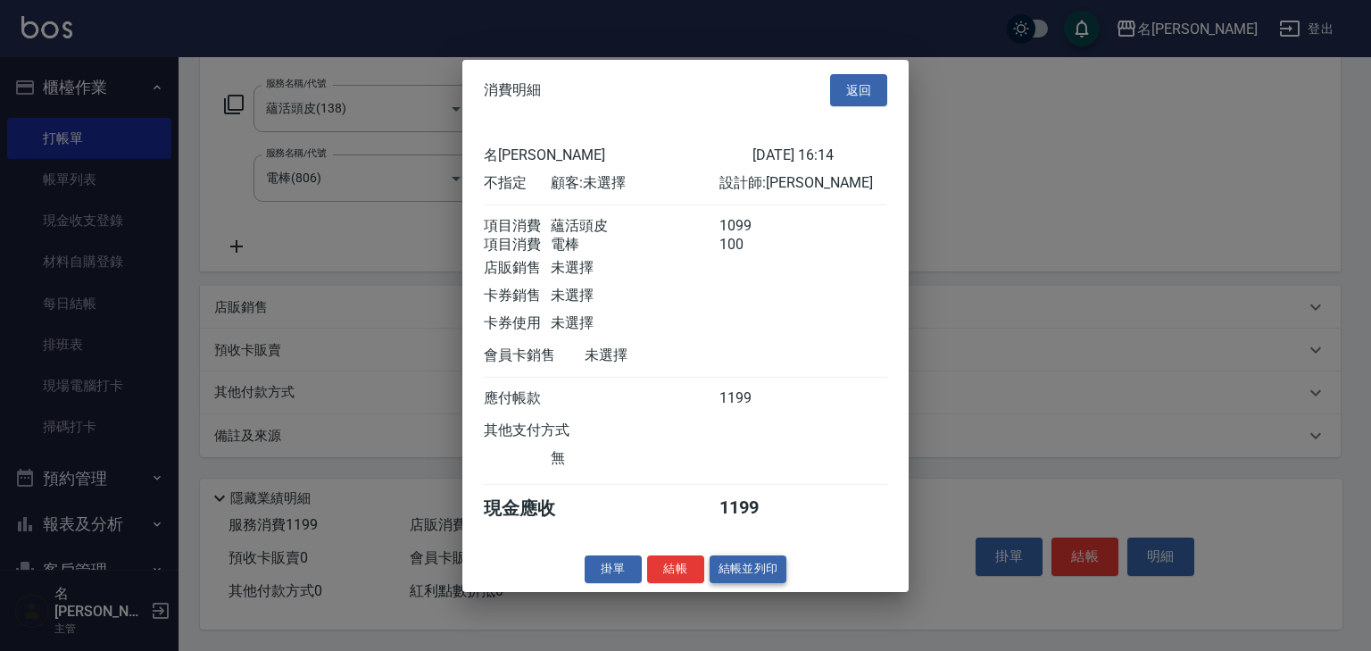
click at [764, 583] on button "結帳並列印" at bounding box center [749, 569] width 78 height 28
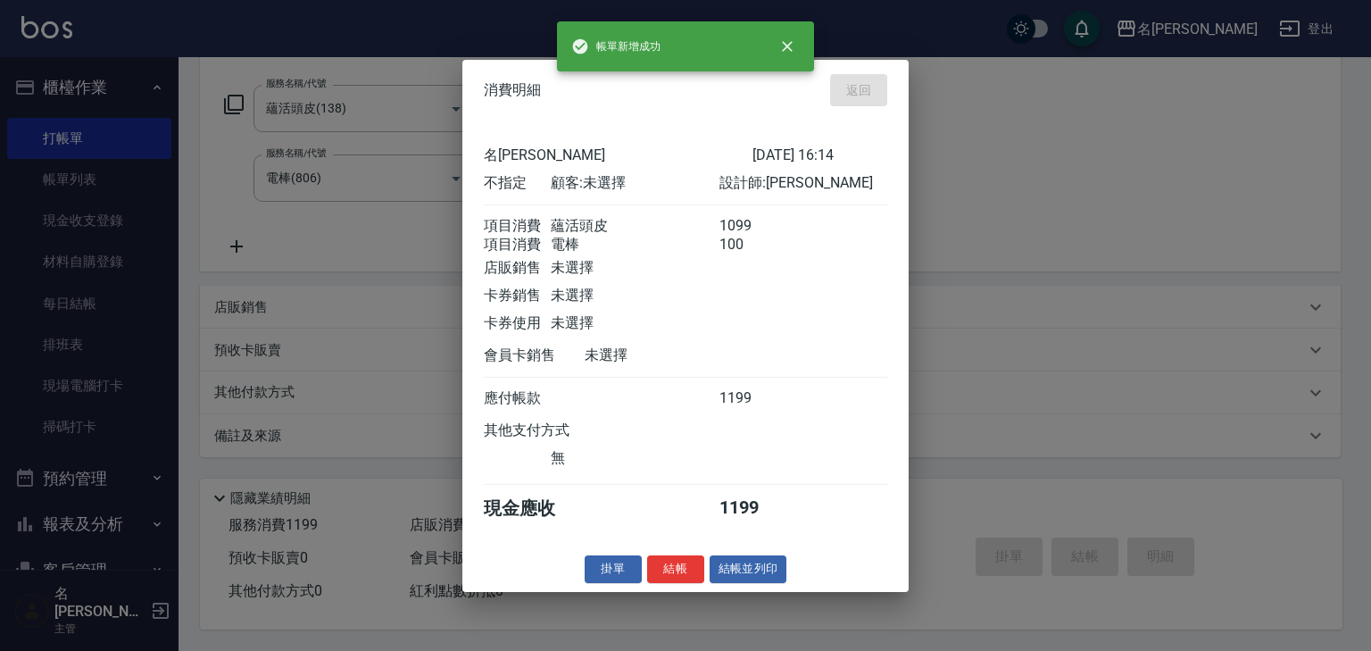
type input "2025/09/11 16:16"
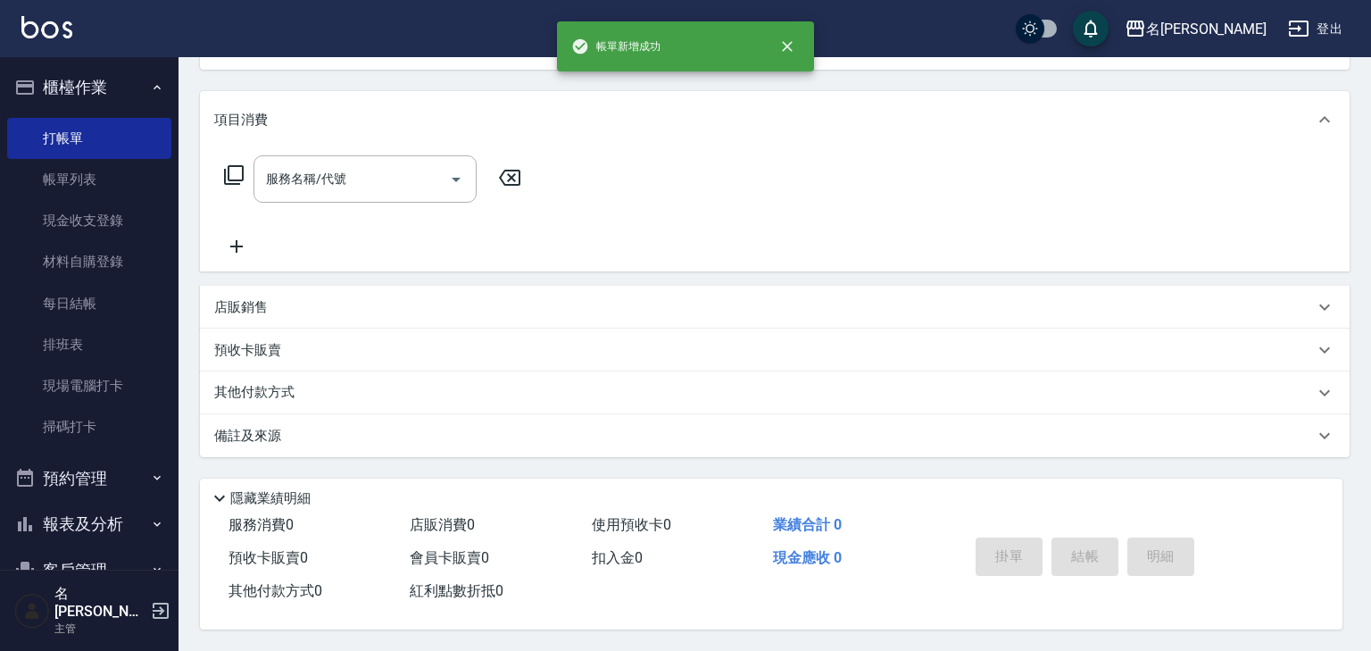
scroll to position [0, 0]
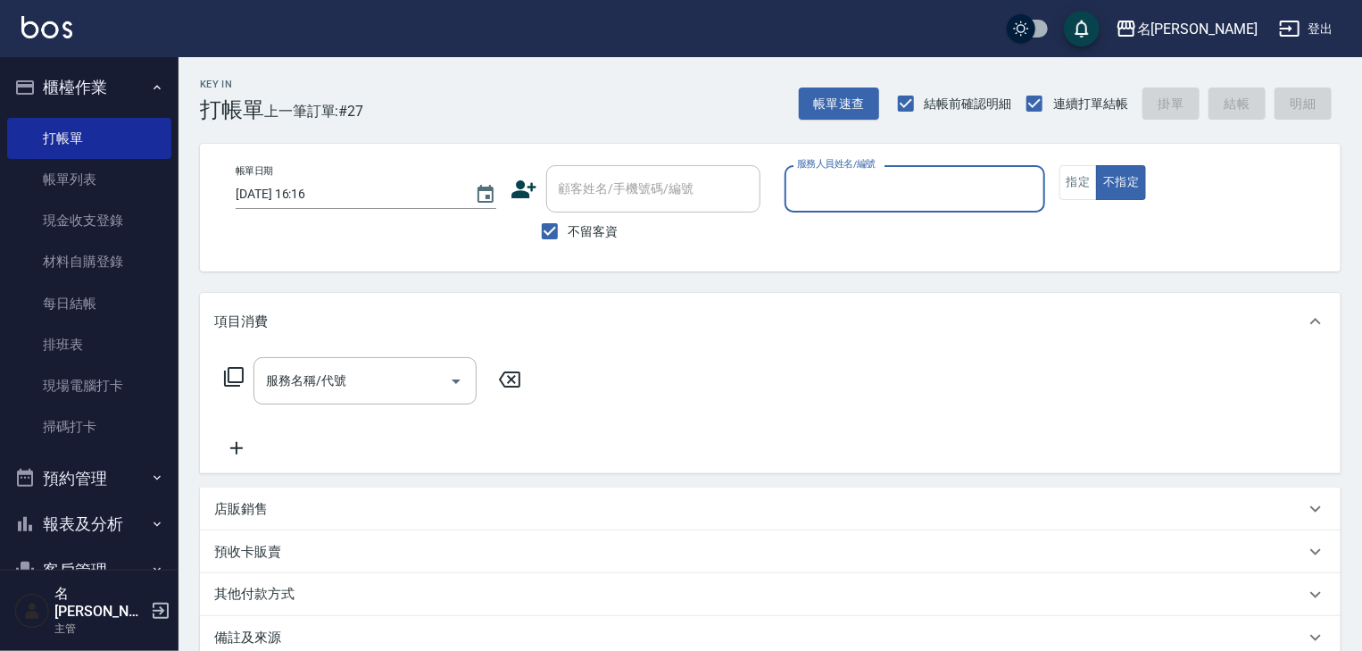
click at [951, 205] on div "服務人員姓名/編號" at bounding box center [915, 188] width 261 height 47
click at [828, 223] on div "蔡慈恩 -08" at bounding box center [915, 234] width 261 height 29
type input "蔡慈恩-08"
drag, startPoint x: 386, startPoint y: 386, endPoint x: 370, endPoint y: 394, distance: 18.4
click at [386, 386] on input "服務名稱/代號" at bounding box center [352, 380] width 180 height 31
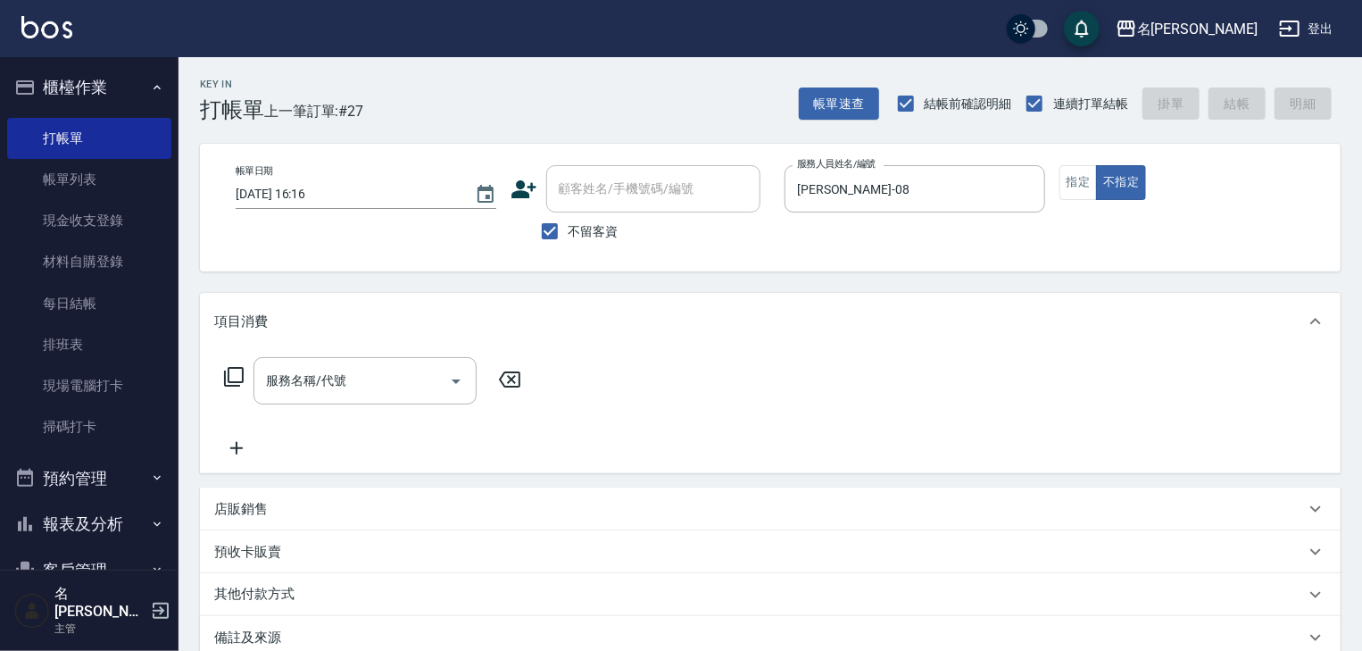
click at [230, 378] on icon at bounding box center [233, 376] width 21 height 21
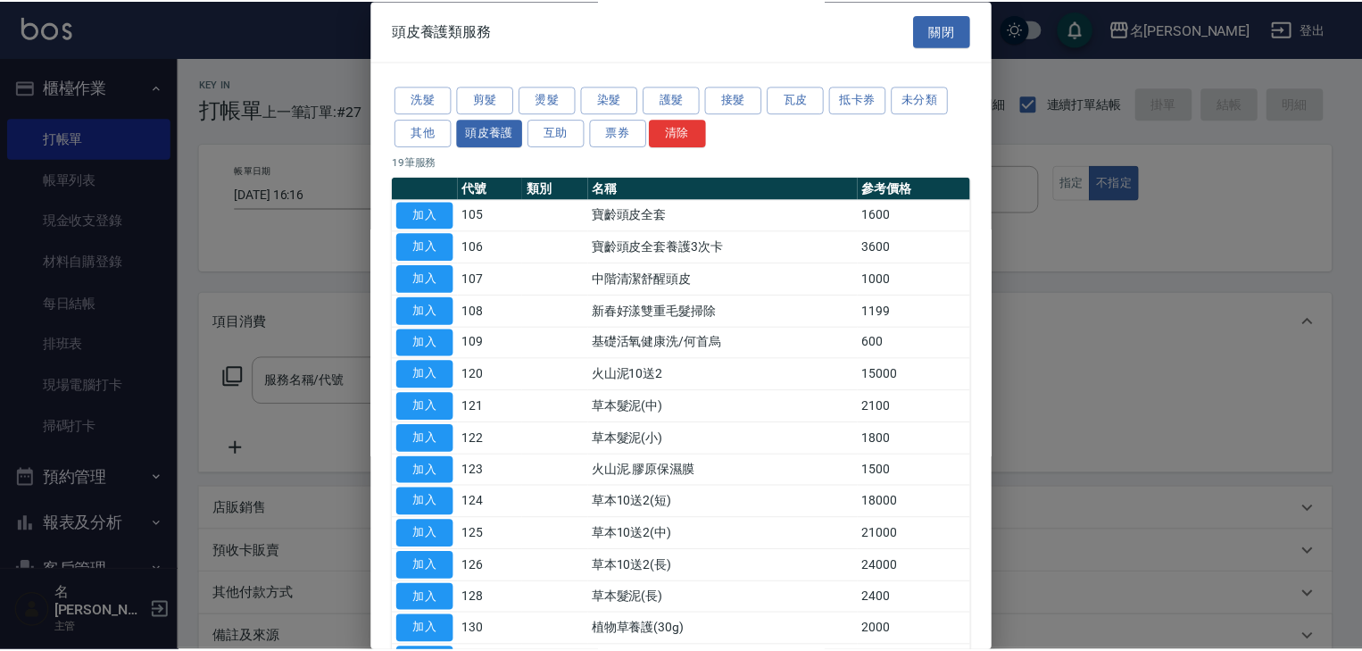
scroll to position [249, 0]
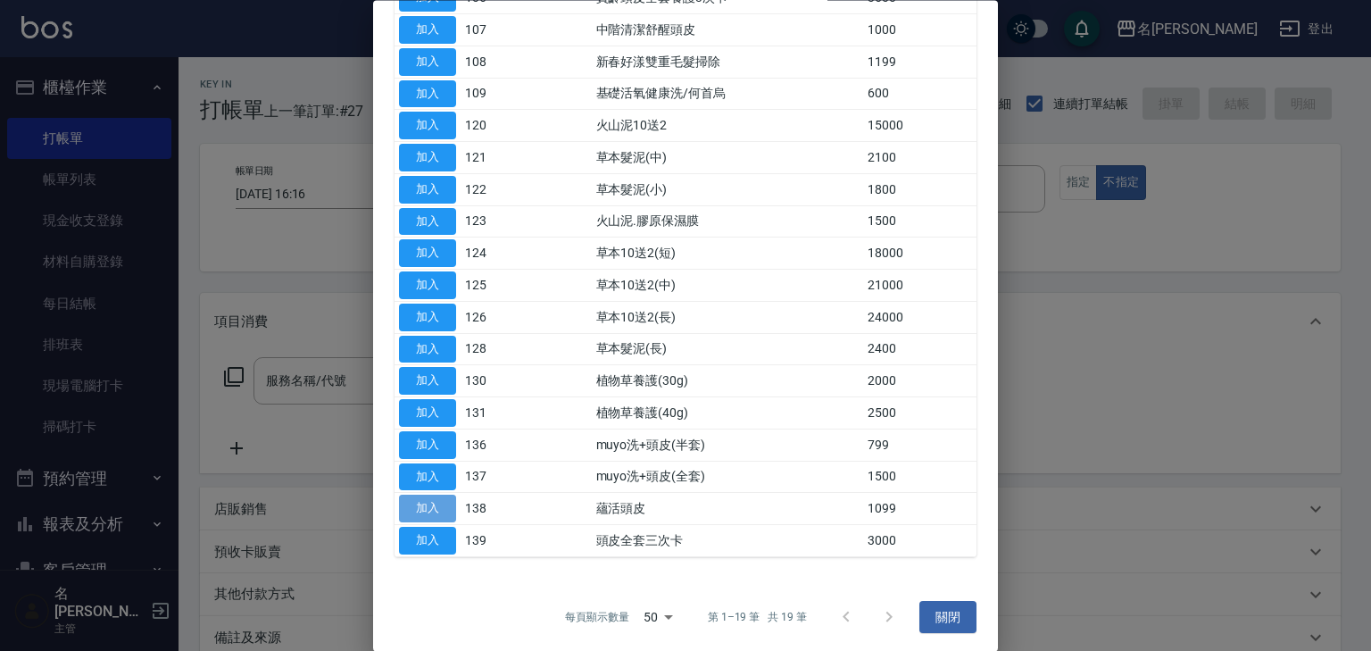
click at [419, 503] on button "加入" at bounding box center [427, 509] width 57 height 28
type input "蘊活頭皮(138)"
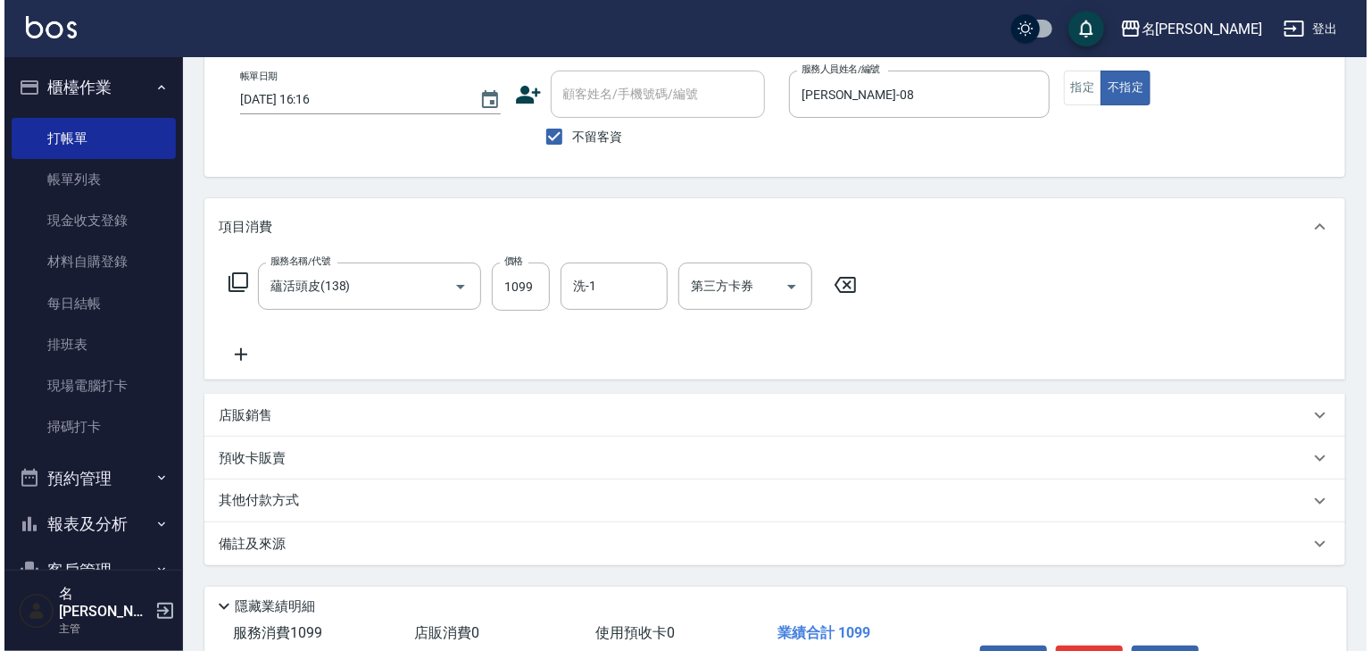
scroll to position [209, 0]
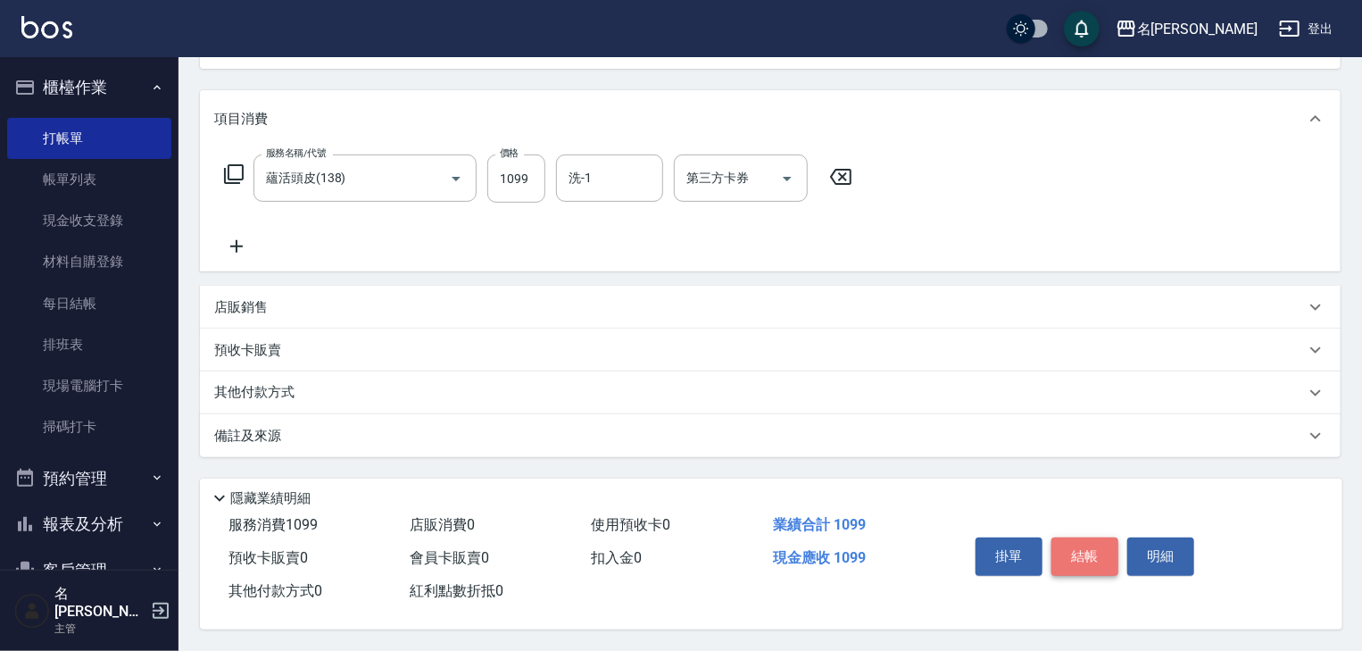
click at [1093, 555] on button "結帳" at bounding box center [1084, 555] width 67 height 37
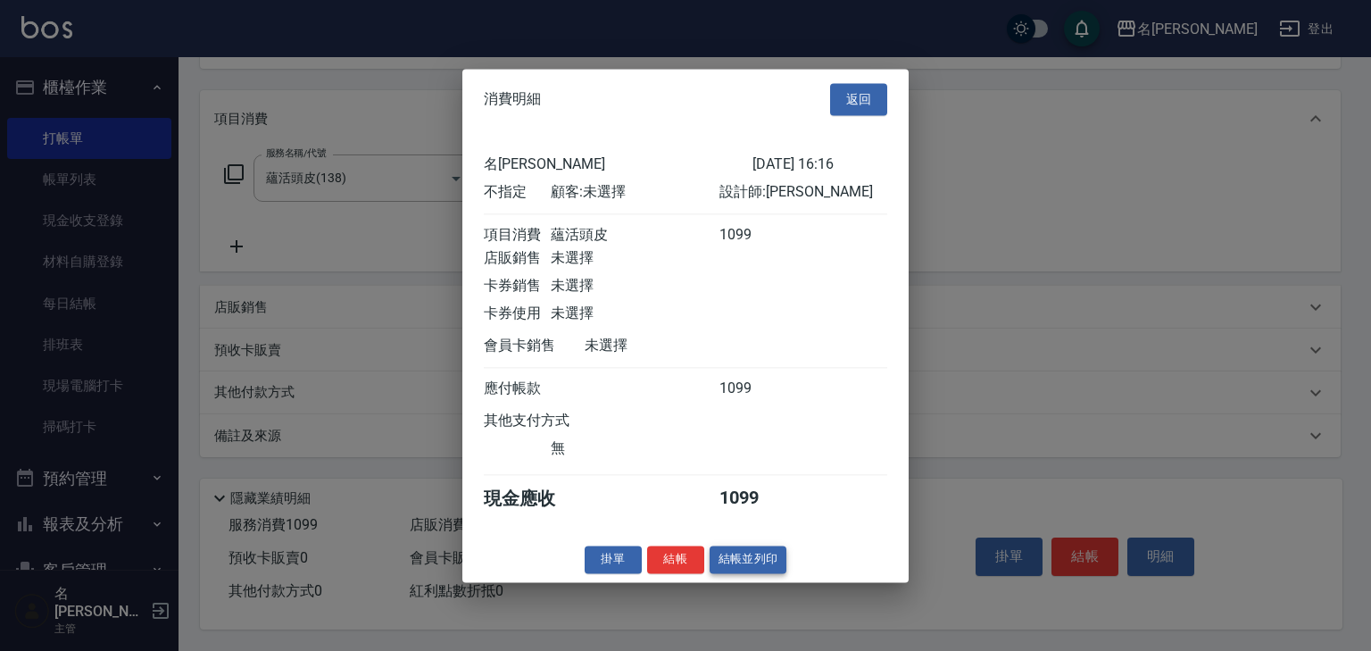
click at [721, 568] on button "結帳並列印" at bounding box center [749, 559] width 78 height 28
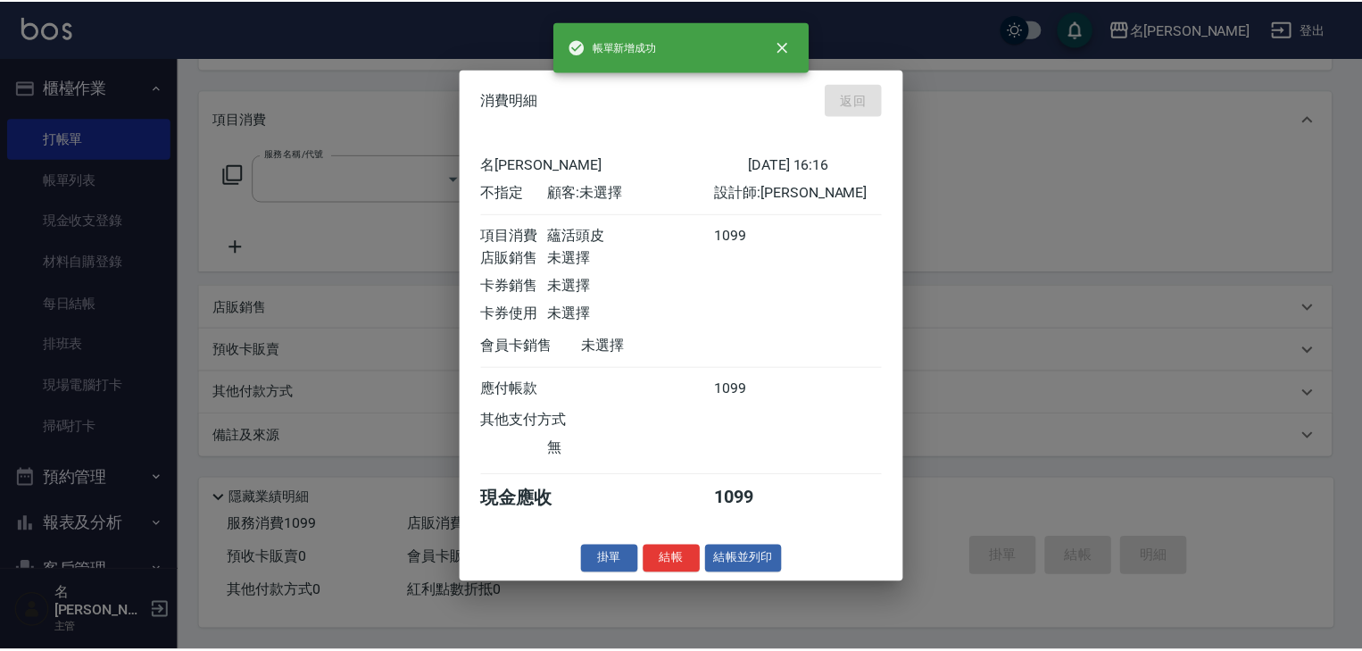
scroll to position [0, 0]
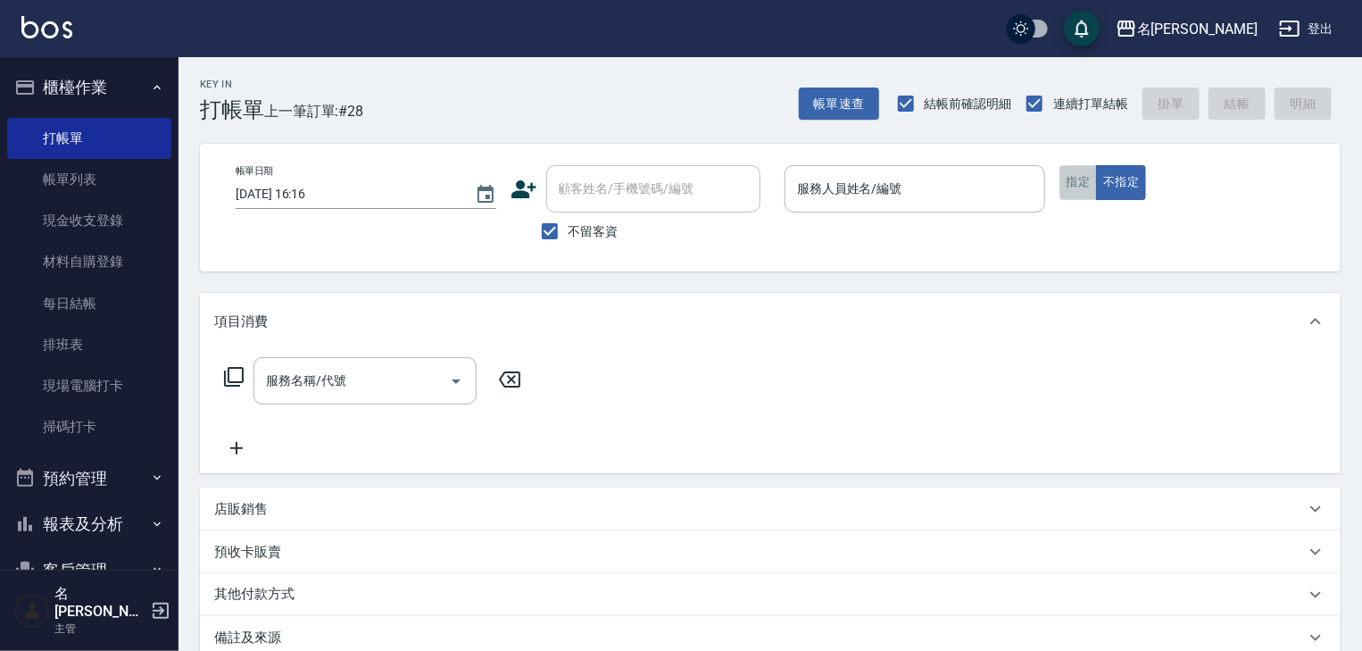
click at [1083, 187] on button "指定" at bounding box center [1078, 182] width 38 height 35
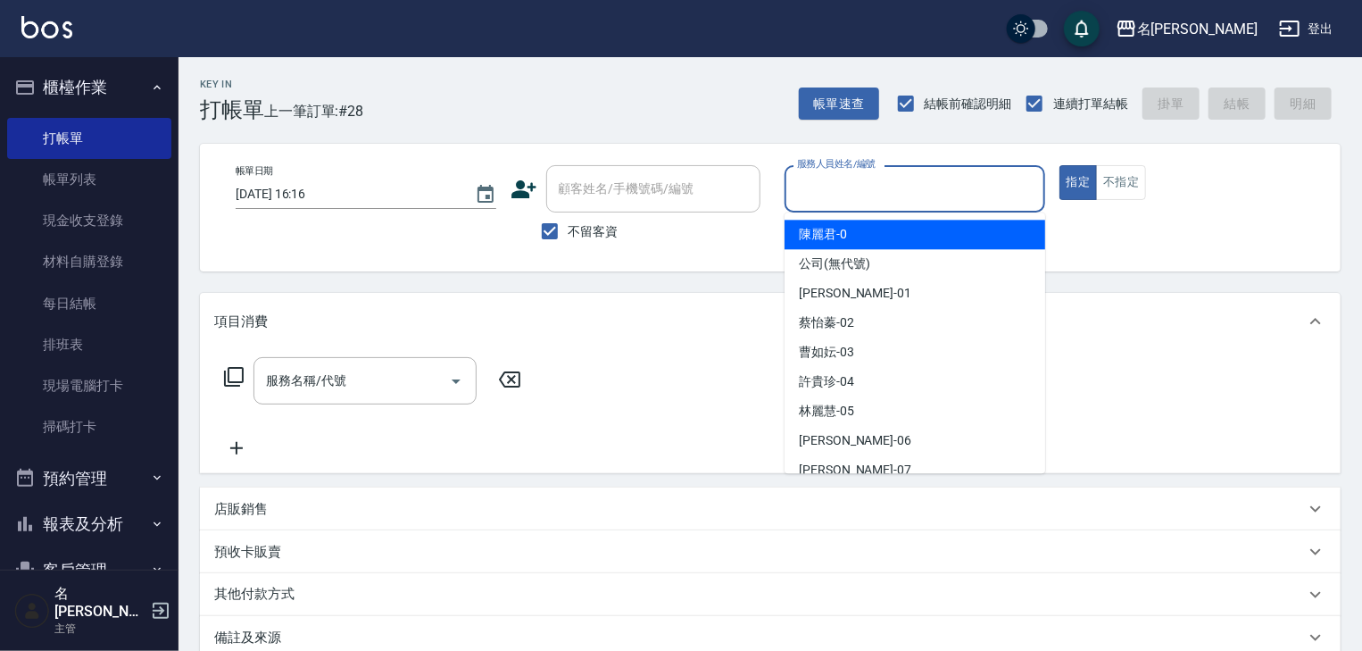
click at [891, 194] on input "服務人員姓名/編號" at bounding box center [915, 188] width 245 height 31
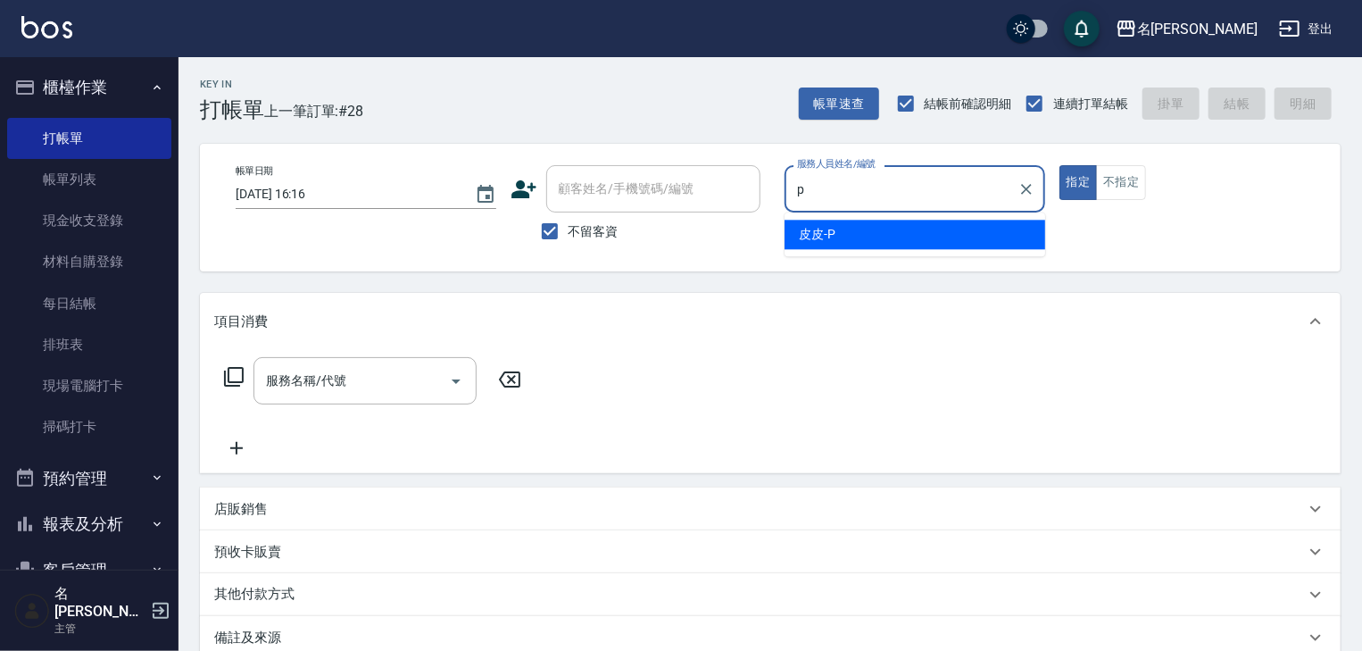
click at [818, 236] on span "皮皮 -P" at bounding box center [817, 234] width 37 height 19
type input "皮皮-P"
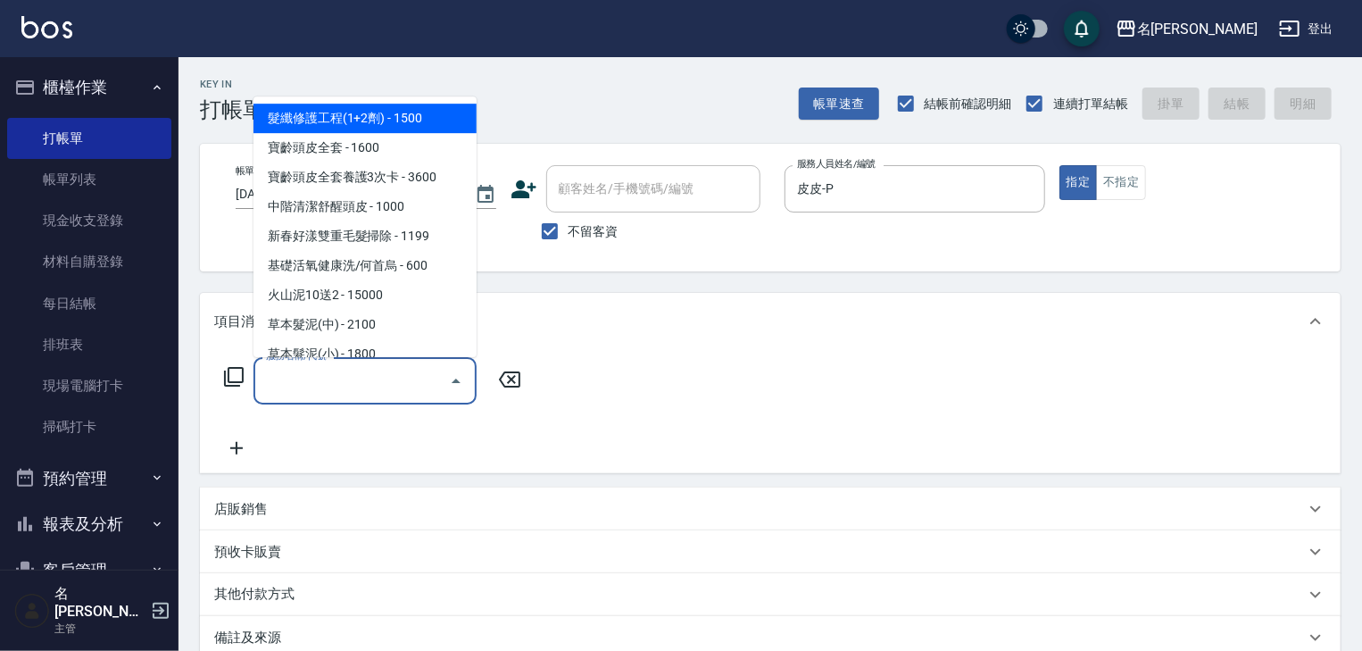
click at [398, 394] on input "服務名稱/代號" at bounding box center [352, 380] width 180 height 31
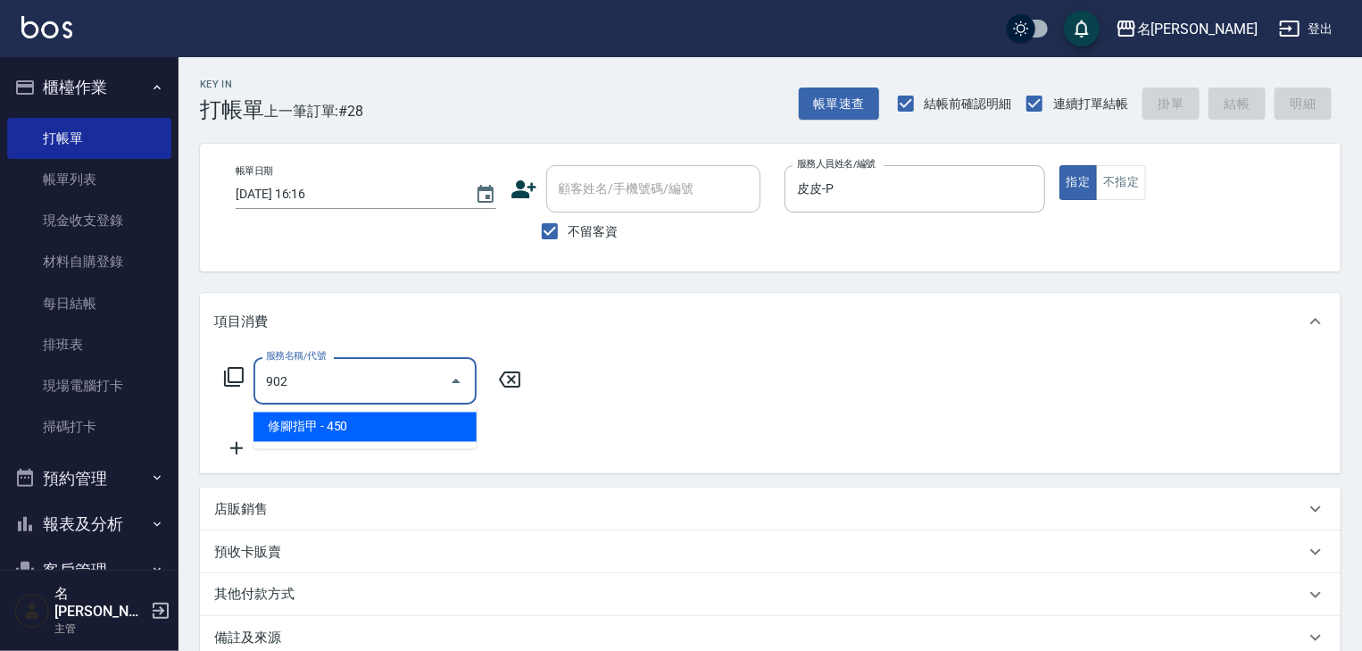
click at [453, 431] on span "修腳指甲 - 450" at bounding box center [364, 426] width 223 height 29
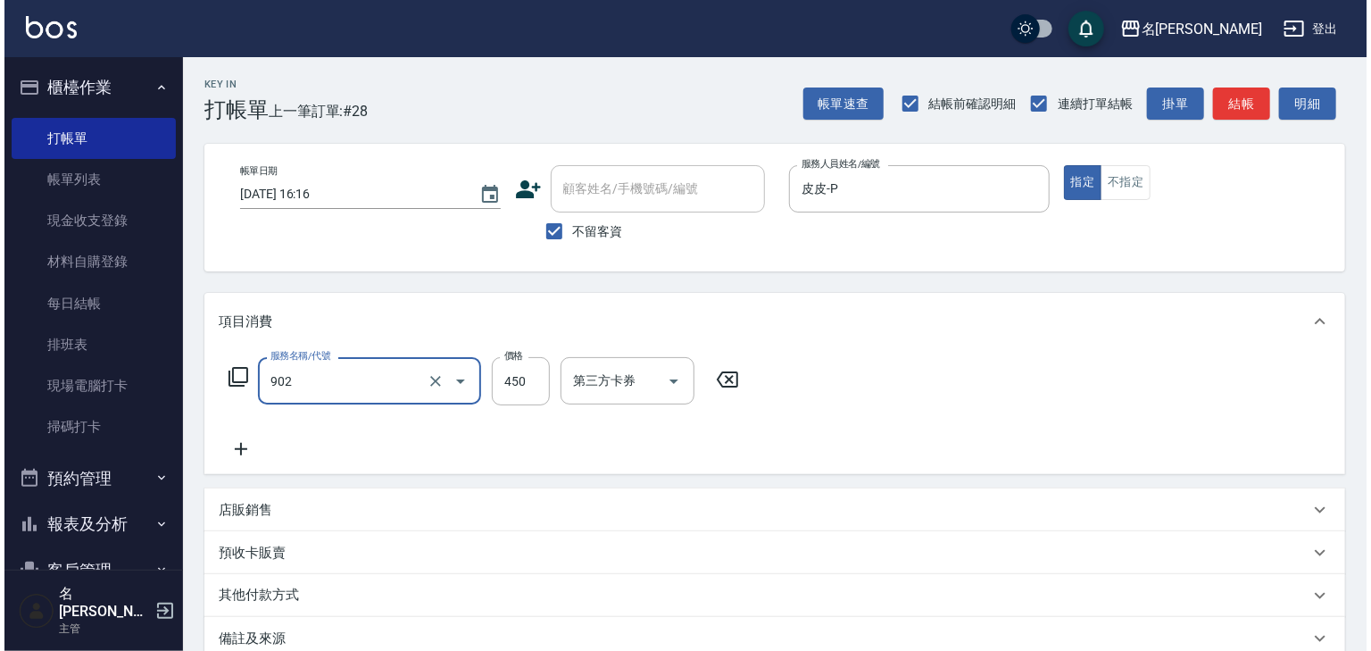
scroll to position [209, 0]
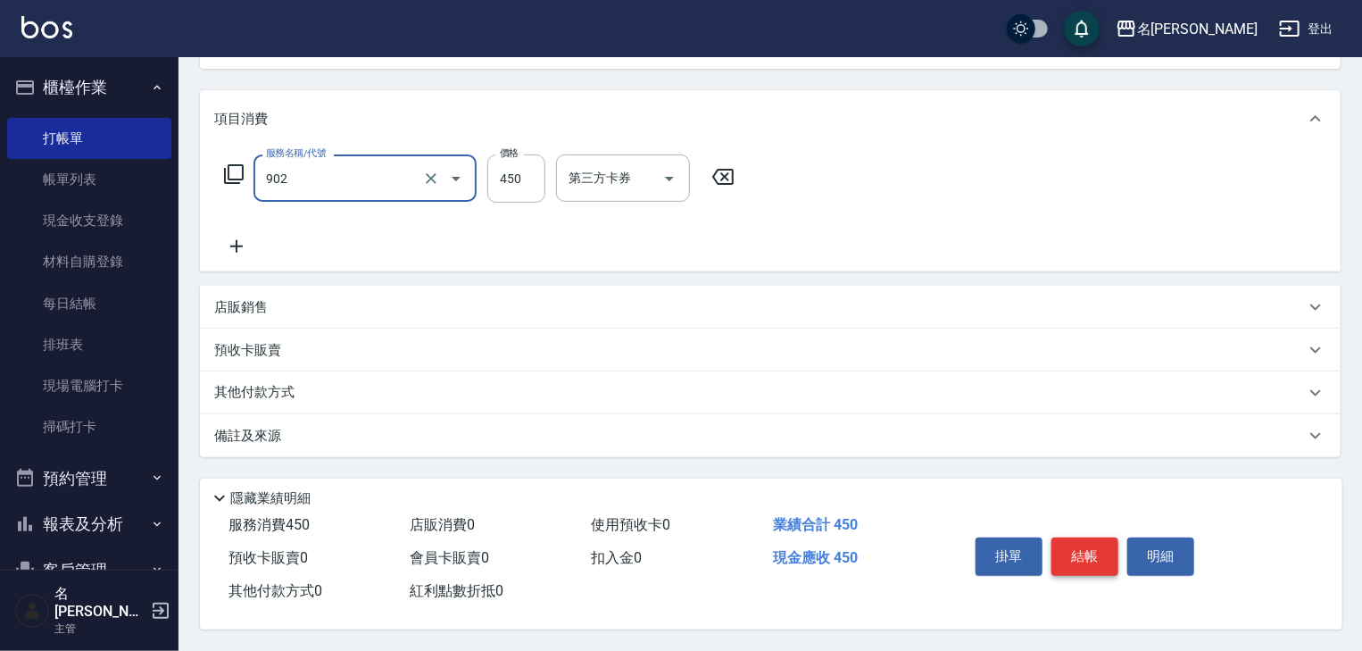
type input "修腳指甲(902)"
click at [1081, 537] on button "結帳" at bounding box center [1084, 555] width 67 height 37
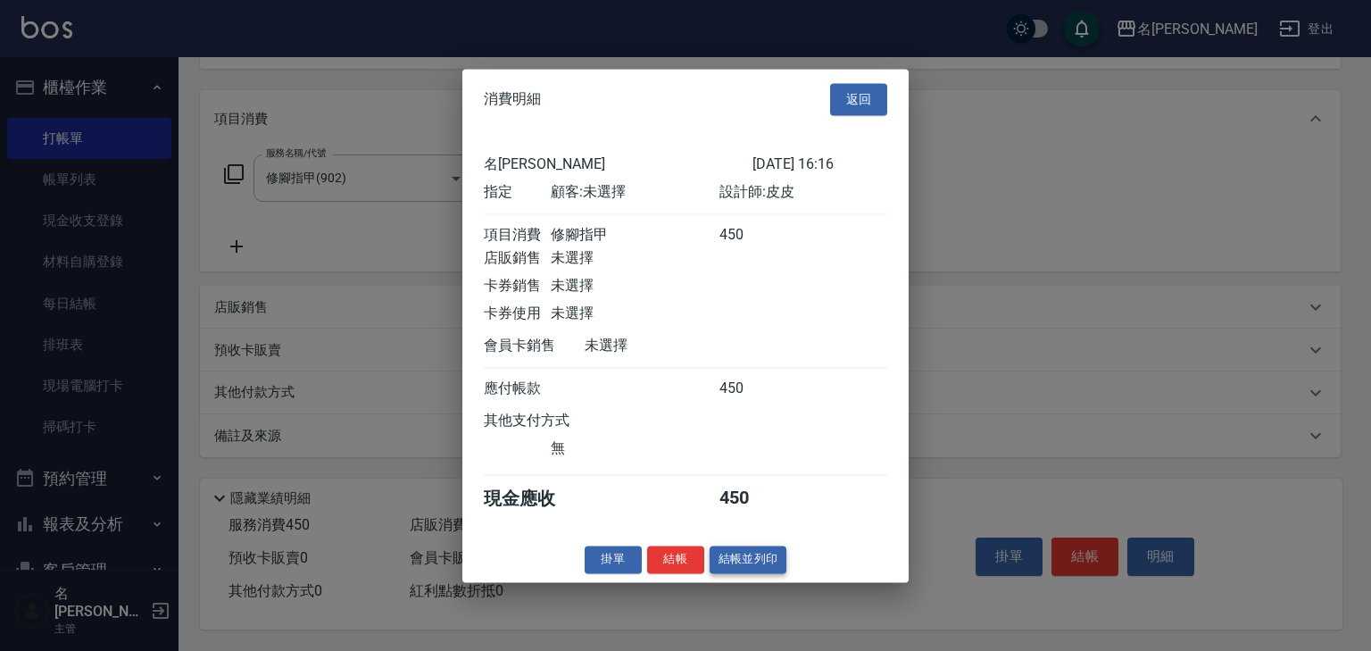
click at [732, 564] on button "結帳並列印" at bounding box center [749, 559] width 78 height 28
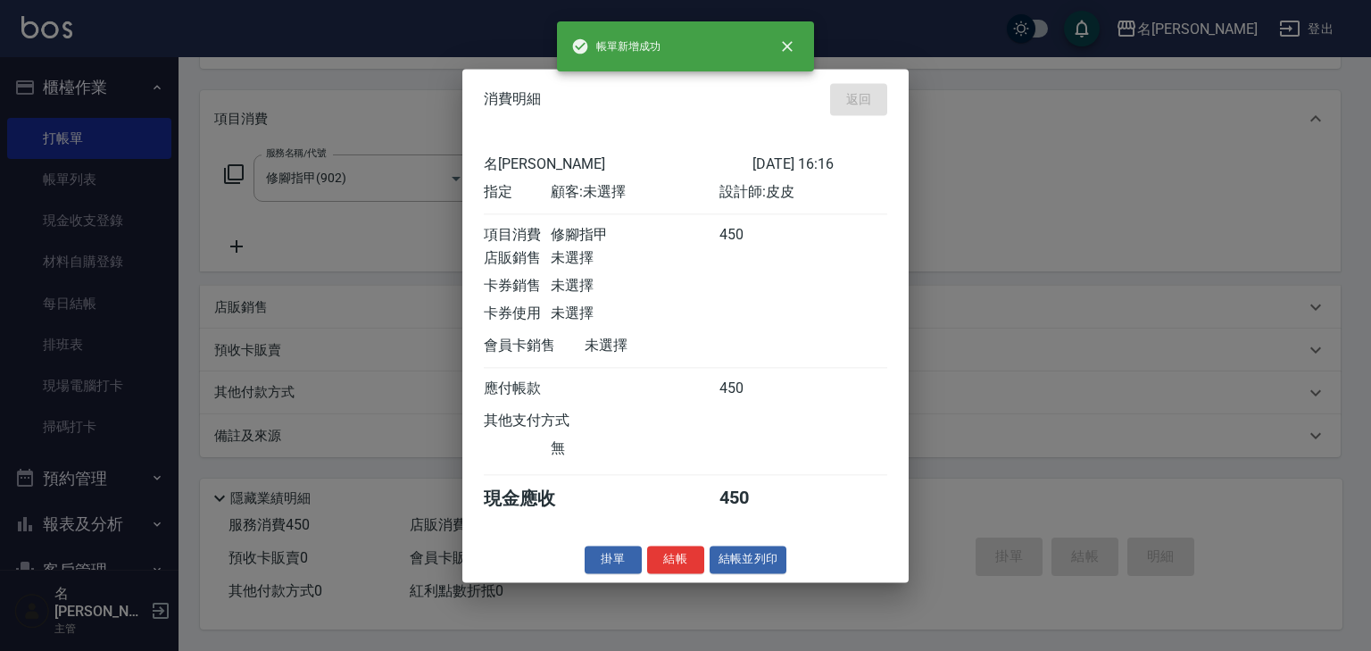
type input "2025/09/11 16:17"
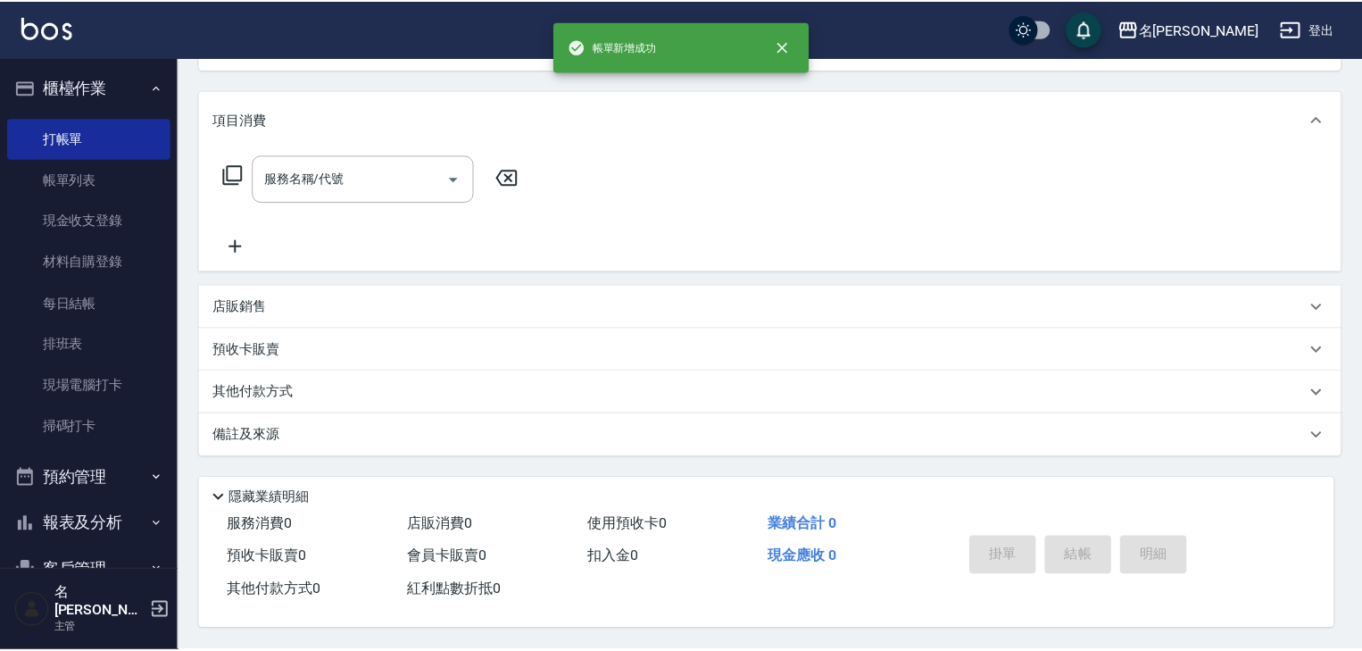
scroll to position [0, 0]
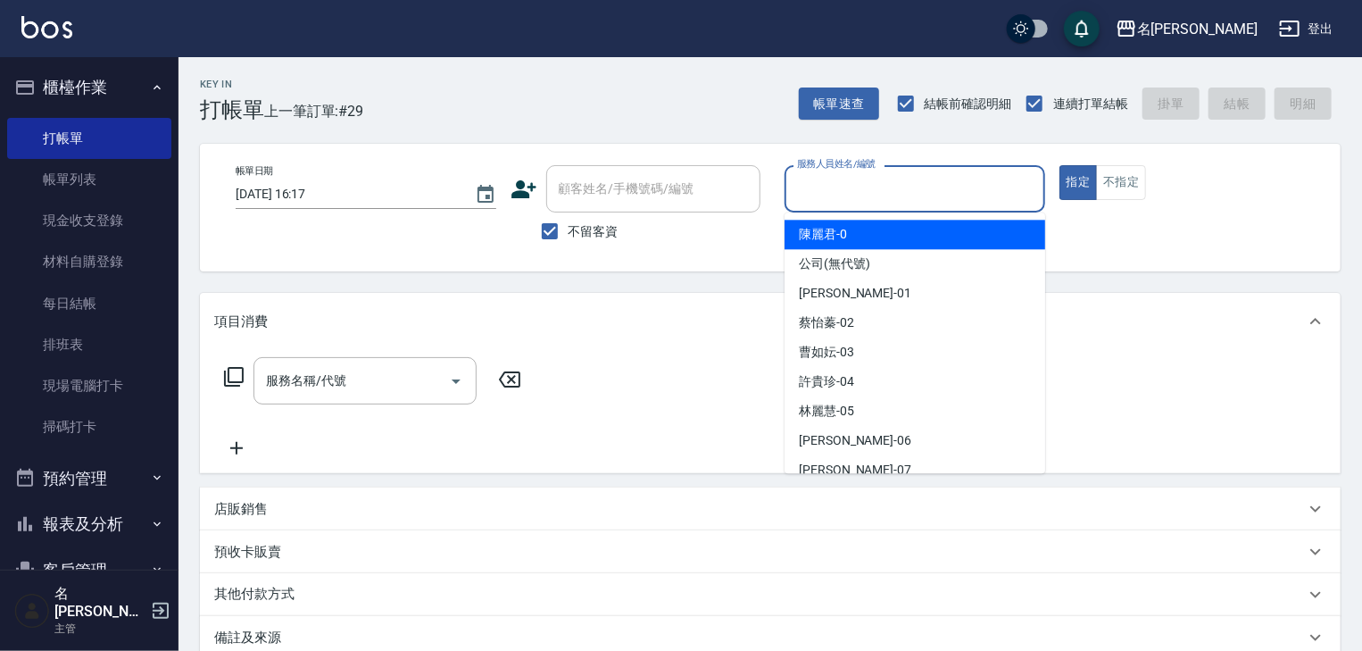
click at [815, 182] on input "服務人員姓名/編號" at bounding box center [915, 188] width 245 height 31
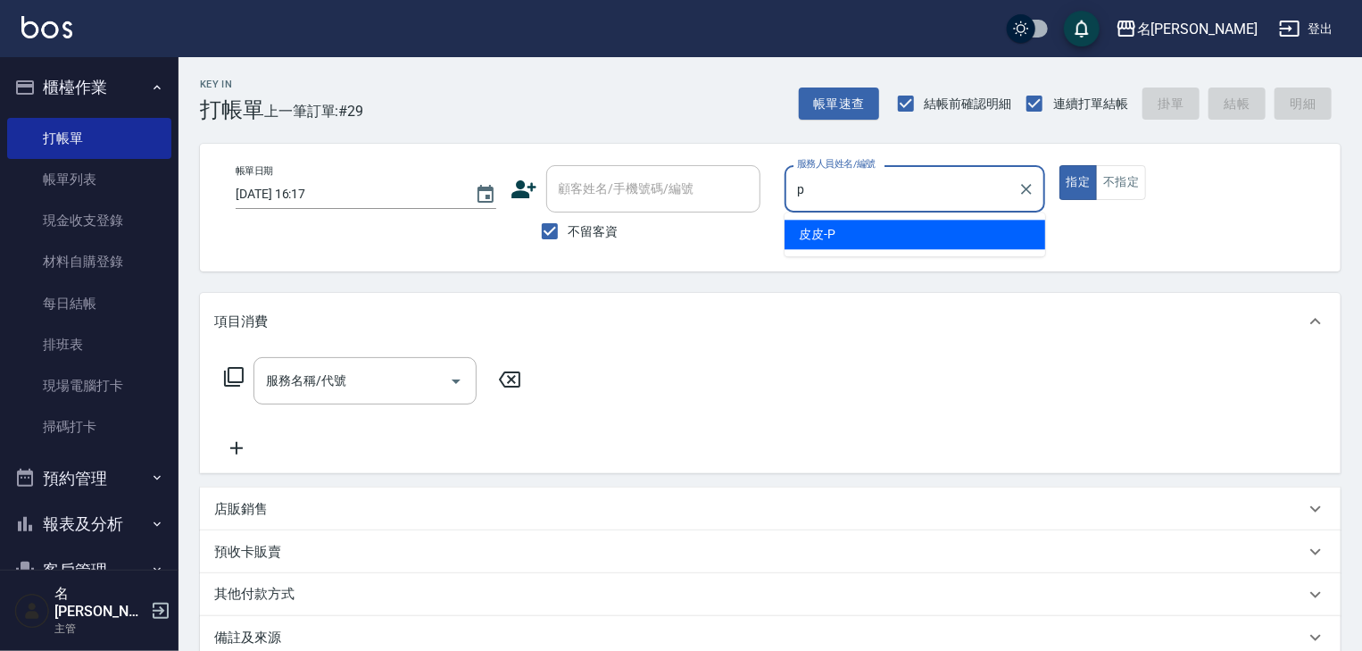
click at [793, 233] on div "皮皮 -P" at bounding box center [915, 234] width 261 height 29
type input "皮皮-P"
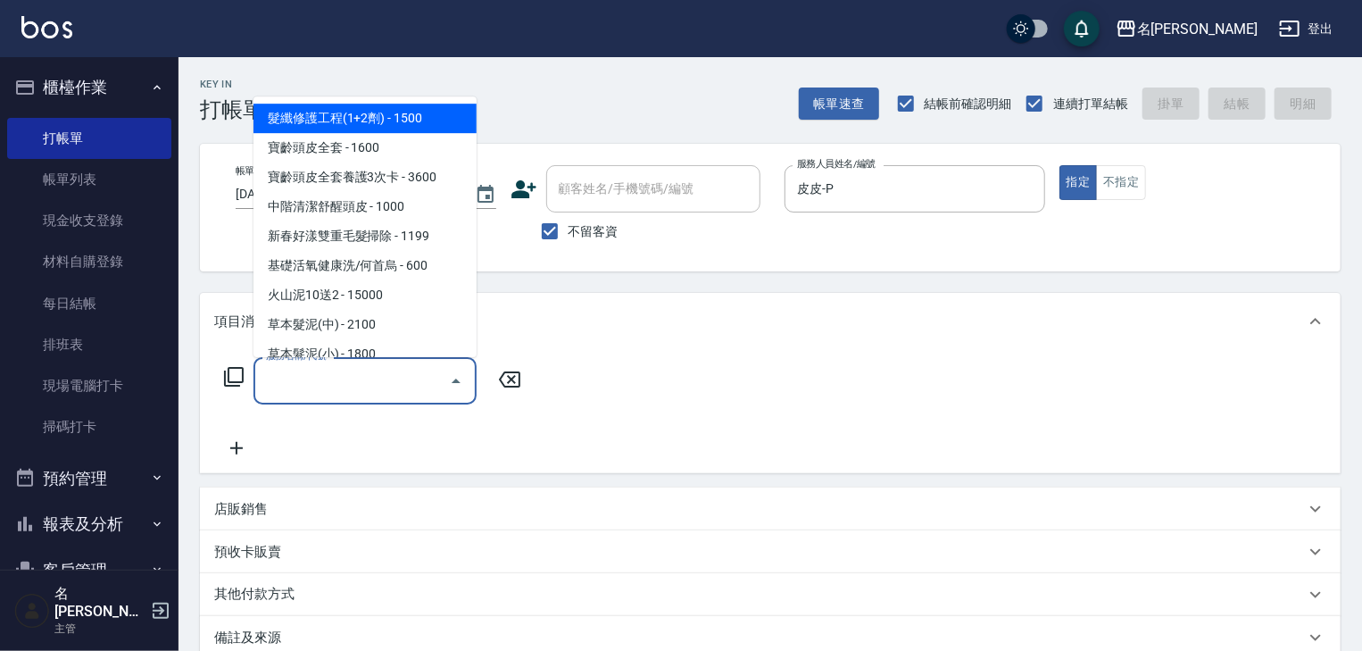
click at [420, 378] on input "服務名稱/代號" at bounding box center [352, 380] width 180 height 31
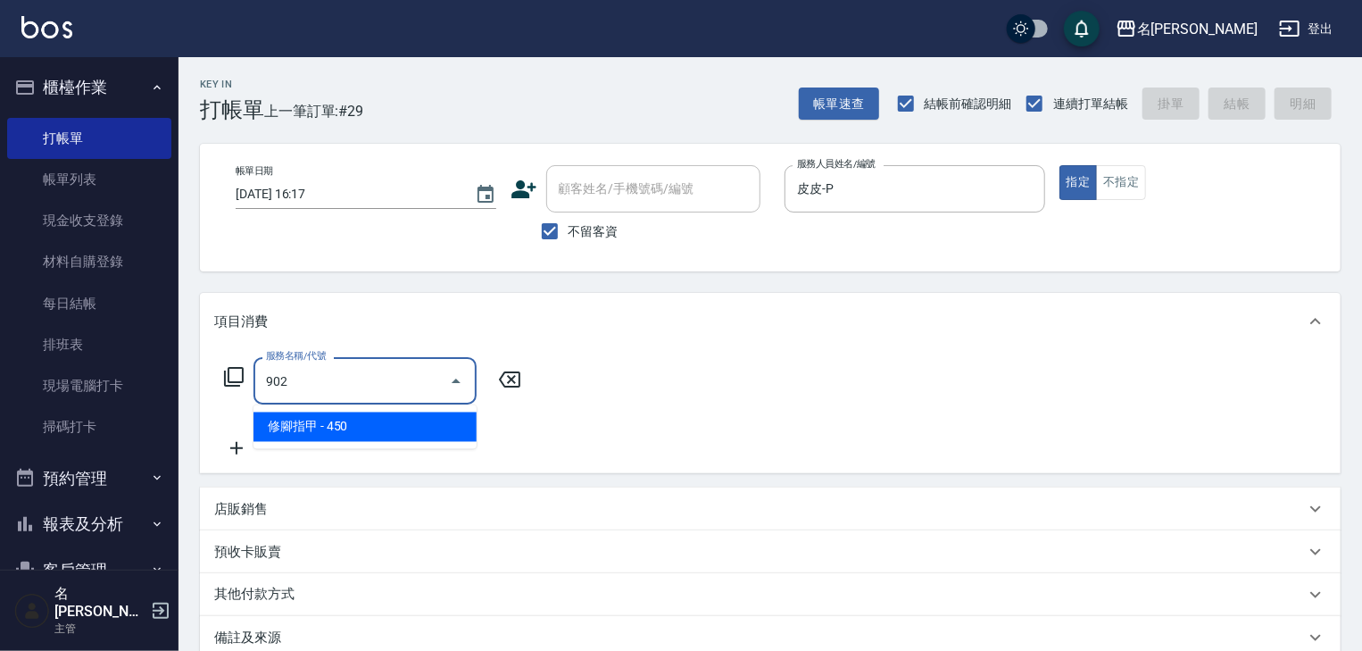
click at [444, 410] on ul "修腳指甲 - 450" at bounding box center [364, 427] width 223 height 44
click at [452, 434] on span "修腳指甲 - 450" at bounding box center [364, 426] width 223 height 29
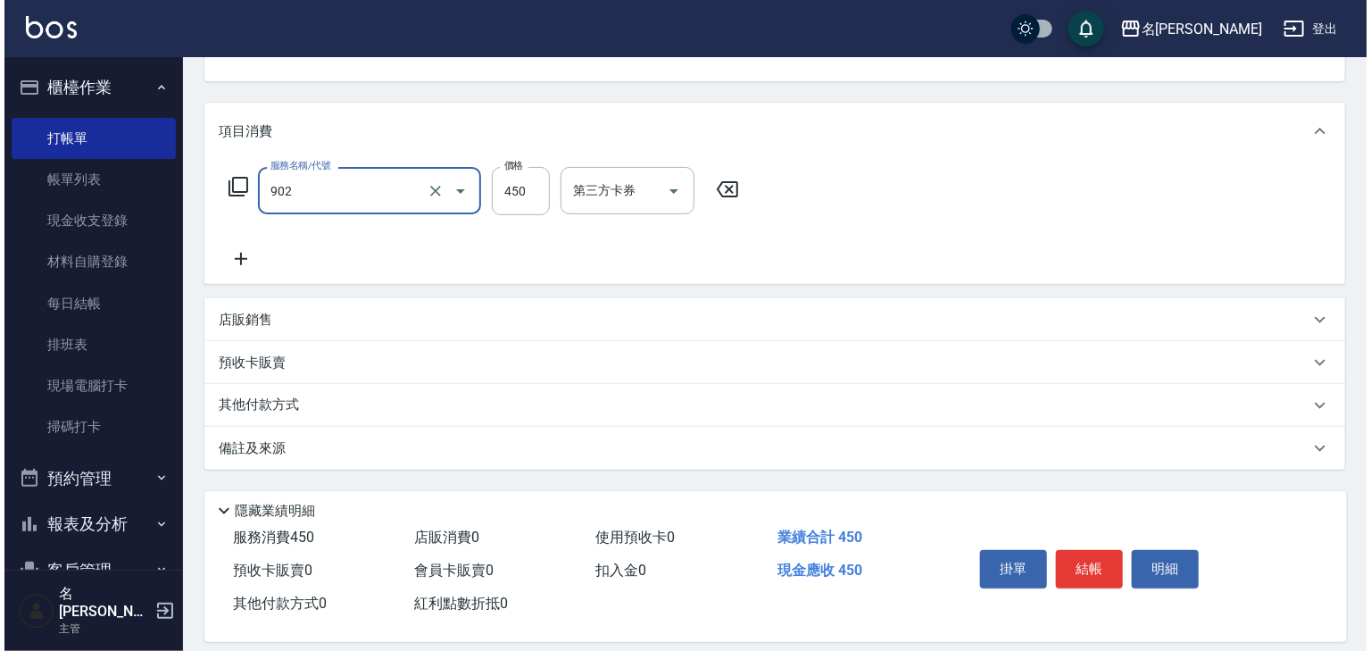
scroll to position [209, 0]
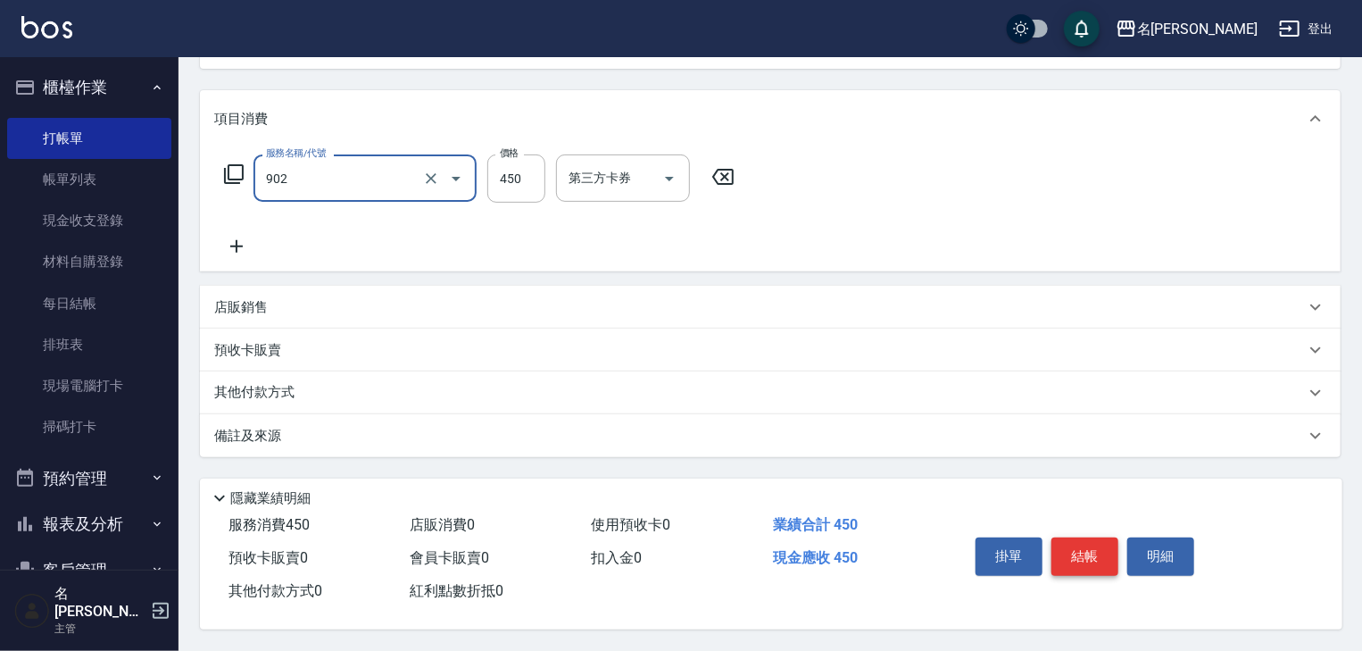
type input "修腳指甲(902)"
click at [1087, 551] on button "結帳" at bounding box center [1084, 555] width 67 height 37
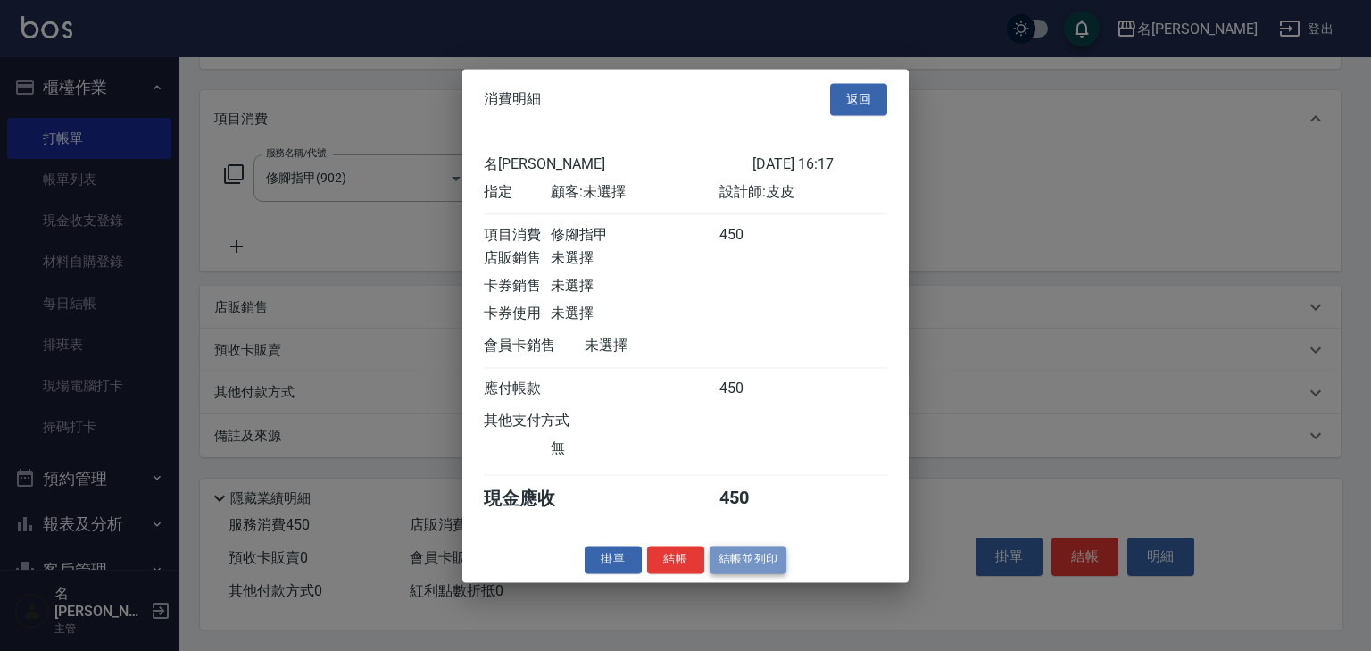
click at [775, 567] on button "結帳並列印" at bounding box center [749, 559] width 78 height 28
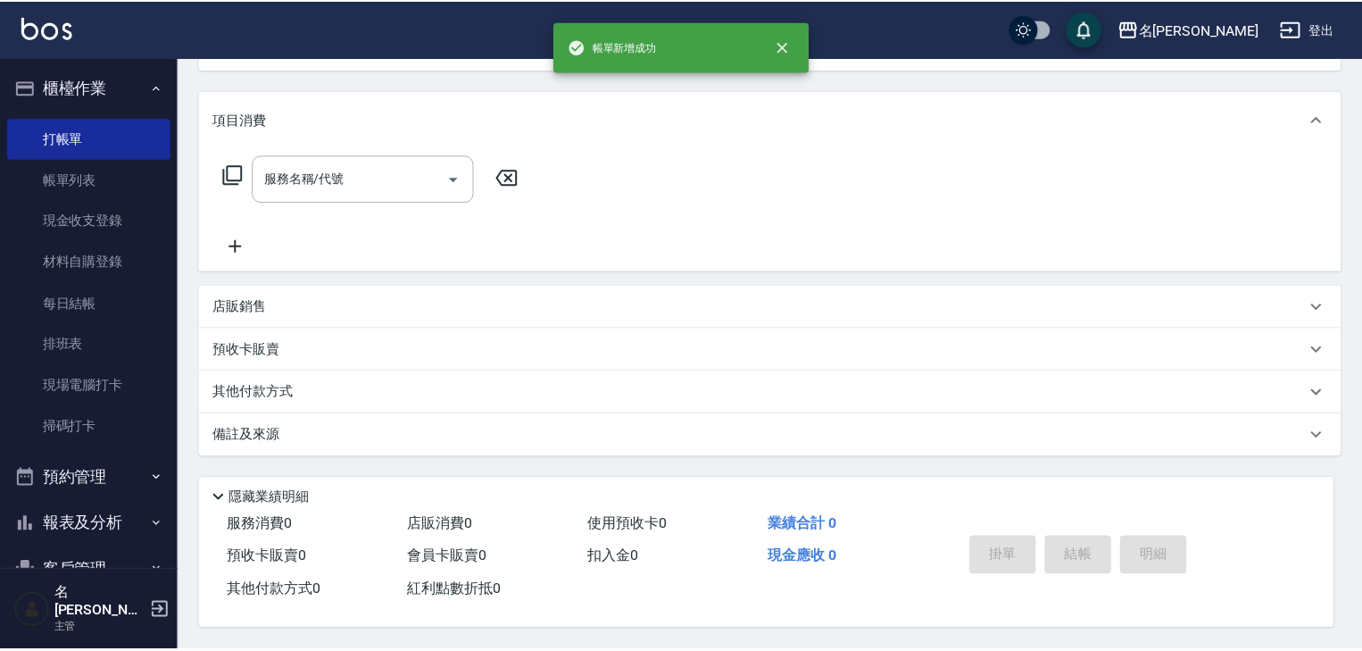
scroll to position [0, 0]
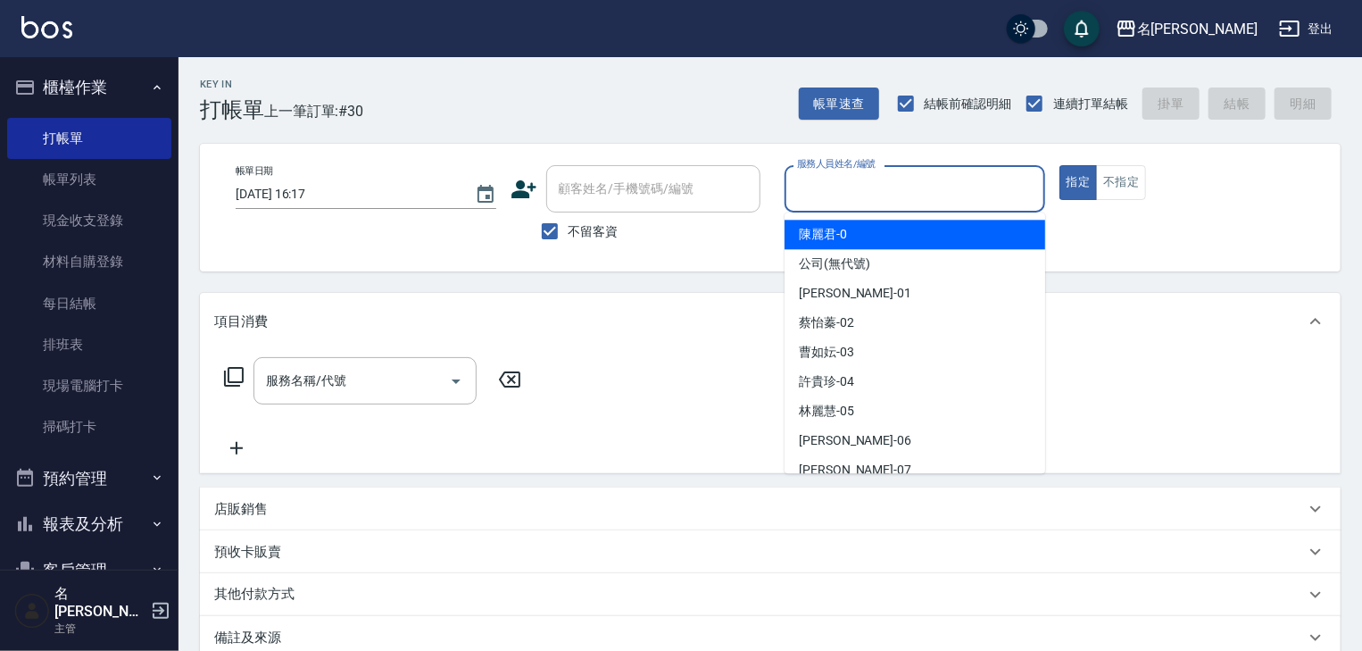
click at [931, 178] on input "服務人員姓名/編號" at bounding box center [915, 188] width 245 height 31
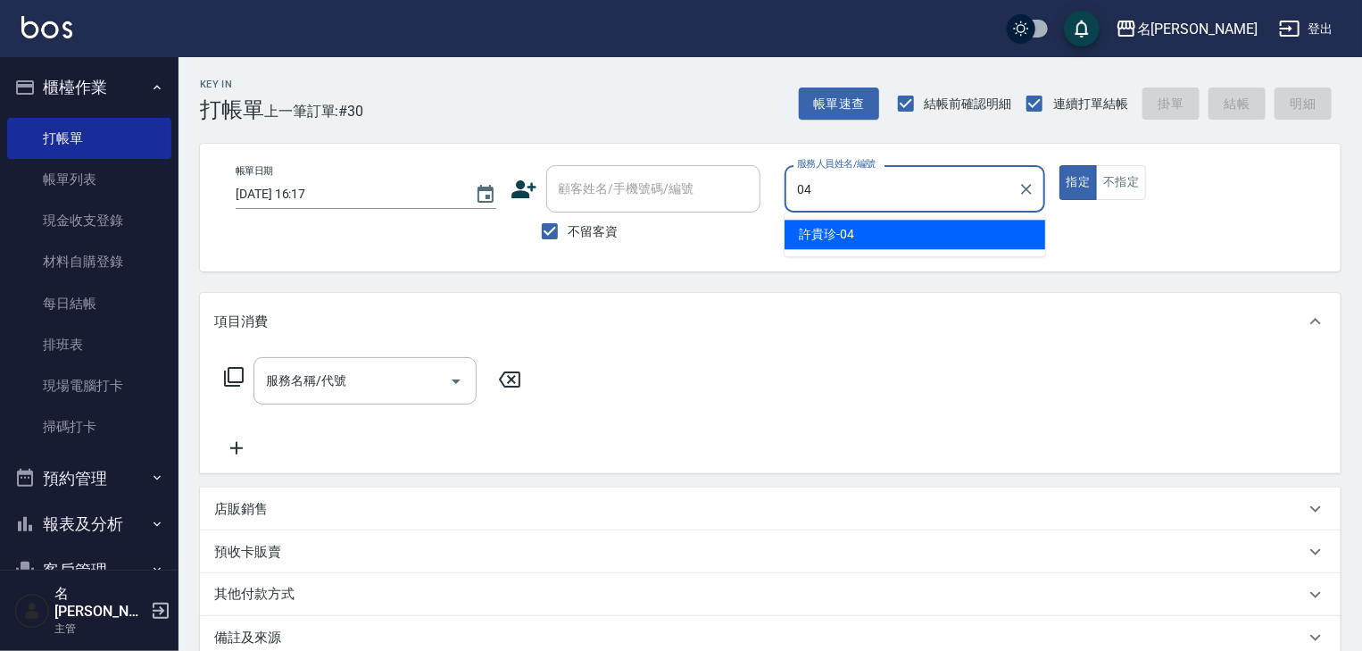
click at [787, 243] on div "許貴珍 -04" at bounding box center [915, 234] width 261 height 29
type input "[PERSON_NAME]-04"
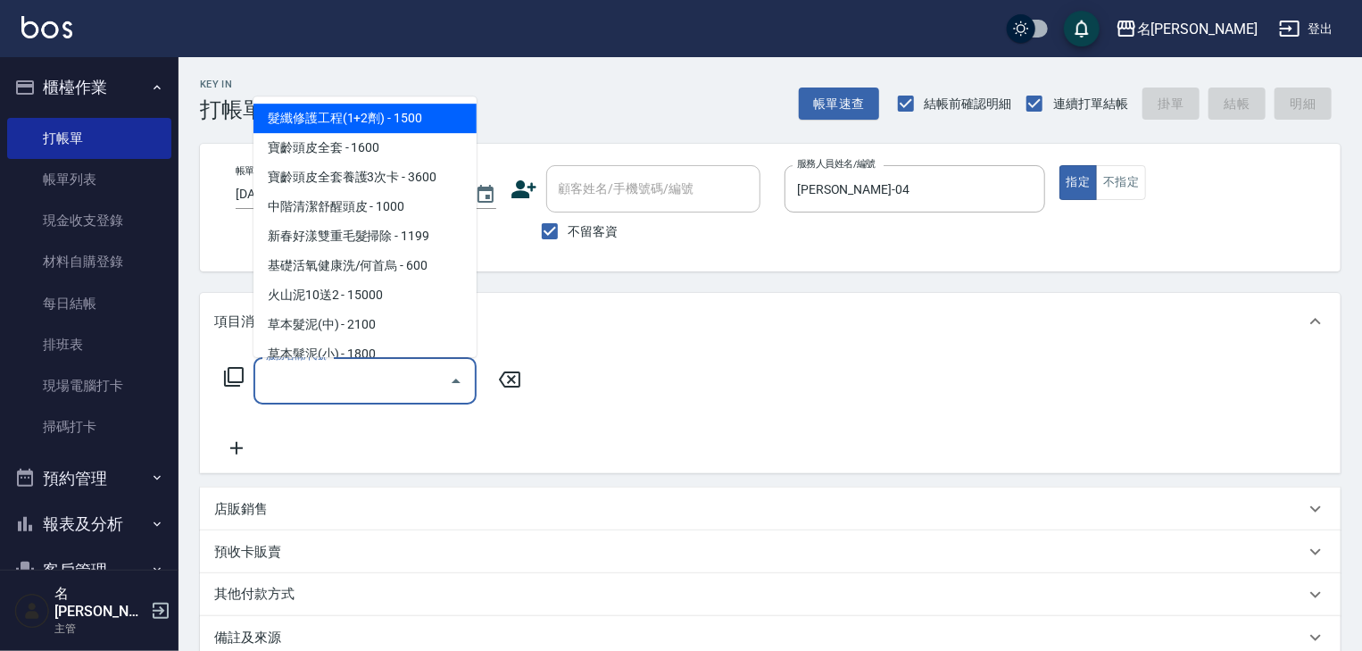
click at [399, 366] on input "服務名稱/代號" at bounding box center [352, 380] width 180 height 31
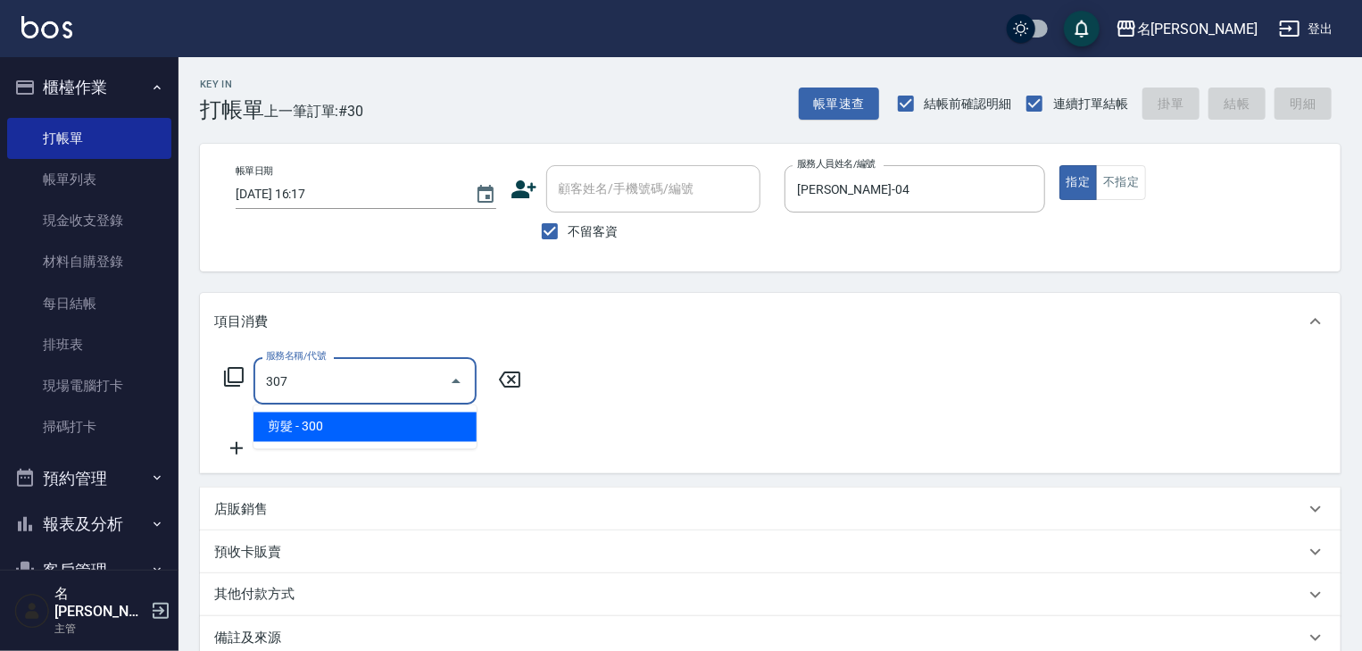
click at [437, 439] on span "剪髮 - 300" at bounding box center [364, 426] width 223 height 29
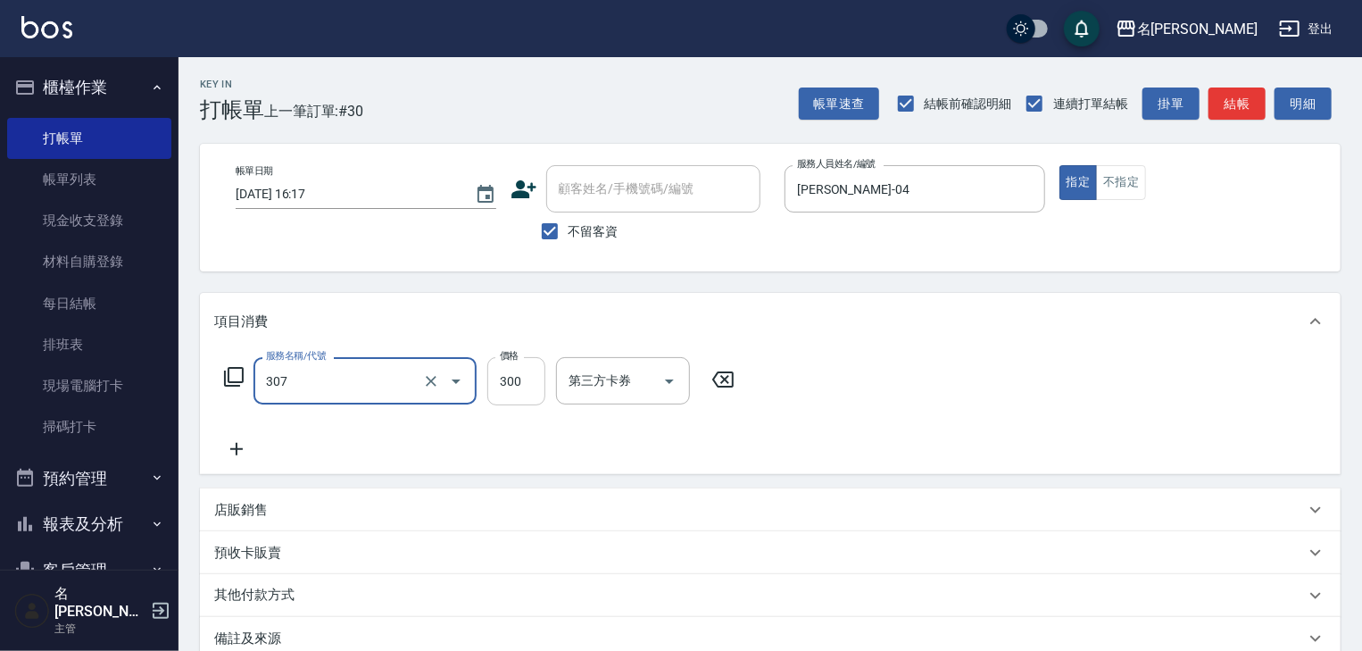
type input "剪髮(307)"
click at [529, 389] on input "300" at bounding box center [516, 381] width 58 height 48
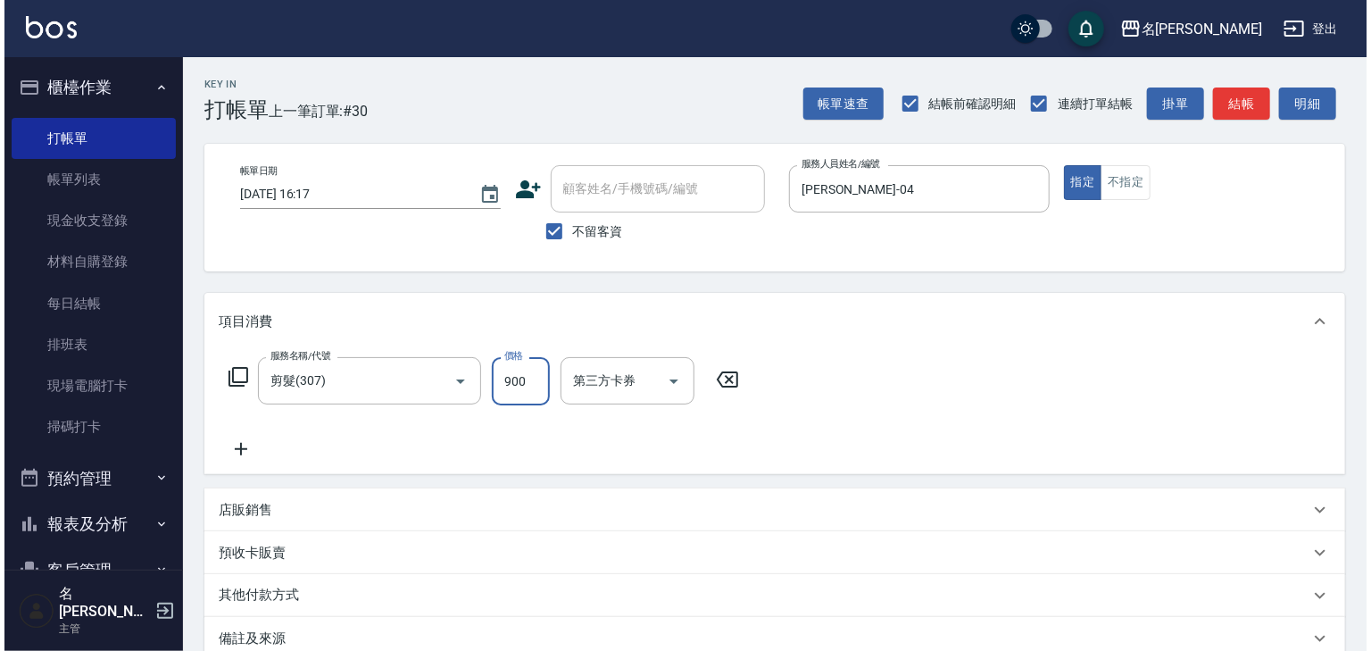
scroll to position [209, 0]
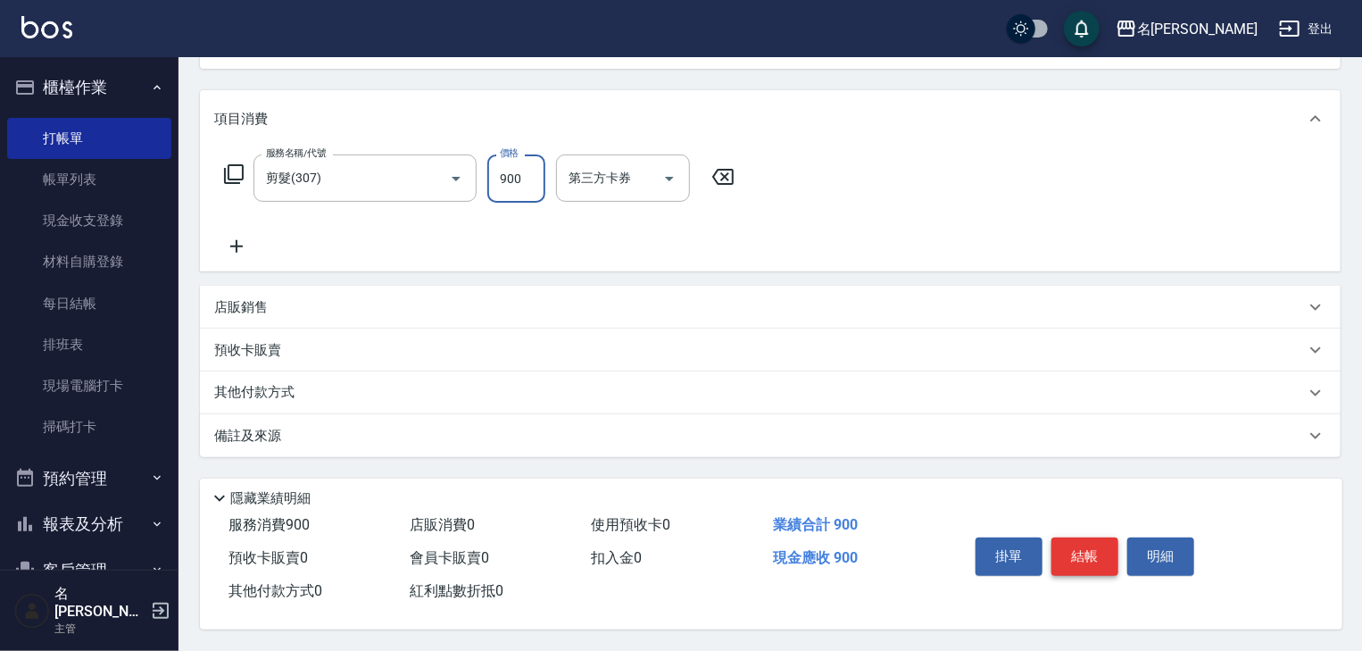
type input "900"
click at [1084, 548] on button "結帳" at bounding box center [1084, 555] width 67 height 37
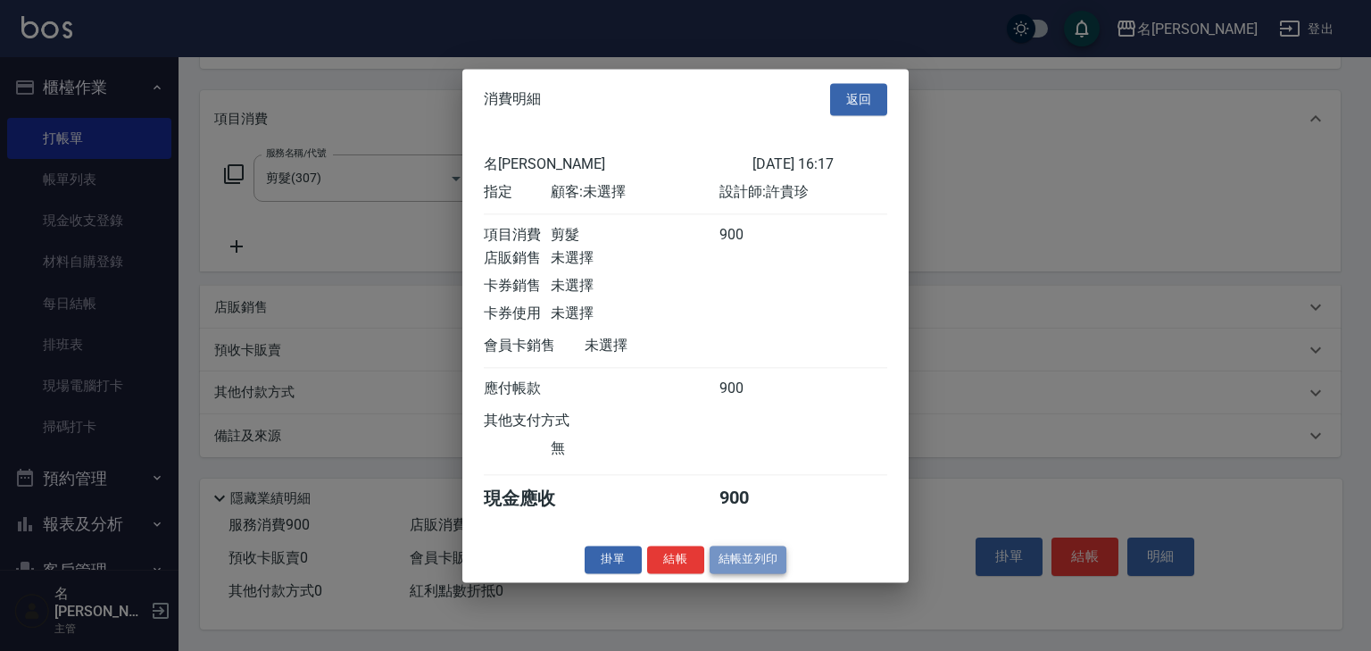
click at [738, 573] on button "結帳並列印" at bounding box center [749, 559] width 78 height 28
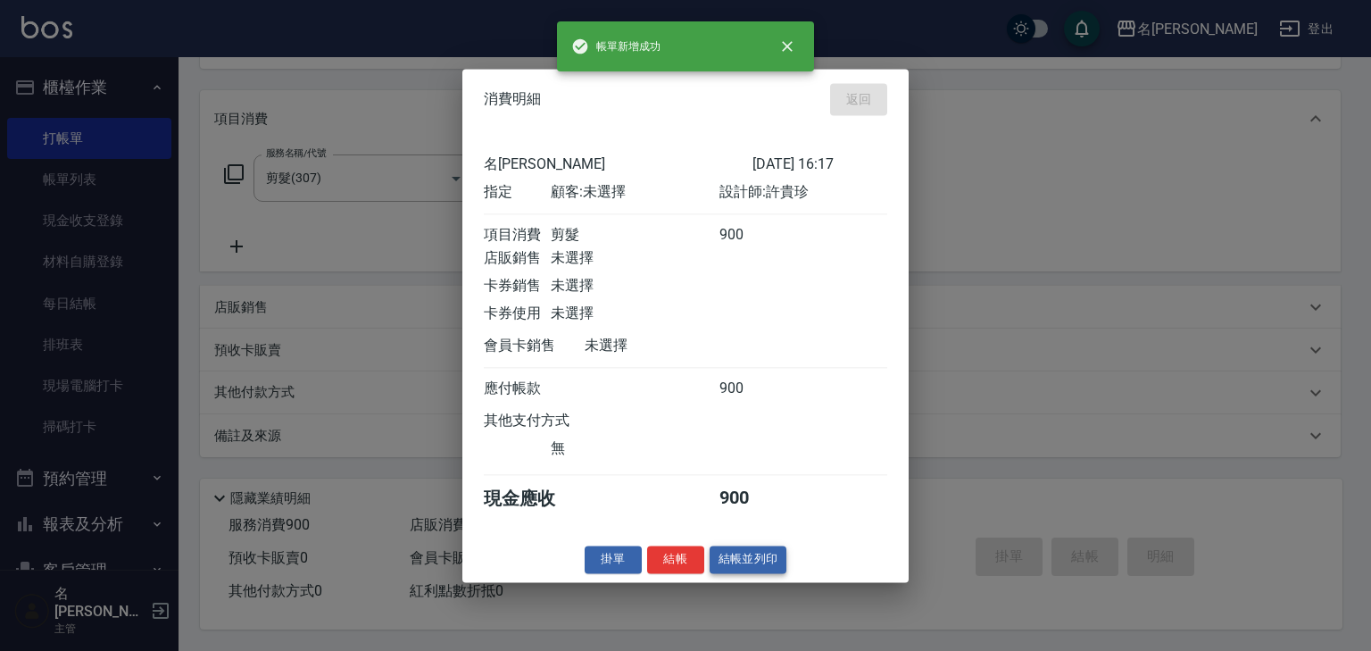
type input "2025/09/11 16:23"
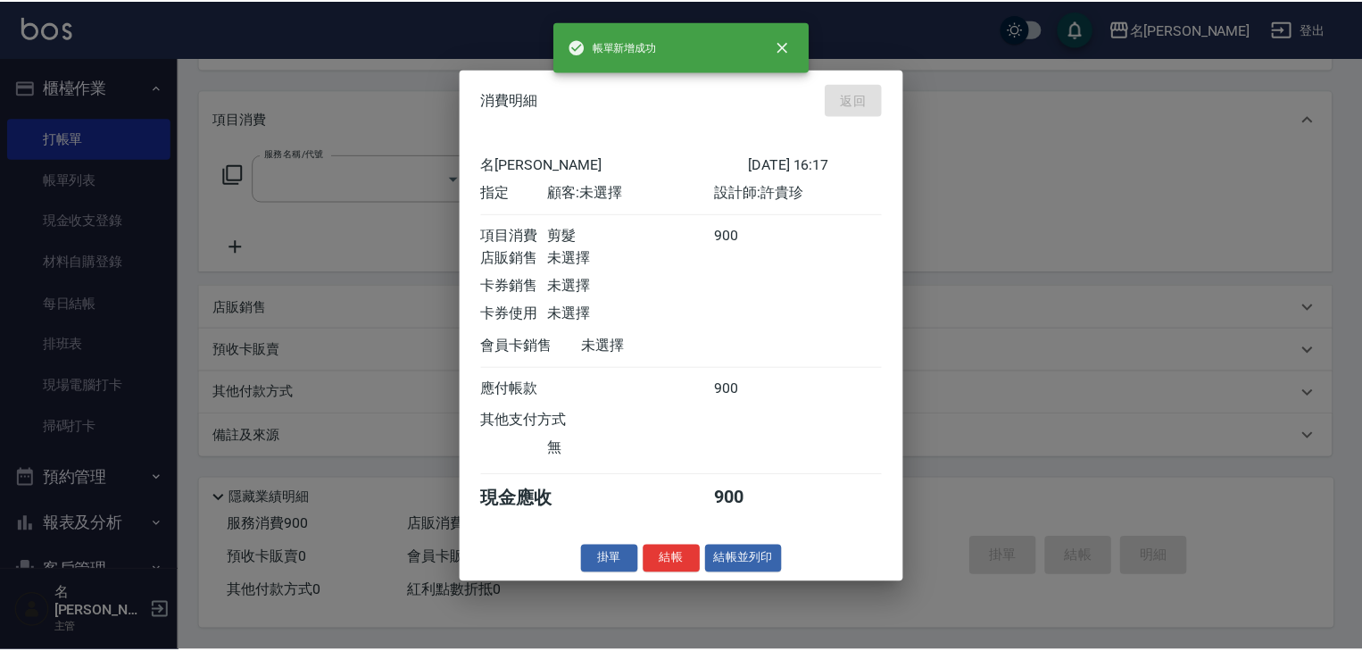
scroll to position [0, 0]
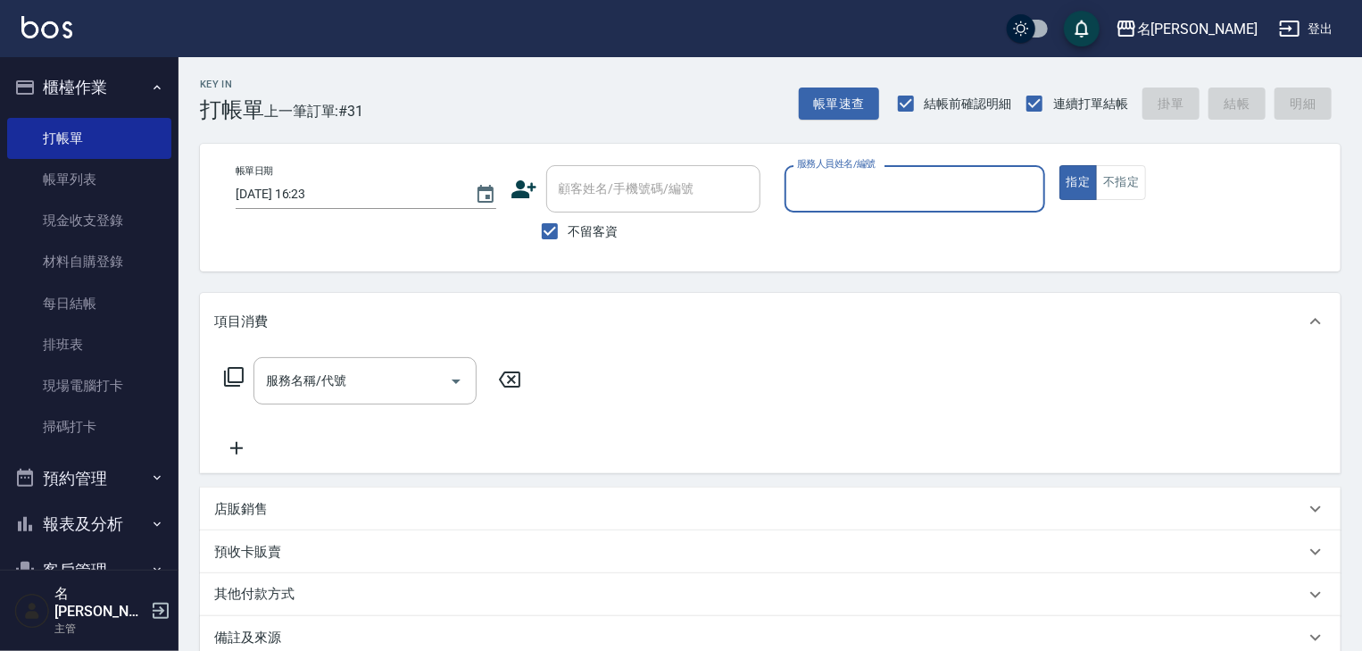
click at [866, 179] on input "服務人員姓名/編號" at bounding box center [915, 188] width 245 height 31
click at [805, 237] on span "高淳涵 -07" at bounding box center [855, 234] width 112 height 19
type input "高淳涵-07"
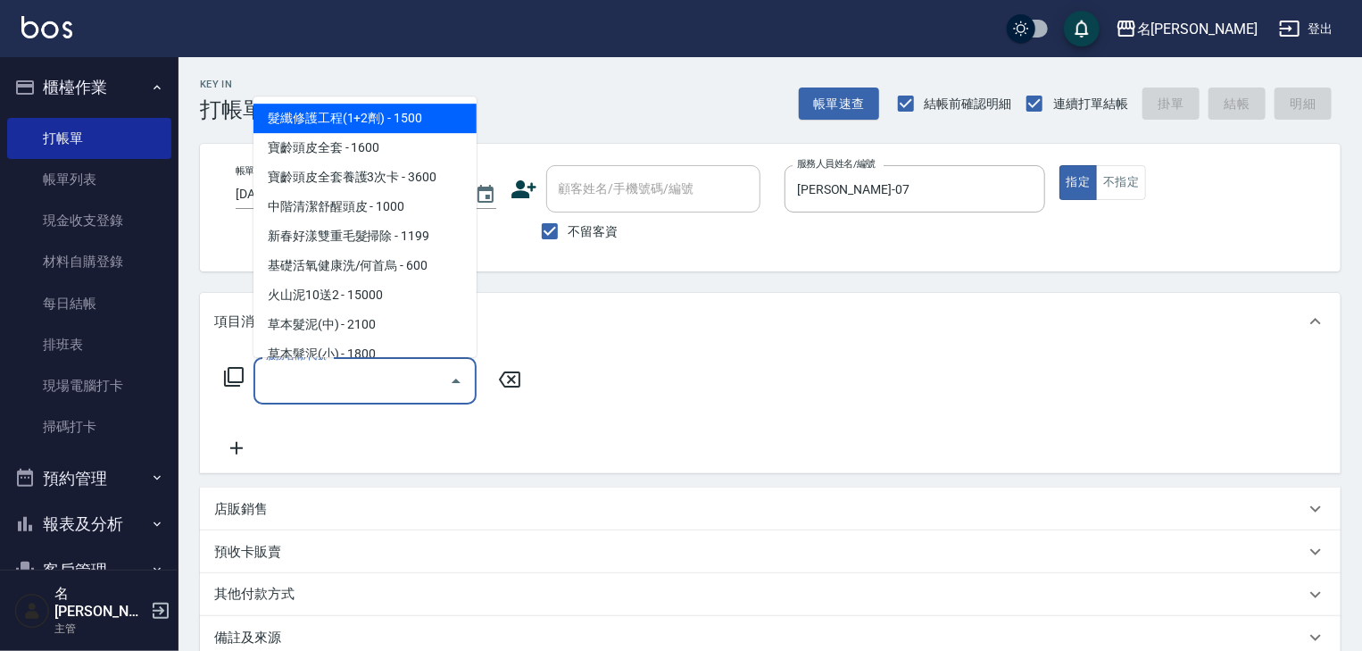
click at [328, 382] on input "服務名稱/代號" at bounding box center [352, 380] width 180 height 31
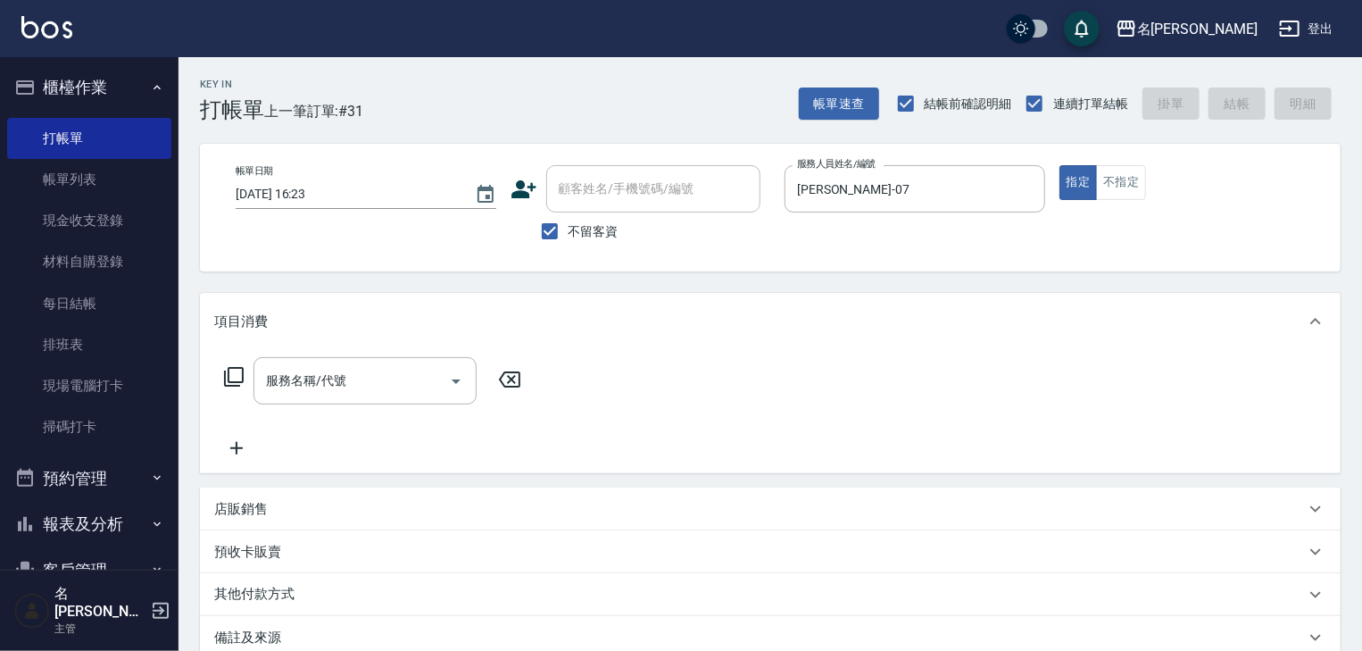
click at [237, 377] on icon at bounding box center [233, 376] width 21 height 21
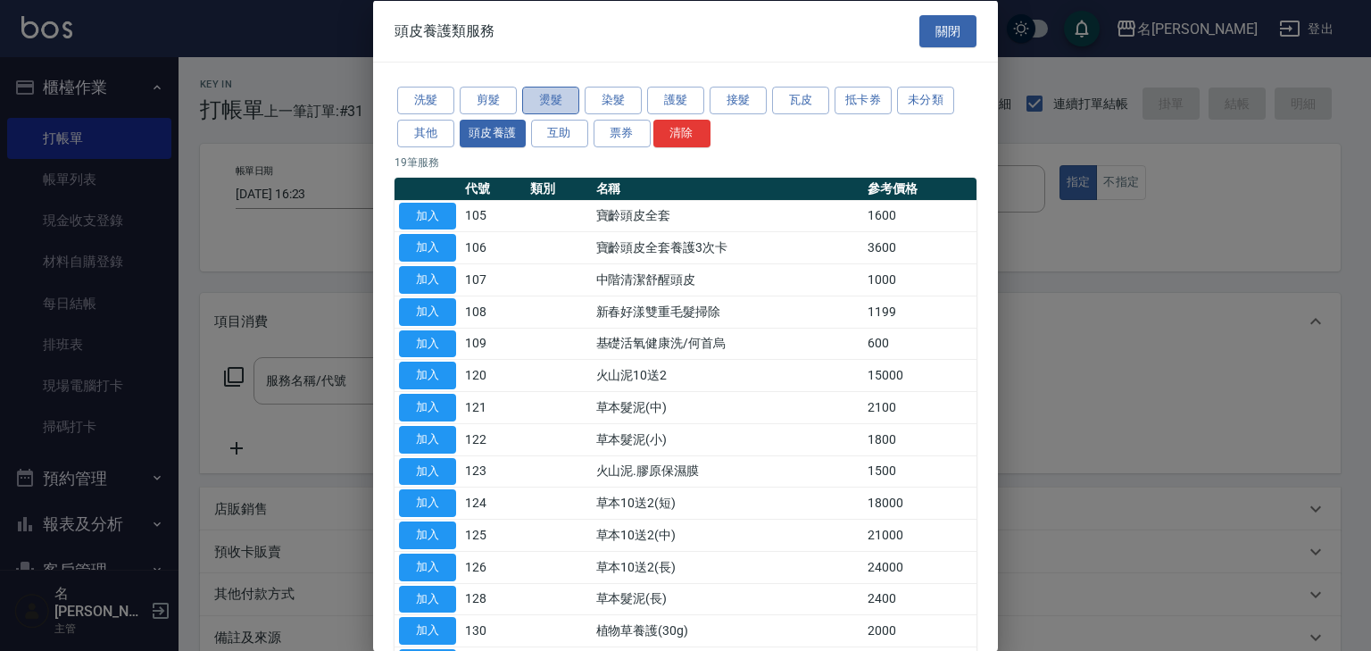
click at [541, 99] on button "燙髮" at bounding box center [550, 101] width 57 height 28
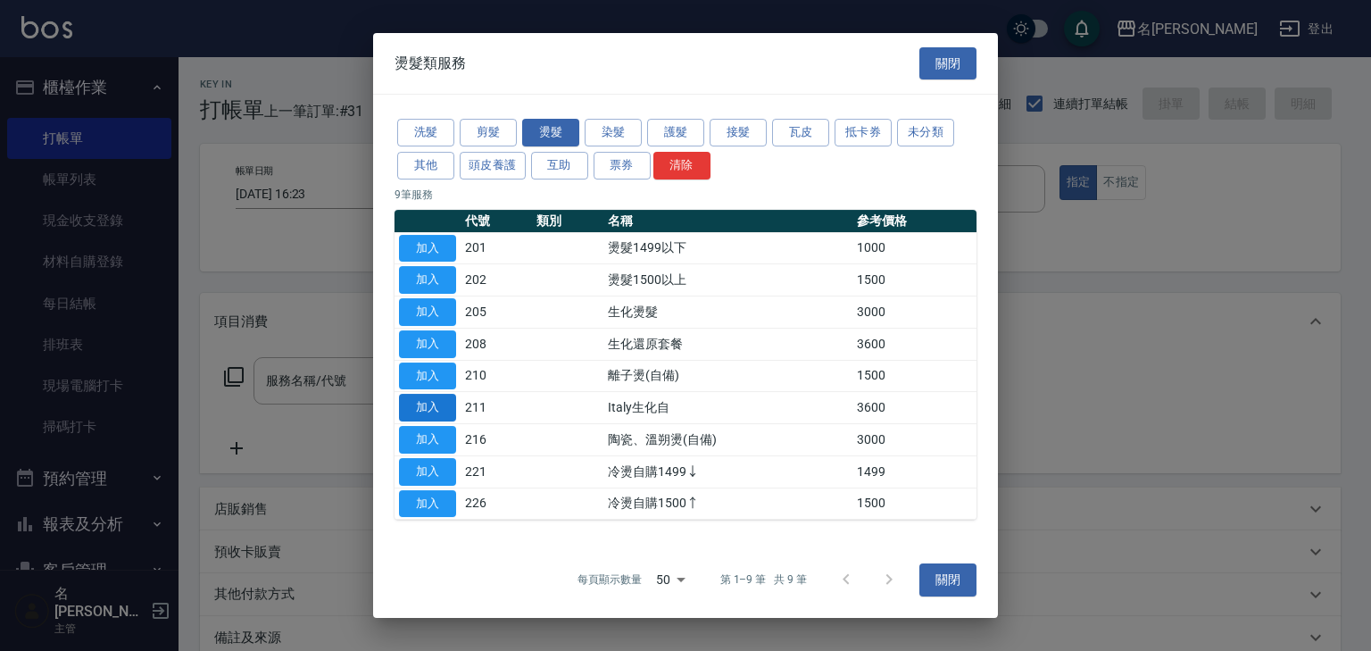
click at [436, 400] on button "加入" at bounding box center [427, 408] width 57 height 28
type input "Italy生化自(211)"
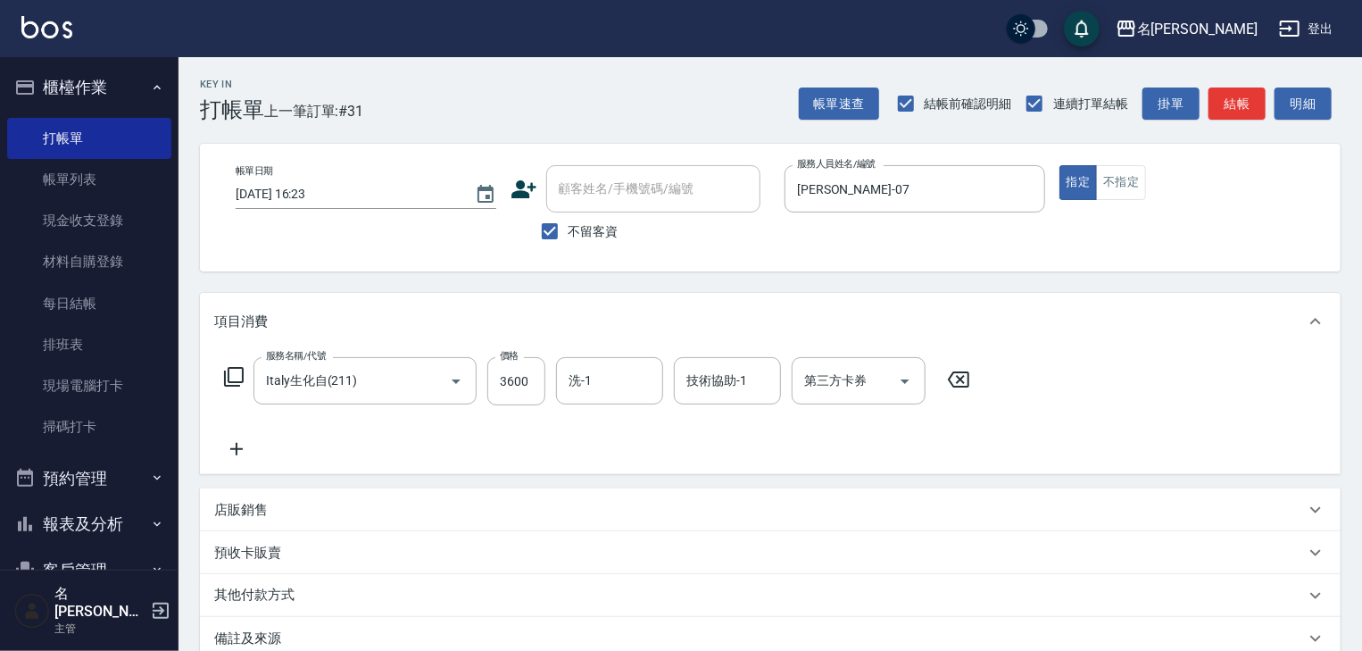
click at [962, 382] on icon at bounding box center [958, 379] width 21 height 16
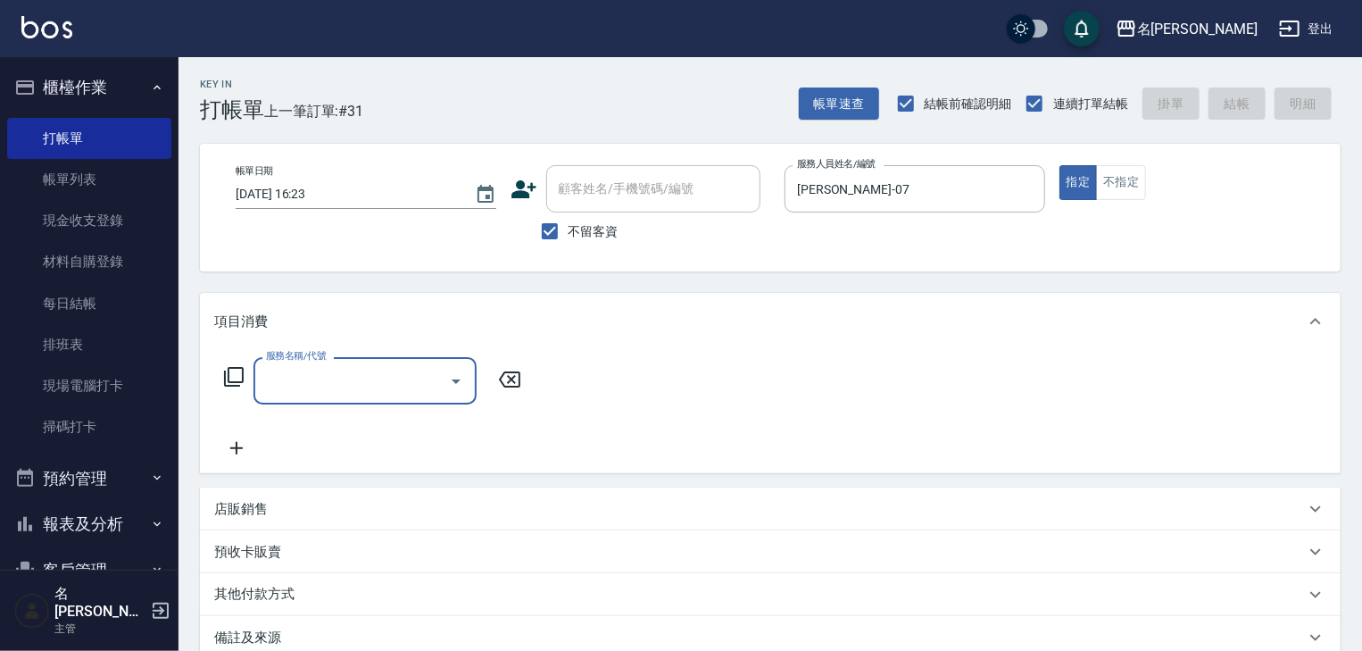
click at [426, 379] on input "服務名稱/代號" at bounding box center [352, 380] width 180 height 31
click at [233, 378] on icon at bounding box center [233, 376] width 21 height 21
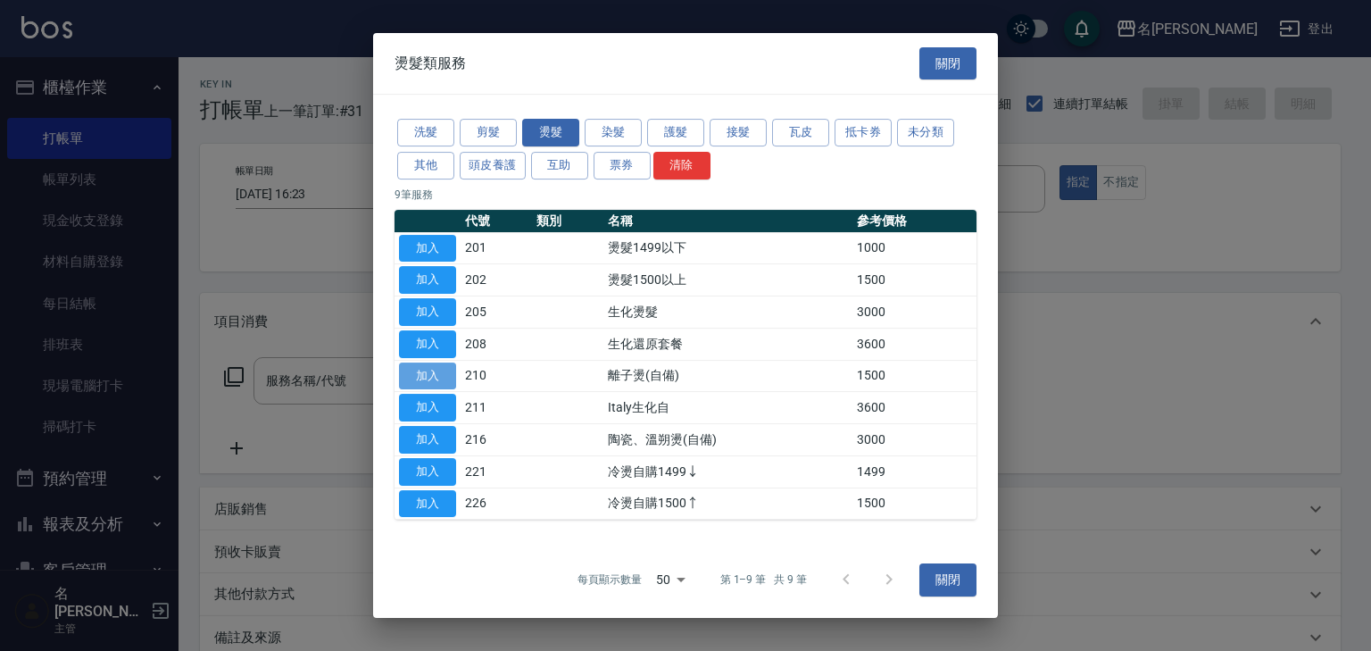
click at [438, 371] on button "加入" at bounding box center [427, 376] width 57 height 28
type input "離子燙(自備)(210)"
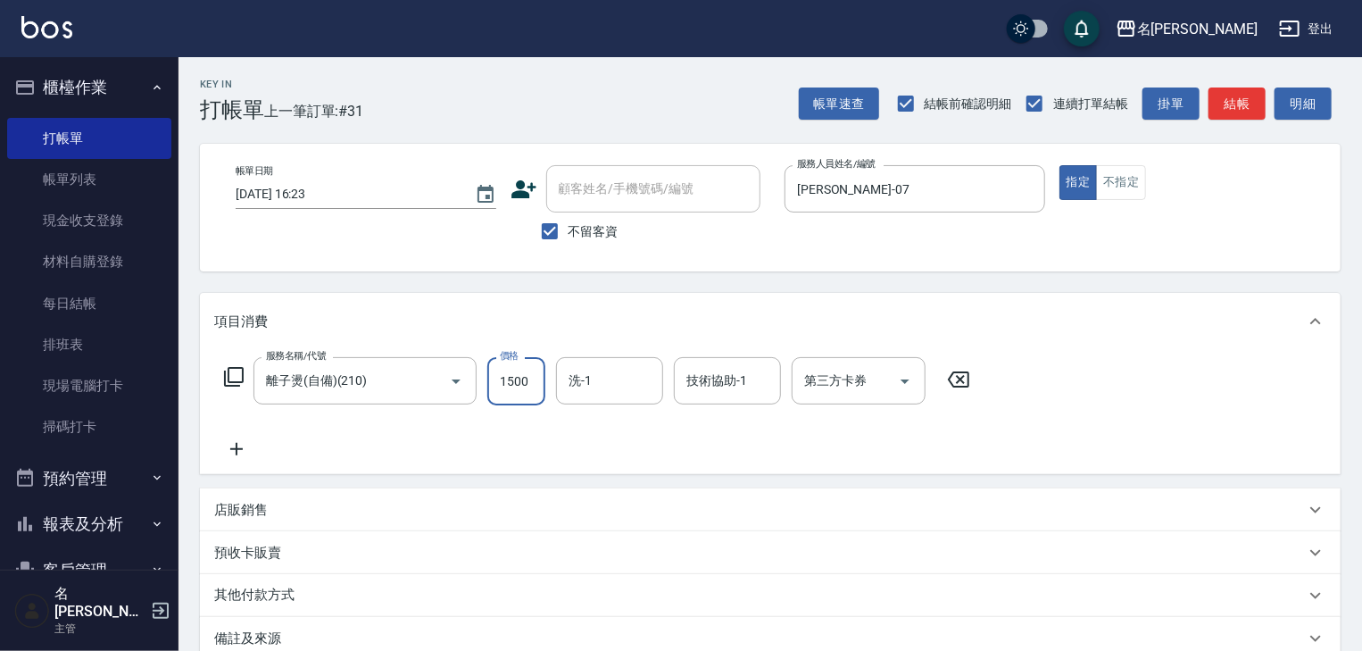
click at [528, 374] on input "1500" at bounding box center [516, 381] width 58 height 48
type input "3000"
click at [240, 450] on icon at bounding box center [236, 448] width 45 height 21
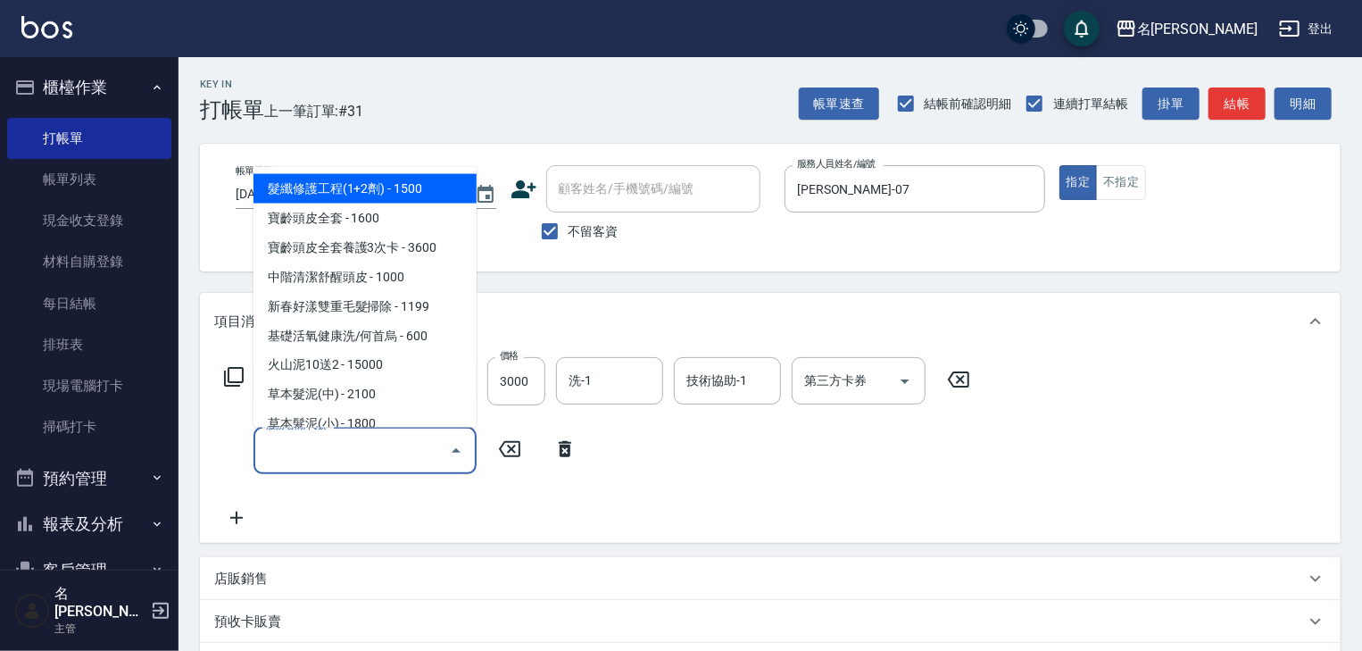
click at [290, 452] on input "服務名稱/代號" at bounding box center [352, 450] width 180 height 31
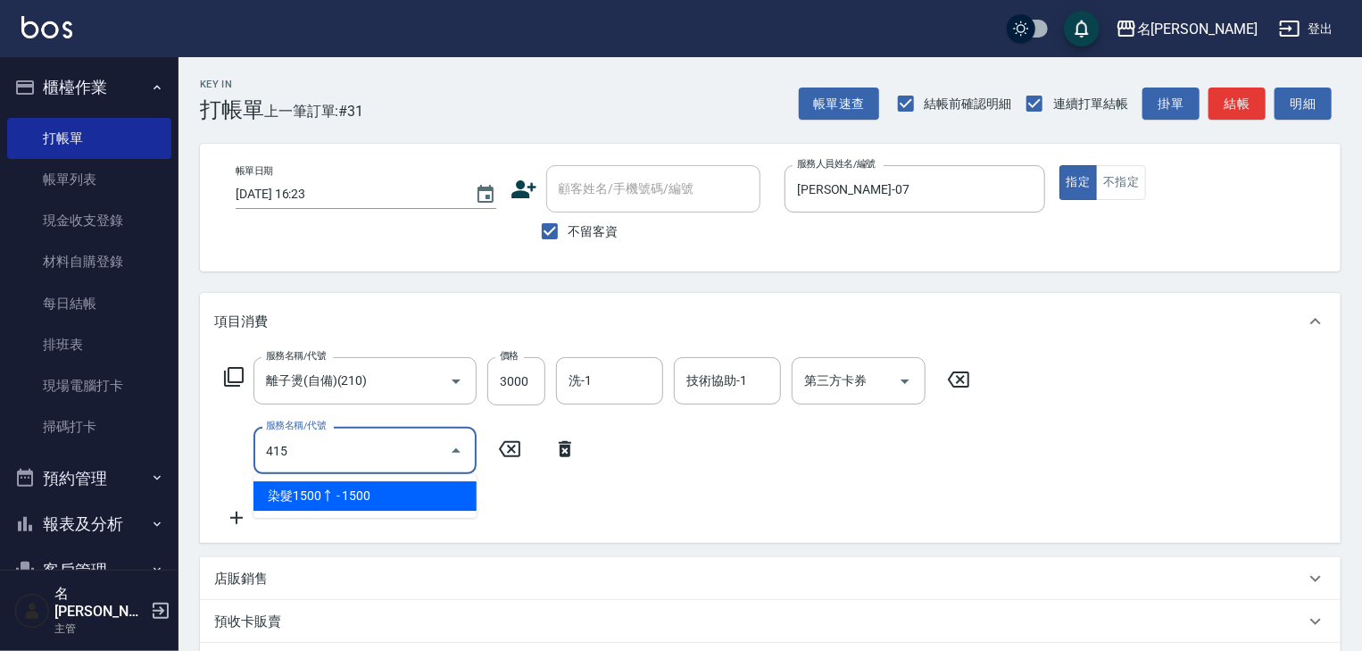
click at [372, 490] on span "染髮1500↑ - 1500" at bounding box center [364, 495] width 223 height 29
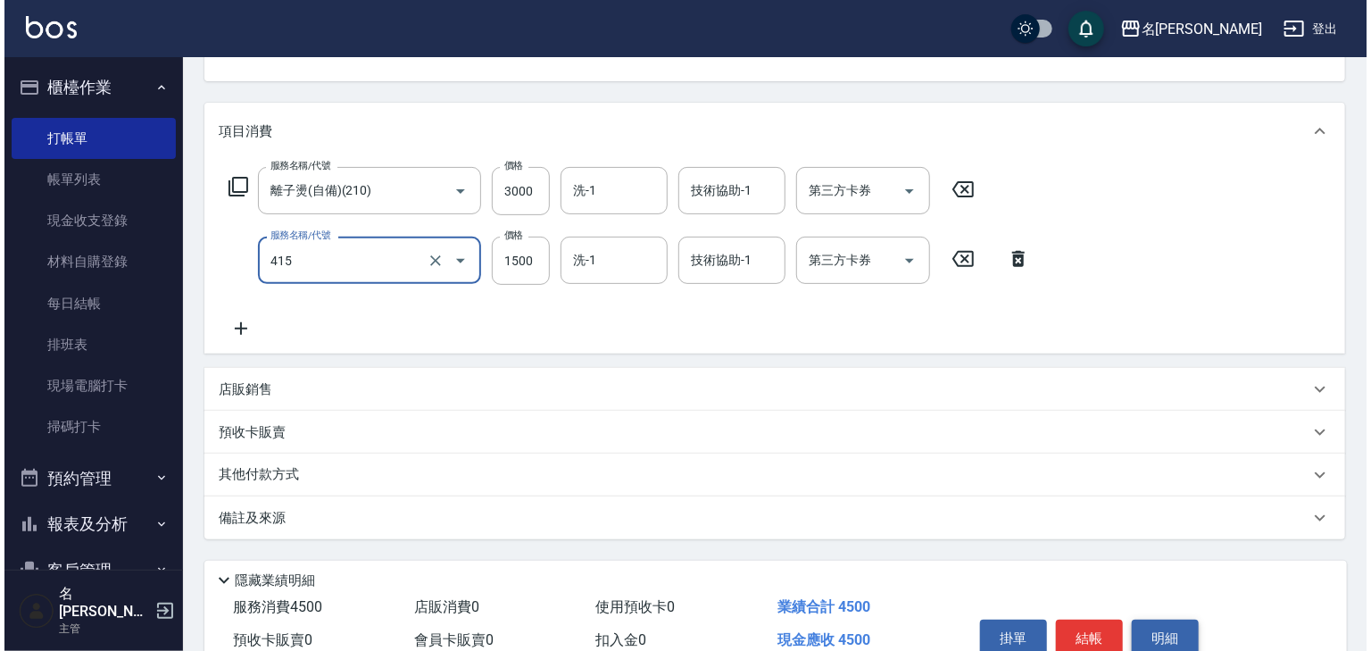
scroll to position [278, 0]
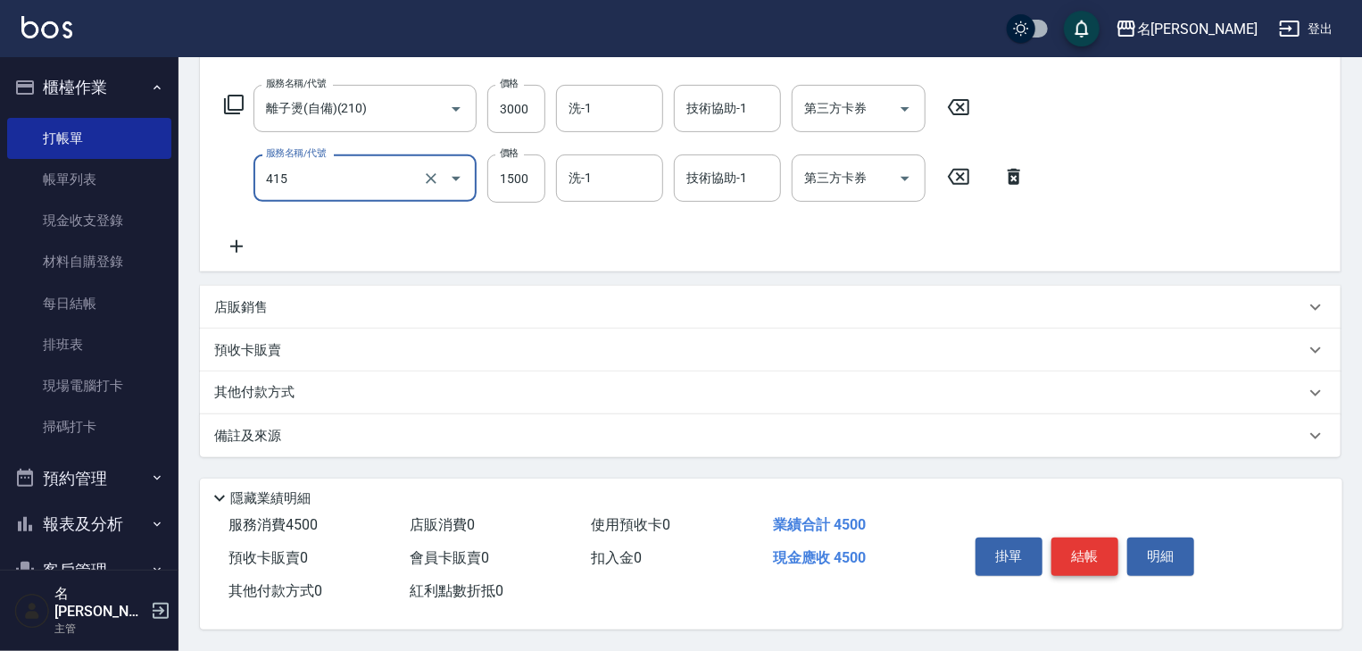
type input "染髮1500↑(415)"
click at [1096, 552] on button "結帳" at bounding box center [1084, 555] width 67 height 37
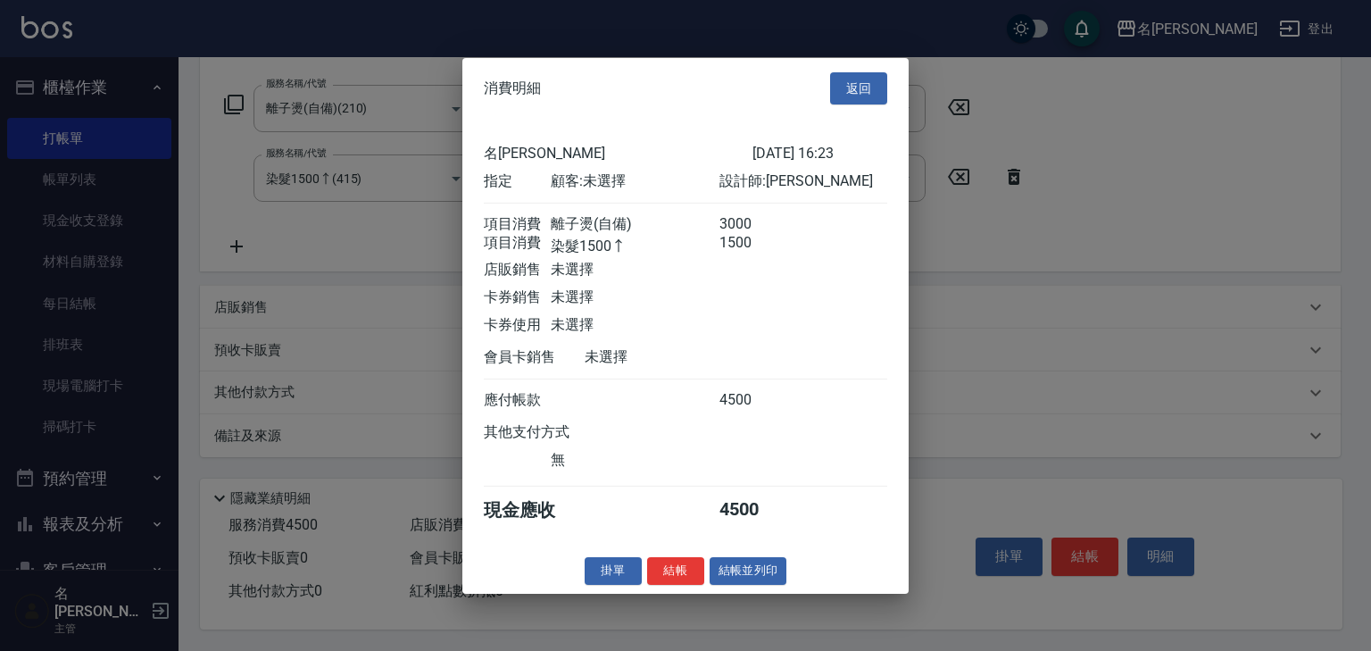
click at [752, 578] on button "結帳並列印" at bounding box center [749, 571] width 78 height 28
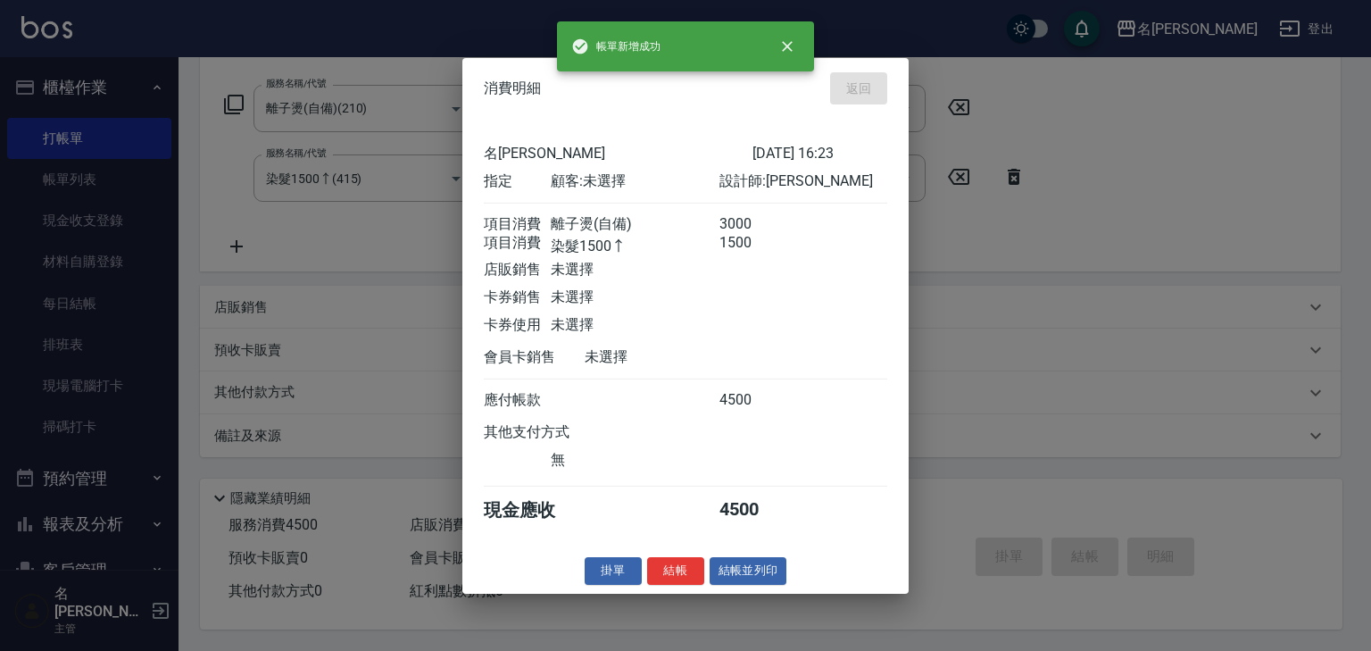
type input "2025/09/11 16:36"
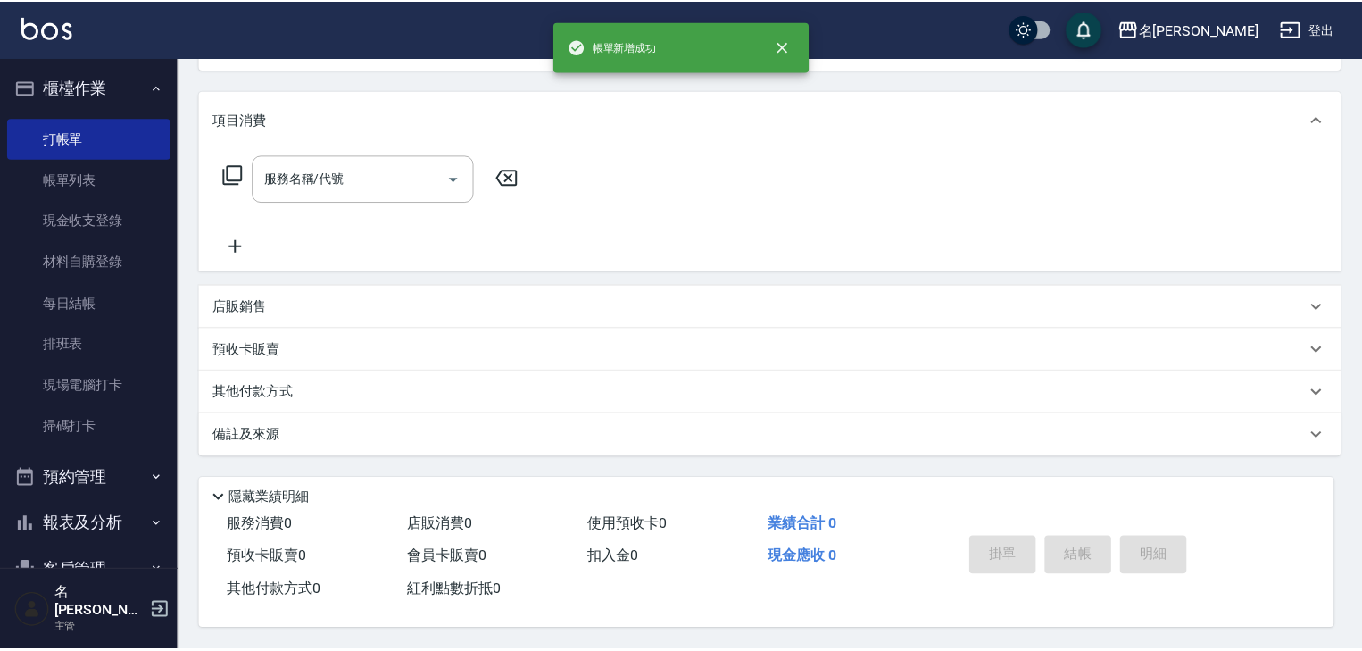
scroll to position [0, 0]
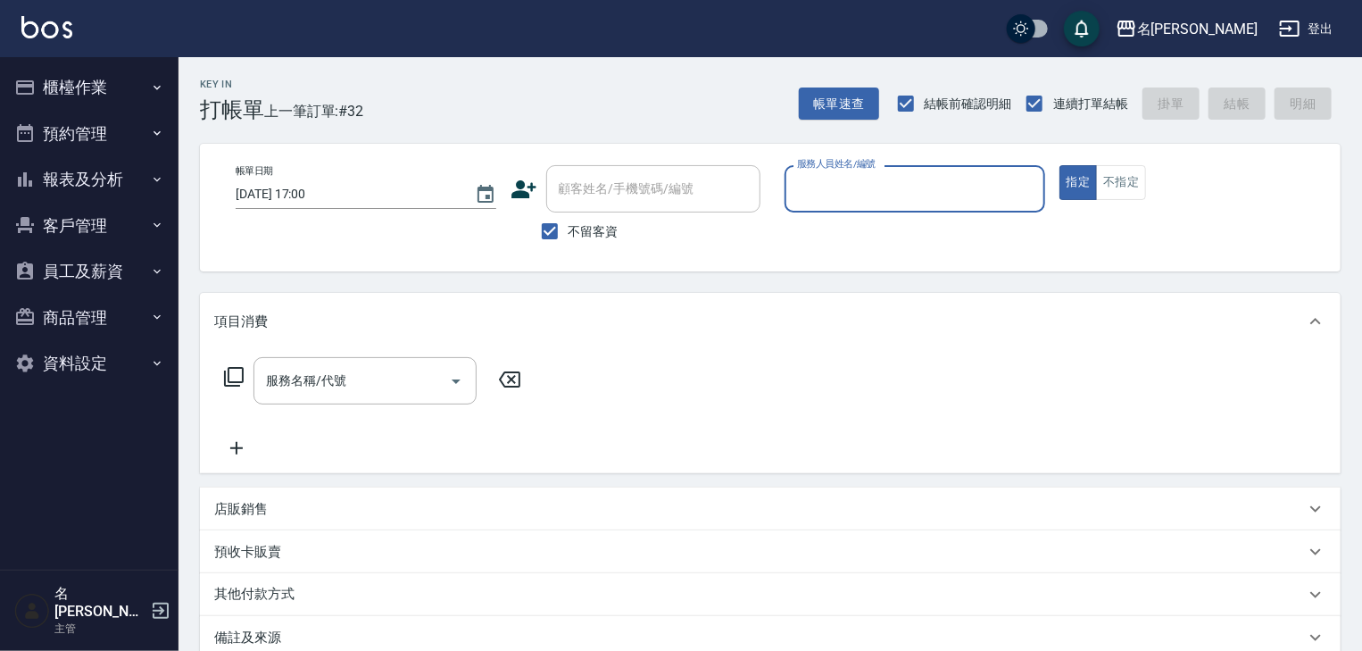
click at [70, 85] on button "櫃檯作業" at bounding box center [89, 87] width 164 height 46
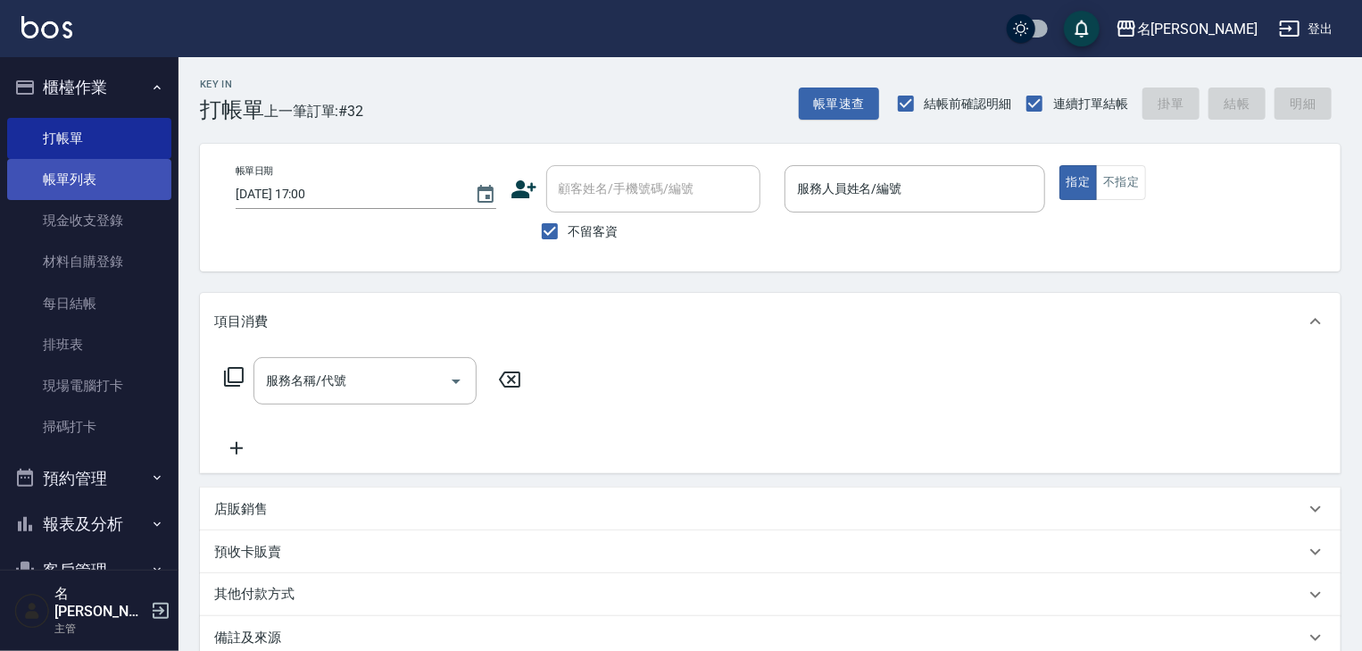
click at [106, 187] on link "帳單列表" at bounding box center [89, 179] width 164 height 41
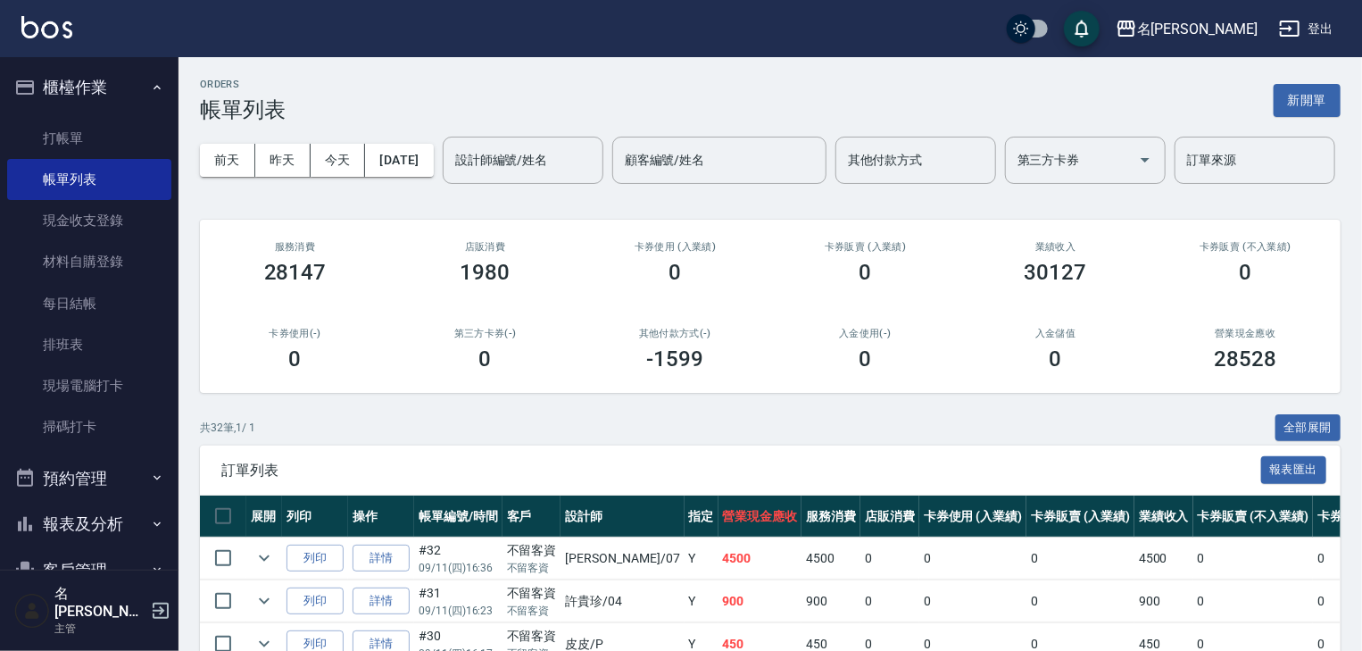
scroll to position [190, 0]
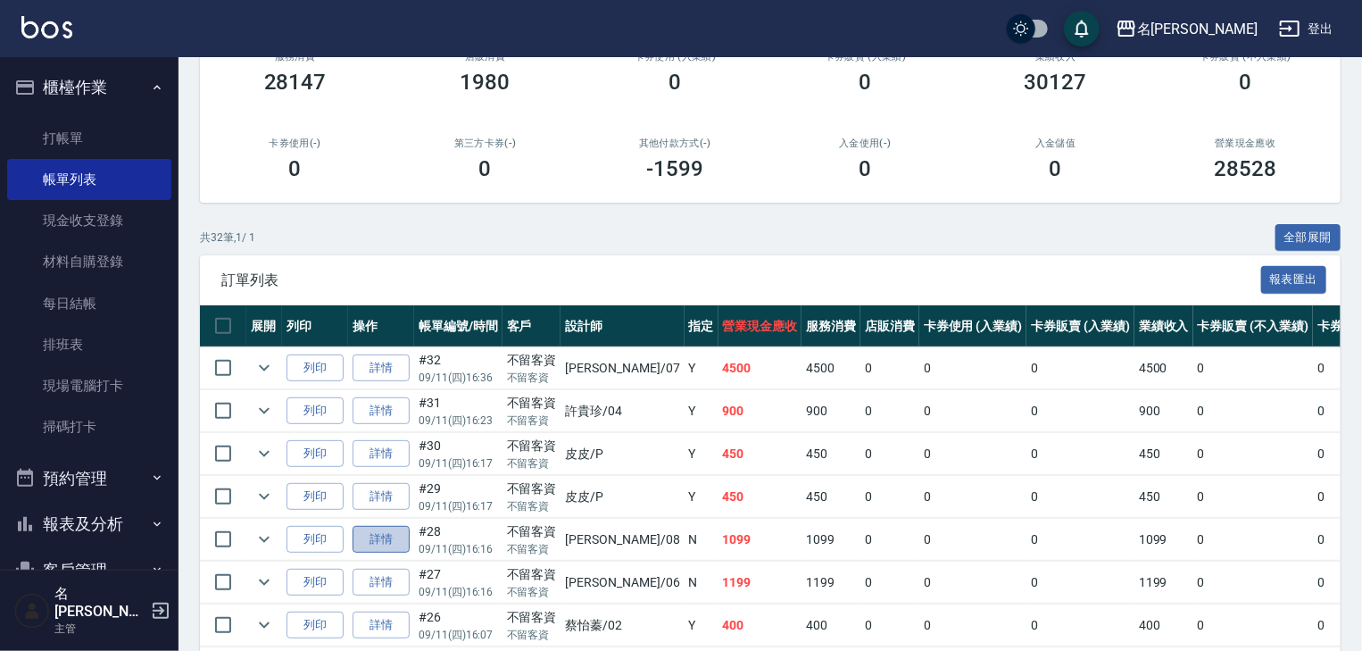
click at [377, 553] on link "詳情" at bounding box center [381, 540] width 57 height 28
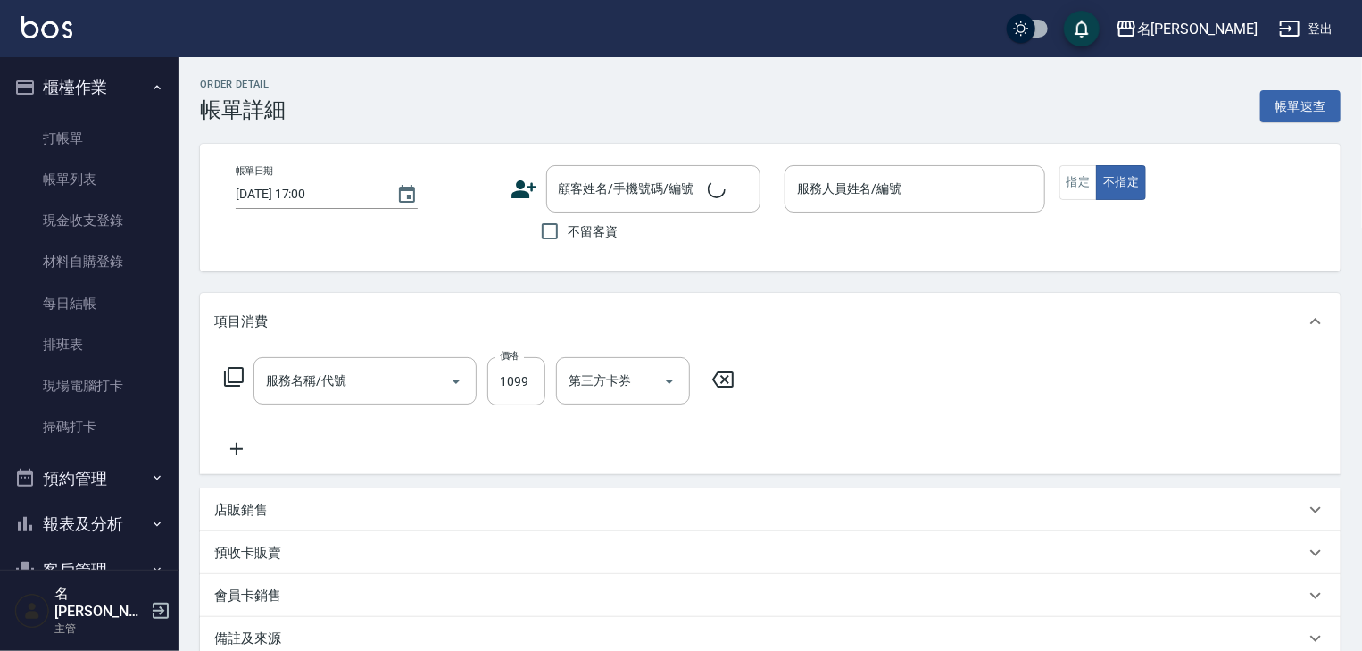
type input "[DATE] 16:16"
checkbox input "true"
type input "[PERSON_NAME]-08"
type input "蘊活頭皮(138)"
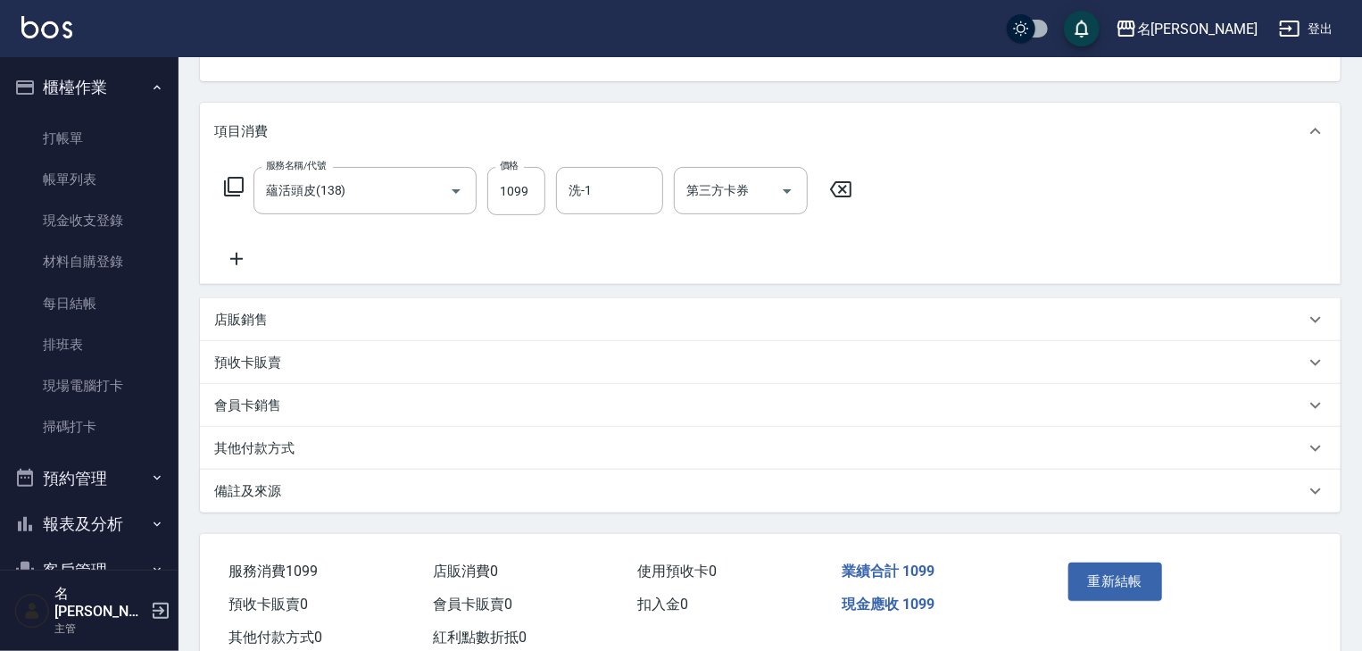
click at [286, 455] on p "其他付款方式" at bounding box center [254, 448] width 80 height 19
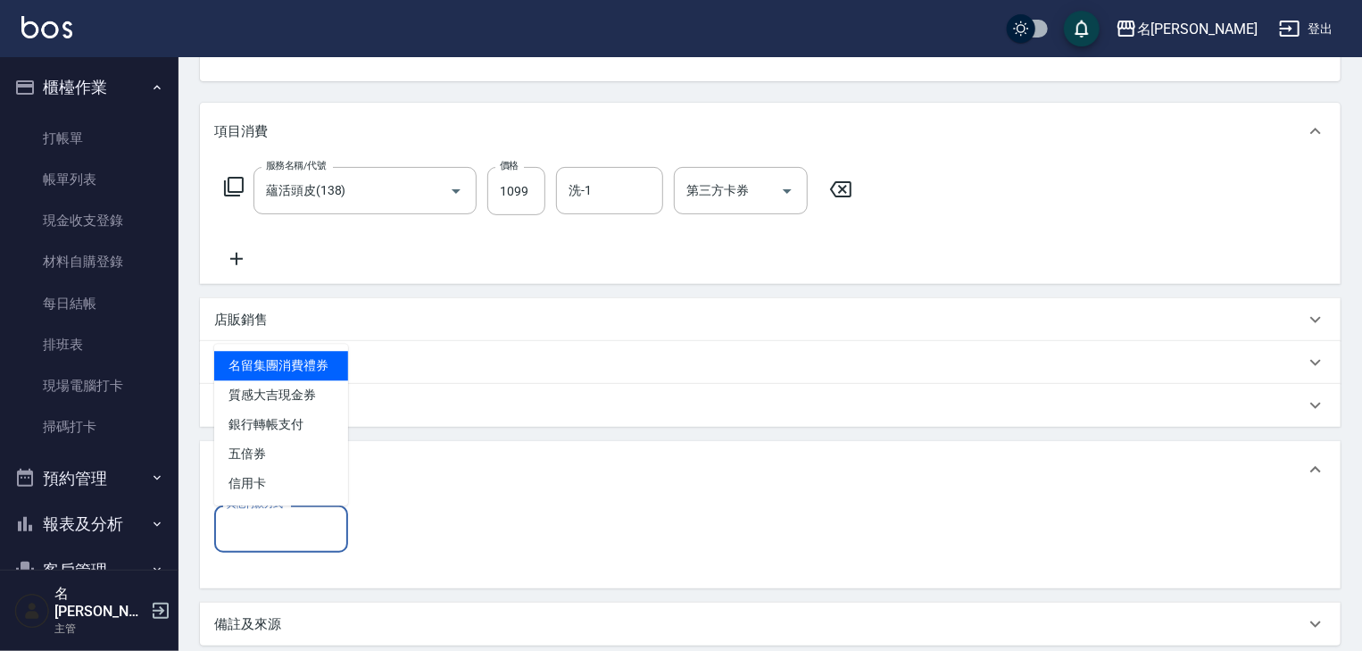
click at [297, 533] on input "其他付款方式" at bounding box center [281, 528] width 118 height 31
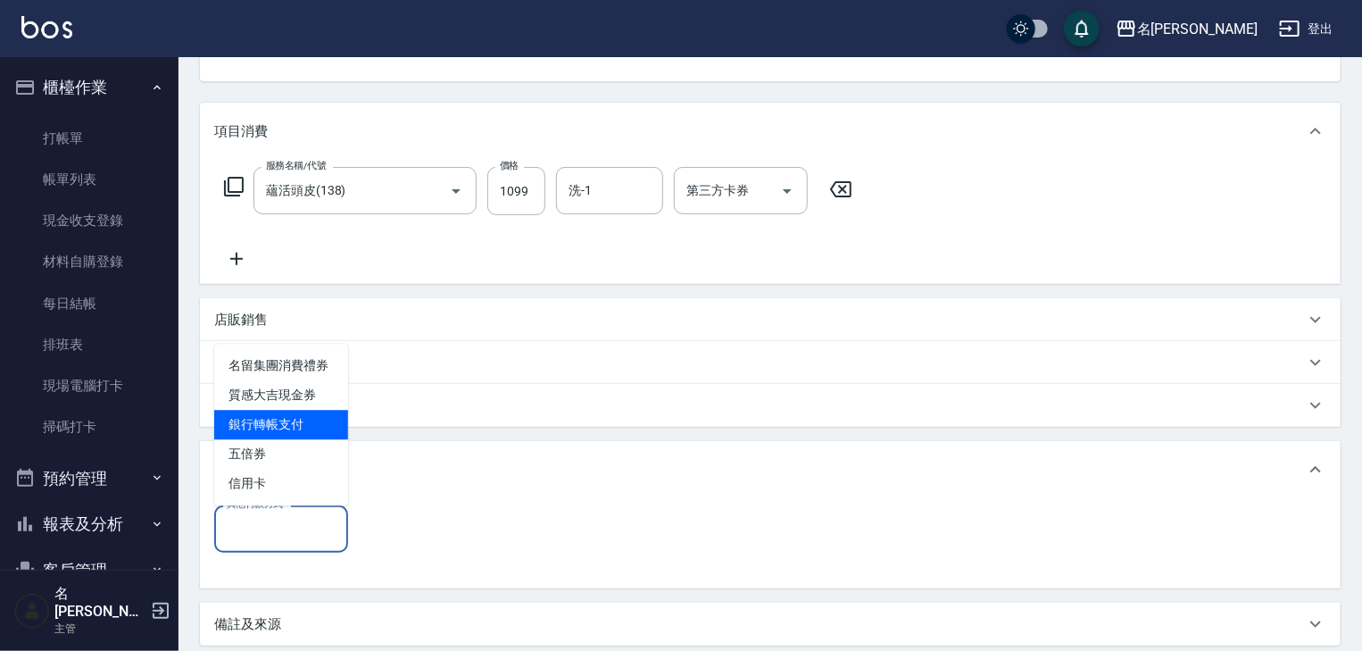
click at [316, 431] on span "銀行轉帳支付" at bounding box center [281, 424] width 134 height 29
type input "銀行轉帳支付"
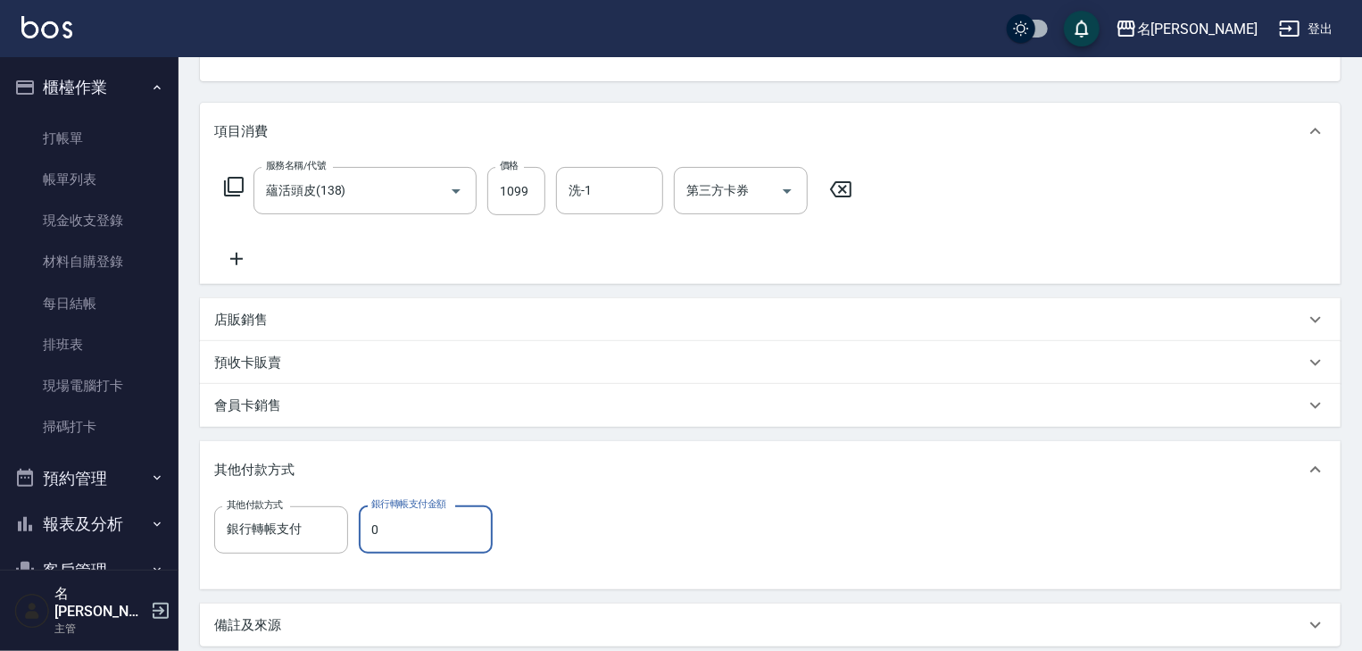
click at [390, 527] on input "0" at bounding box center [426, 529] width 134 height 48
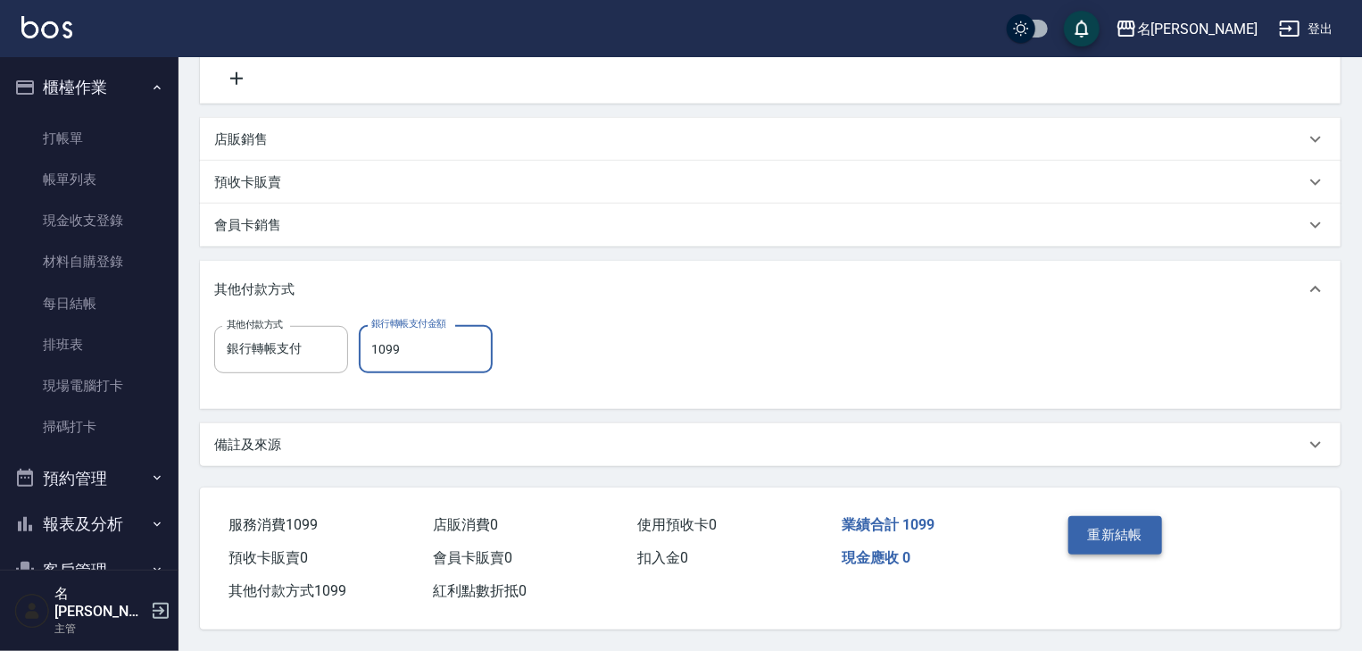
type input "1099"
click at [1134, 524] on button "重新結帳" at bounding box center [1115, 534] width 95 height 37
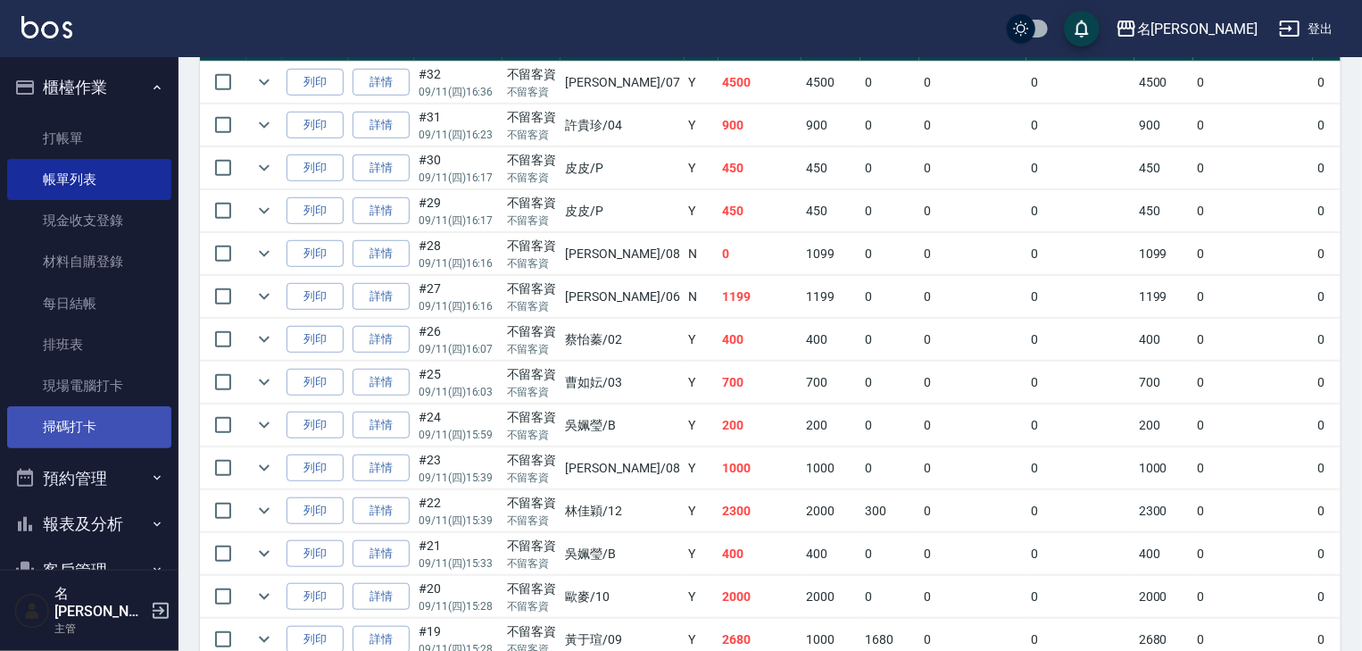
scroll to position [166, 0]
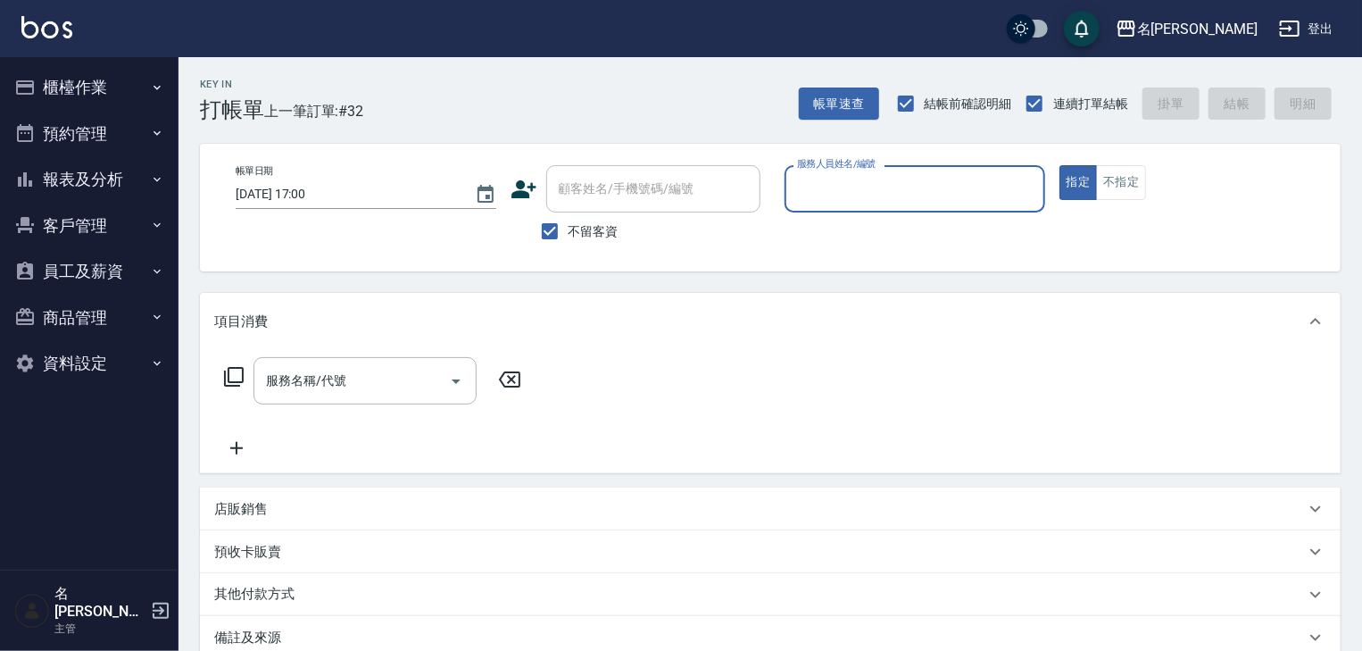
click at [67, 87] on button "櫃檯作業" at bounding box center [89, 87] width 164 height 46
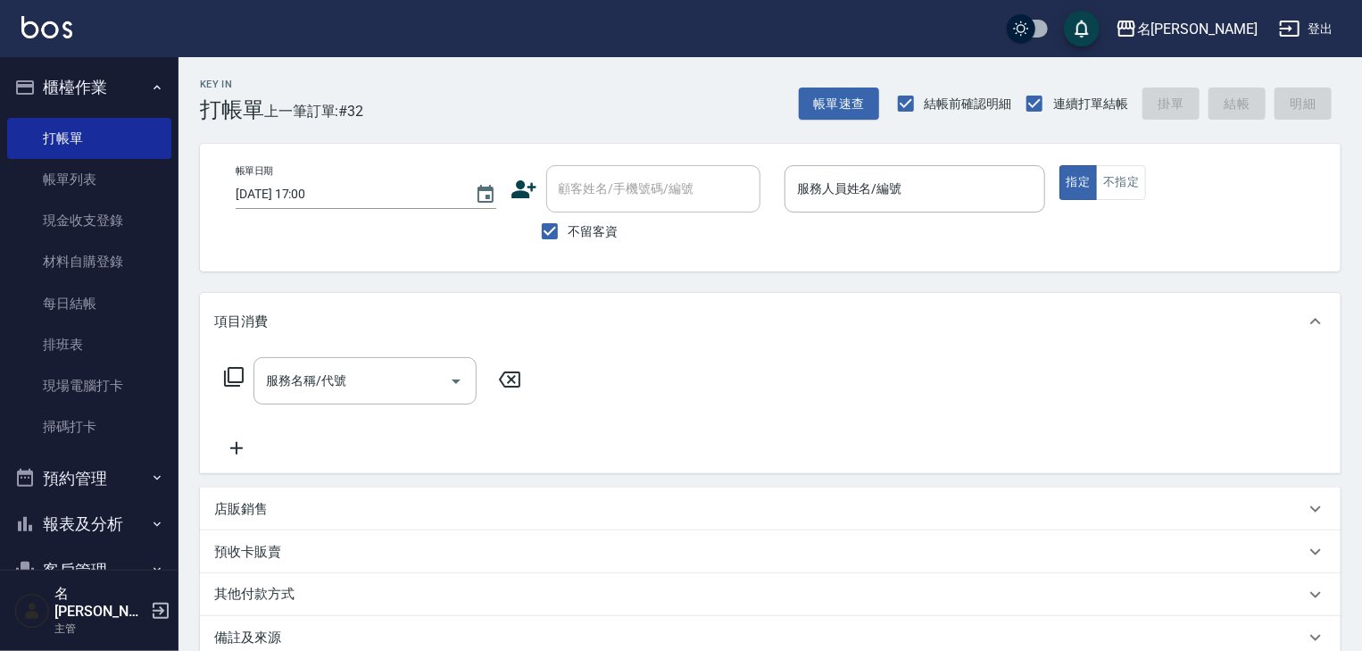
scroll to position [166, 0]
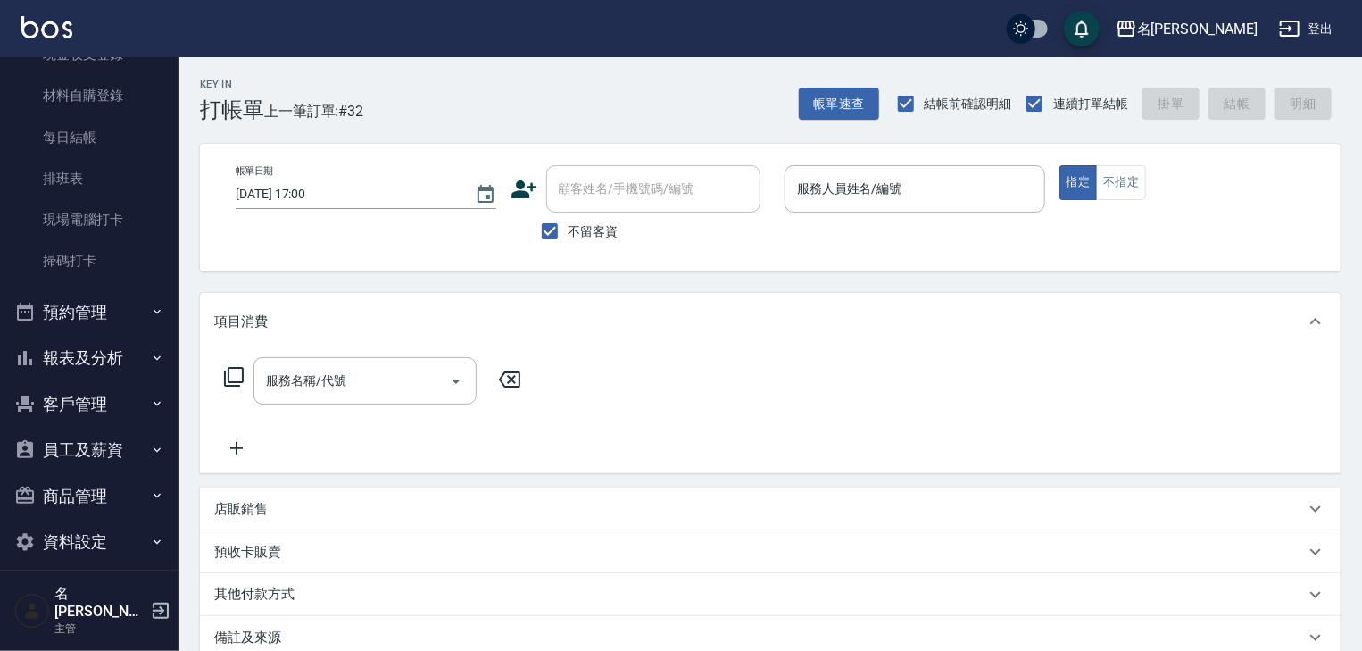
click at [108, 359] on button "報表及分析" at bounding box center [89, 358] width 164 height 46
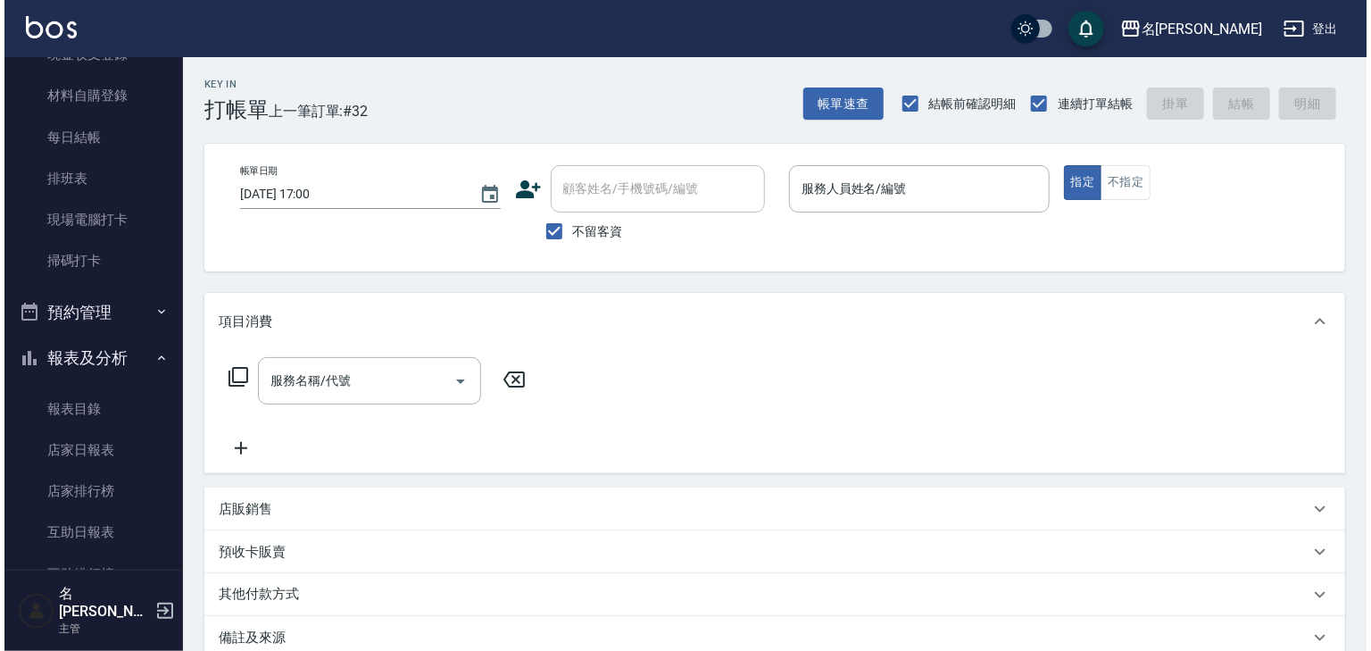
scroll to position [452, 0]
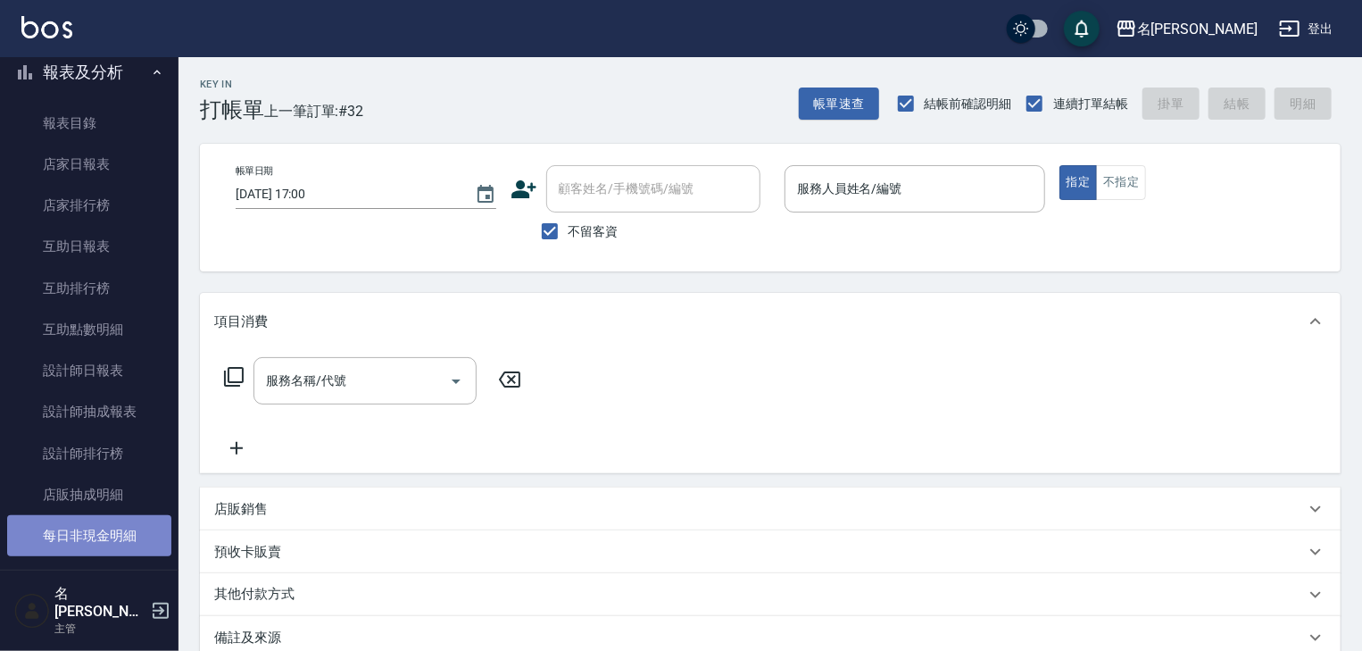
click at [125, 543] on link "每日非現金明細" at bounding box center [89, 535] width 164 height 41
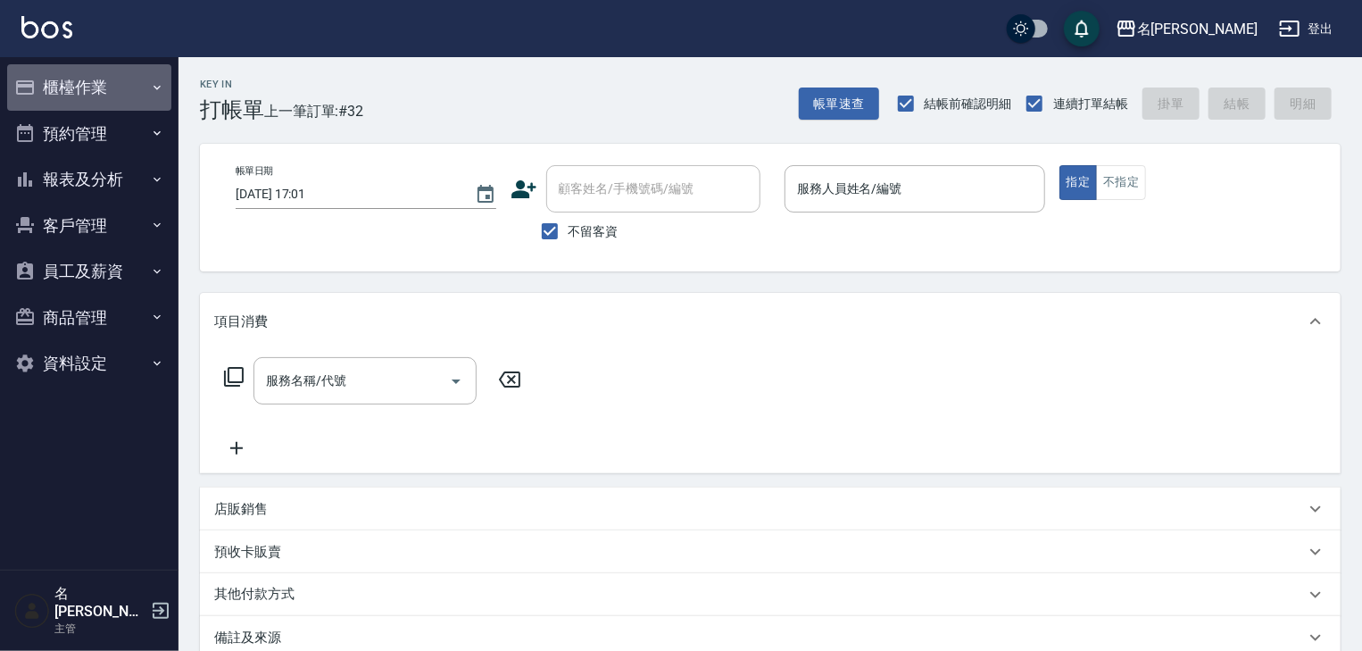
click at [104, 87] on button "櫃檯作業" at bounding box center [89, 87] width 164 height 46
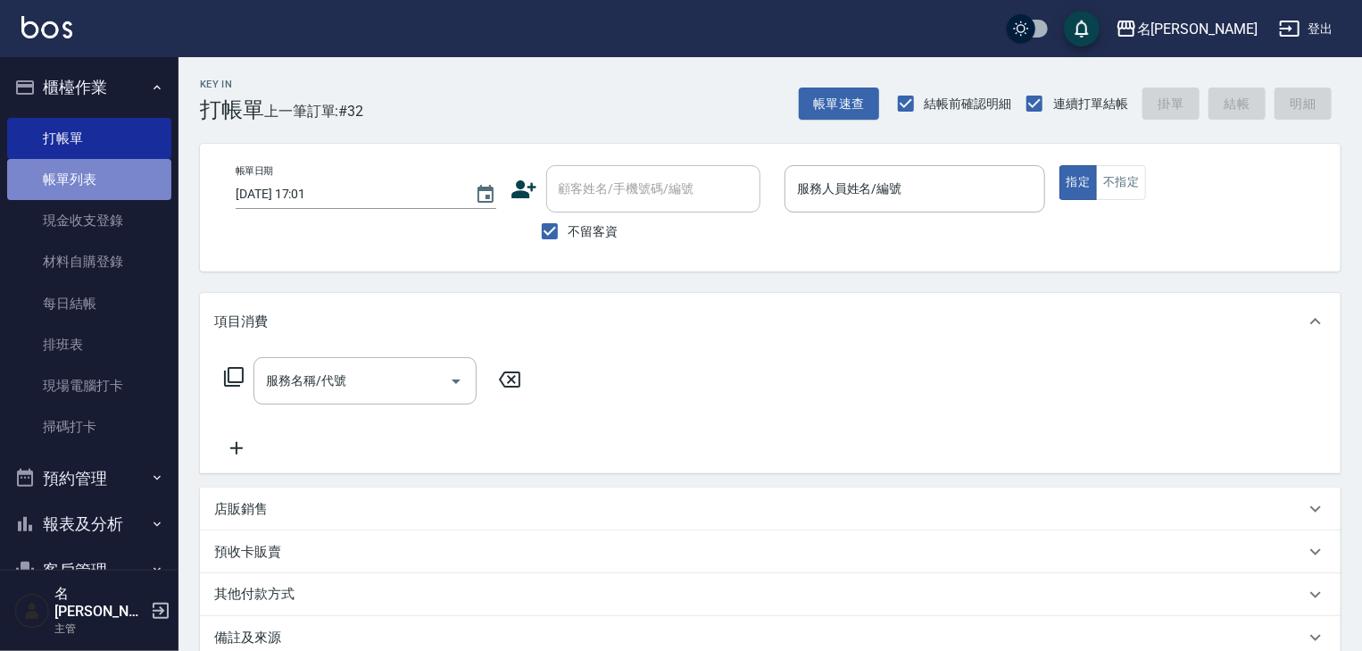
click at [120, 171] on link "帳單列表" at bounding box center [89, 179] width 164 height 41
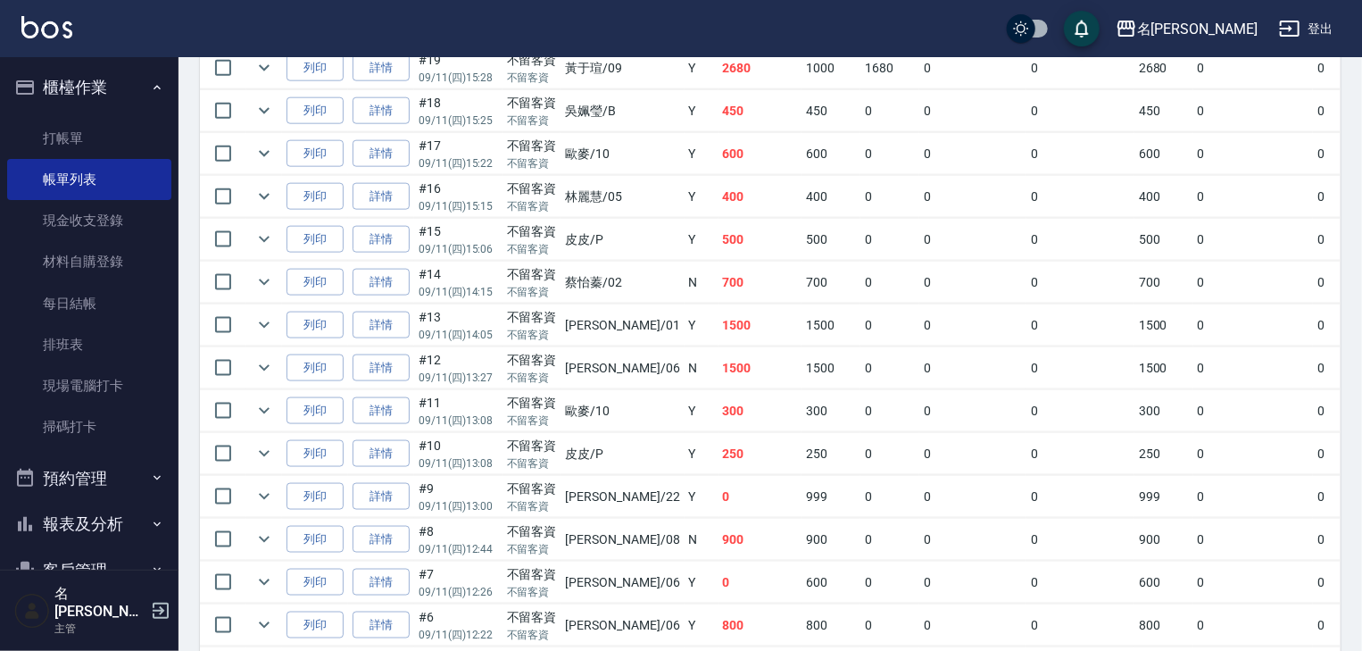
scroll to position [1237, 0]
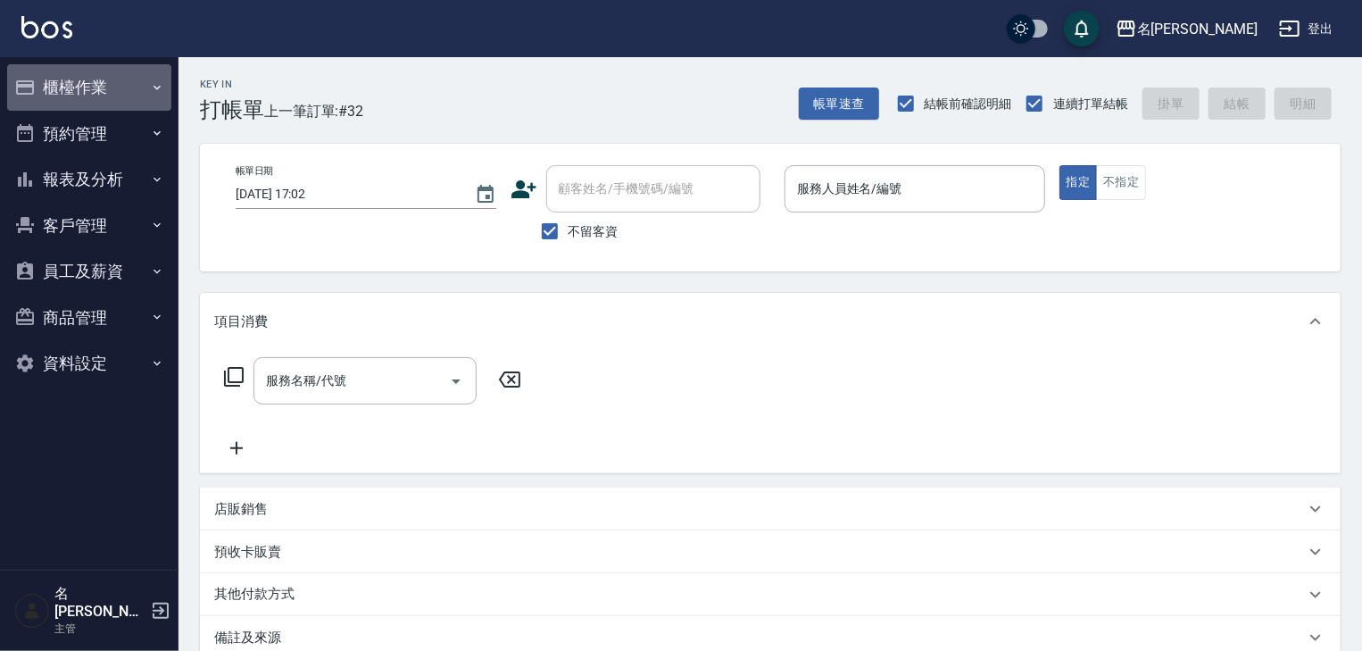
click at [95, 93] on button "櫃檯作業" at bounding box center [89, 87] width 164 height 46
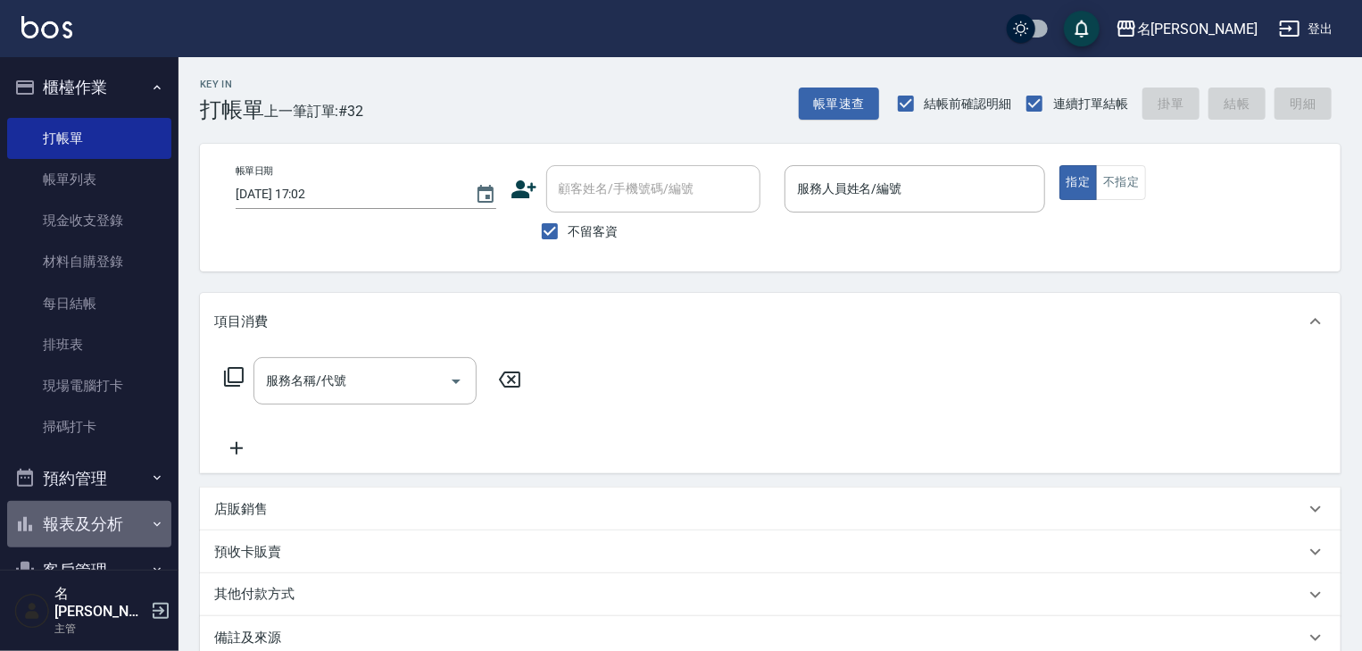
click at [114, 519] on button "報表及分析" at bounding box center [89, 524] width 164 height 46
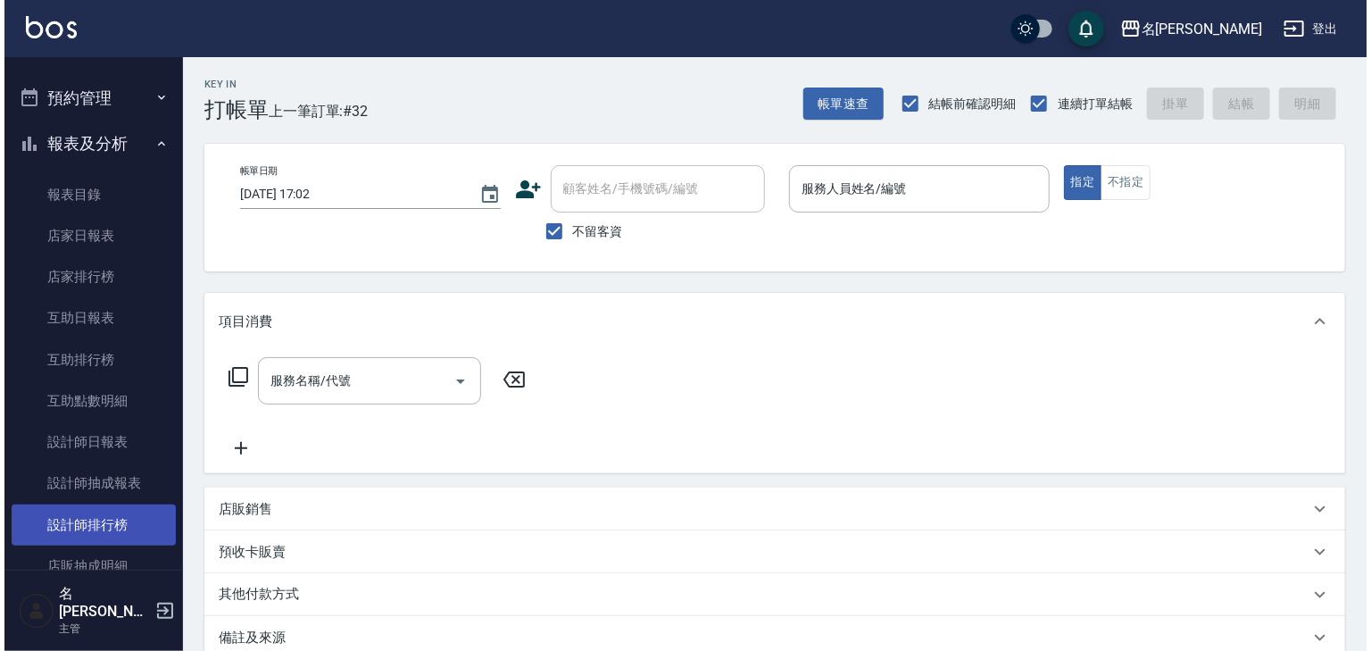
scroll to position [676, 0]
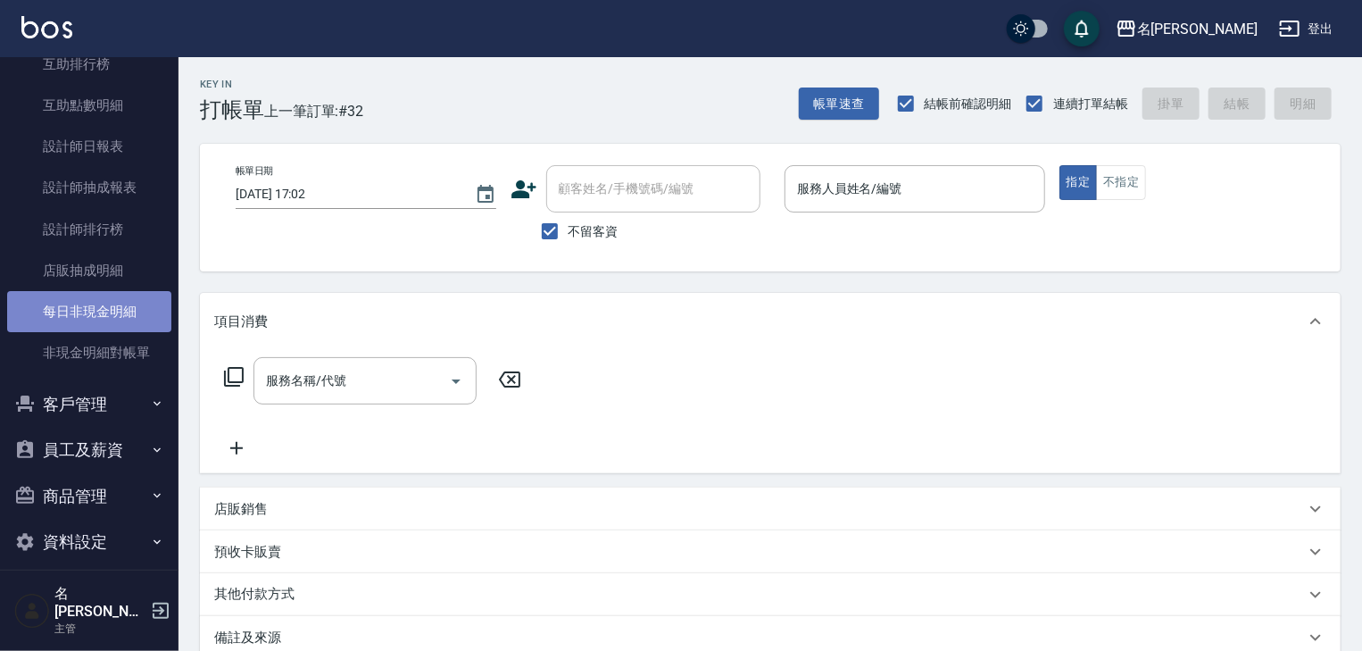
click at [137, 311] on link "每日非現金明細" at bounding box center [89, 311] width 164 height 41
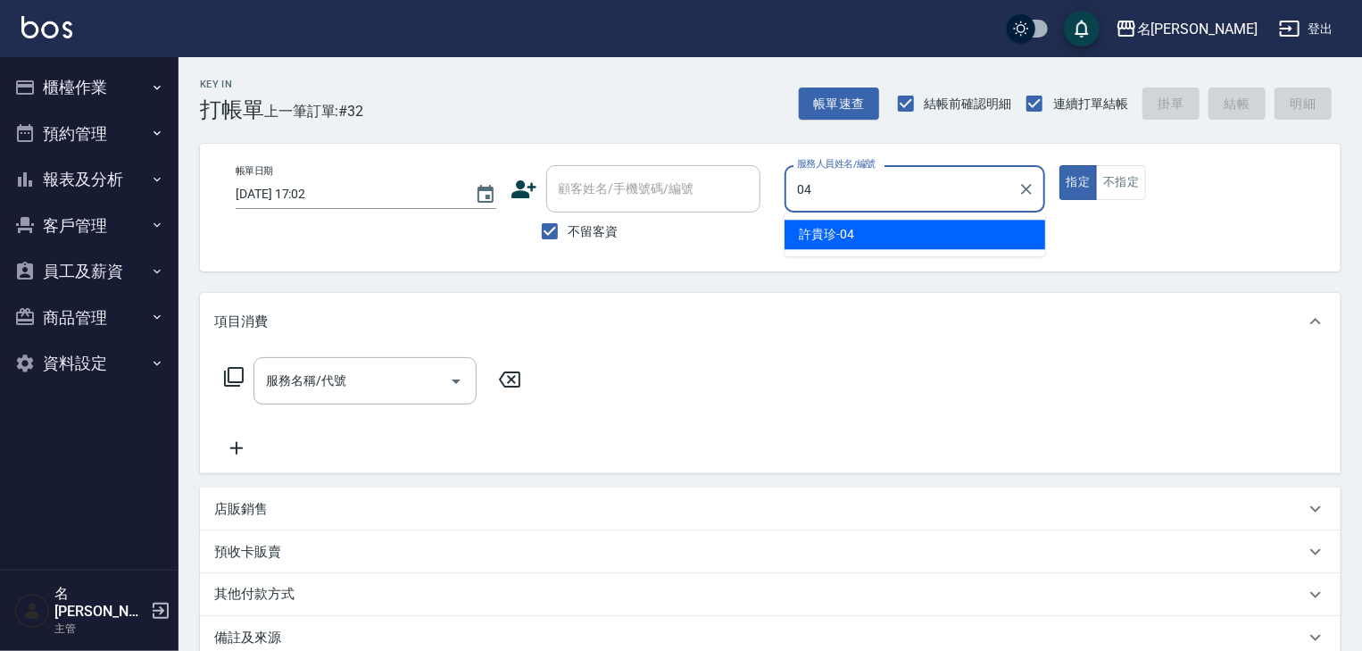
type input "[PERSON_NAME]-04"
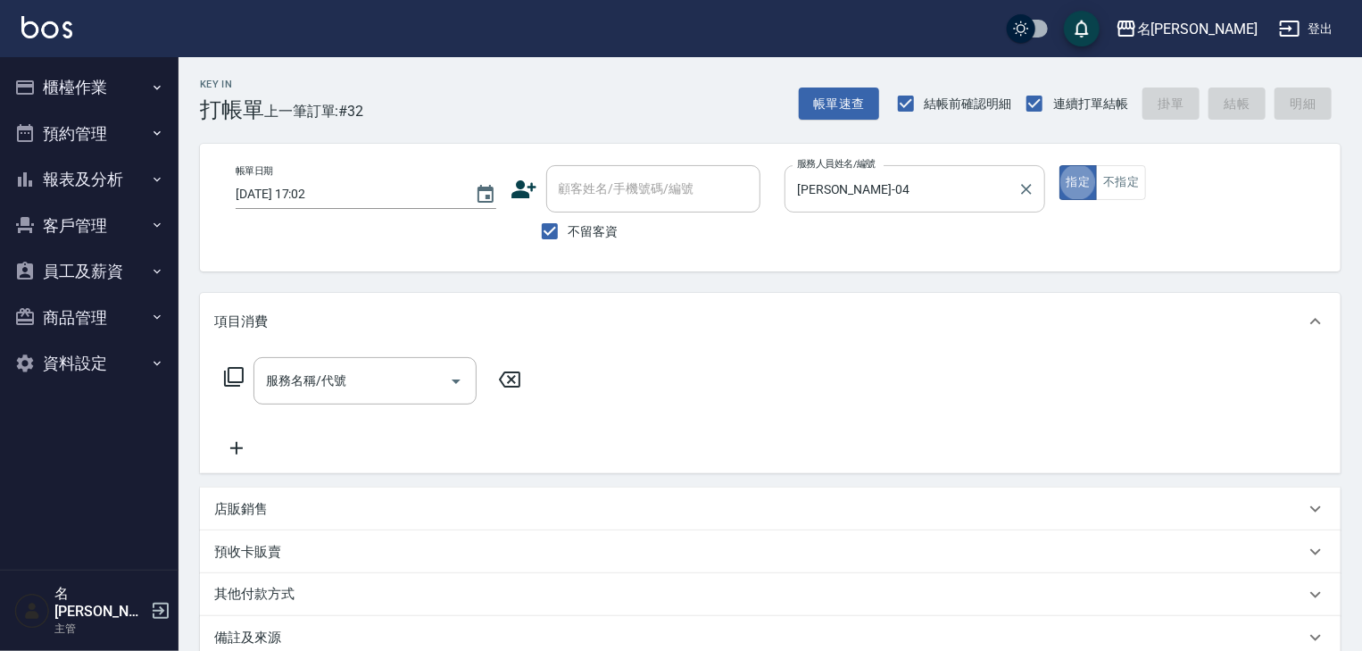
type button "true"
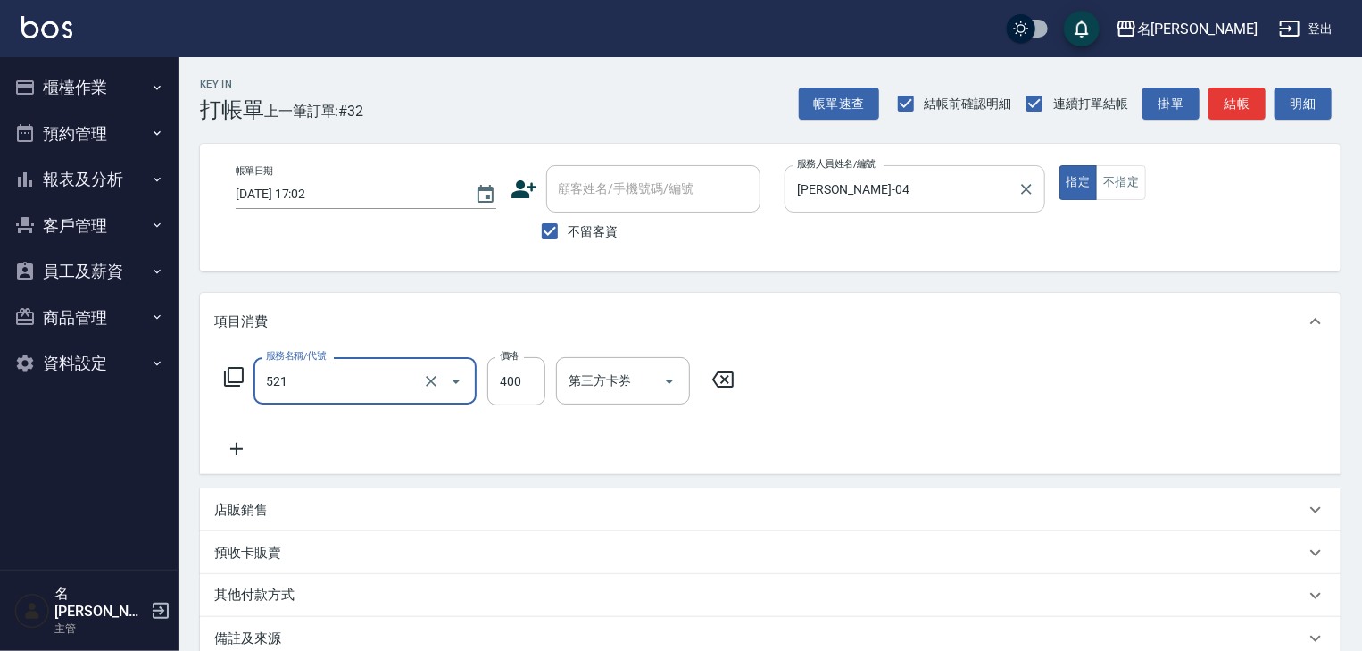
type input "健康洗髮(寶齡洗髮精)(521)"
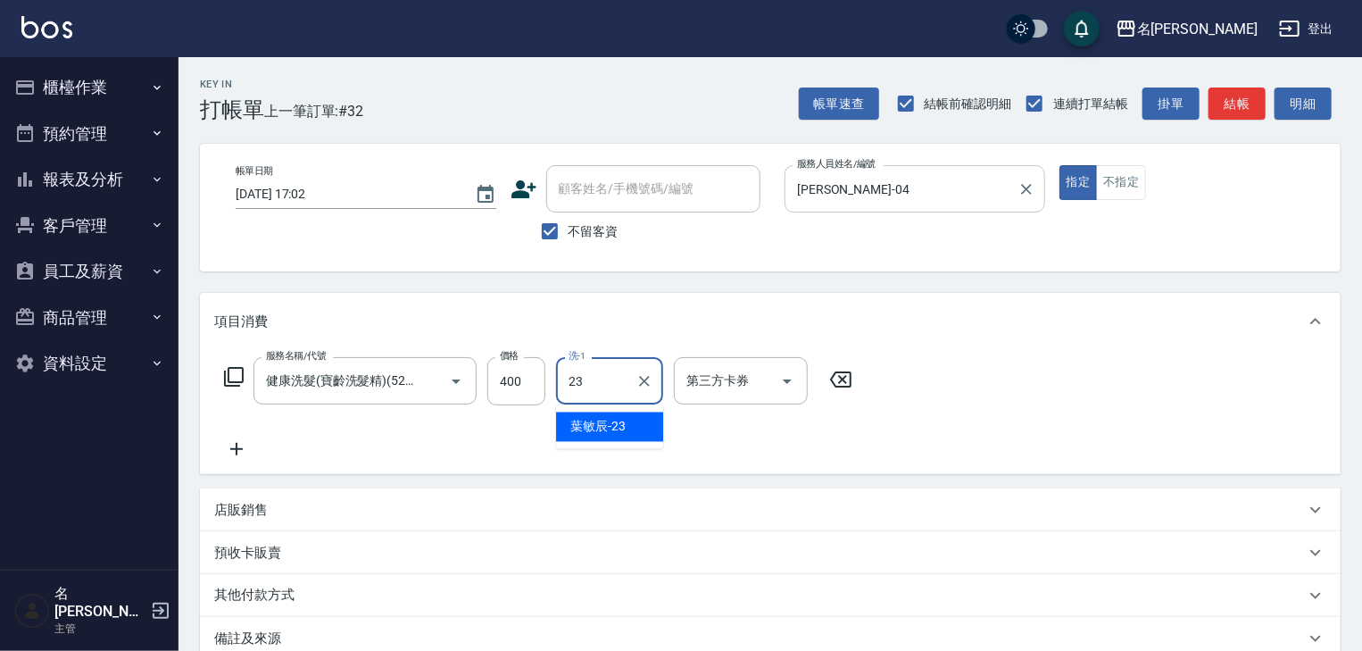
type input "[PERSON_NAME]-23"
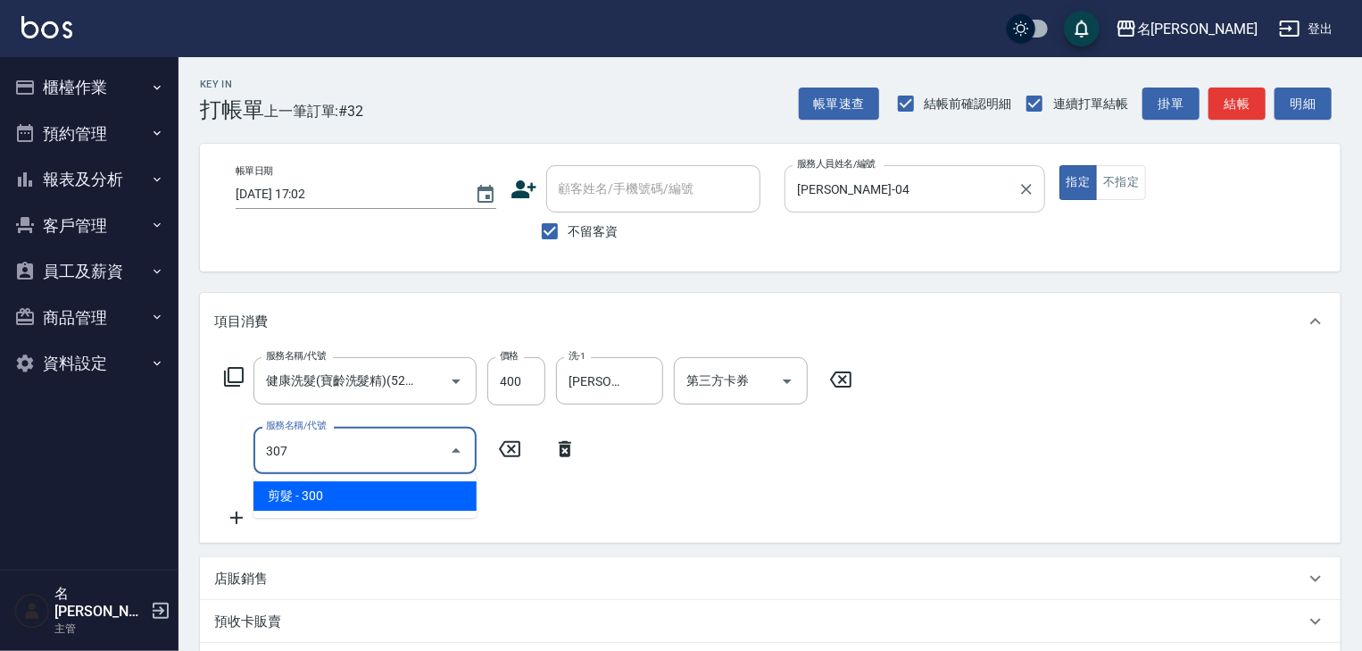
type input "剪髮(307)"
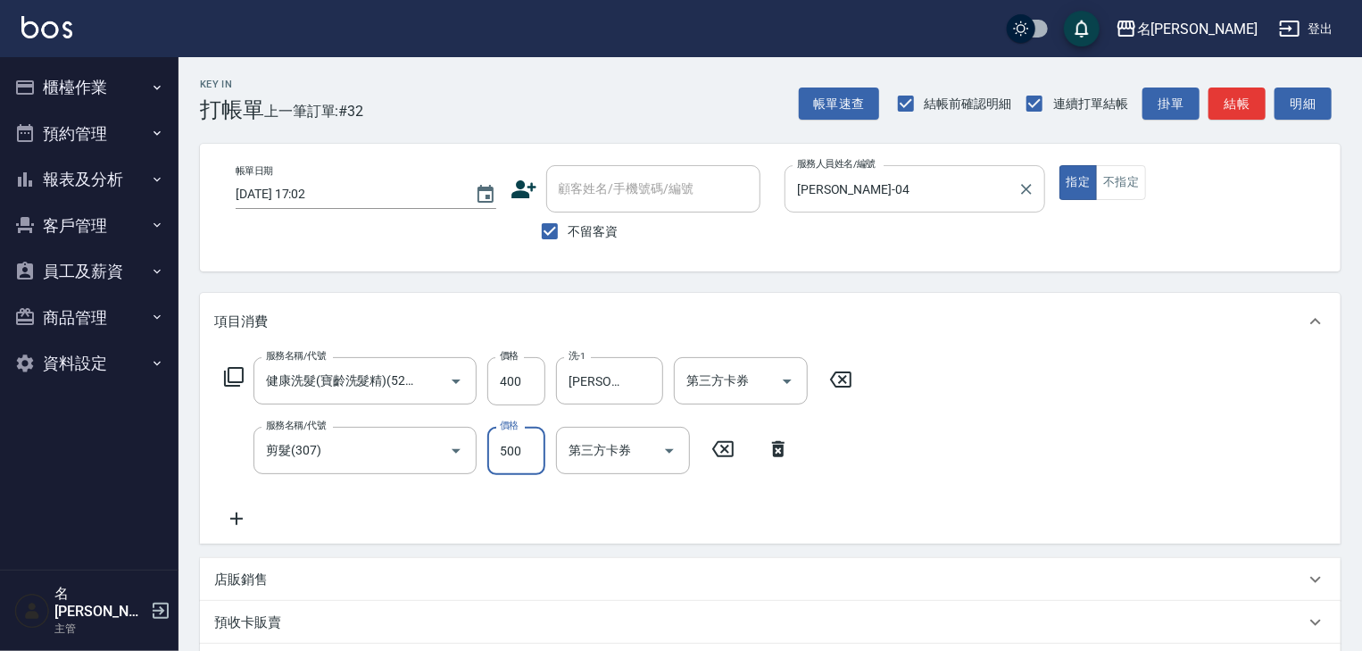
type input "500"
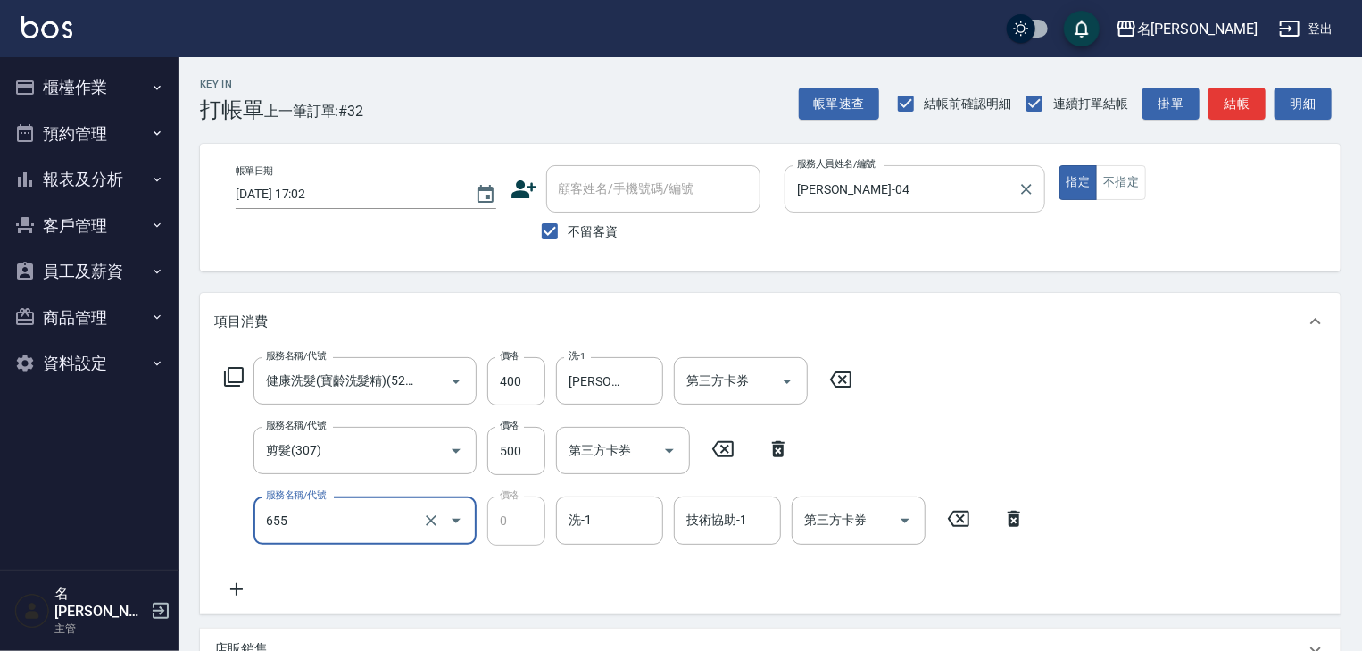
type input "頭皮、護髮免費卡(新)(655)"
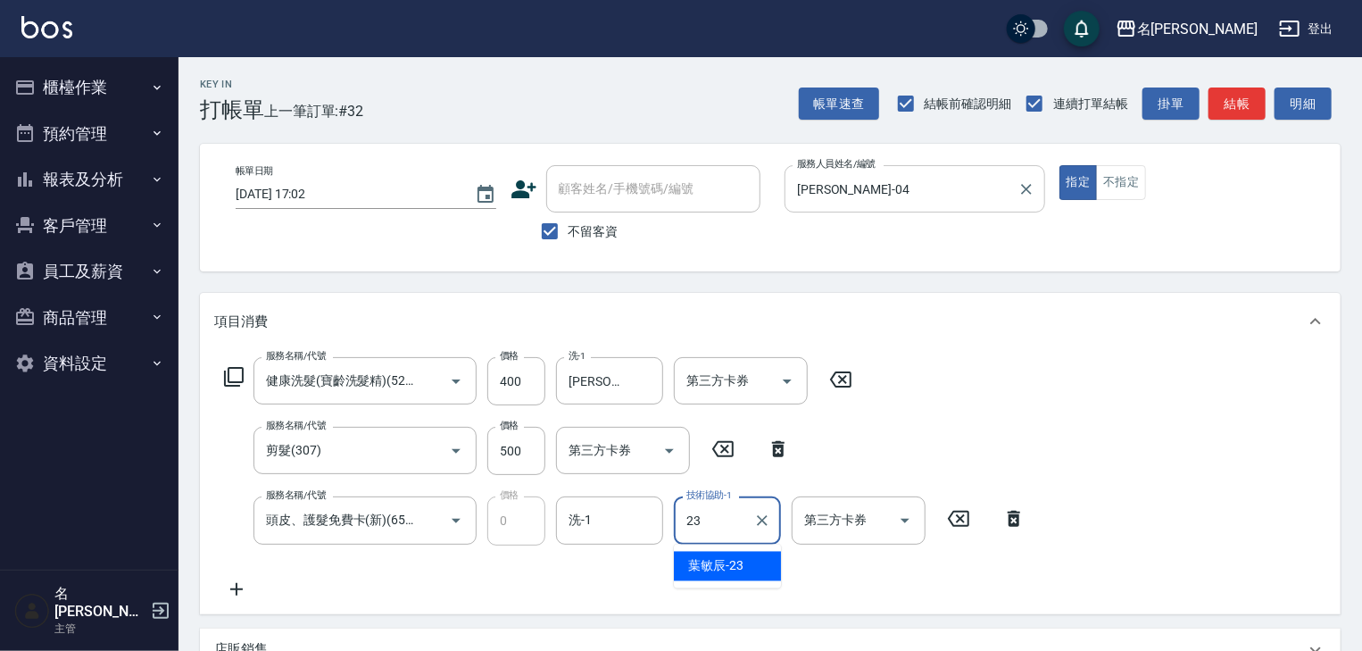
type input "[PERSON_NAME]-23"
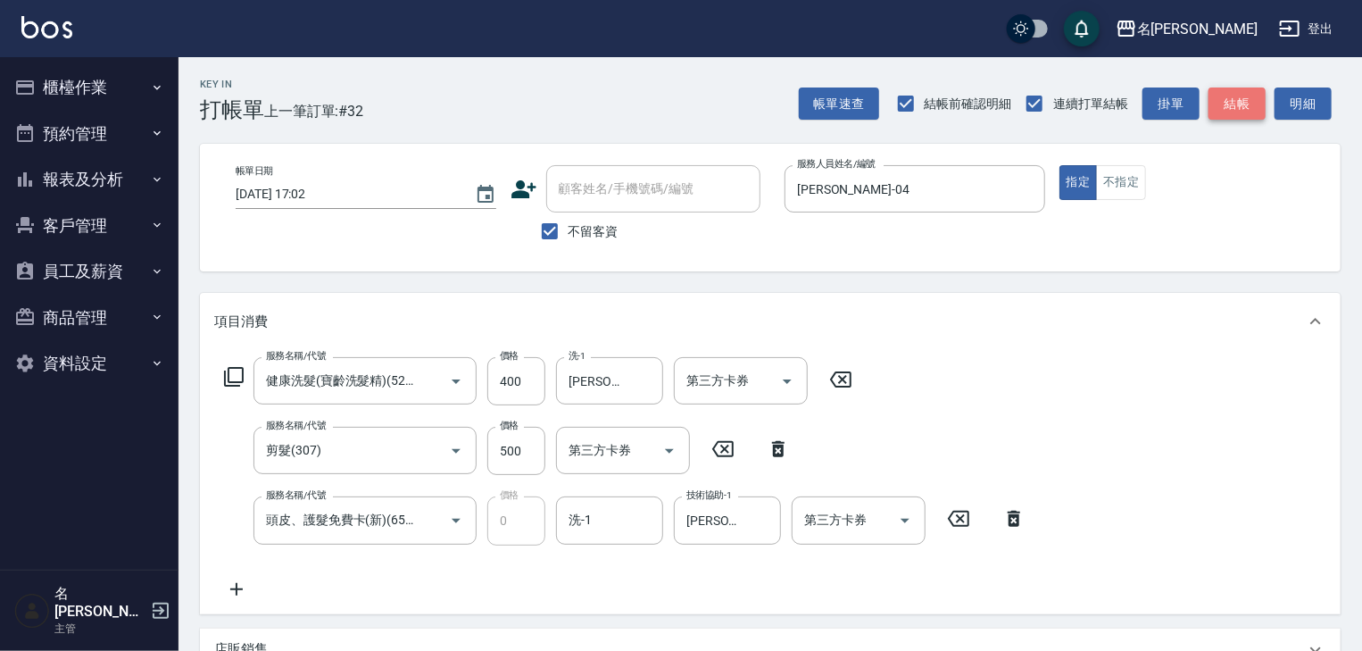
click at [1248, 105] on button "結帳" at bounding box center [1236, 103] width 57 height 33
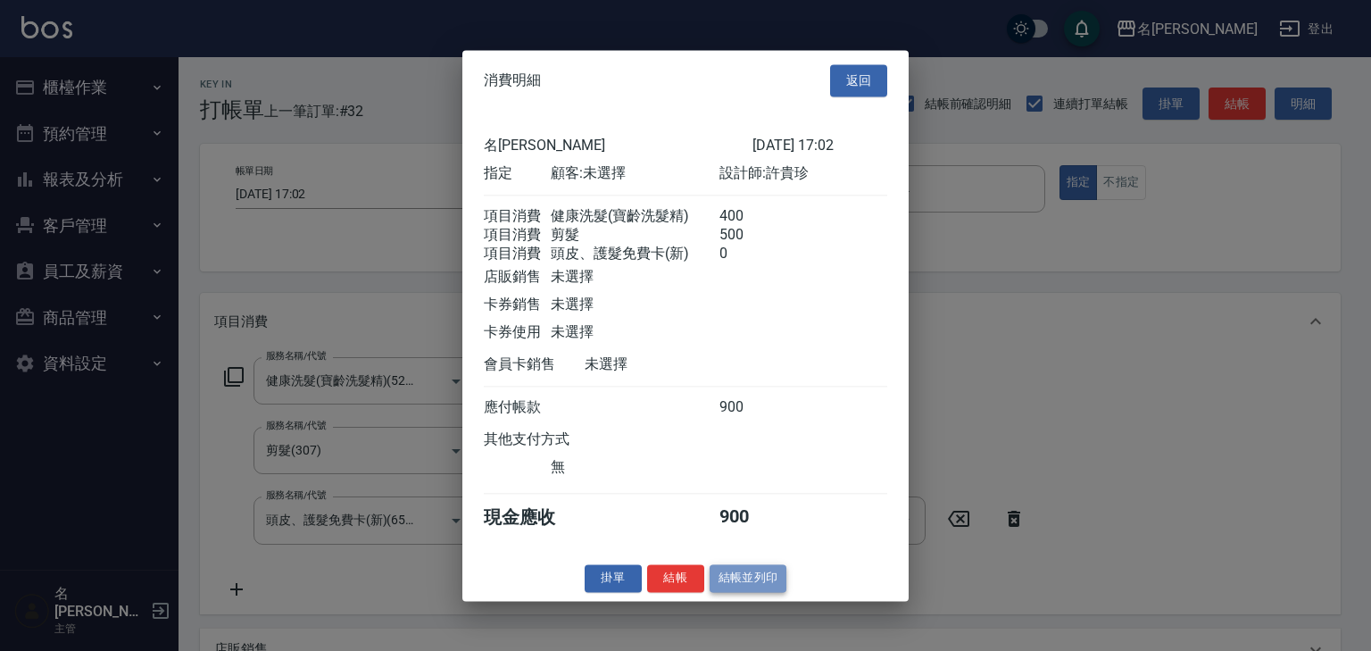
click at [758, 592] on button "結帳並列印" at bounding box center [749, 578] width 78 height 28
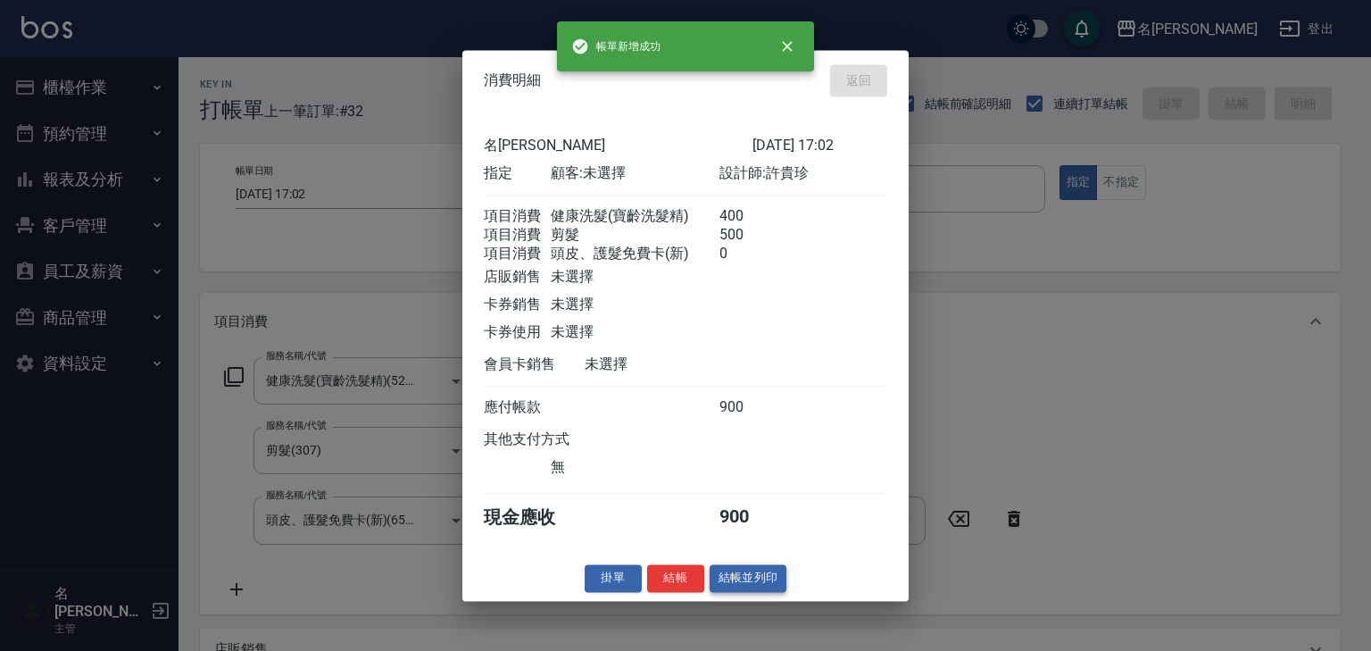
type input "[DATE] 17:07"
